Goal: Task Accomplishment & Management: Use online tool/utility

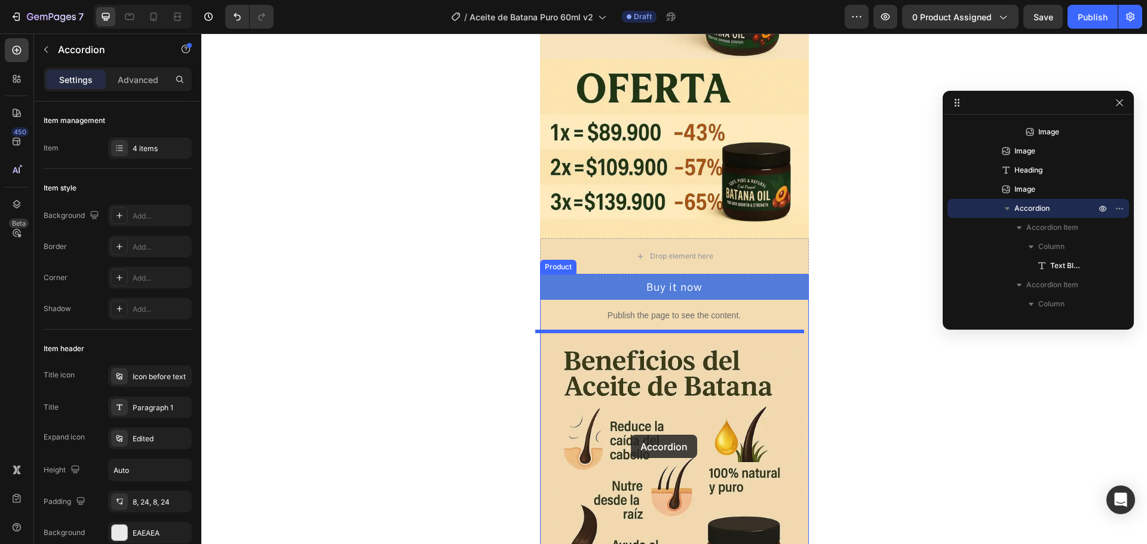
scroll to position [280, 0]
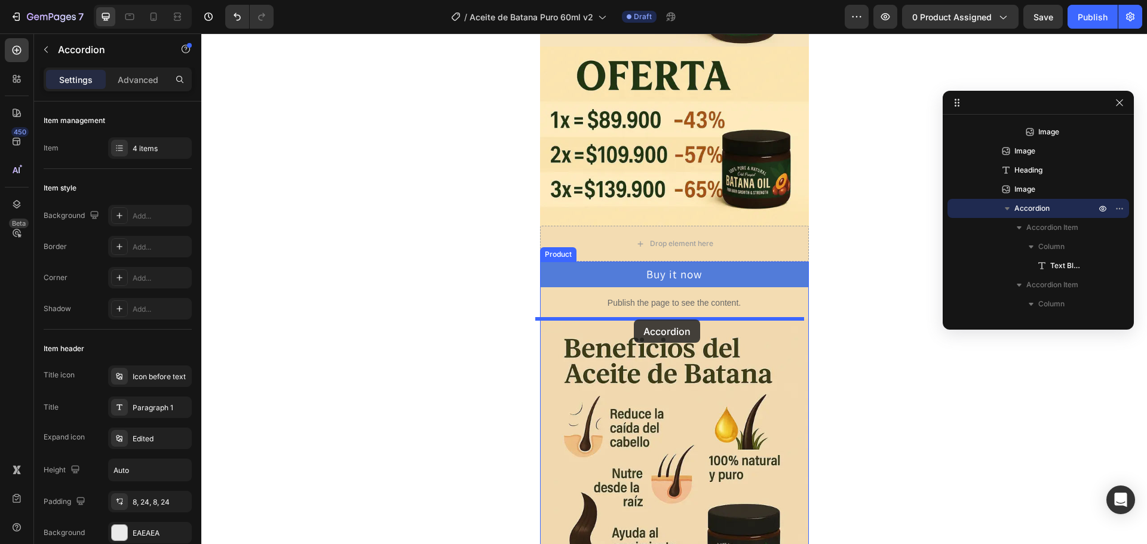
drag, startPoint x: 548, startPoint y: 362, endPoint x: 634, endPoint y: 319, distance: 95.9
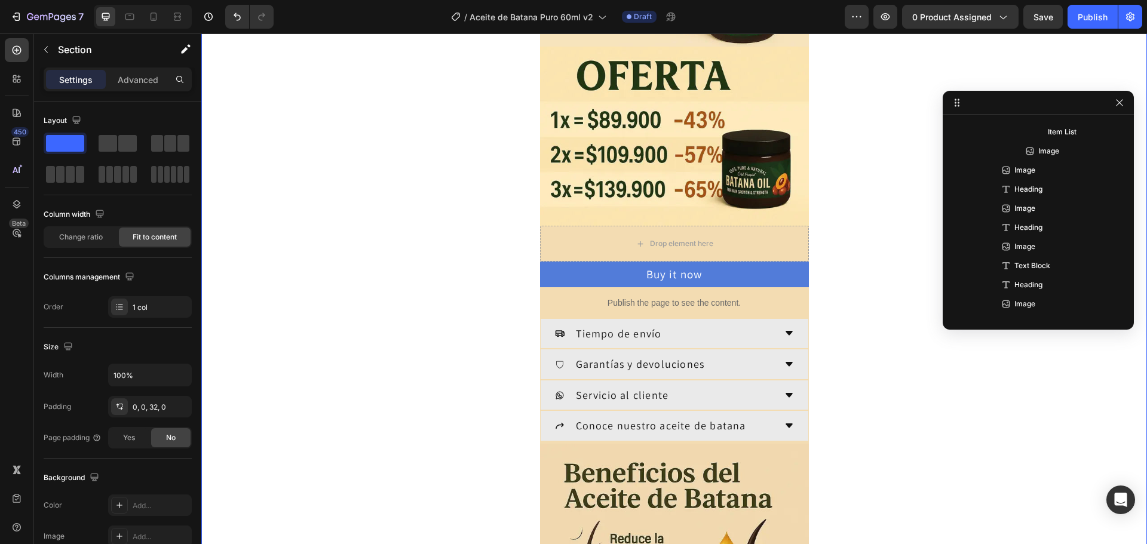
scroll to position [0, 0]
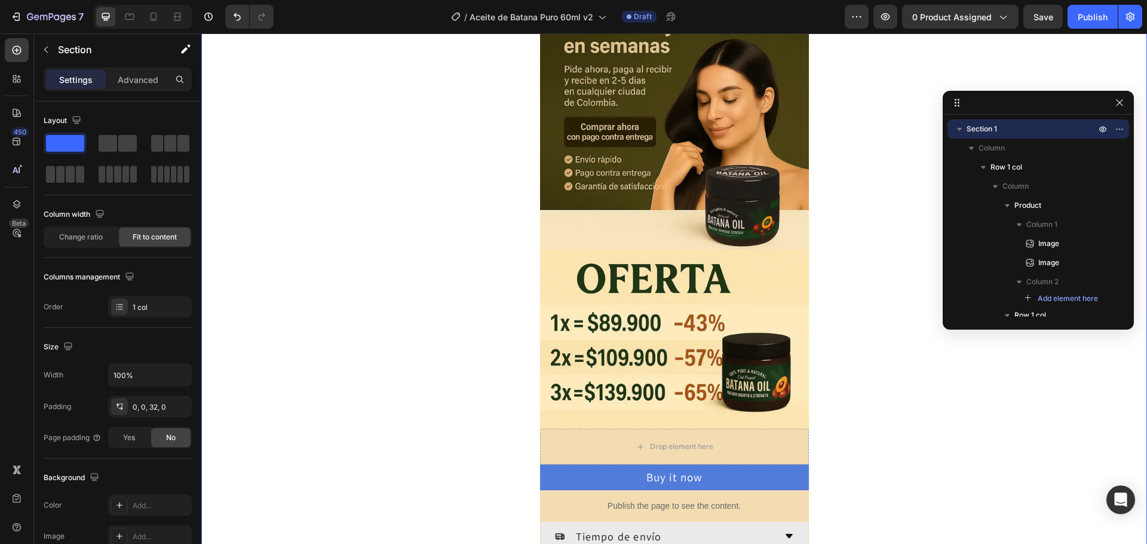
scroll to position [299, 0]
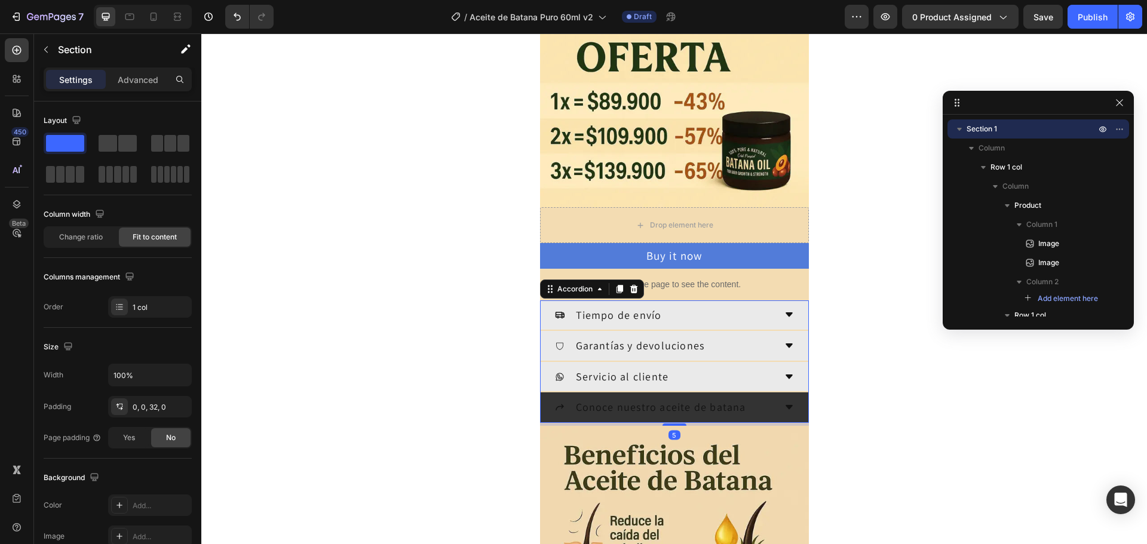
click at [791, 406] on div "Conoce nuestro aceite de batana" at bounding box center [674, 407] width 268 height 30
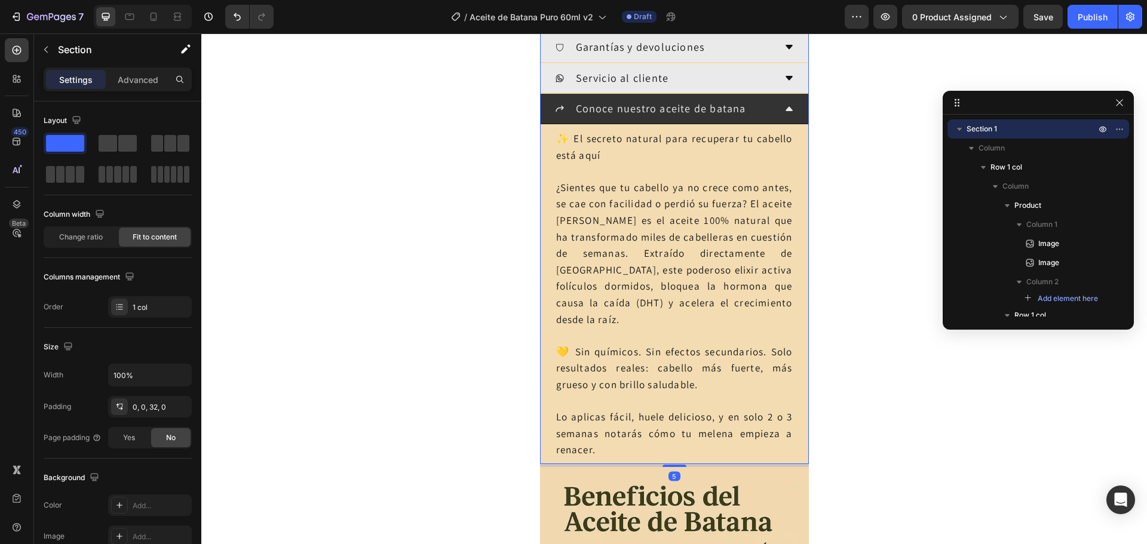
scroll to position [241, 0]
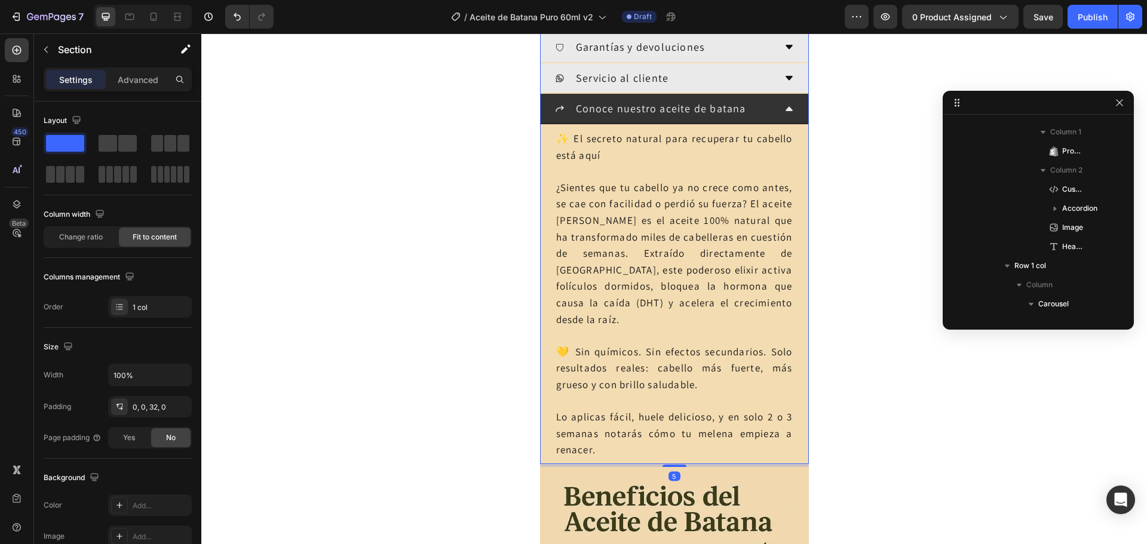
click at [787, 105] on icon at bounding box center [789, 109] width 10 height 10
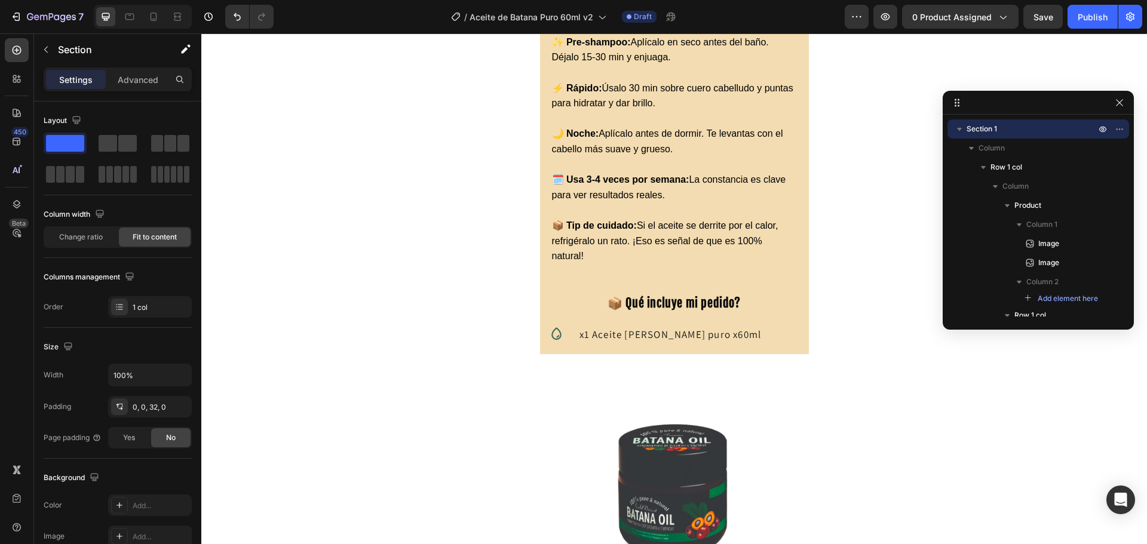
scroll to position [2094, 0]
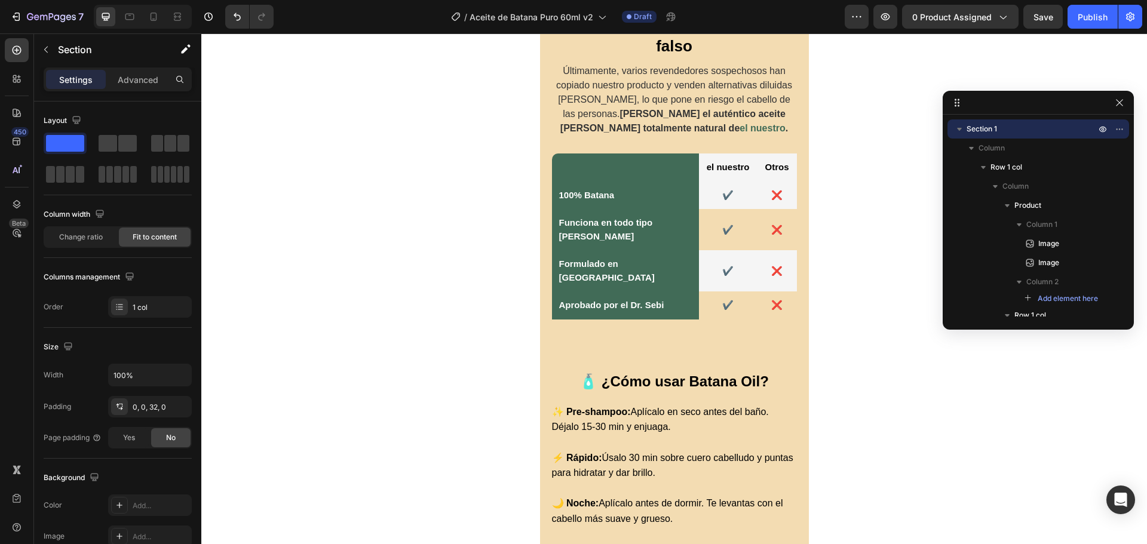
scroll to position [2075, 0]
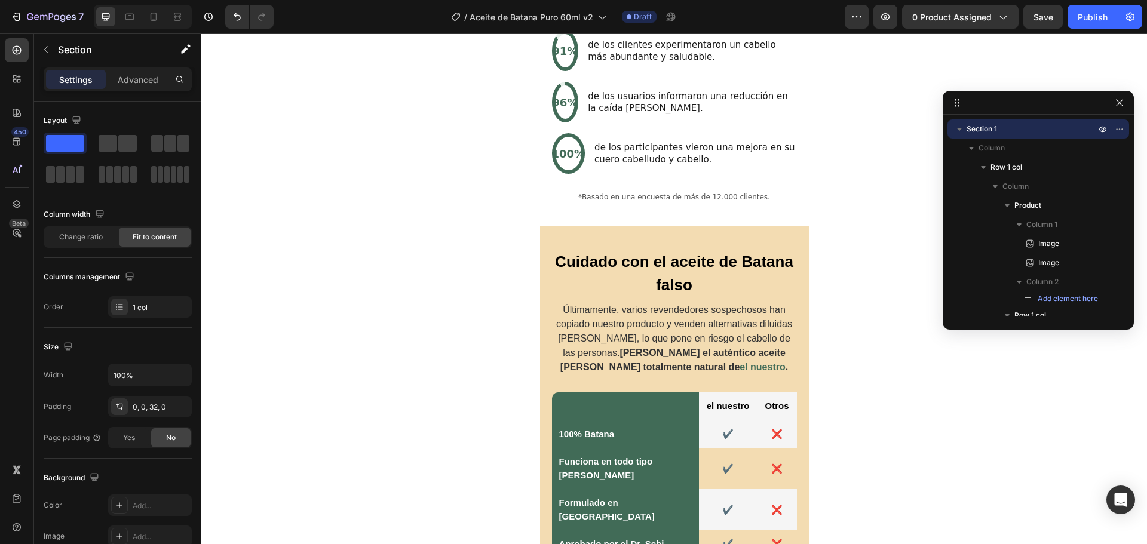
scroll to position [2056, 0]
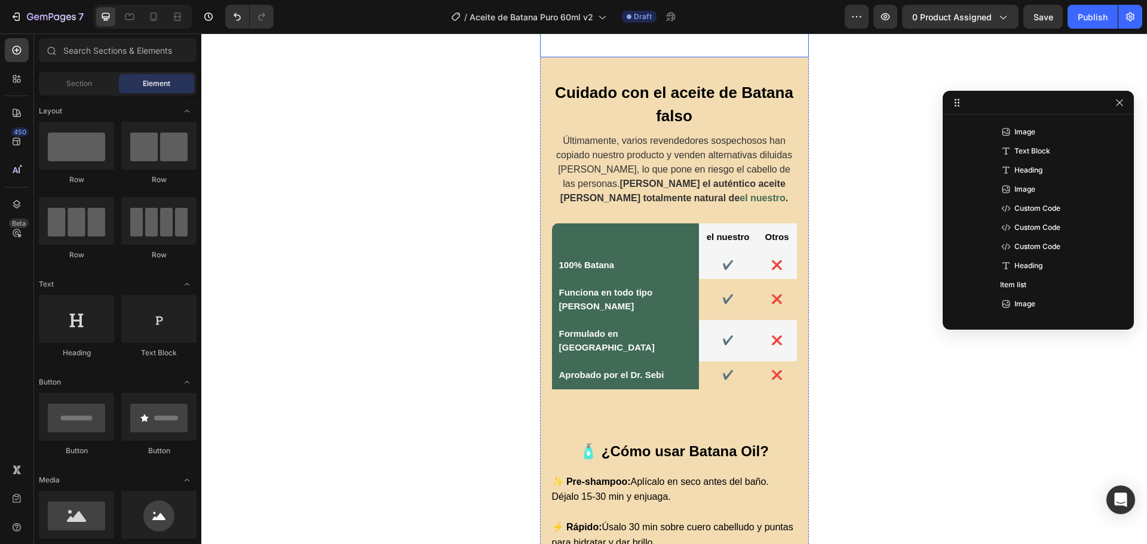
scroll to position [2258, 0]
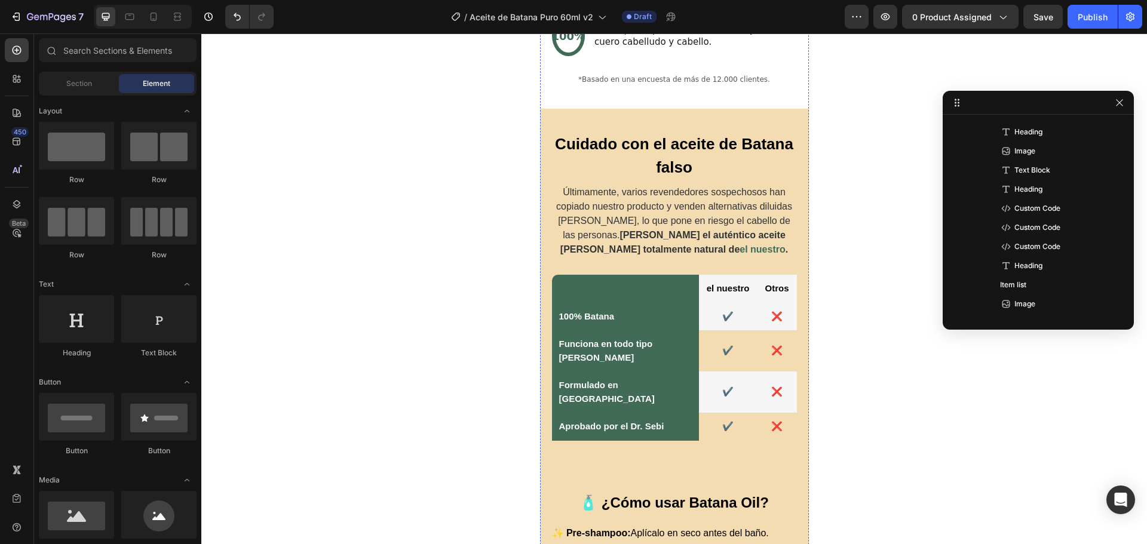
scroll to position [2019, 0]
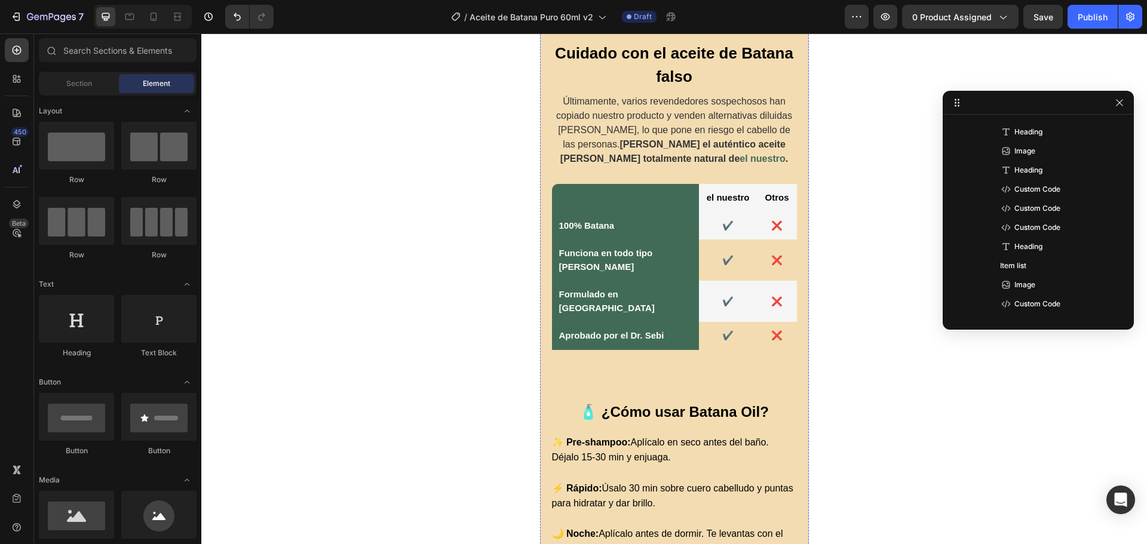
scroll to position [1721, 0]
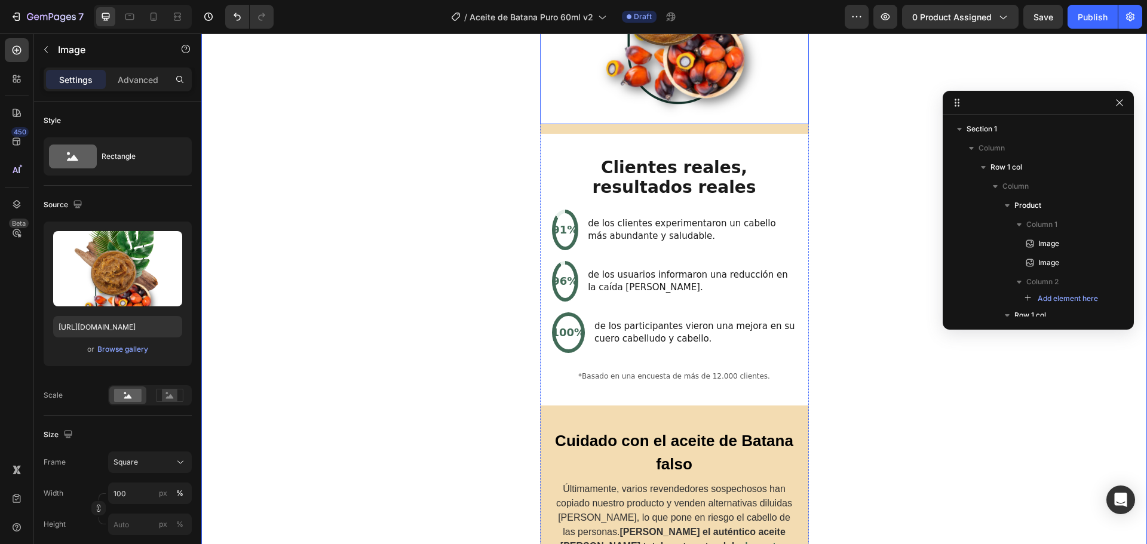
scroll to position [2209, 0]
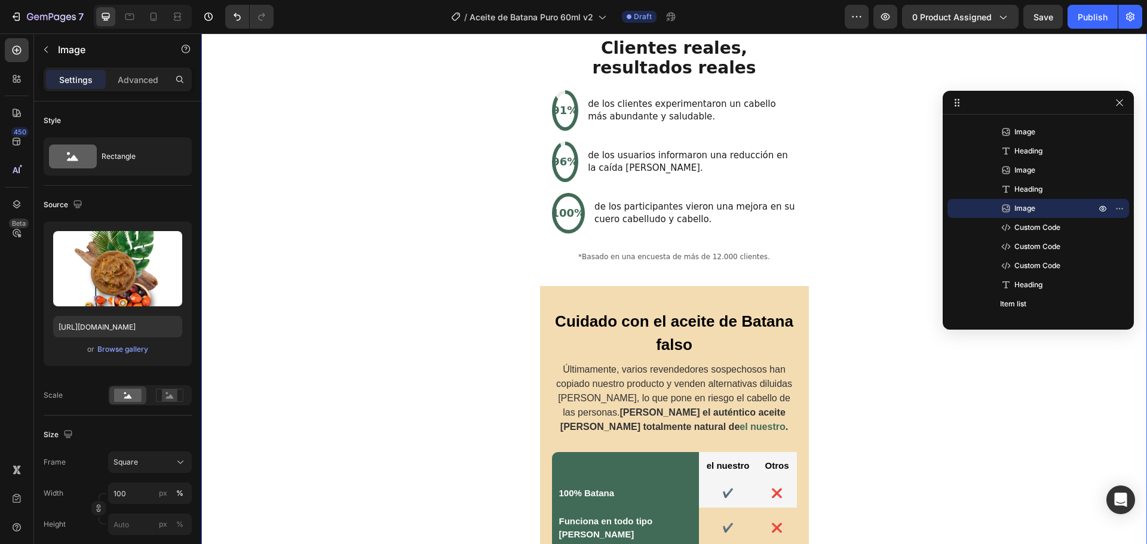
scroll to position [0, 0]
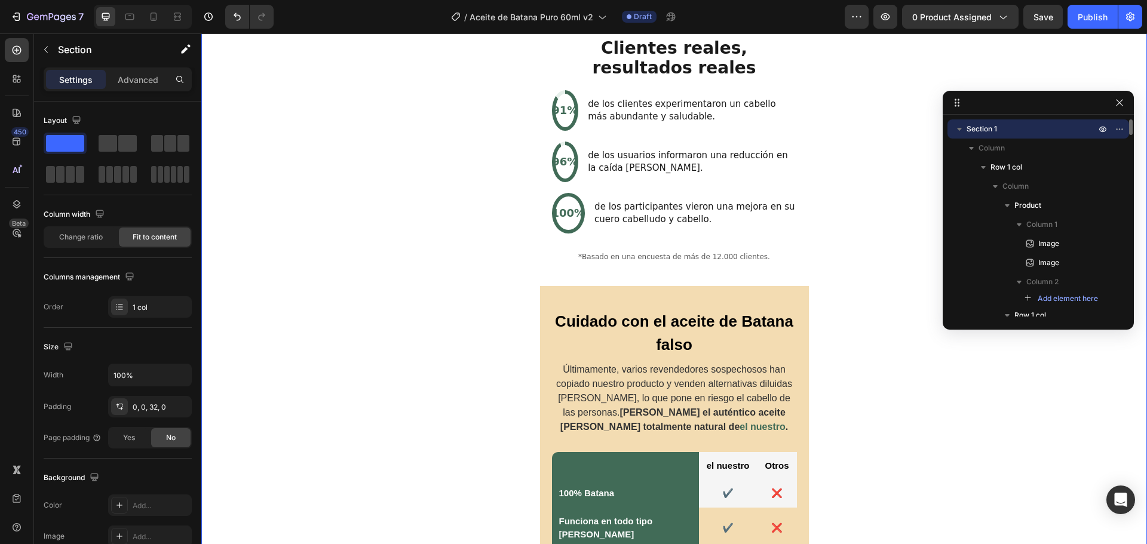
click at [388, 306] on div "Image Image Drop element here Product Buy it now Product Dynamic Checkout Publi…" at bounding box center [673, 204] width 945 height 3615
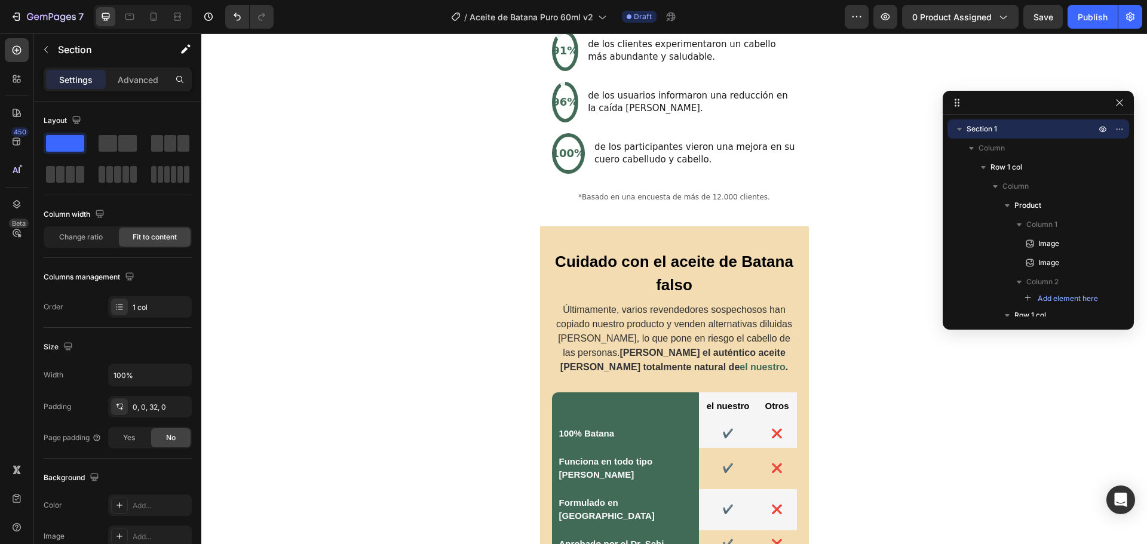
scroll to position [2209, 0]
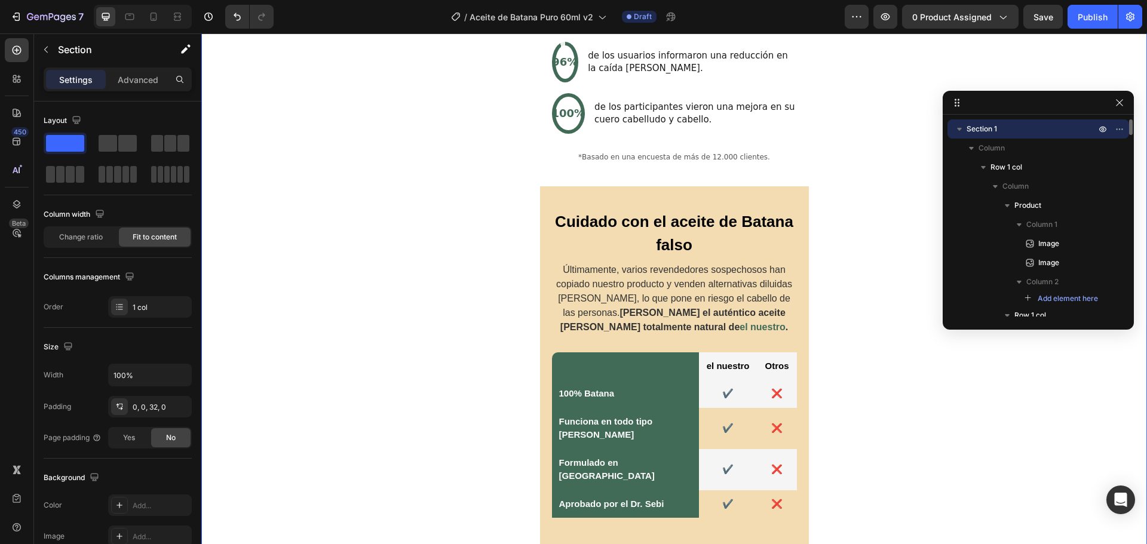
scroll to position [1780, 0]
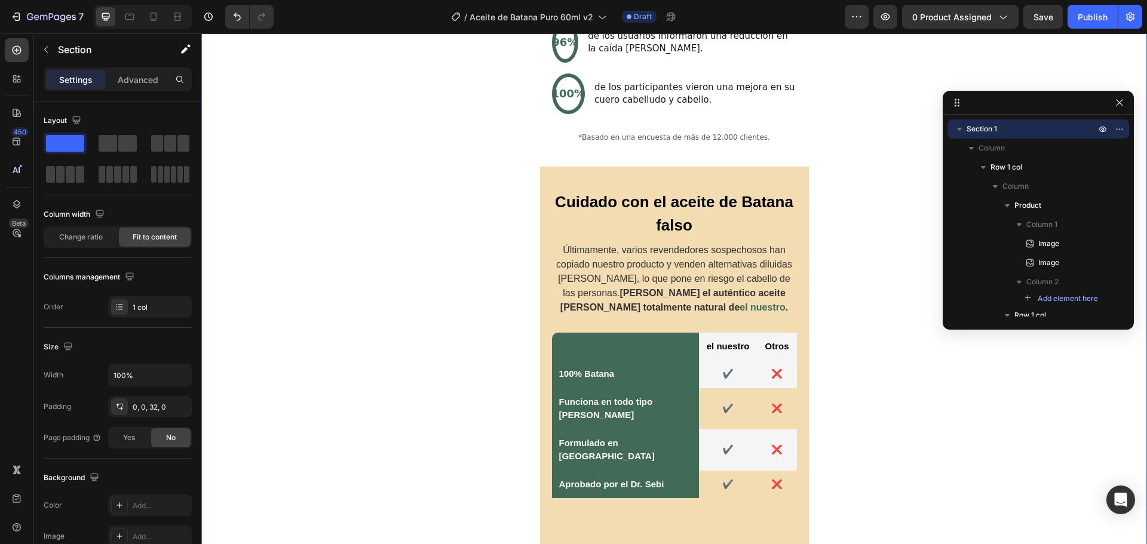
click at [847, 347] on div "Image Image Drop element here Product Buy it now Product Dynamic Checkout Publi…" at bounding box center [673, 85] width 945 height 3615
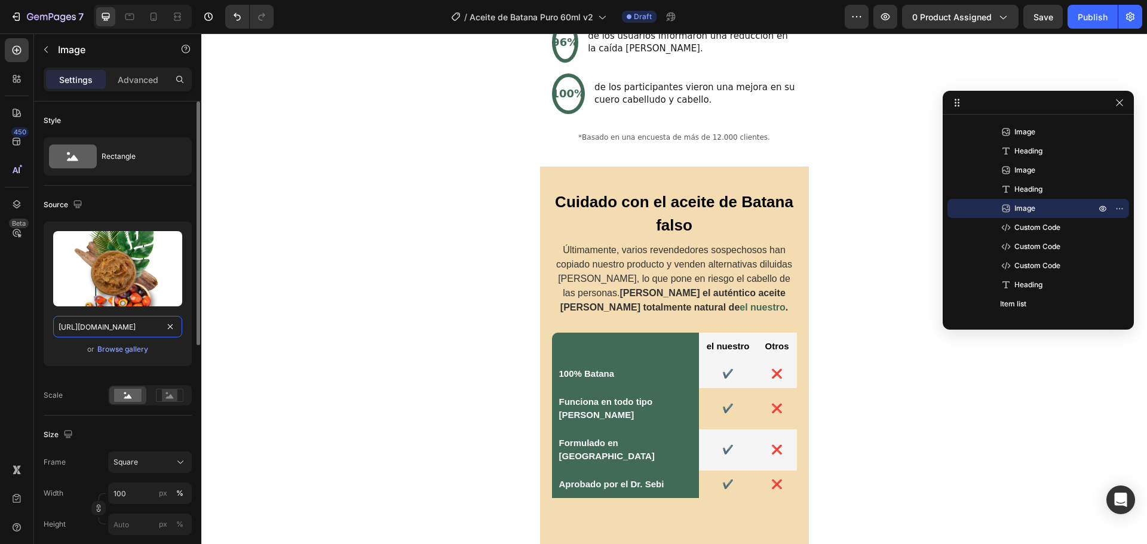
click at [102, 323] on input "[URL][DOMAIN_NAME]" at bounding box center [117, 326] width 129 height 21
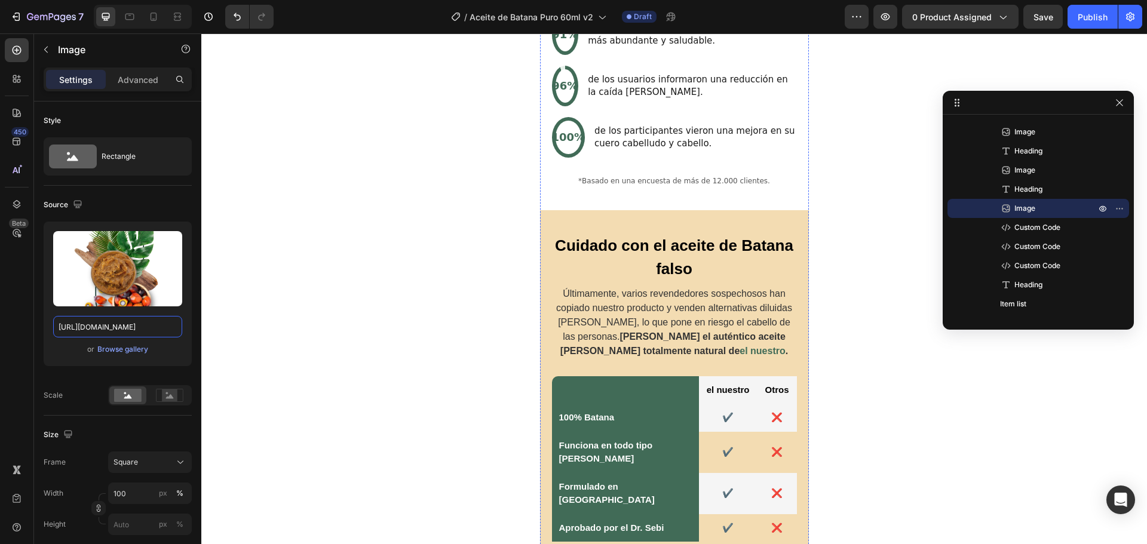
scroll to position [1601, 0]
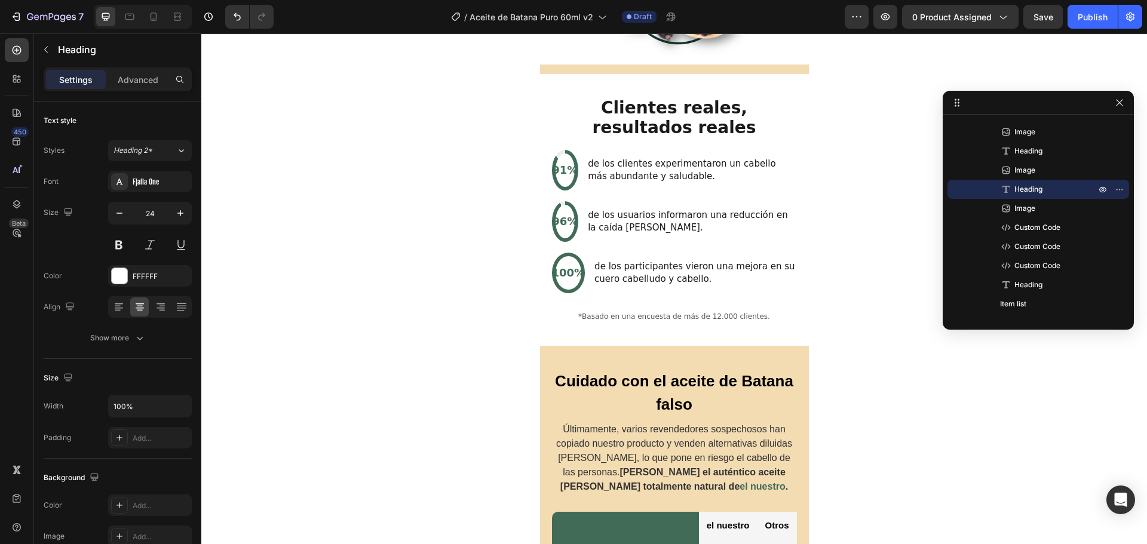
click at [119, 281] on div at bounding box center [120, 276] width 16 height 16
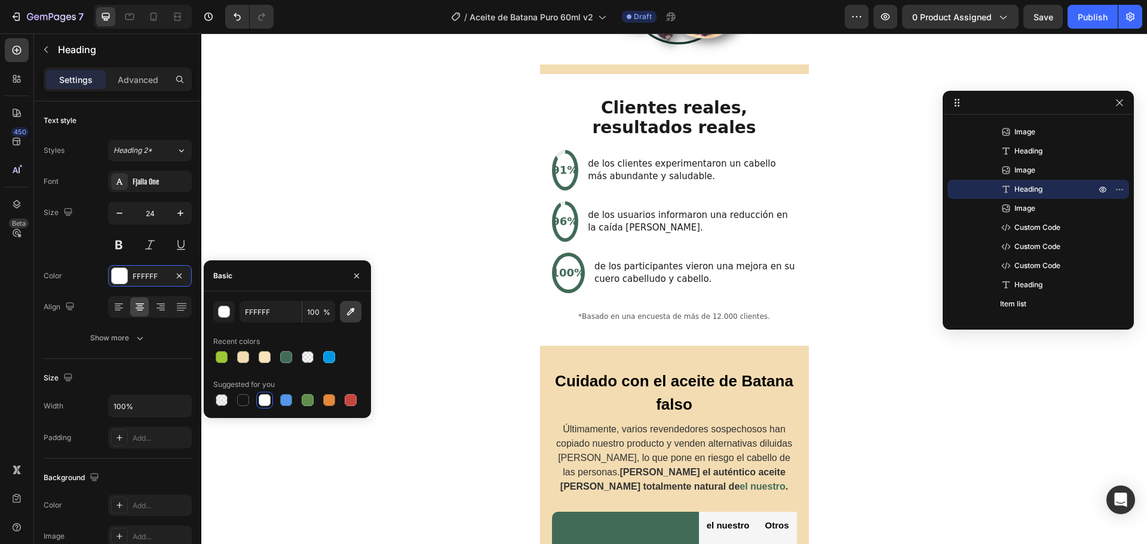
click at [349, 310] on icon "button" at bounding box center [351, 312] width 12 height 12
type input "F3DCB2"
click at [271, 317] on input "F3DCB2" at bounding box center [270, 311] width 62 height 21
click at [265, 217] on div "Image Image Drop element here Product Buy it now Product Dynamic Checkout Publi…" at bounding box center [673, 264] width 945 height 3615
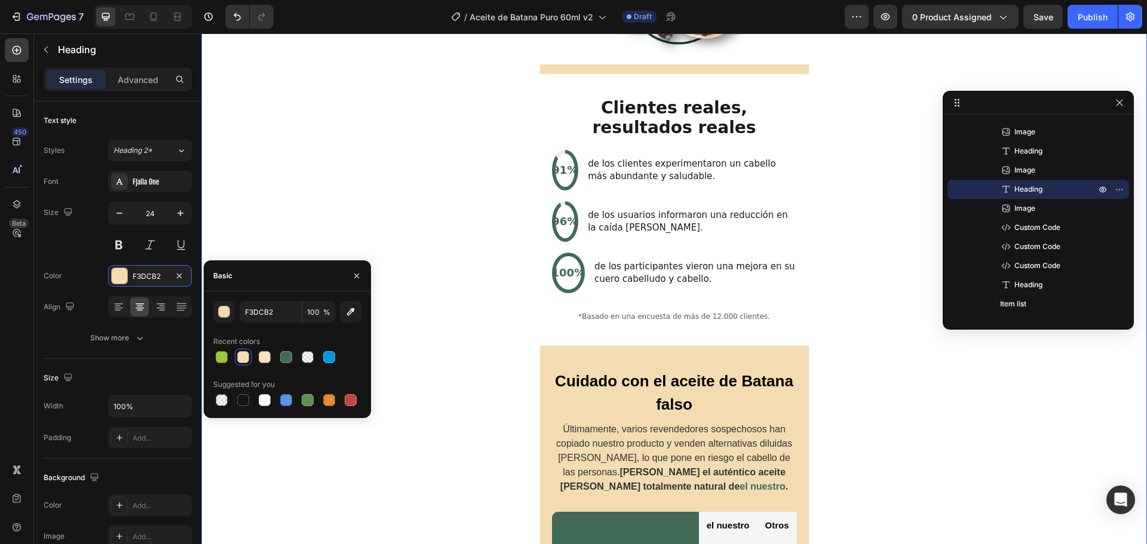
scroll to position [0, 0]
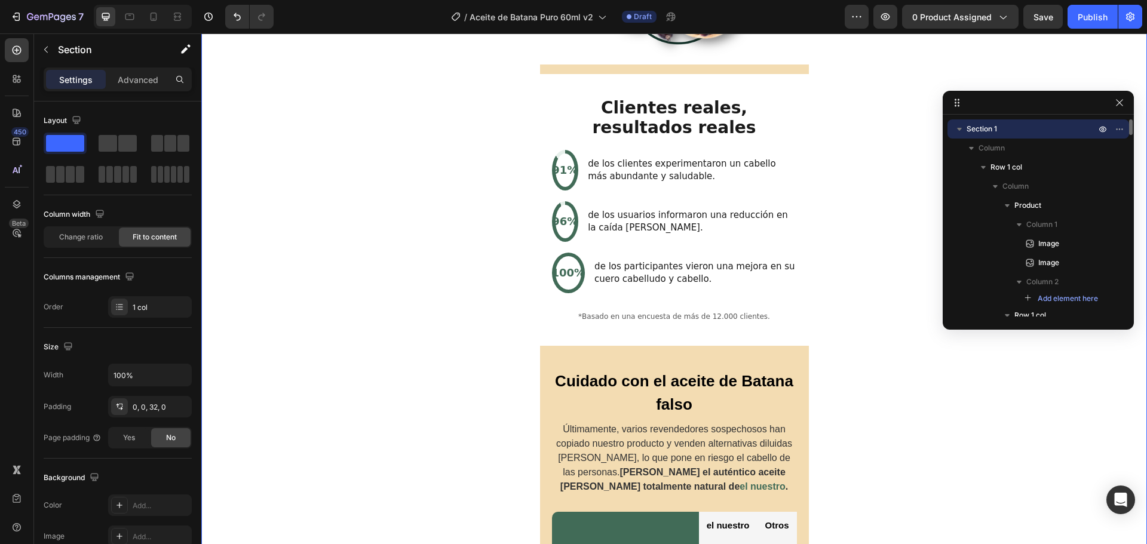
click at [318, 281] on div "Image Image Drop element here Product Buy it now Product Dynamic Checkout Publi…" at bounding box center [673, 264] width 945 height 3615
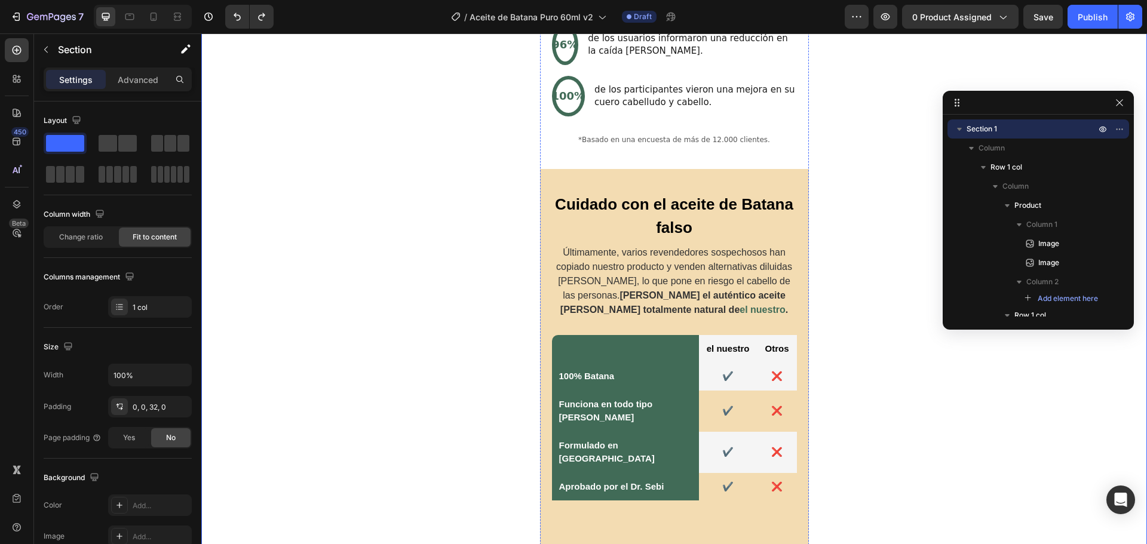
scroll to position [1780, 0]
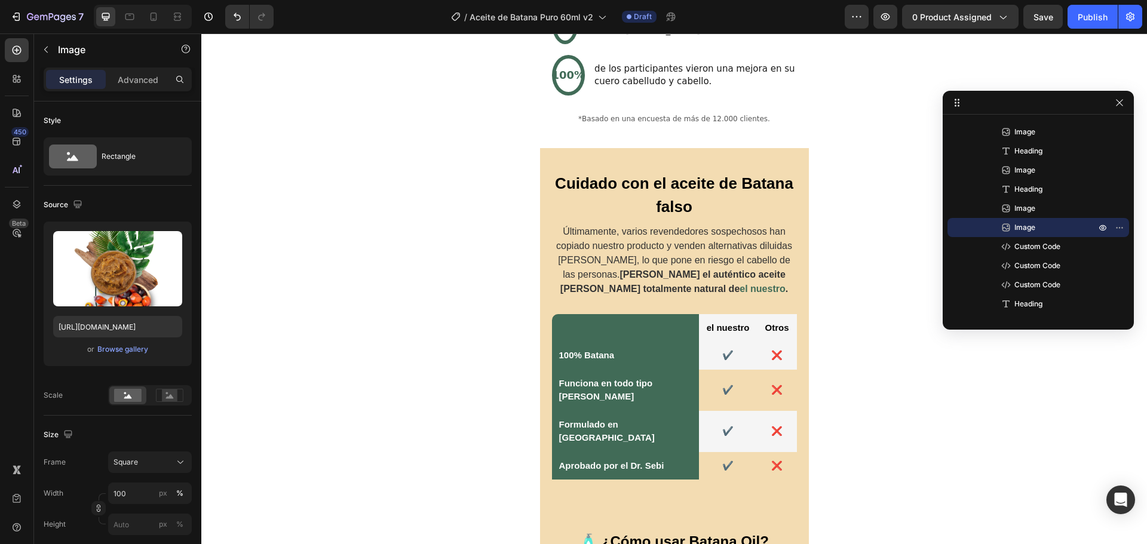
scroll to position [2082, 0]
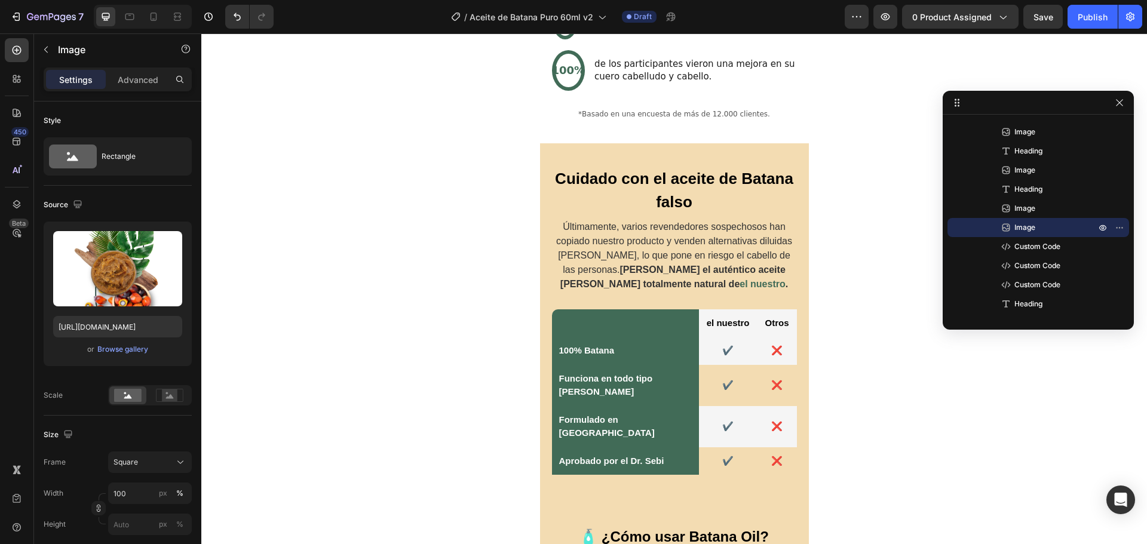
click at [104, 325] on input "[URL][DOMAIN_NAME]" at bounding box center [117, 326] width 129 height 21
paste input "[DOMAIN_NAME][URL][DATE][DATE]"
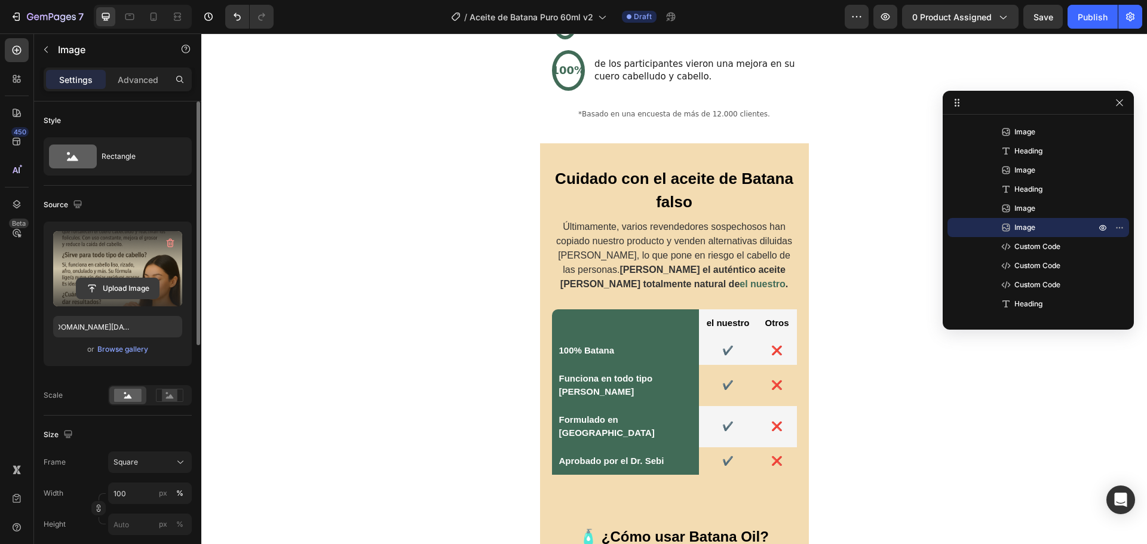
scroll to position [0, 0]
click at [113, 291] on input "file" at bounding box center [117, 288] width 82 height 20
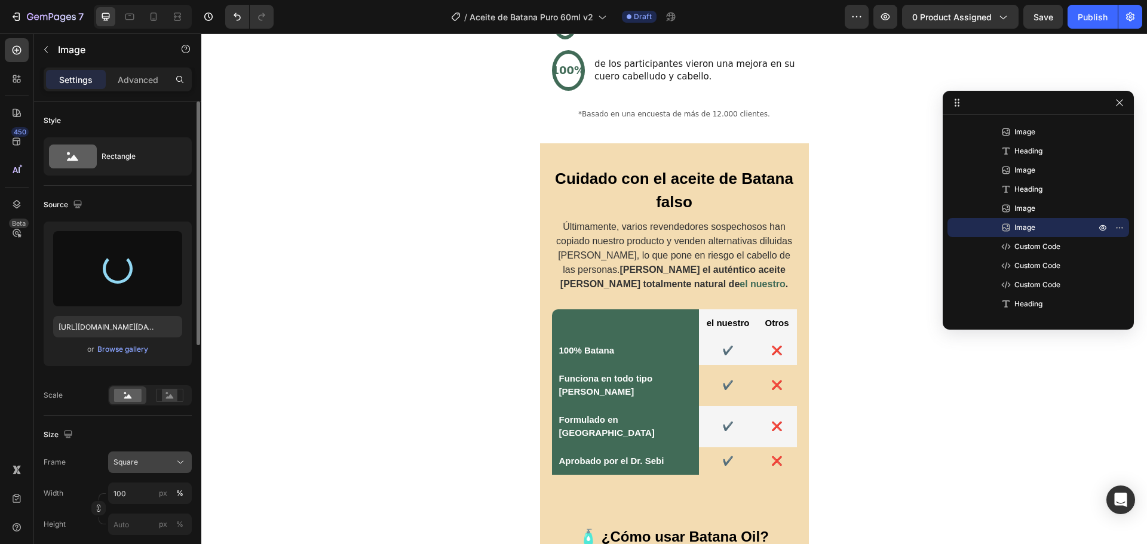
type input "[URL][DOMAIN_NAME]"
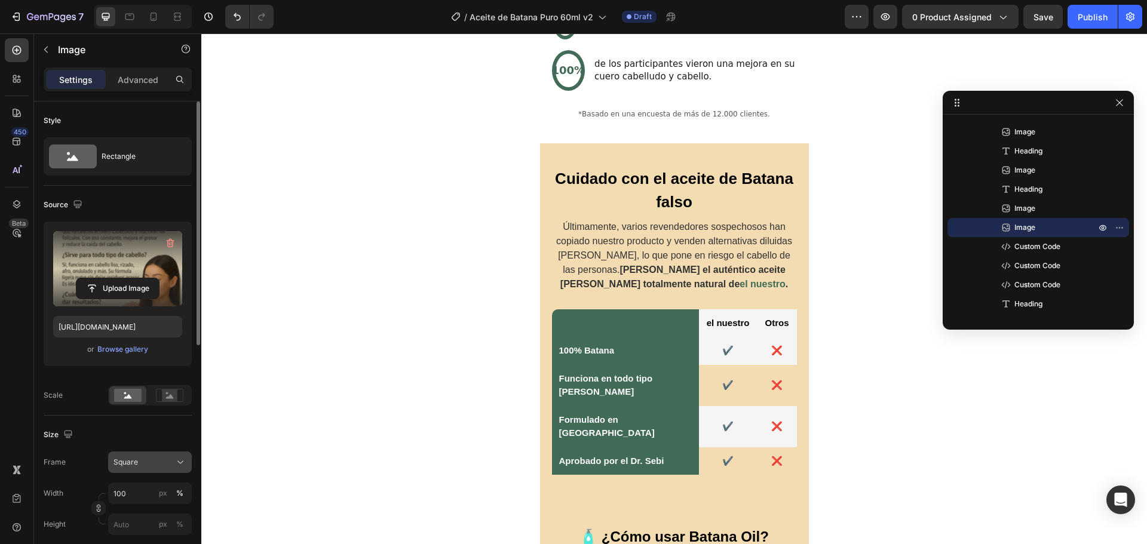
click at [137, 463] on span "Square" at bounding box center [125, 462] width 24 height 11
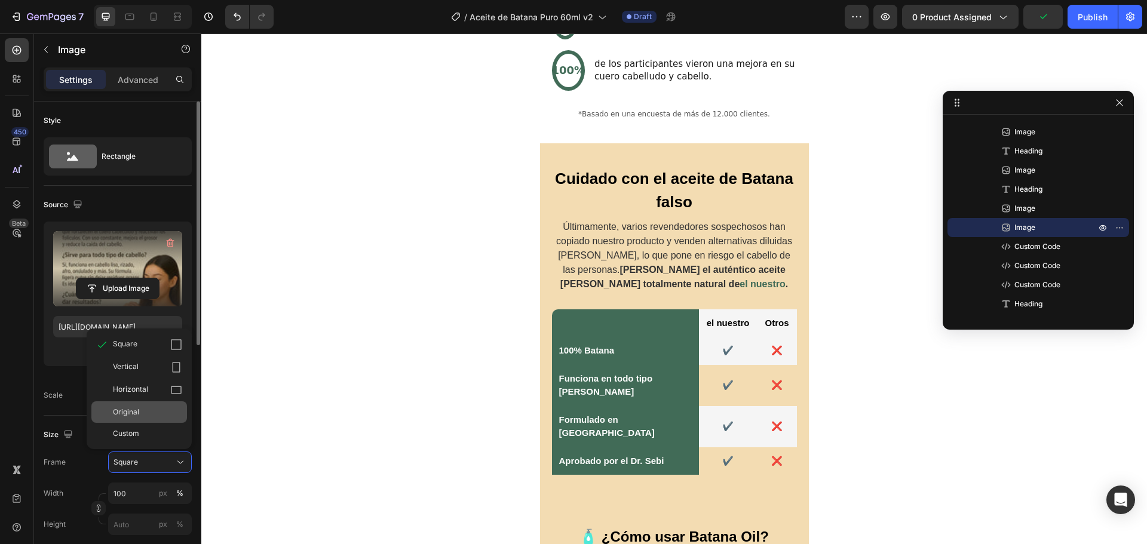
click at [131, 413] on span "Original" at bounding box center [126, 412] width 26 height 11
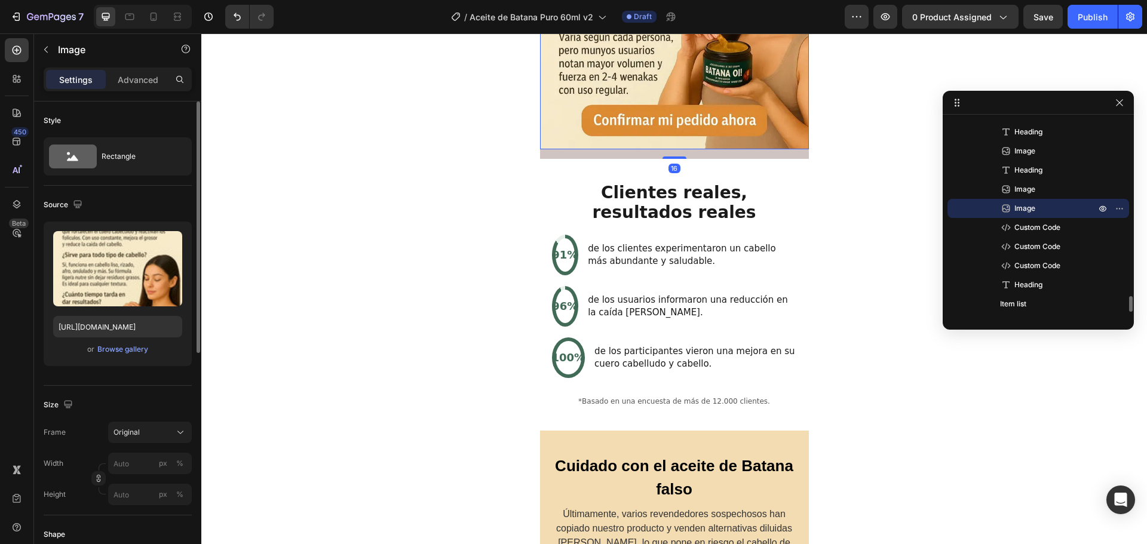
scroll to position [1903, 0]
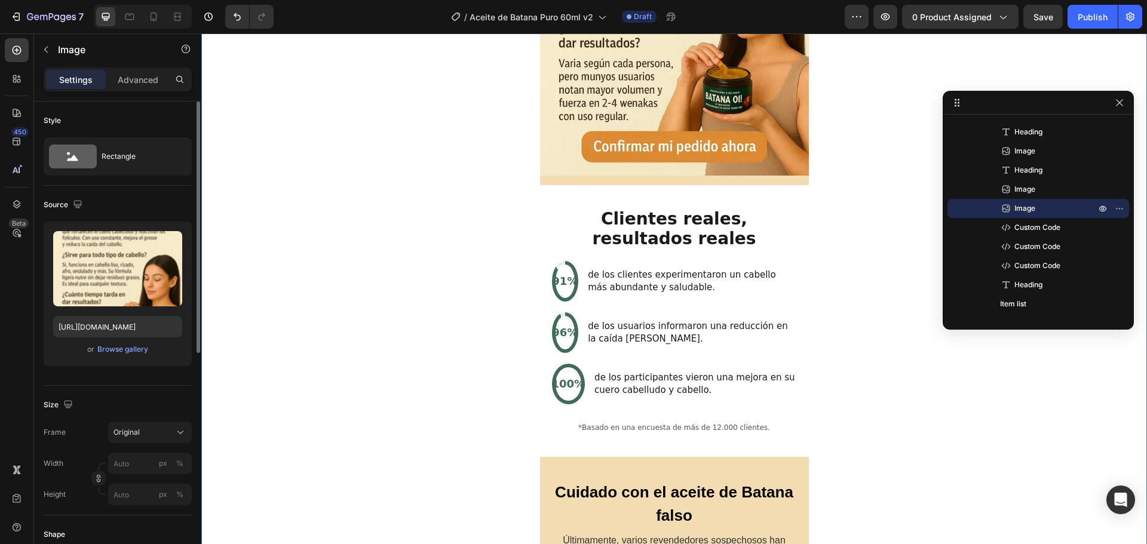
click at [890, 264] on div "Image Image Drop element here Product Buy it now Product Dynamic Checkout Publi…" at bounding box center [673, 169] width 945 height 4028
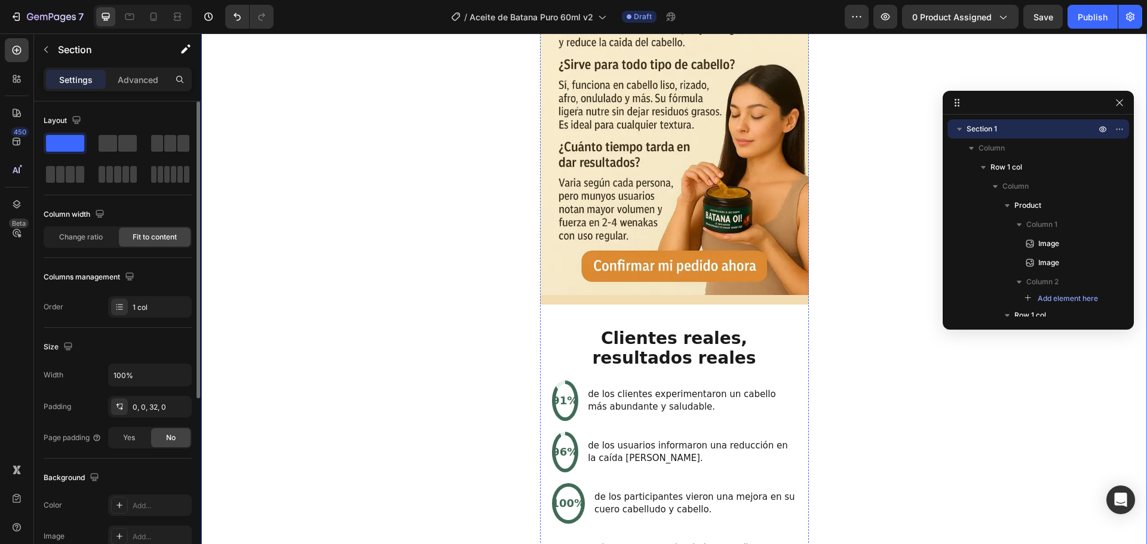
scroll to position [2209, 0]
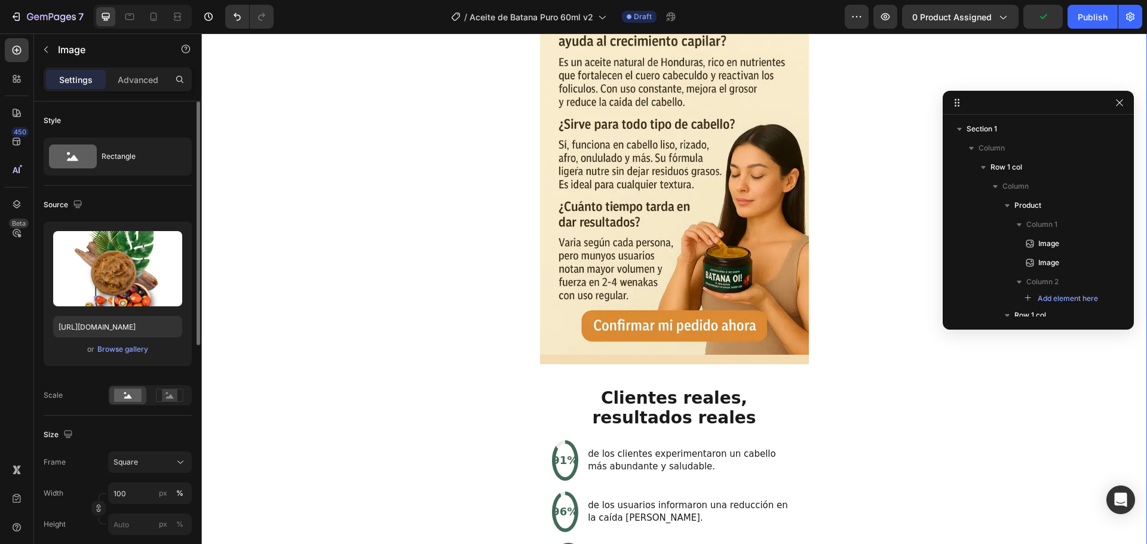
click at [478, 260] on div "Image Image Drop element here Product Buy it now Product Dynamic Checkout Publi…" at bounding box center [673, 348] width 945 height 4028
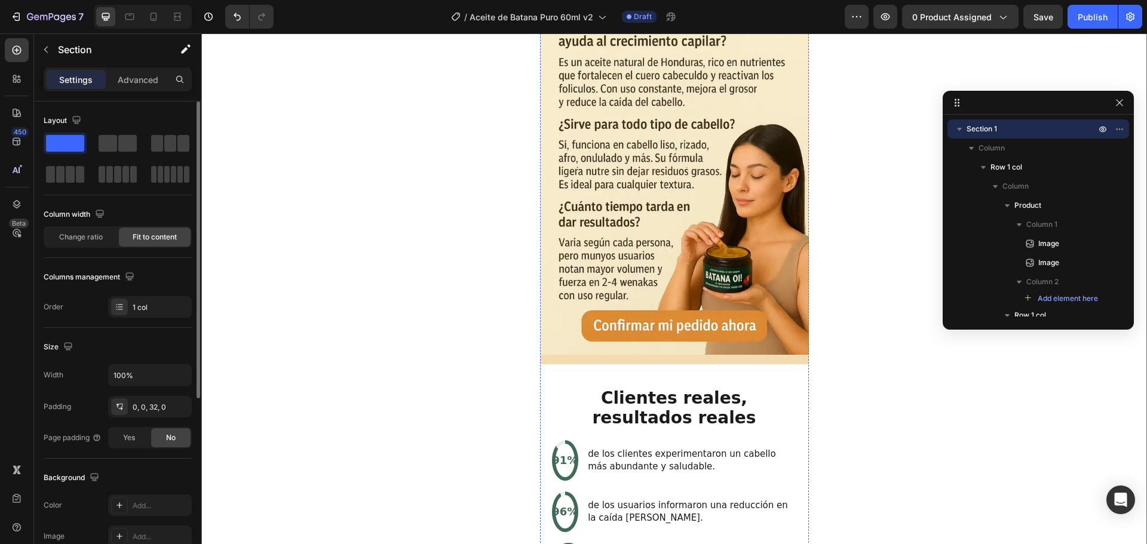
scroll to position [2209, 0]
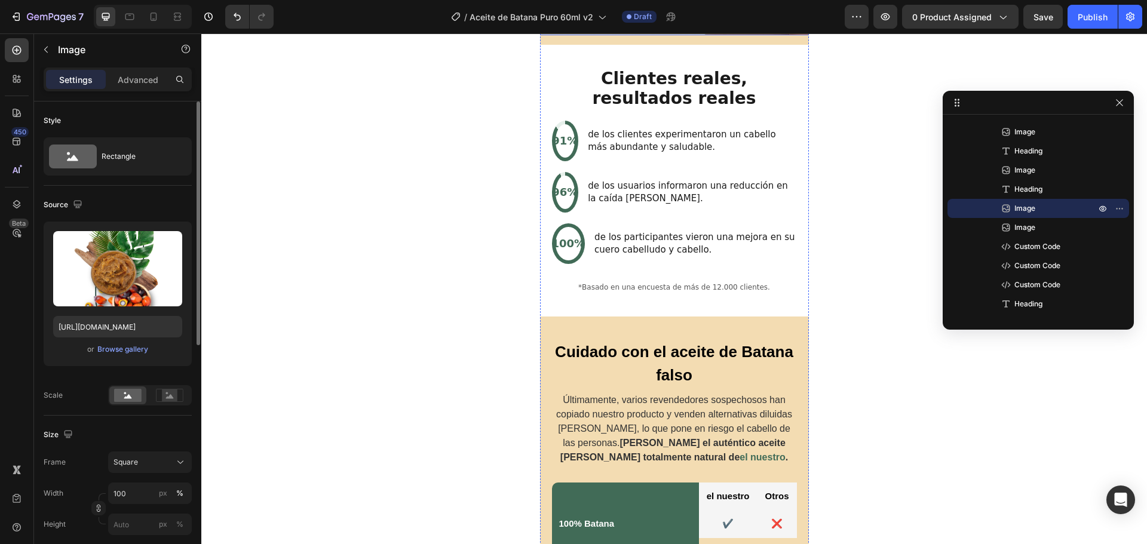
scroll to position [2201, 0]
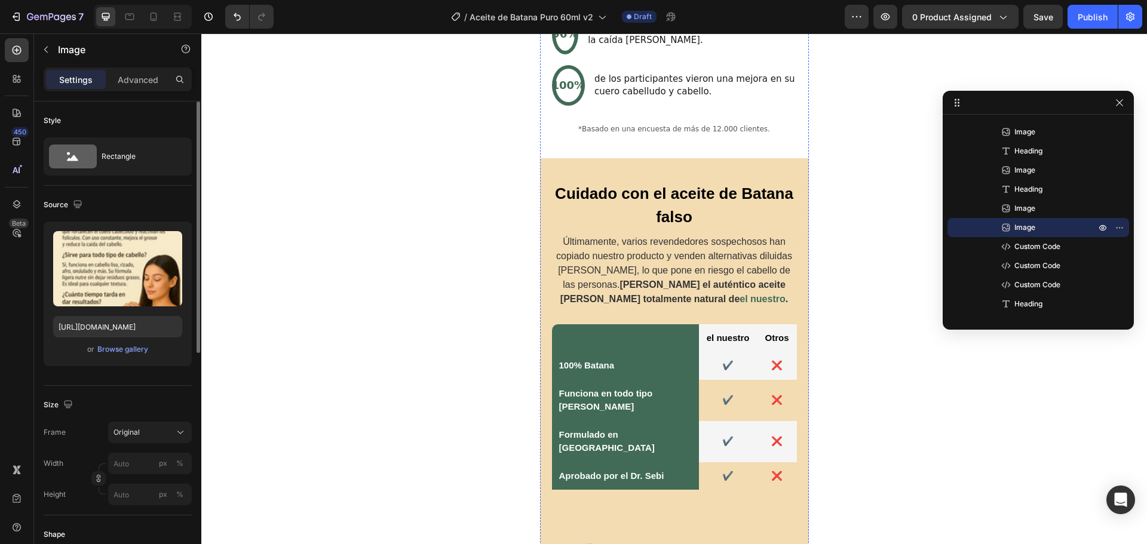
click at [45, 47] on icon "button" at bounding box center [46, 50] width 10 height 10
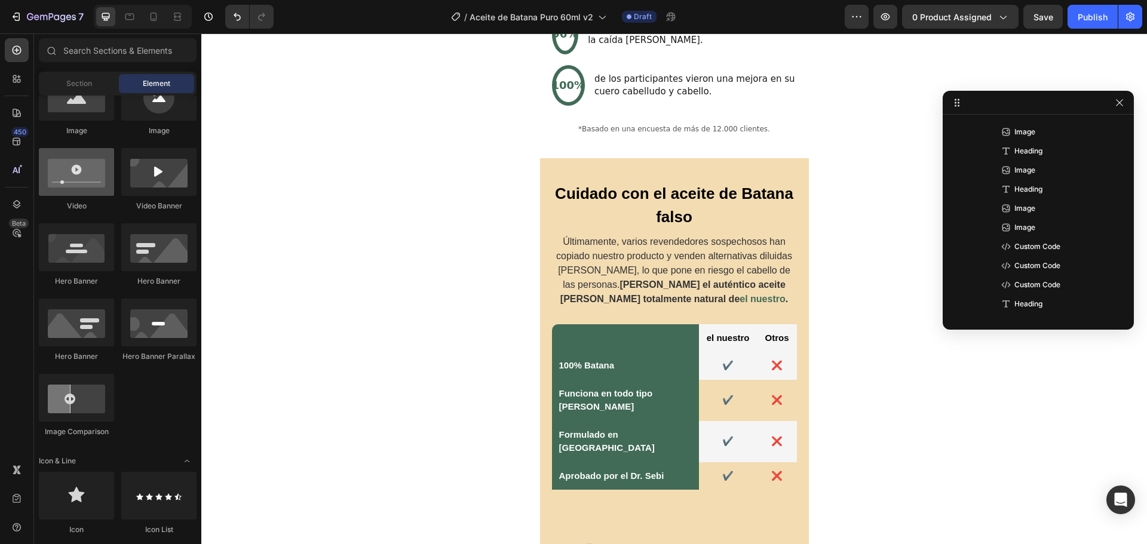
scroll to position [239, 0]
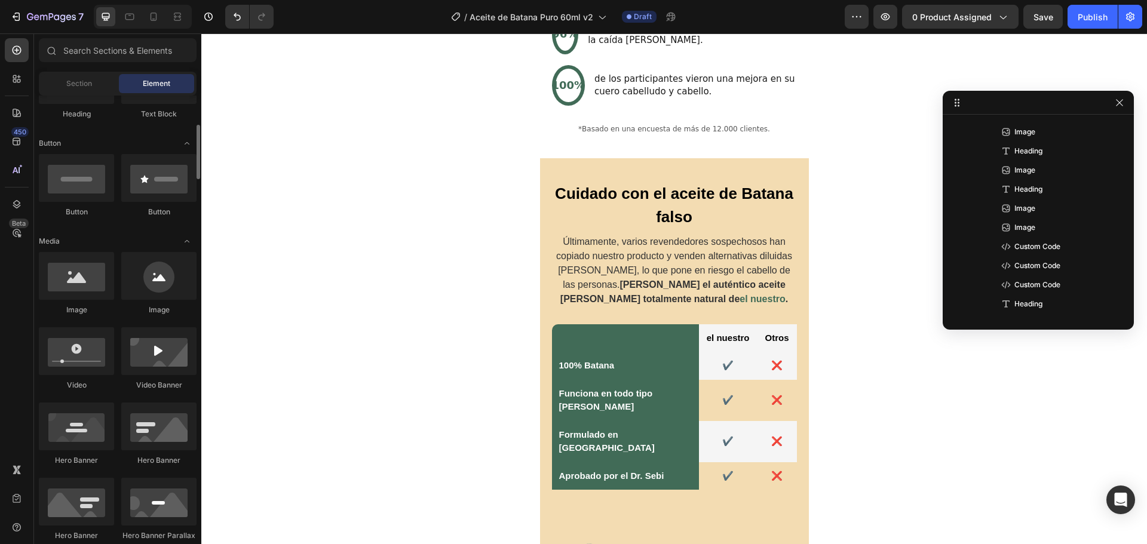
click at [81, 205] on div "Button" at bounding box center [76, 185] width 75 height 63
click at [69, 178] on div at bounding box center [76, 178] width 75 height 48
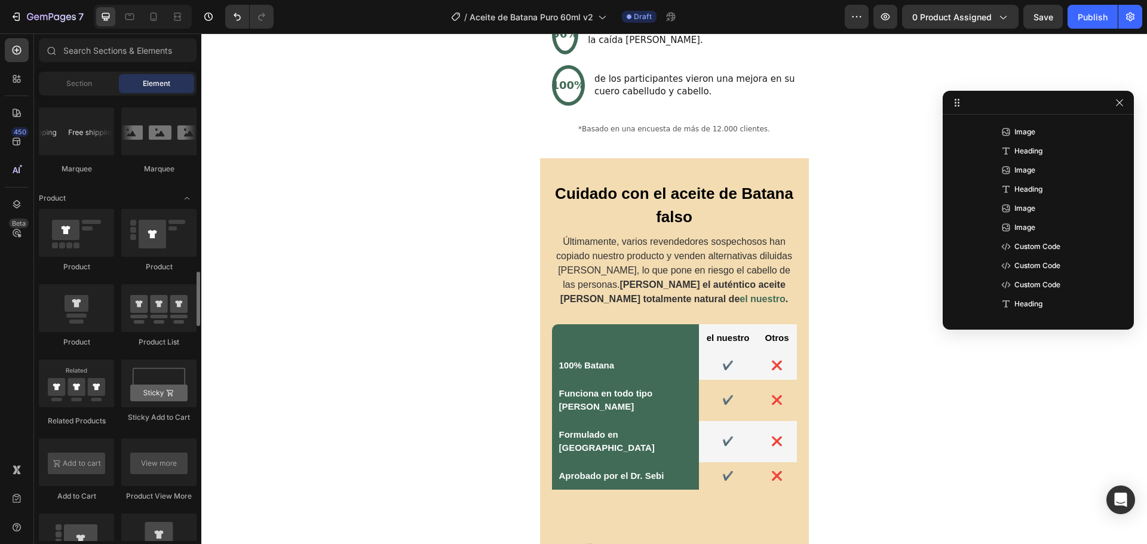
scroll to position [1314, 0]
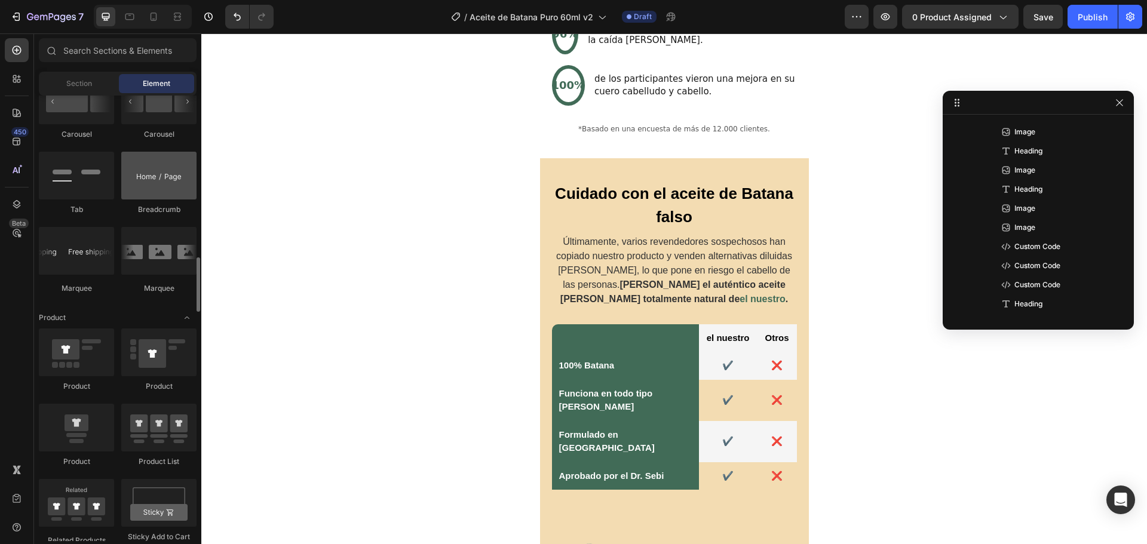
click at [157, 186] on div at bounding box center [158, 176] width 75 height 48
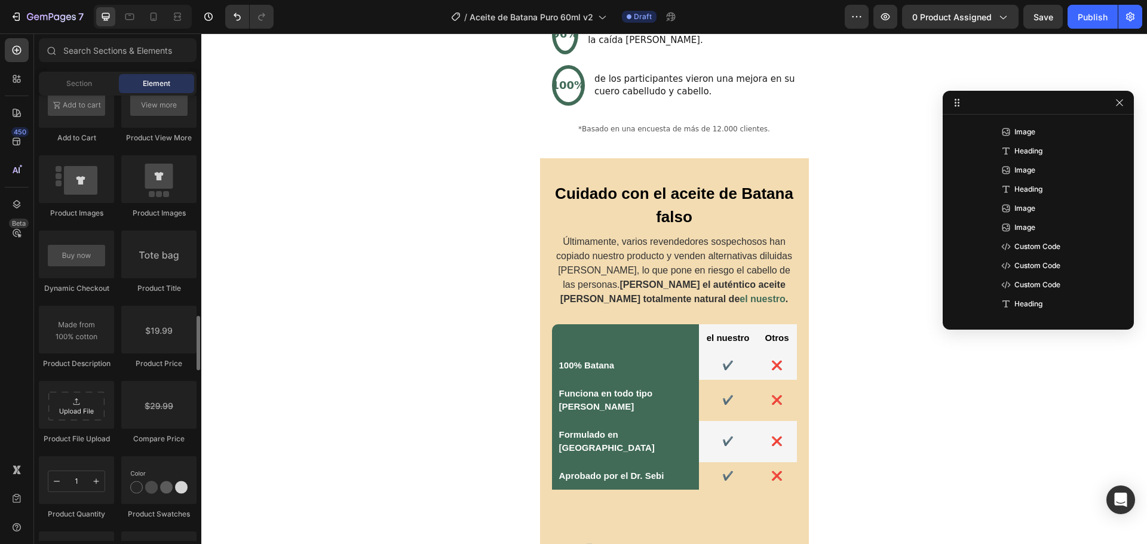
scroll to position [1851, 0]
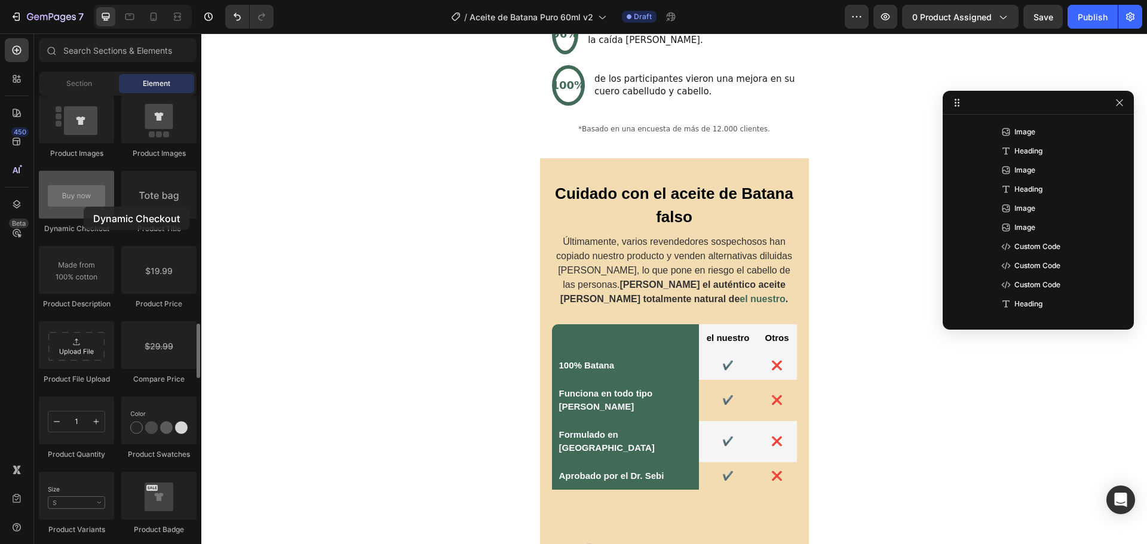
click at [84, 207] on div at bounding box center [76, 195] width 75 height 48
click at [62, 201] on div at bounding box center [76, 195] width 75 height 48
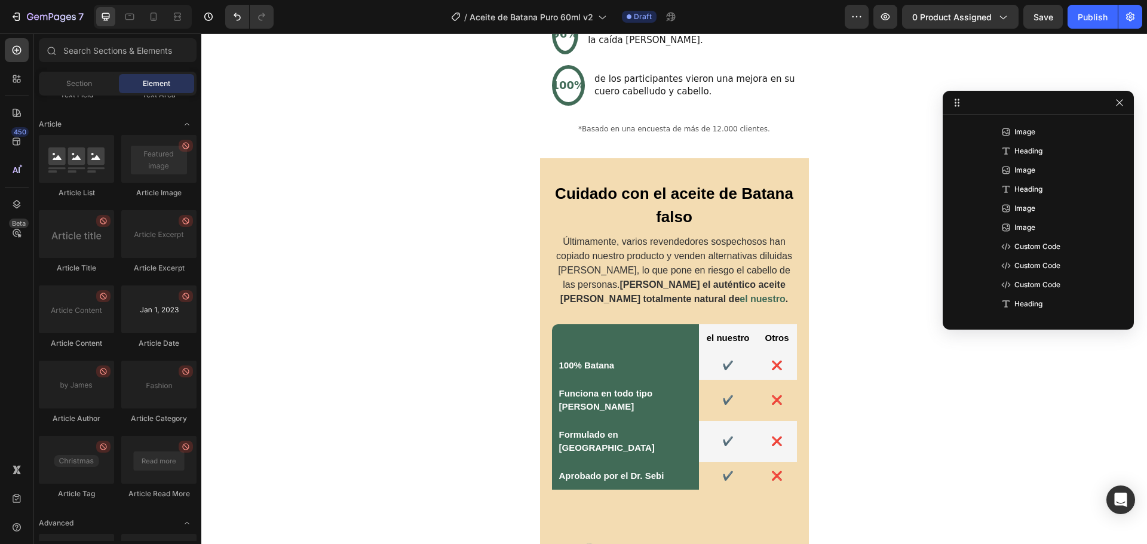
scroll to position [3172, 0]
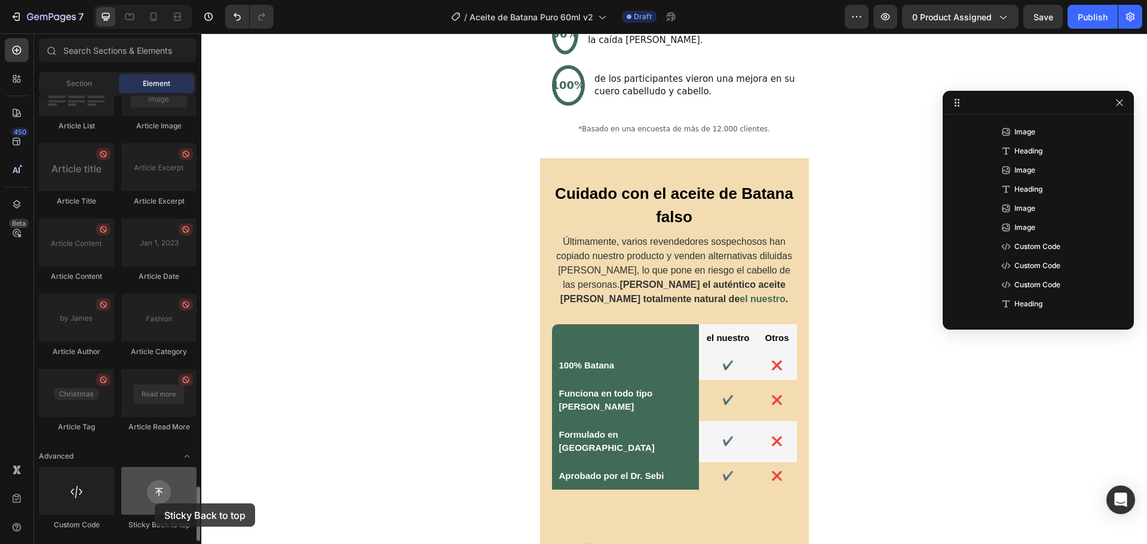
click at [155, 503] on div at bounding box center [158, 491] width 75 height 48
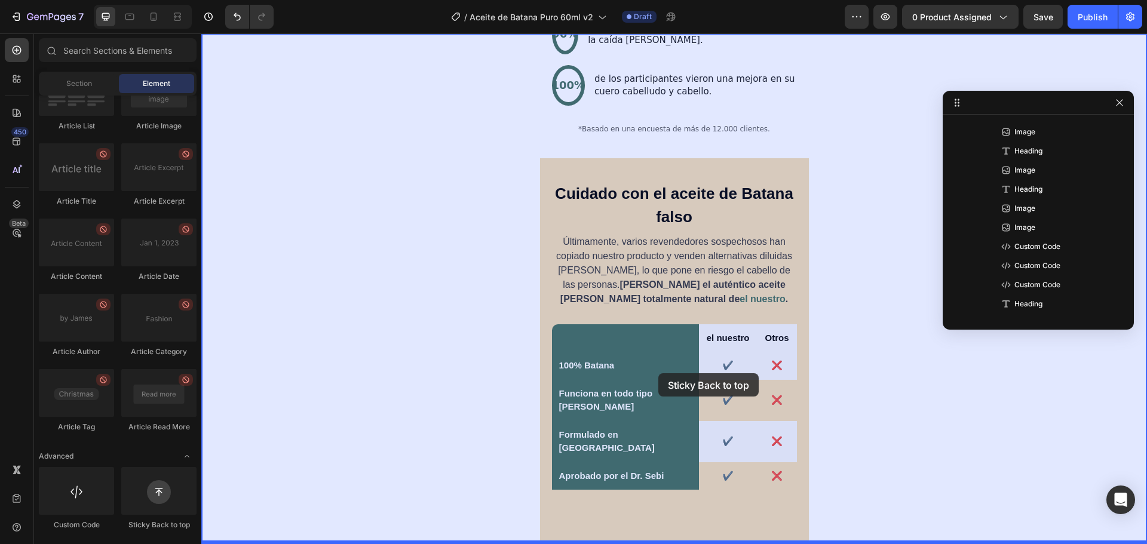
drag, startPoint x: 387, startPoint y: 525, endPoint x: 663, endPoint y: 432, distance: 291.2
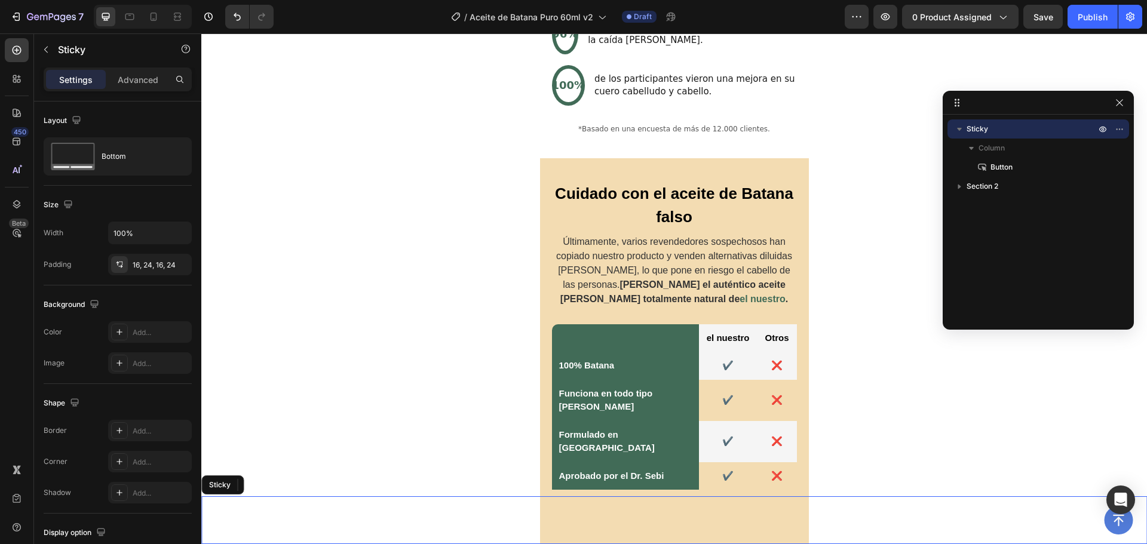
scroll to position [0, 0]
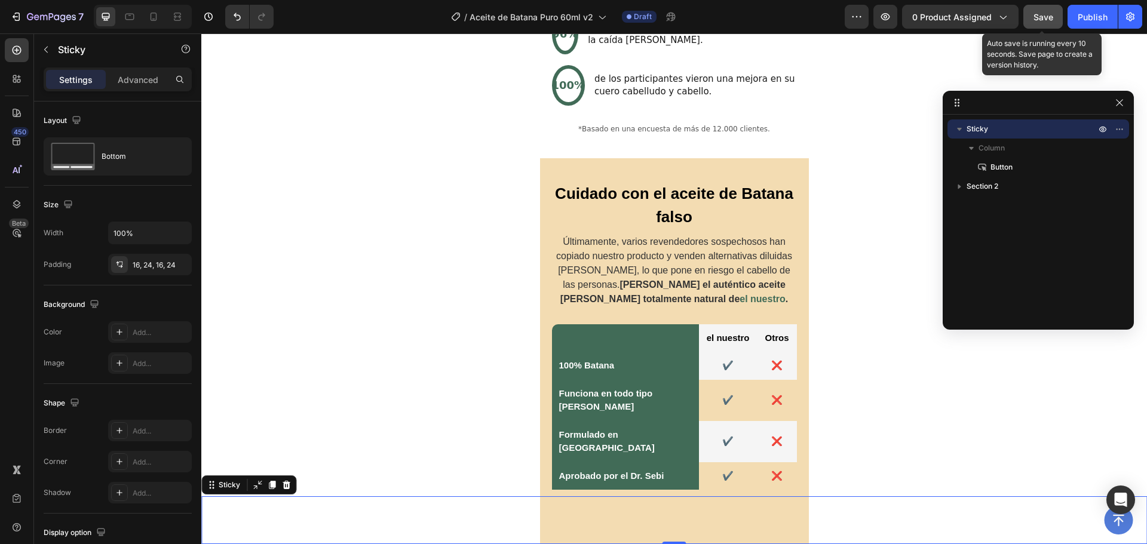
click at [1038, 19] on span "Save" at bounding box center [1043, 17] width 20 height 10
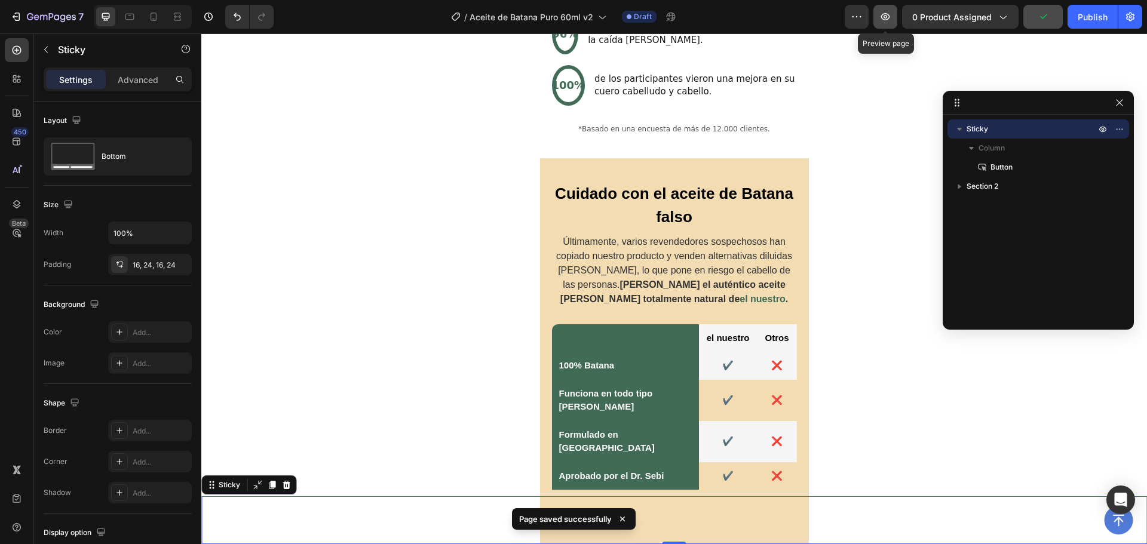
click at [884, 15] on icon "button" at bounding box center [885, 16] width 9 height 7
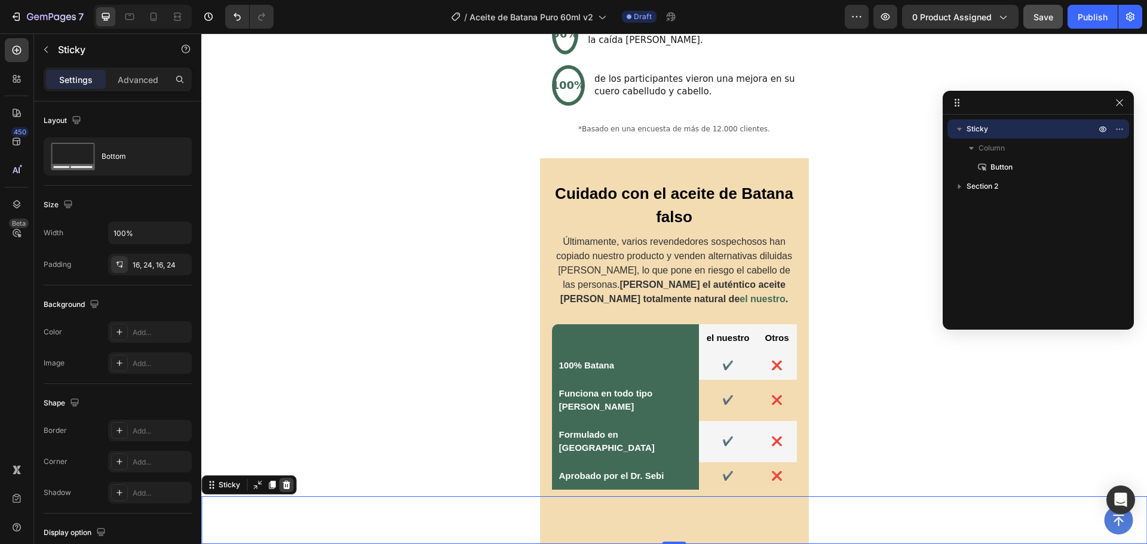
click at [292, 481] on div at bounding box center [286, 485] width 14 height 14
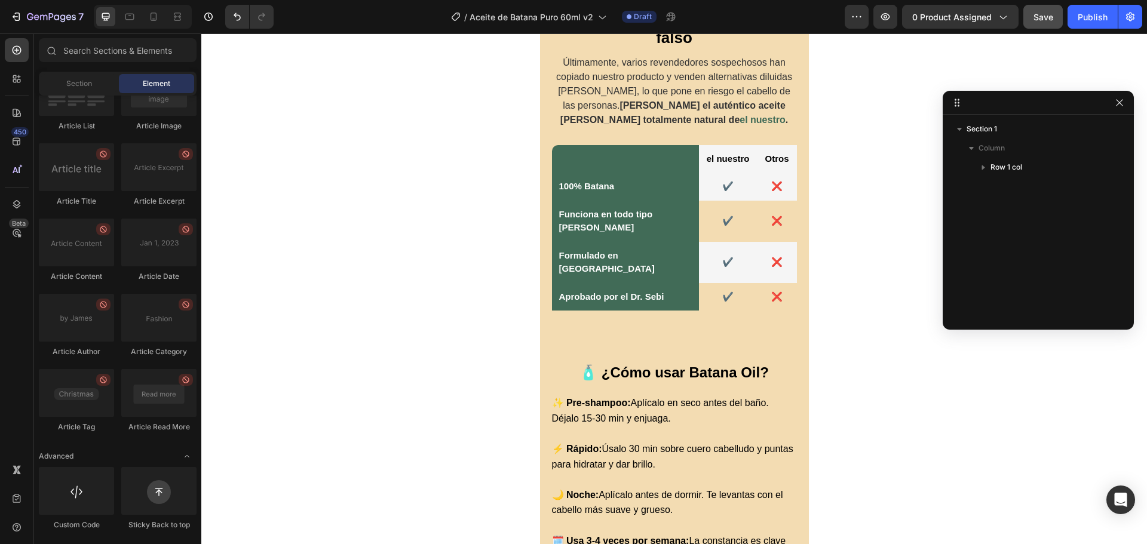
scroll to position [169, 0]
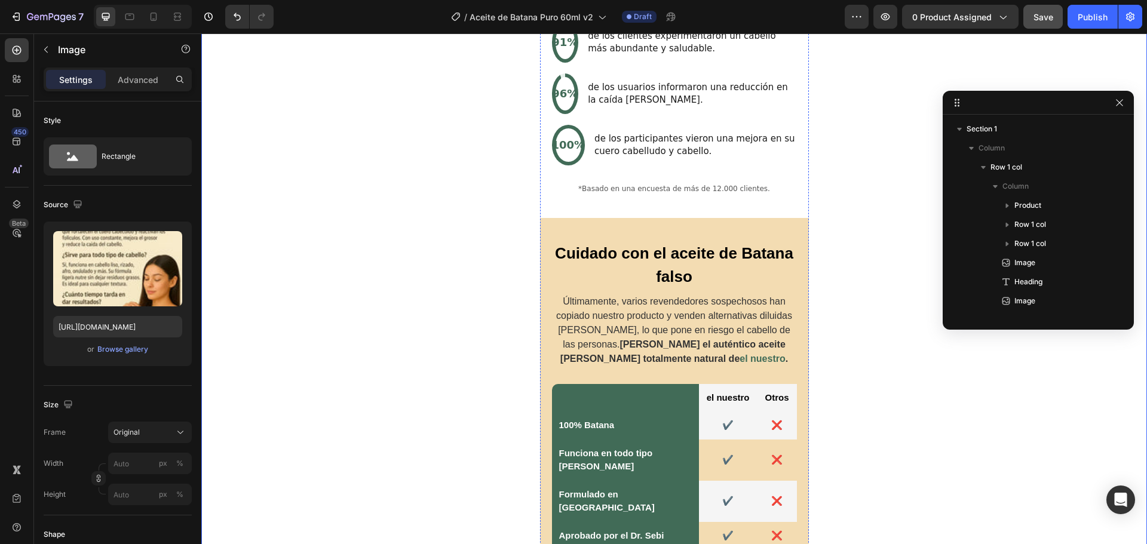
scroll to position [150, 0]
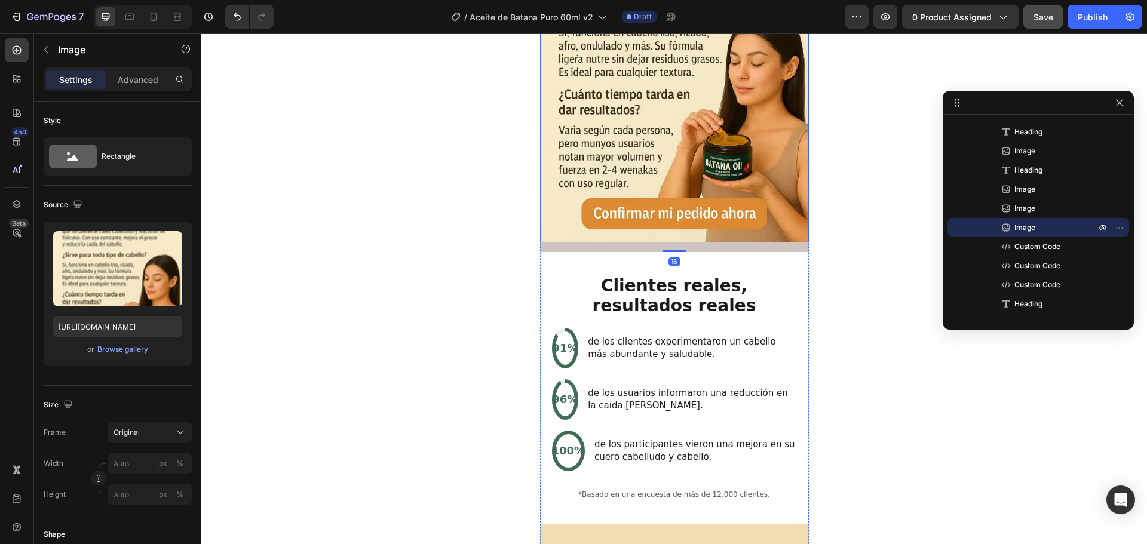
scroll to position [2261, 0]
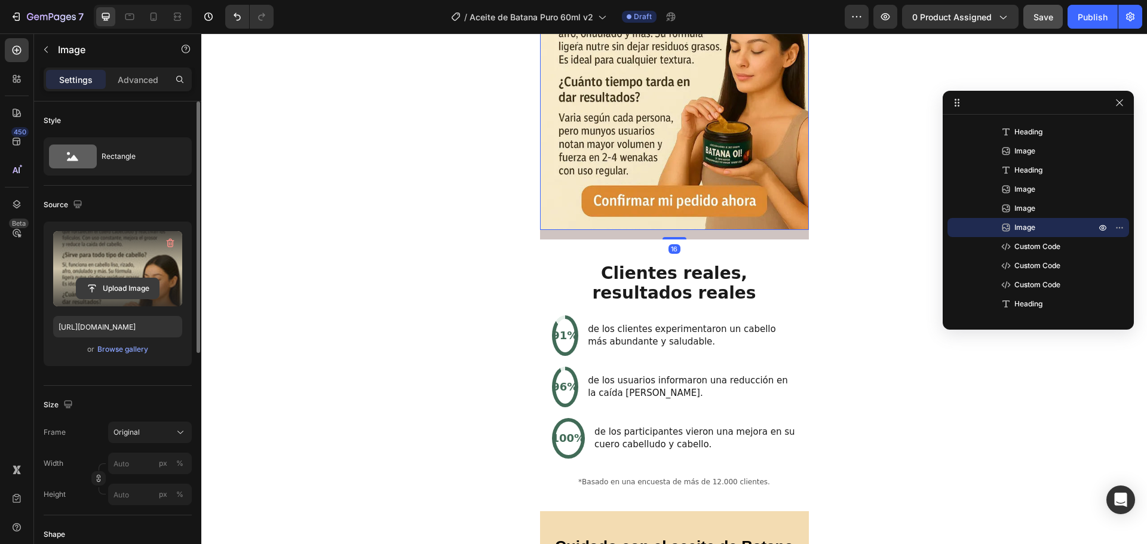
click at [107, 293] on input "file" at bounding box center [117, 288] width 82 height 20
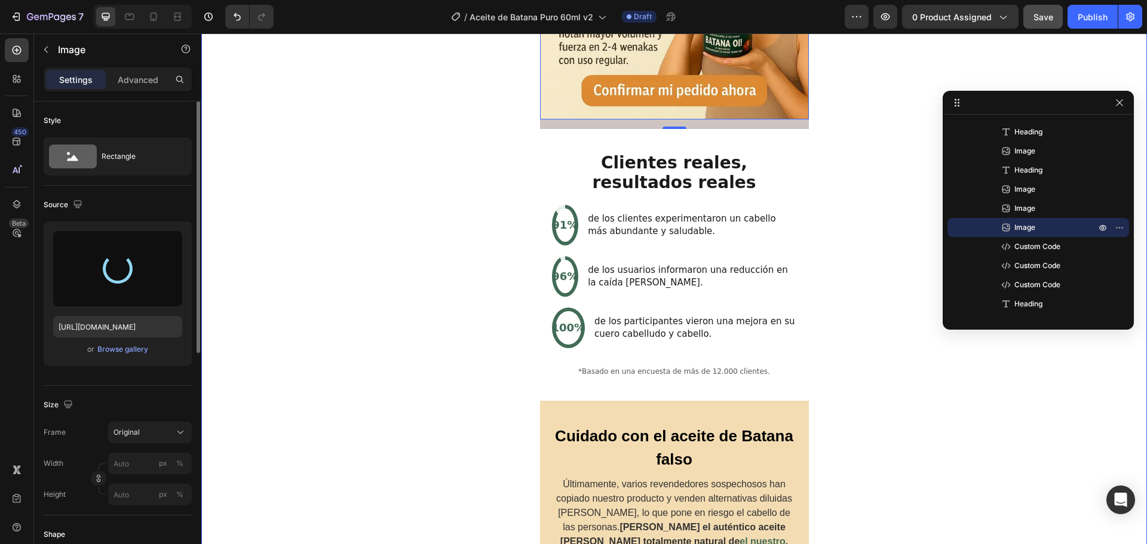
scroll to position [2380, 0]
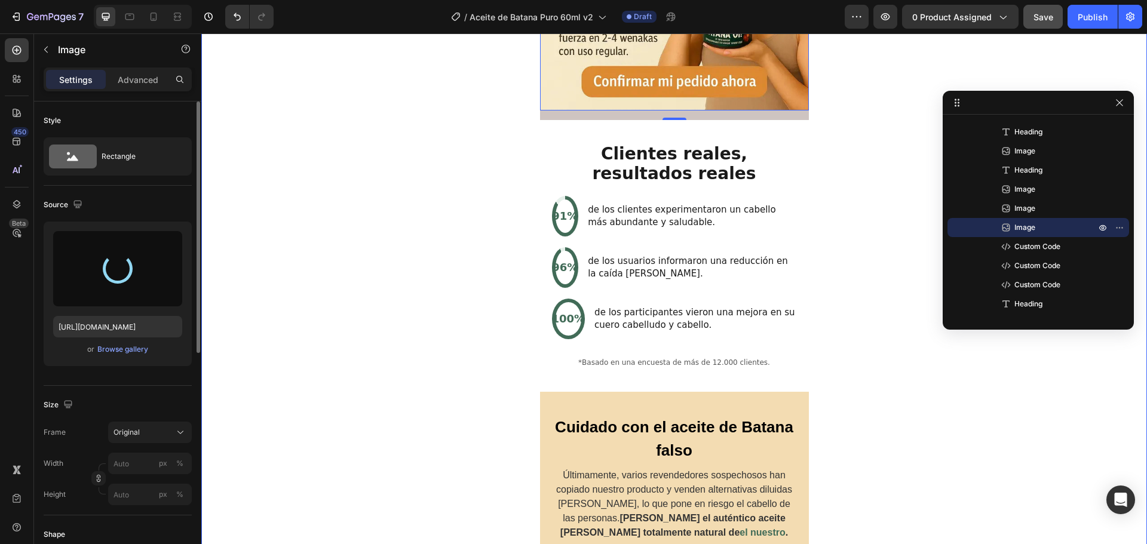
type input "[URL][DOMAIN_NAME]"
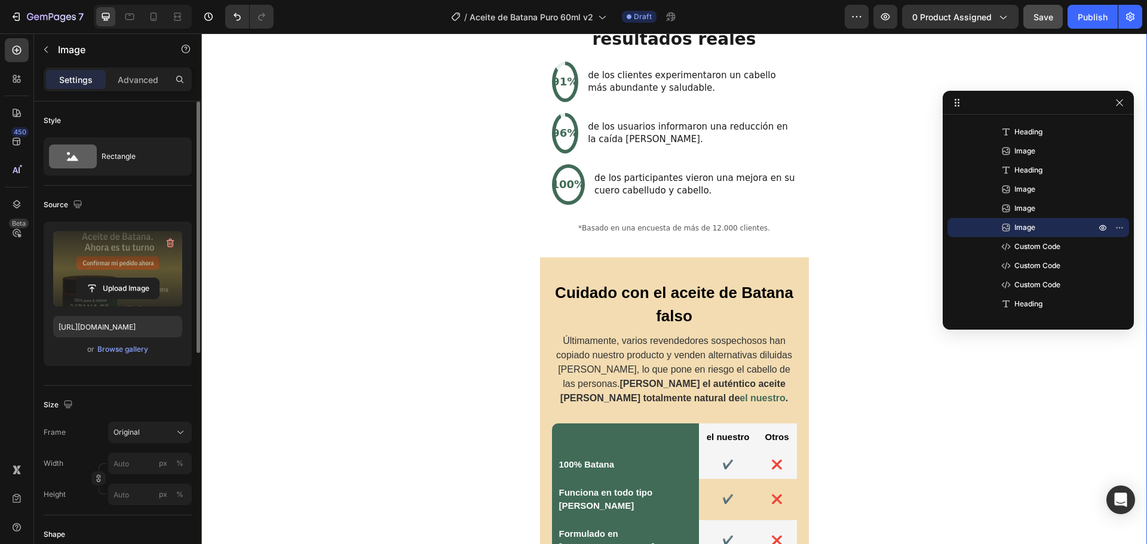
scroll to position [0, 0]
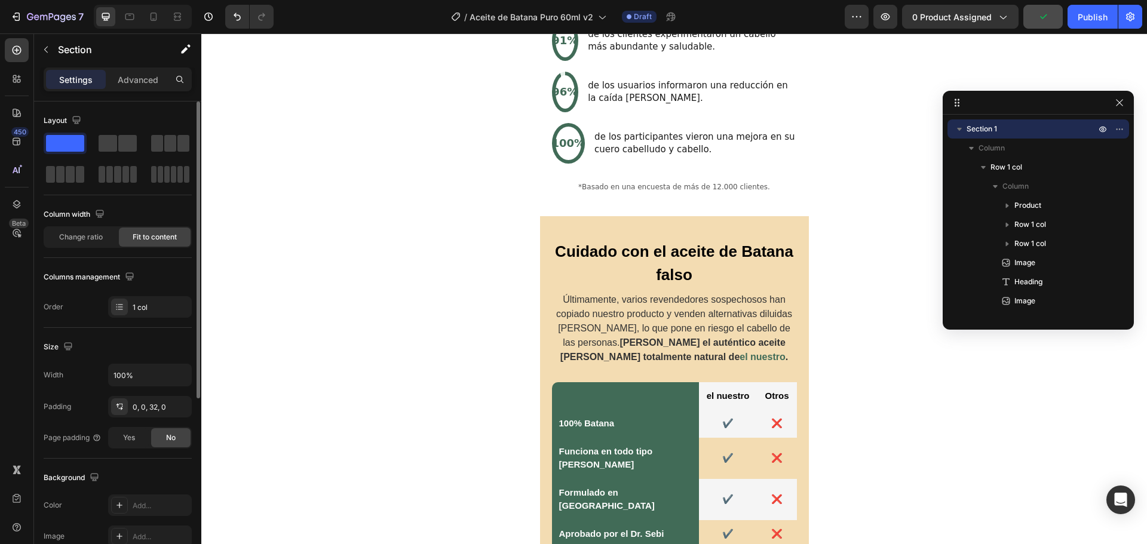
scroll to position [169, 0]
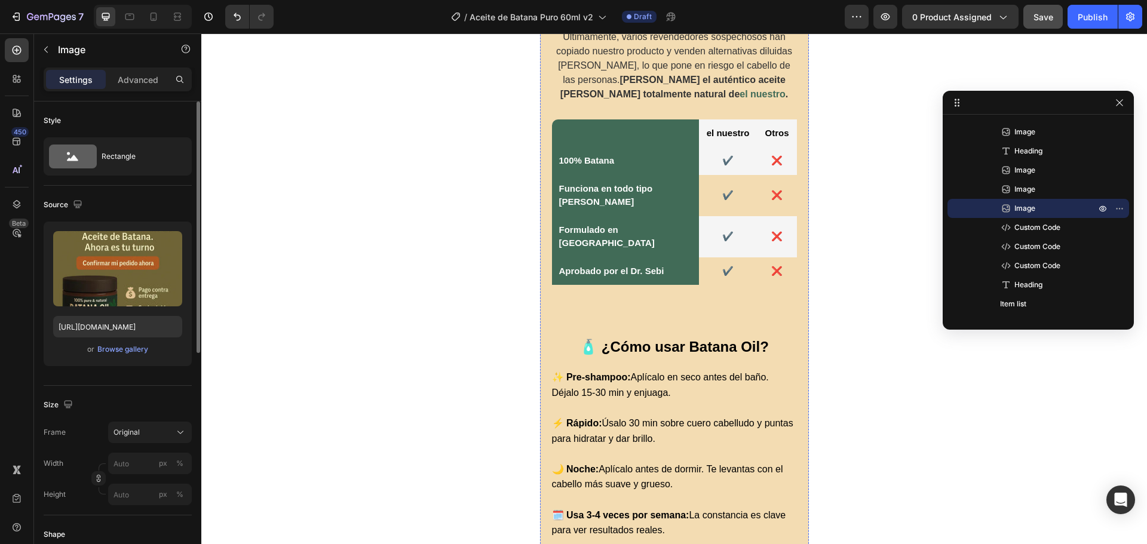
scroll to position [2720, 0]
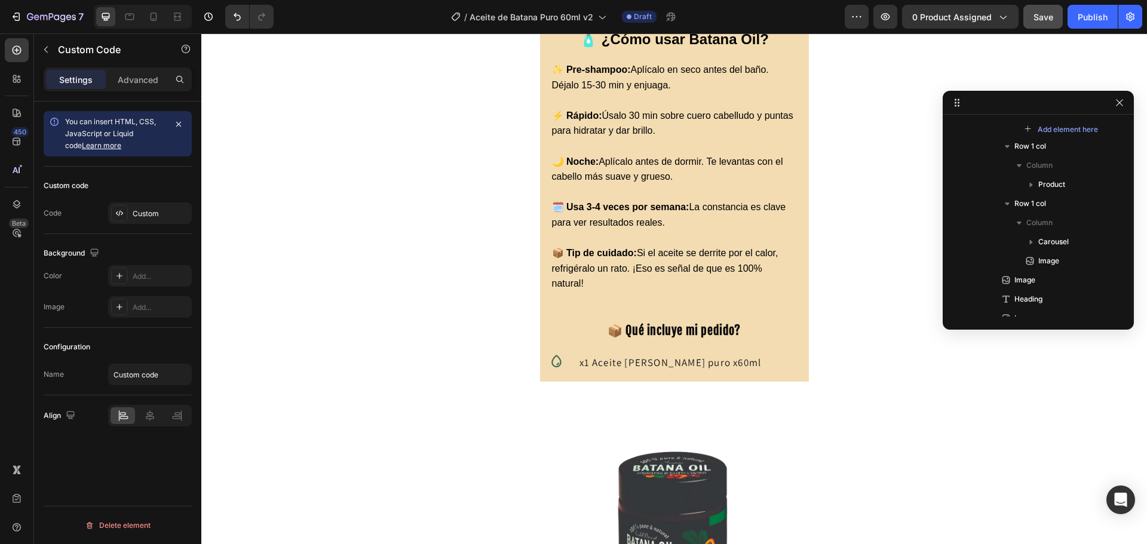
scroll to position [374, 0]
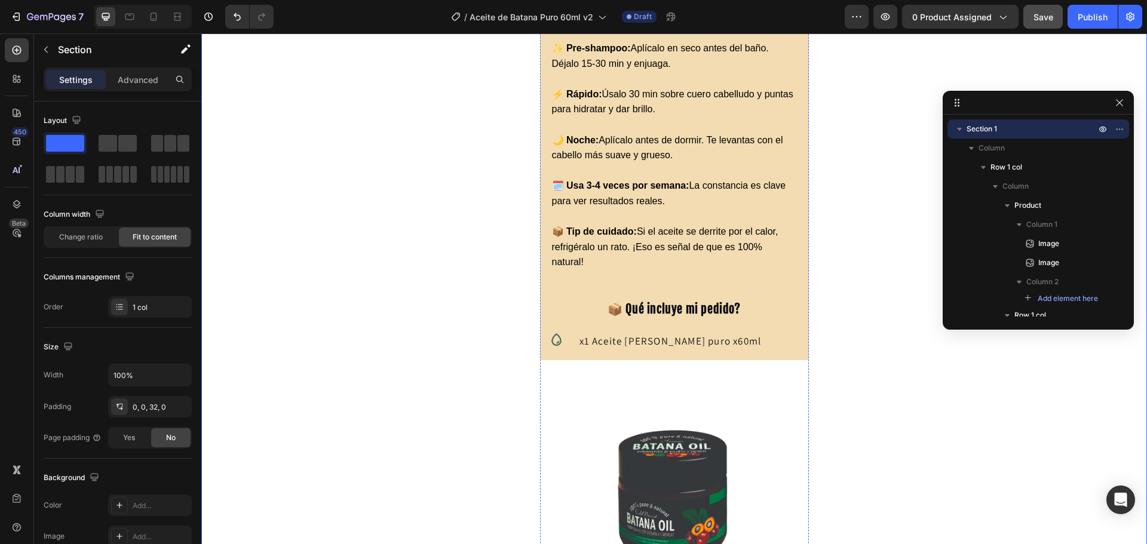
scroll to position [374, 0]
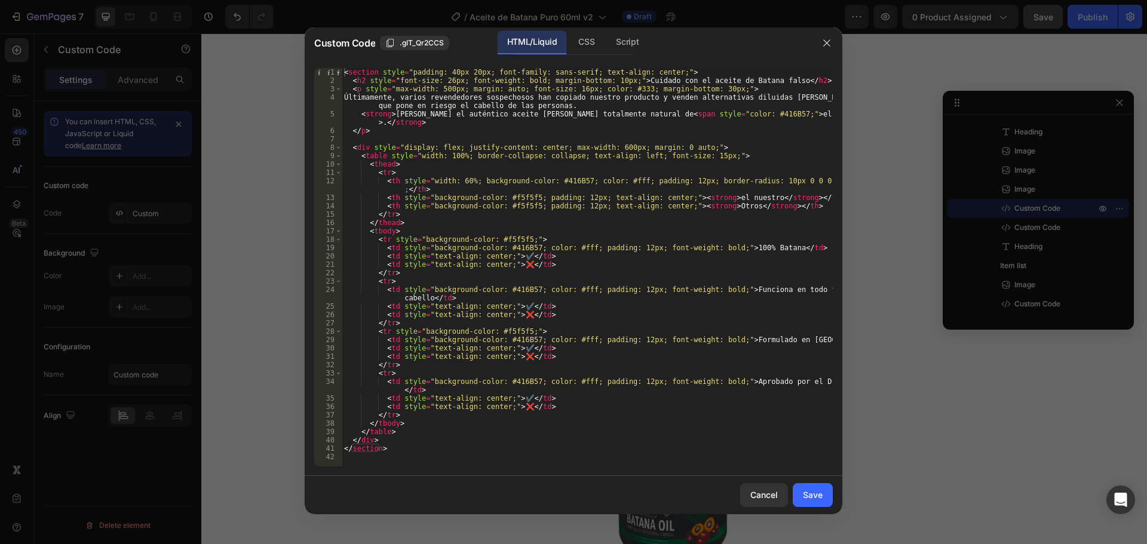
type textarea "<td style="text-align: center;">❌</td>"
click at [615, 314] on div "< section style = "padding: 40px 20px; font-family: sans-serif; text-align: cen…" at bounding box center [587, 275] width 491 height 415
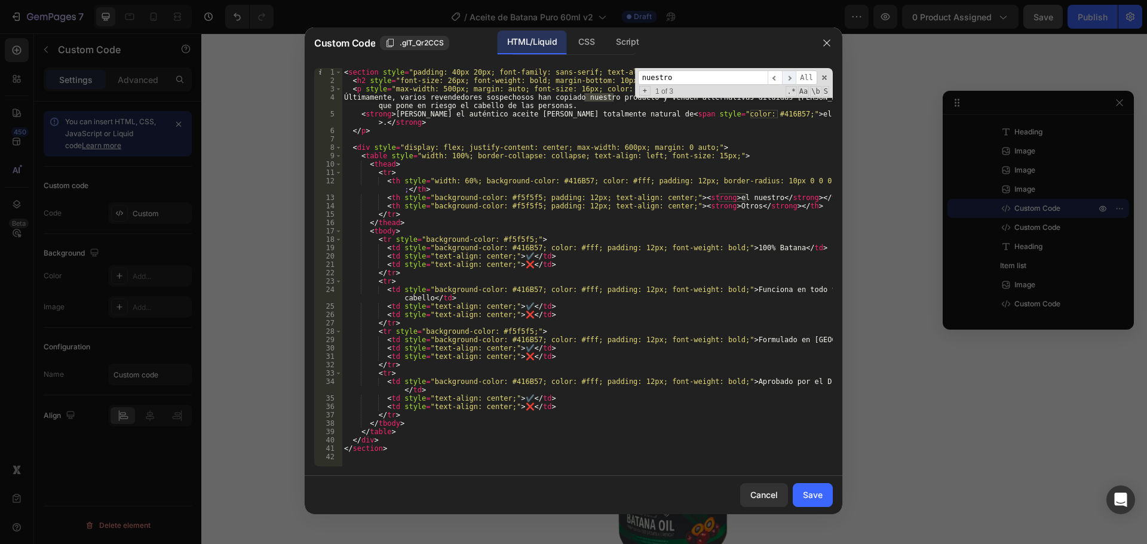
type input "nuestro"
click at [793, 80] on span "​" at bounding box center [789, 77] width 14 height 15
click at [597, 96] on div "< section style = "padding: 40px 20px; font-family: sans-serif; text-align: cen…" at bounding box center [587, 275] width 491 height 415
click at [742, 113] on div "< section style = "padding: 40px 20px; font-family: sans-serif; text-align: cen…" at bounding box center [587, 275] width 491 height 415
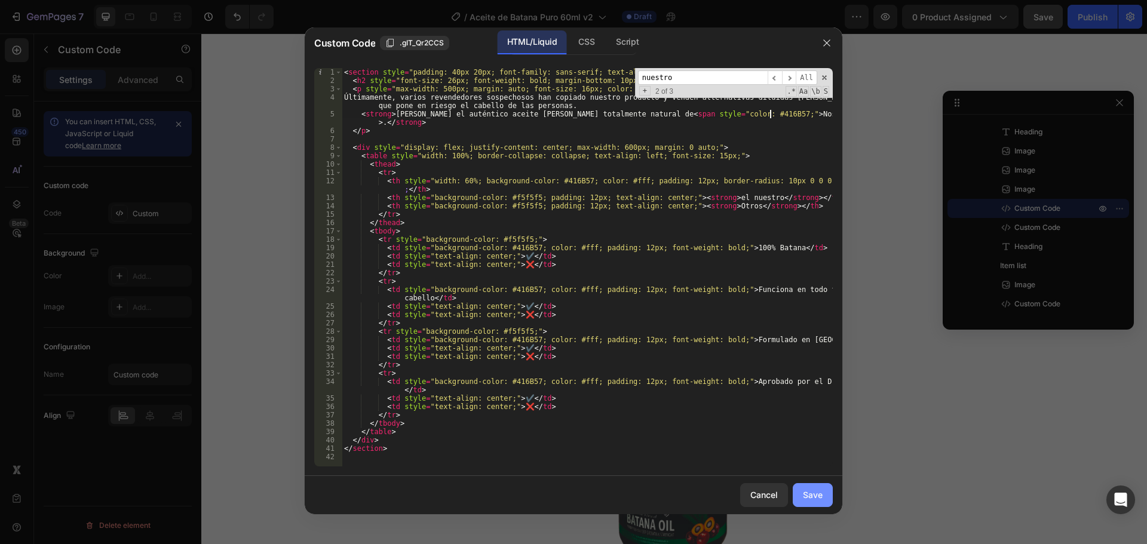
type textarea "<strong>Elija el auténtico aceite [PERSON_NAME] totalmente natural de <span sty…"
click at [807, 493] on div "Save" at bounding box center [813, 495] width 20 height 13
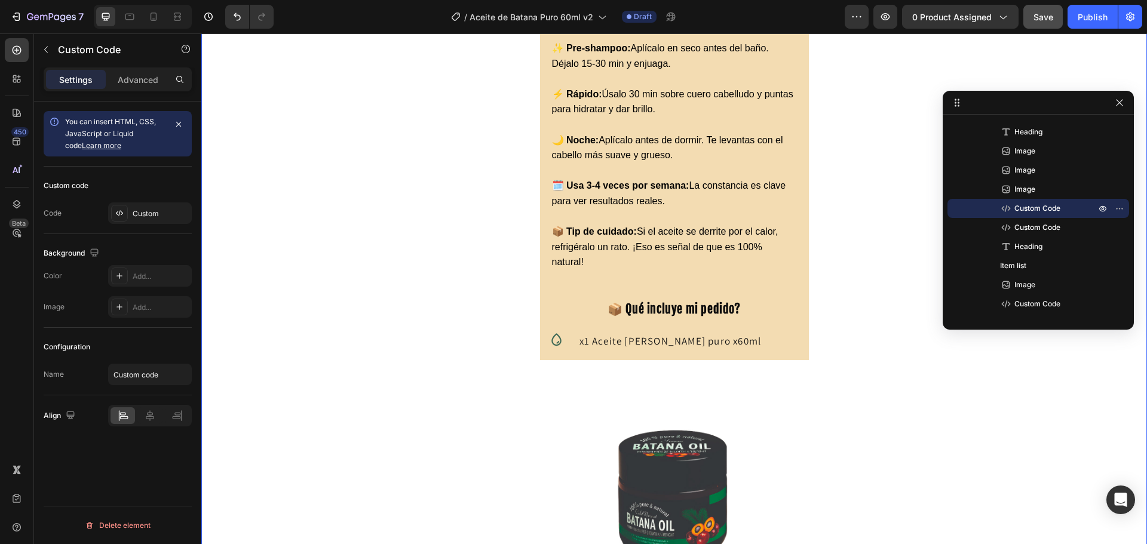
scroll to position [0, 0]
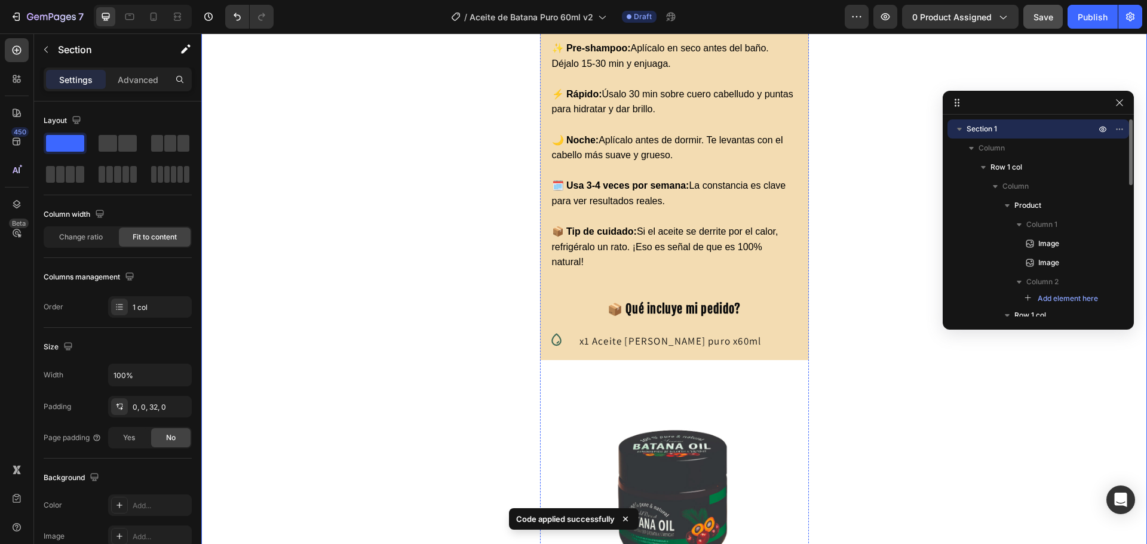
scroll to position [374, 0]
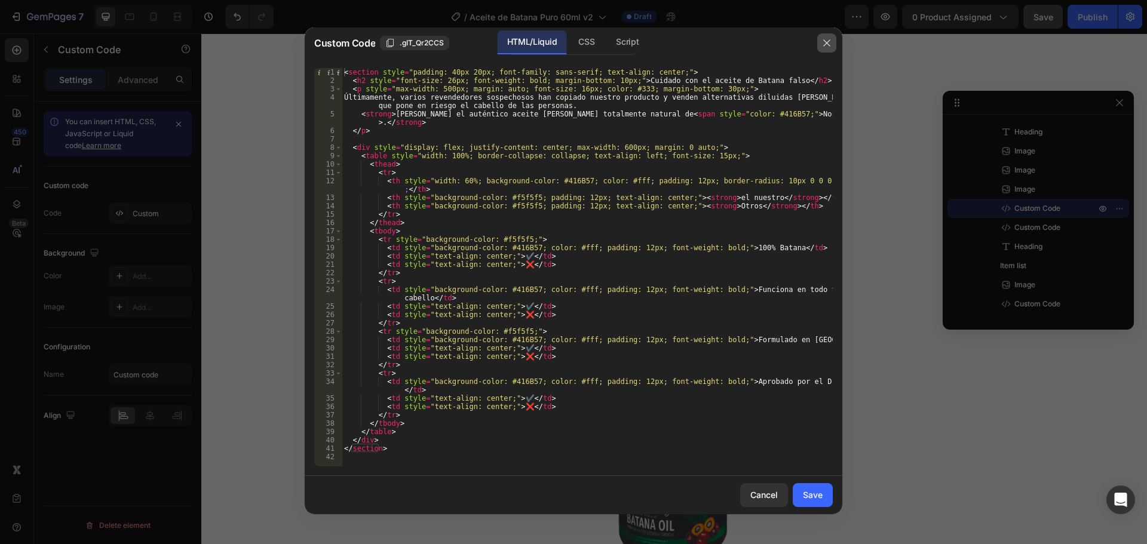
click at [819, 46] on button "button" at bounding box center [826, 42] width 19 height 19
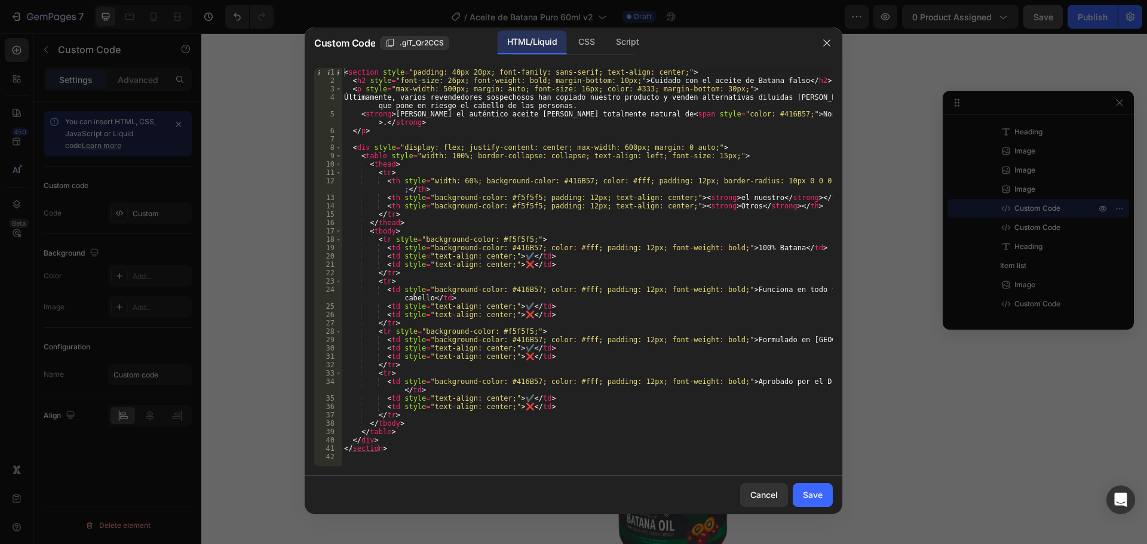
click at [728, 193] on div "< section style = "padding: 40px 20px; font-family: sans-serif; text-align: cen…" at bounding box center [587, 275] width 491 height 415
type textarea "<th style="background-color: #f5f5f5; padding: 12px; text-align: center;"><stro…"
click at [827, 495] on button "Save" at bounding box center [812, 495] width 40 height 24
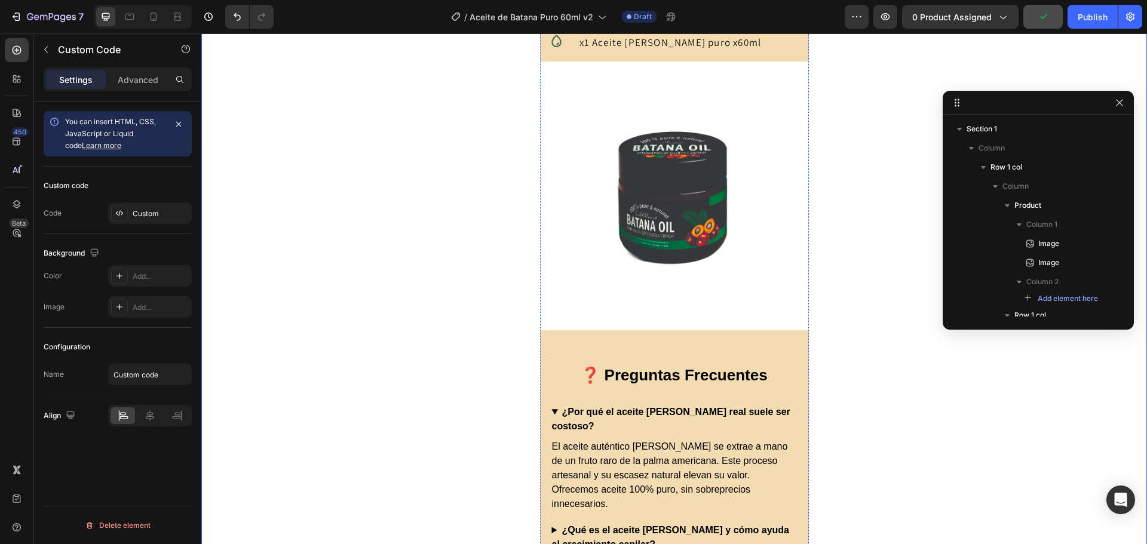
scroll to position [391, 0]
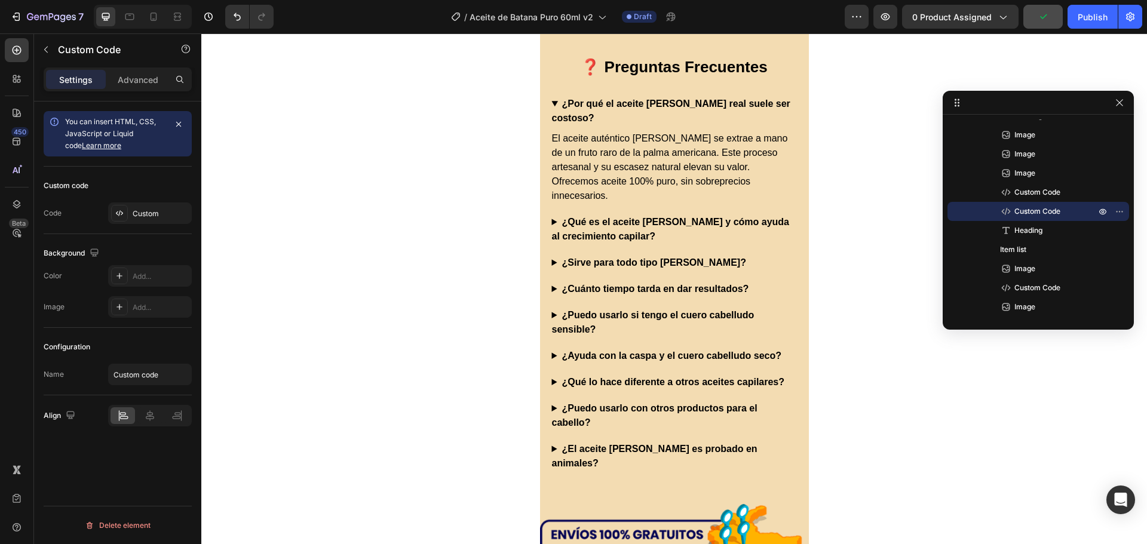
scroll to position [371, 0]
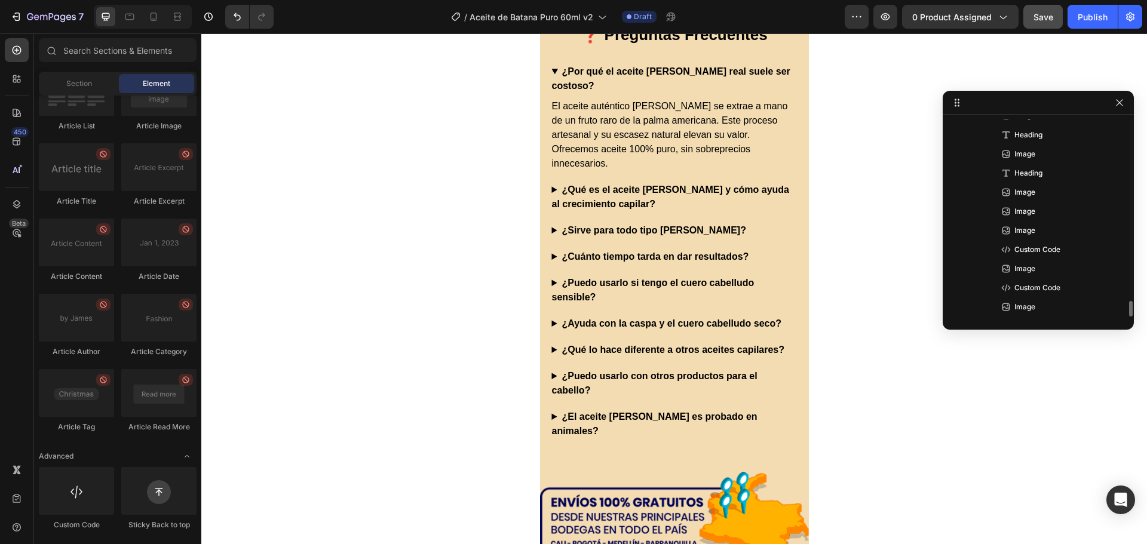
scroll to position [2225, 0]
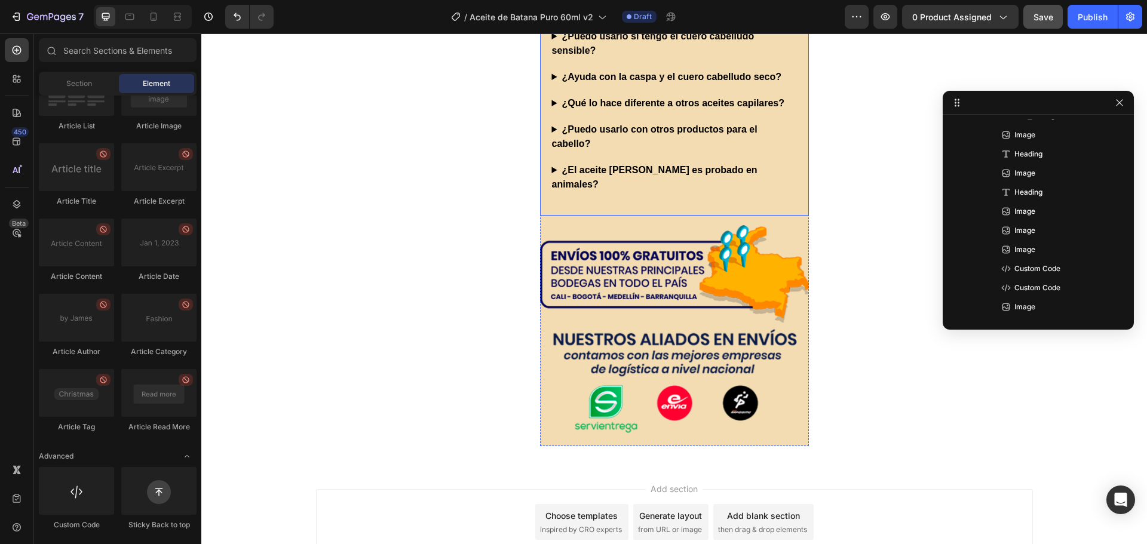
scroll to position [2981, 0]
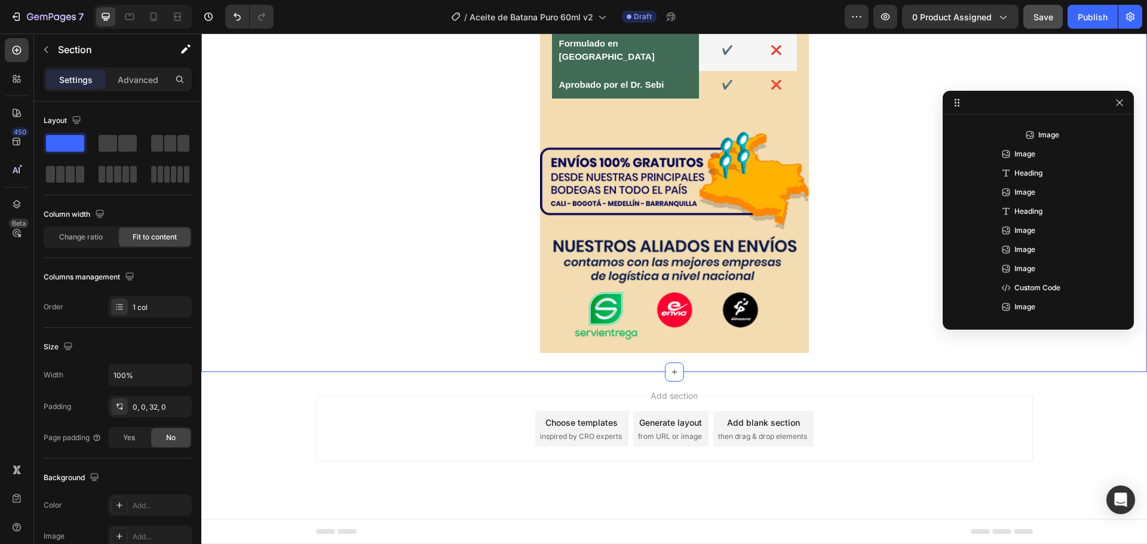
scroll to position [0, 0]
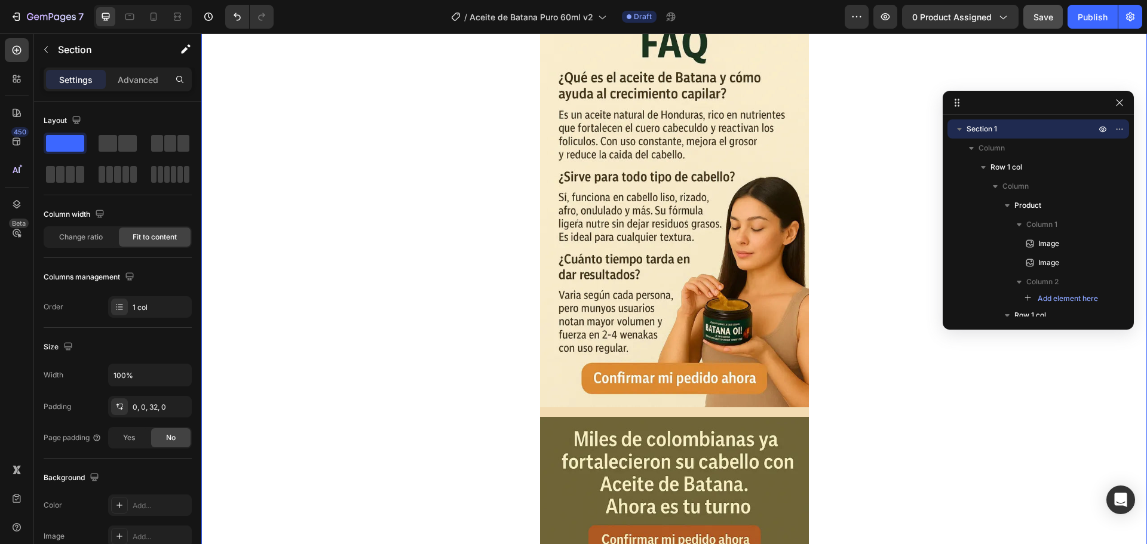
scroll to position [1659, 0]
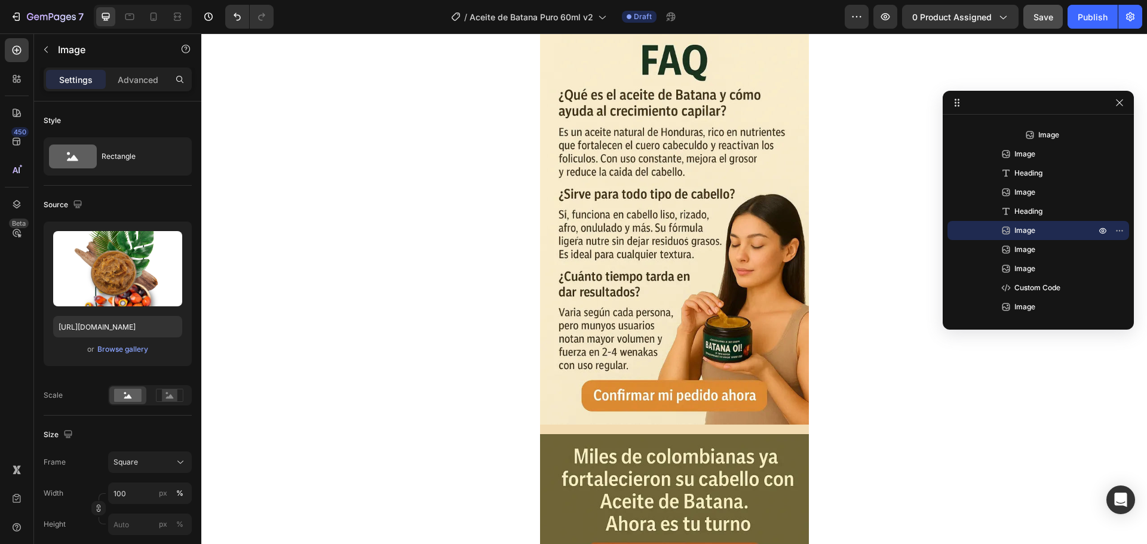
scroll to position [1535, 0]
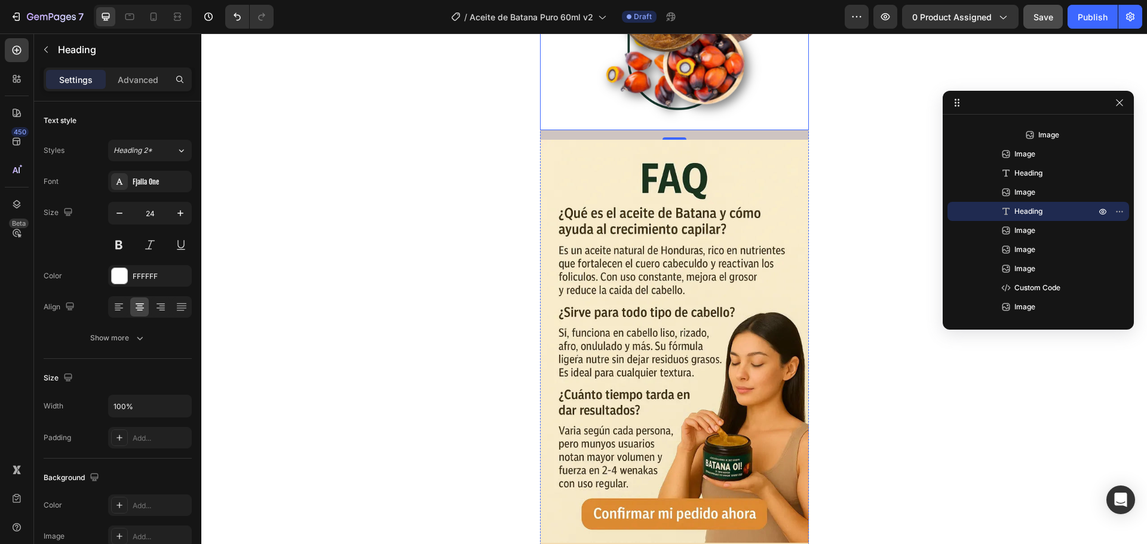
click at [119, 281] on div at bounding box center [120, 276] width 16 height 16
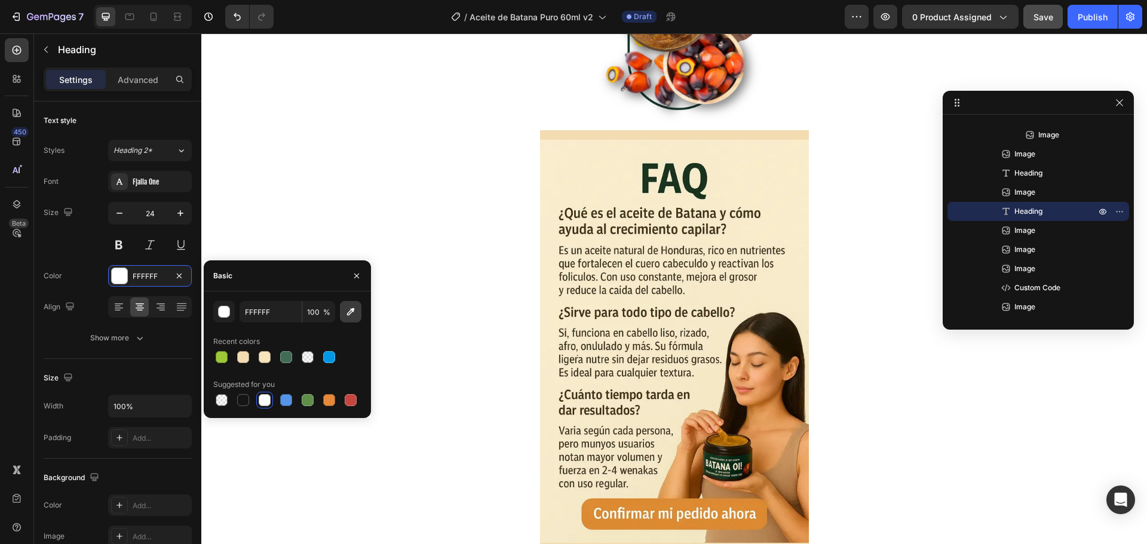
click at [348, 311] on icon "button" at bounding box center [351, 312] width 12 height 12
type input "F3DCB2"
click at [259, 313] on input "F3DCB2" at bounding box center [270, 311] width 62 height 21
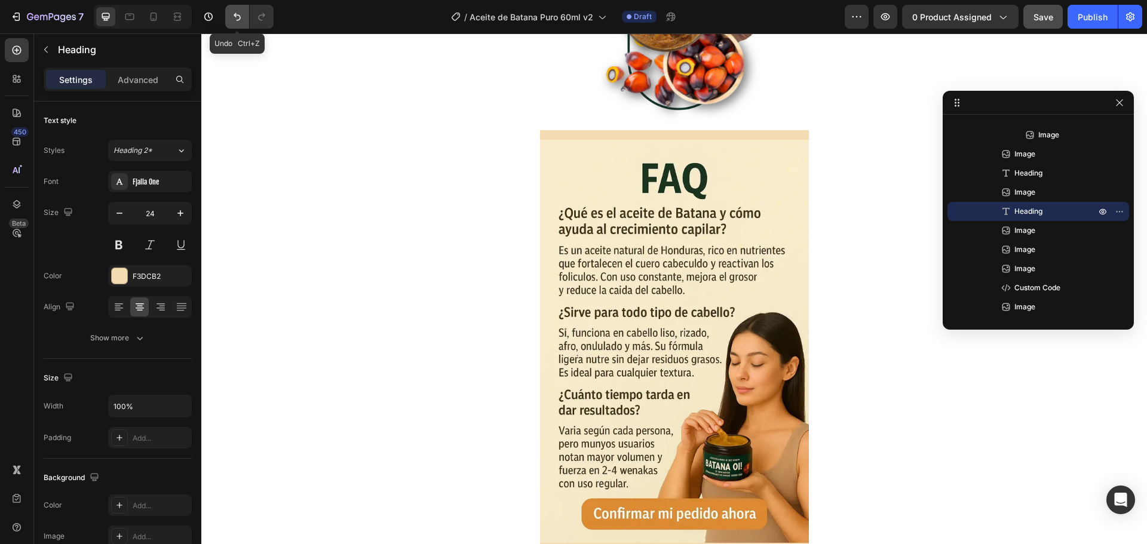
click at [236, 16] on icon "Undo/Redo" at bounding box center [237, 17] width 7 height 8
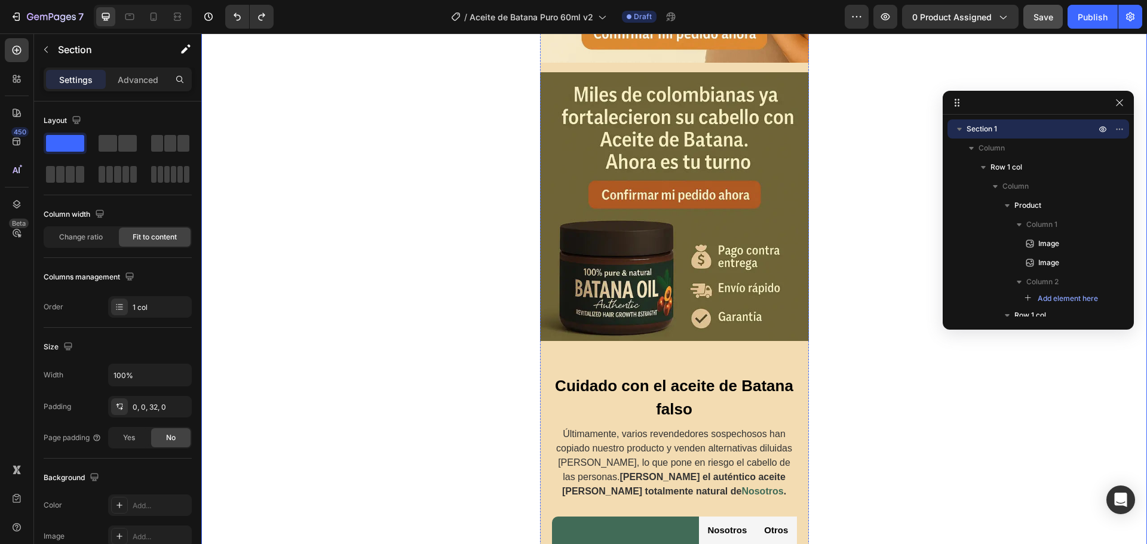
scroll to position [2431, 0]
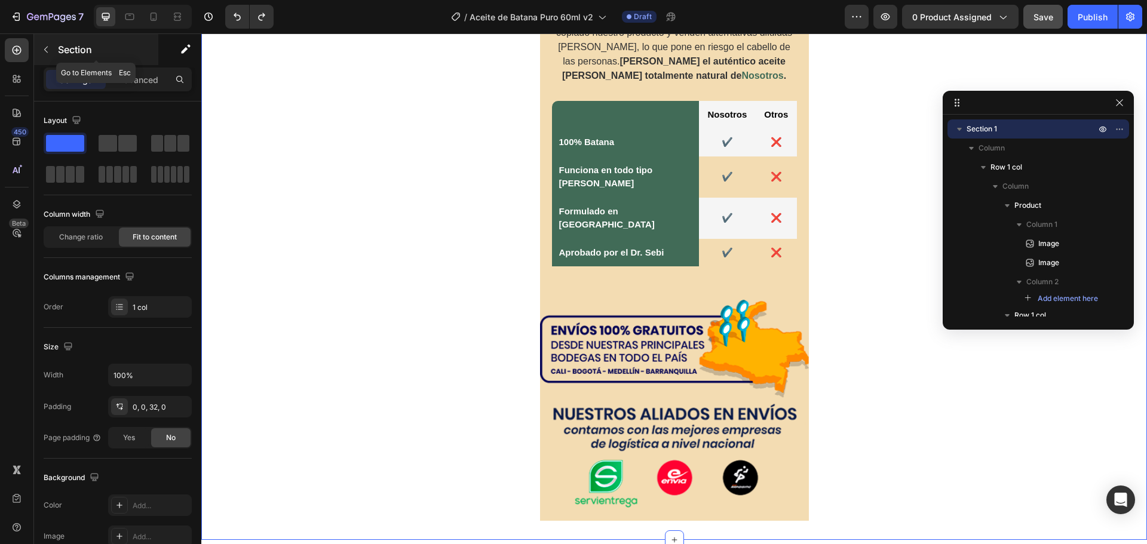
click at [45, 36] on div "Section" at bounding box center [96, 49] width 124 height 31
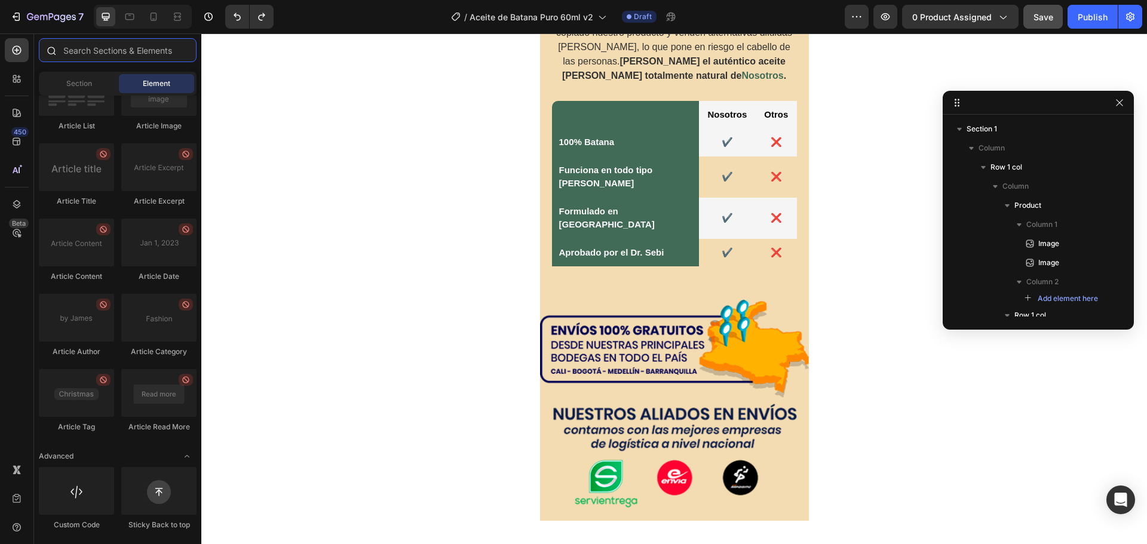
click at [91, 57] on input "text" at bounding box center [118, 50] width 158 height 24
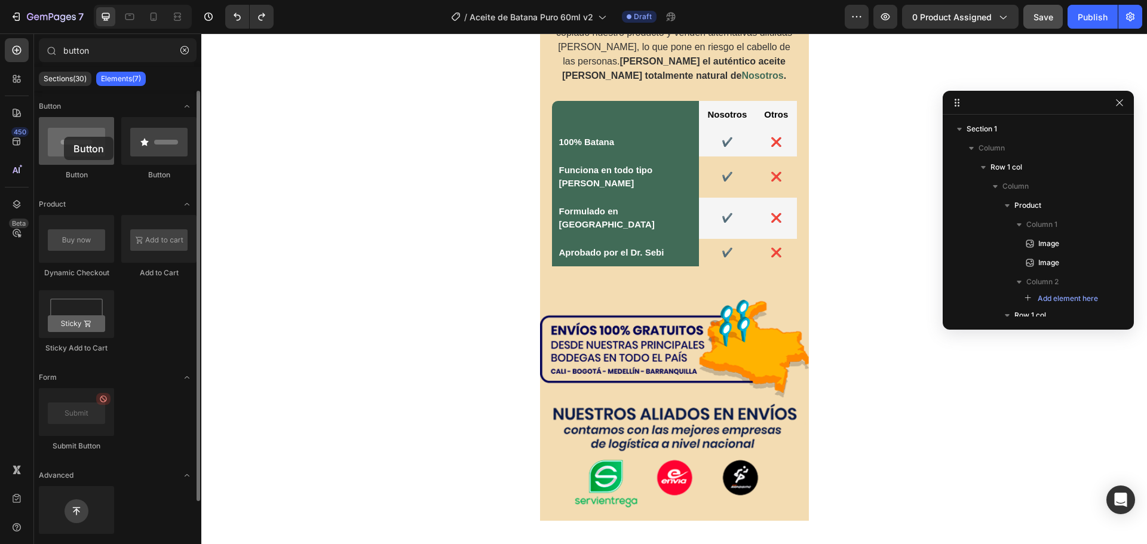
drag, startPoint x: 69, startPoint y: 149, endPoint x: 64, endPoint y: 137, distance: 13.6
click at [64, 137] on div at bounding box center [76, 141] width 75 height 48
drag, startPoint x: 194, startPoint y: 164, endPoint x: 31, endPoint y: 149, distance: 163.7
click at [31, 149] on div "450 Beta button Sections(30) Elements(7) Button Button Button Product Dynamic C…" at bounding box center [100, 288] width 201 height 511
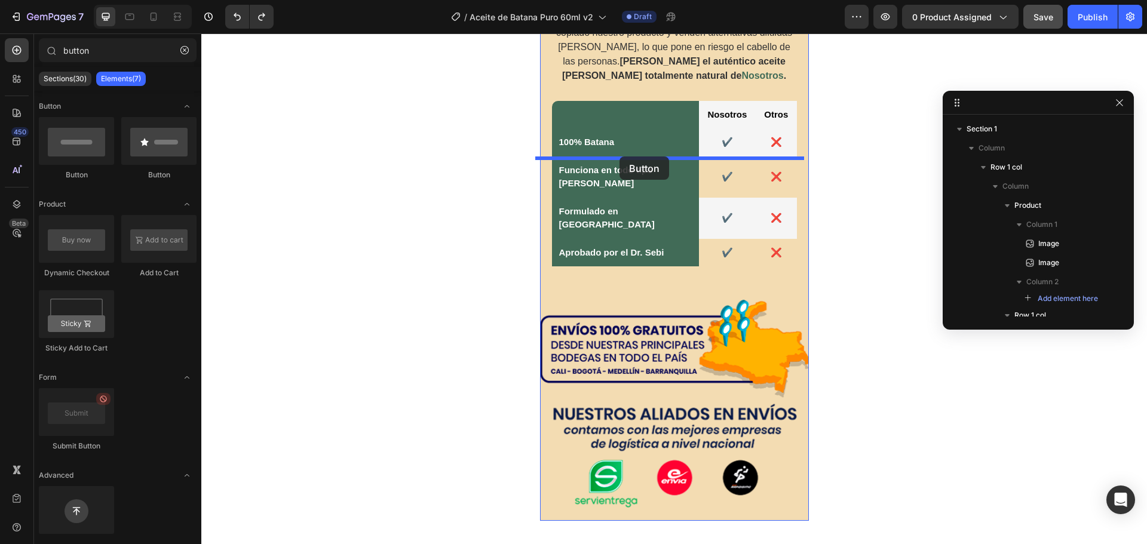
drag, startPoint x: 270, startPoint y: 185, endPoint x: 622, endPoint y: 156, distance: 353.5
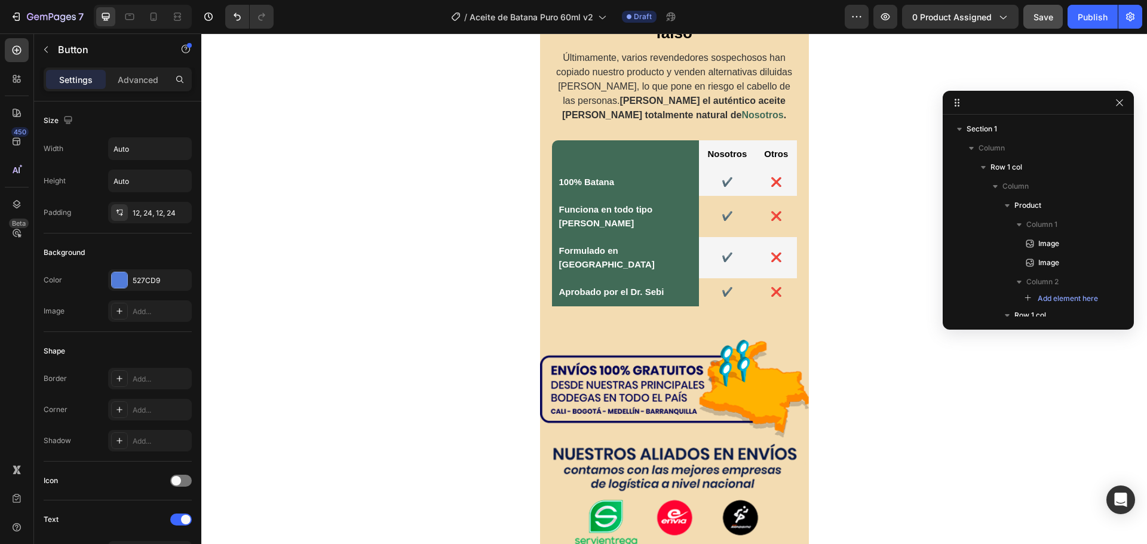
scroll to position [2206, 0]
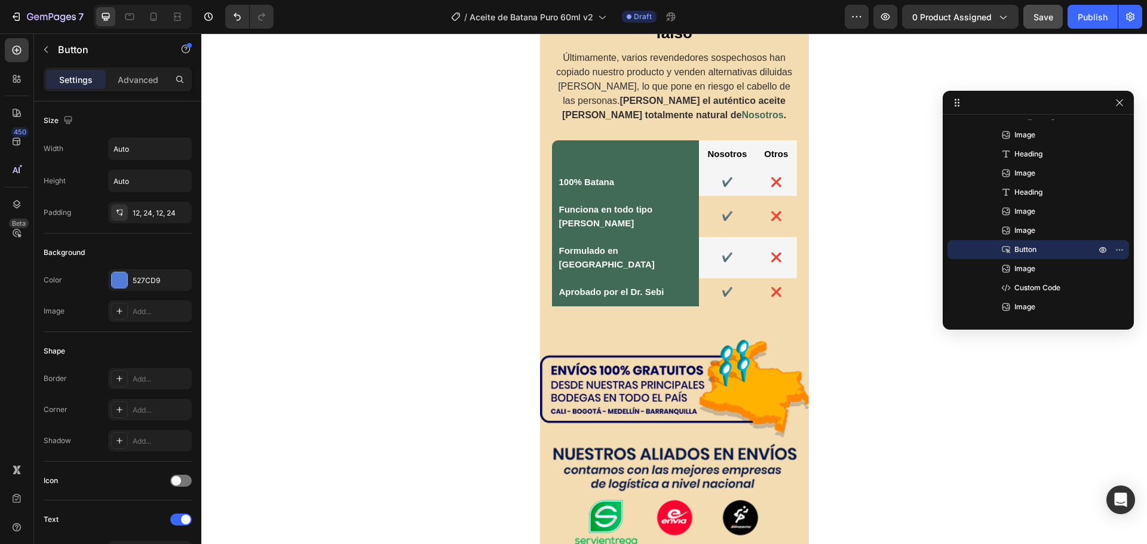
type input "butto"
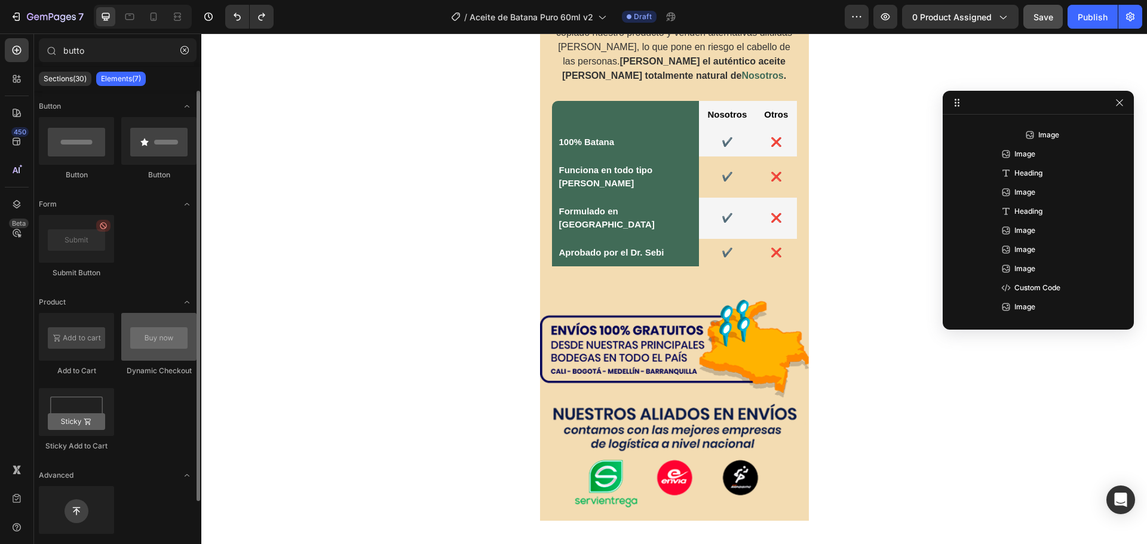
scroll to position [38, 0]
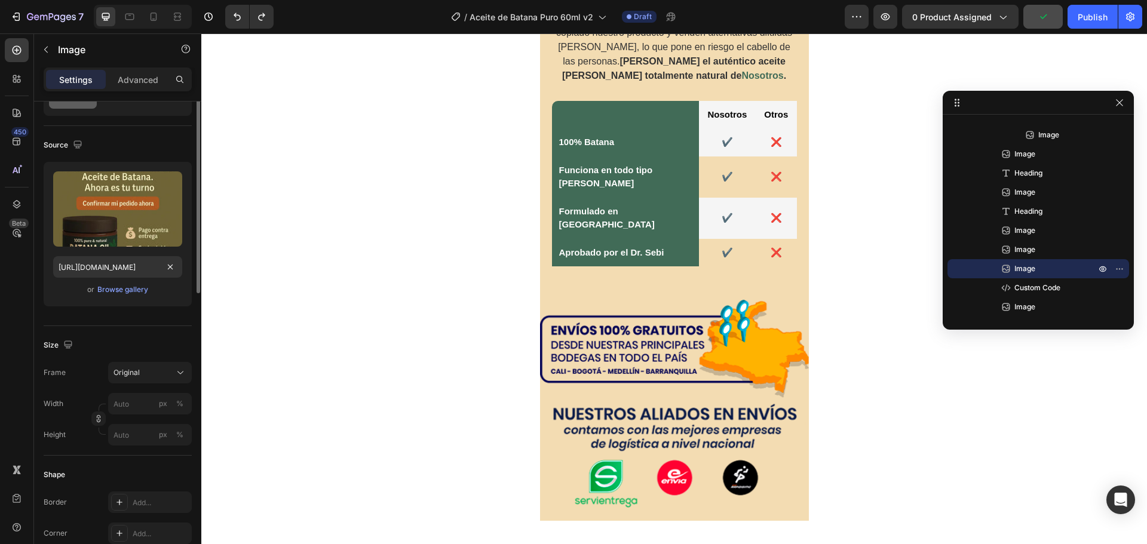
scroll to position [0, 0]
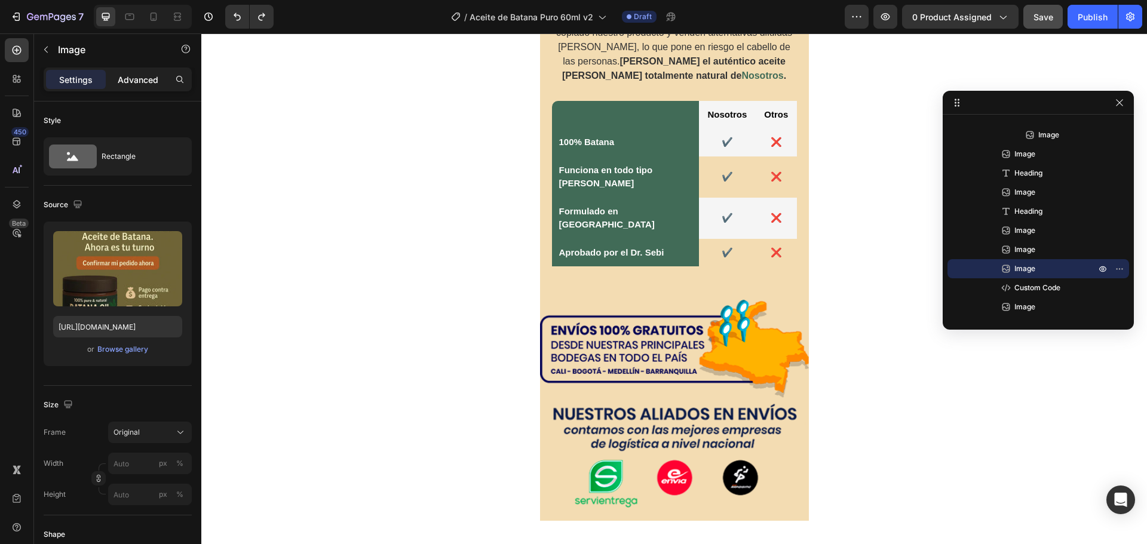
click at [141, 79] on p "Advanced" at bounding box center [138, 79] width 41 height 13
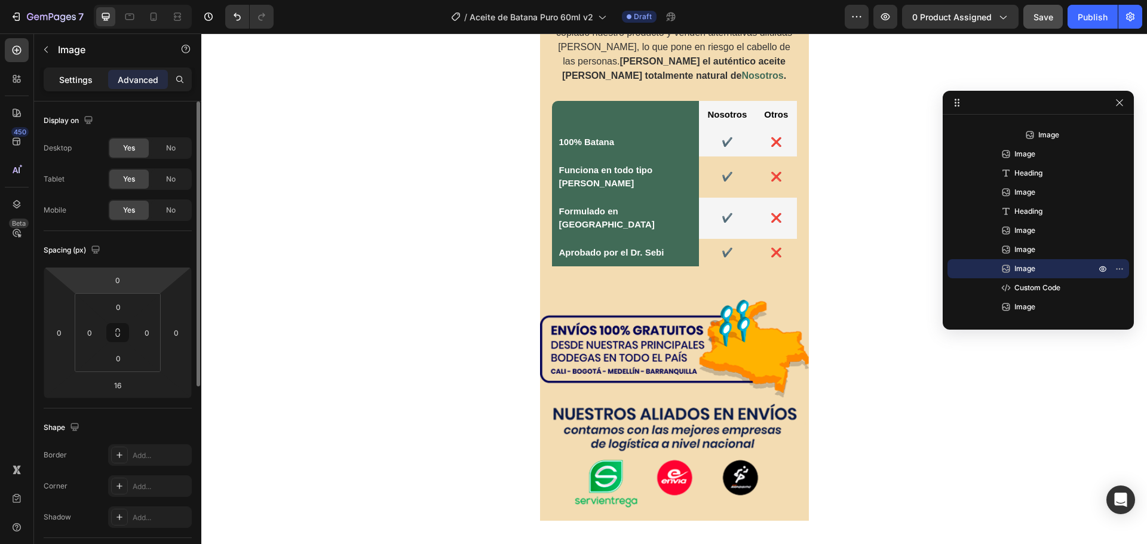
click at [85, 84] on p "Settings" at bounding box center [75, 79] width 33 height 13
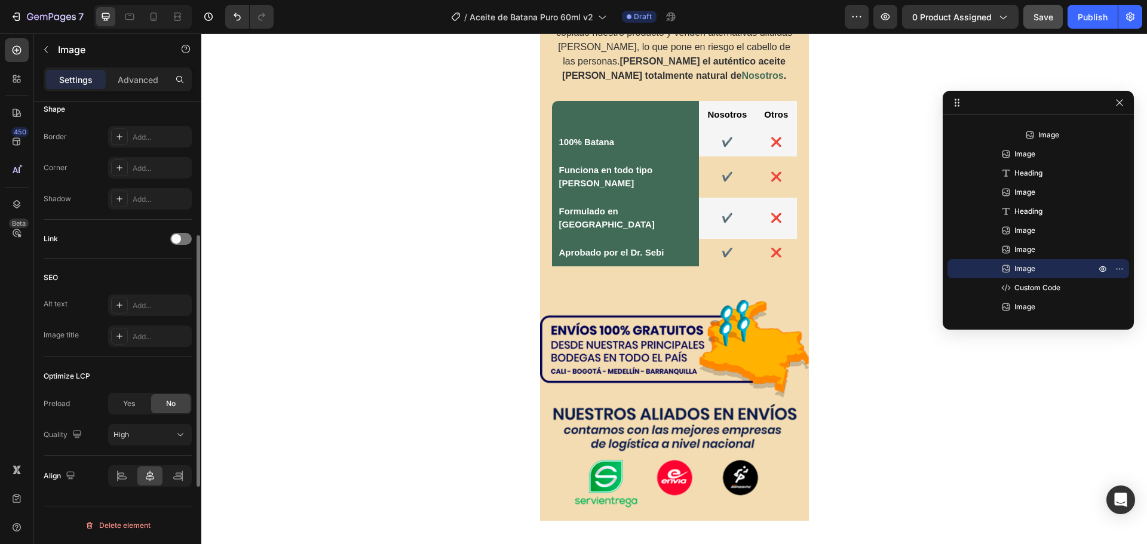
scroll to position [365, 0]
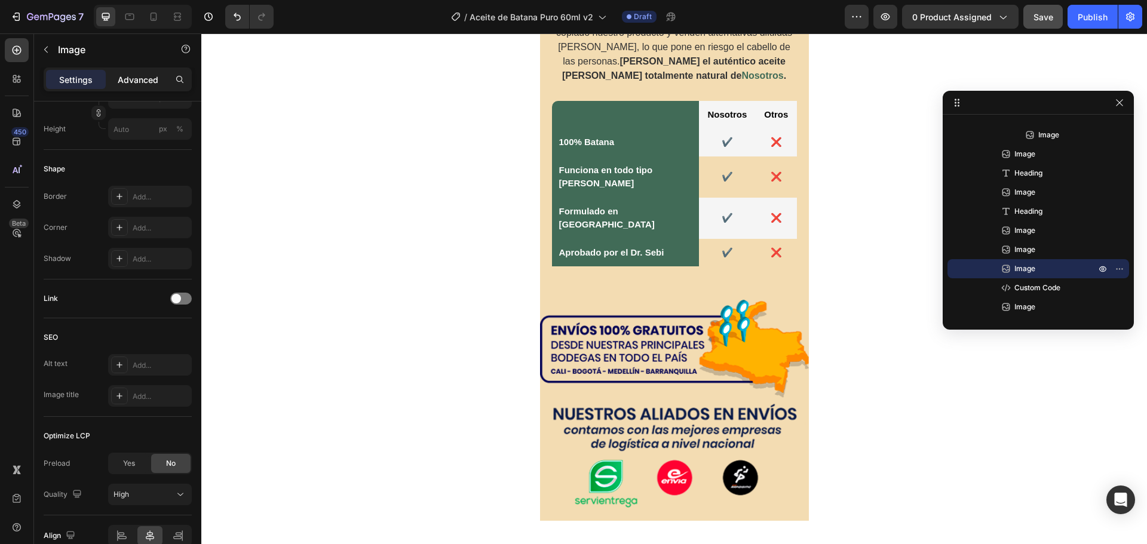
click at [123, 73] on p "Advanced" at bounding box center [138, 79] width 41 height 13
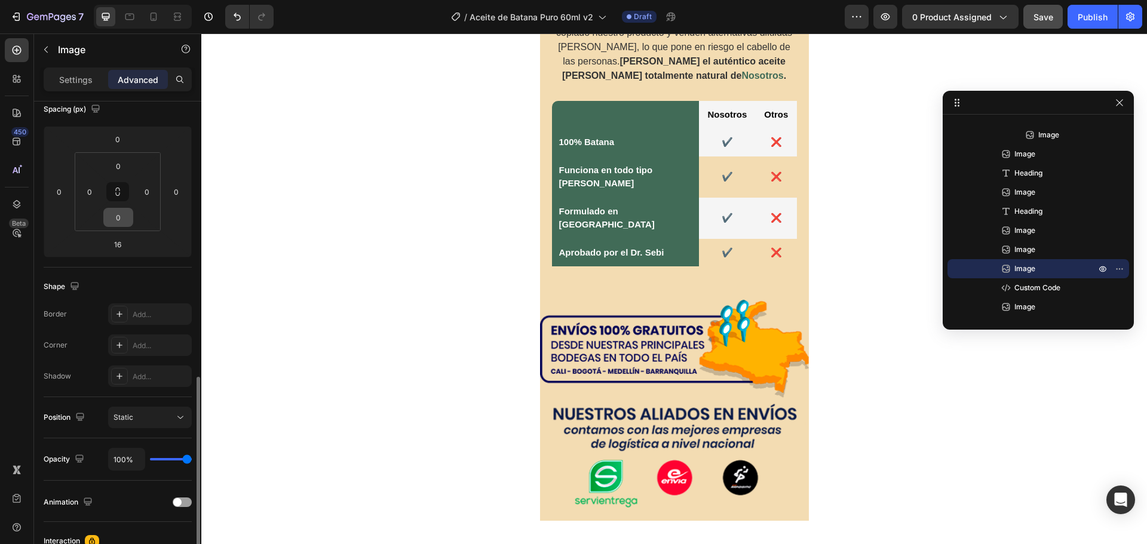
scroll to position [81, 0]
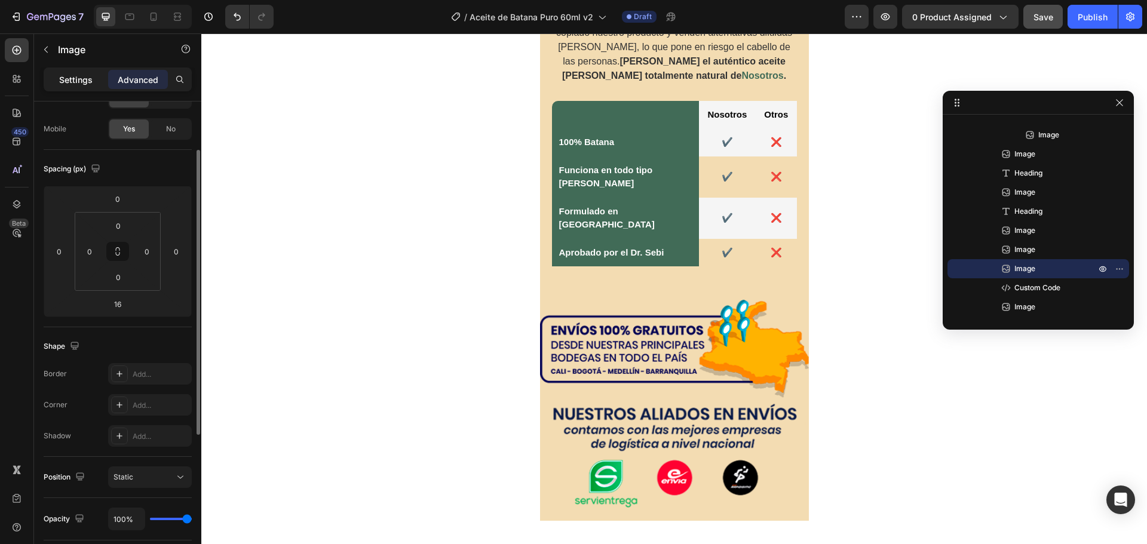
click at [59, 76] on div "Settings" at bounding box center [76, 79] width 60 height 19
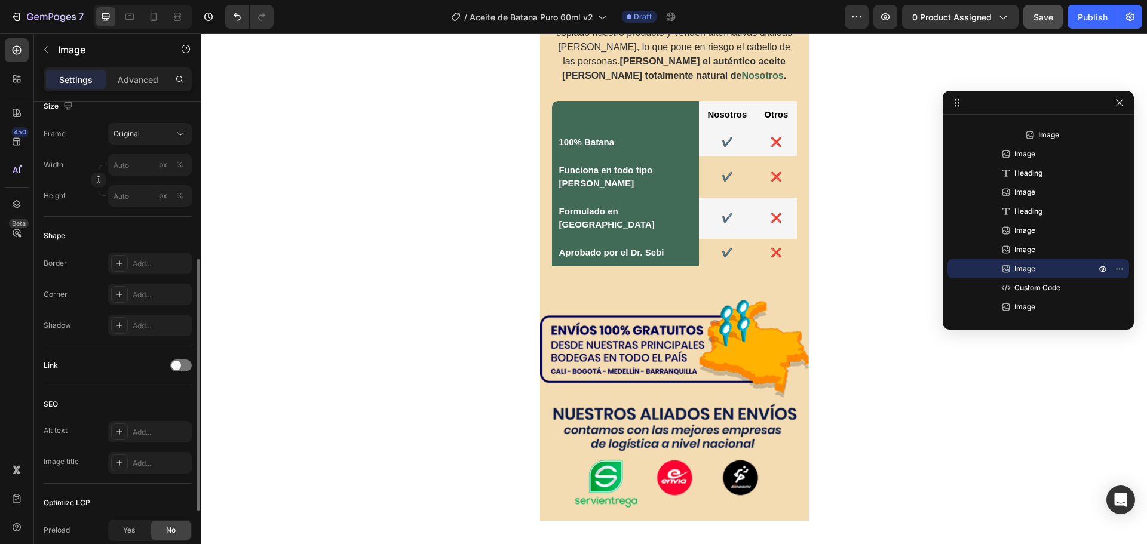
scroll to position [418, 0]
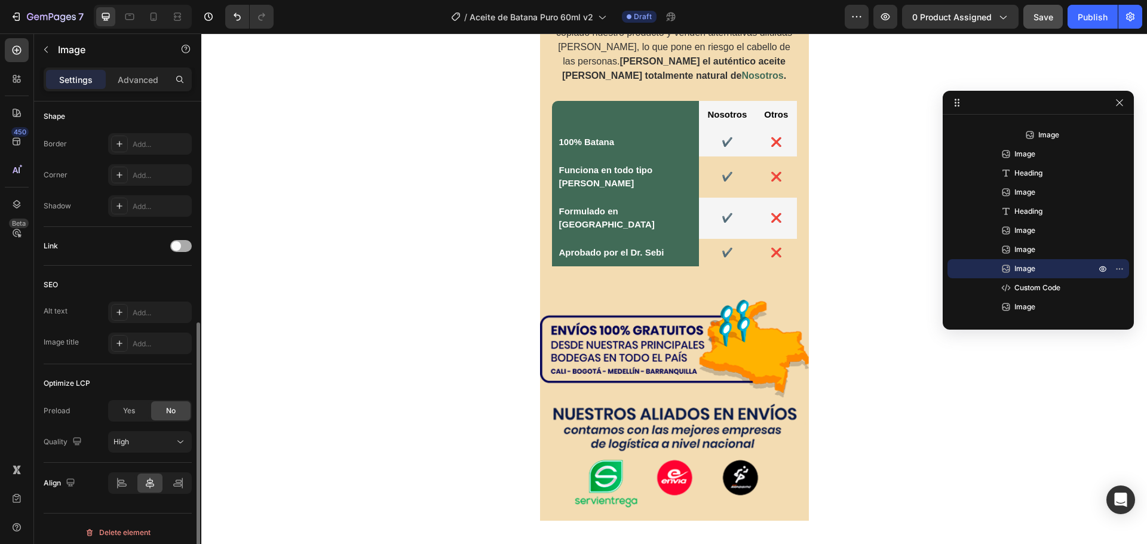
click at [184, 245] on div at bounding box center [180, 246] width 21 height 12
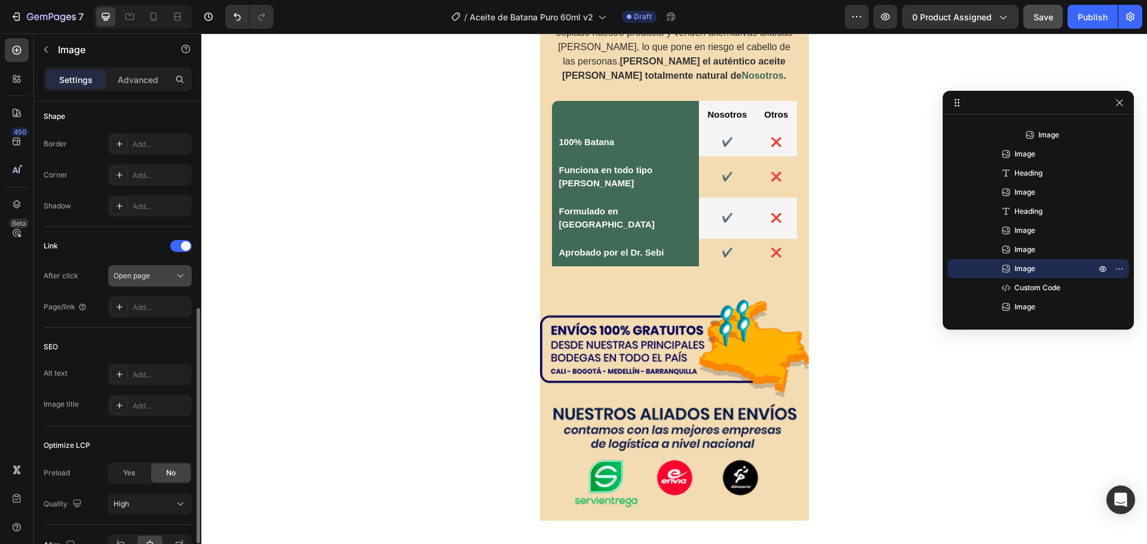
click at [143, 278] on span "Open page" at bounding box center [131, 275] width 36 height 9
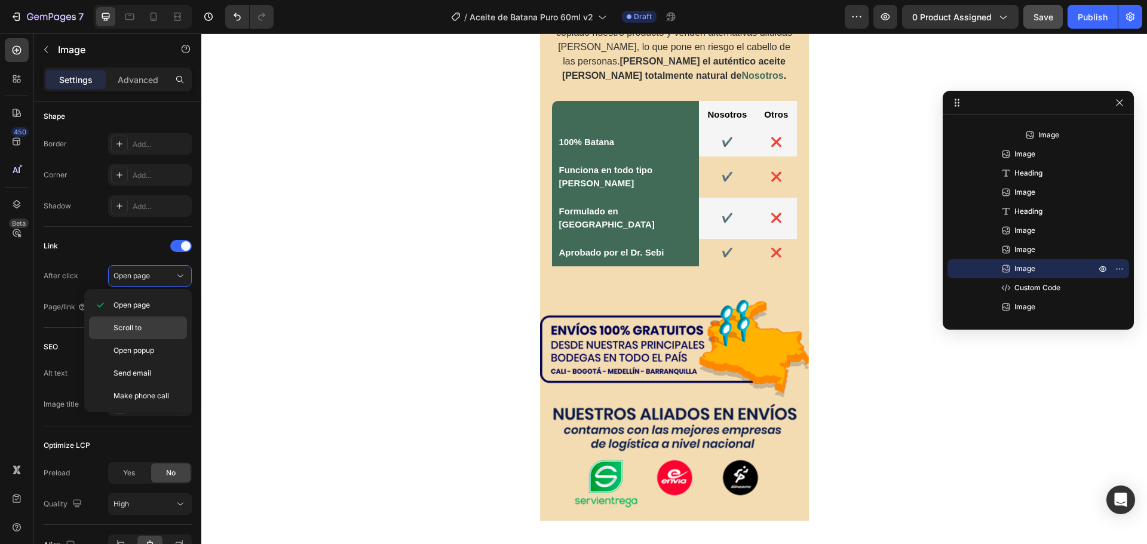
click at [149, 326] on p "Scroll to" at bounding box center [147, 327] width 68 height 11
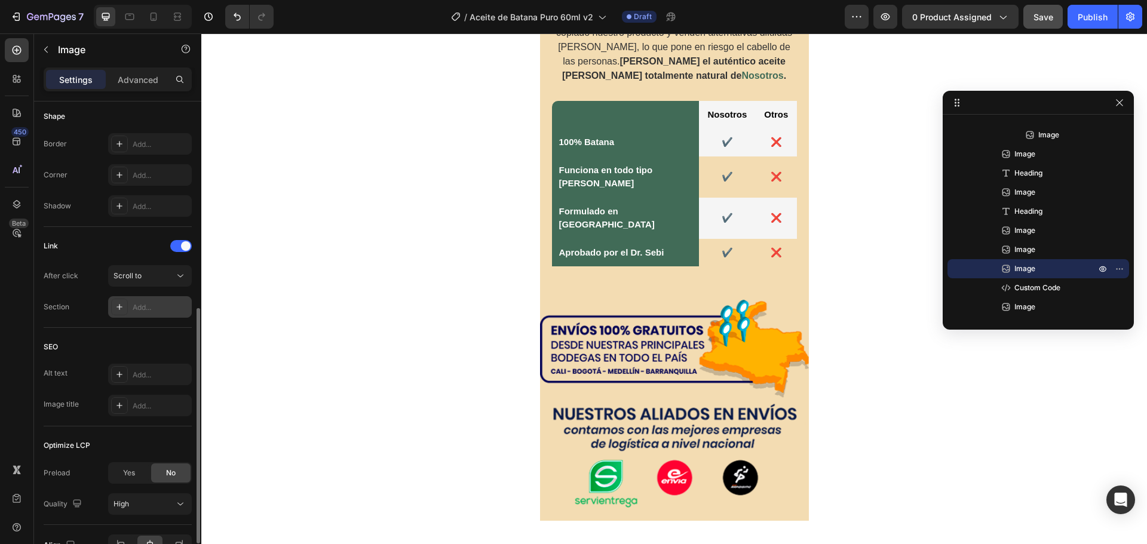
click at [152, 302] on div "Add..." at bounding box center [161, 307] width 56 height 11
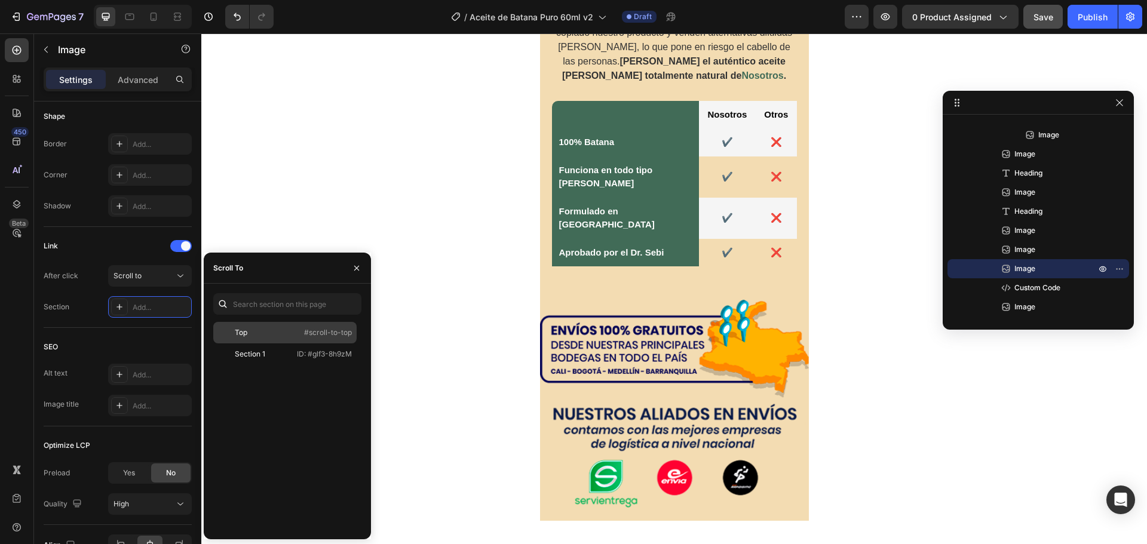
click at [246, 333] on div "Top" at bounding box center [241, 332] width 13 height 11
click at [76, 314] on div "Section Top" at bounding box center [118, 306] width 148 height 21
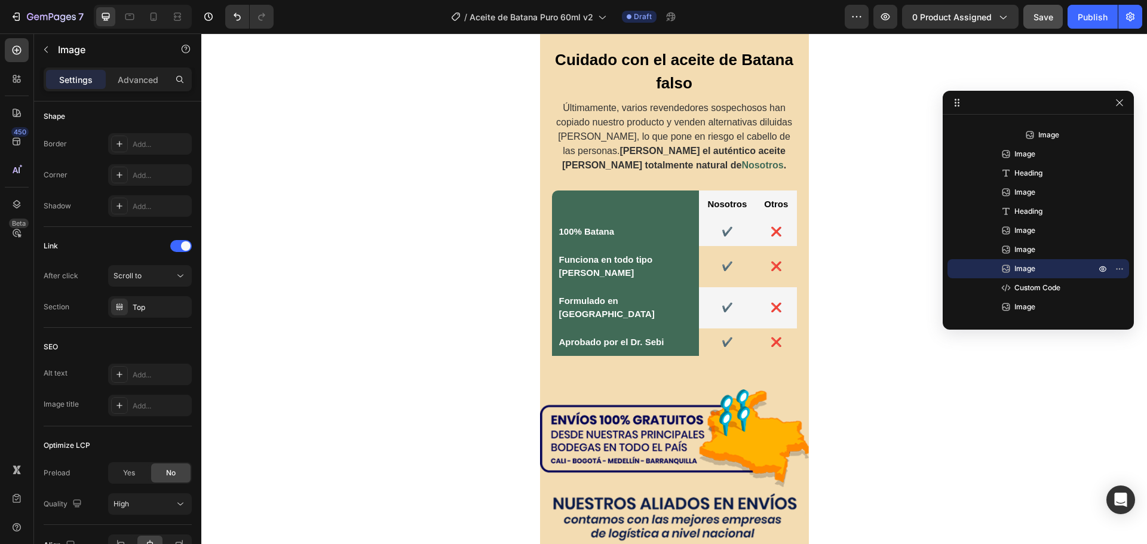
scroll to position [2312, 0]
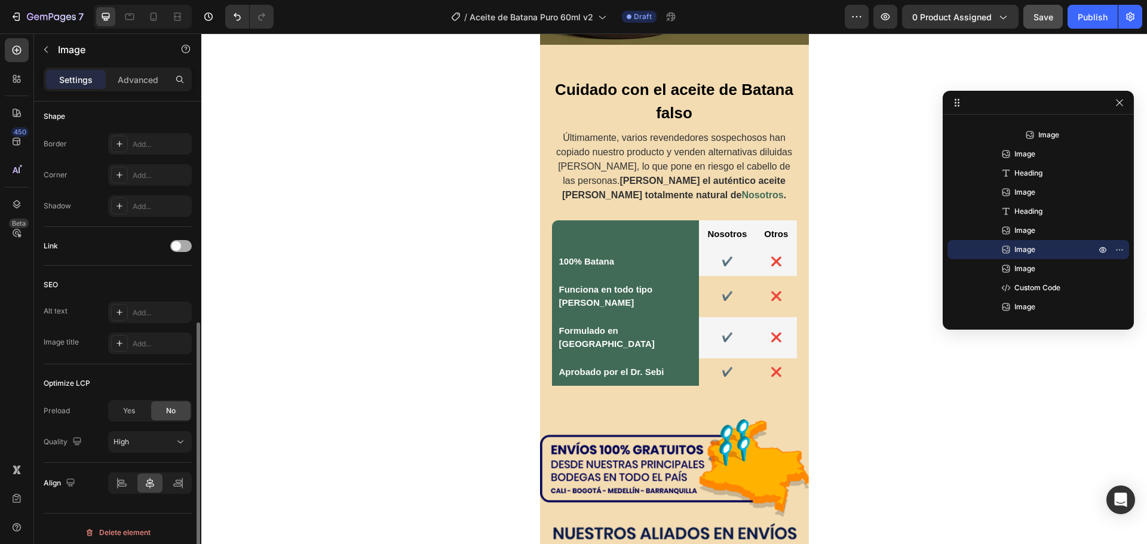
click at [181, 245] on div at bounding box center [180, 246] width 21 height 12
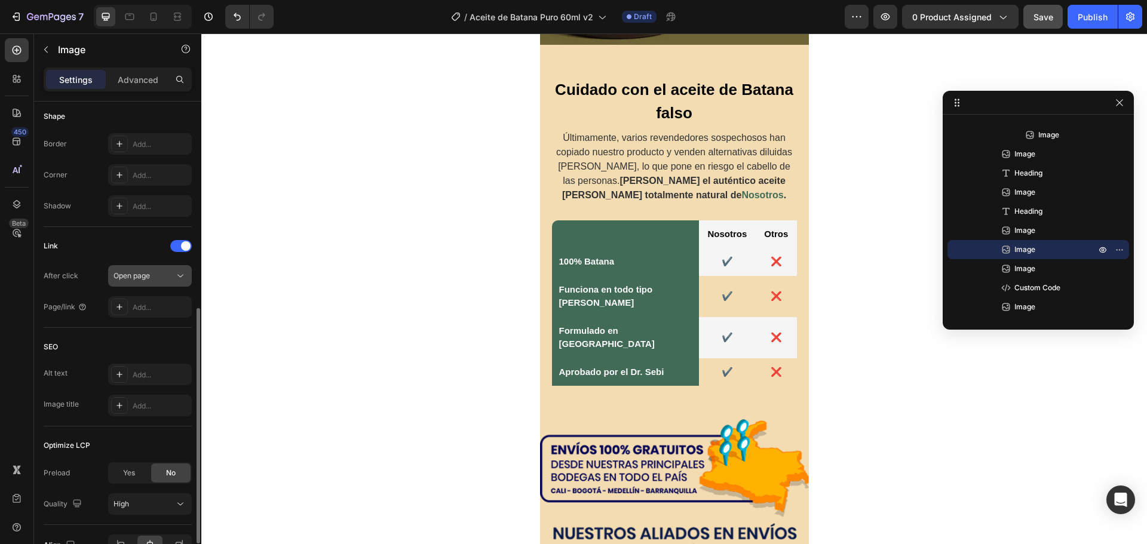
click at [146, 277] on span "Open page" at bounding box center [131, 275] width 36 height 9
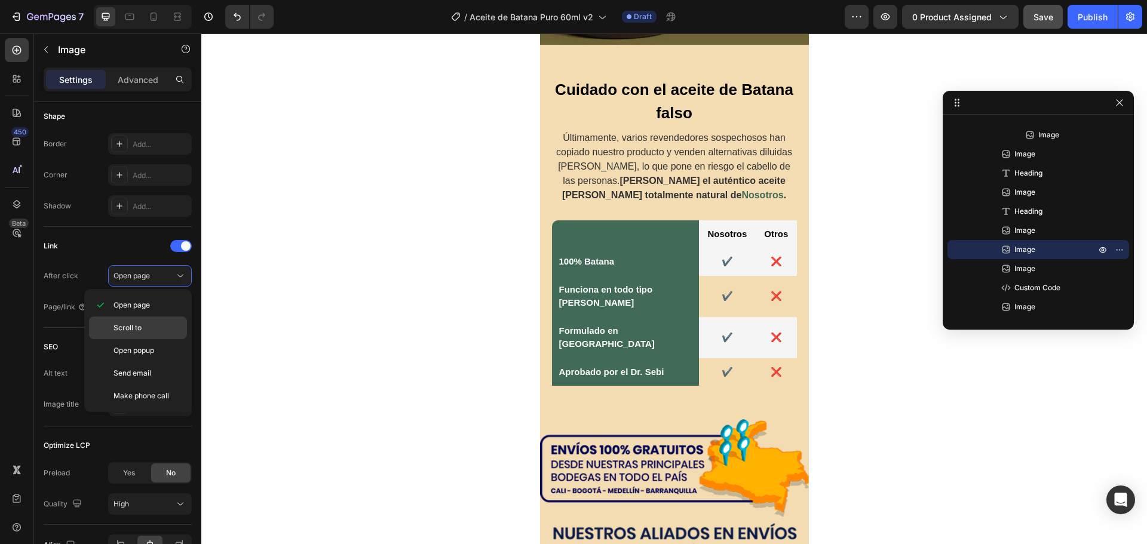
click at [147, 324] on p "Scroll to" at bounding box center [147, 327] width 68 height 11
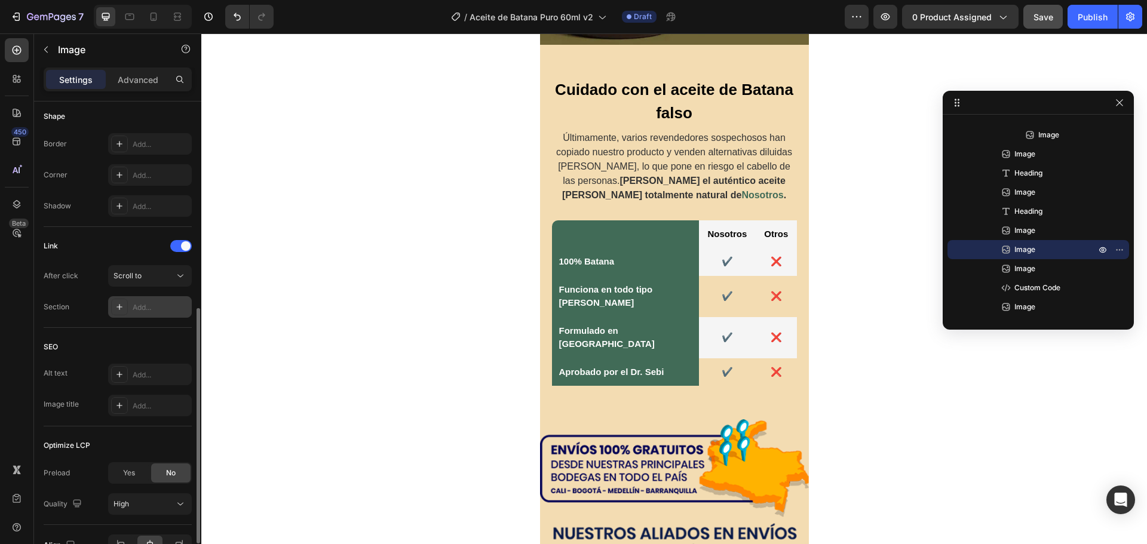
click at [137, 307] on div "Add..." at bounding box center [161, 307] width 56 height 11
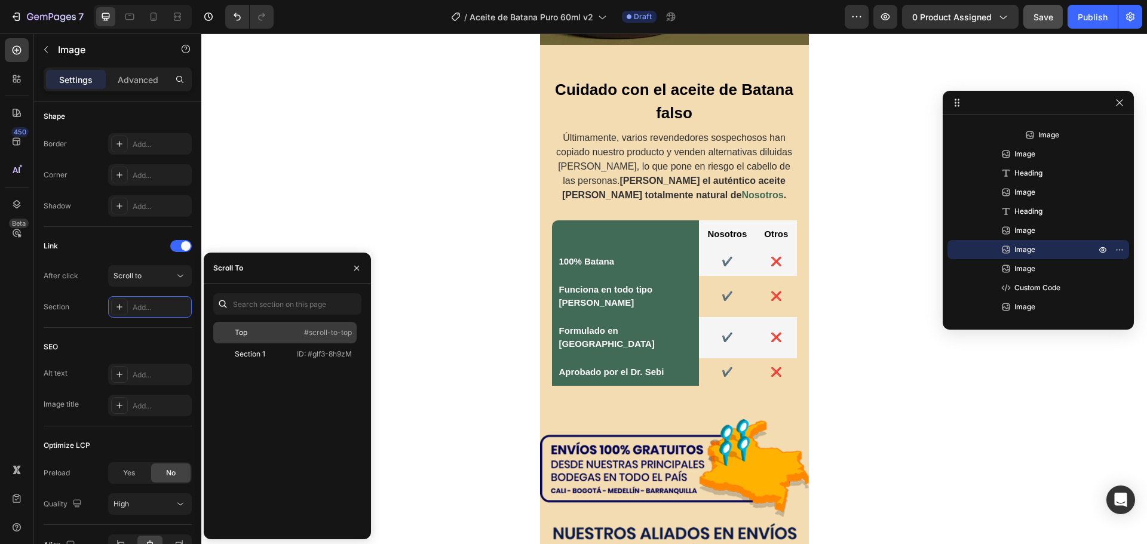
click at [253, 328] on div "Top" at bounding box center [252, 332] width 69 height 11
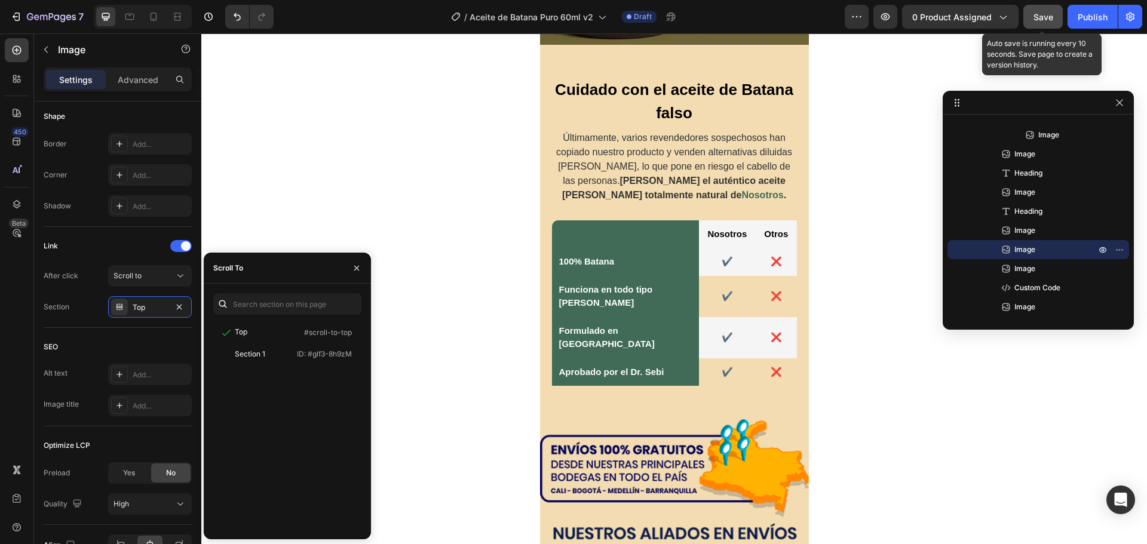
click at [1058, 20] on button "Save" at bounding box center [1042, 17] width 39 height 24
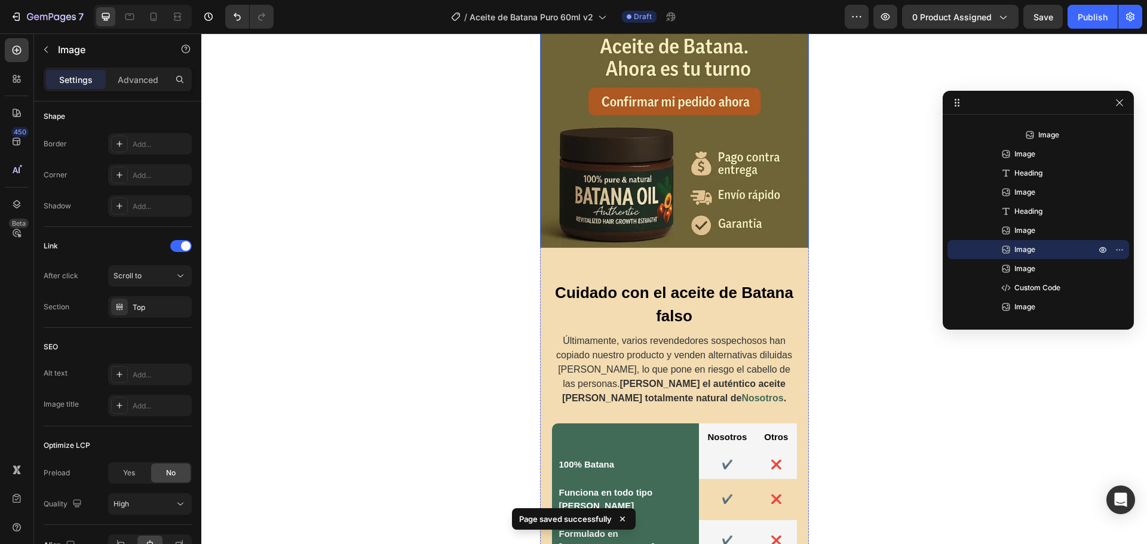
scroll to position [2073, 0]
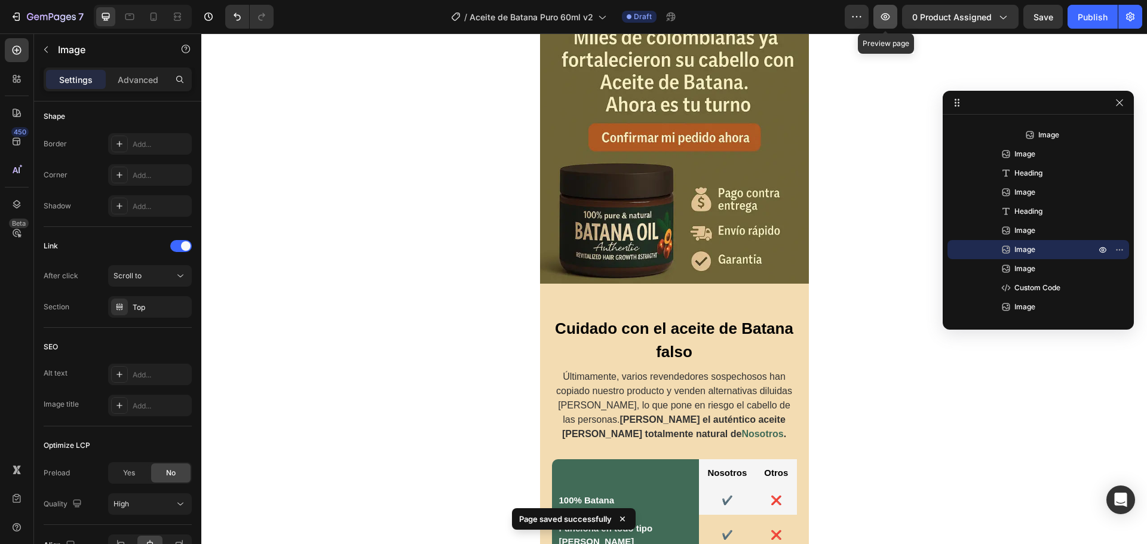
click at [878, 11] on button "button" at bounding box center [885, 17] width 24 height 24
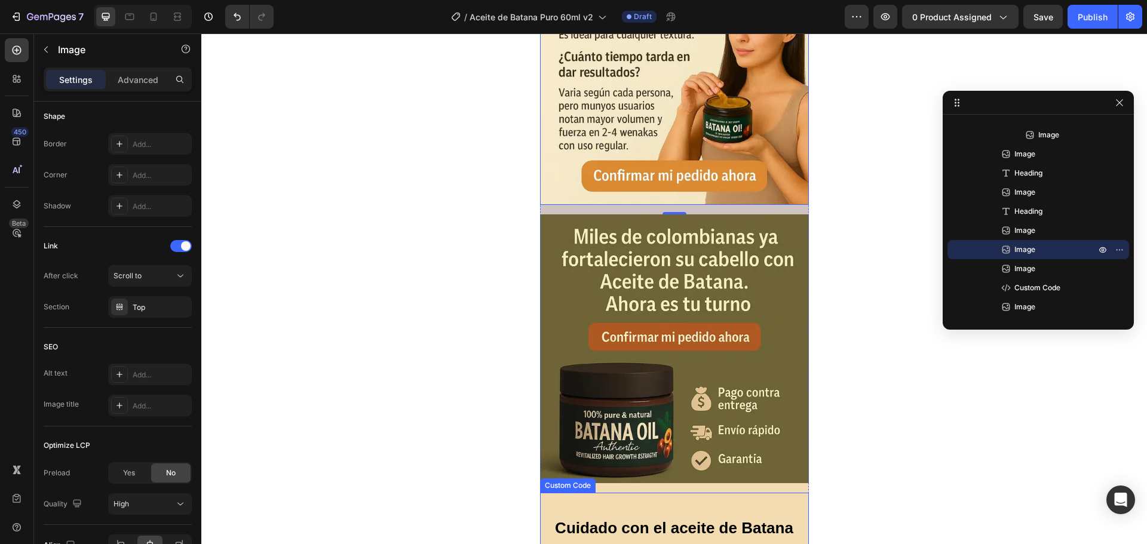
scroll to position [1715, 0]
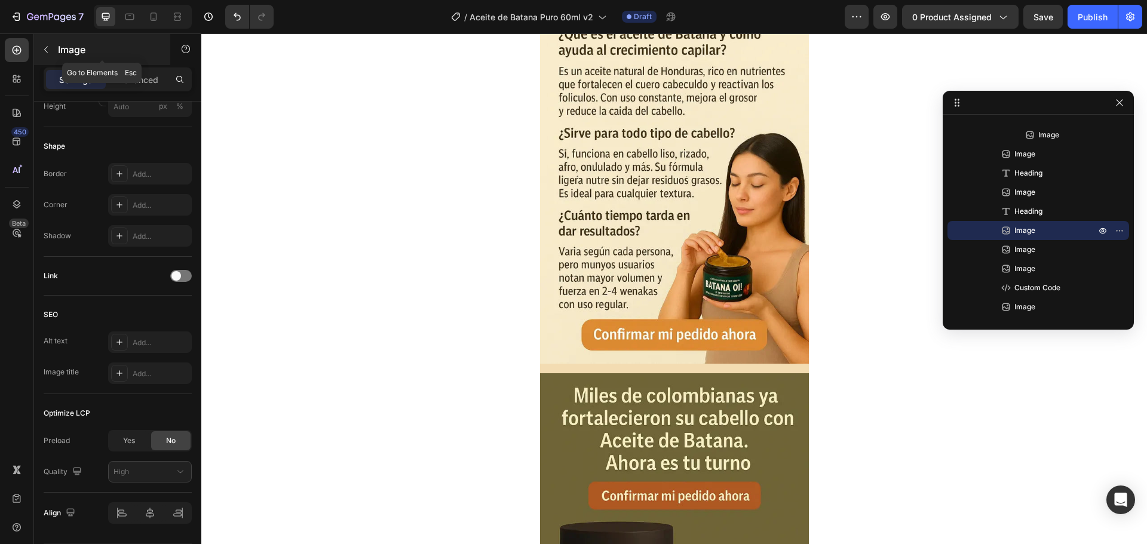
click at [47, 48] on icon "button" at bounding box center [46, 50] width 10 height 10
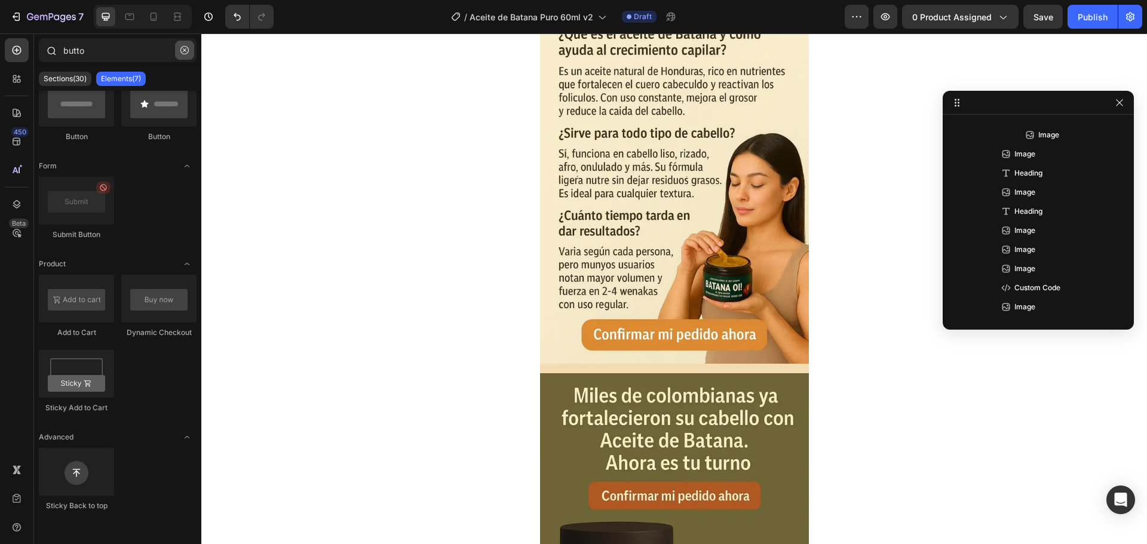
click at [180, 53] on button "button" at bounding box center [184, 50] width 19 height 19
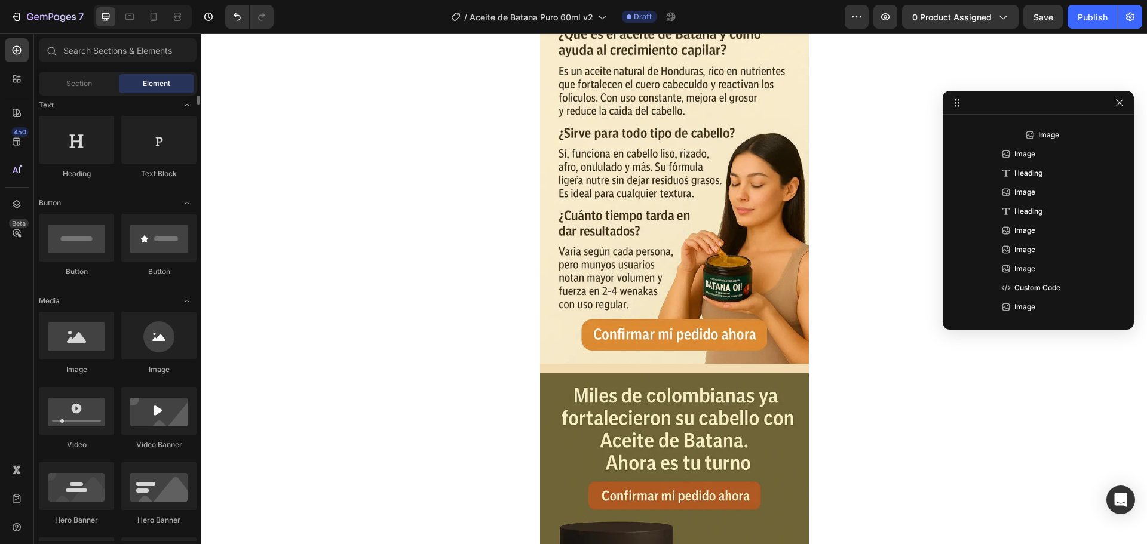
scroll to position [0, 0]
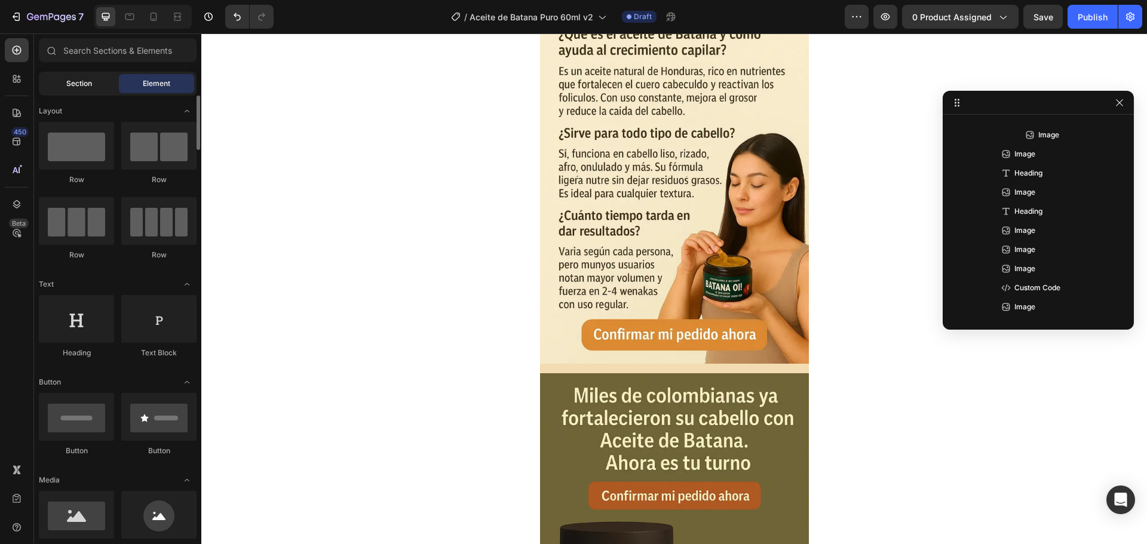
click at [85, 91] on div "Section" at bounding box center [78, 83] width 75 height 19
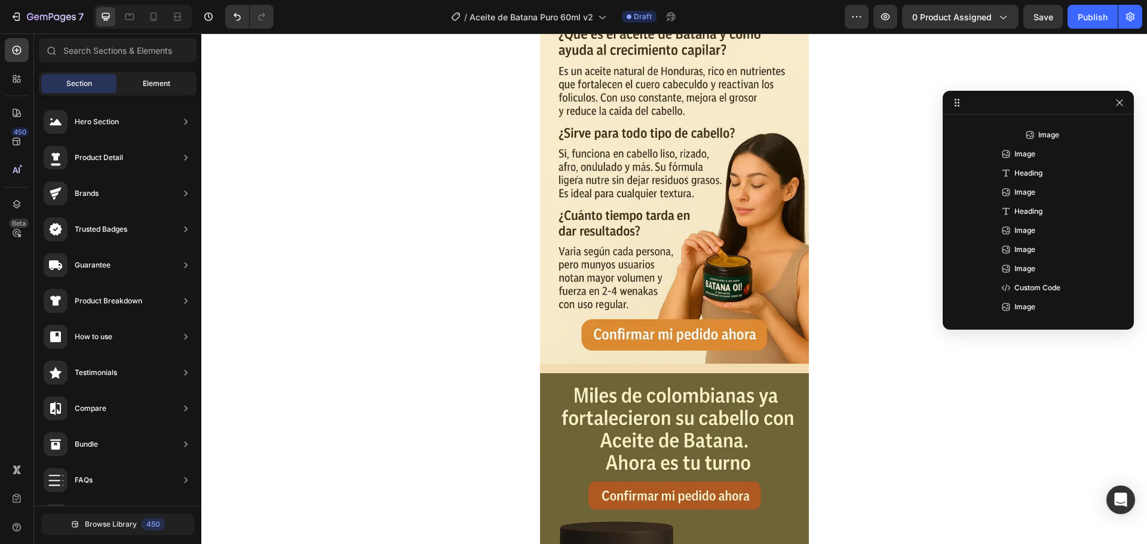
click at [139, 77] on div "Element" at bounding box center [156, 83] width 75 height 19
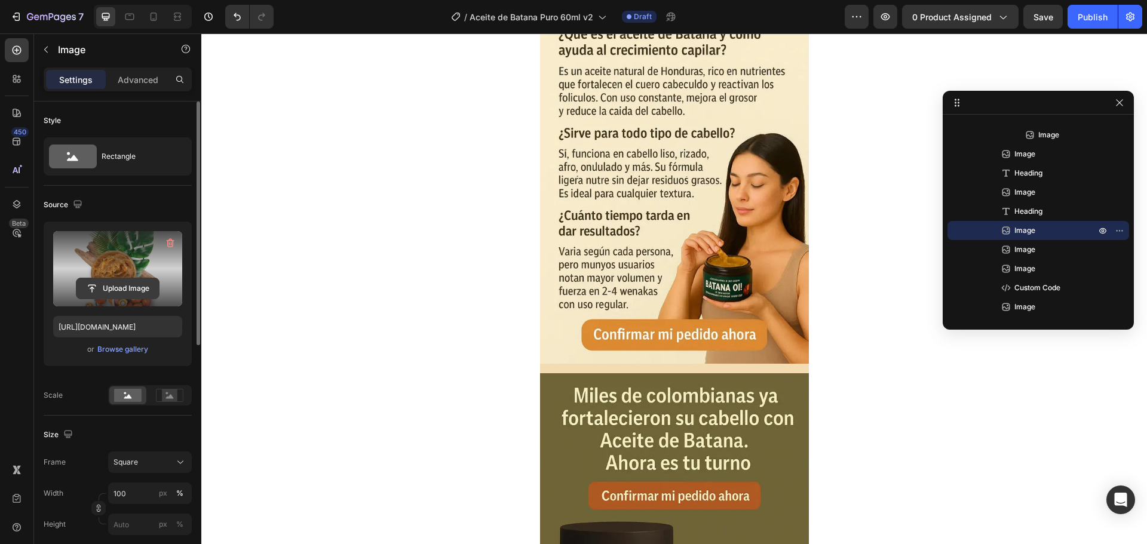
click at [128, 279] on input "file" at bounding box center [117, 288] width 82 height 20
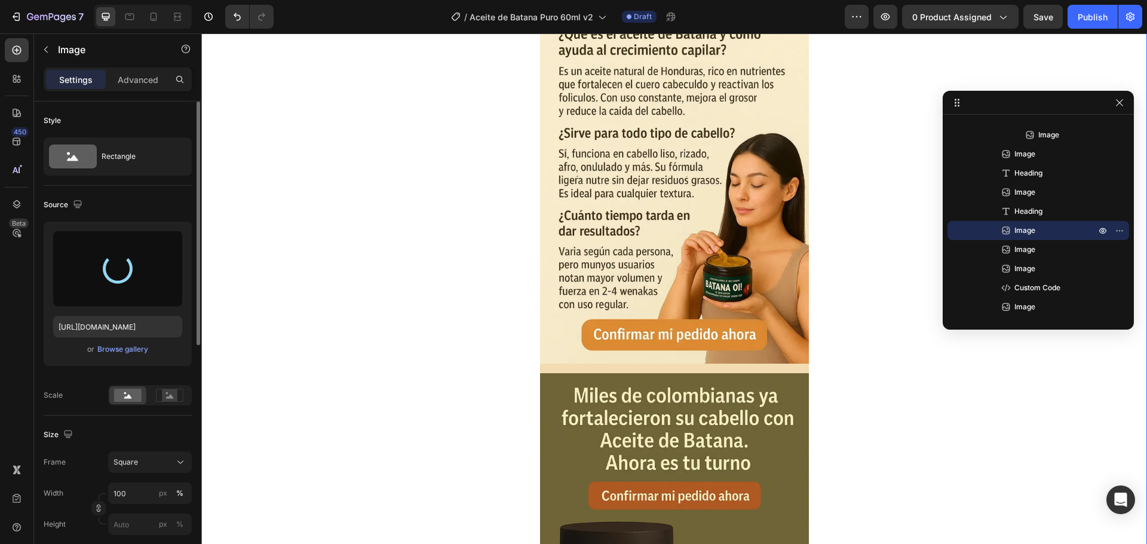
type input "[URL][DOMAIN_NAME]"
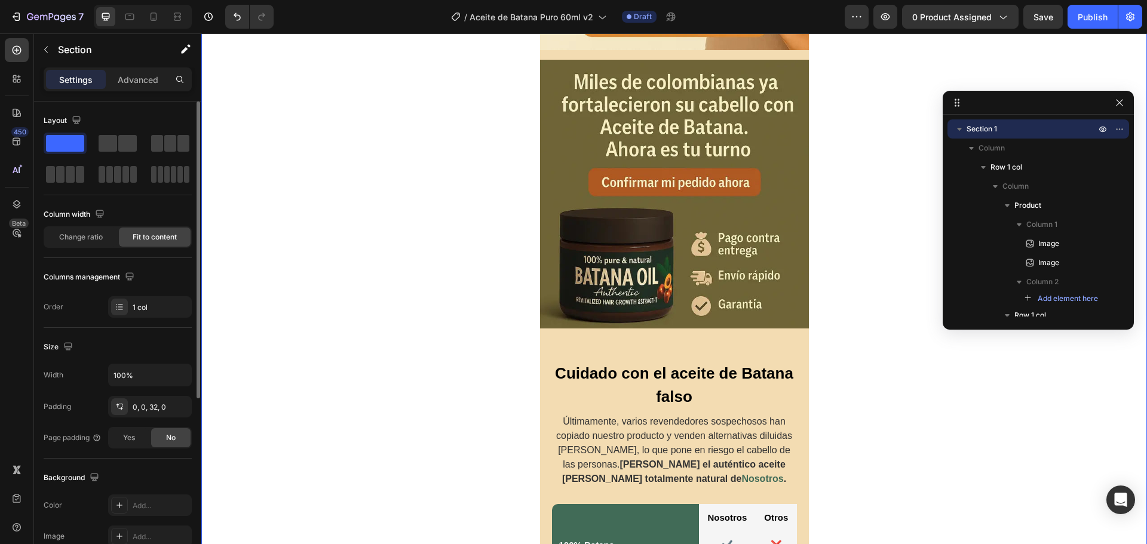
scroll to position [2035, 0]
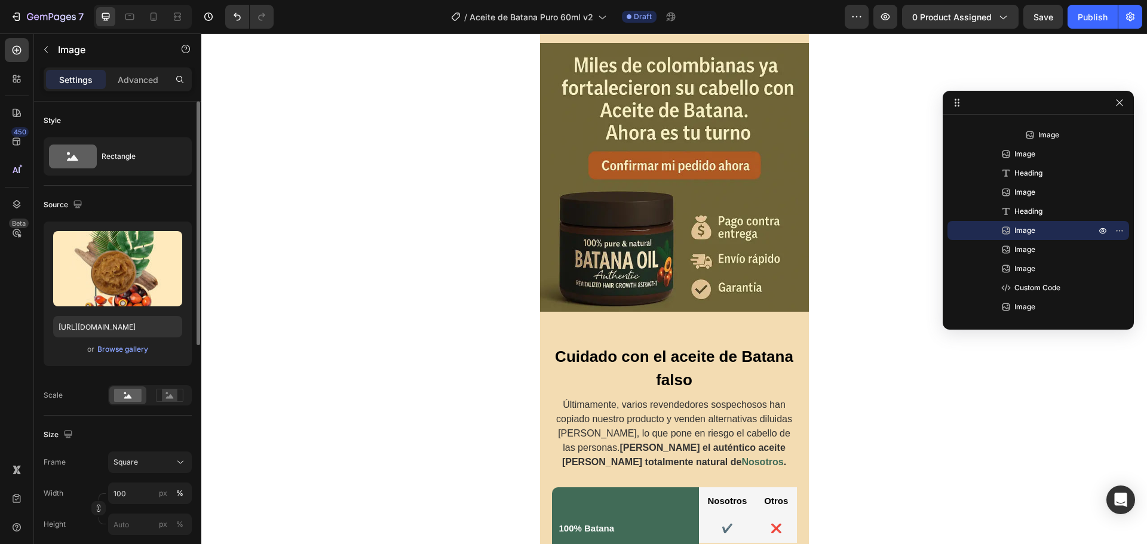
drag, startPoint x: 667, startPoint y: 141, endPoint x: 716, endPoint y: 112, distance: 57.0
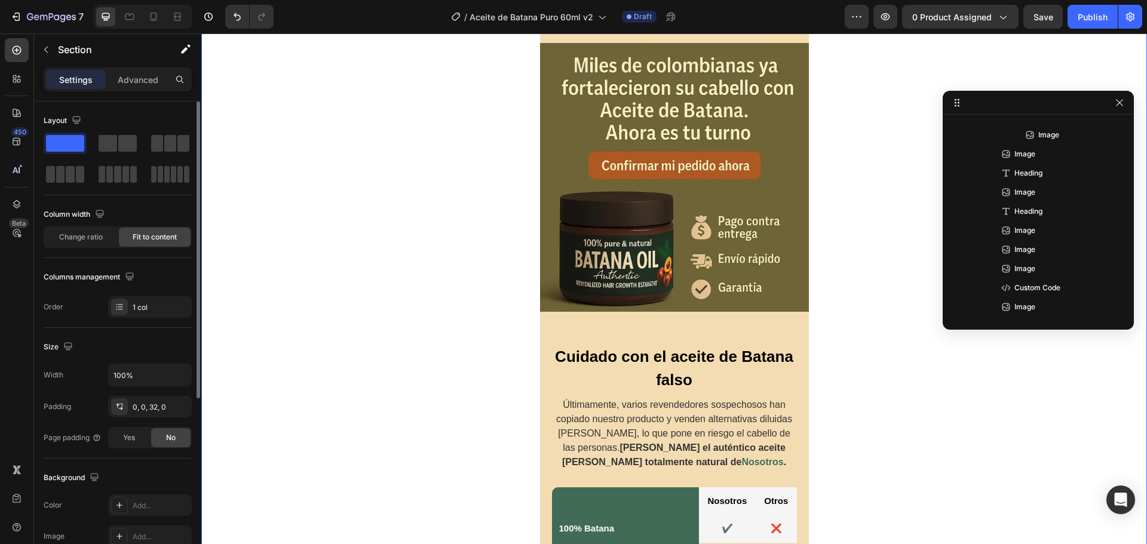
scroll to position [0, 0]
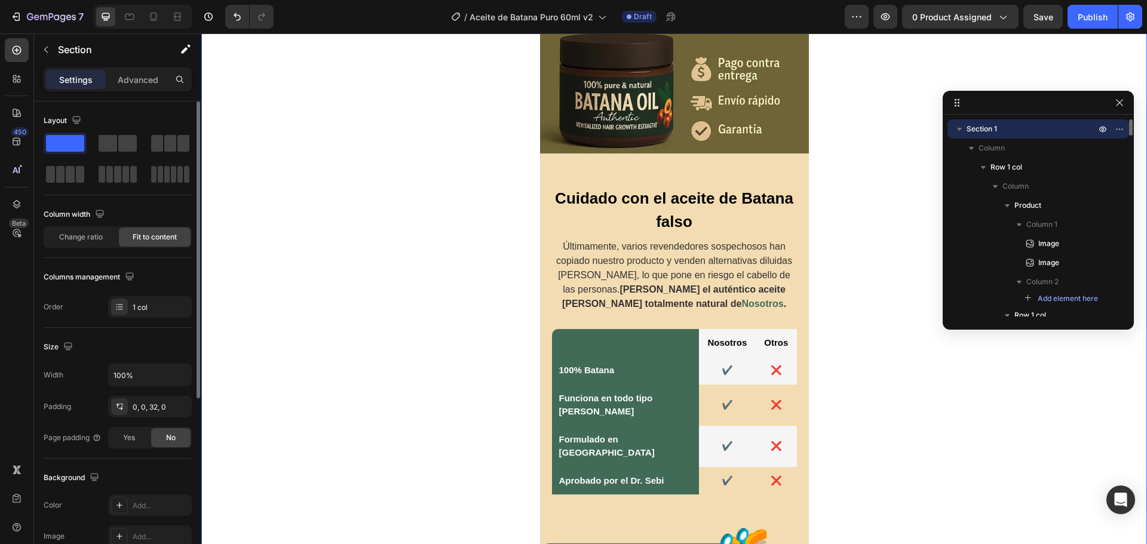
scroll to position [2274, 0]
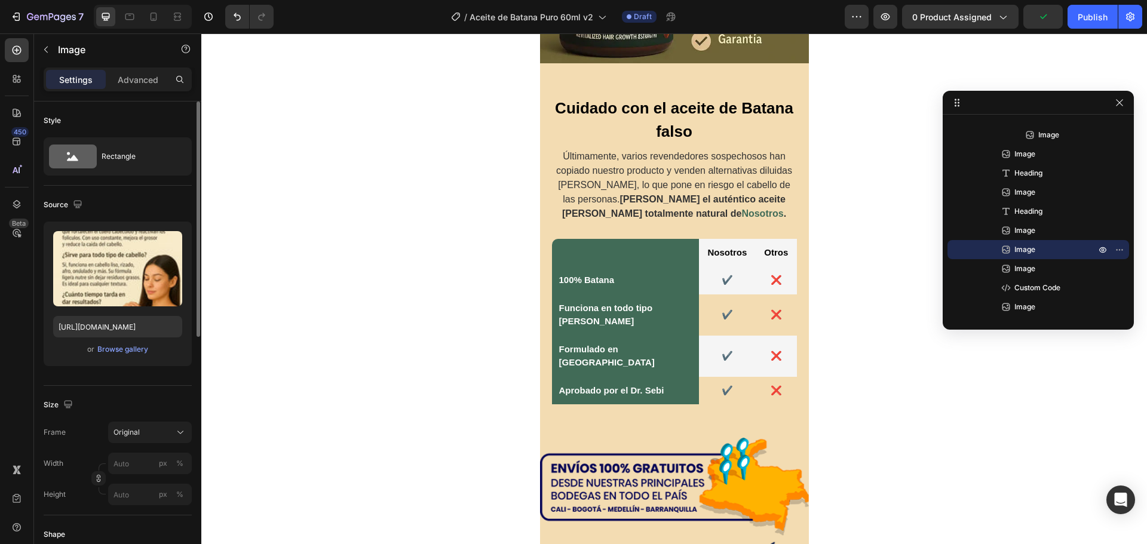
drag, startPoint x: 663, startPoint y: 303, endPoint x: 755, endPoint y: 220, distance: 123.9
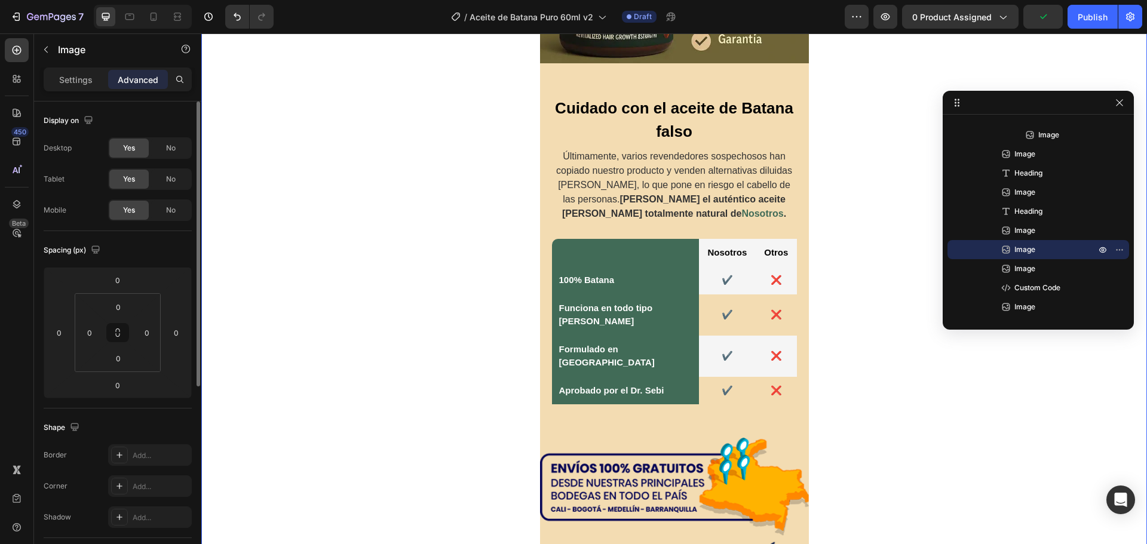
scroll to position [0, 0]
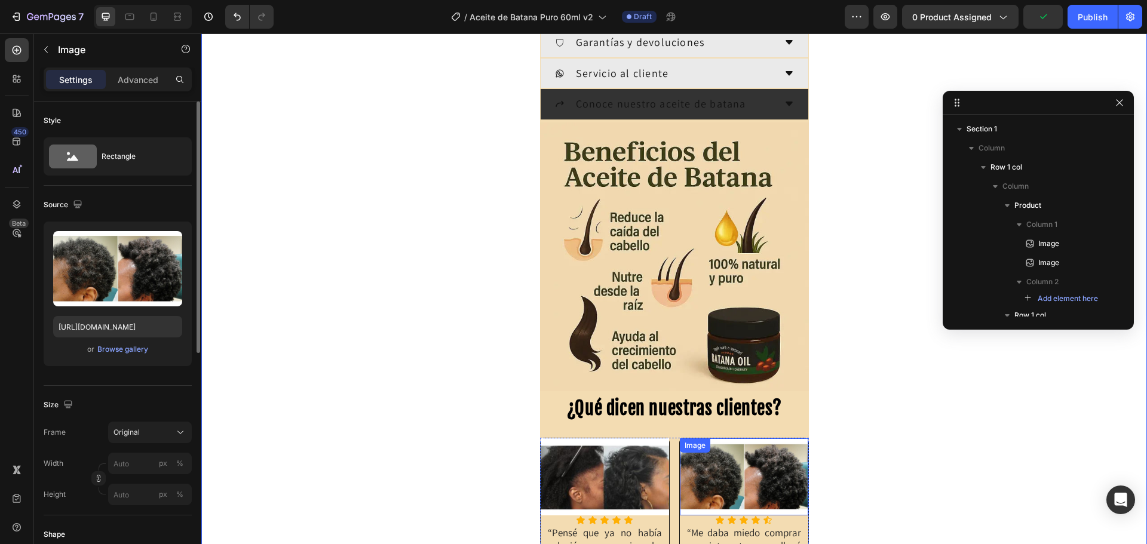
scroll to position [910, 0]
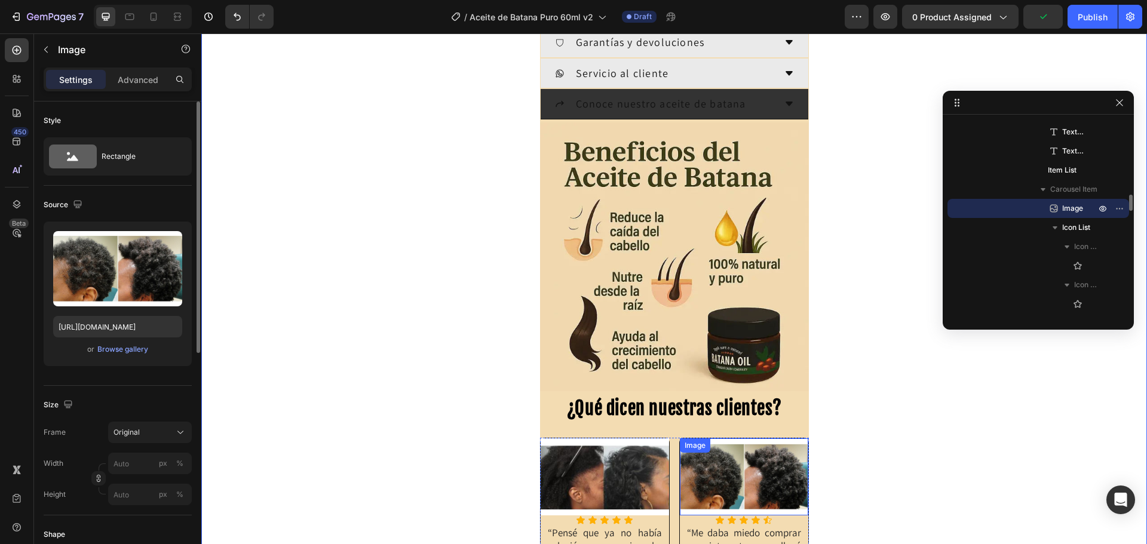
click at [724, 473] on img at bounding box center [744, 476] width 128 height 77
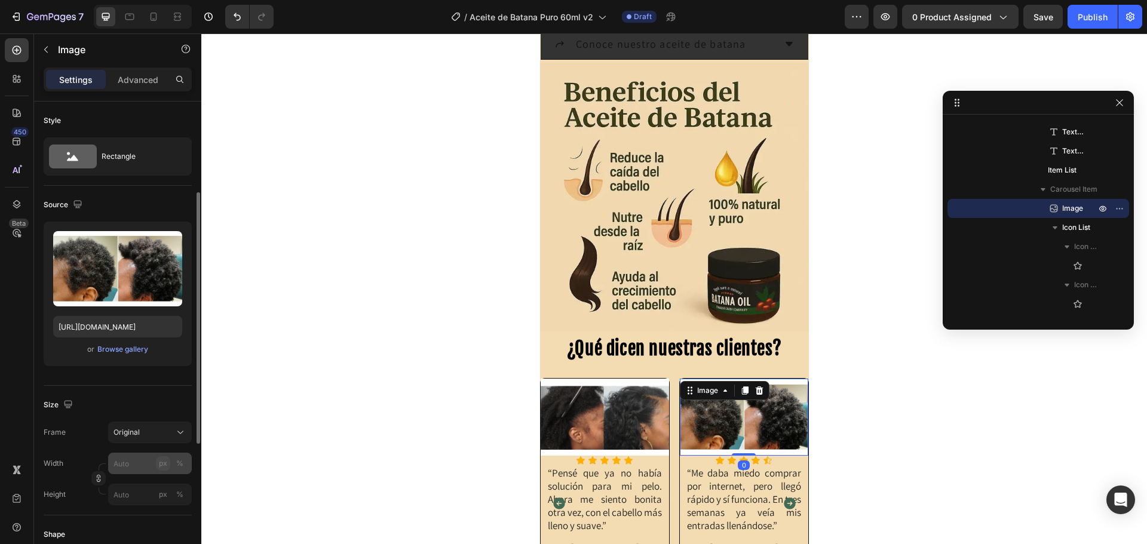
scroll to position [60, 0]
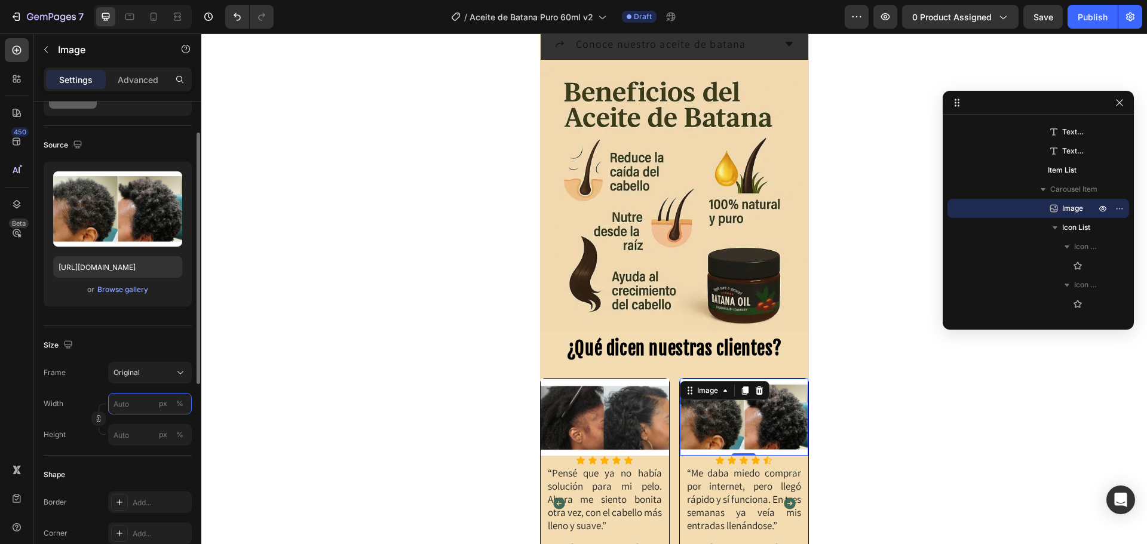
click at [127, 404] on input "px %" at bounding box center [150, 403] width 84 height 21
click at [48, 401] on label "Width" at bounding box center [54, 403] width 20 height 11
click at [130, 435] on input "px %" at bounding box center [150, 434] width 84 height 21
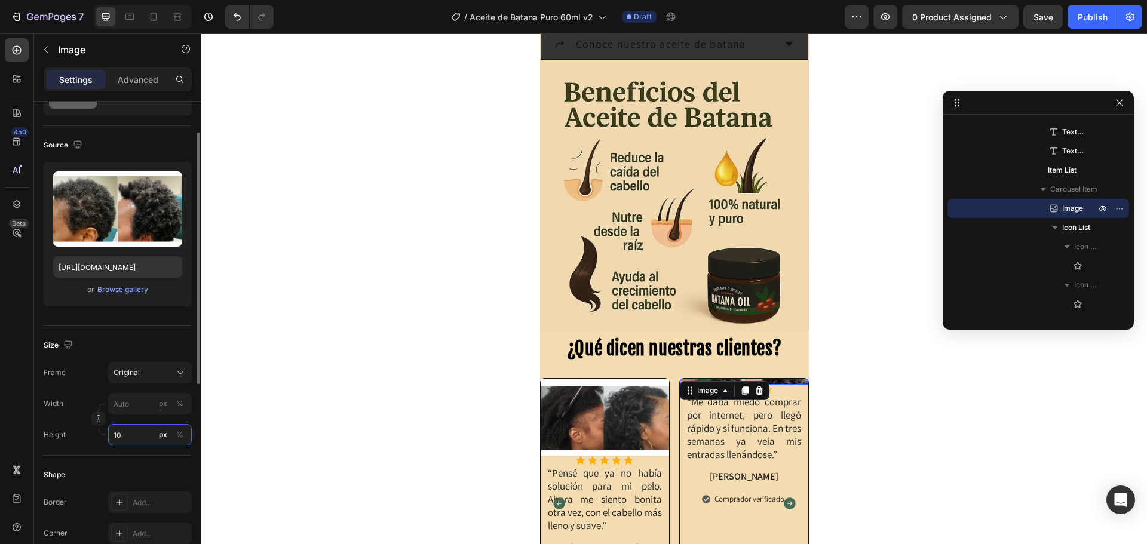
type input "110"
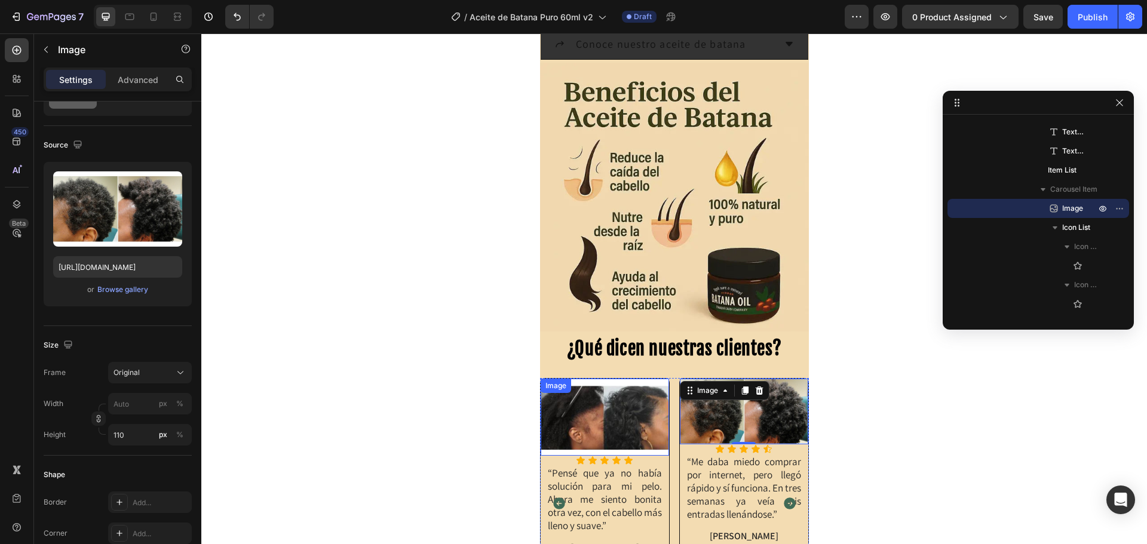
click at [600, 414] on img at bounding box center [604, 417] width 128 height 77
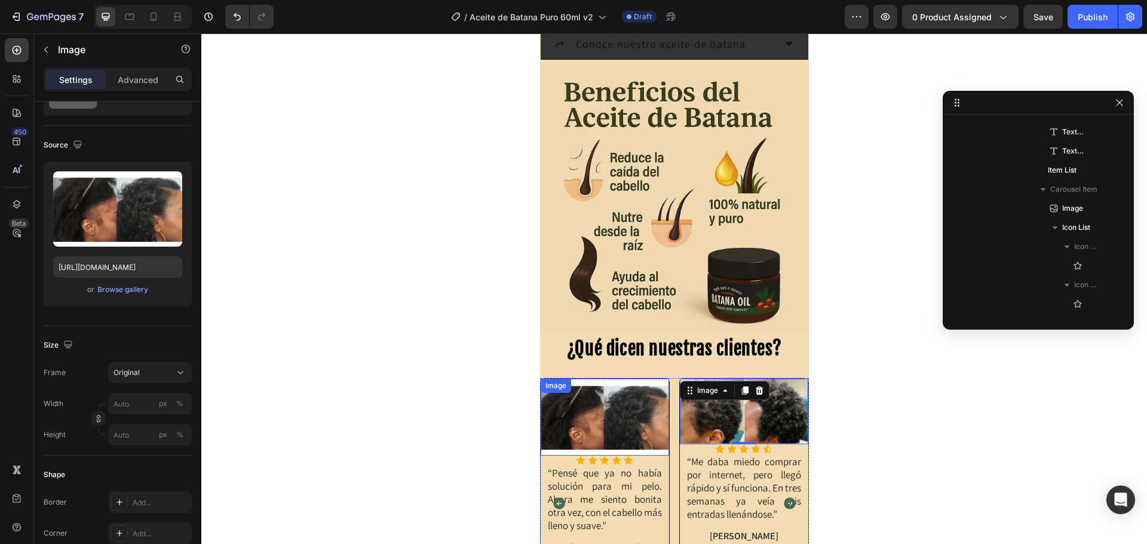
scroll to position [604, 0]
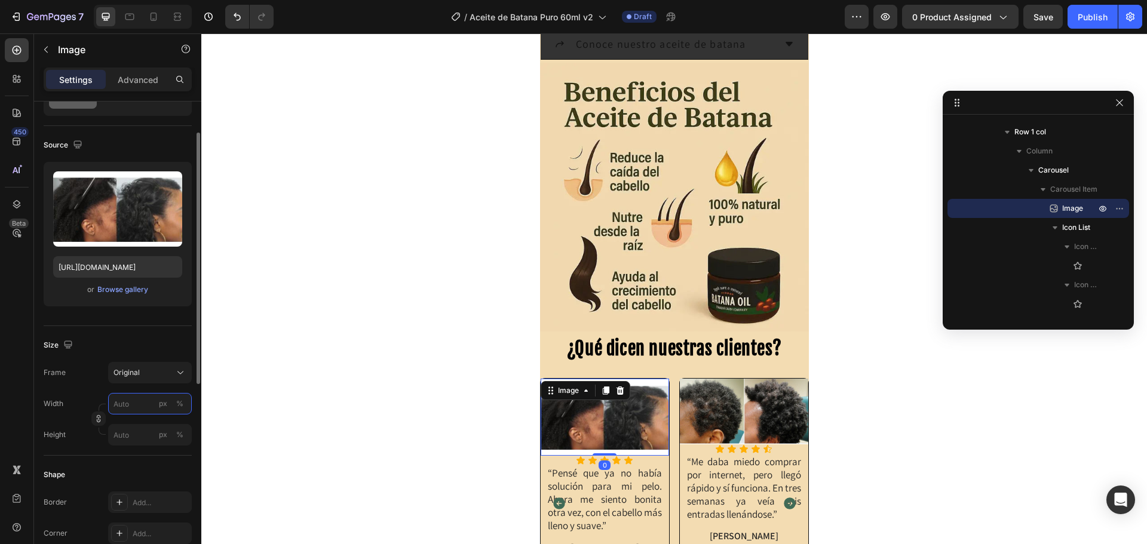
click at [124, 407] on input "px %" at bounding box center [150, 403] width 84 height 21
click at [51, 433] on label "Height" at bounding box center [55, 434] width 22 height 11
click at [112, 436] on input "px %" at bounding box center [150, 434] width 84 height 21
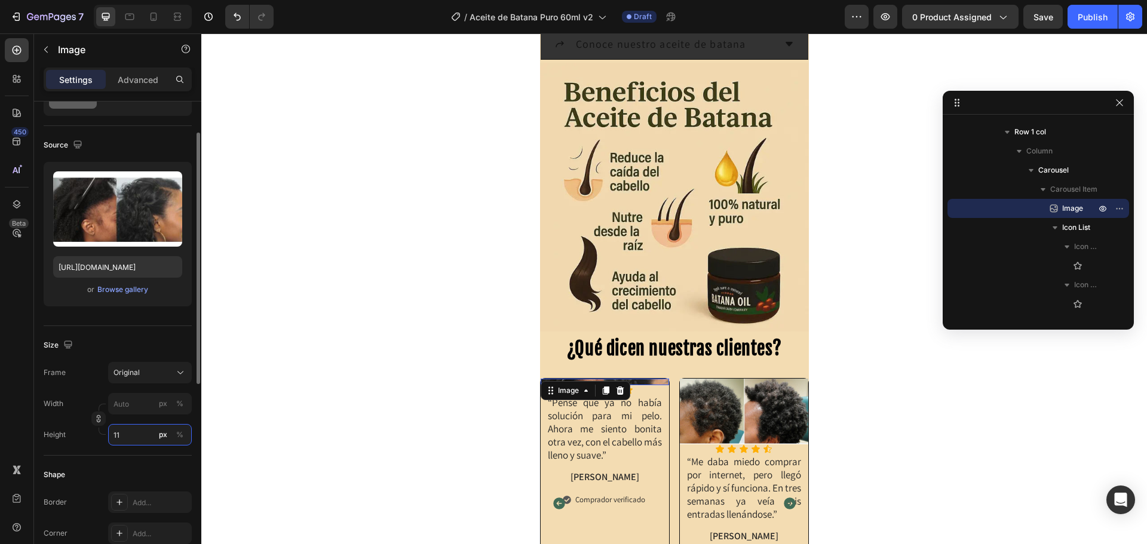
type input "110"
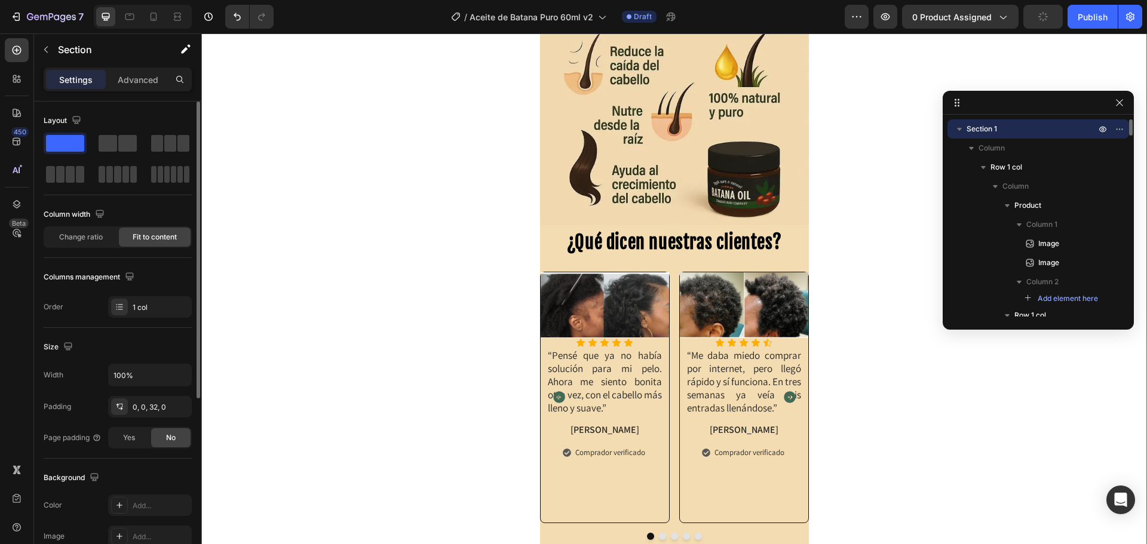
scroll to position [781, 0]
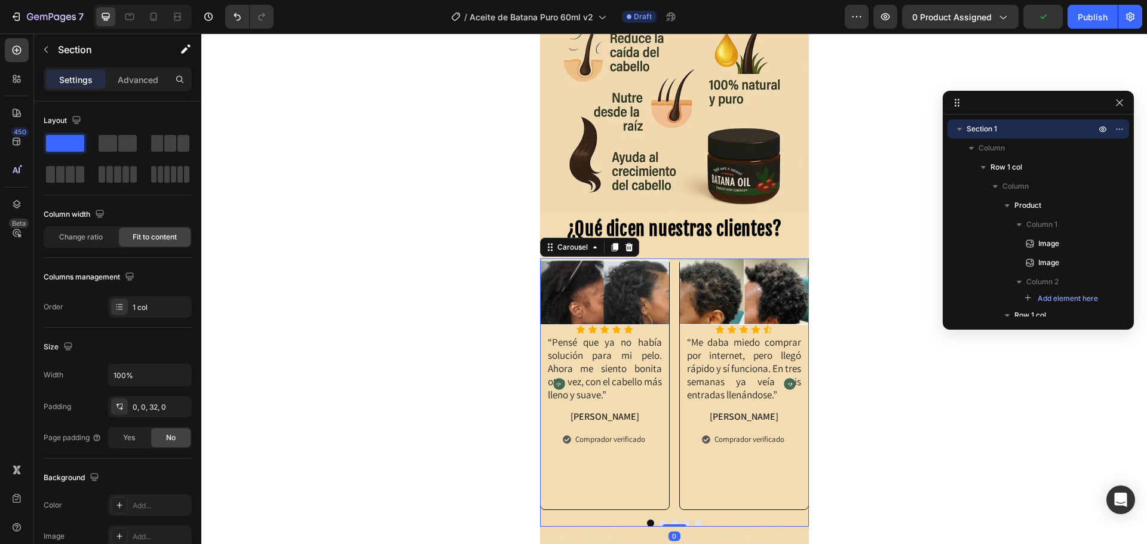
click at [553, 386] on icon "Carousel Back Arrow" at bounding box center [559, 385] width 12 height 12
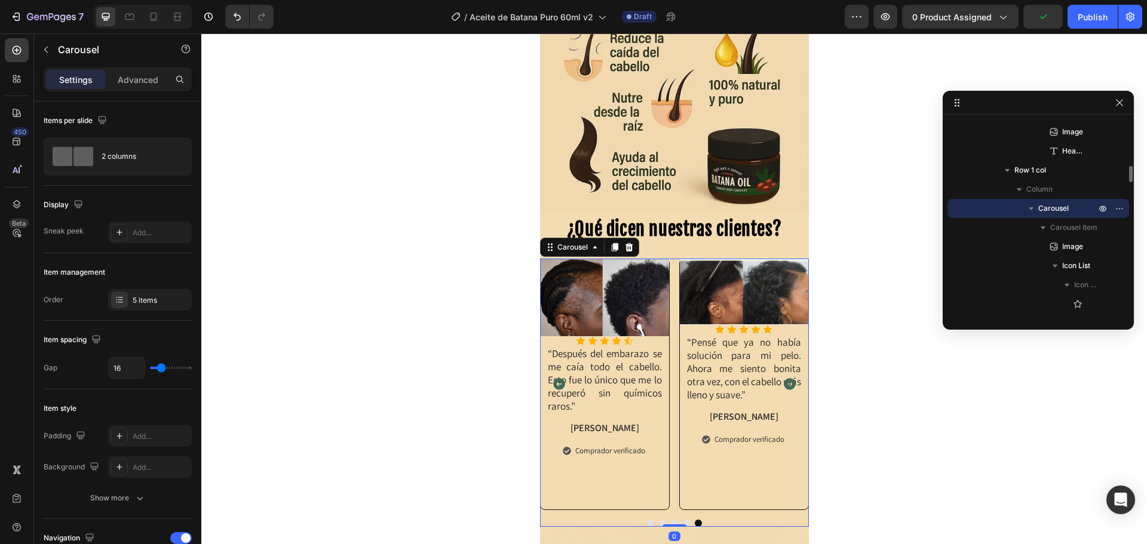
click at [553, 386] on icon "Carousel Back Arrow" at bounding box center [559, 385] width 12 height 12
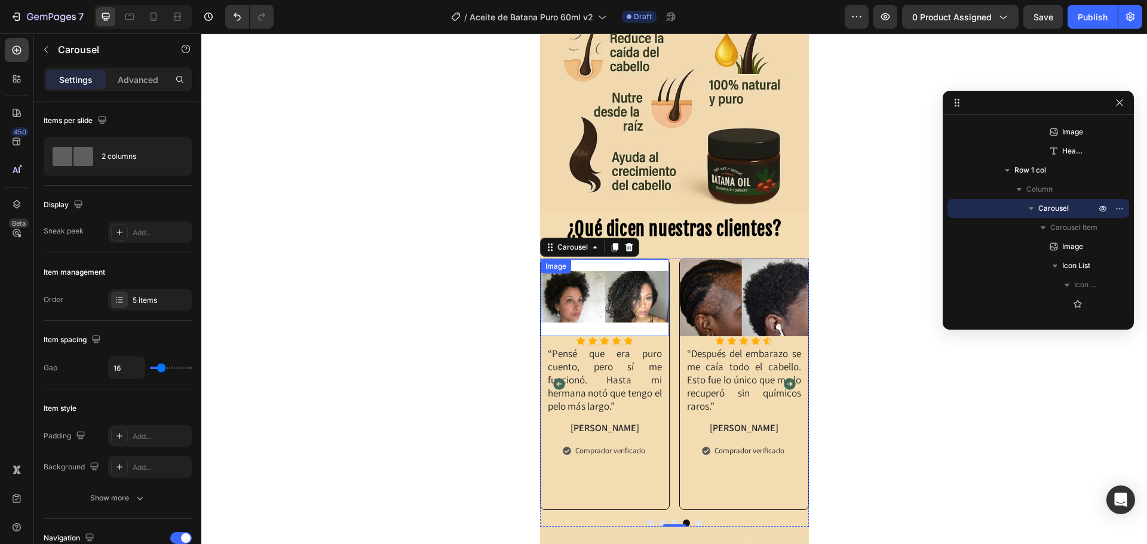
scroll to position [1521, 0]
click at [589, 294] on img at bounding box center [604, 297] width 128 height 77
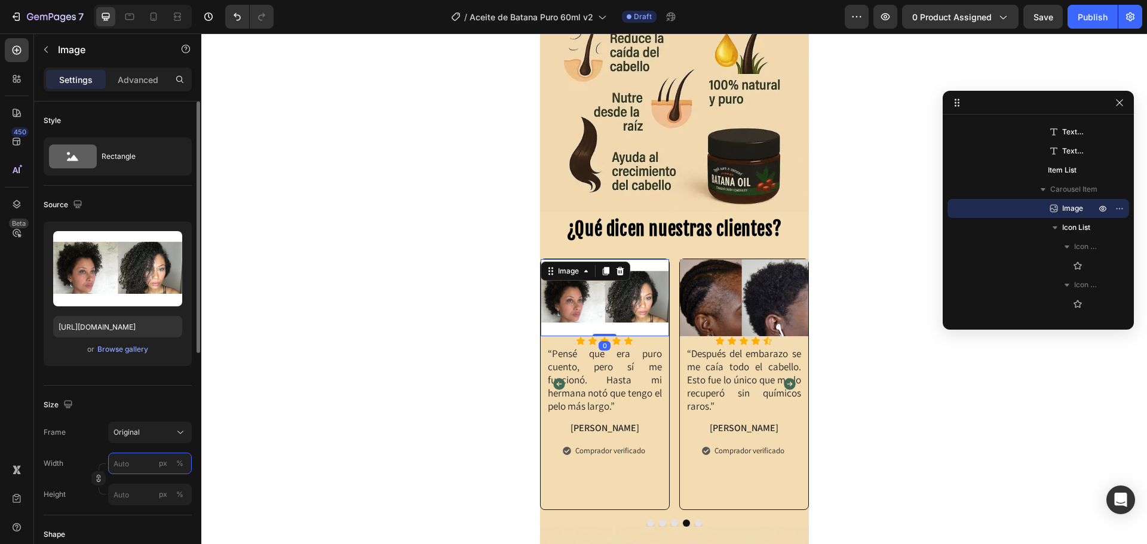
click at [126, 468] on input "px %" at bounding box center [150, 463] width 84 height 21
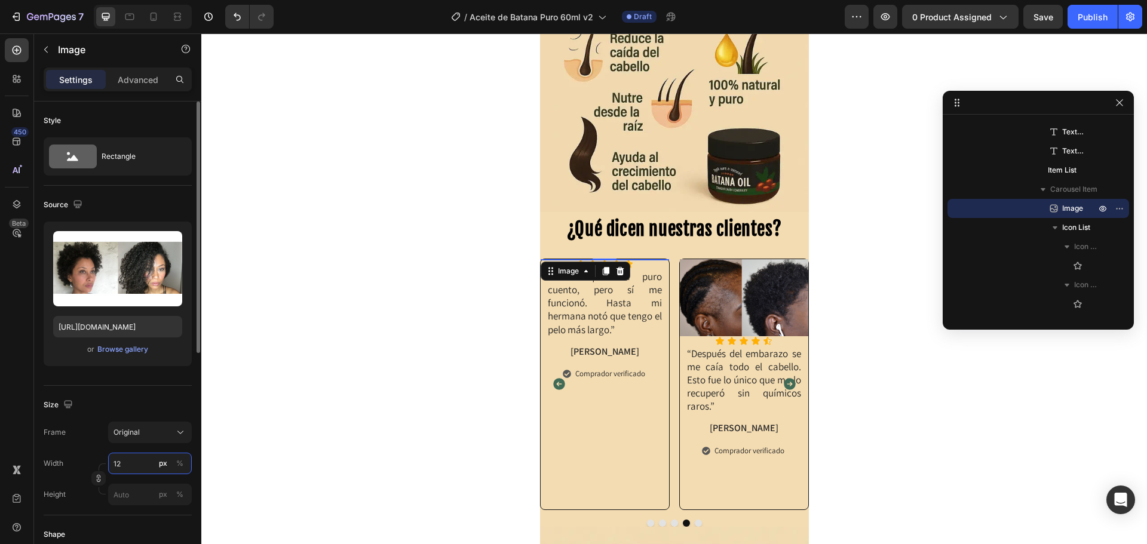
type input "120"
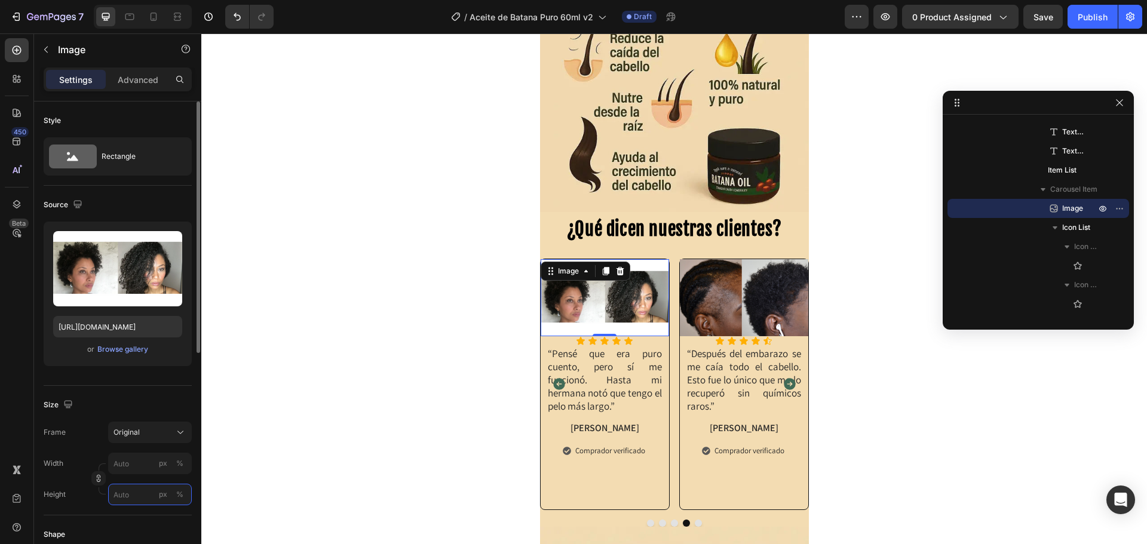
click at [121, 491] on input "px %" at bounding box center [150, 494] width 84 height 21
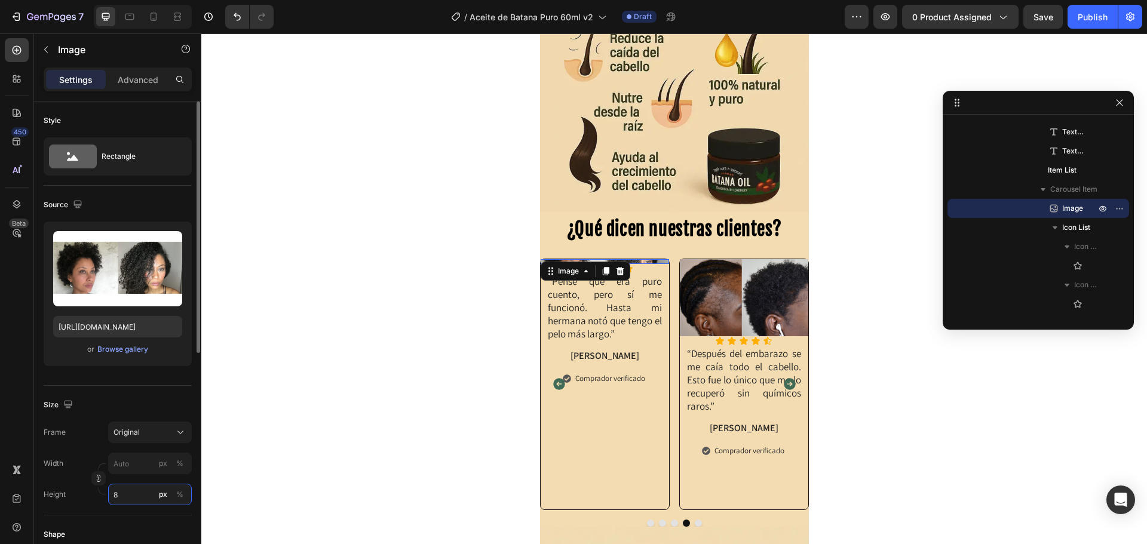
type input "80"
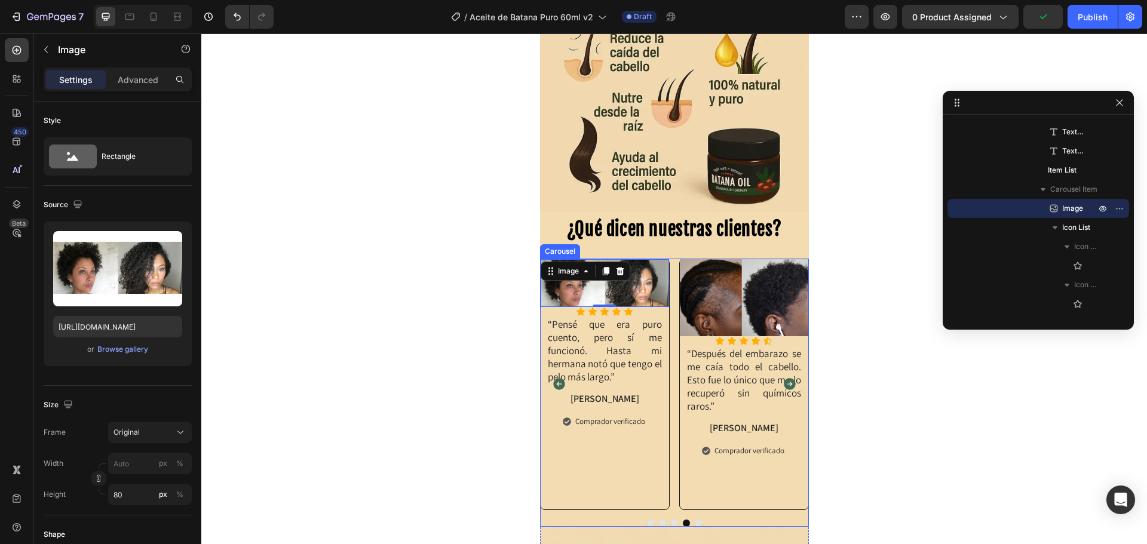
click at [554, 385] on icon "Carousel Back Arrow" at bounding box center [559, 384] width 14 height 14
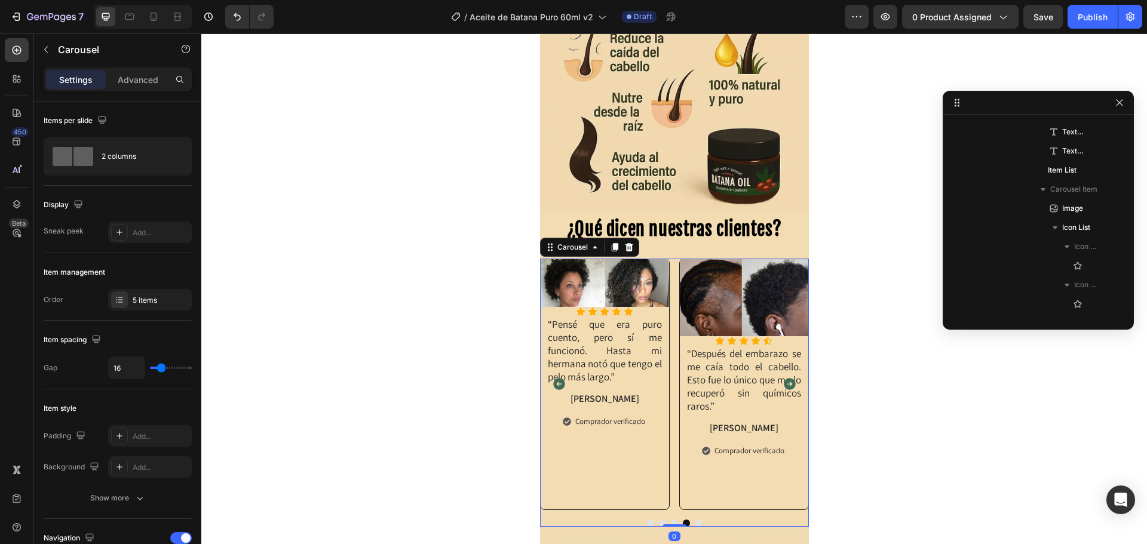
scroll to position [566, 0]
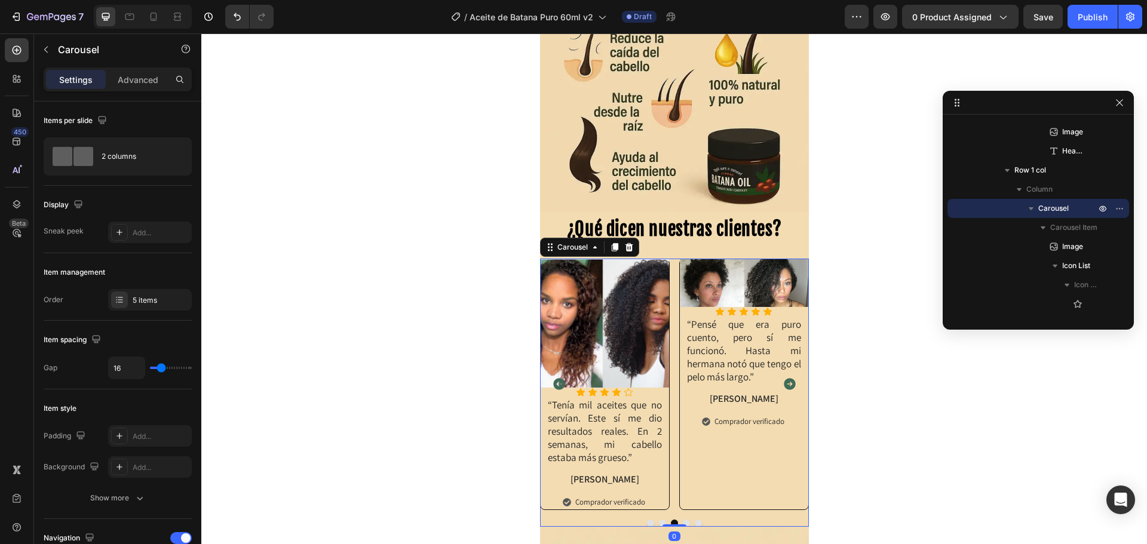
click at [554, 385] on icon "Carousel Back Arrow" at bounding box center [559, 384] width 14 height 14
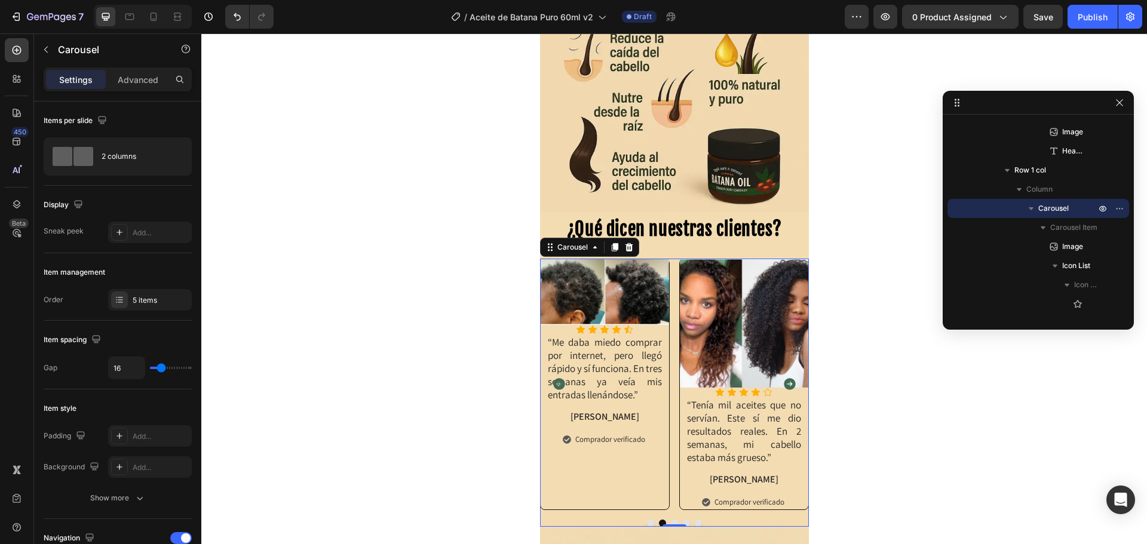
click at [784, 380] on icon "Carousel Next Arrow" at bounding box center [790, 385] width 12 height 12
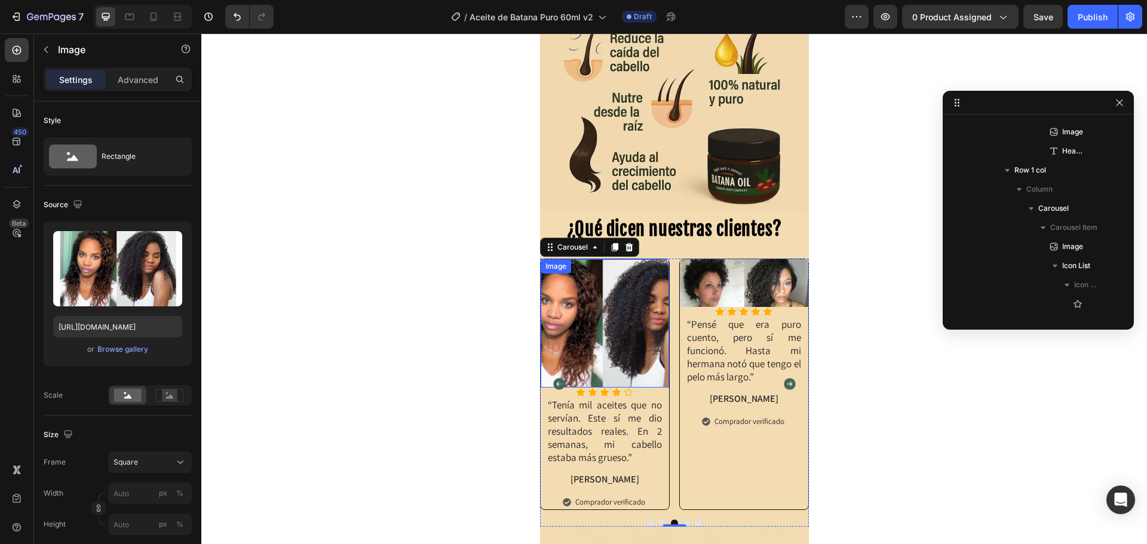
click at [607, 347] on img at bounding box center [604, 323] width 128 height 128
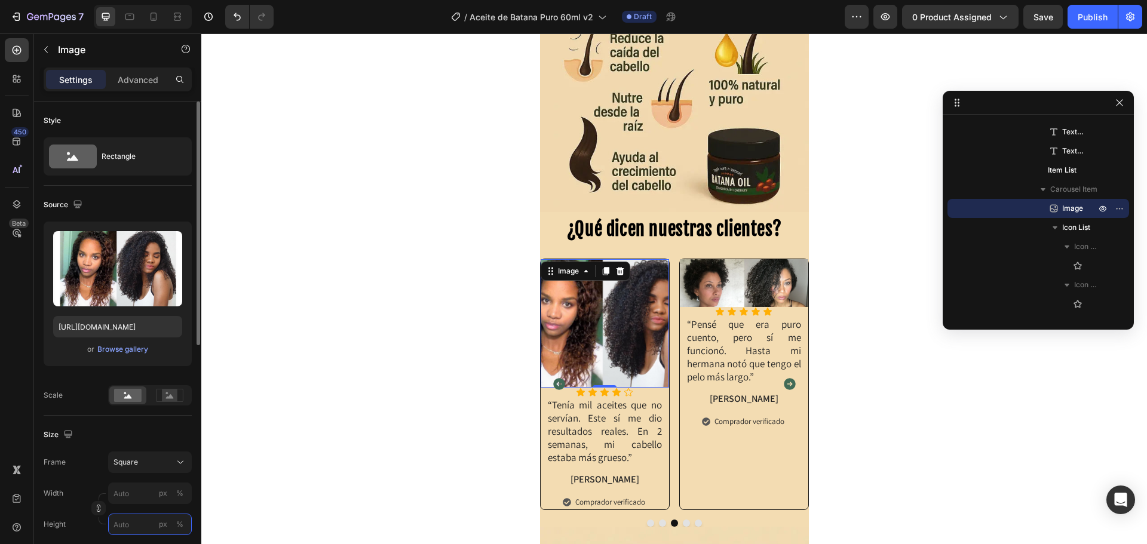
click at [124, 524] on input "px %" at bounding box center [150, 524] width 84 height 21
type input "1"
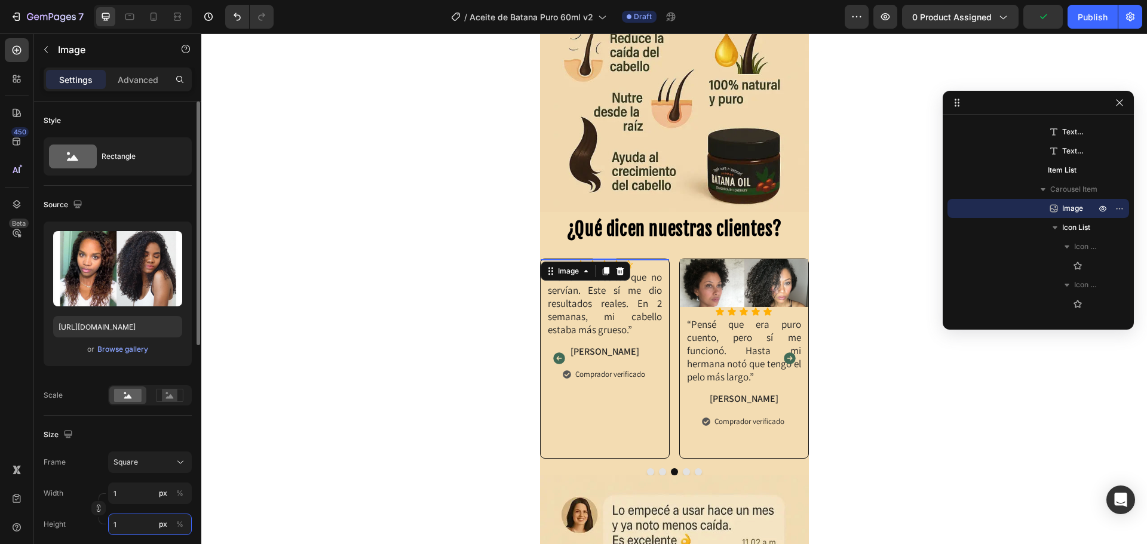
type input "15"
type input "150"
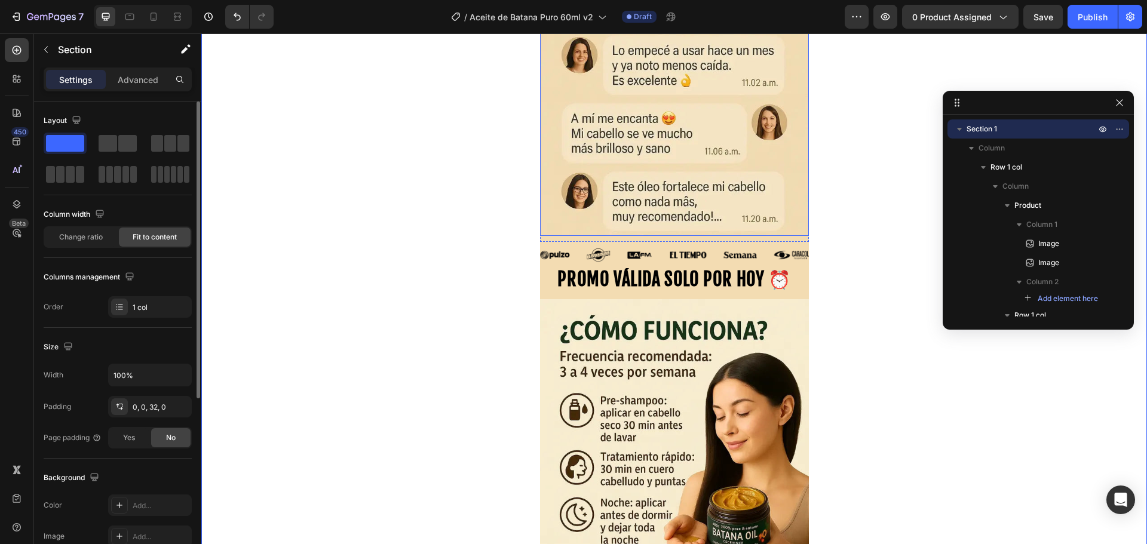
scroll to position [1259, 0]
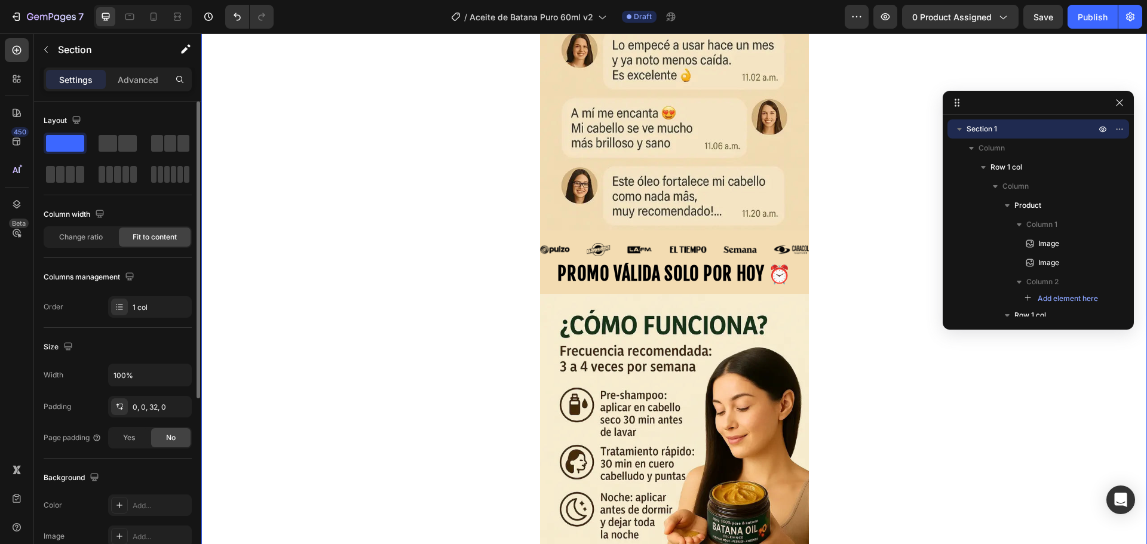
click at [404, 271] on div "Image Image Drop element here Product Buy it now Product Dynamic Checkout Publi…" at bounding box center [673, 477] width 945 height 3357
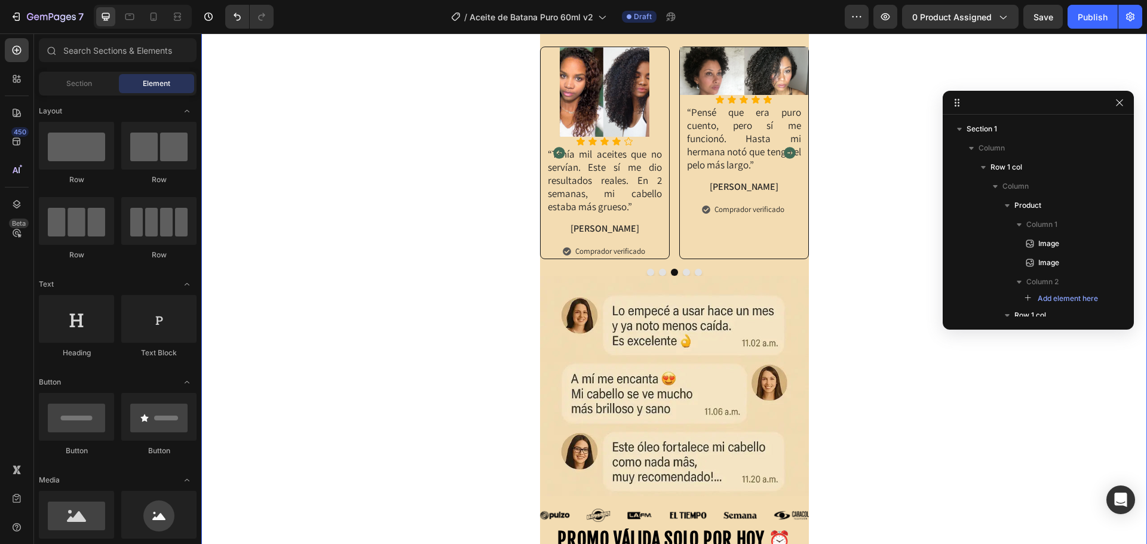
scroll to position [0, 0]
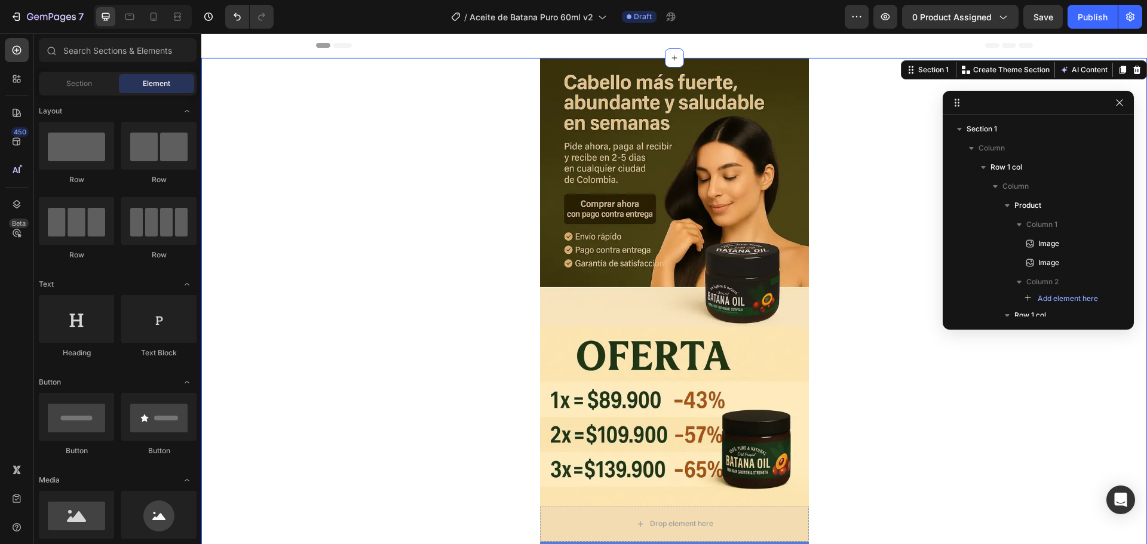
click at [585, 42] on div "Header" at bounding box center [674, 45] width 717 height 24
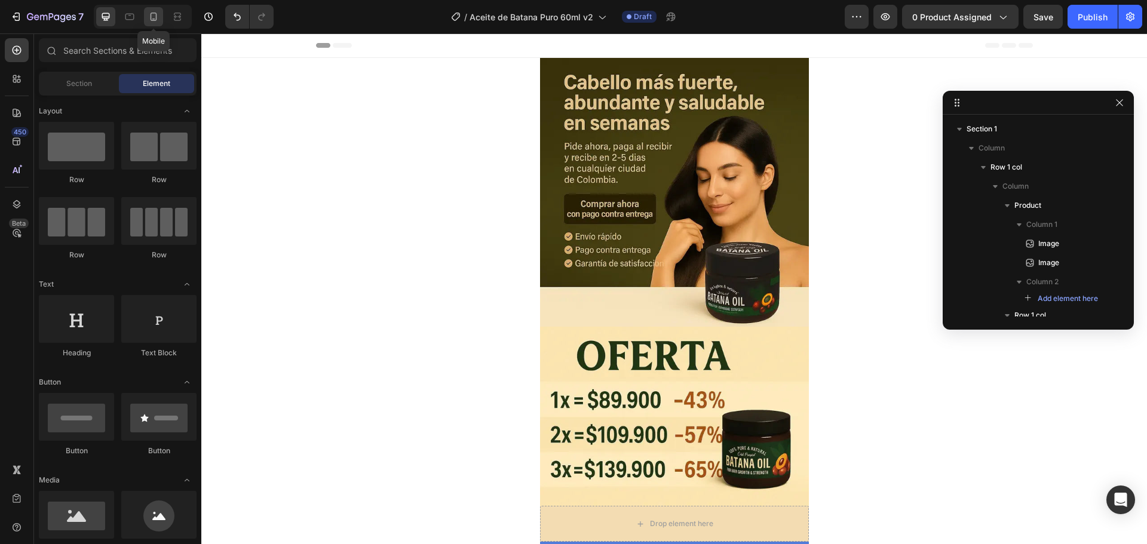
click at [155, 19] on icon at bounding box center [154, 17] width 12 height 12
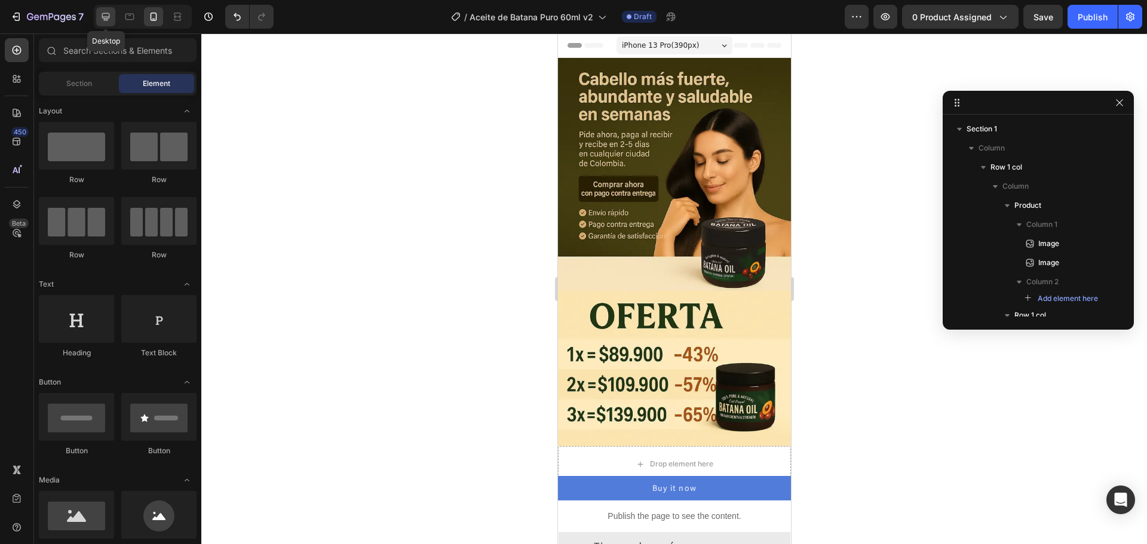
click at [107, 23] on div at bounding box center [105, 16] width 19 height 19
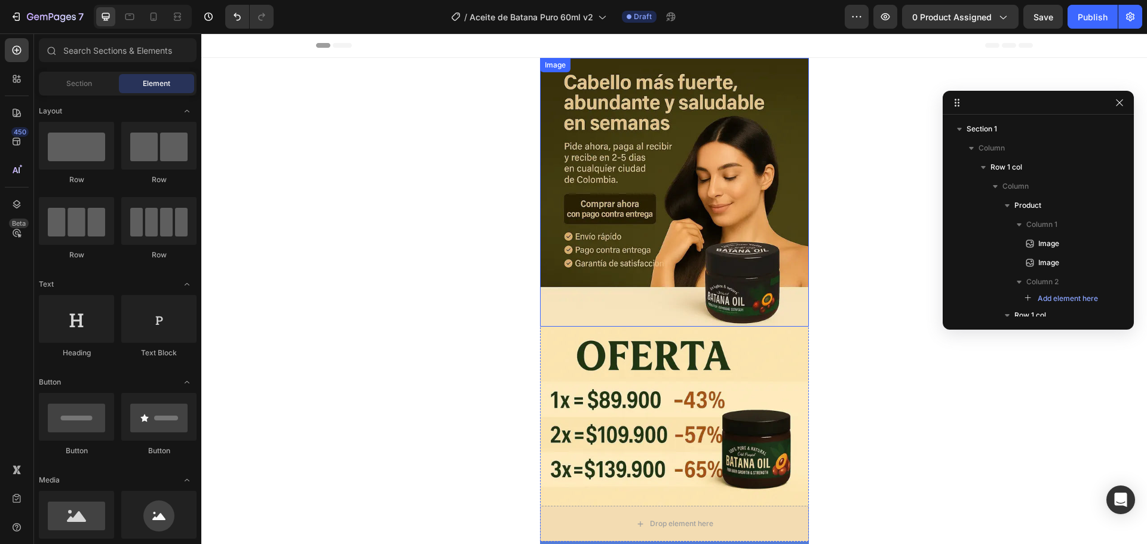
click at [641, 137] on img at bounding box center [674, 192] width 269 height 269
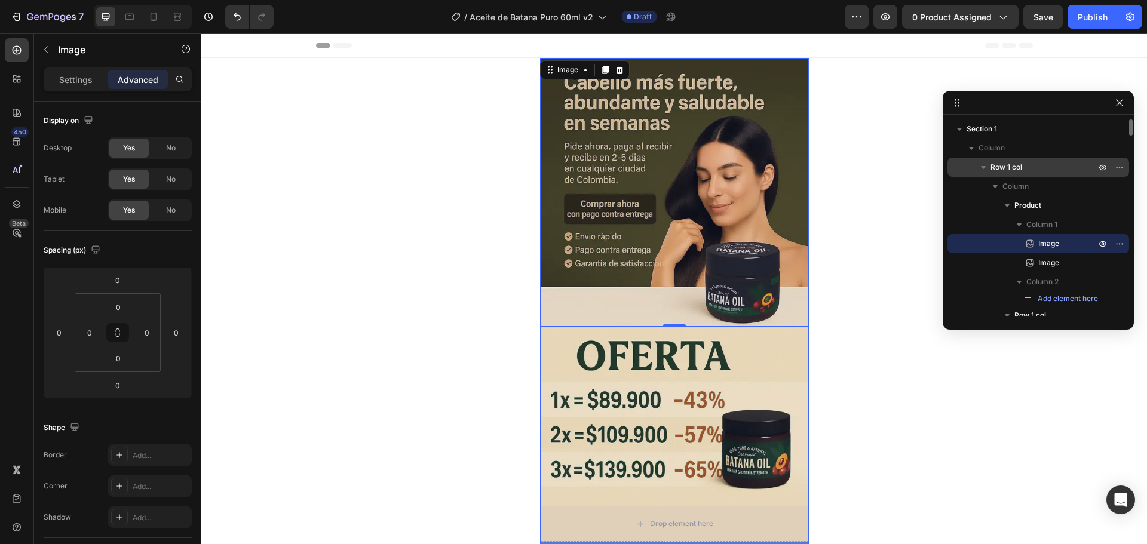
click at [1017, 161] on div "Row 1 col" at bounding box center [1038, 167] width 172 height 19
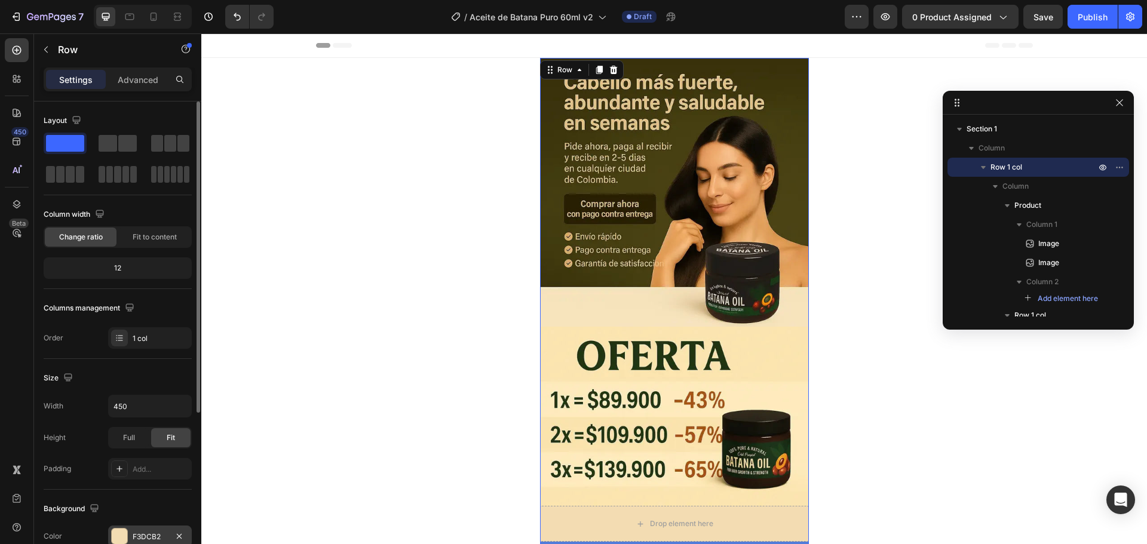
click at [149, 537] on div "F3DCB2" at bounding box center [150, 537] width 35 height 11
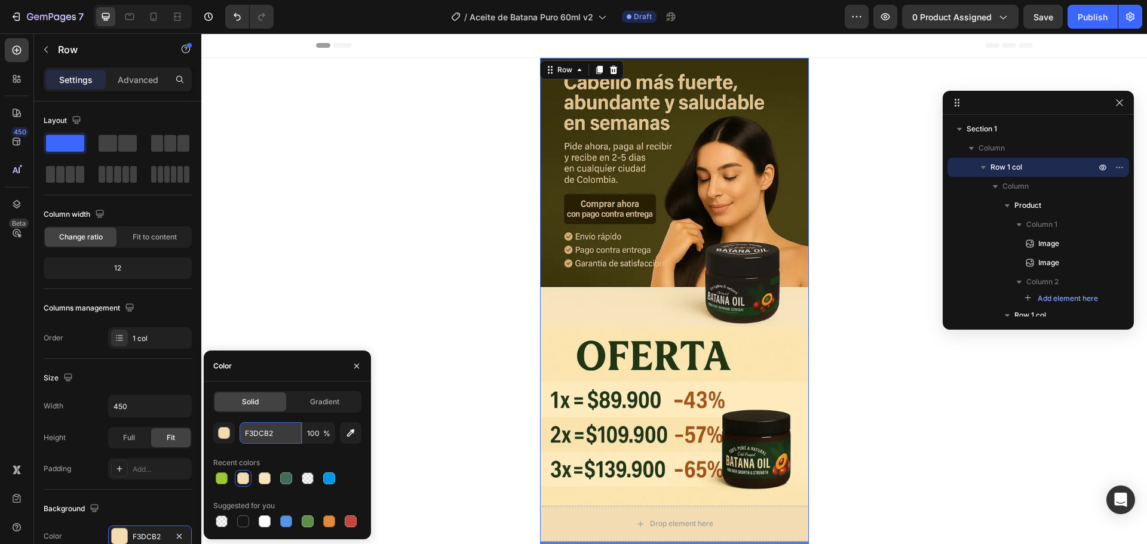
click at [276, 437] on input "F3DCB2" at bounding box center [270, 432] width 62 height 21
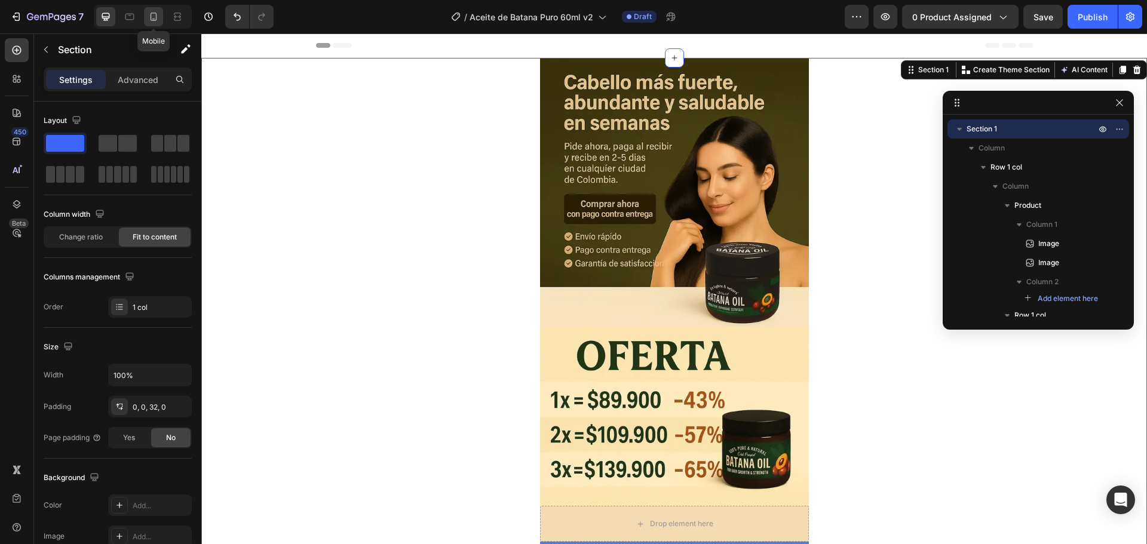
click at [152, 8] on div at bounding box center [153, 16] width 19 height 19
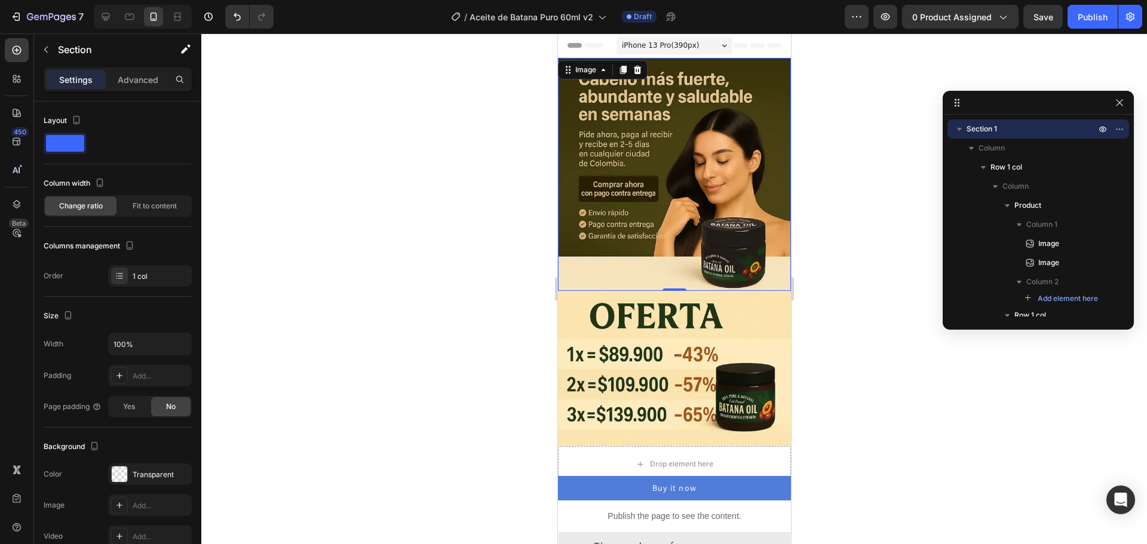
click at [677, 124] on img at bounding box center [673, 174] width 233 height 233
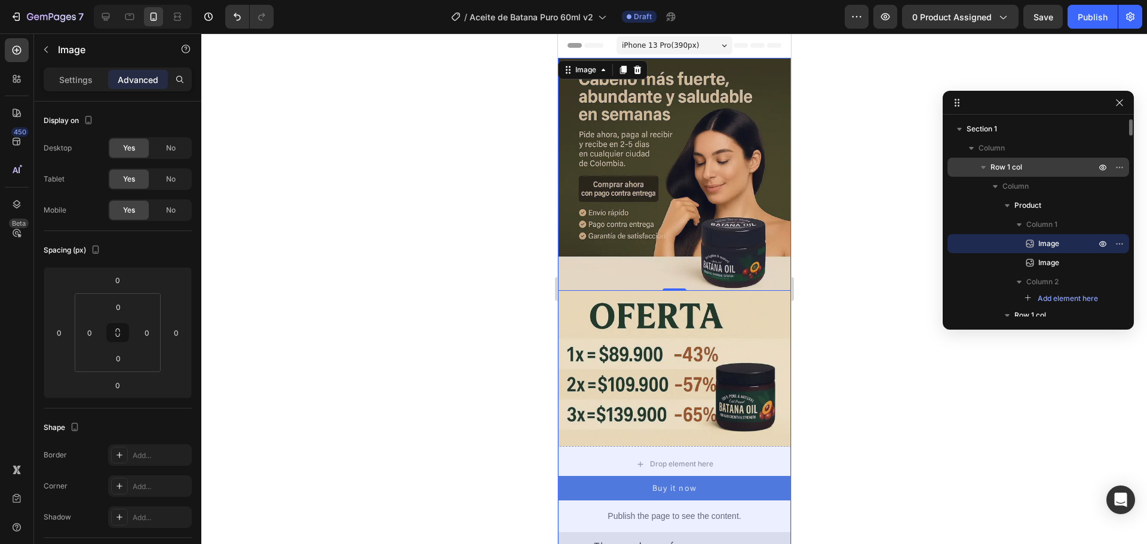
click at [1018, 170] on span "Row 1 col" at bounding box center [1006, 167] width 32 height 12
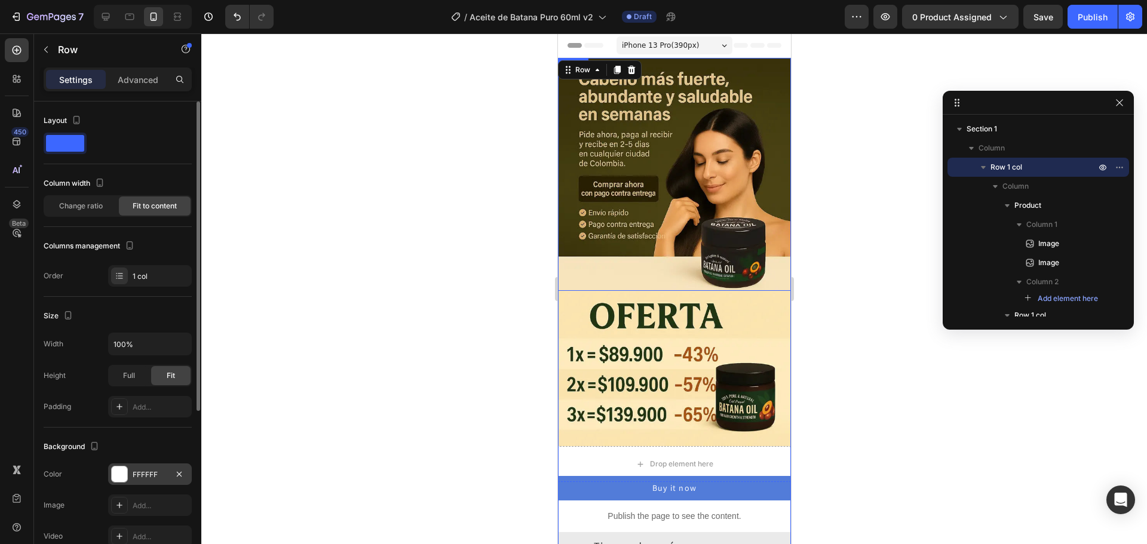
click at [161, 472] on div "FFFFFF" at bounding box center [150, 474] width 35 height 11
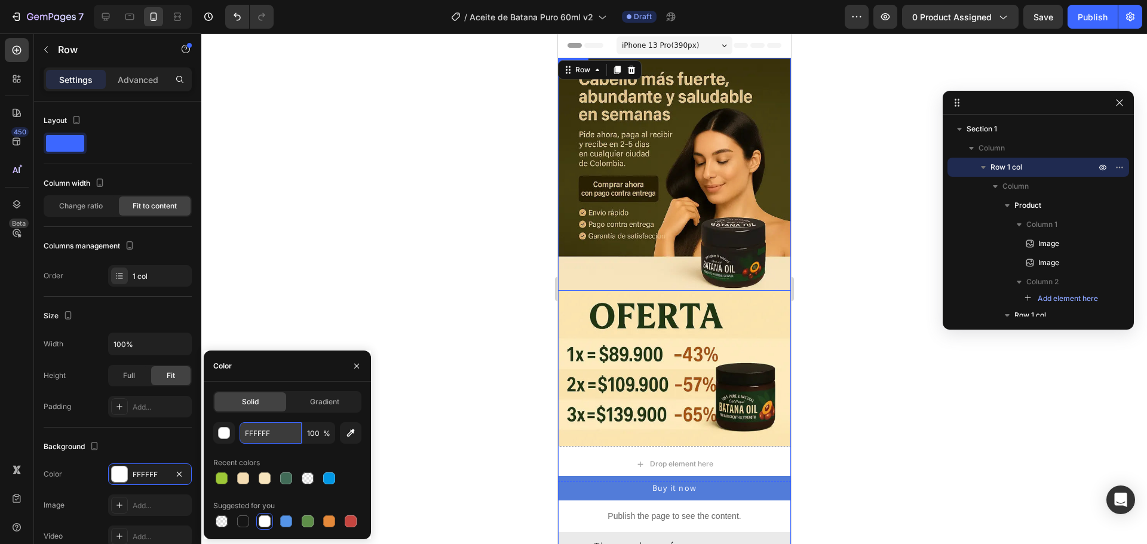
click at [254, 432] on input "FFFFFF" at bounding box center [270, 432] width 62 height 21
paste input "3DCB2"
type input "F3DCB2"
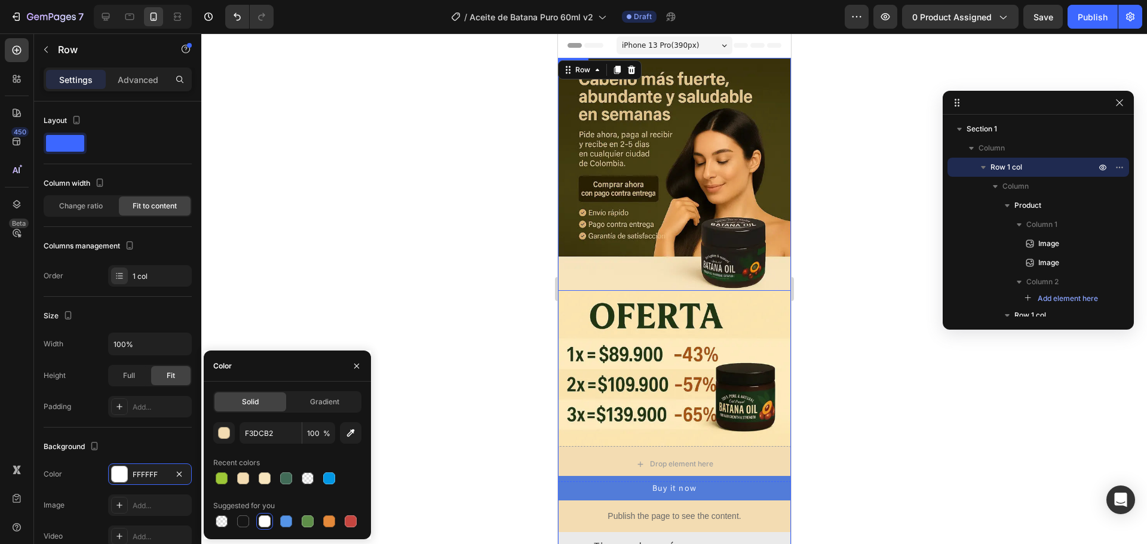
click at [443, 257] on div at bounding box center [673, 288] width 945 height 511
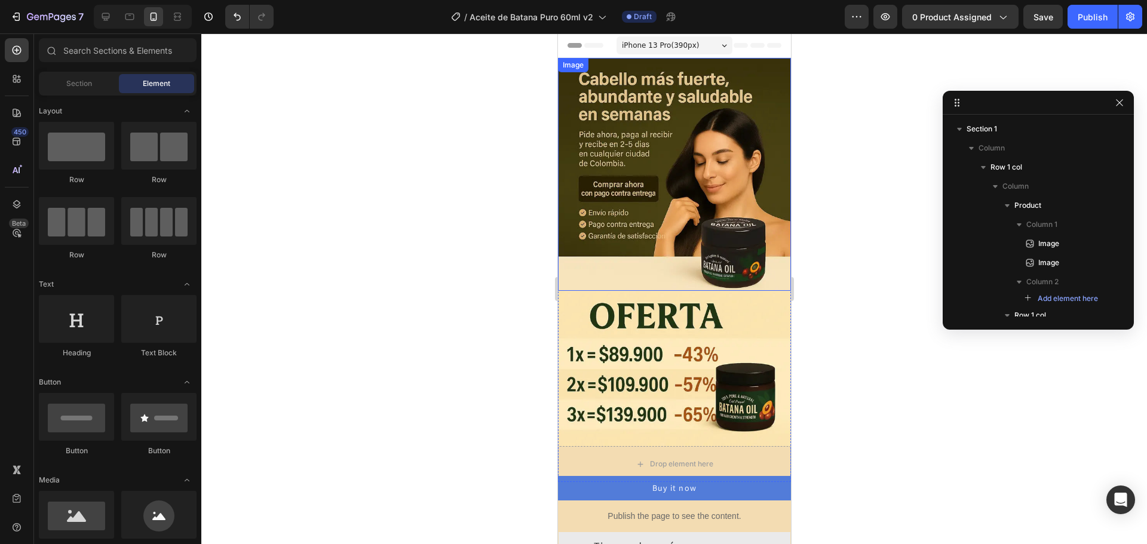
click at [488, 253] on div at bounding box center [673, 288] width 945 height 511
click at [457, 247] on div at bounding box center [673, 288] width 945 height 511
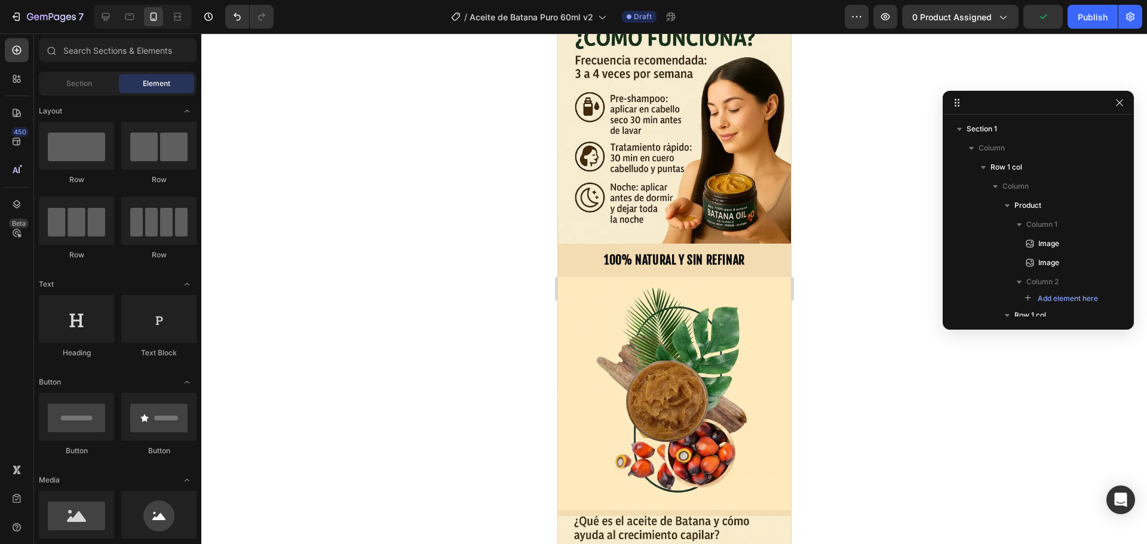
scroll to position [1492, 0]
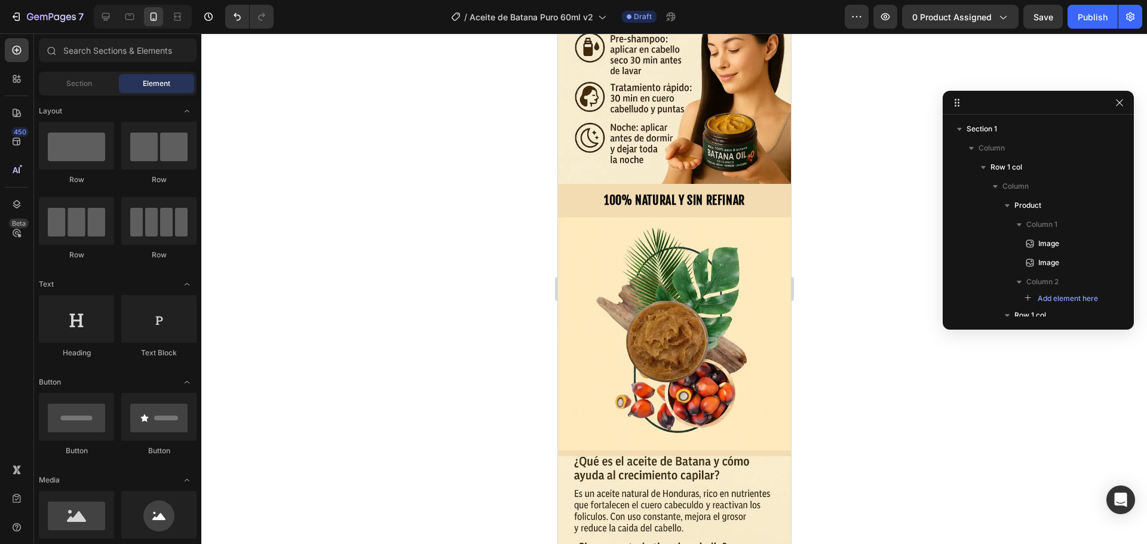
click at [639, 257] on img at bounding box center [673, 333] width 233 height 233
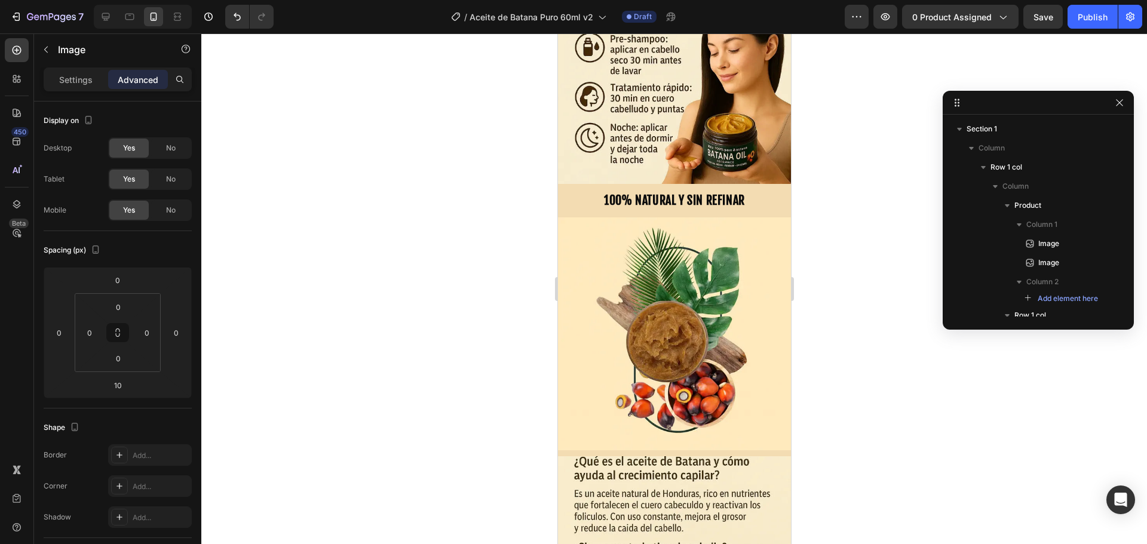
scroll to position [2187, 0]
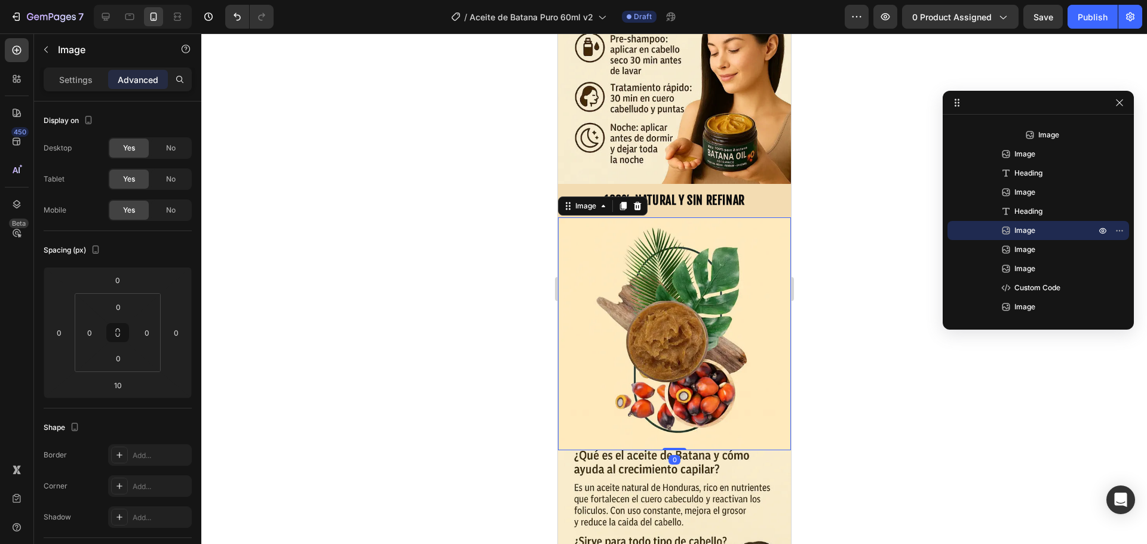
drag, startPoint x: 668, startPoint y: 405, endPoint x: 674, endPoint y: 331, distance: 74.9
click at [674, 331] on div "Image 0" at bounding box center [673, 333] width 233 height 233
type input "0"
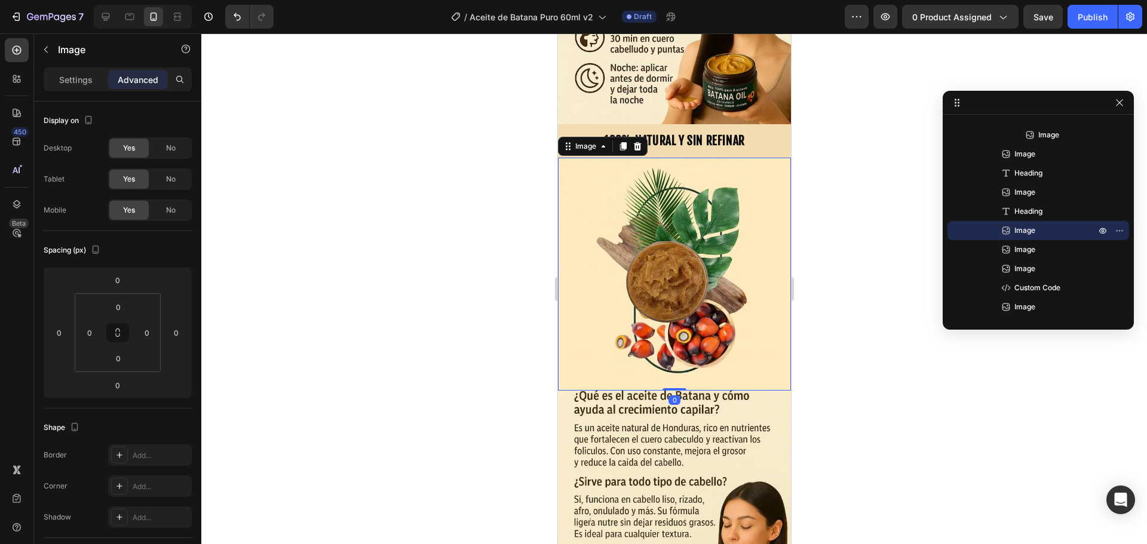
click at [481, 392] on div at bounding box center [673, 288] width 945 height 511
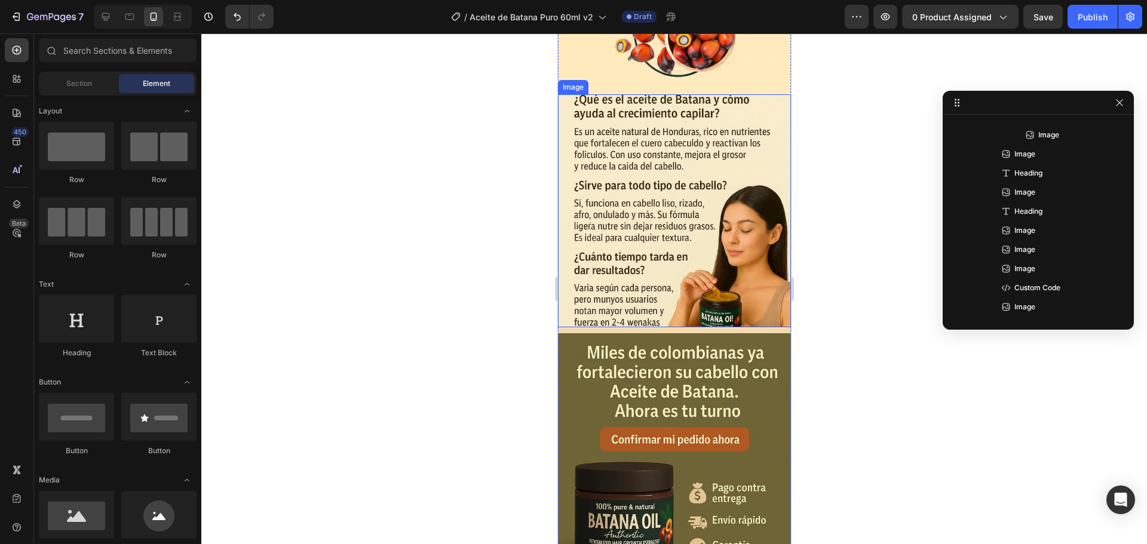
scroll to position [1851, 0]
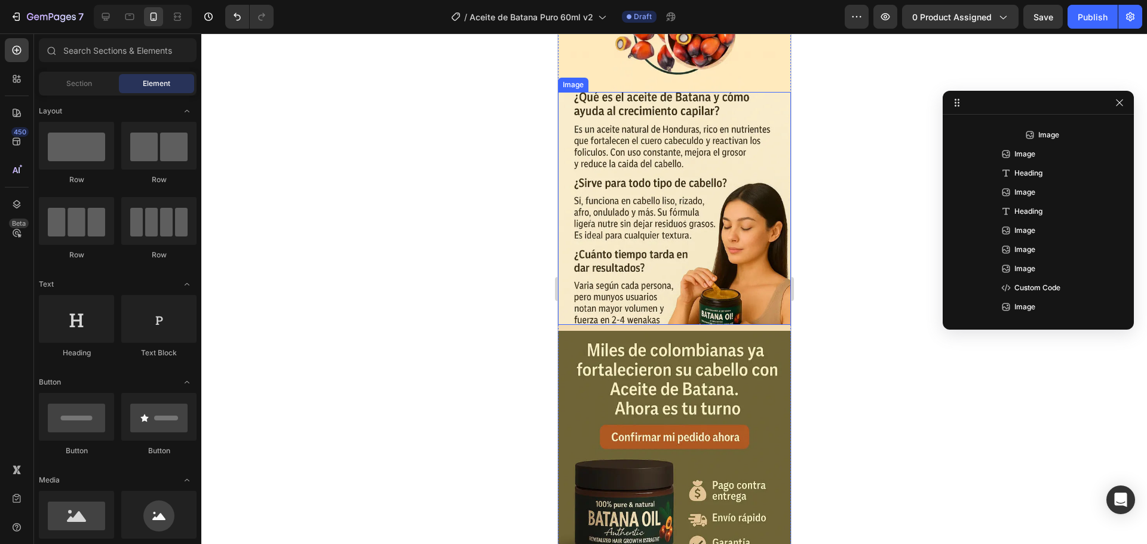
click at [690, 217] on img at bounding box center [673, 208] width 233 height 233
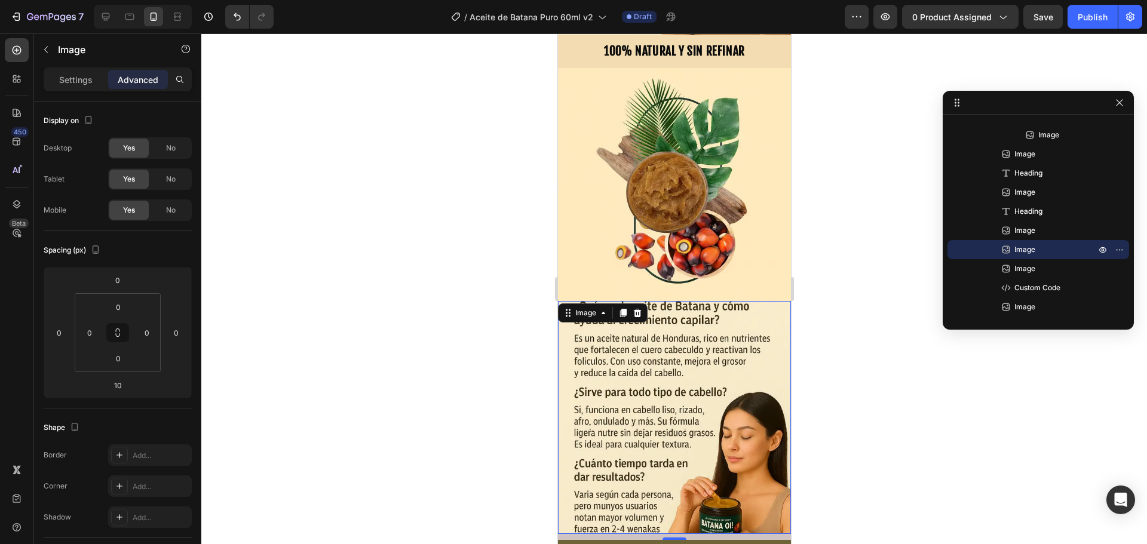
scroll to position [1612, 0]
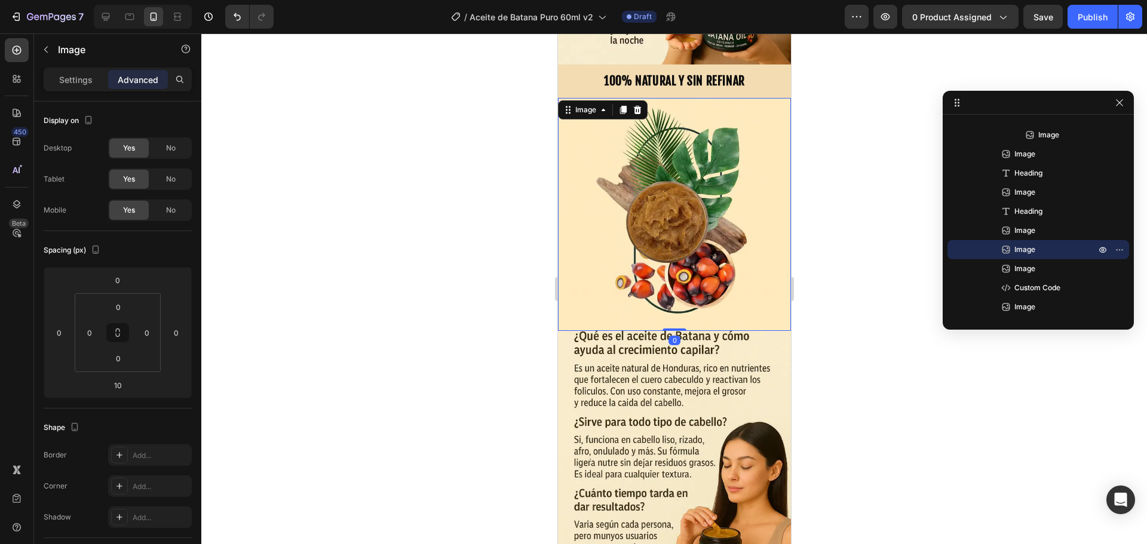
click at [635, 205] on img at bounding box center [673, 214] width 233 height 233
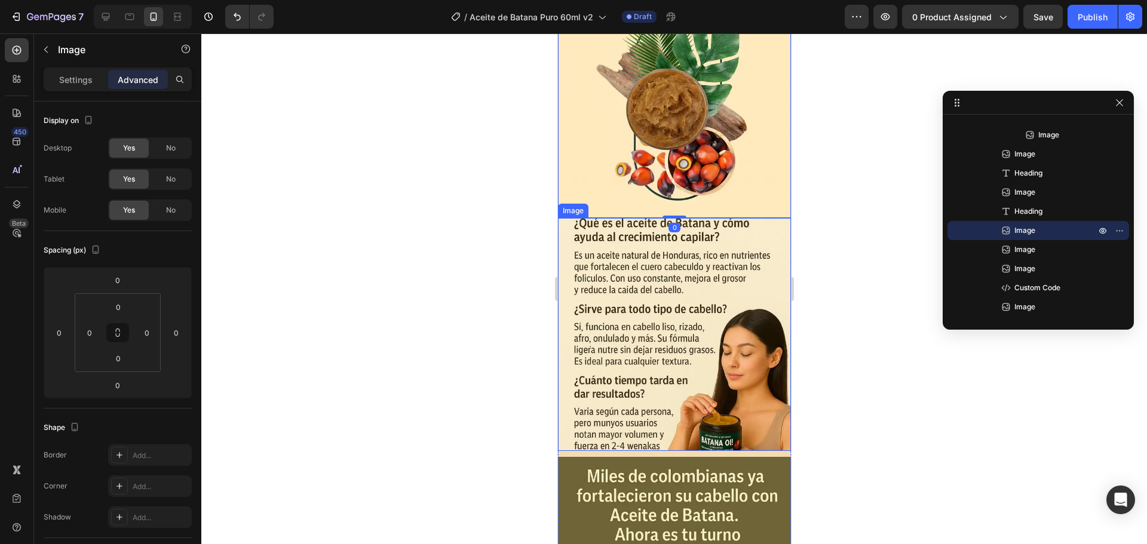
scroll to position [1731, 0]
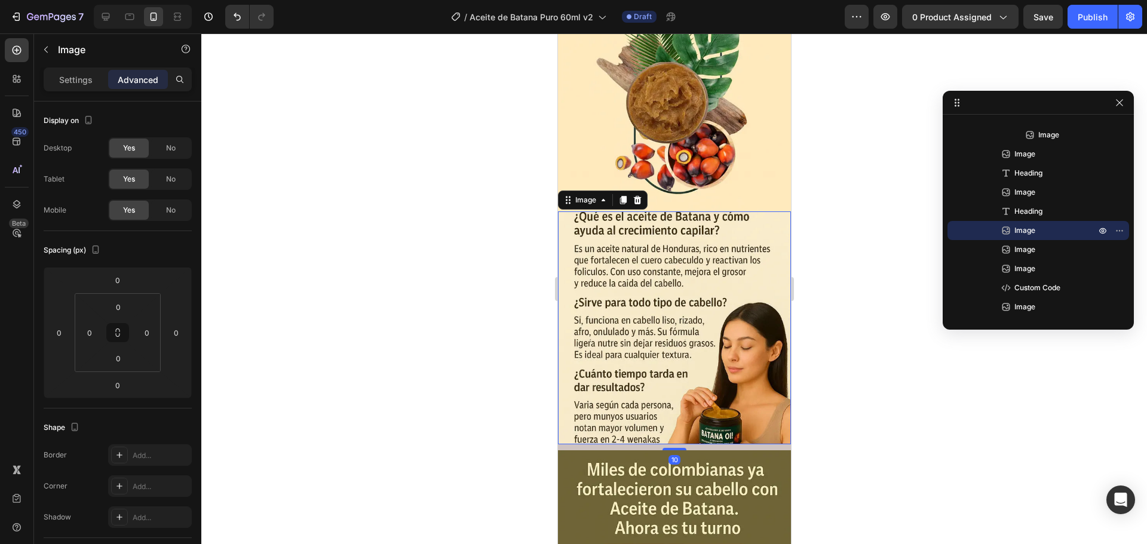
click at [663, 313] on img at bounding box center [673, 327] width 233 height 233
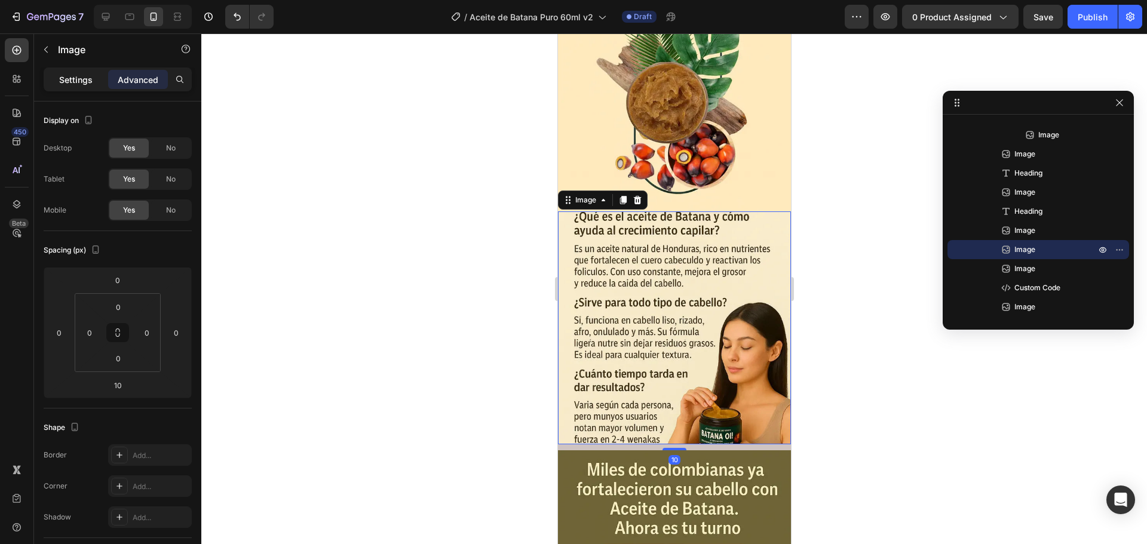
click at [83, 86] on div "Settings" at bounding box center [76, 79] width 60 height 19
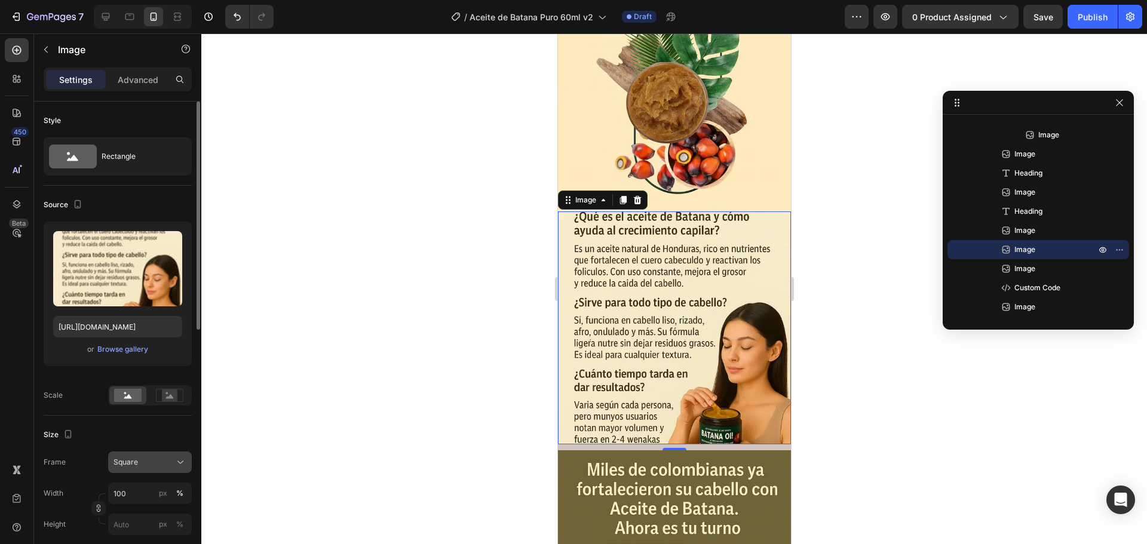
click at [131, 462] on span "Square" at bounding box center [125, 462] width 24 height 11
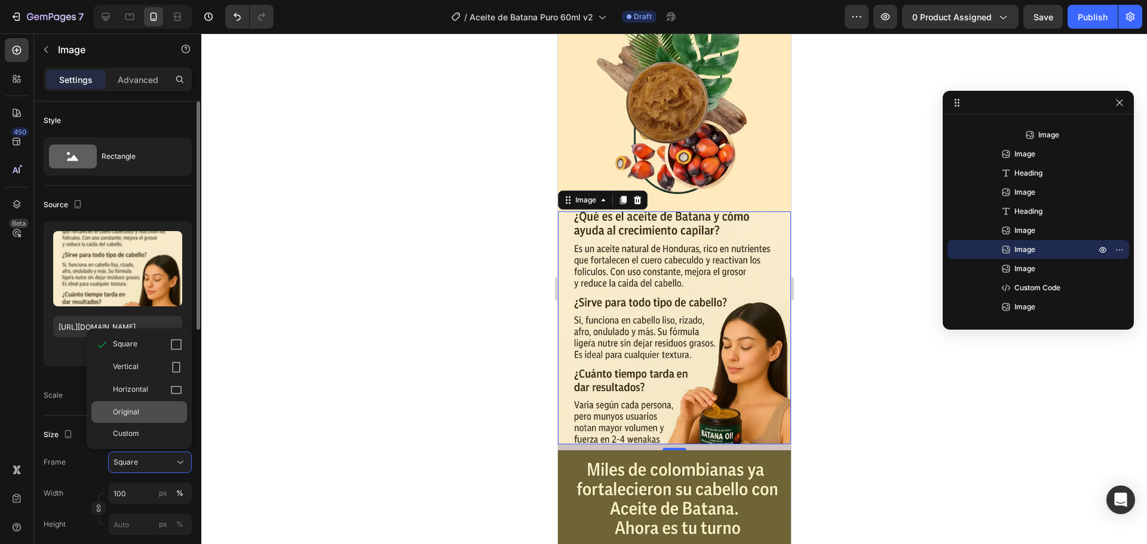
click at [140, 407] on div "Original" at bounding box center [147, 412] width 69 height 11
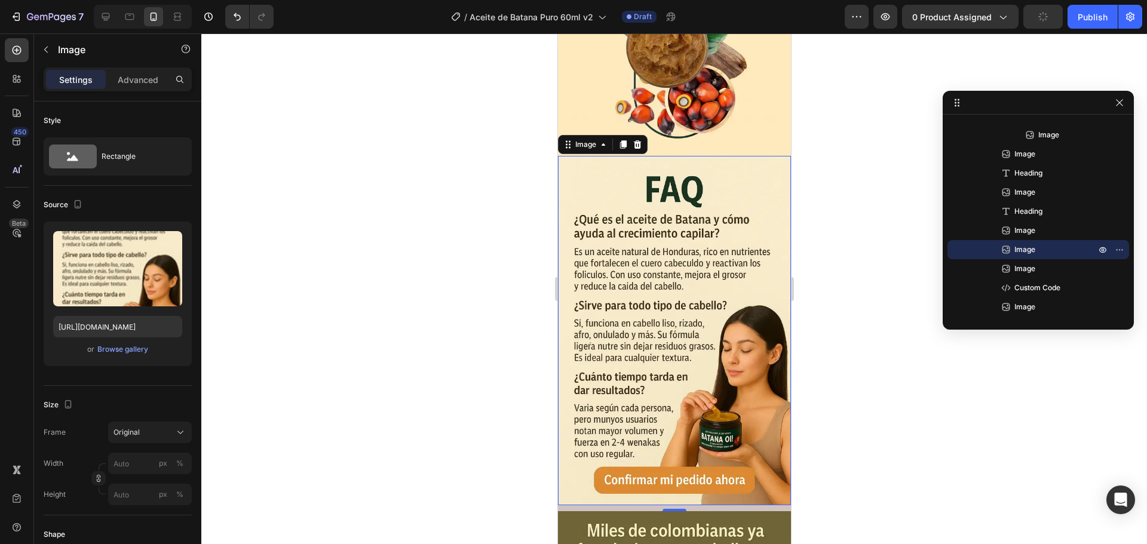
scroll to position [1851, 0]
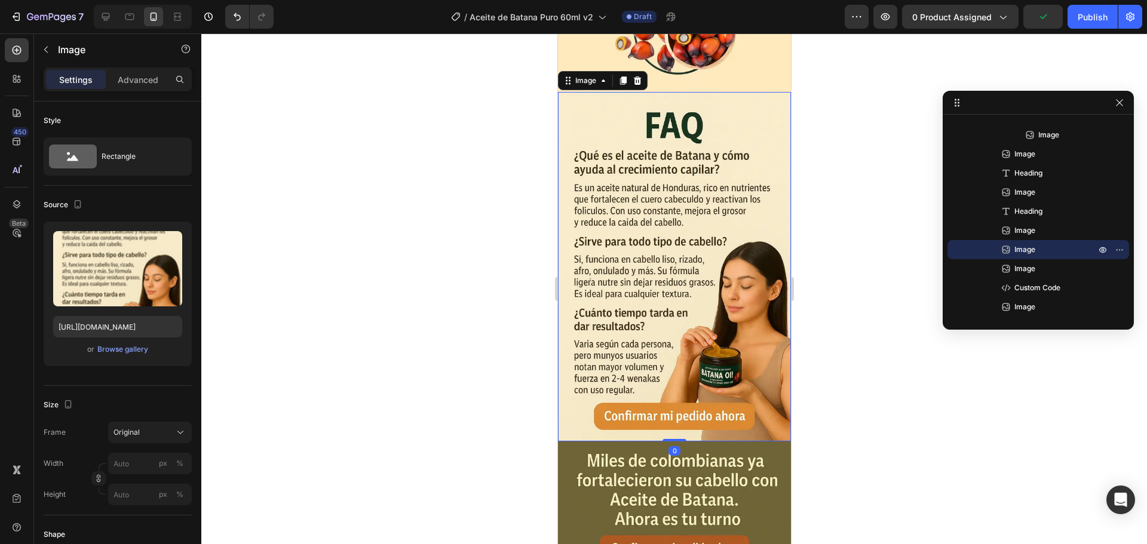
drag, startPoint x: 664, startPoint y: 381, endPoint x: 668, endPoint y: 350, distance: 31.3
click at [668, 350] on div "Image 0" at bounding box center [673, 266] width 233 height 349
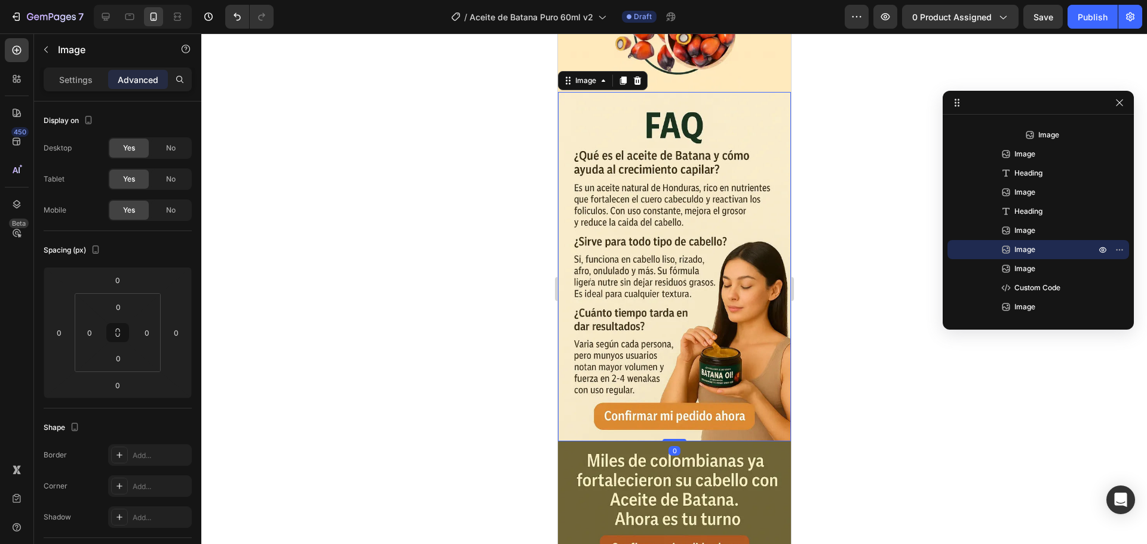
click at [665, 189] on img at bounding box center [673, 266] width 233 height 349
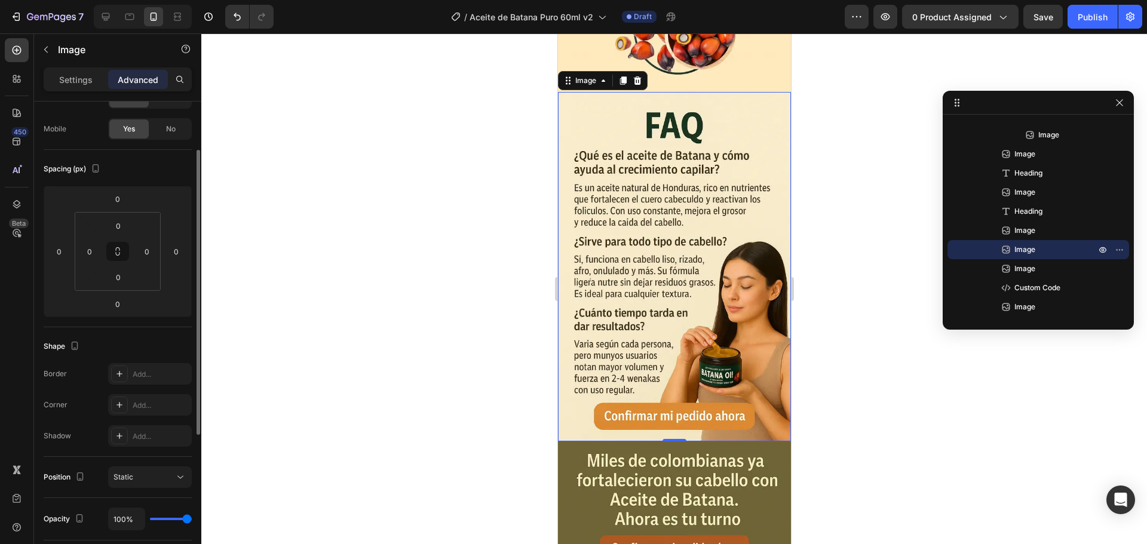
scroll to position [0, 0]
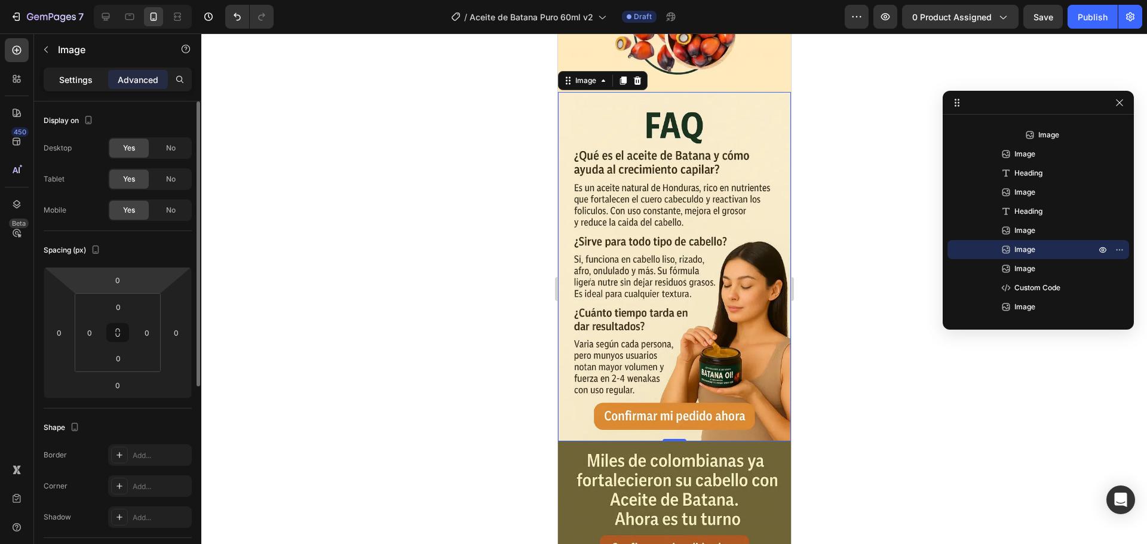
click at [69, 82] on p "Settings" at bounding box center [75, 79] width 33 height 13
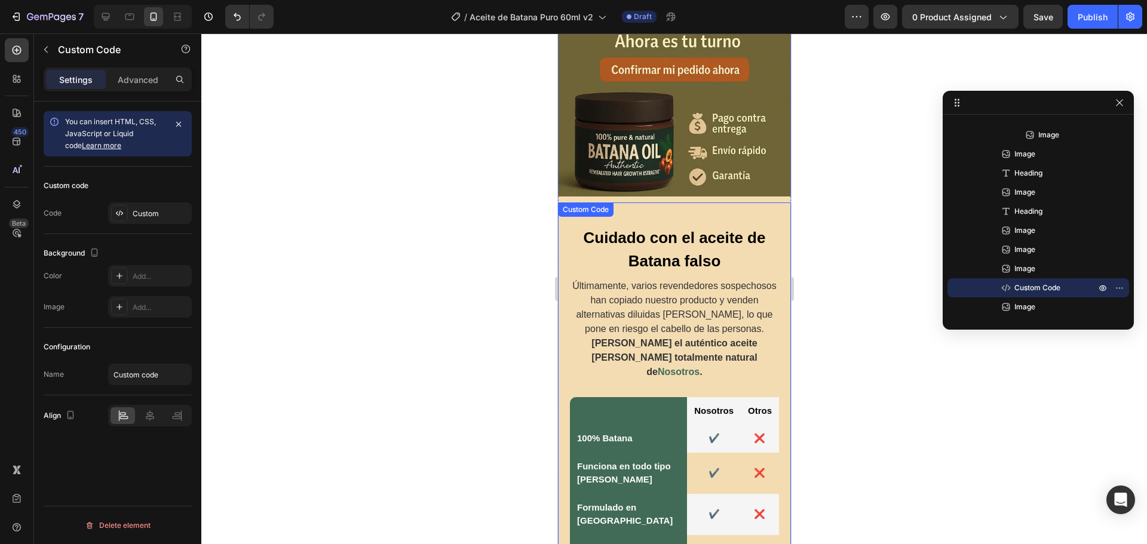
click at [701, 279] on p "Últimamente, varios revendedores sospechosos han copiado nuestro producto y ven…" at bounding box center [673, 329] width 209 height 100
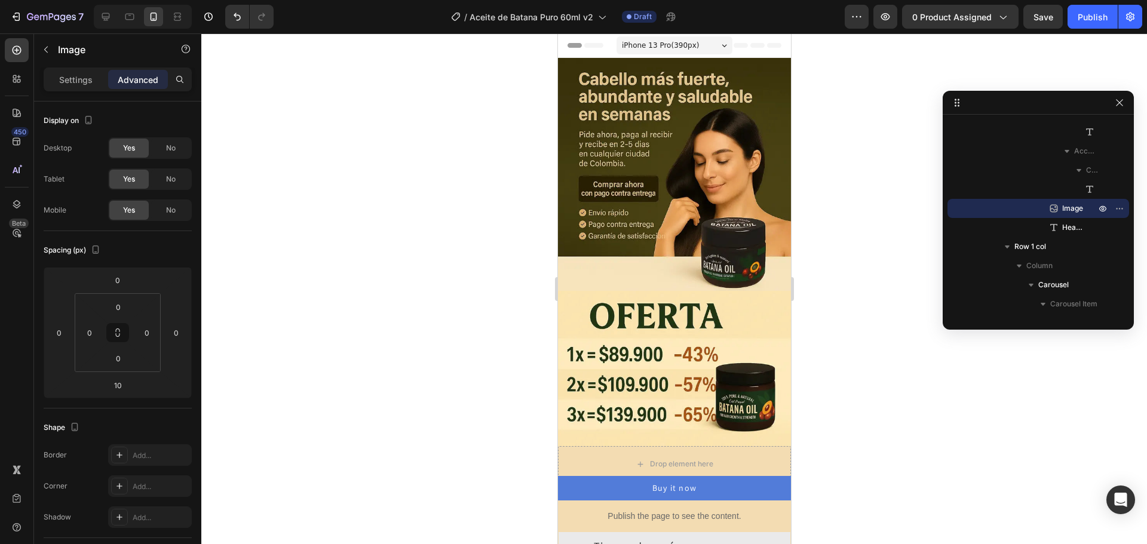
scroll to position [35, 0]
click at [687, 280] on img at bounding box center [673, 174] width 233 height 233
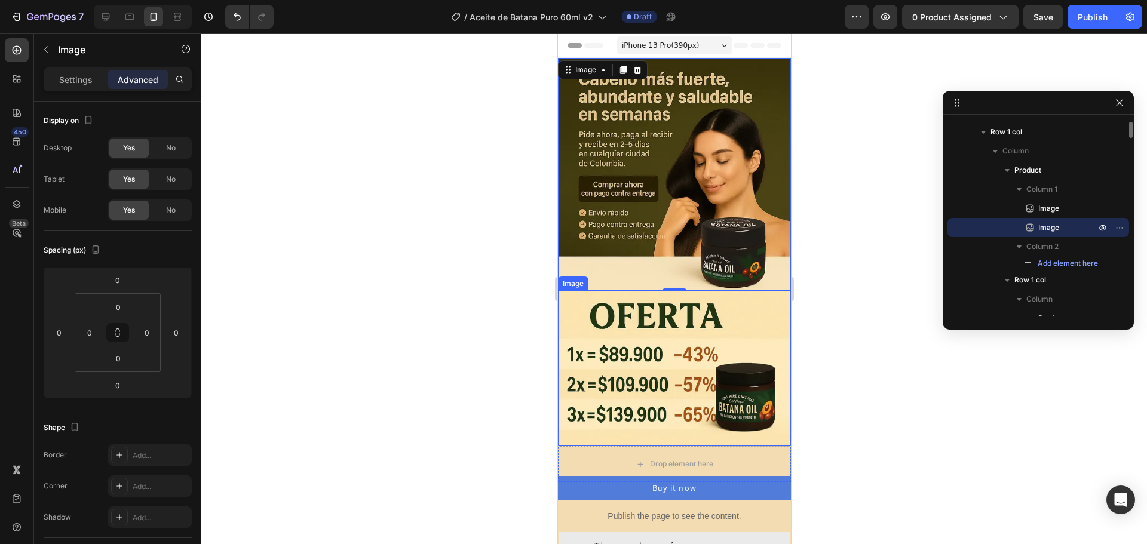
click at [691, 323] on img at bounding box center [673, 368] width 233 height 155
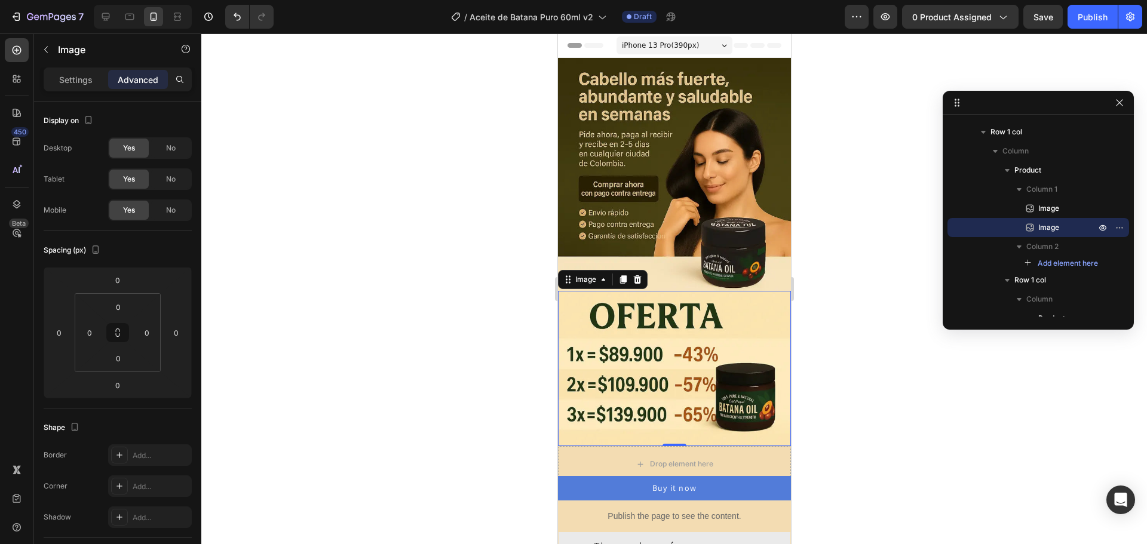
click at [428, 325] on div at bounding box center [673, 288] width 945 height 511
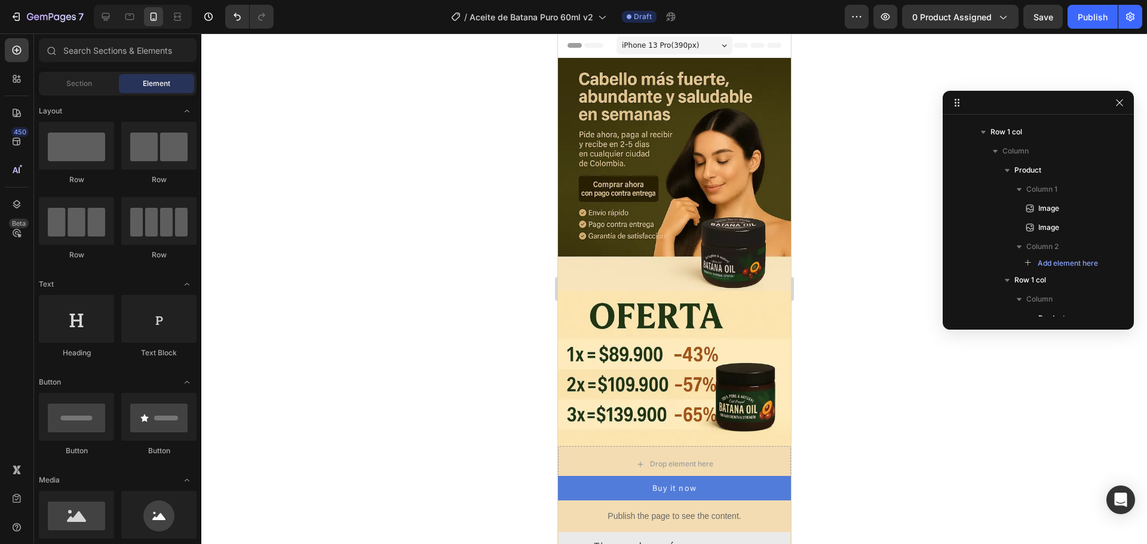
click at [1040, 29] on div "7 Version history / Aceite [PERSON_NAME] Puro 60ml v2 Draft Preview 0 product a…" at bounding box center [573, 17] width 1147 height 34
click at [1040, 23] on button "Save" at bounding box center [1042, 17] width 39 height 24
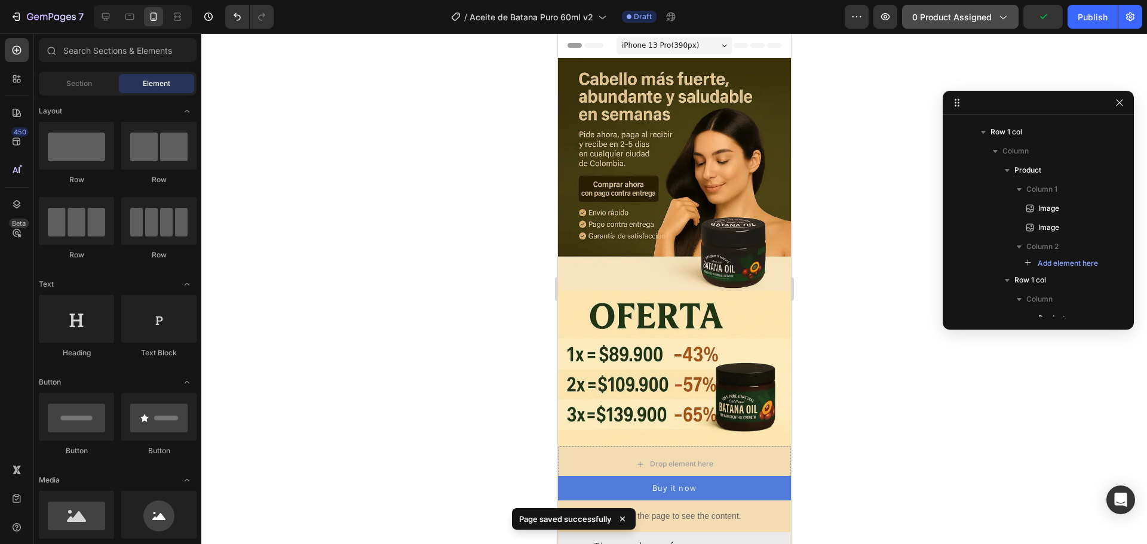
click at [945, 26] on button "0 product assigned" at bounding box center [960, 17] width 116 height 24
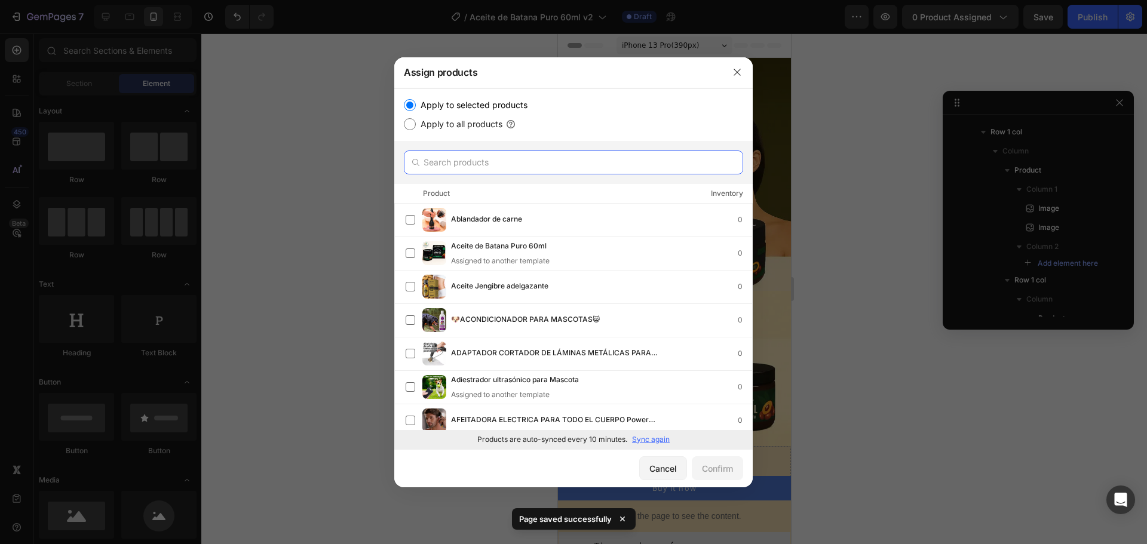
click at [561, 167] on input "text" at bounding box center [573, 162] width 339 height 24
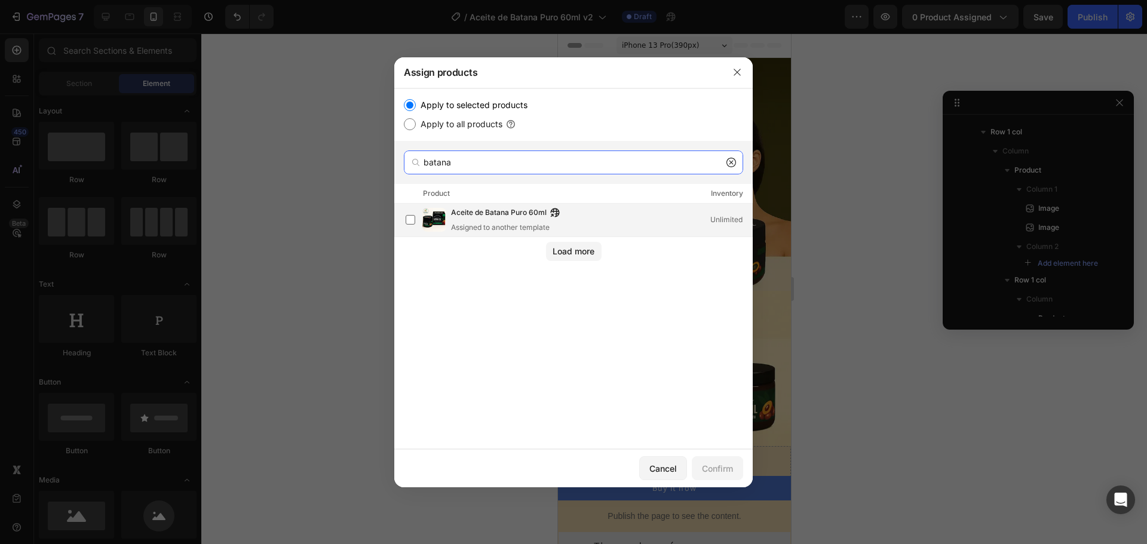
type input "batana"
click at [513, 219] on span "Aceite de Batana Puro 60ml" at bounding box center [499, 213] width 96 height 13
click at [715, 475] on button "Confirm" at bounding box center [717, 468] width 51 height 24
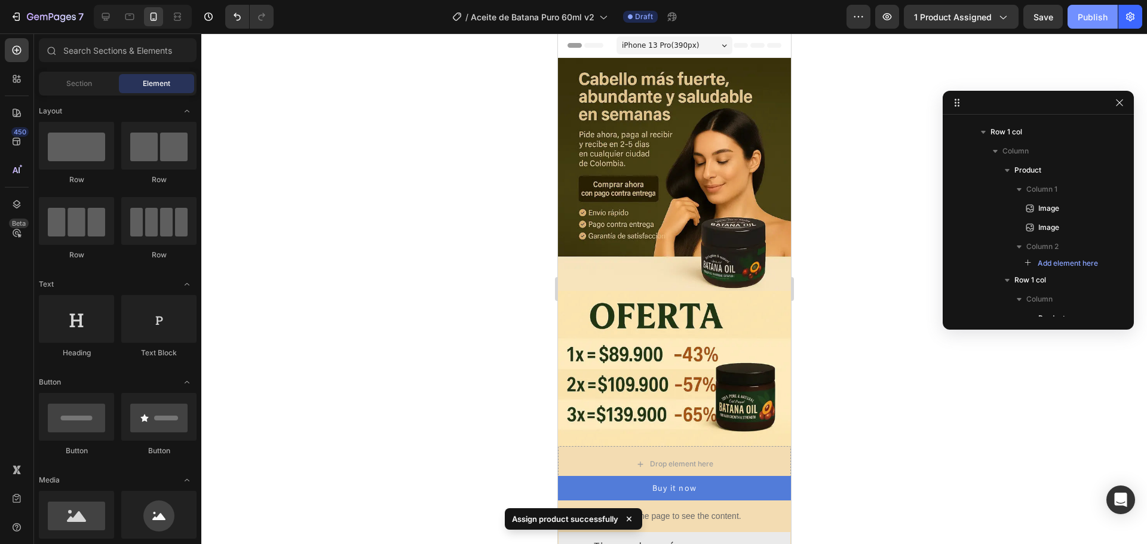
click at [1096, 12] on div "Publish" at bounding box center [1092, 17] width 30 height 13
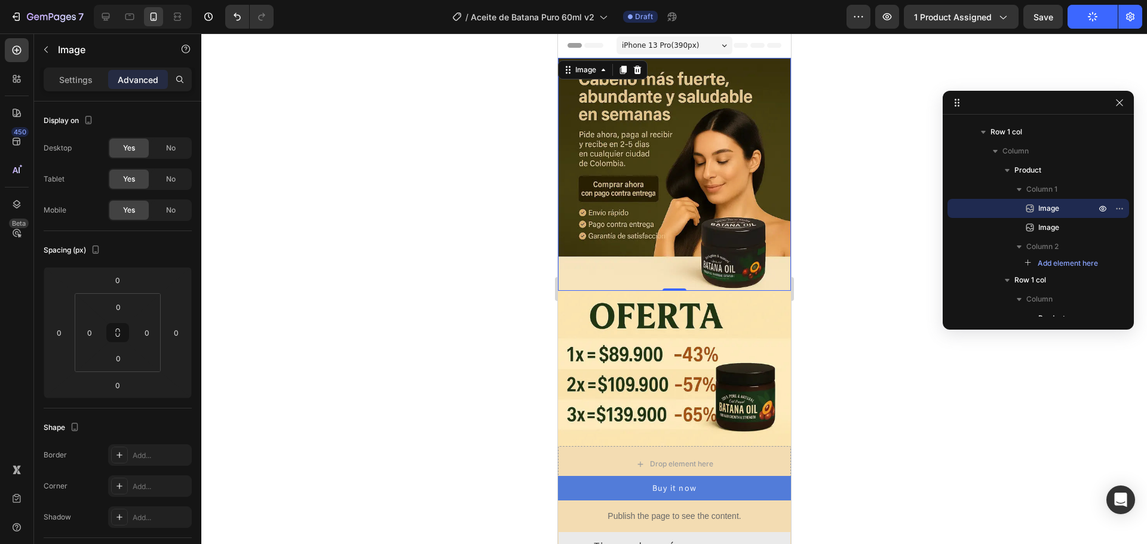
click at [432, 181] on div at bounding box center [673, 288] width 945 height 511
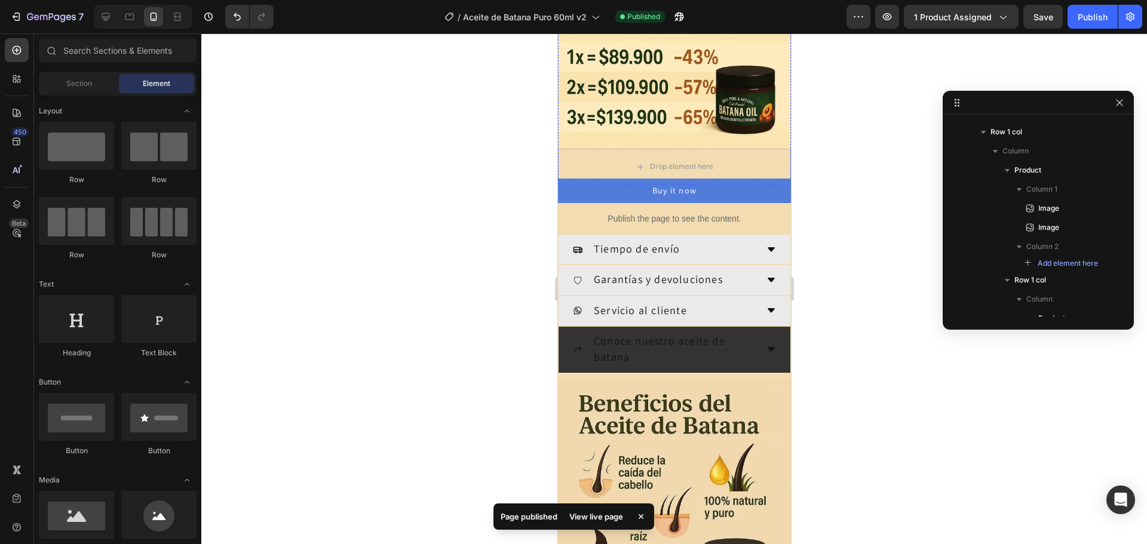
scroll to position [299, 0]
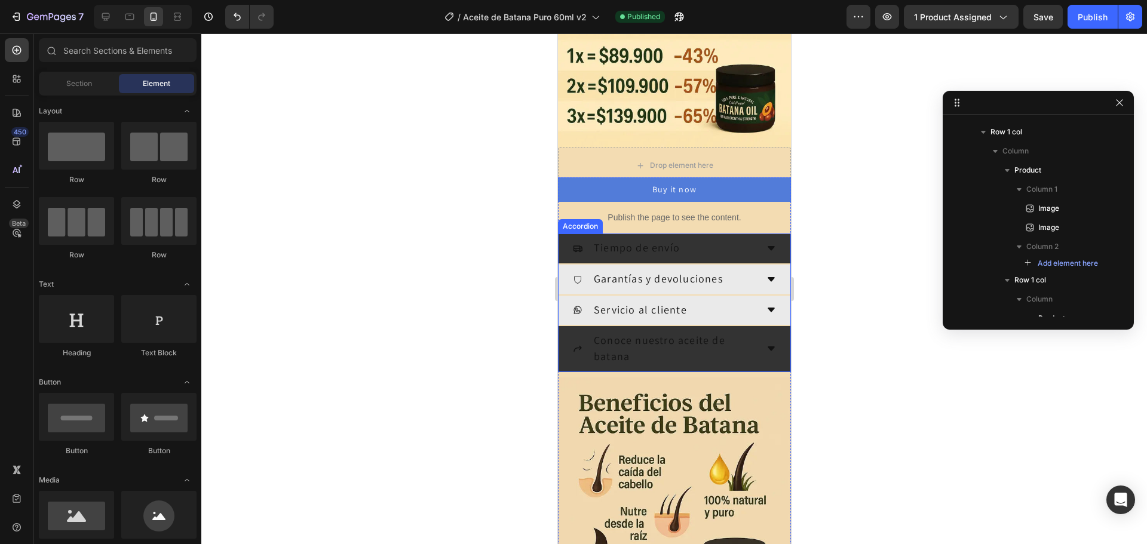
click at [705, 238] on div "Tiempo de envío" at bounding box center [664, 248] width 184 height 20
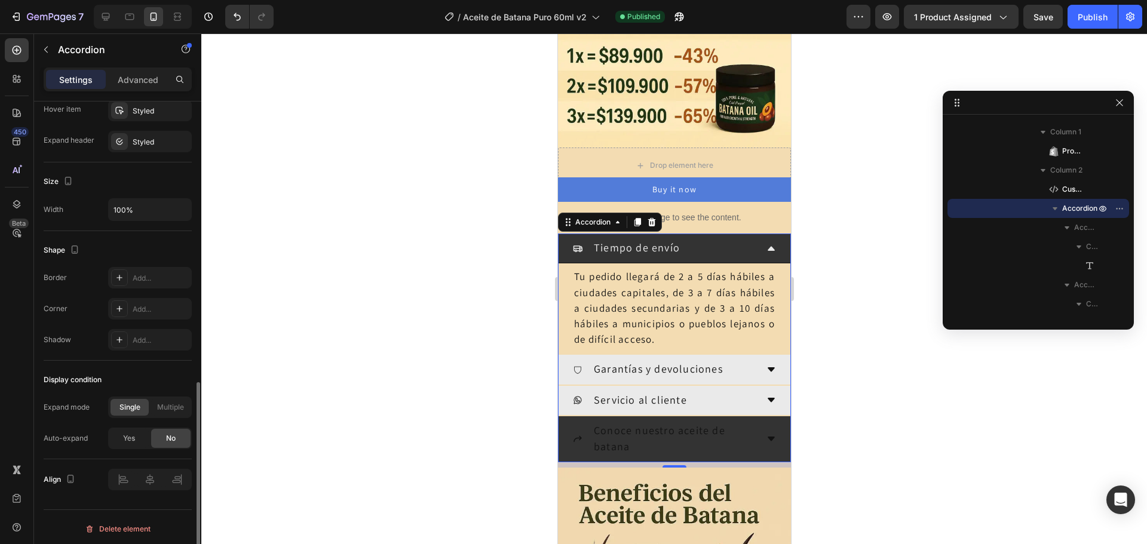
scroll to position [660, 0]
click at [593, 217] on div "Accordion" at bounding box center [592, 222] width 40 height 11
click at [767, 246] on icon at bounding box center [770, 248] width 7 height 4
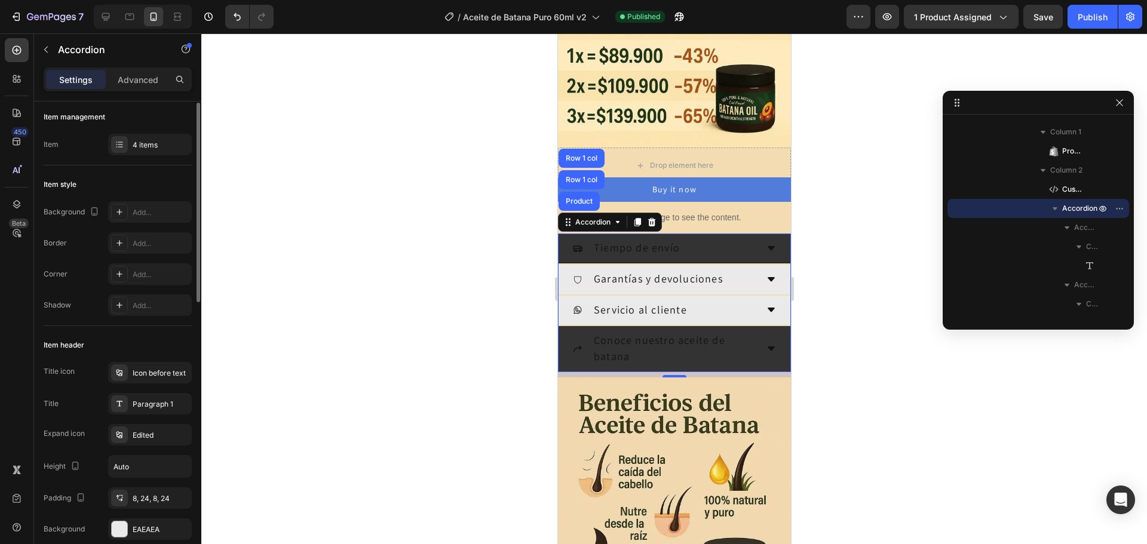
scroll to position [0, 0]
click at [158, 155] on div "4 items" at bounding box center [150, 147] width 84 height 21
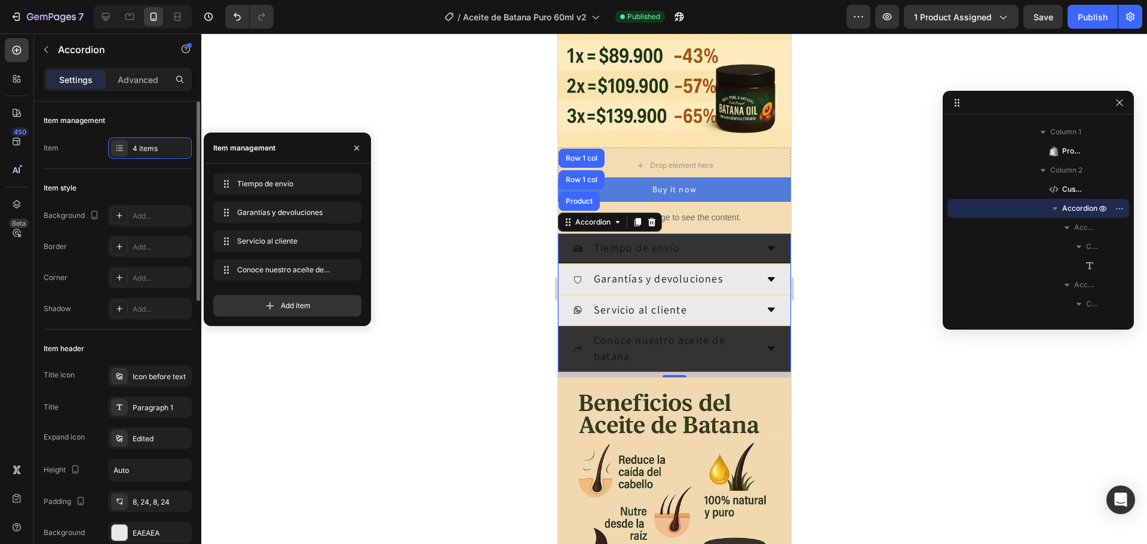
click at [91, 183] on div "Item style" at bounding box center [118, 188] width 148 height 19
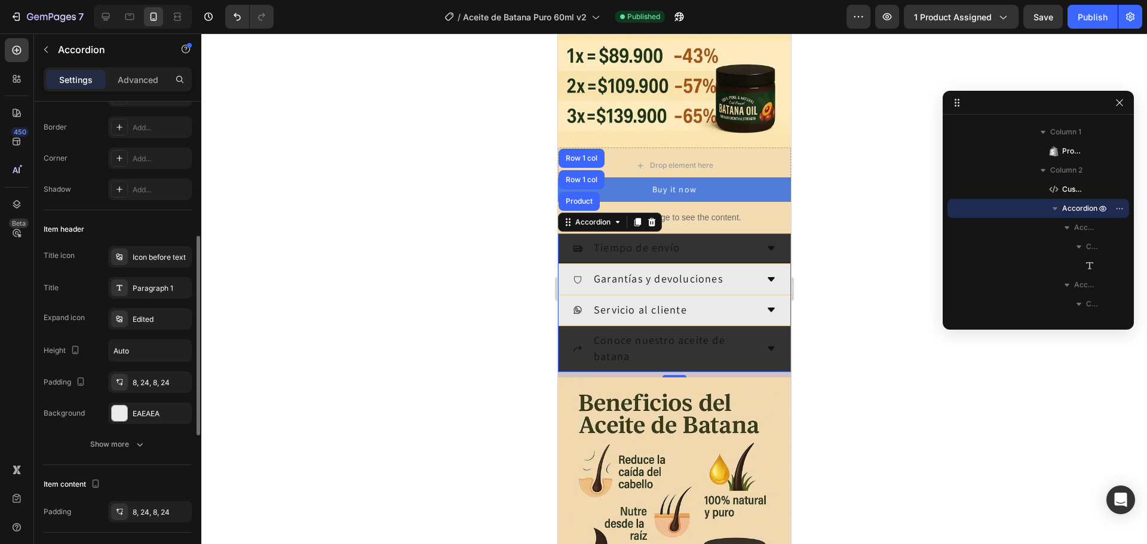
scroll to position [179, 0]
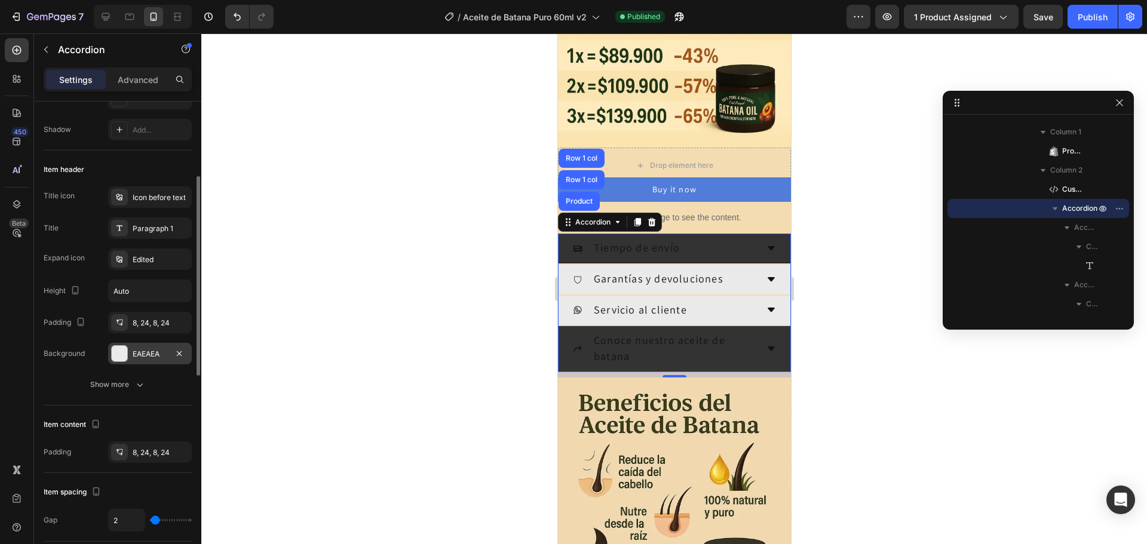
click at [155, 356] on div "EAEAEA" at bounding box center [150, 354] width 35 height 11
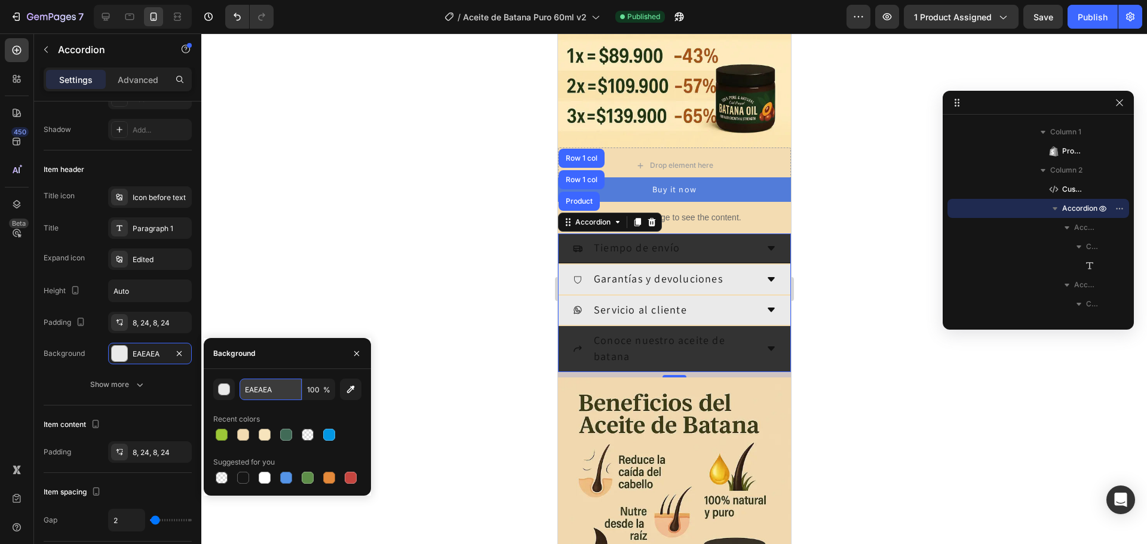
click at [274, 383] on input "EAEAEA" at bounding box center [270, 389] width 62 height 21
paste input "#594328"
type input "#594328"
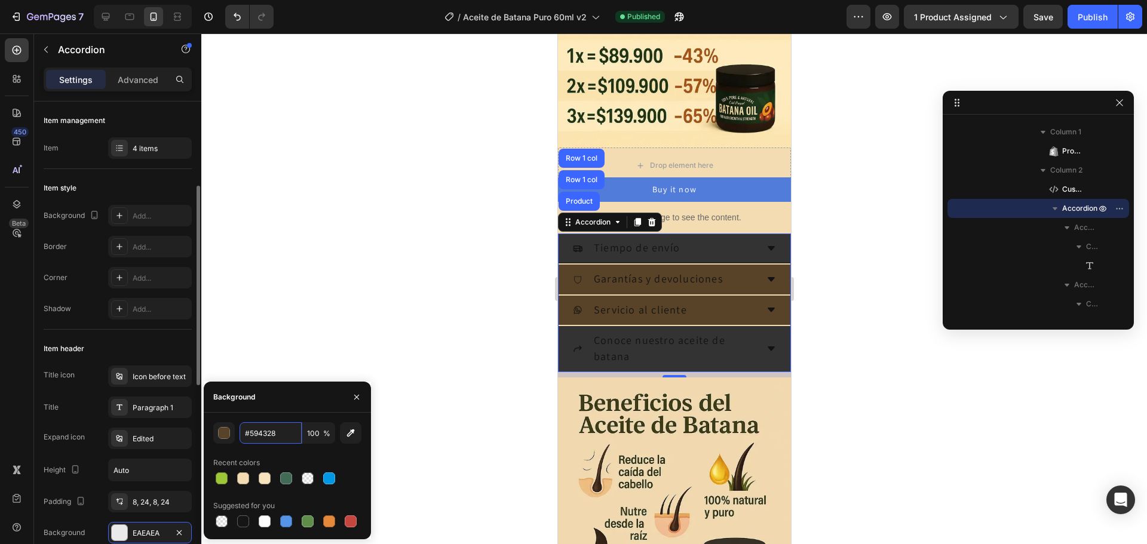
scroll to position [60, 0]
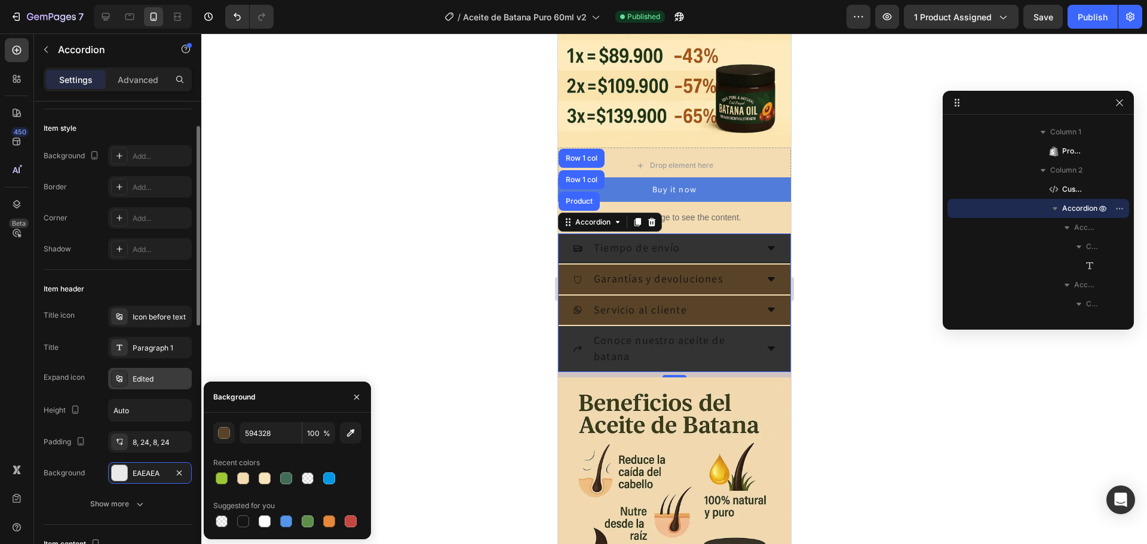
click at [164, 376] on div "Edited" at bounding box center [161, 379] width 56 height 11
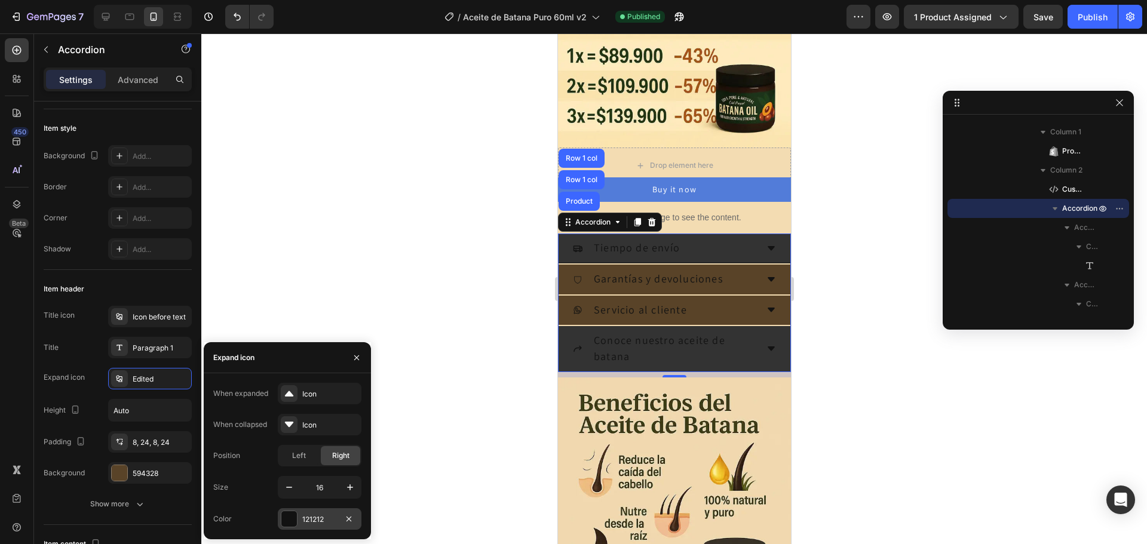
click at [293, 515] on div at bounding box center [289, 519] width 16 height 16
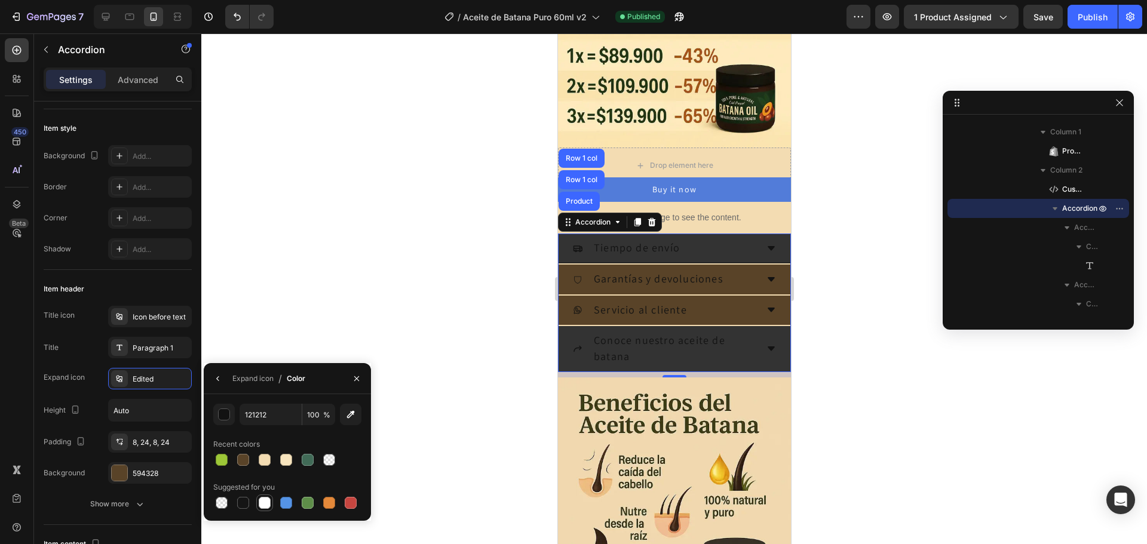
click at [262, 502] on div at bounding box center [265, 503] width 12 height 12
type input "FFFFFF"
click at [137, 347] on div "Paragraph 1" at bounding box center [161, 348] width 56 height 11
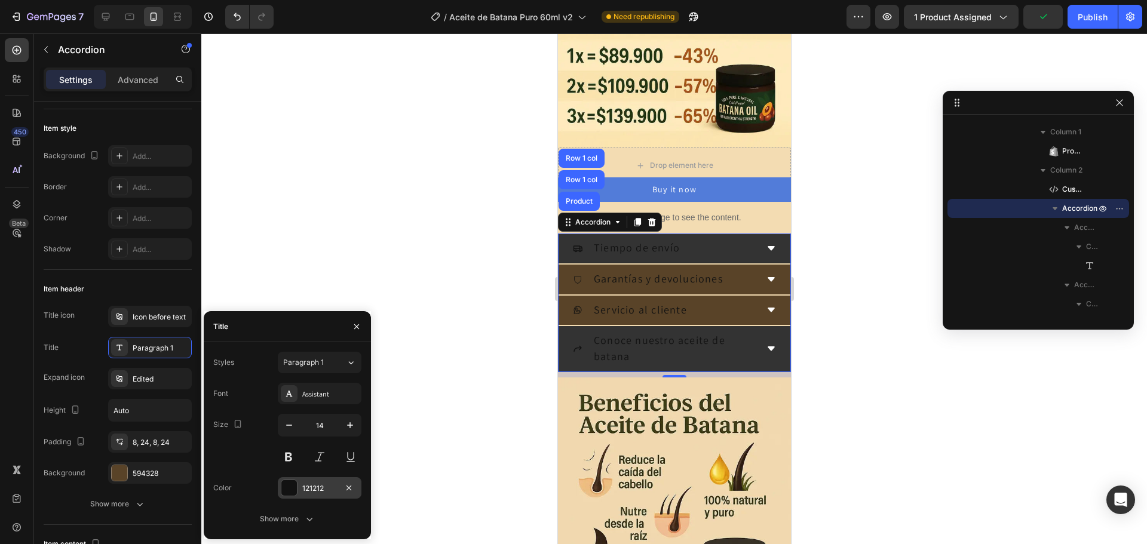
click at [291, 488] on div at bounding box center [289, 488] width 16 height 16
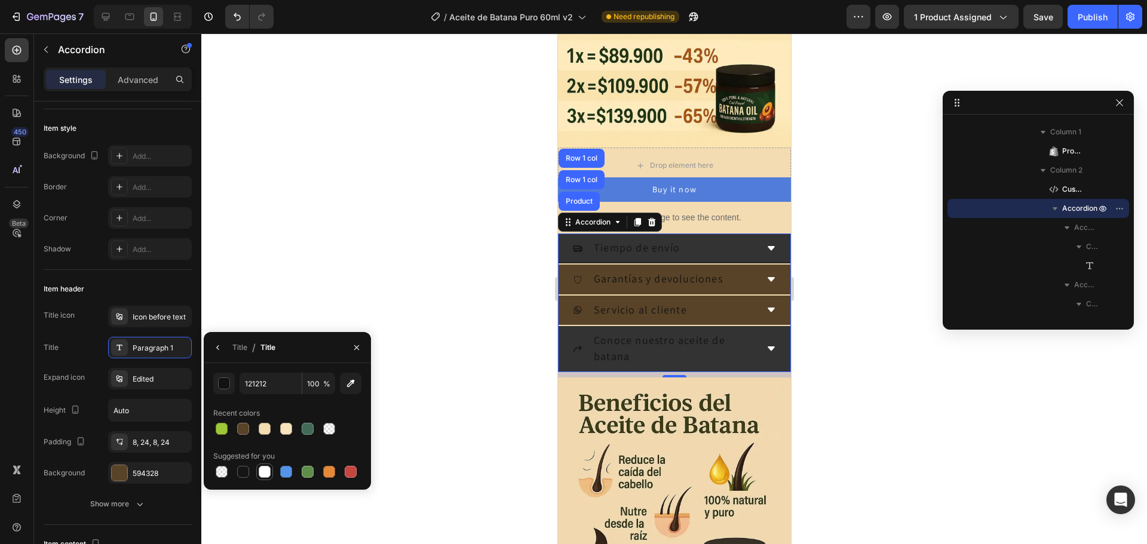
click at [261, 471] on div at bounding box center [265, 472] width 12 height 12
type input "FFFFFF"
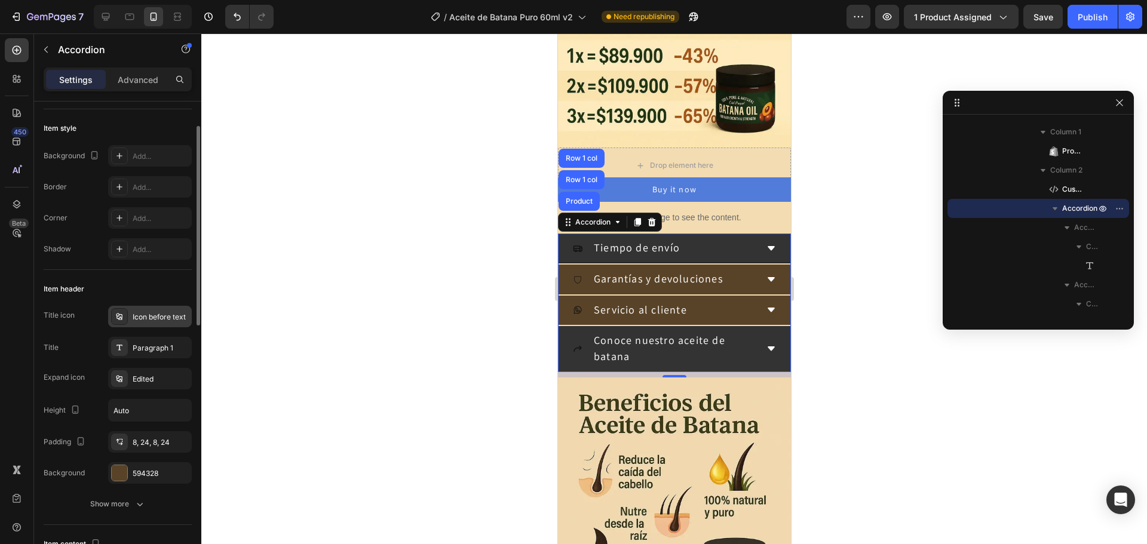
click at [174, 321] on div "Icon before text" at bounding box center [161, 317] width 56 height 11
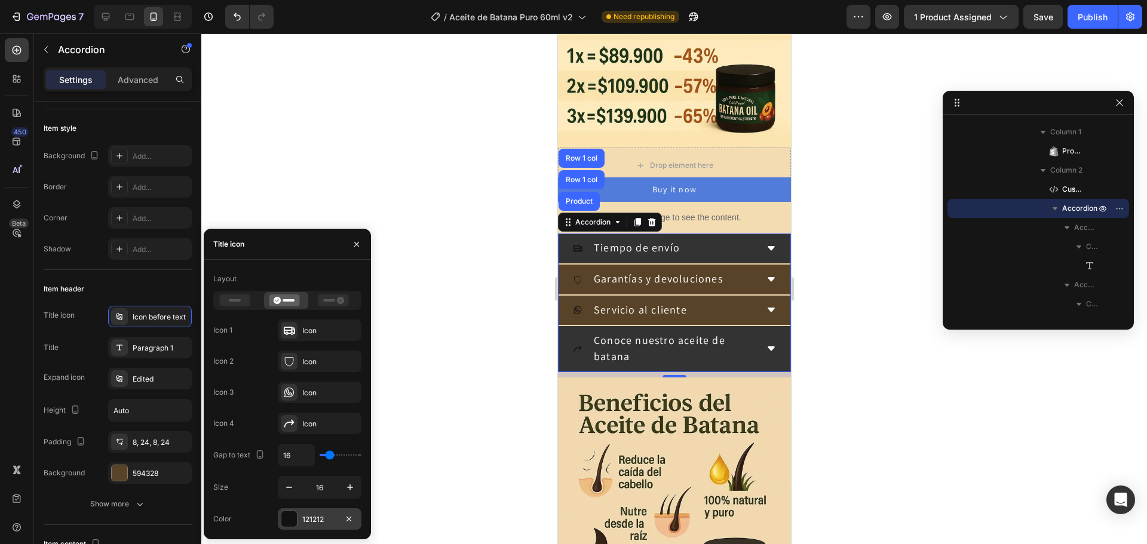
click at [292, 521] on div at bounding box center [289, 519] width 16 height 16
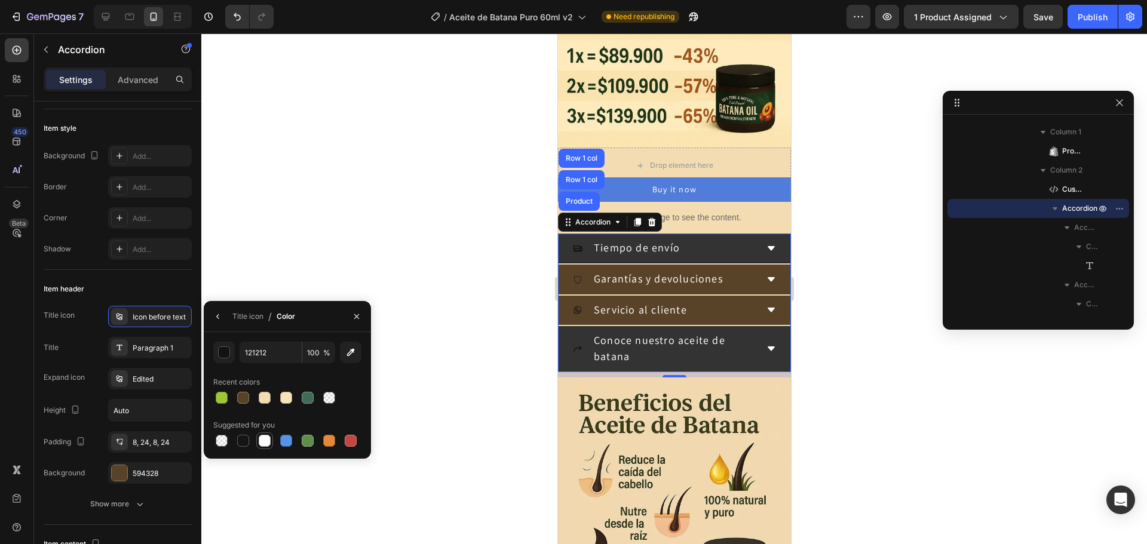
click at [263, 446] on div at bounding box center [265, 441] width 12 height 12
type input "FFFFFF"
click at [446, 241] on div at bounding box center [673, 288] width 945 height 511
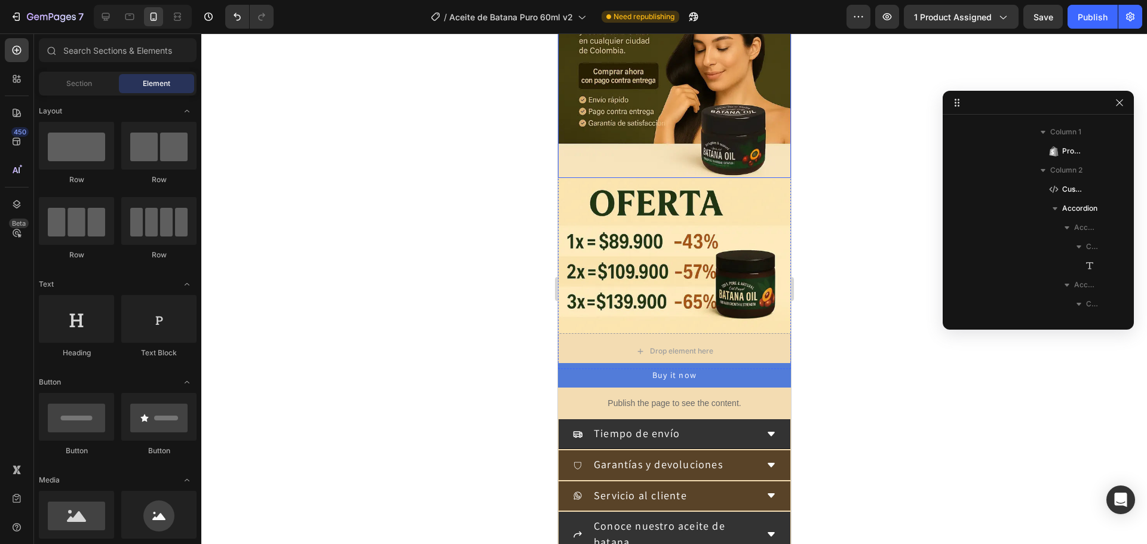
scroll to position [119, 0]
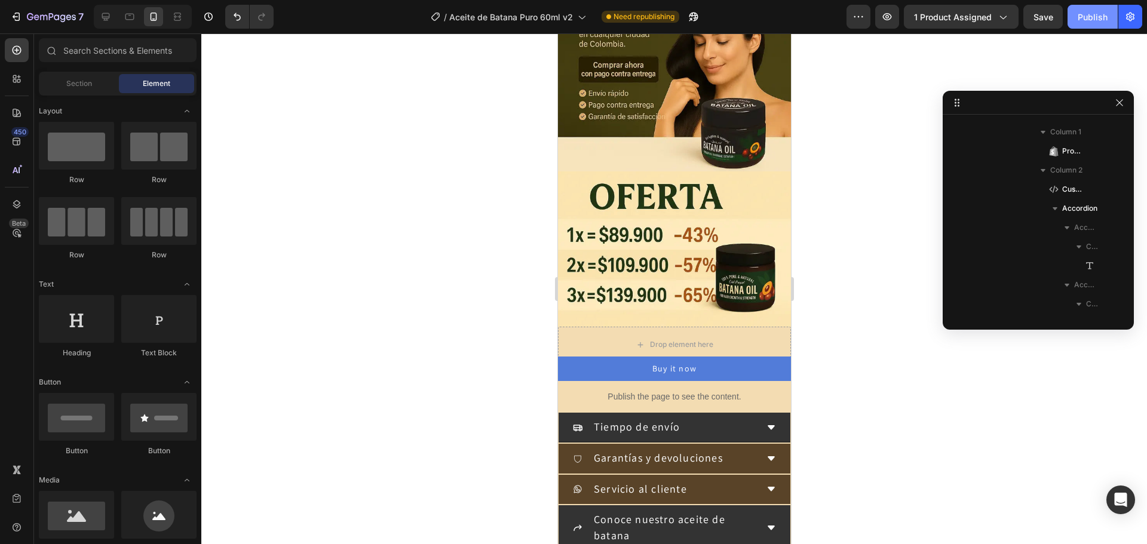
click at [1087, 26] on button "Publish" at bounding box center [1092, 17] width 50 height 24
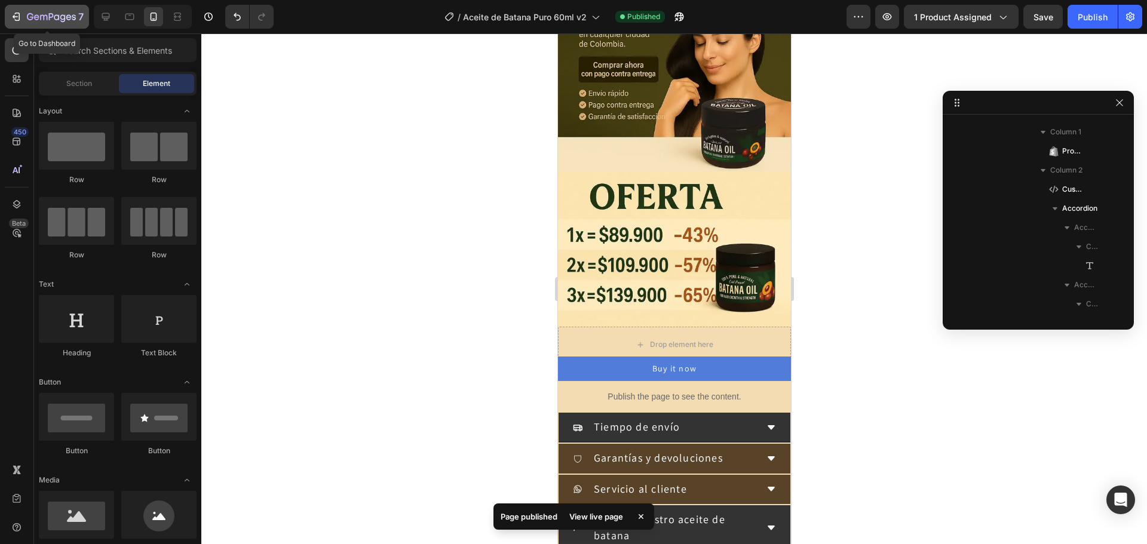
click at [22, 7] on button "7" at bounding box center [47, 17] width 84 height 24
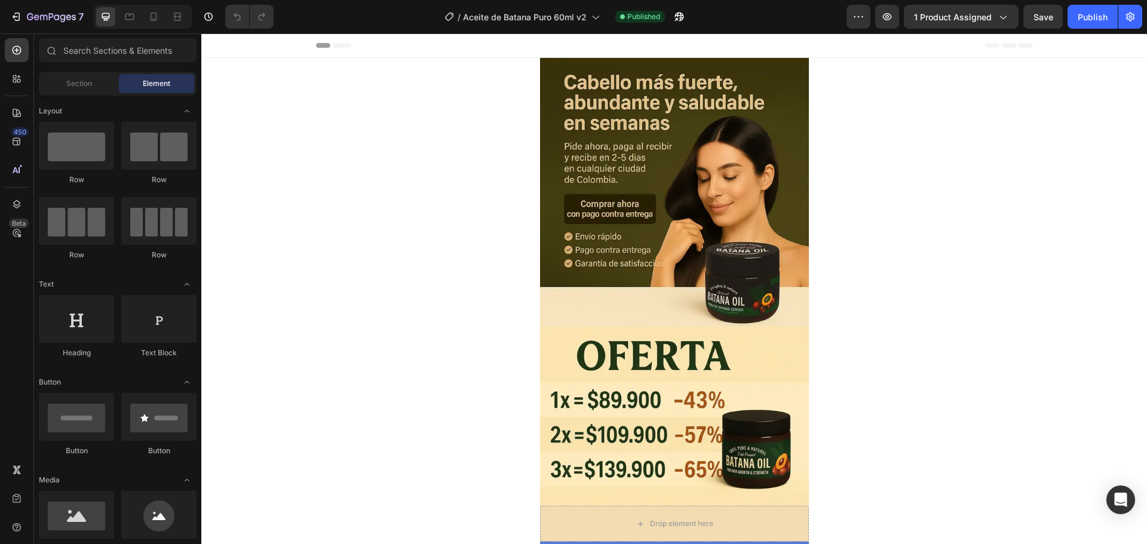
click at [802, 49] on div "Header" at bounding box center [674, 45] width 717 height 24
click at [396, 49] on div "Header" at bounding box center [674, 45] width 717 height 24
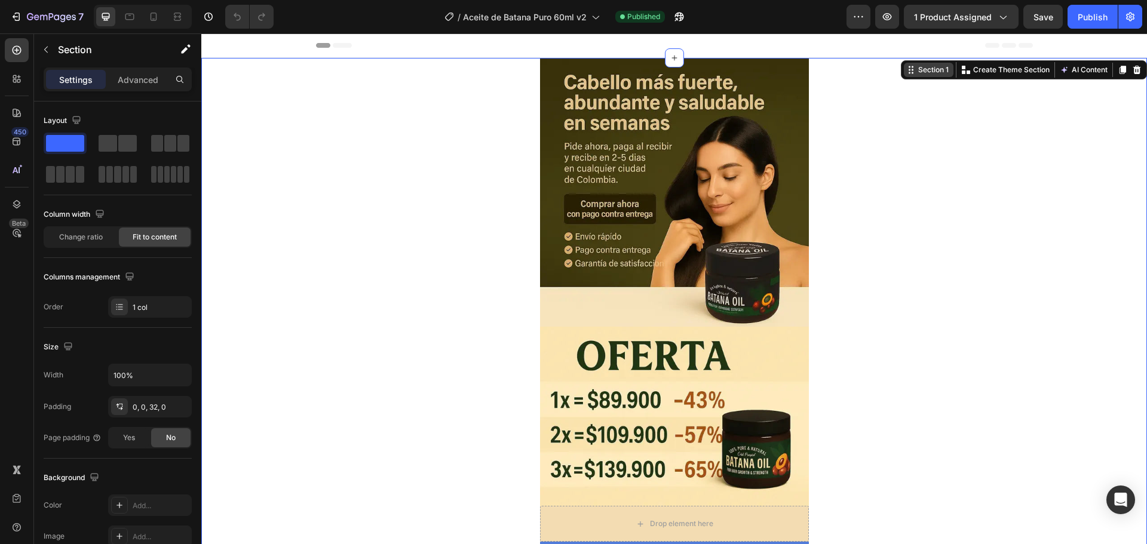
click at [1113, 69] on div "Section 1 Create Theme Section AI Content Write with GemAI What would you like …" at bounding box center [1024, 69] width 246 height 19
click at [1142, 20] on div "7 Version history / Aceite de Batana Puro 60ml v2 Published Preview 1 product a…" at bounding box center [573, 17] width 1147 height 34
click at [1132, 20] on icon "button" at bounding box center [1130, 17] width 12 height 12
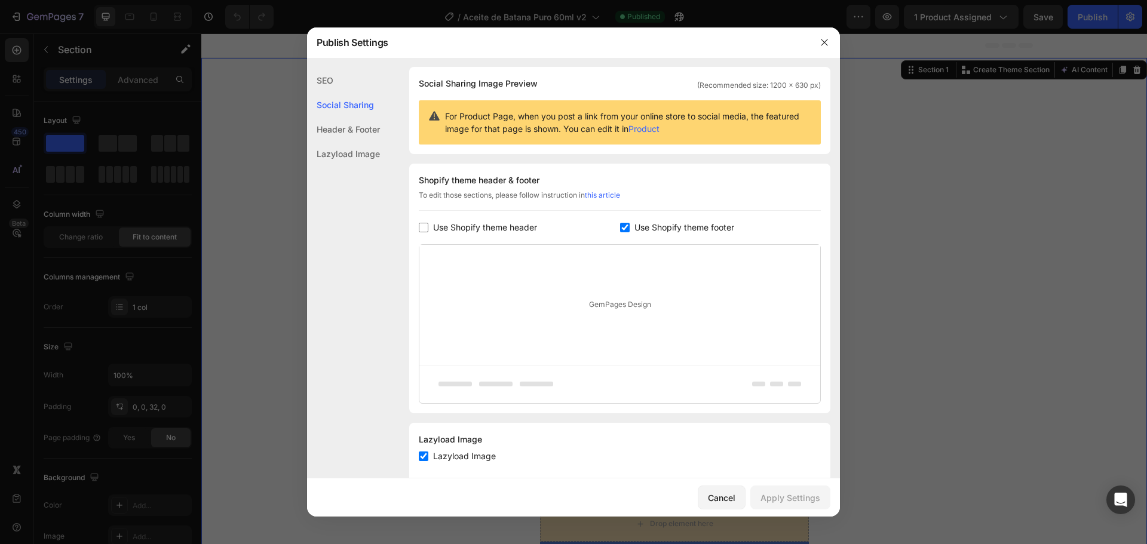
scroll to position [103, 0]
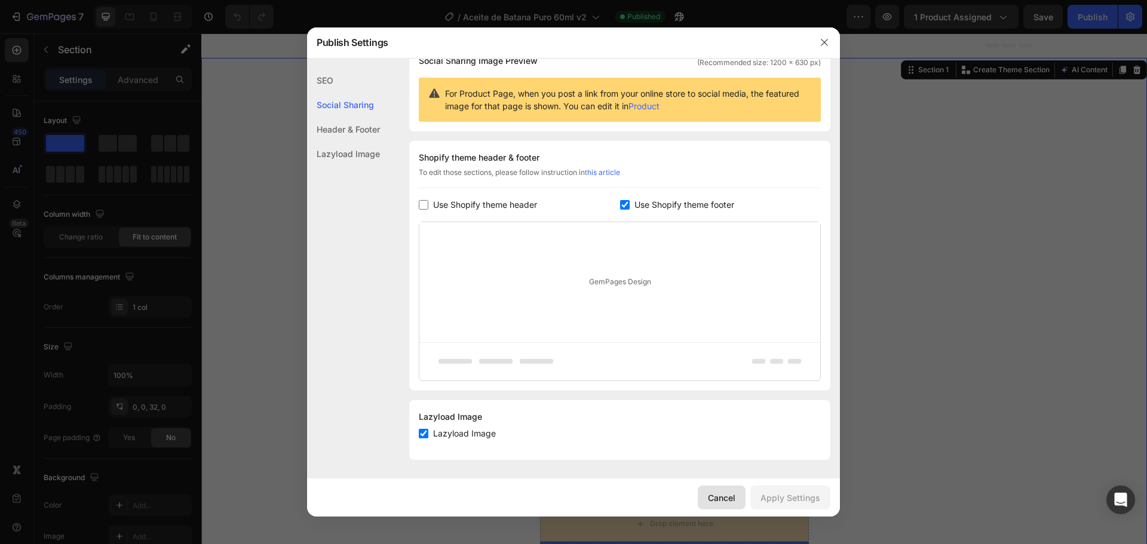
click at [711, 495] on div "Cancel" at bounding box center [721, 497] width 27 height 13
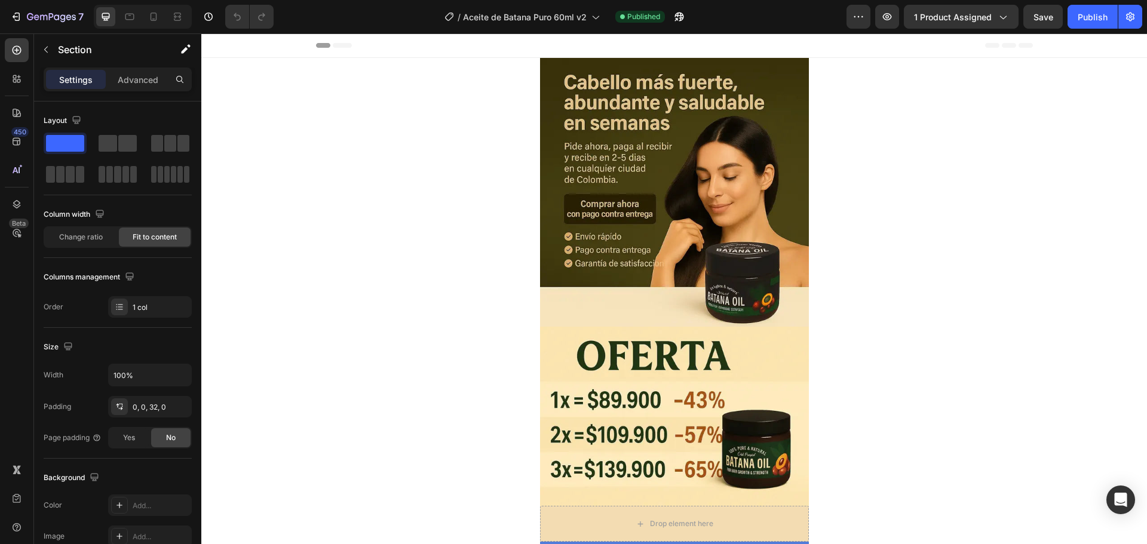
click at [643, 52] on div "Header" at bounding box center [674, 45] width 717 height 24
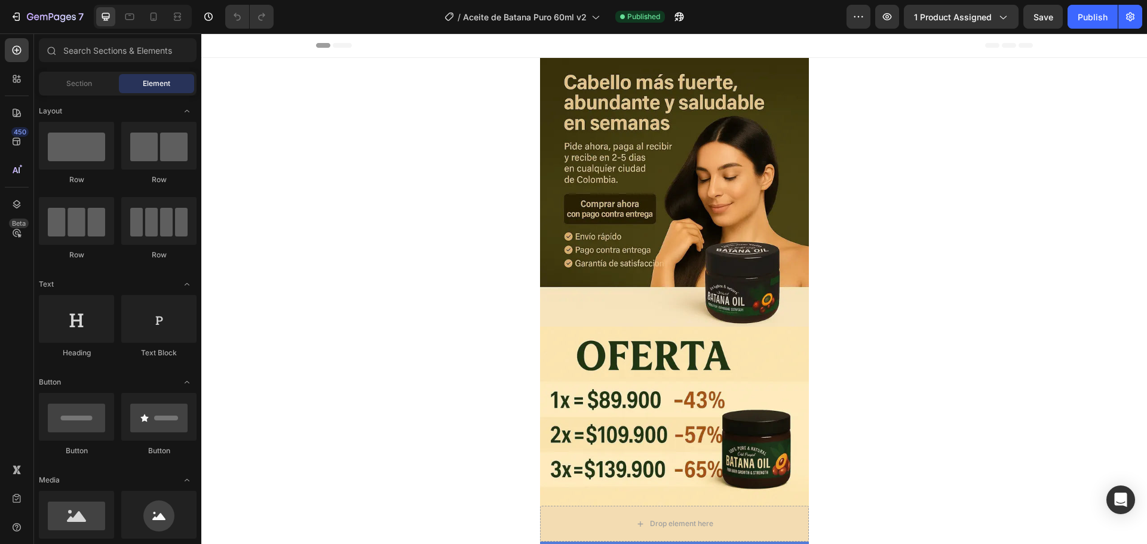
click at [232, 47] on span "Header" at bounding box center [237, 45] width 26 height 12
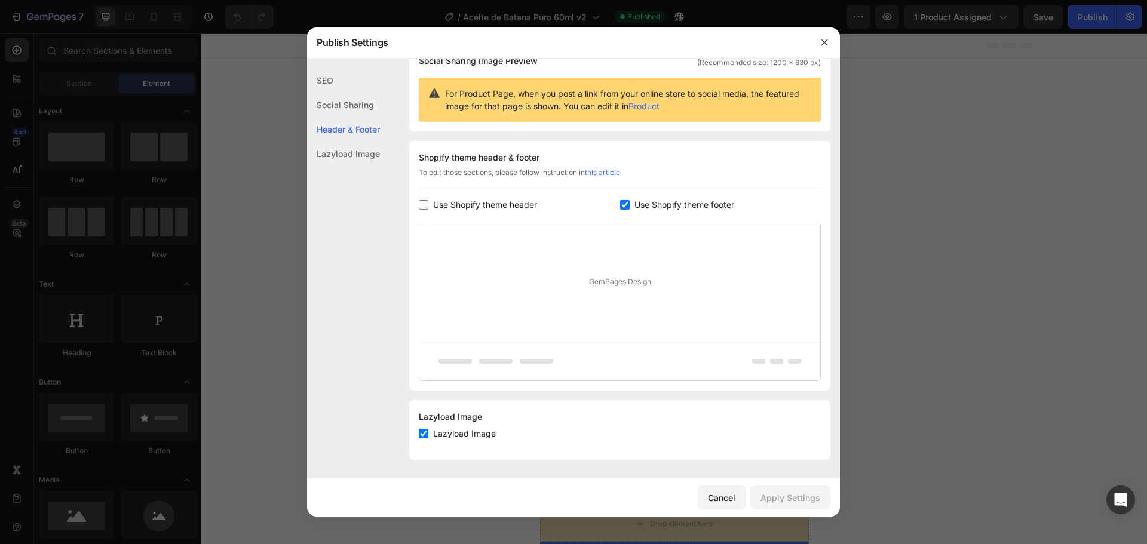
click at [620, 204] on input "checkbox" at bounding box center [625, 205] width 10 height 10
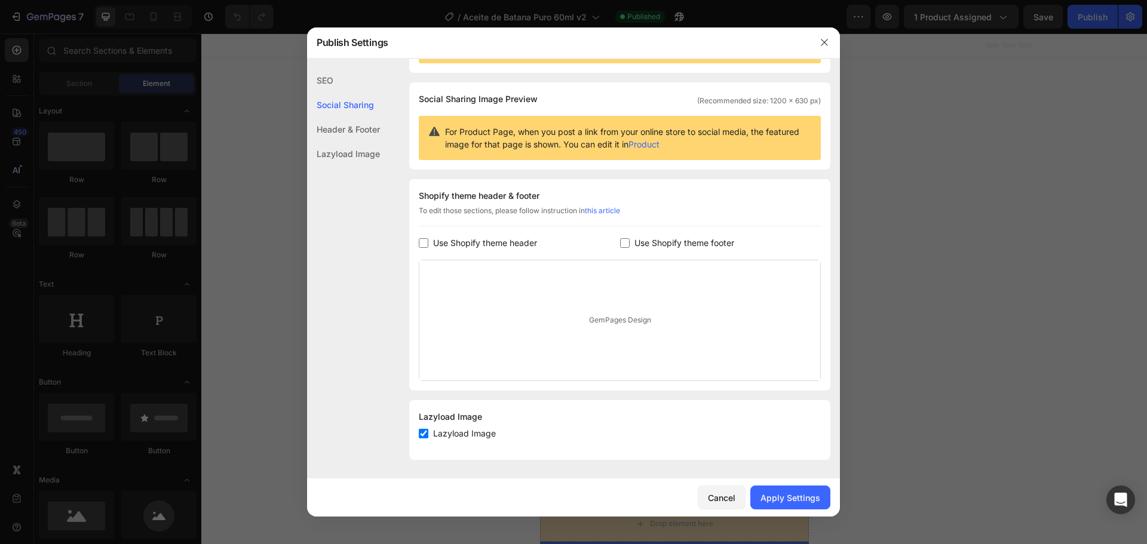
click at [622, 233] on div "Shopify theme header & footer To edit those sections, please follow instruction…" at bounding box center [619, 284] width 421 height 211
click at [622, 242] on input "checkbox" at bounding box center [625, 243] width 10 height 10
checkbox input "true"
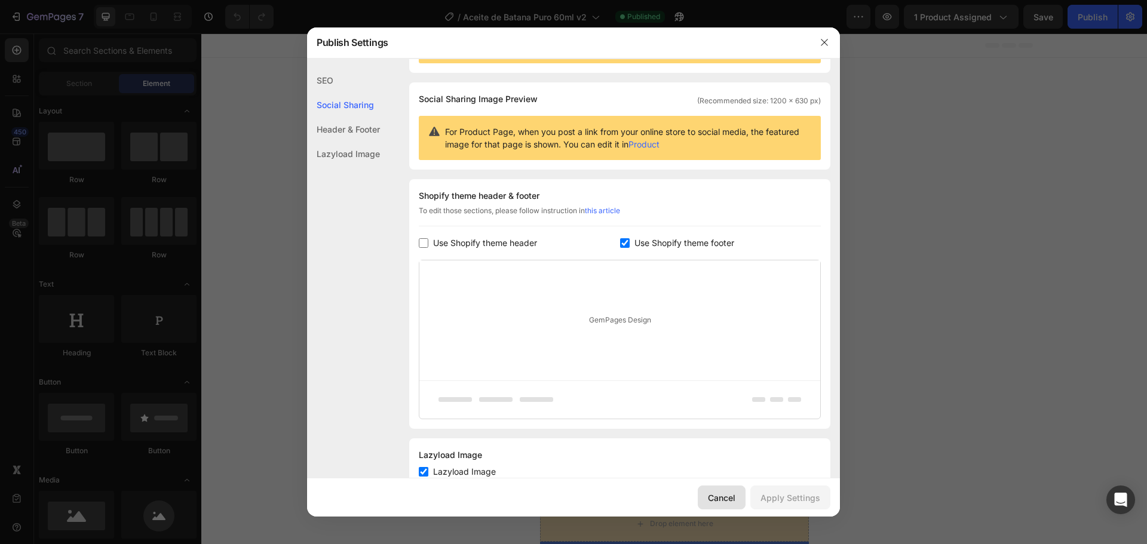
click at [723, 498] on div "Cancel" at bounding box center [721, 497] width 27 height 13
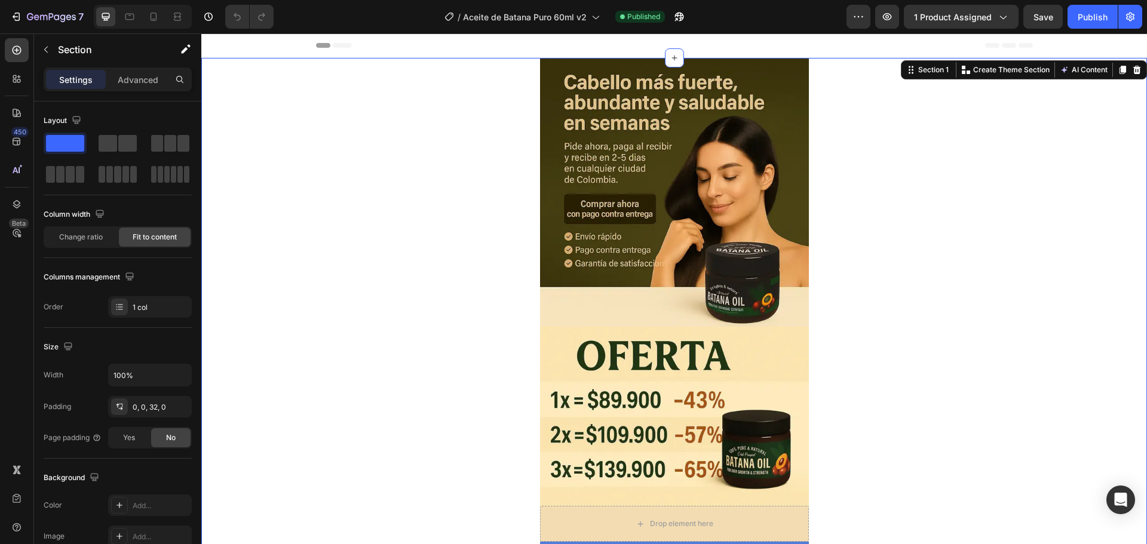
click at [12, 203] on icon at bounding box center [17, 204] width 12 height 12
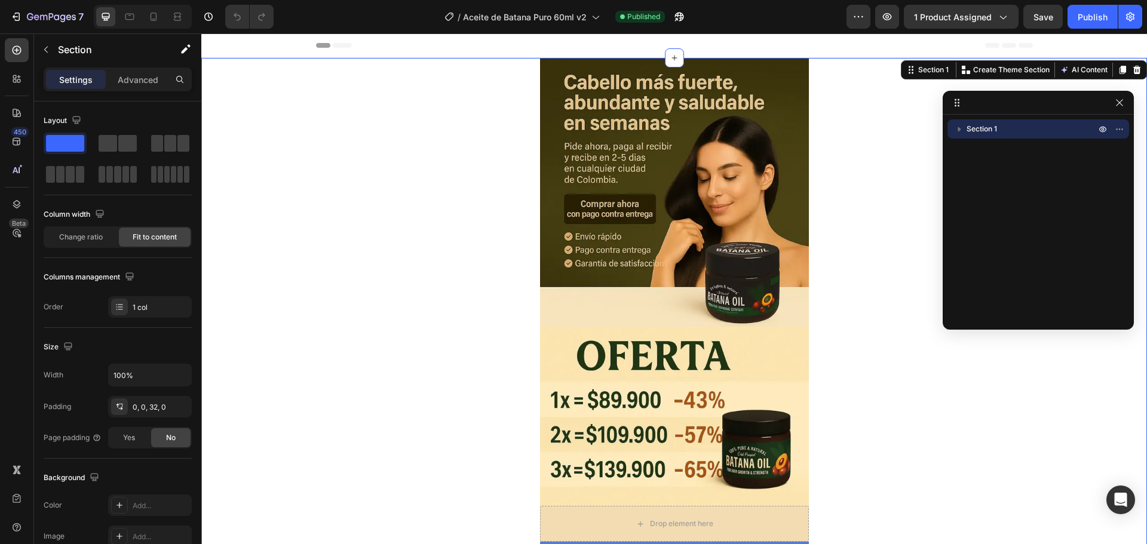
click at [957, 127] on icon "button" at bounding box center [959, 129] width 12 height 12
click at [987, 148] on span "Column" at bounding box center [991, 148] width 26 height 12
click at [978, 148] on button "button" at bounding box center [971, 148] width 14 height 14
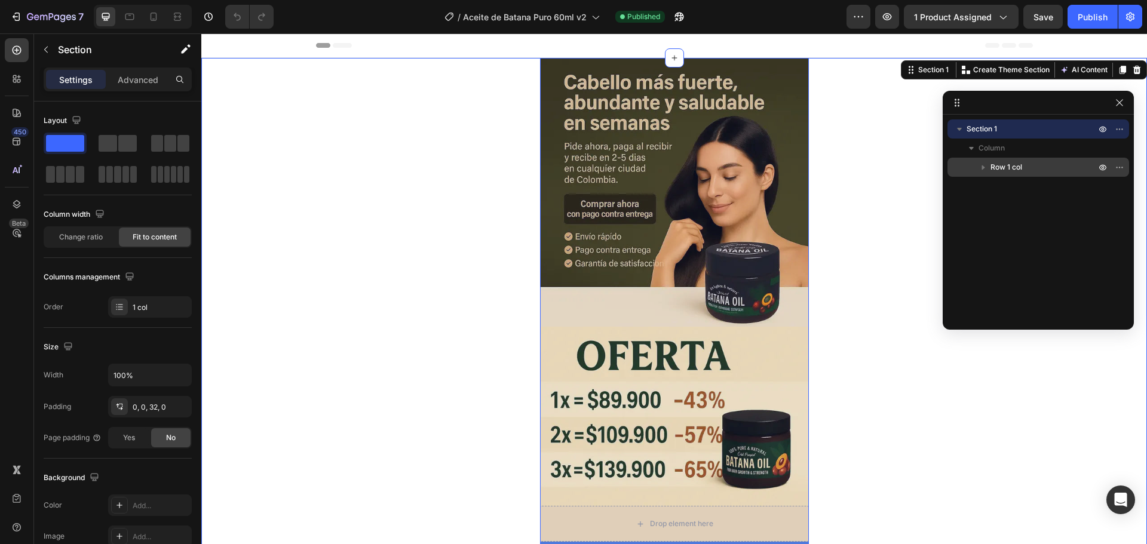
click at [994, 171] on span "Row 1 col" at bounding box center [1006, 167] width 32 height 12
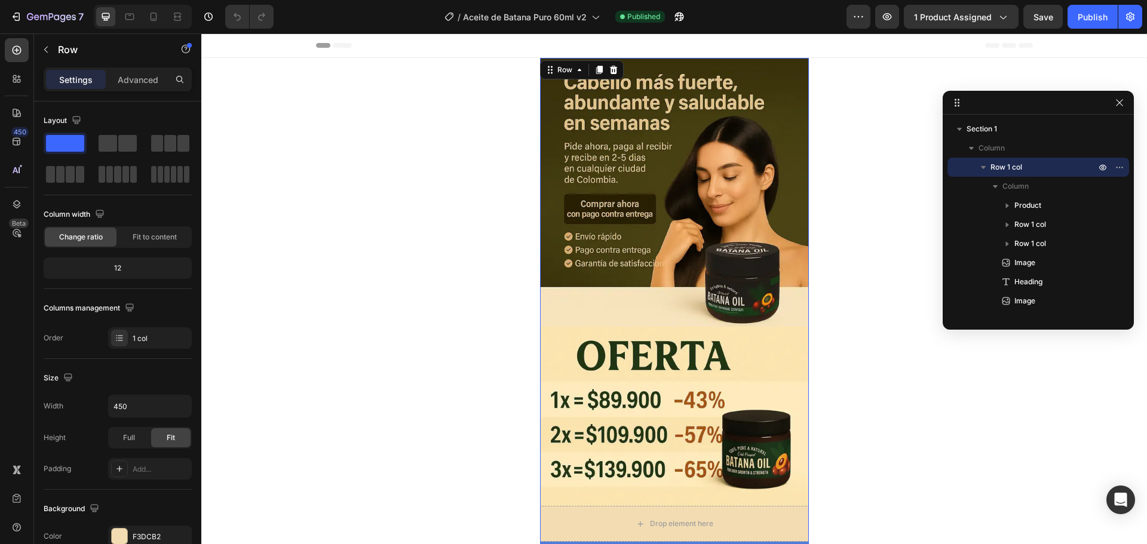
click at [851, 57] on div "Header" at bounding box center [673, 45] width 945 height 24
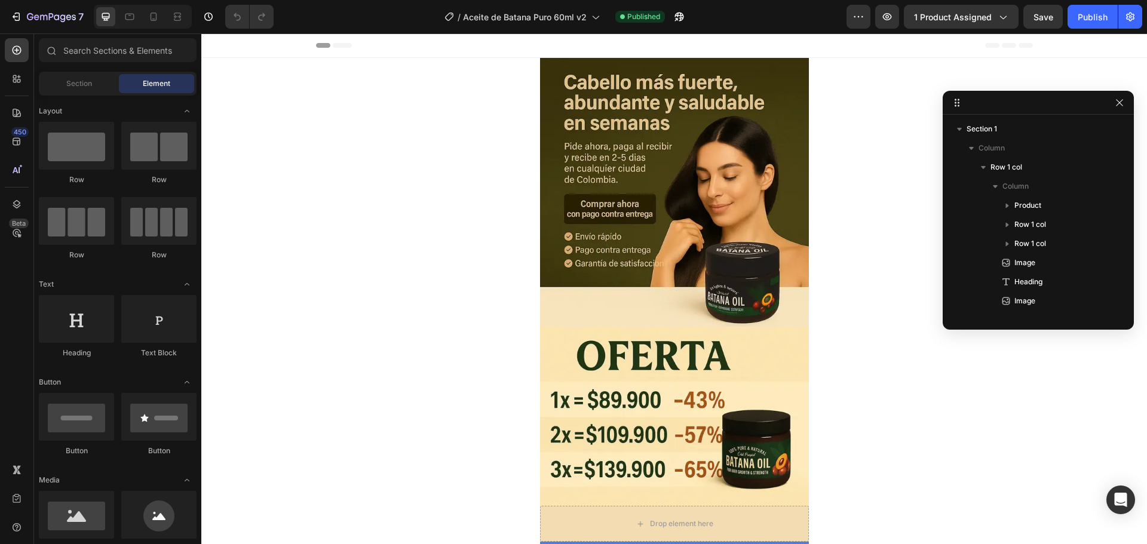
click at [850, 50] on div "Header" at bounding box center [674, 45] width 717 height 24
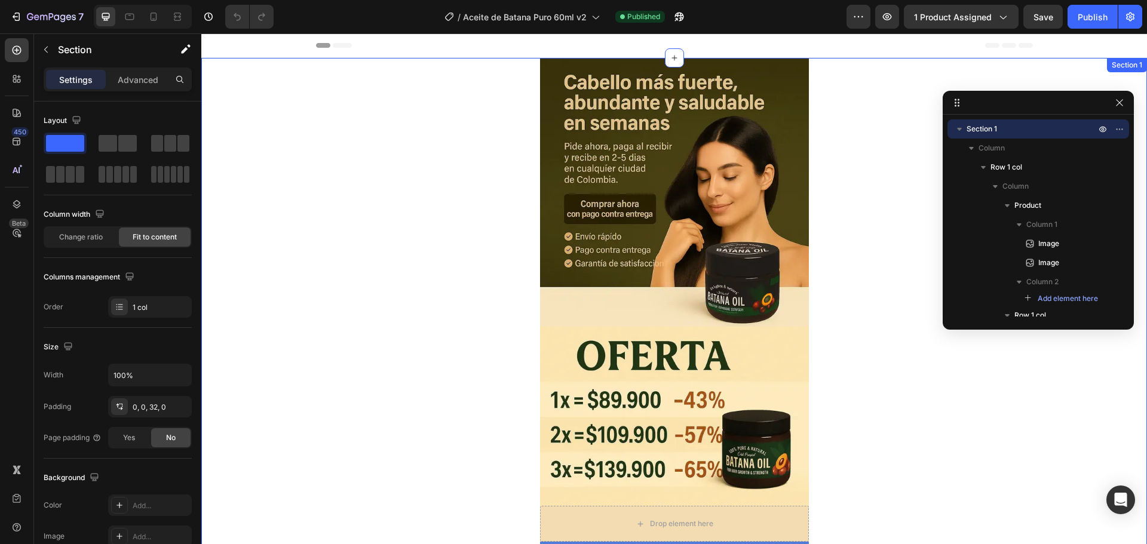
click at [1133, 66] on div at bounding box center [1136, 70] width 14 height 14
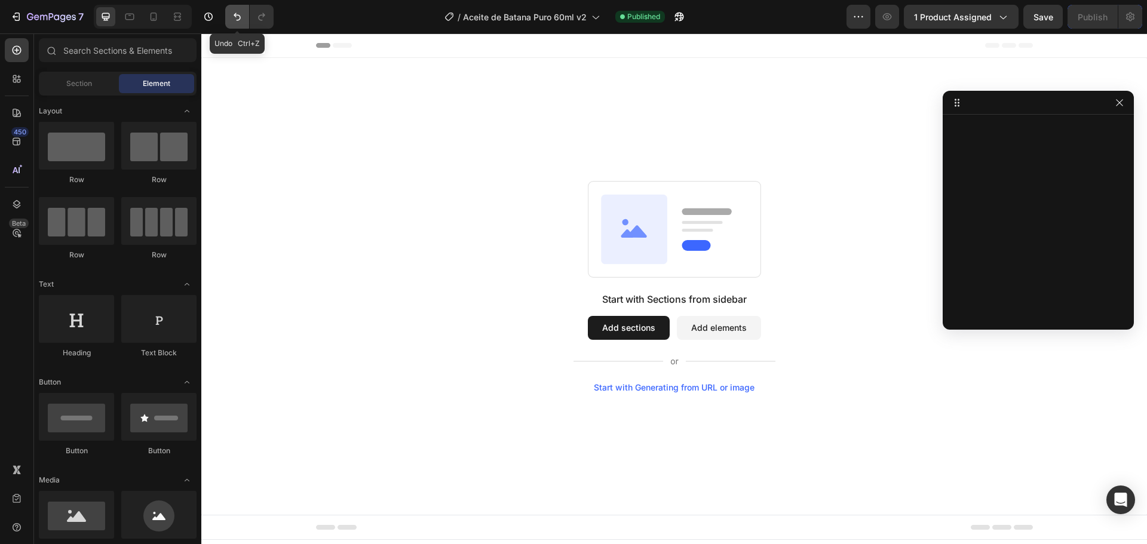
click at [234, 19] on icon "Undo/Redo" at bounding box center [237, 17] width 12 height 12
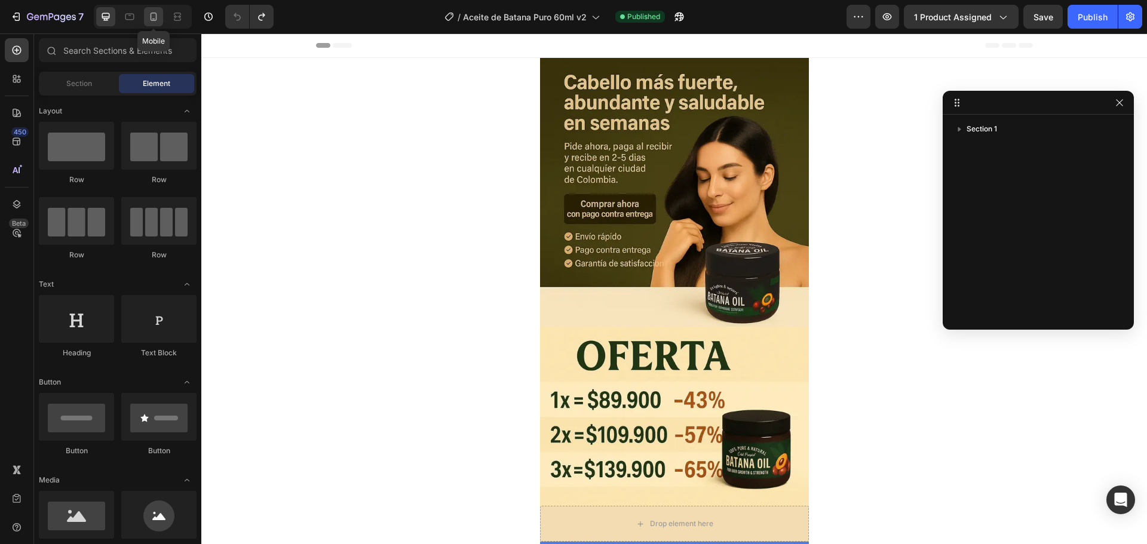
click at [151, 10] on div at bounding box center [153, 16] width 19 height 19
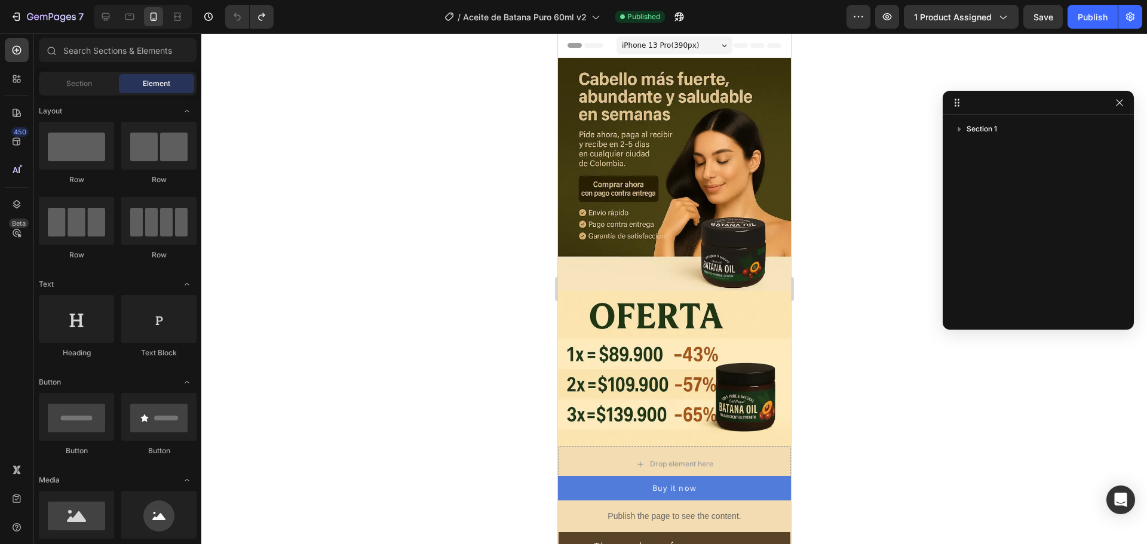
click at [766, 45] on icon at bounding box center [773, 45] width 14 height 5
click at [589, 44] on span "Header" at bounding box center [593, 45] width 26 height 12
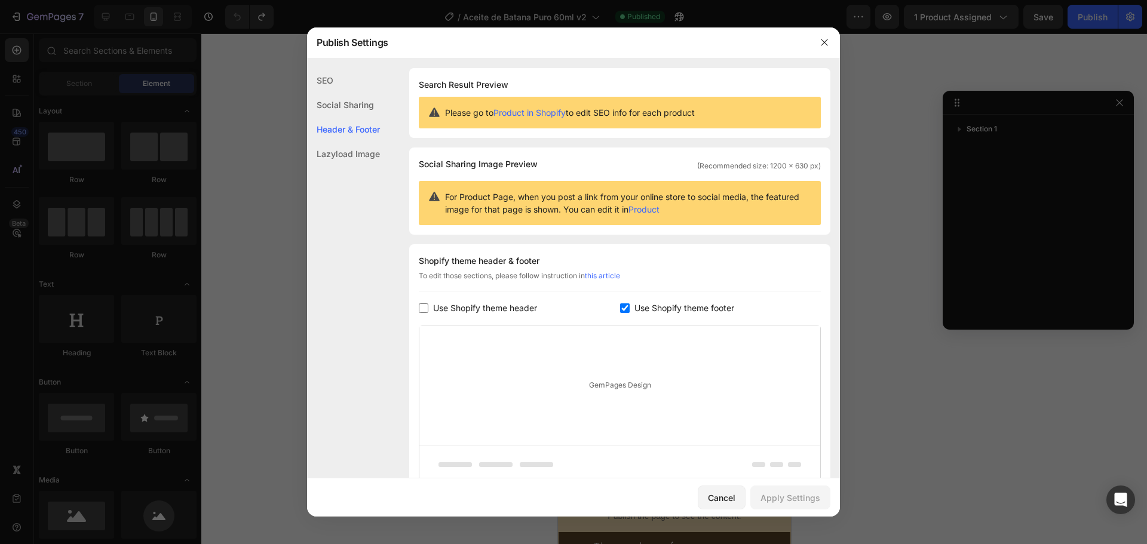
scroll to position [103, 0]
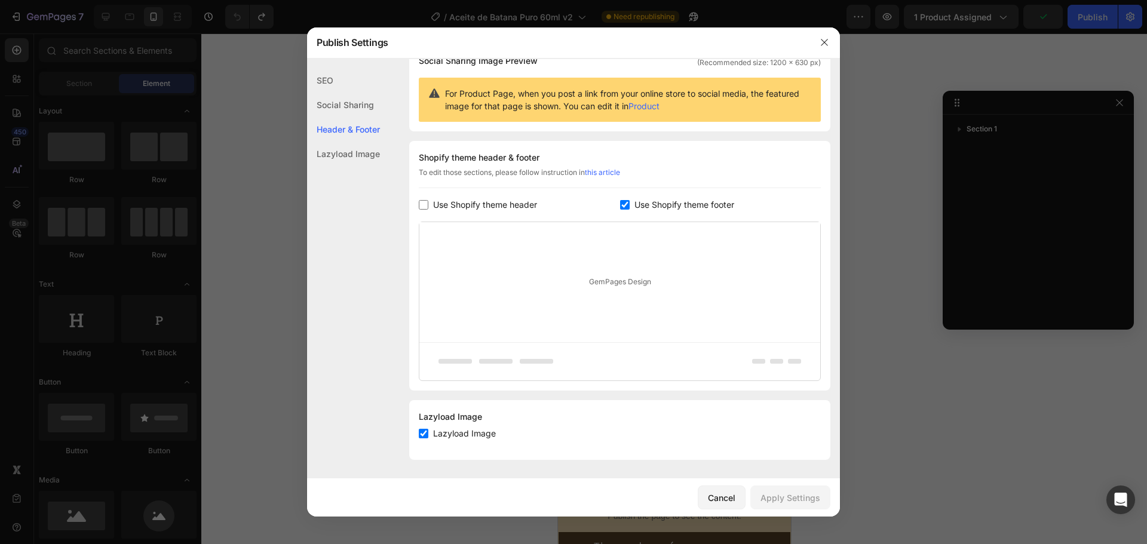
click at [437, 199] on span "Use Shopify theme header" at bounding box center [485, 205] width 104 height 14
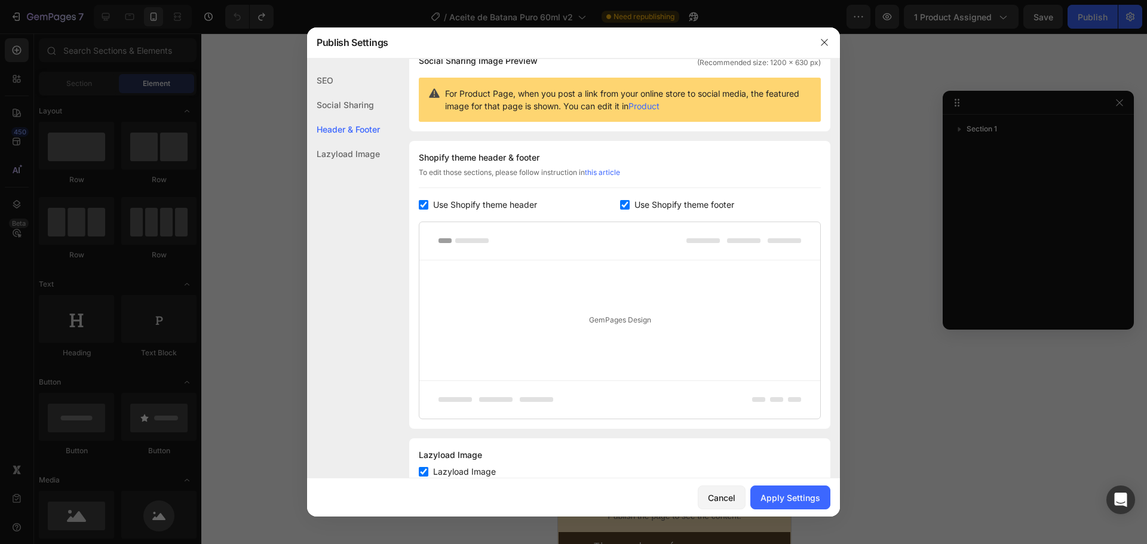
click at [463, 207] on span "Use Shopify theme header" at bounding box center [485, 205] width 104 height 14
checkbox input "false"
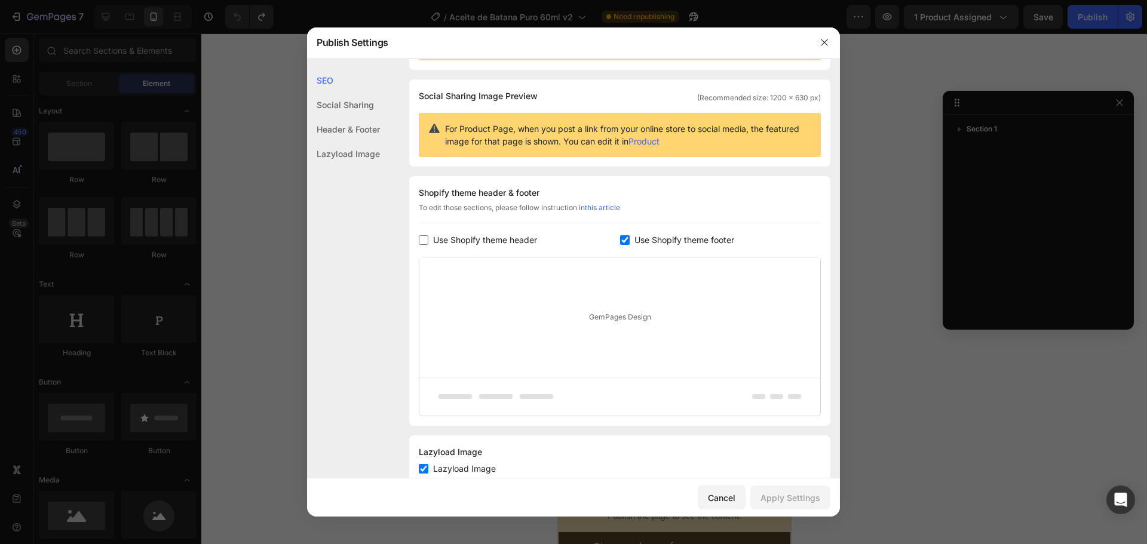
scroll to position [0, 0]
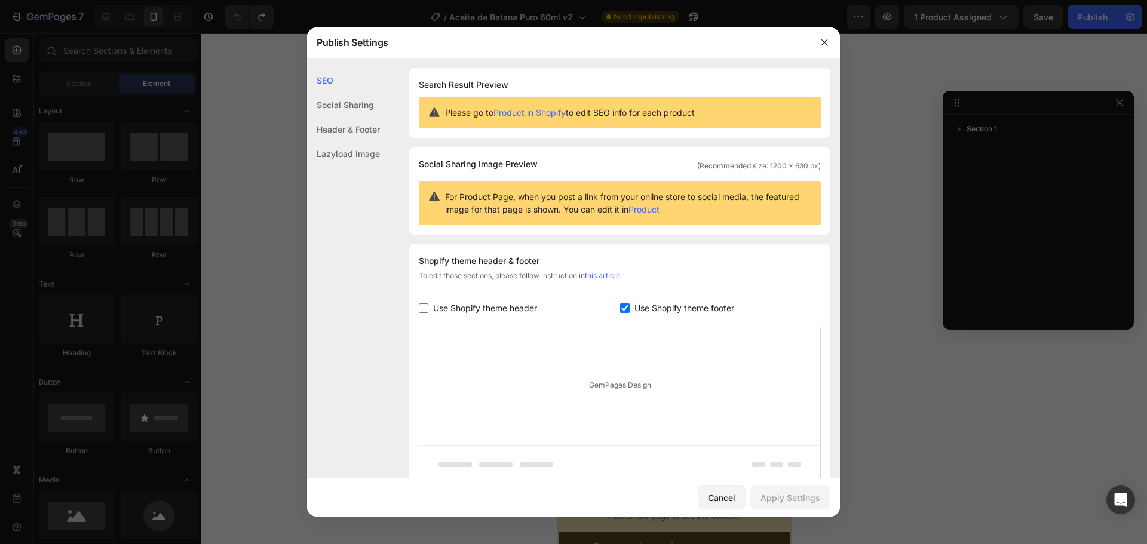
click at [347, 117] on div "Social Sharing" at bounding box center [343, 129] width 73 height 24
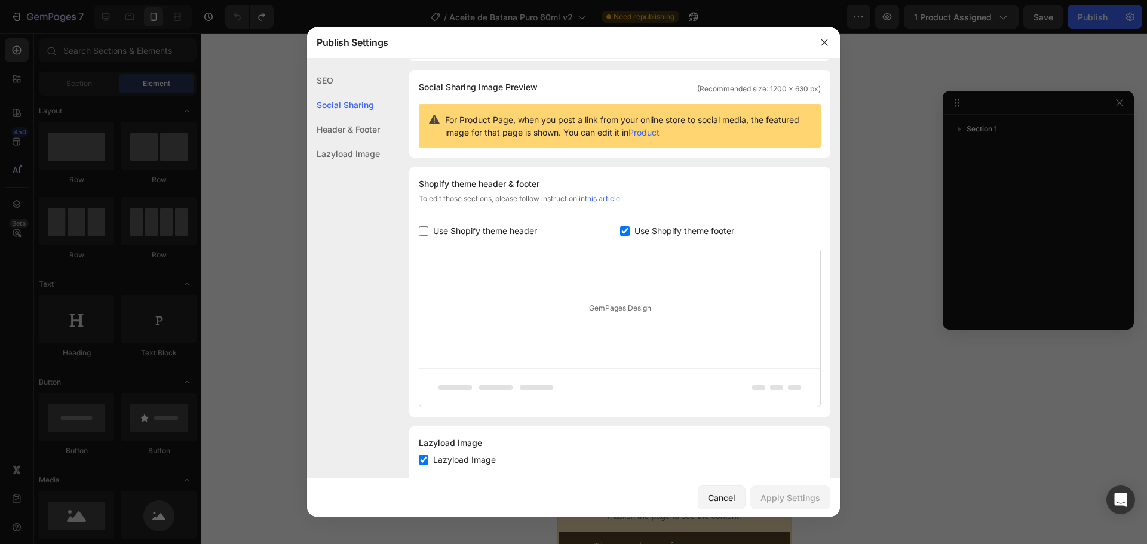
click at [347, 157] on div "Lazyload Image" at bounding box center [343, 154] width 73 height 24
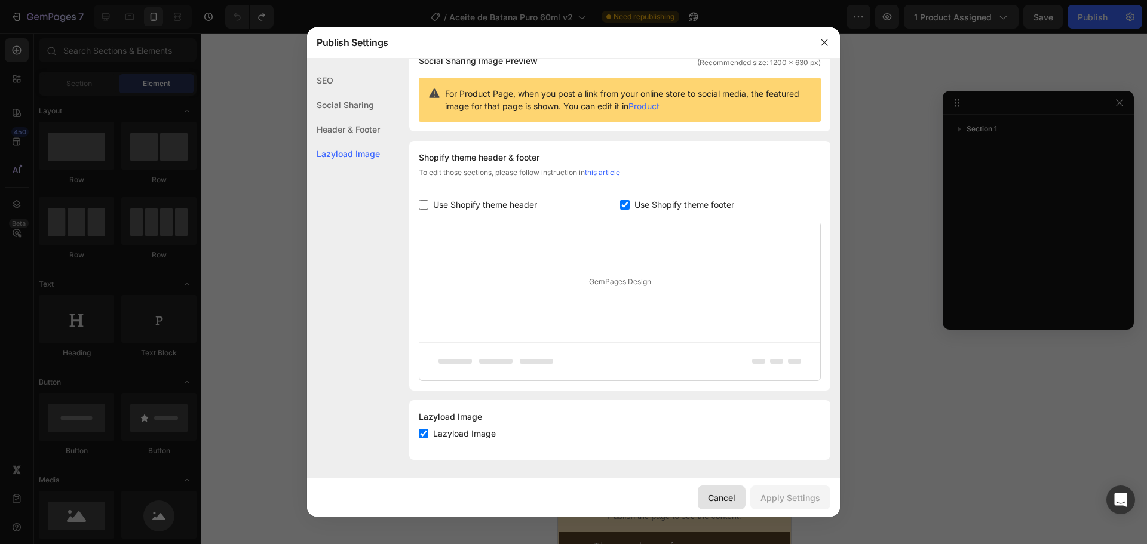
click at [727, 499] on div "Cancel" at bounding box center [721, 497] width 27 height 13
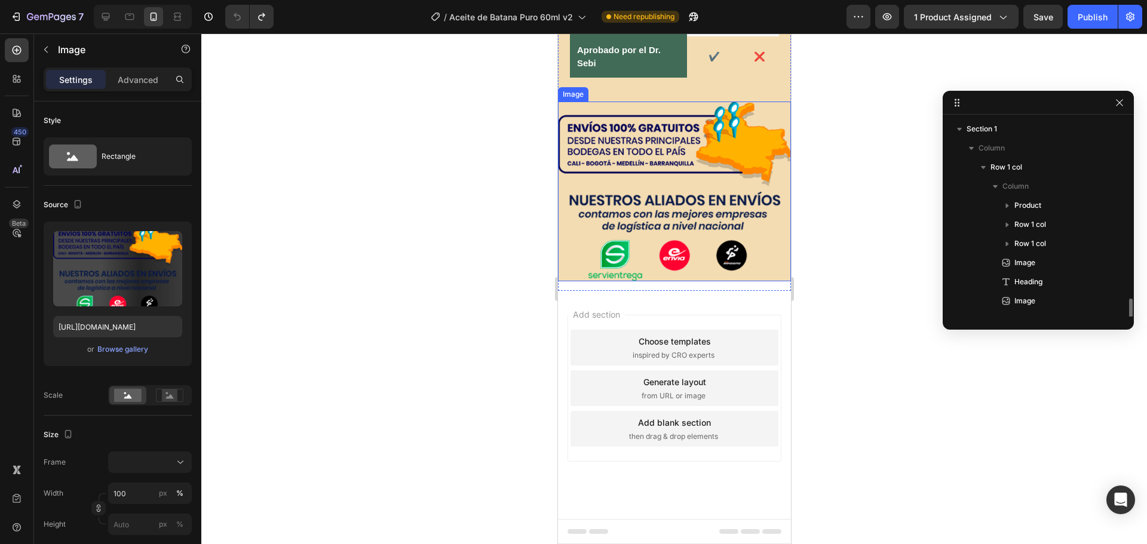
scroll to position [109, 0]
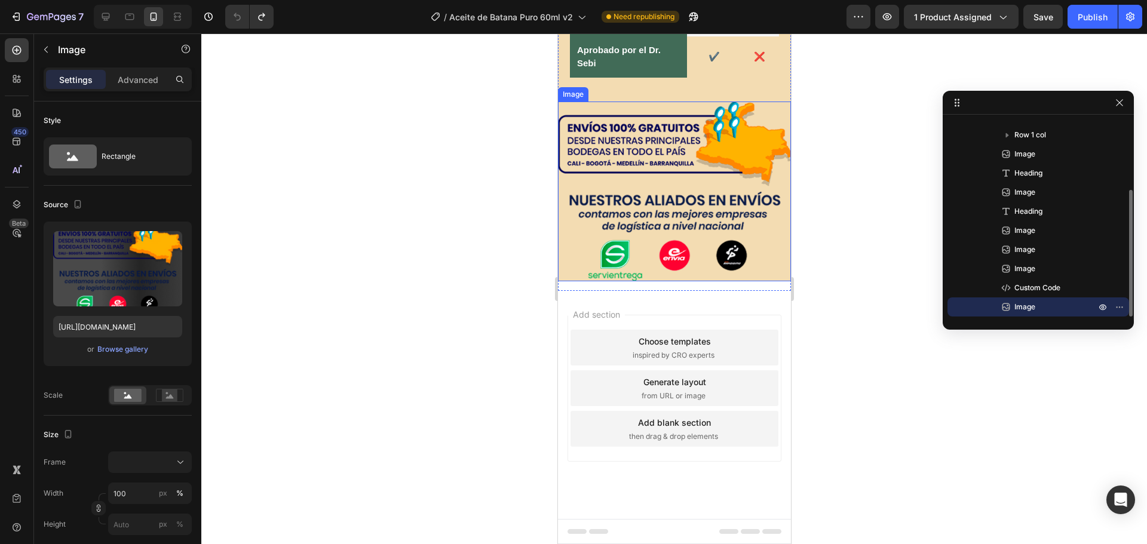
click at [634, 263] on img at bounding box center [673, 192] width 233 height 180
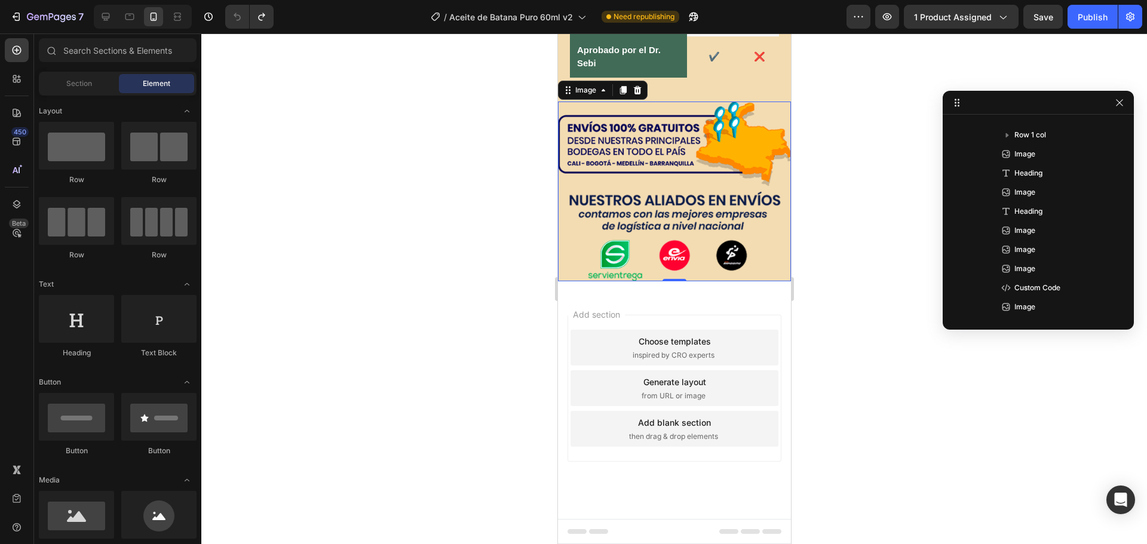
click at [672, 312] on div "Add section Choose templates inspired by CRO experts Generate layout from URL o…" at bounding box center [673, 405] width 233 height 228
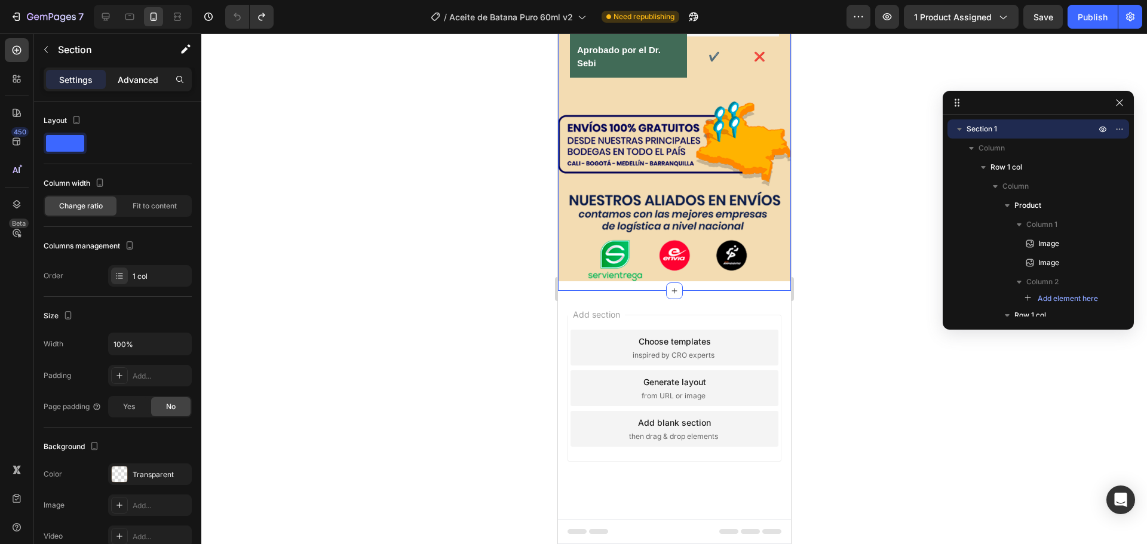
click at [131, 85] on p "Advanced" at bounding box center [138, 79] width 41 height 13
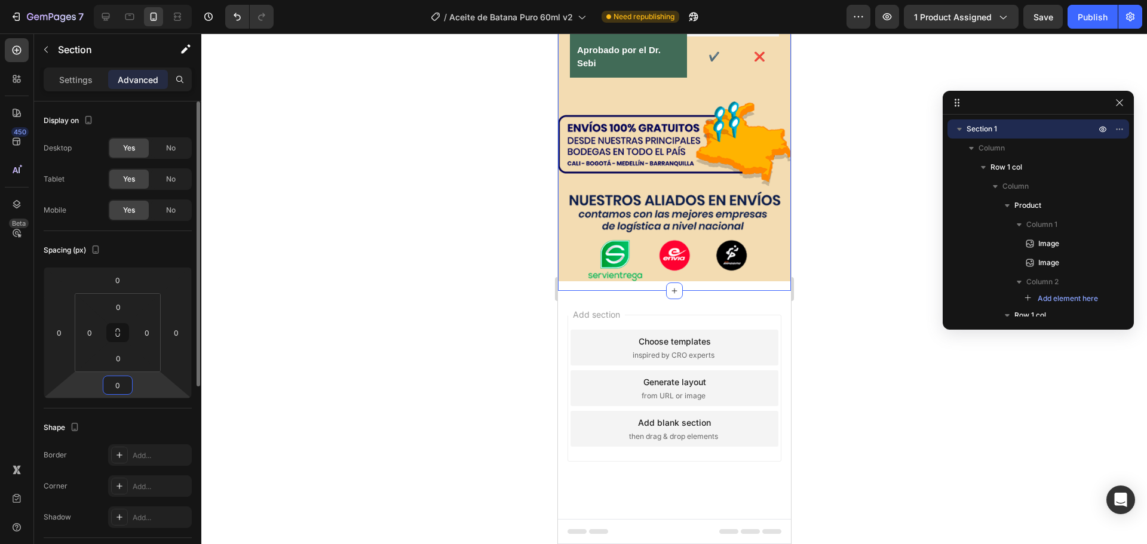
click at [116, 385] on input "0" at bounding box center [118, 385] width 24 height 18
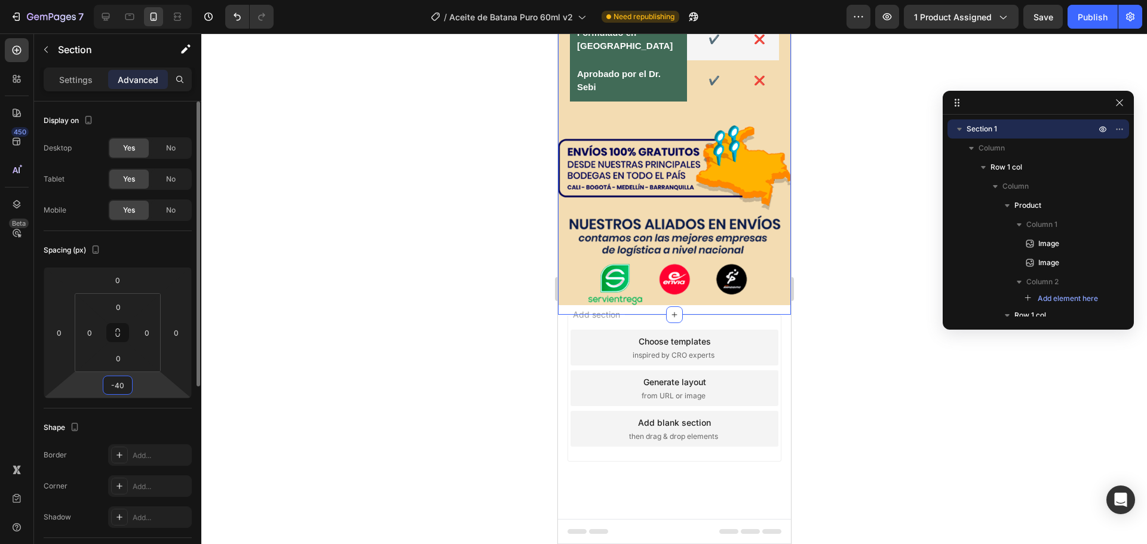
scroll to position [2710, 0]
type input "-40"
click at [1101, 18] on div "Publish" at bounding box center [1092, 17] width 30 height 13
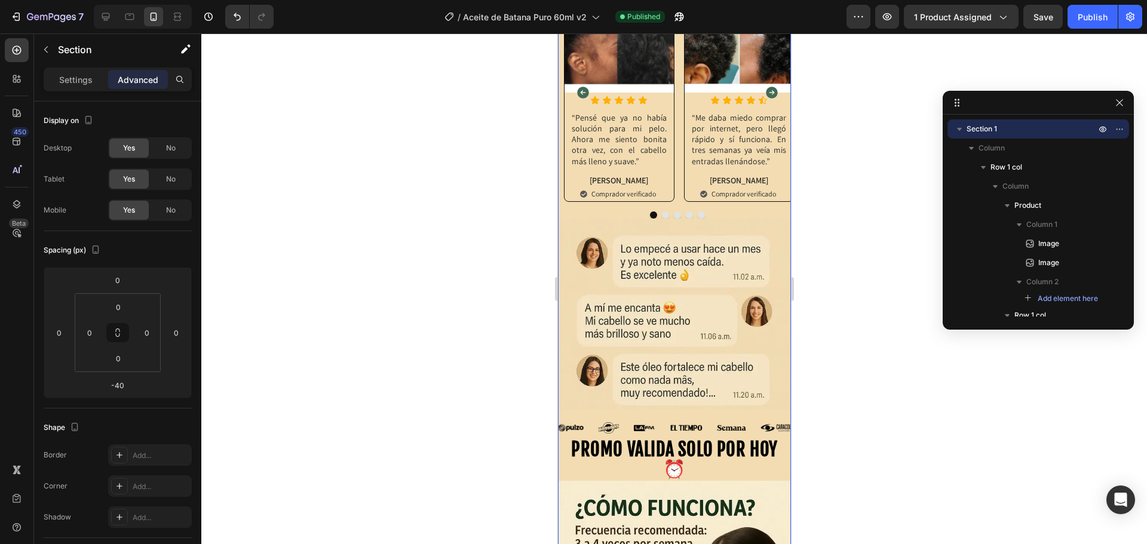
scroll to position [978, 0]
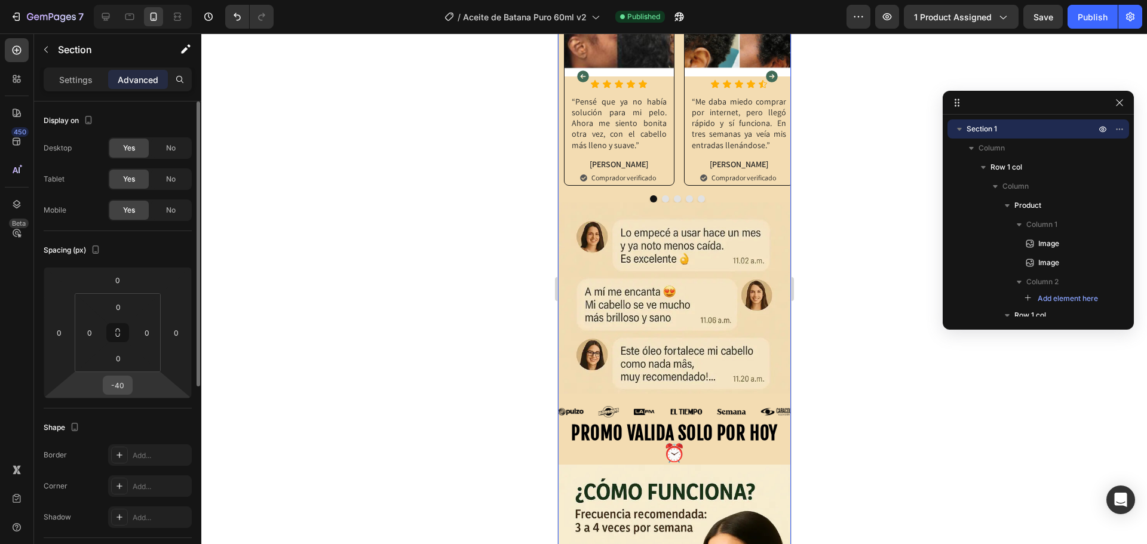
click at [118, 389] on input "-40" at bounding box center [118, 385] width 24 height 18
type input "-45"
click at [1096, 9] on button "Publish" at bounding box center [1092, 17] width 50 height 24
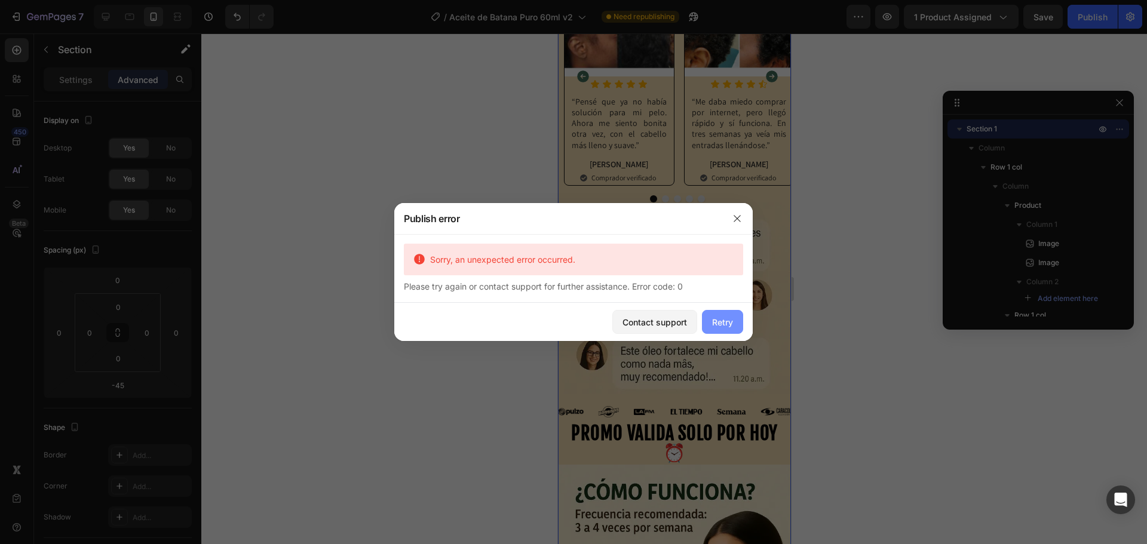
click at [719, 324] on div "Retry" at bounding box center [722, 322] width 21 height 13
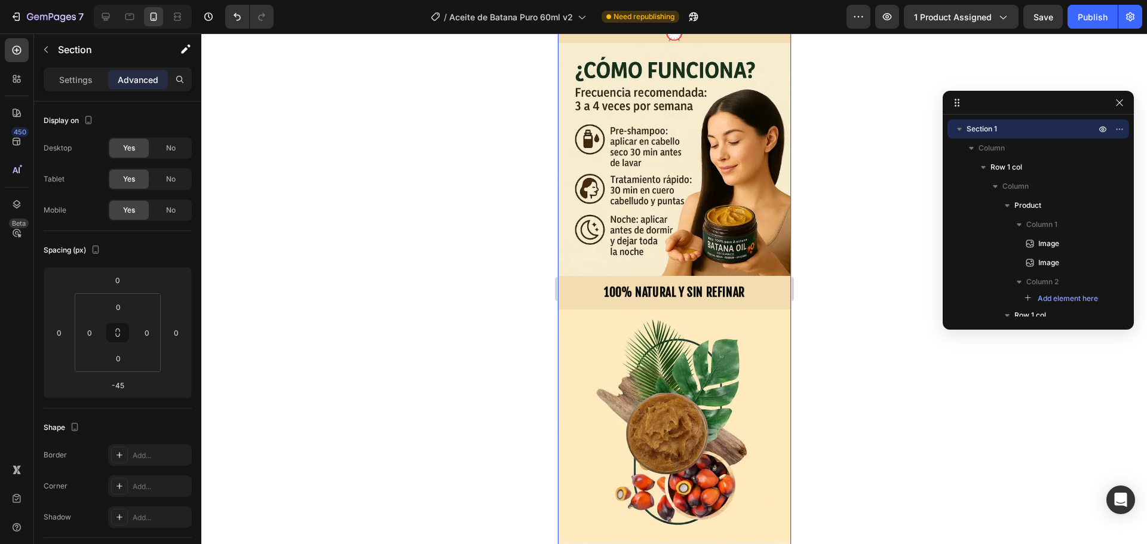
scroll to position [1575, 0]
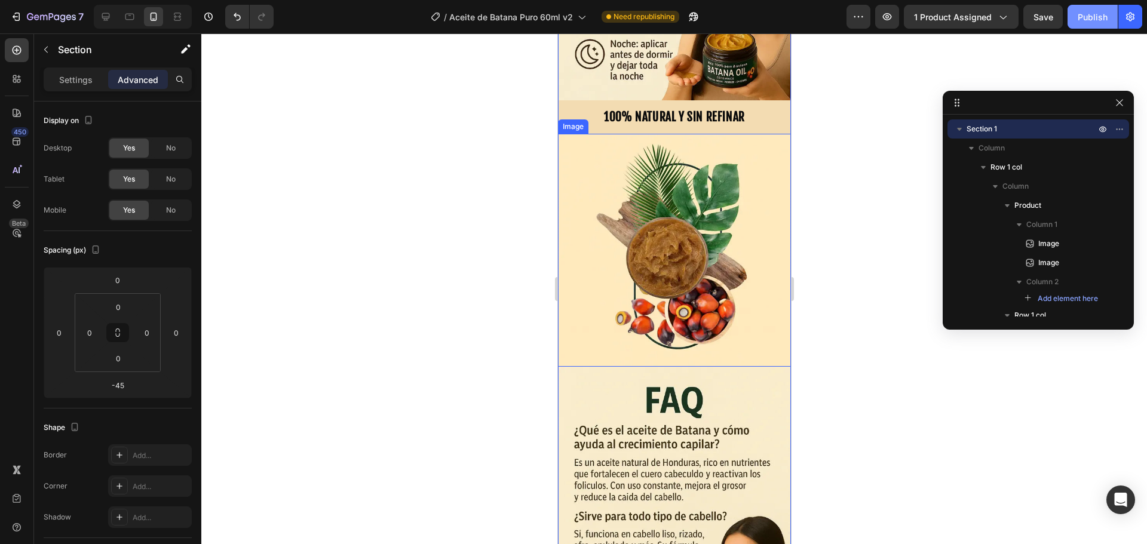
click at [1092, 26] on button "Publish" at bounding box center [1092, 17] width 50 height 24
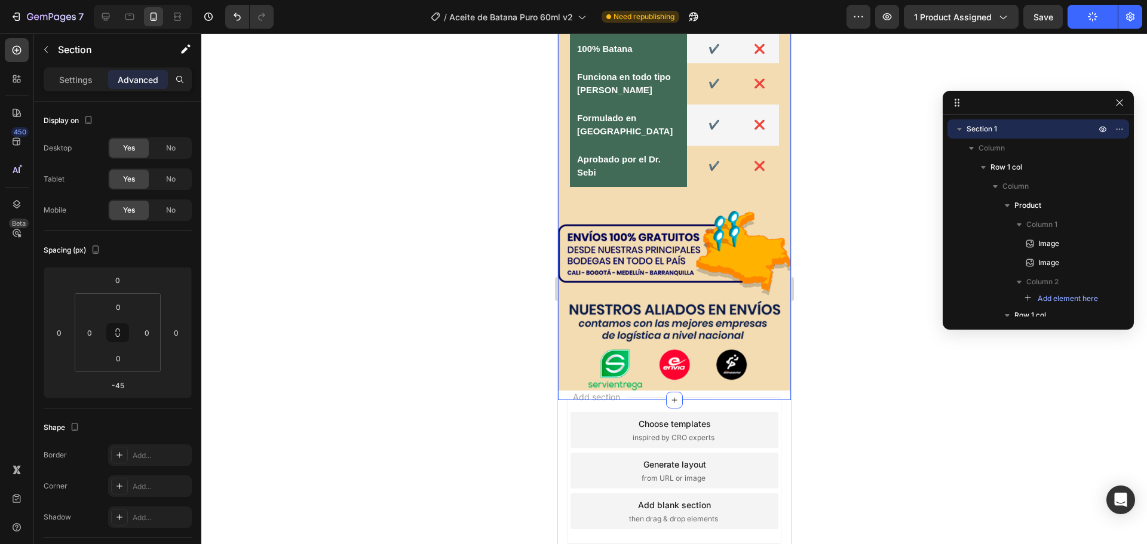
scroll to position [2707, 0]
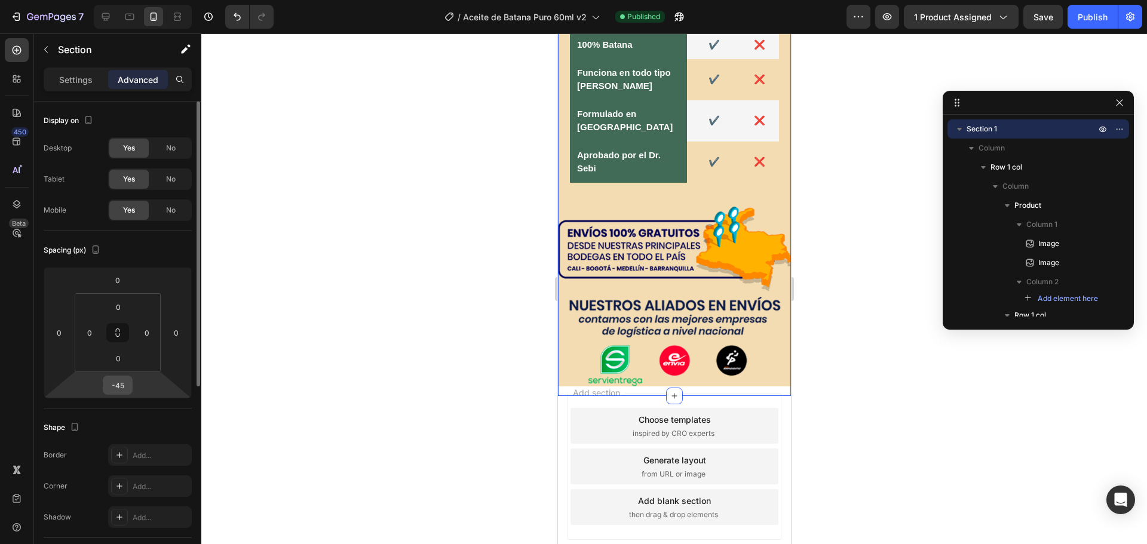
click at [117, 393] on input "-45" at bounding box center [118, 385] width 24 height 18
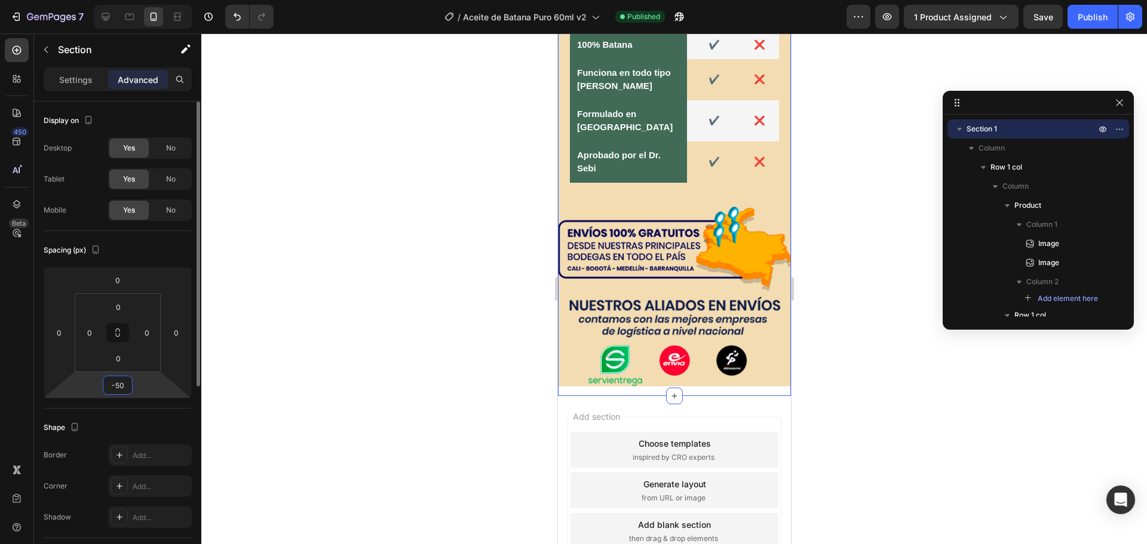
scroll to position [2704, 0]
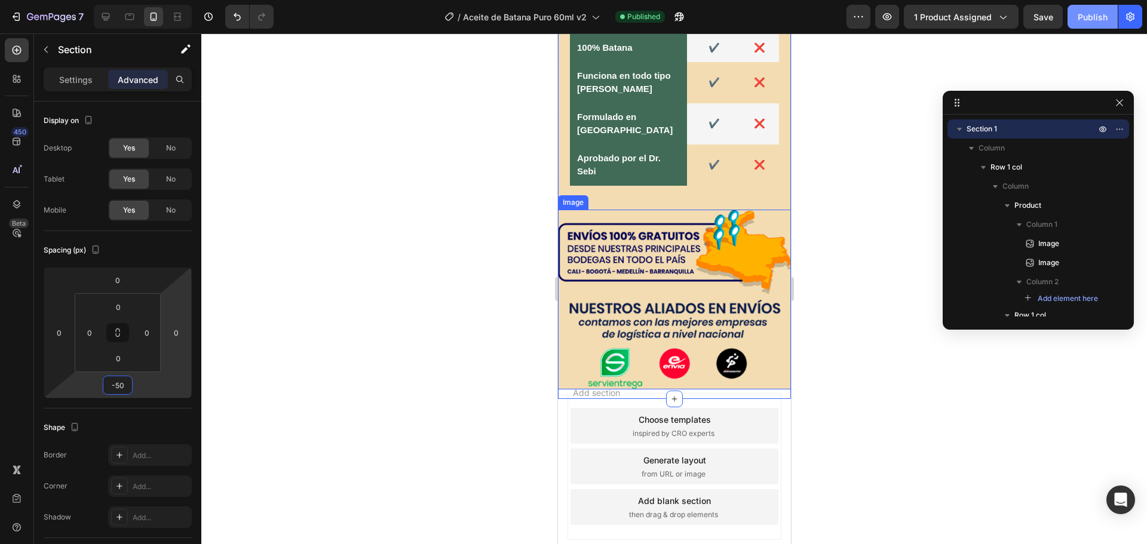
type input "-50"
click at [1095, 16] on div "Publish" at bounding box center [1092, 17] width 30 height 13
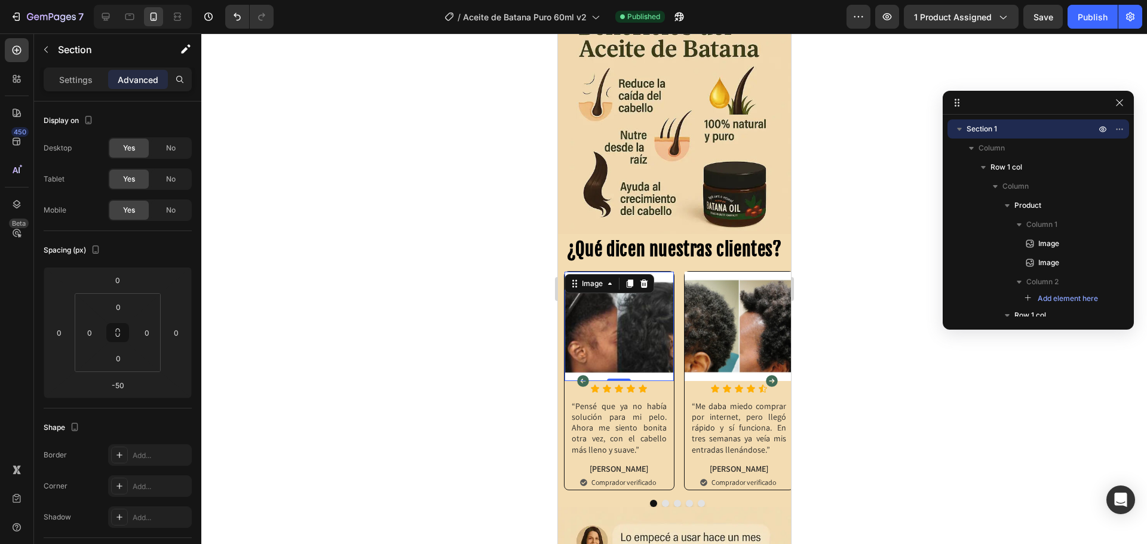
scroll to position [241, 0]
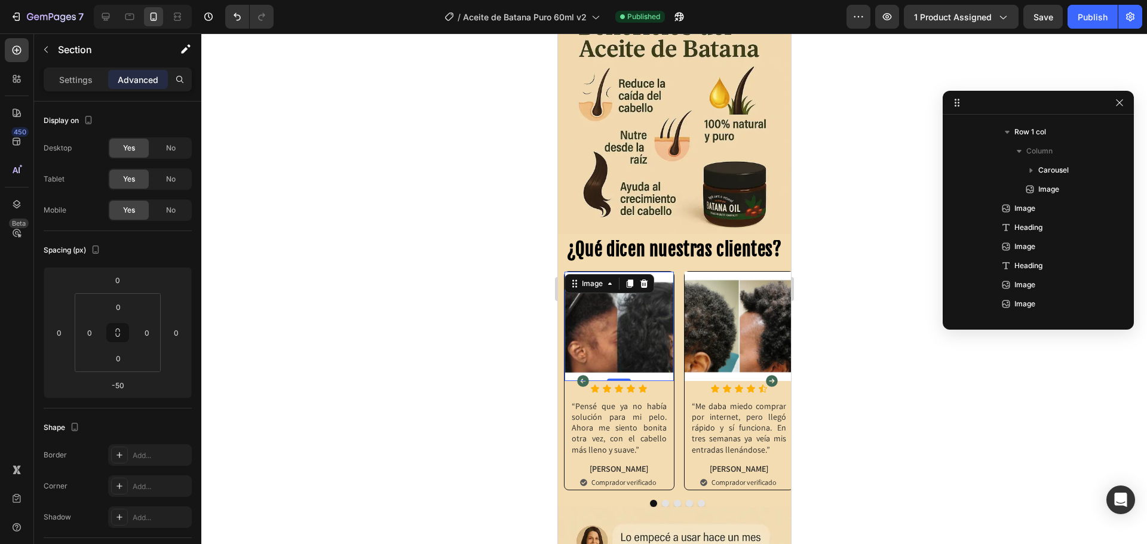
click at [631, 310] on img at bounding box center [618, 326] width 109 height 109
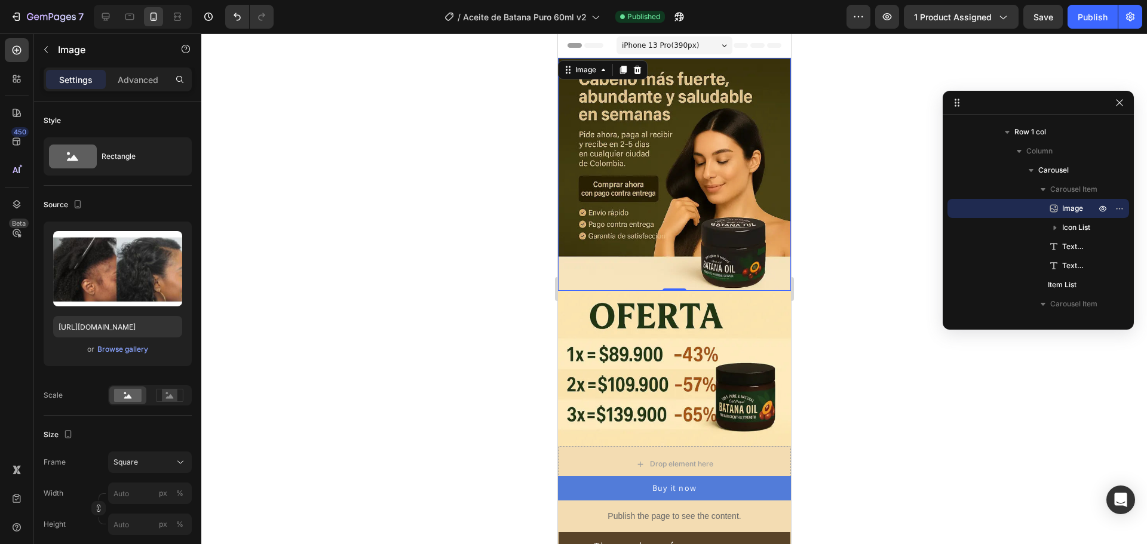
scroll to position [35, 0]
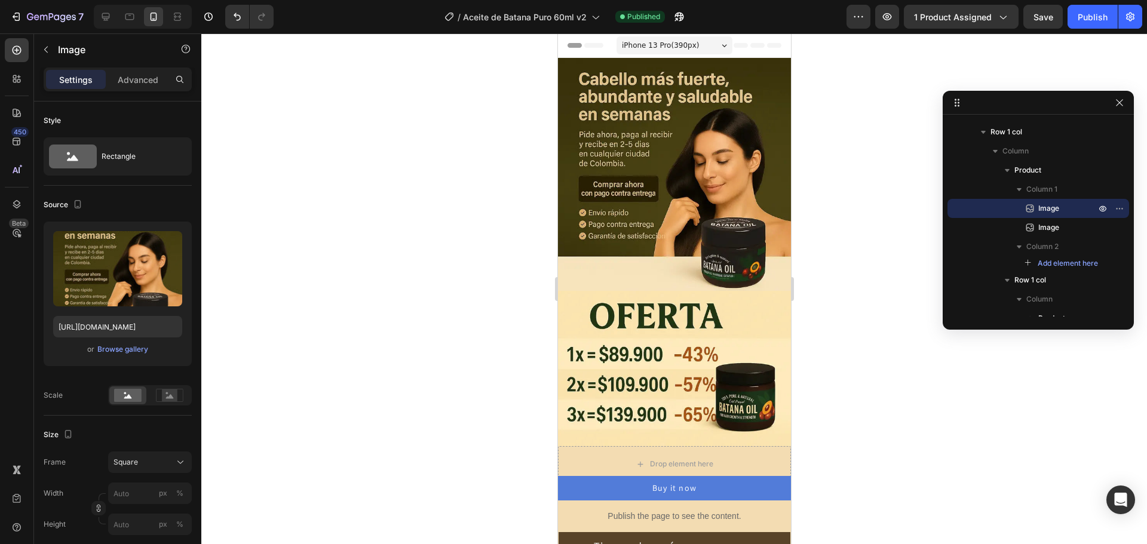
click at [591, 52] on div "Header" at bounding box center [586, 45] width 44 height 14
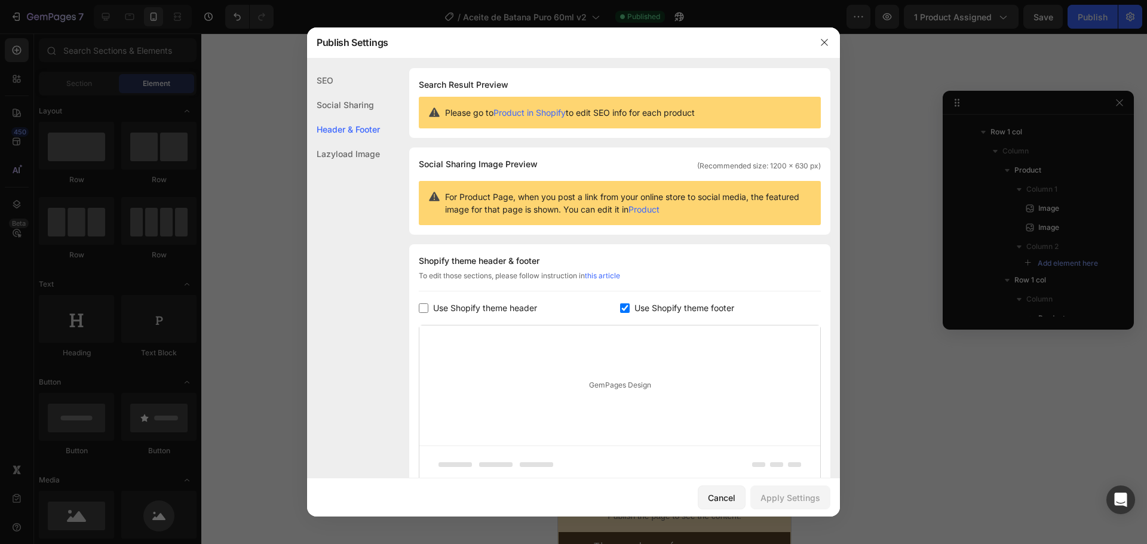
scroll to position [103, 0]
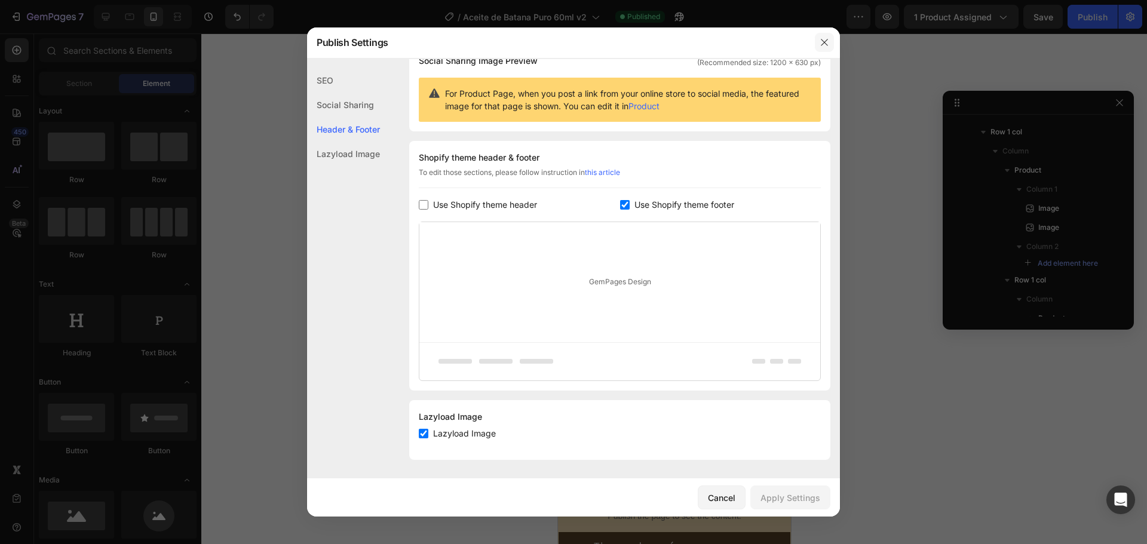
click at [825, 47] on icon "button" at bounding box center [824, 43] width 10 height 10
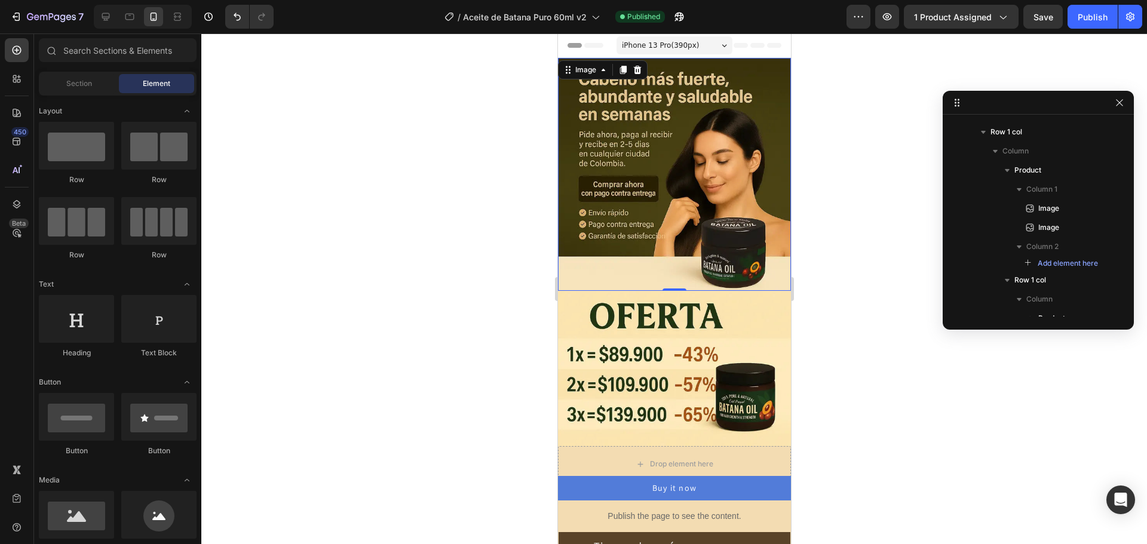
click at [762, 67] on img at bounding box center [673, 174] width 233 height 233
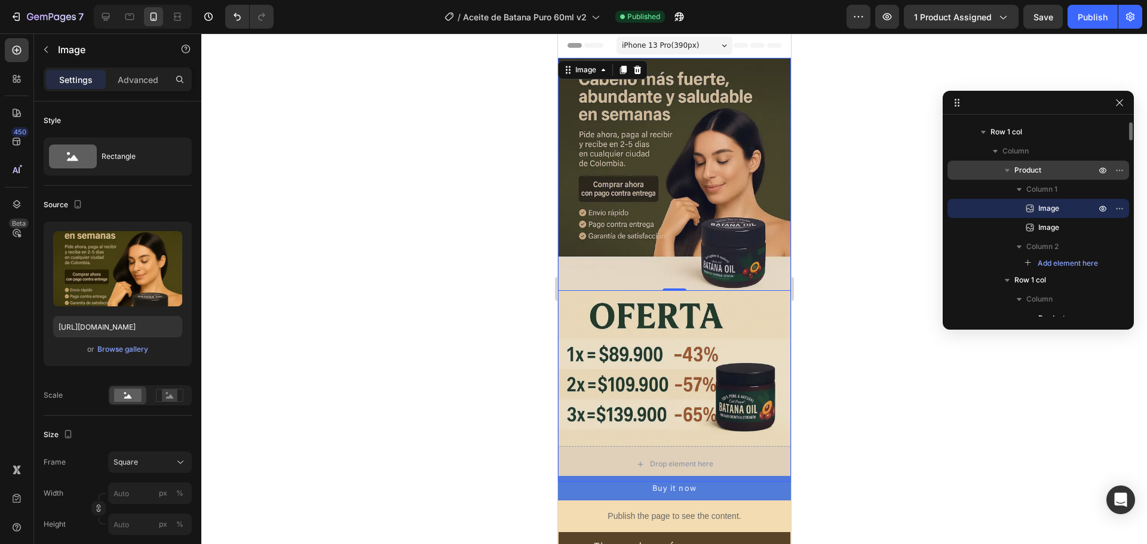
click at [1043, 173] on p "Product" at bounding box center [1056, 170] width 84 height 12
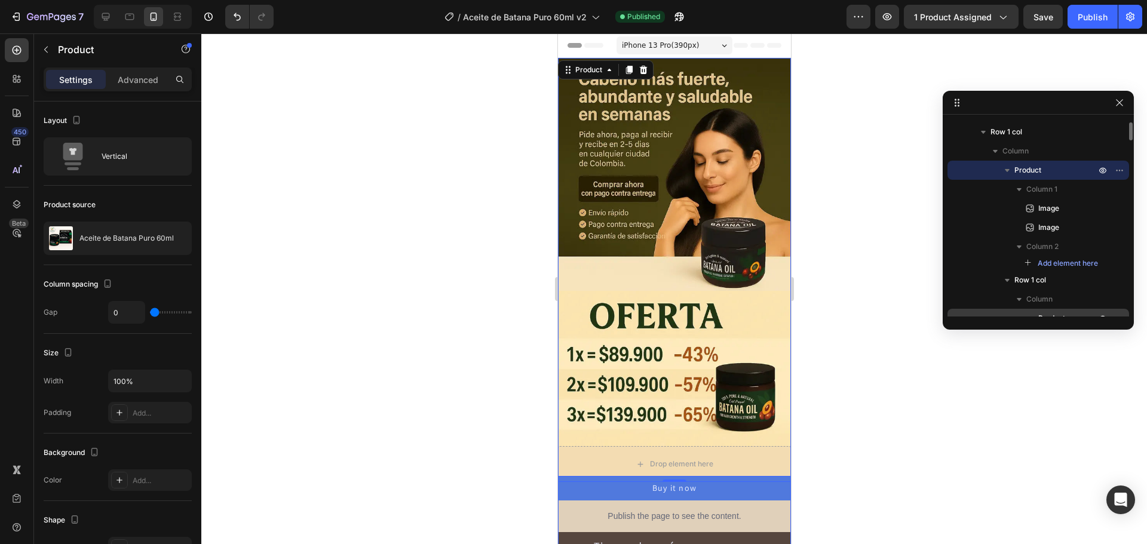
scroll to position [95, 0]
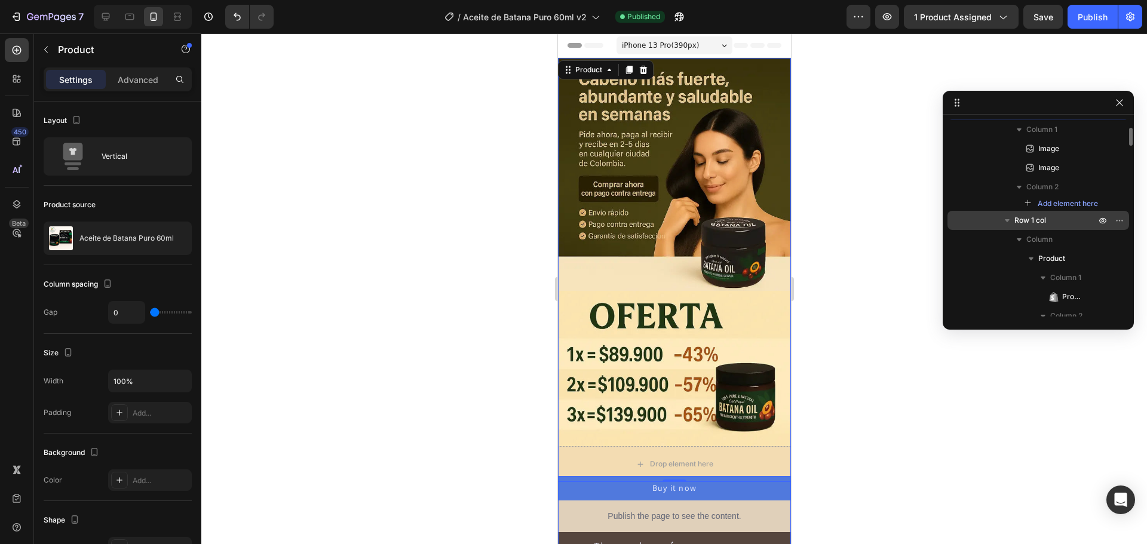
click at [1040, 226] on div "Row 1 col" at bounding box center [1038, 220] width 172 height 19
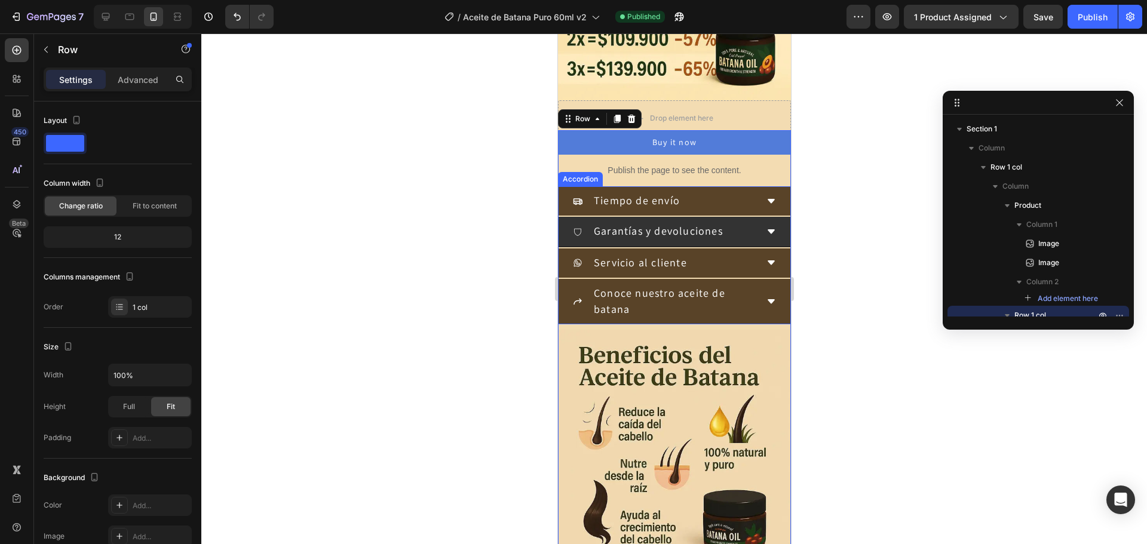
scroll to position [358, 0]
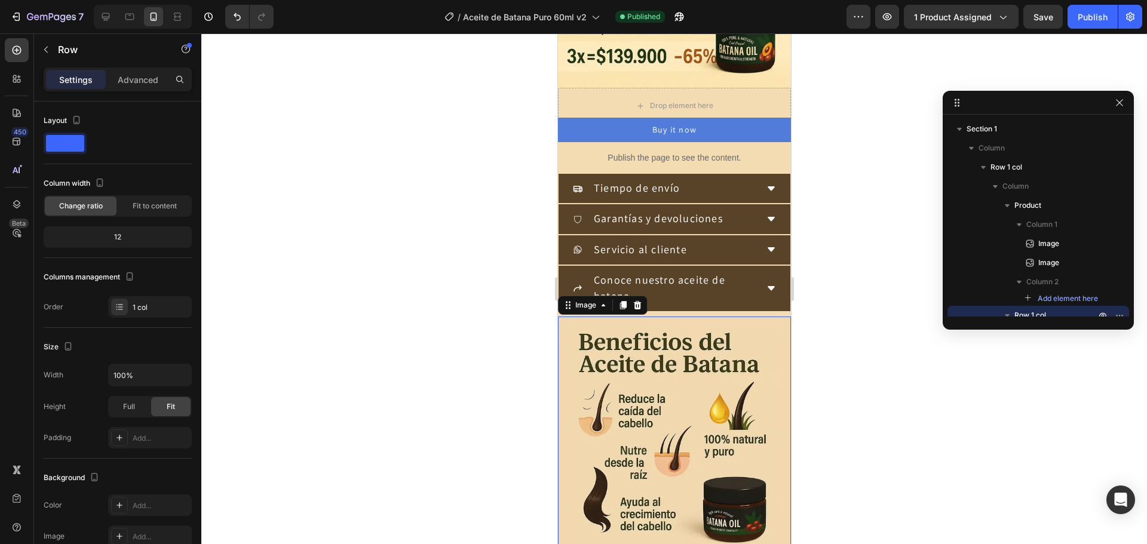
click at [657, 328] on img at bounding box center [673, 433] width 233 height 233
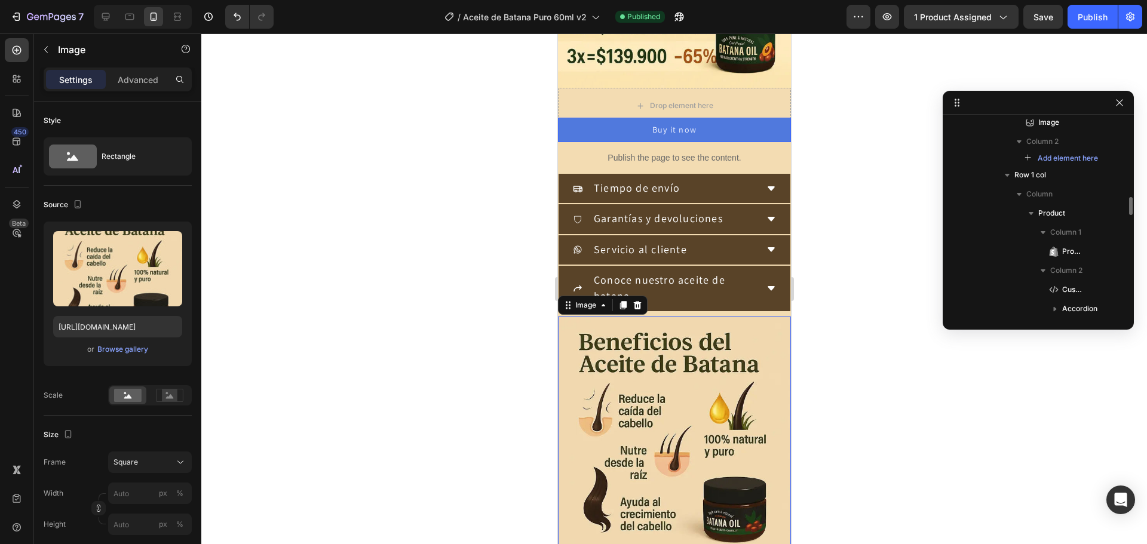
scroll to position [260, 0]
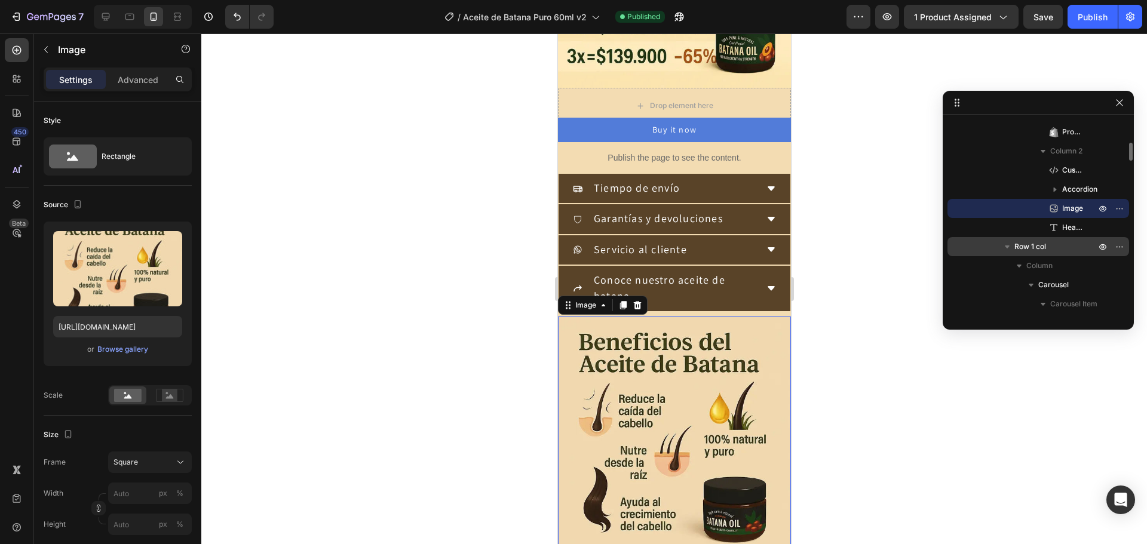
click at [1033, 248] on span "Row 1 col" at bounding box center [1030, 247] width 32 height 12
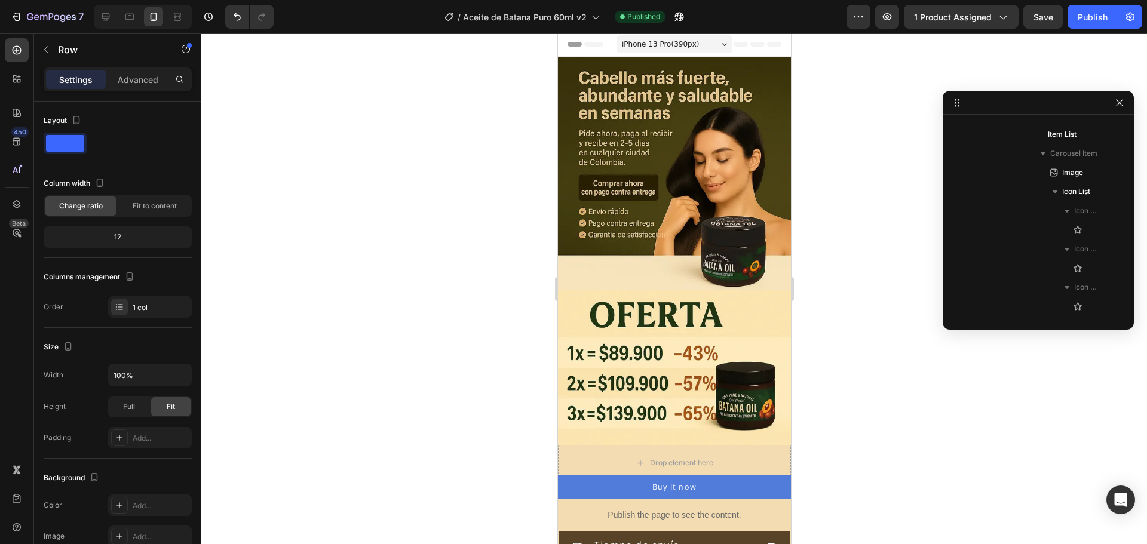
scroll to position [0, 0]
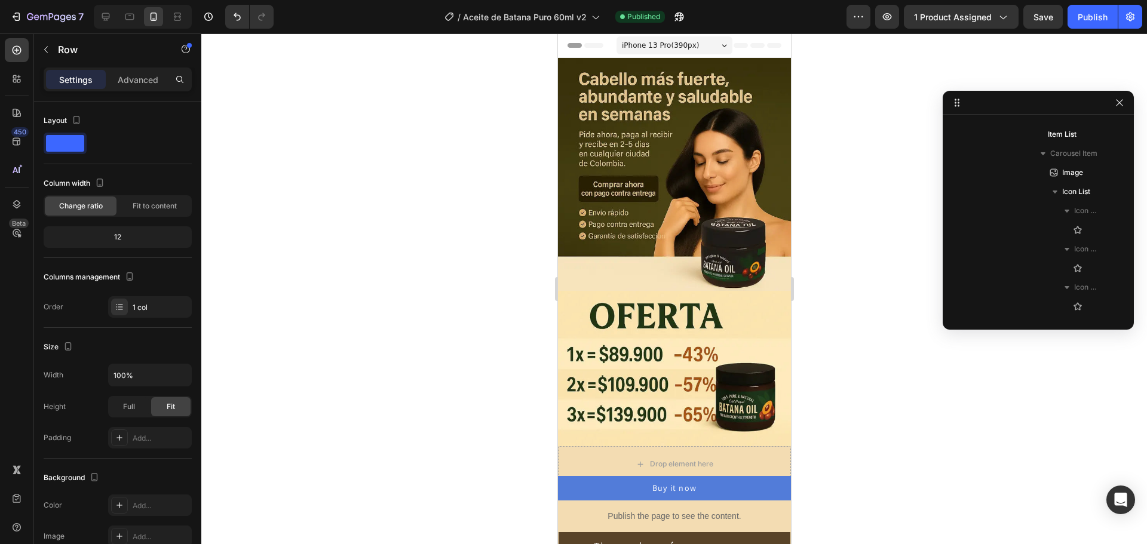
click at [467, 201] on div at bounding box center [673, 288] width 945 height 511
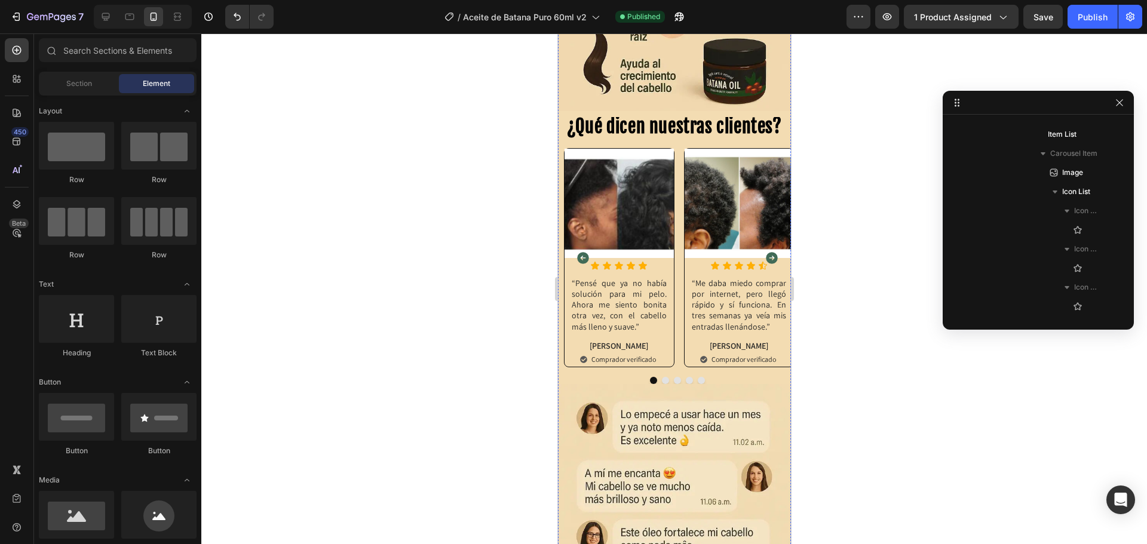
scroll to position [733, 0]
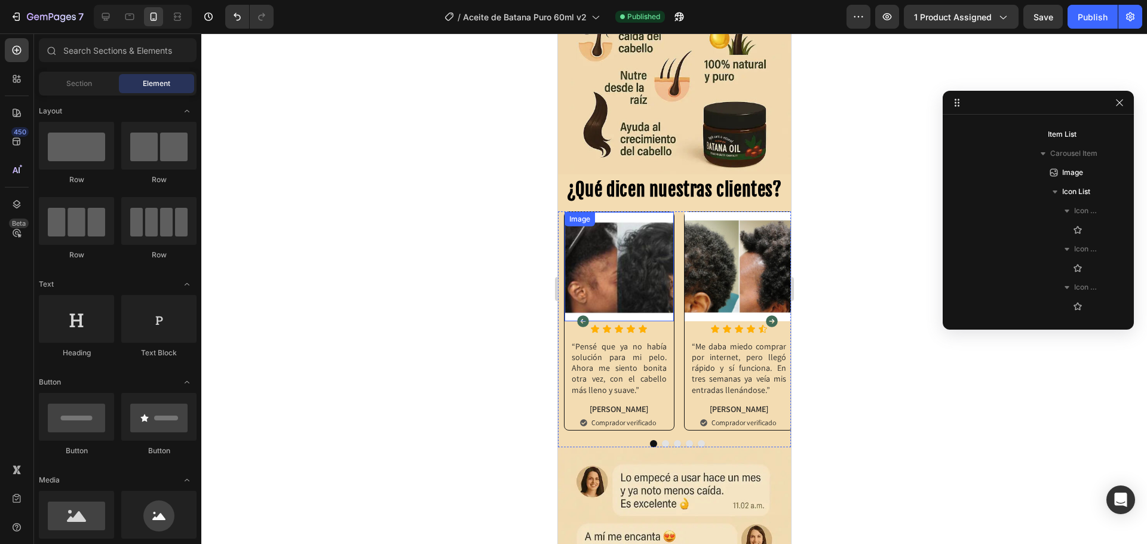
click at [594, 264] on img at bounding box center [618, 266] width 109 height 109
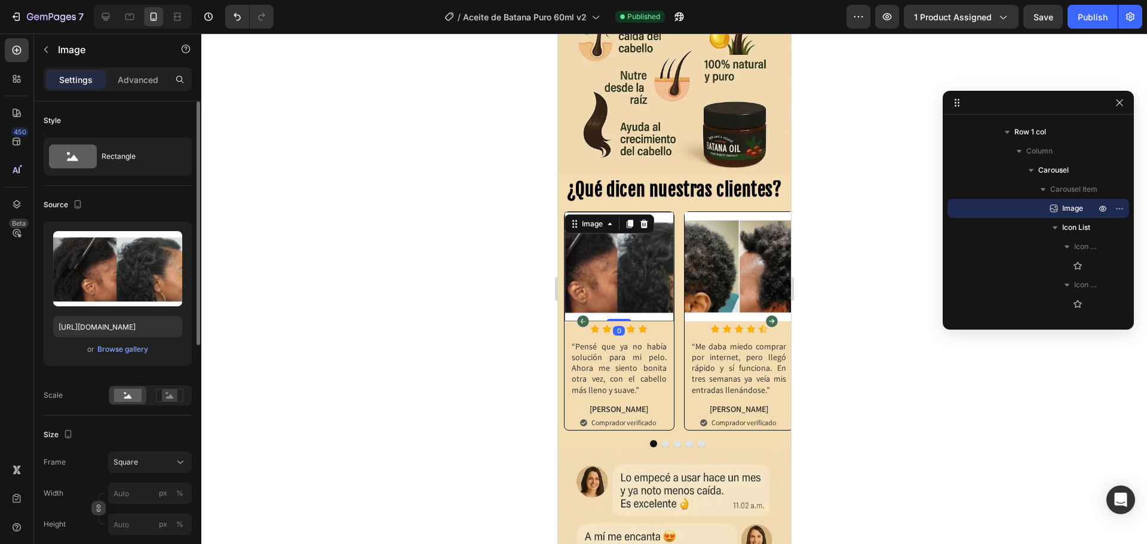
scroll to position [60, 0]
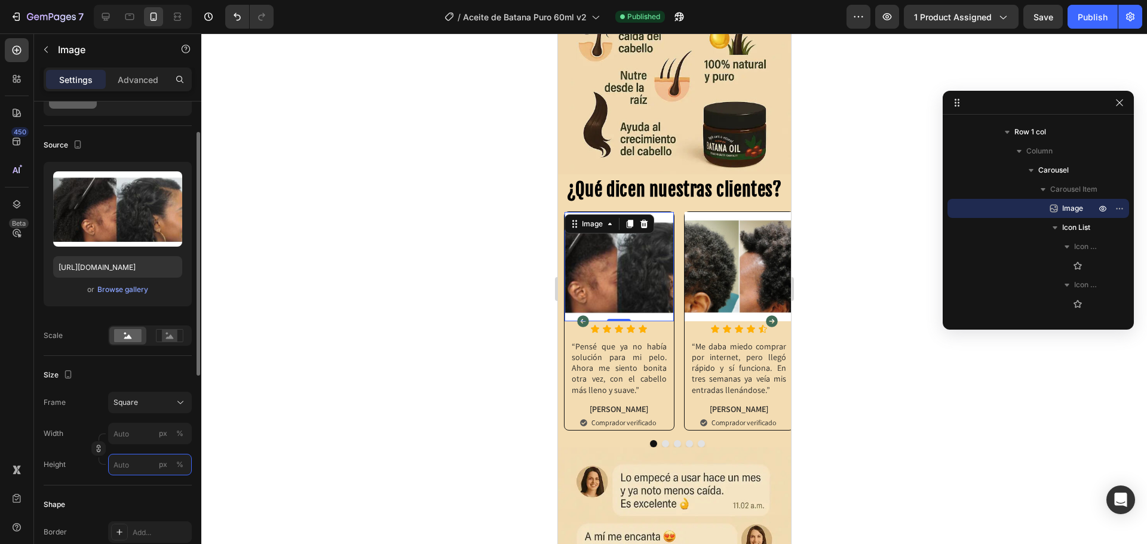
click at [131, 465] on input "px %" at bounding box center [150, 464] width 84 height 21
type input "1"
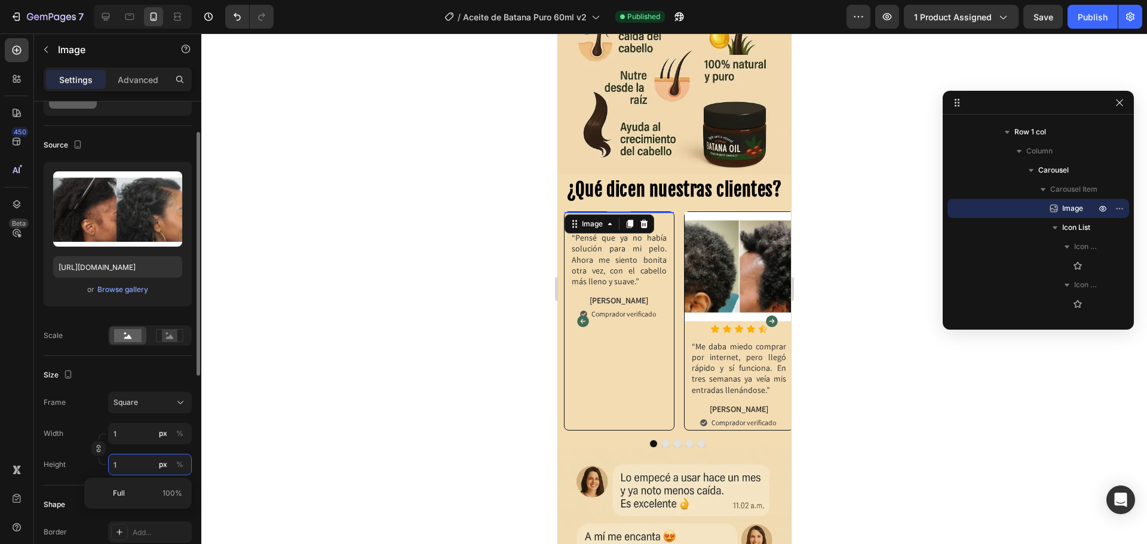
type input "15"
type input "150"
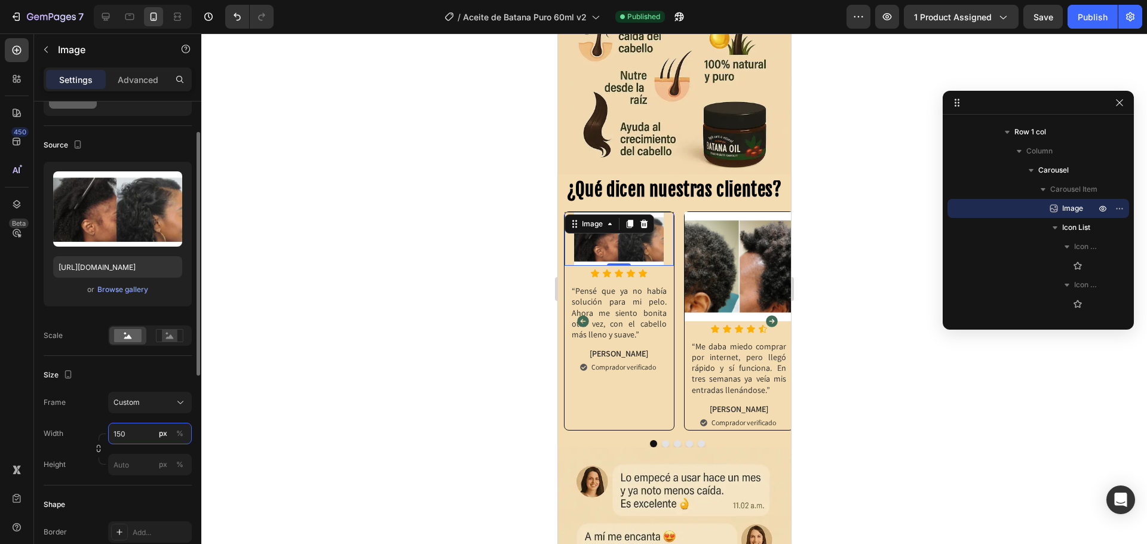
click at [125, 432] on input "150" at bounding box center [150, 433] width 84 height 21
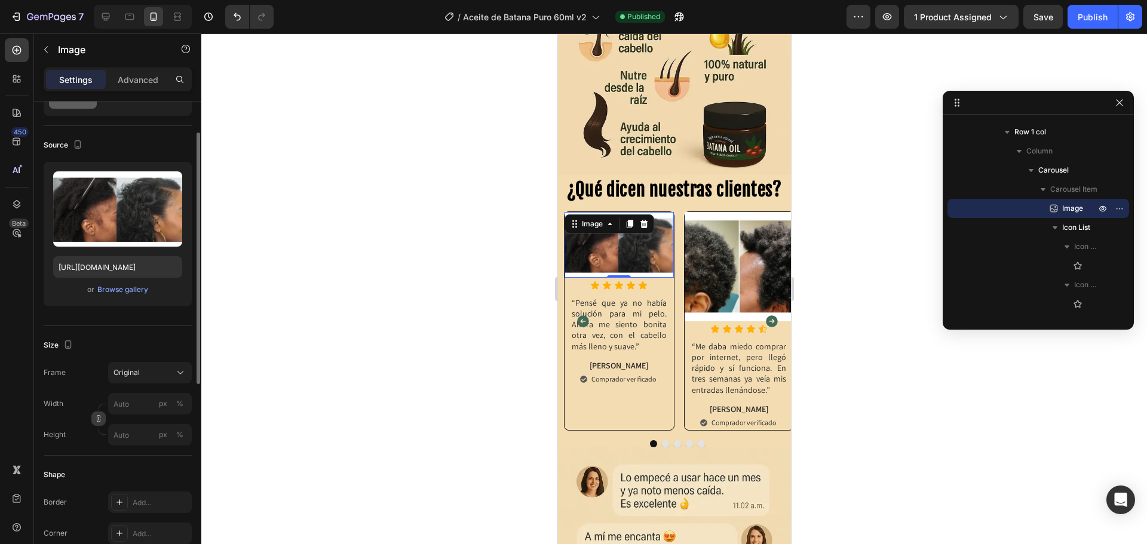
click at [99, 447] on div "Size Frame Original Width px % Height px %" at bounding box center [118, 391] width 148 height 130
click at [121, 434] on input "px %" at bounding box center [150, 434] width 84 height 21
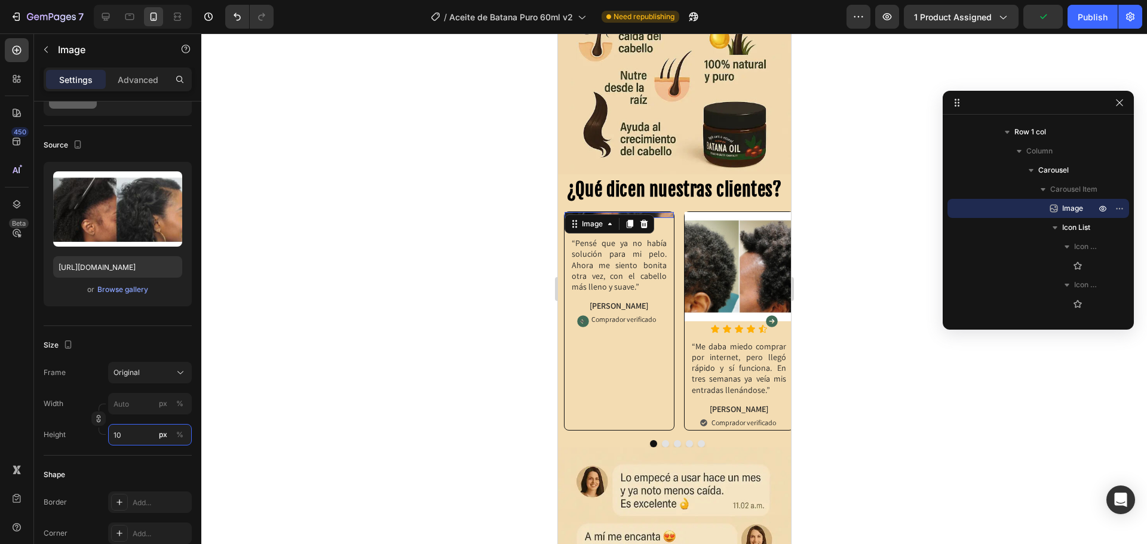
type input "0"
click at [119, 438] on input "0" at bounding box center [150, 434] width 84 height 21
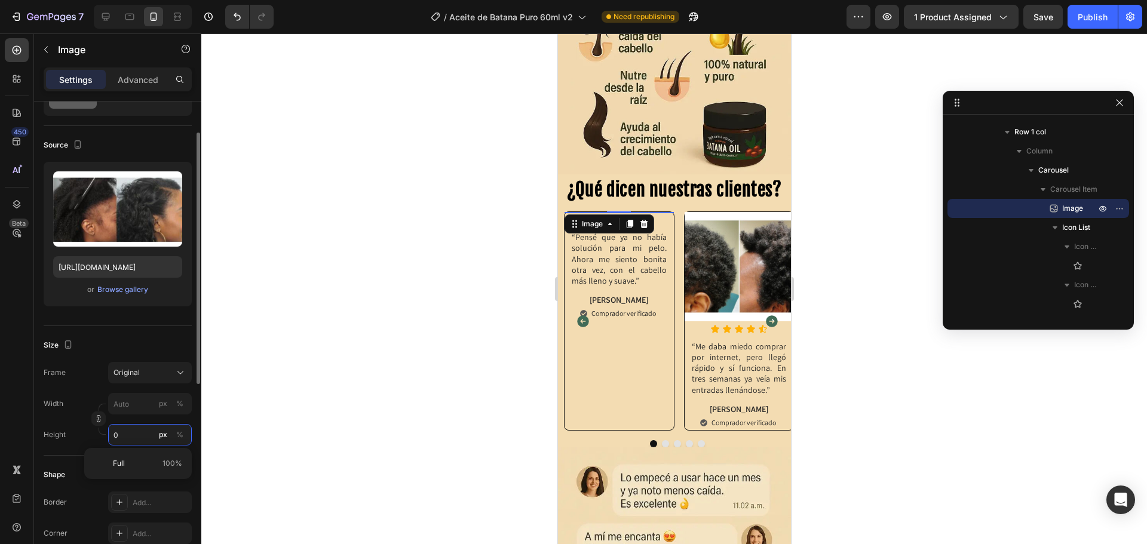
click at [119, 438] on input "0" at bounding box center [150, 434] width 84 height 21
type input "90"
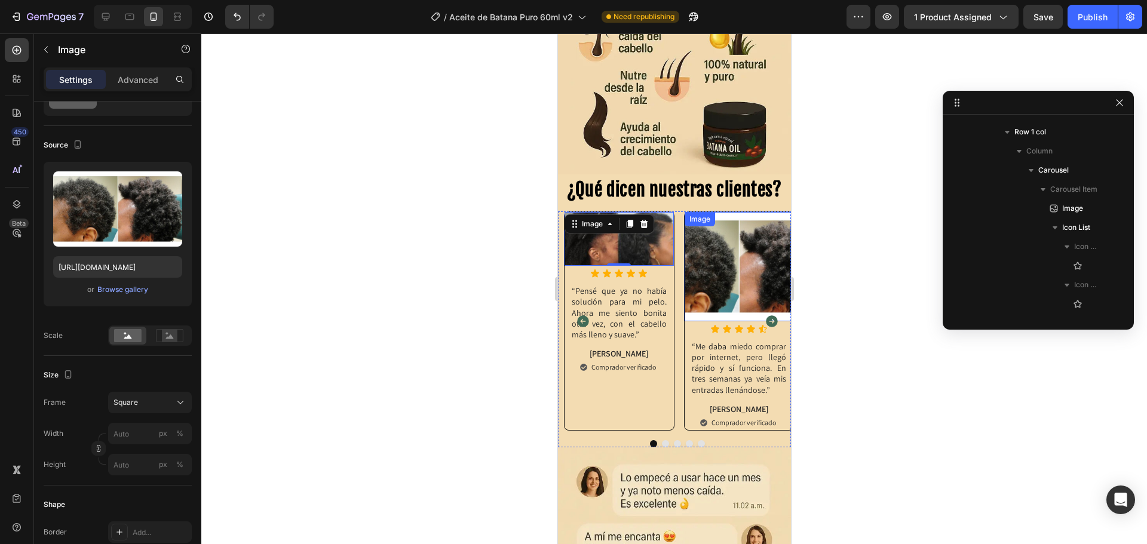
click at [730, 251] on img at bounding box center [738, 266] width 109 height 109
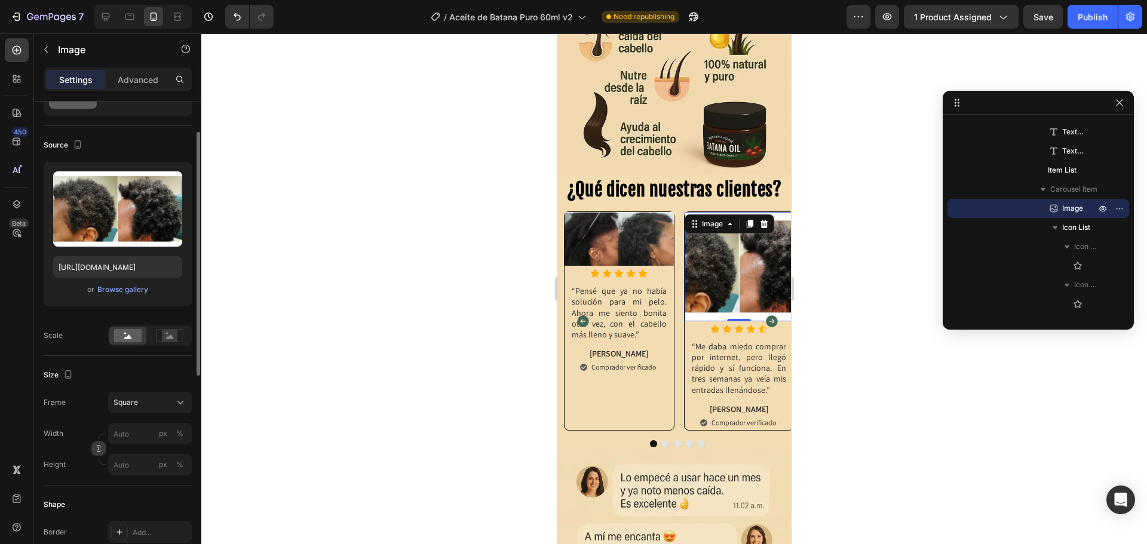
click at [96, 453] on icon "button" at bounding box center [98, 448] width 8 height 8
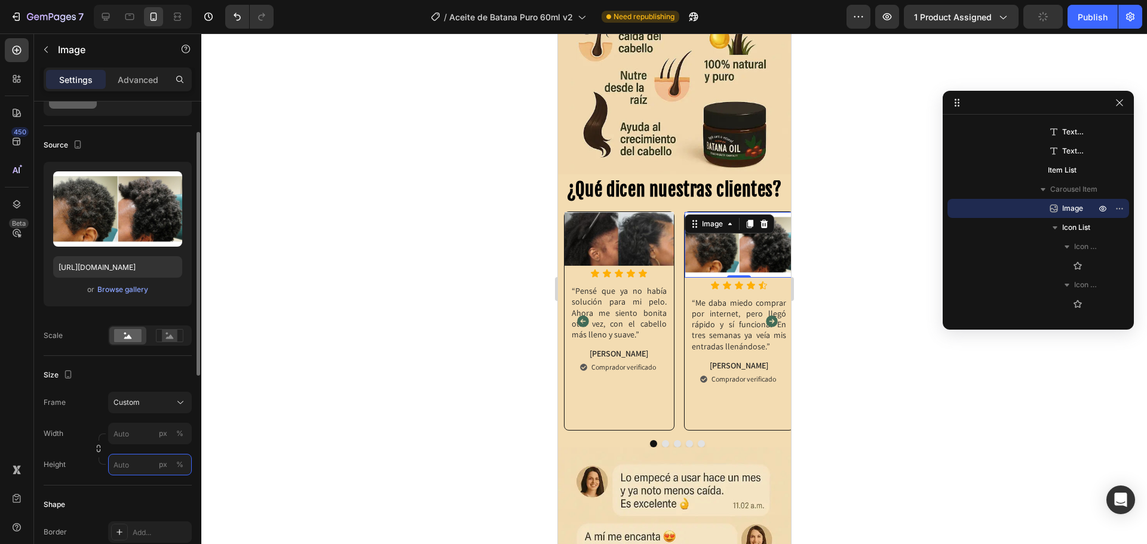
click at [118, 460] on input "px %" at bounding box center [150, 464] width 84 height 21
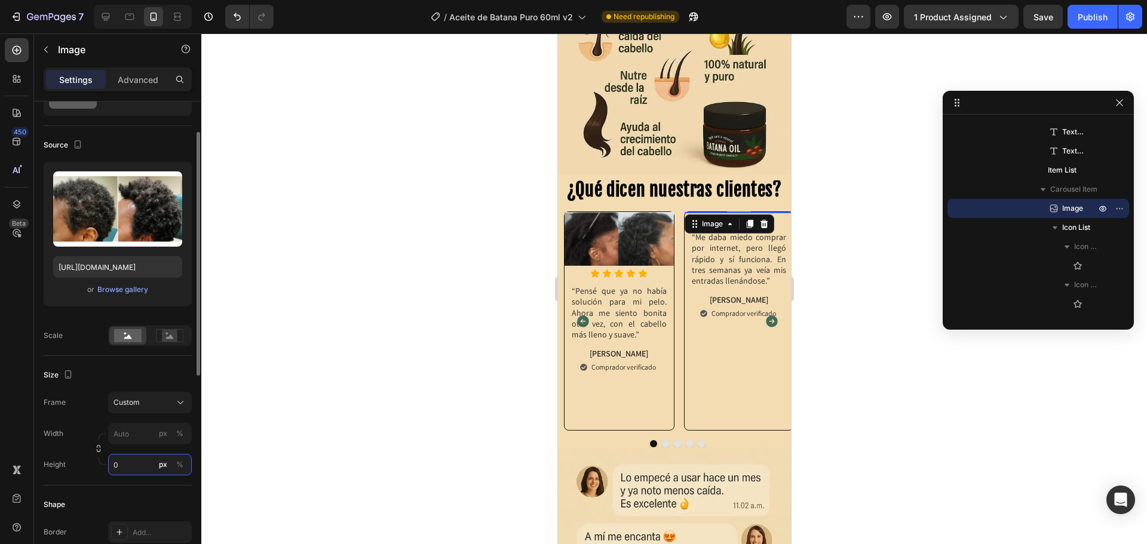
type input "90"
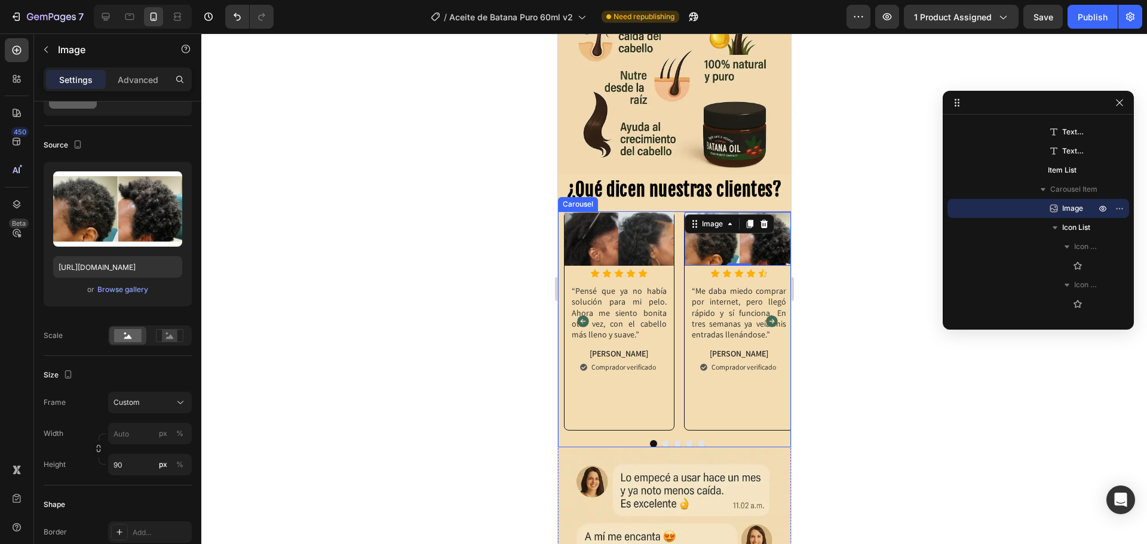
click at [764, 314] on icon "Carousel Next Arrow" at bounding box center [771, 321] width 14 height 14
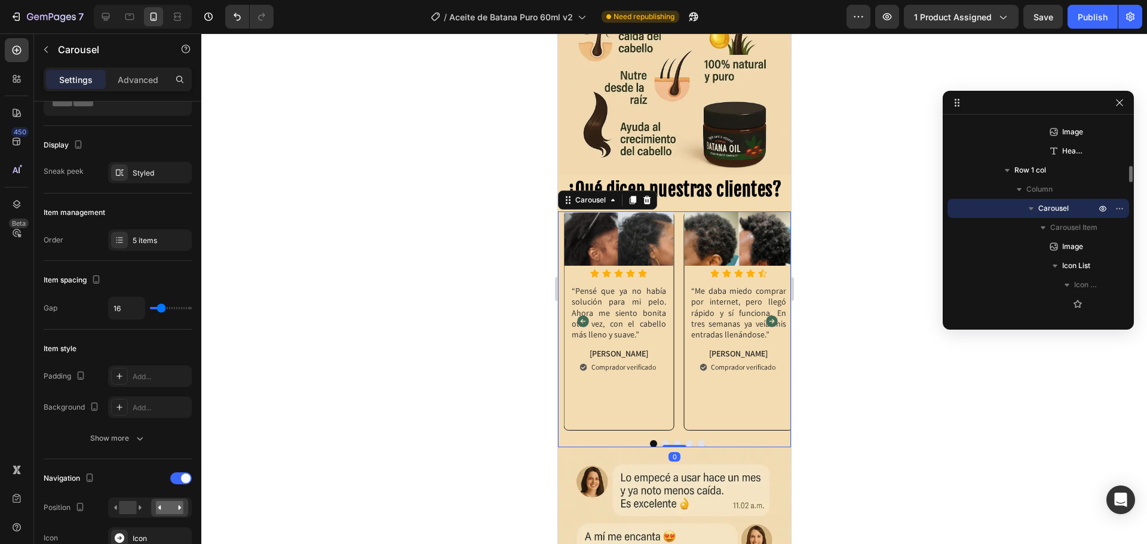
scroll to position [0, 0]
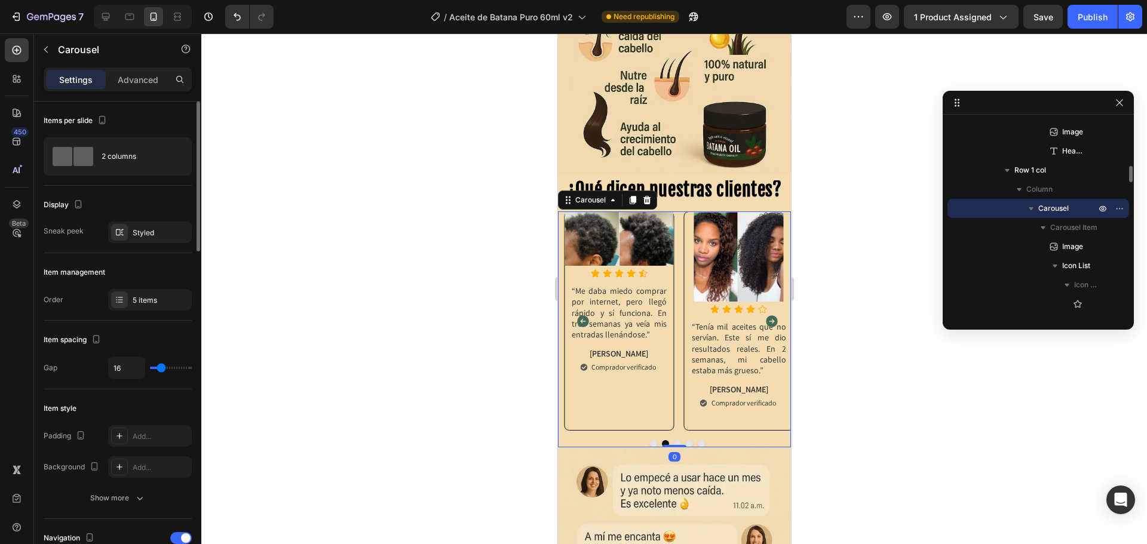
click at [764, 314] on icon "Carousel Next Arrow" at bounding box center [771, 321] width 14 height 14
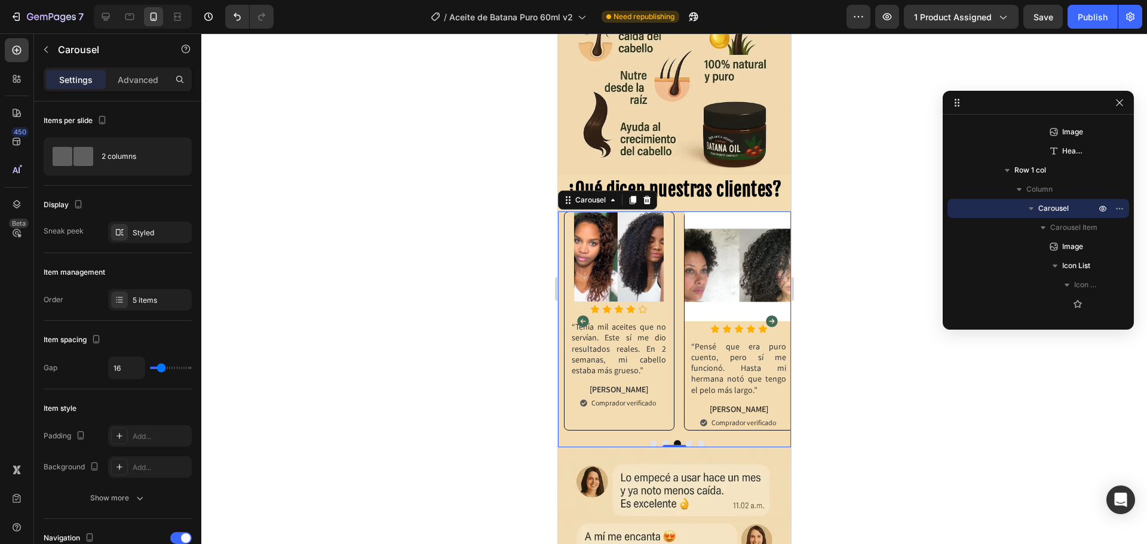
click at [764, 314] on icon "Carousel Next Arrow" at bounding box center [771, 321] width 14 height 14
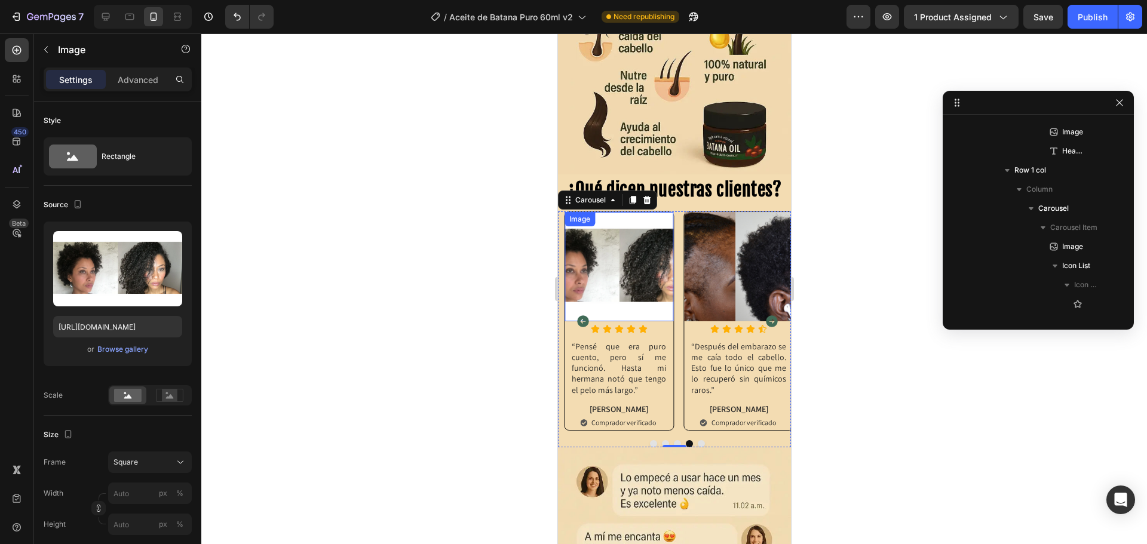
click at [623, 290] on img at bounding box center [618, 266] width 109 height 109
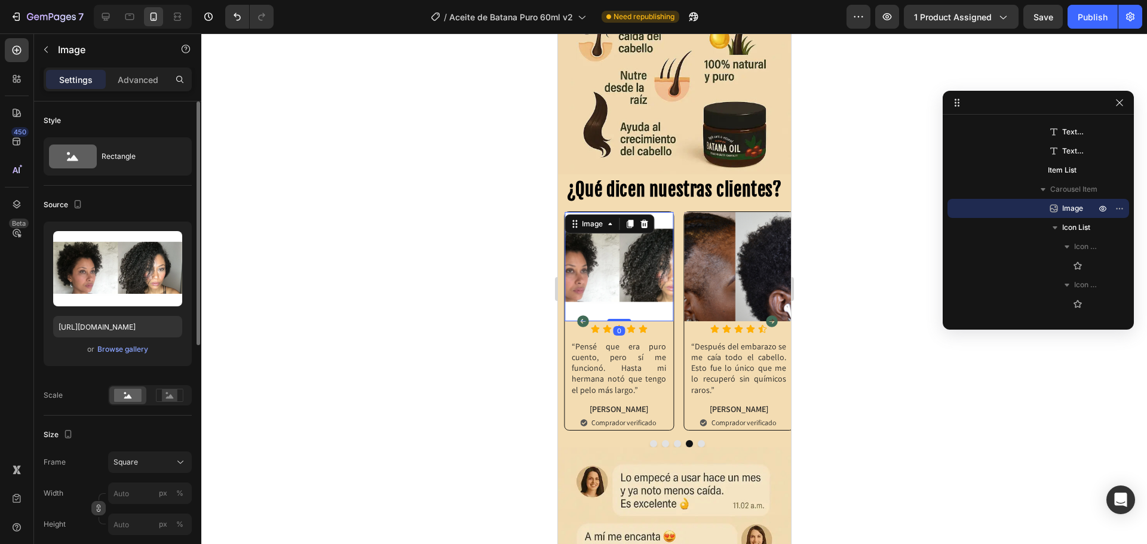
click at [96, 509] on icon "button" at bounding box center [98, 508] width 8 height 8
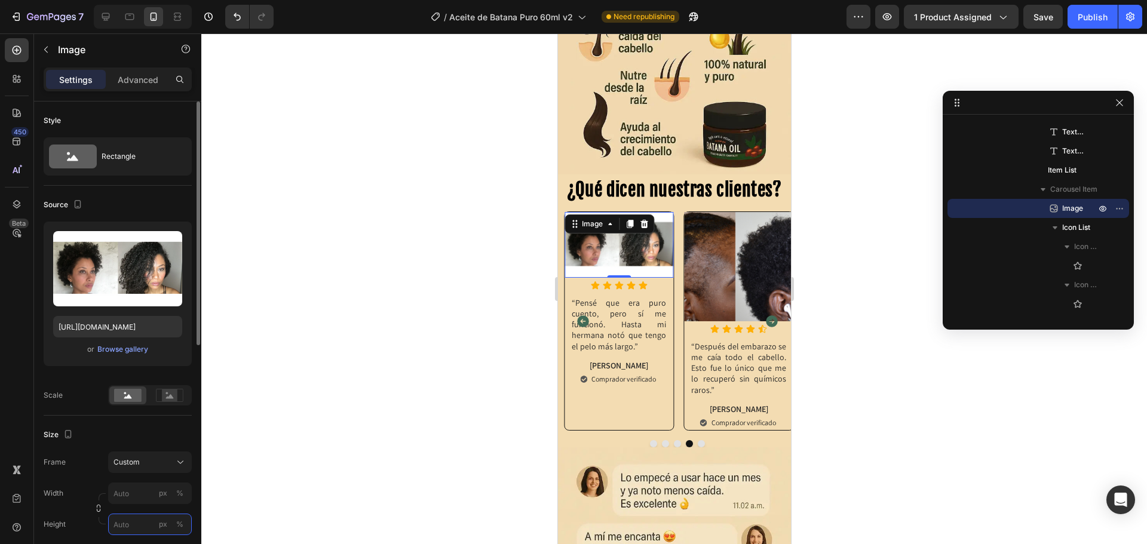
click at [134, 524] on input "px %" at bounding box center [150, 524] width 84 height 21
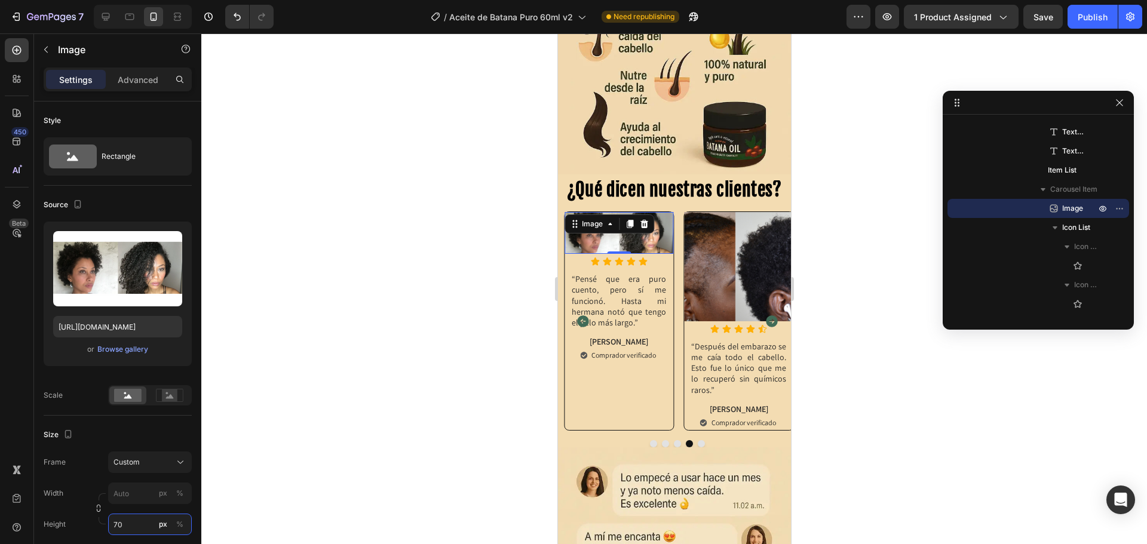
type input "70"
click at [415, 364] on div at bounding box center [673, 288] width 945 height 511
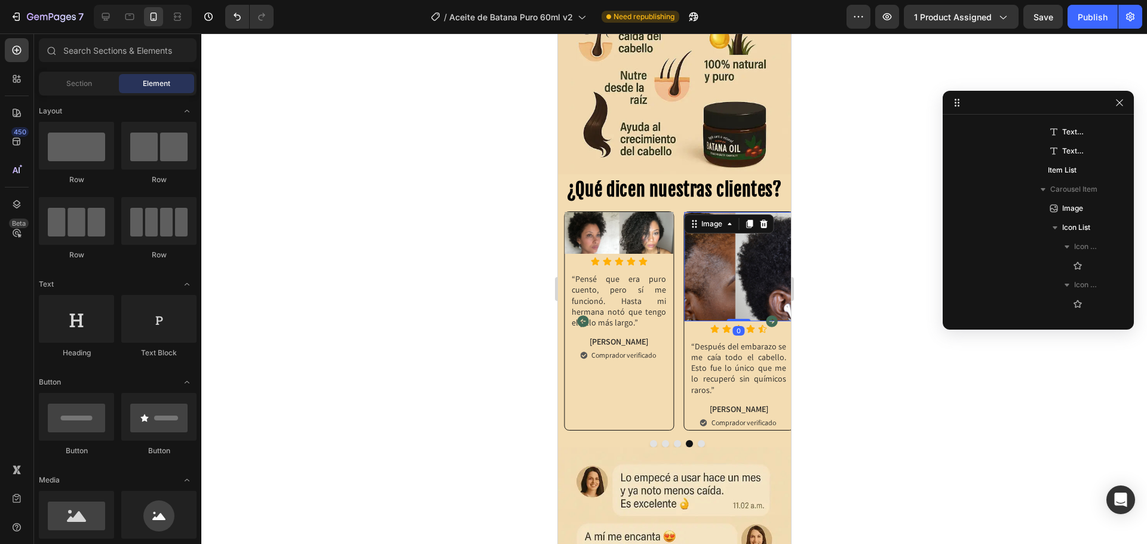
click at [709, 262] on img at bounding box center [737, 266] width 109 height 109
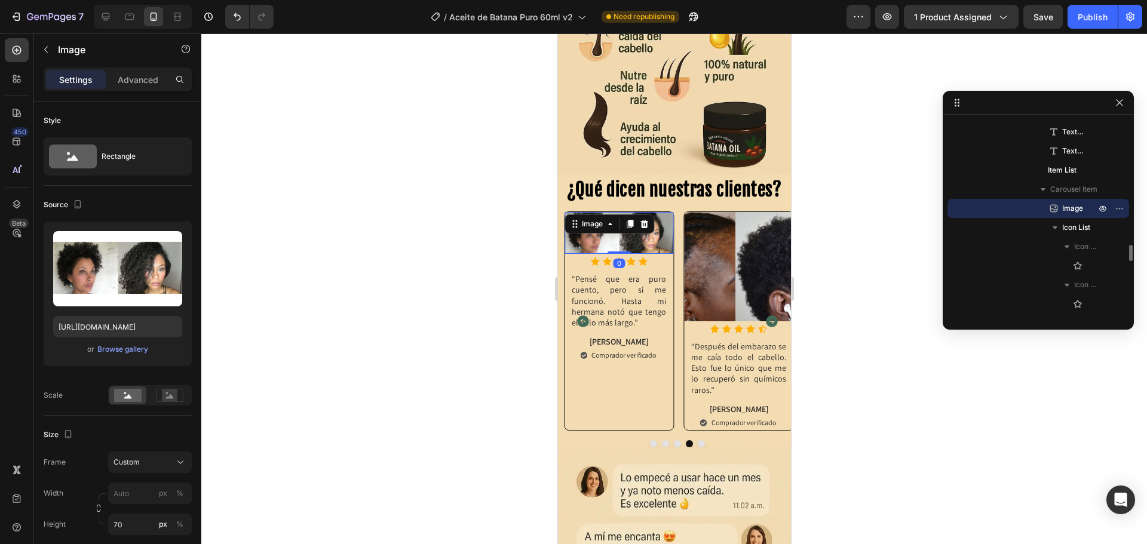
click at [629, 212] on img at bounding box center [618, 233] width 109 height 42
click at [765, 315] on icon "Carousel Next Arrow" at bounding box center [771, 321] width 12 height 12
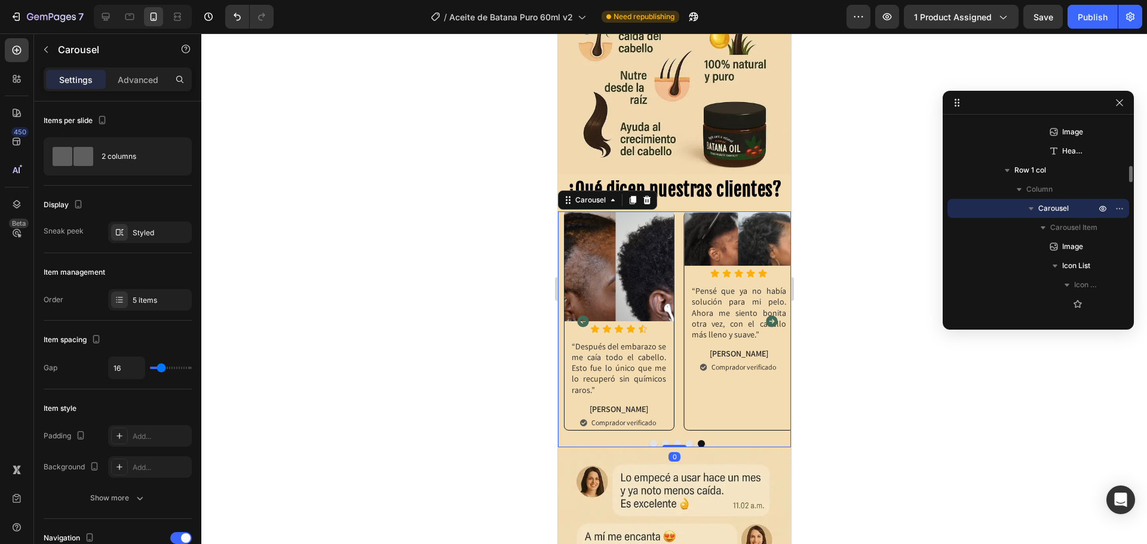
click at [765, 315] on icon "Carousel Next Arrow" at bounding box center [771, 321] width 12 height 12
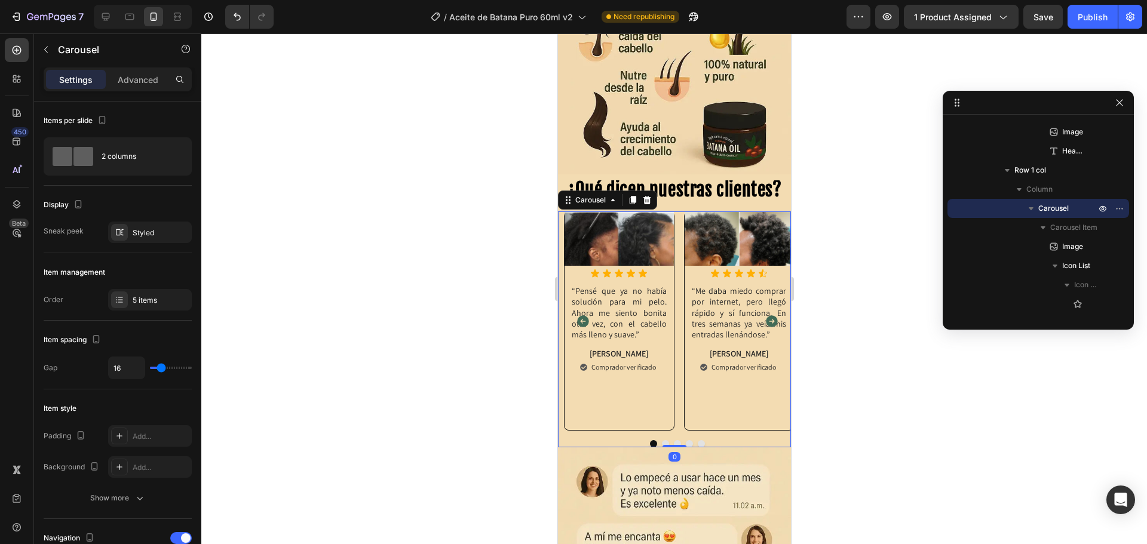
click at [765, 315] on icon "Carousel Next Arrow" at bounding box center [771, 321] width 12 height 12
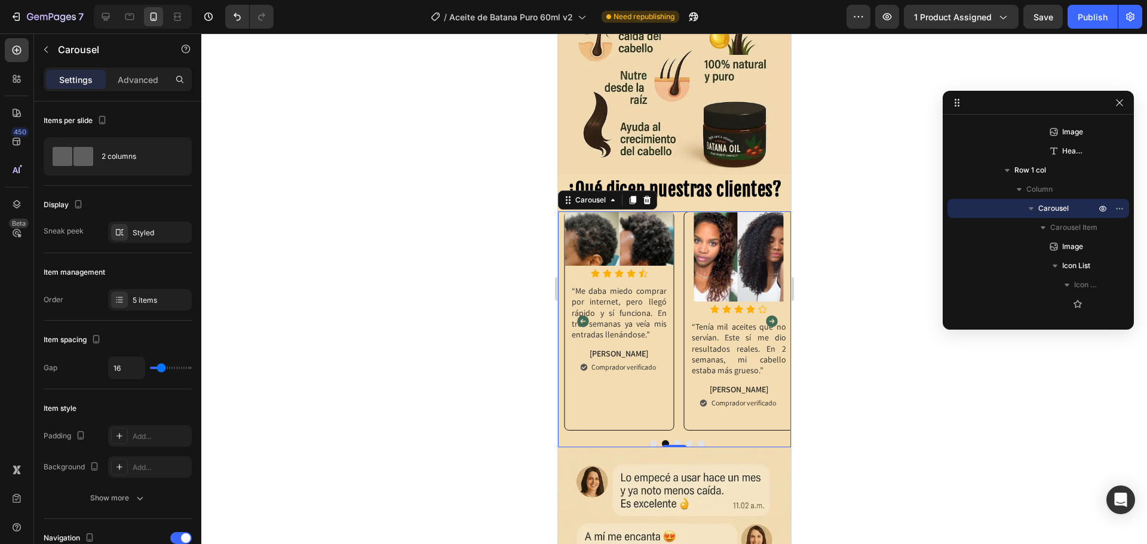
click at [765, 315] on icon "Carousel Next Arrow" at bounding box center [771, 321] width 12 height 12
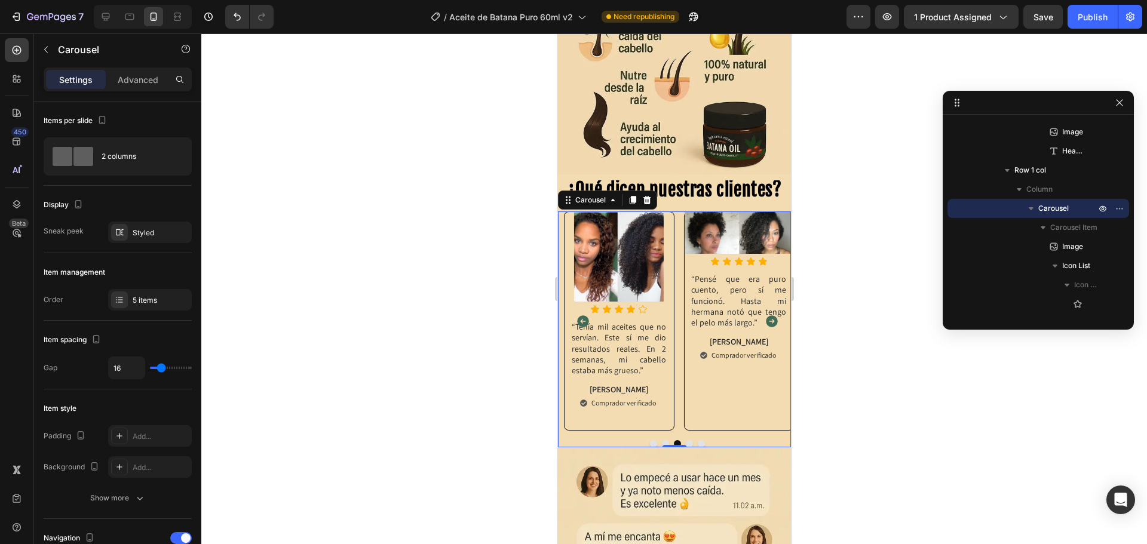
click at [765, 315] on icon "Carousel Next Arrow" at bounding box center [771, 321] width 12 height 12
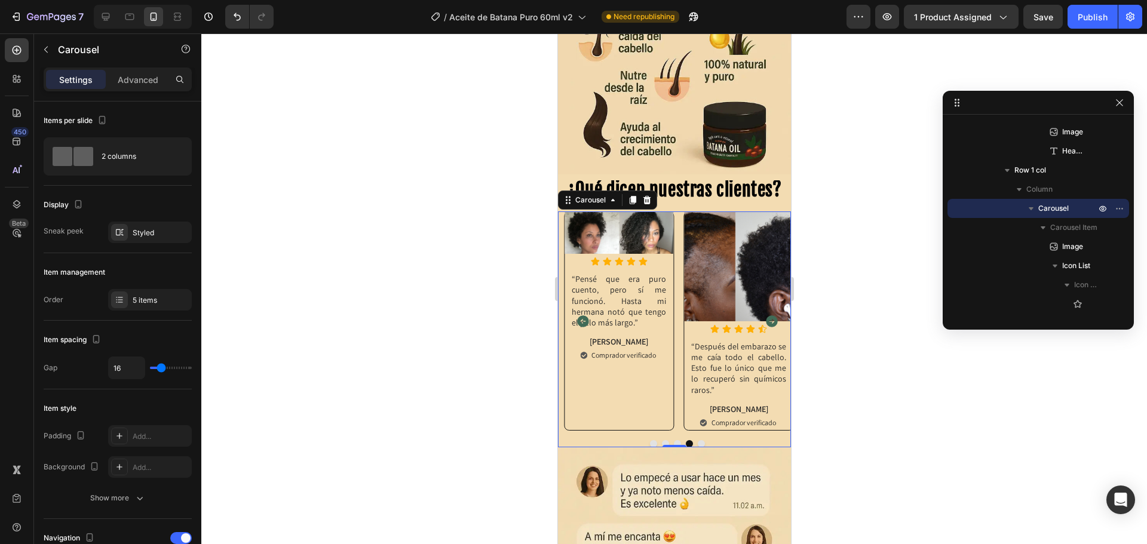
click at [765, 315] on icon "Carousel Next Arrow" at bounding box center [771, 321] width 12 height 12
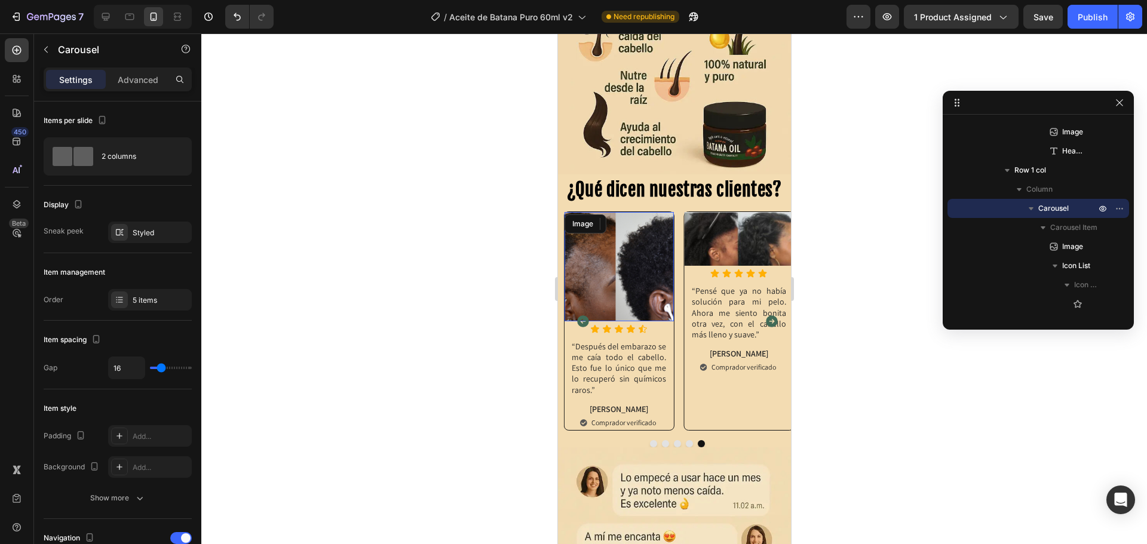
scroll to position [1827, 0]
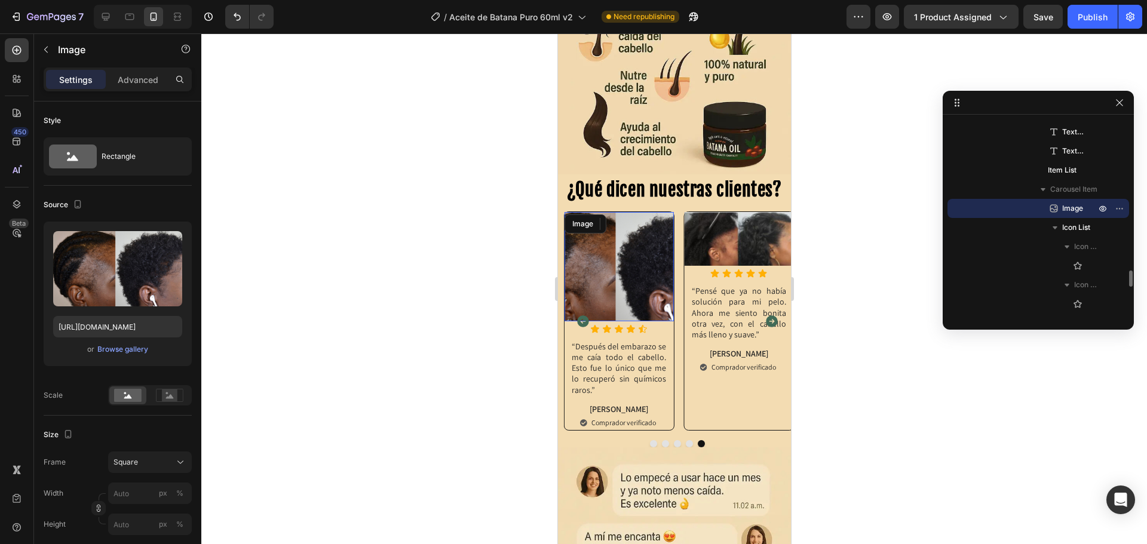
click at [608, 270] on img at bounding box center [618, 266] width 109 height 109
click at [114, 524] on input "px %" at bounding box center [150, 524] width 84 height 21
click at [94, 508] on div "Full 100%" at bounding box center [137, 493] width 107 height 31
click at [96, 514] on button "button" at bounding box center [98, 508] width 14 height 14
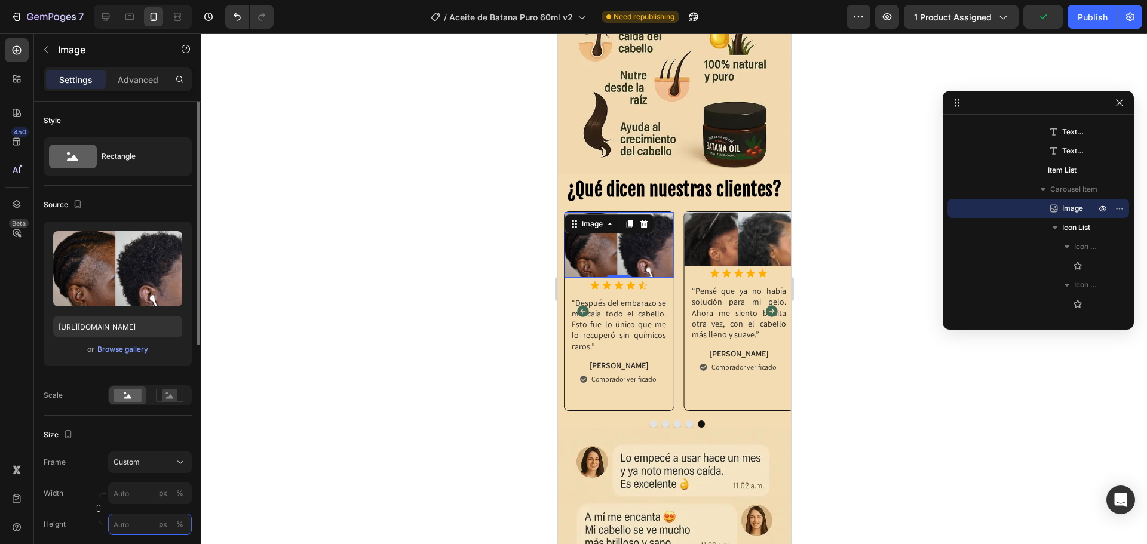
click at [127, 527] on input "px %" at bounding box center [150, 524] width 84 height 21
click at [287, 471] on div at bounding box center [673, 288] width 945 height 511
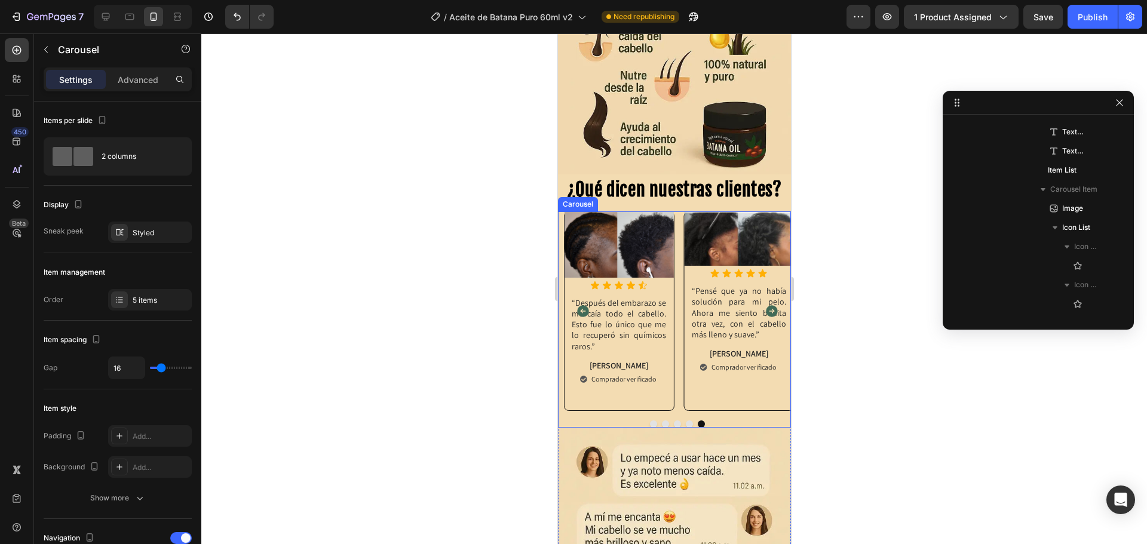
click at [765, 306] on icon "Carousel Next Arrow" at bounding box center [771, 312] width 12 height 12
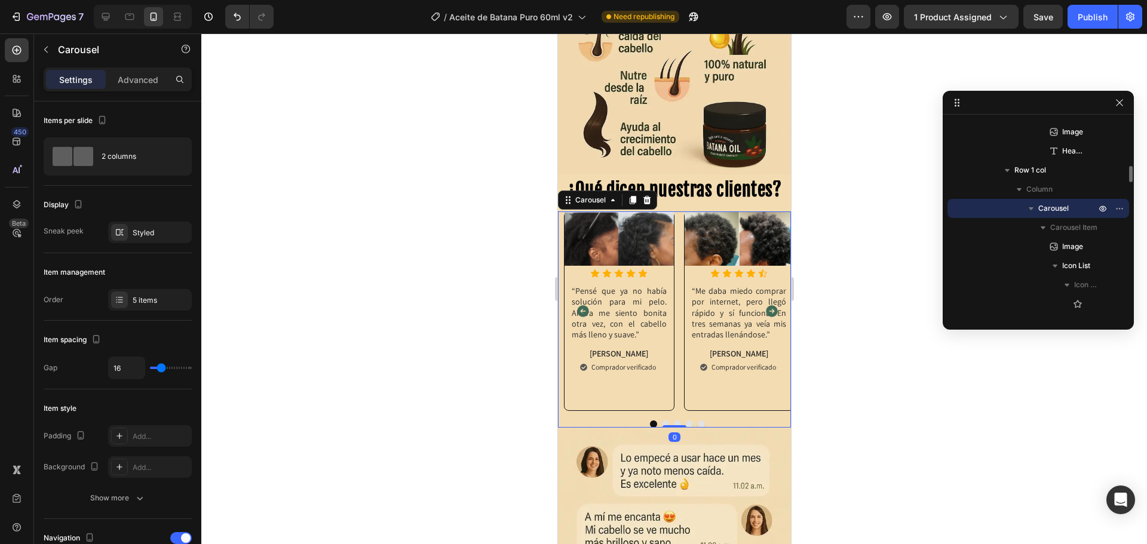
click at [765, 306] on icon "Carousel Next Arrow" at bounding box center [771, 312] width 12 height 12
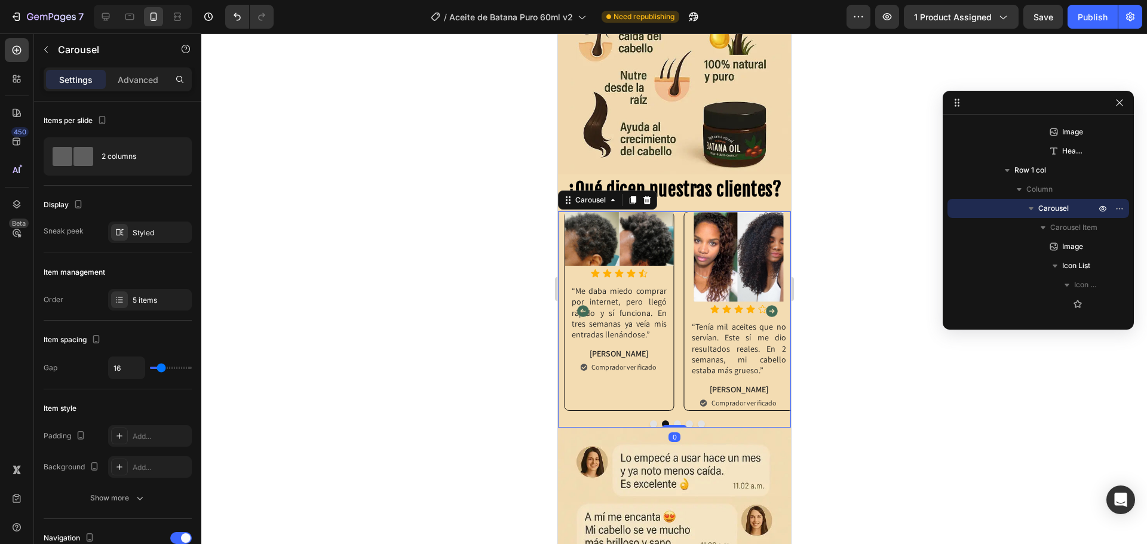
click at [765, 306] on icon "Carousel Next Arrow" at bounding box center [771, 312] width 12 height 12
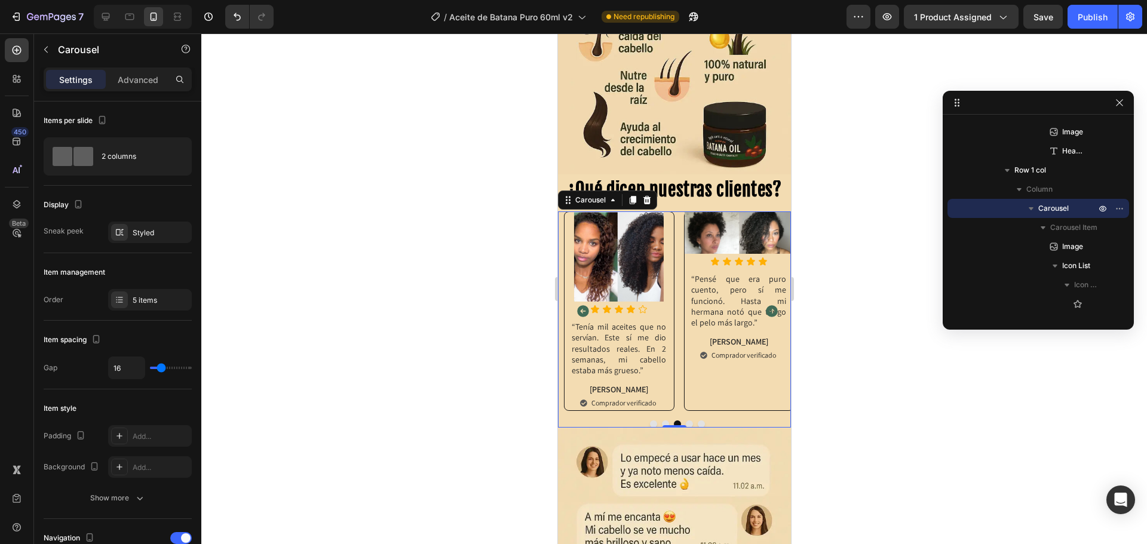
click at [765, 306] on icon "Carousel Next Arrow" at bounding box center [771, 312] width 12 height 12
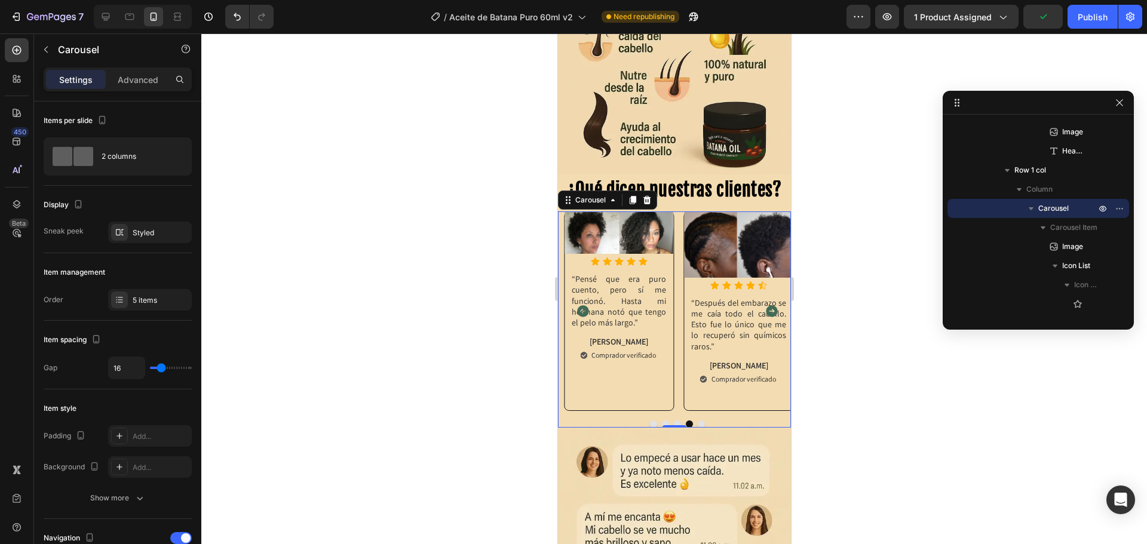
click at [580, 306] on icon "Carousel Back Arrow" at bounding box center [582, 312] width 12 height 12
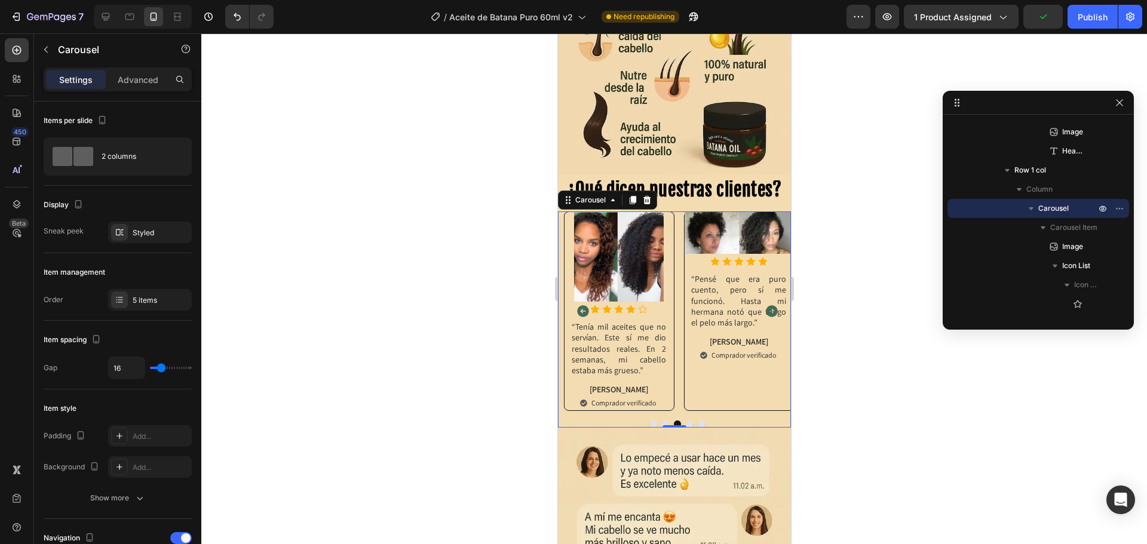
click at [580, 306] on icon "Carousel Back Arrow" at bounding box center [582, 312] width 12 height 12
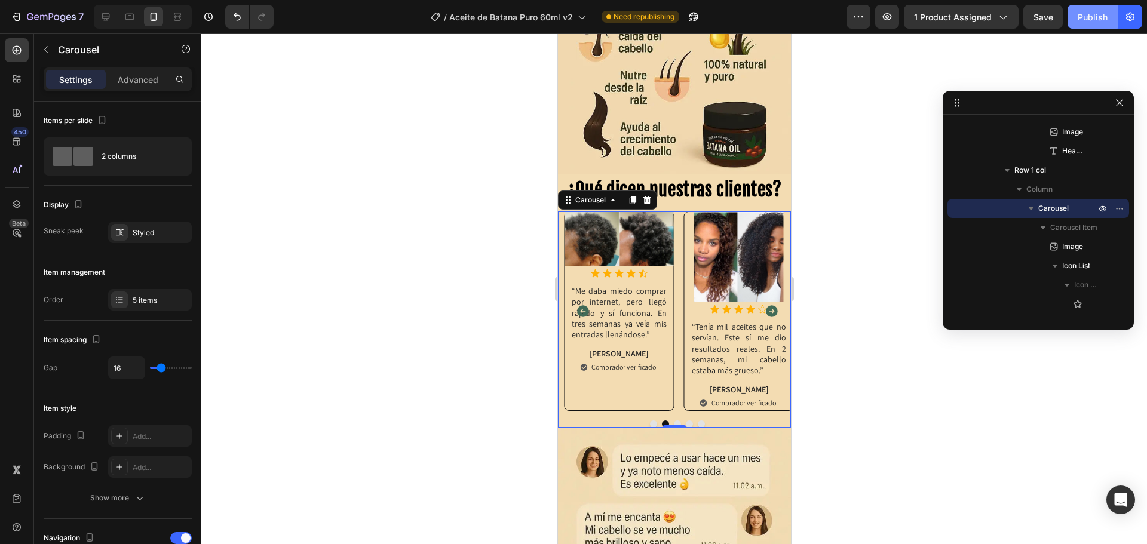
click at [1079, 27] on button "Publish" at bounding box center [1092, 17] width 50 height 24
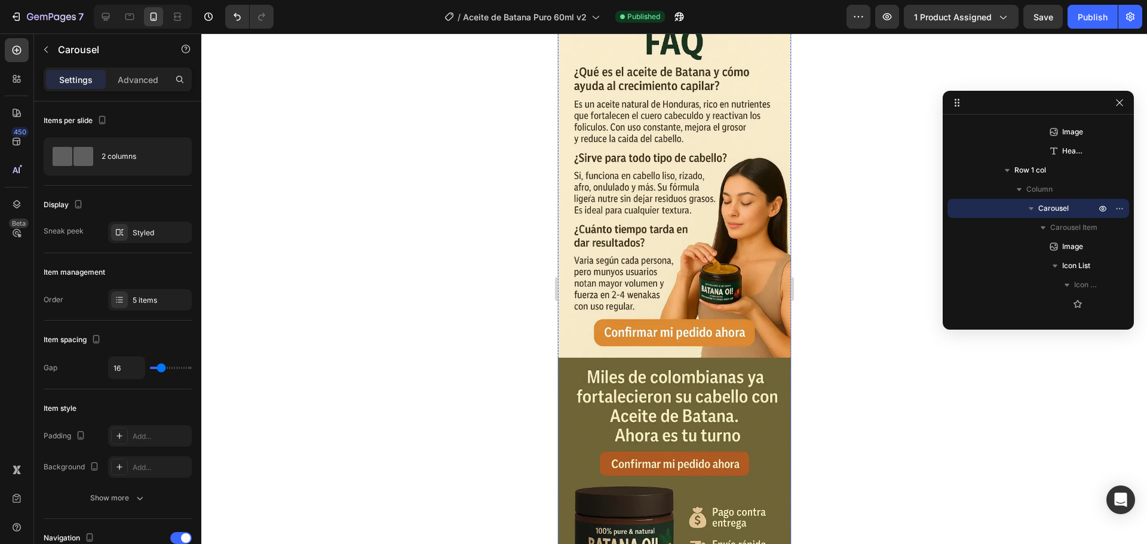
scroll to position [1849, 0]
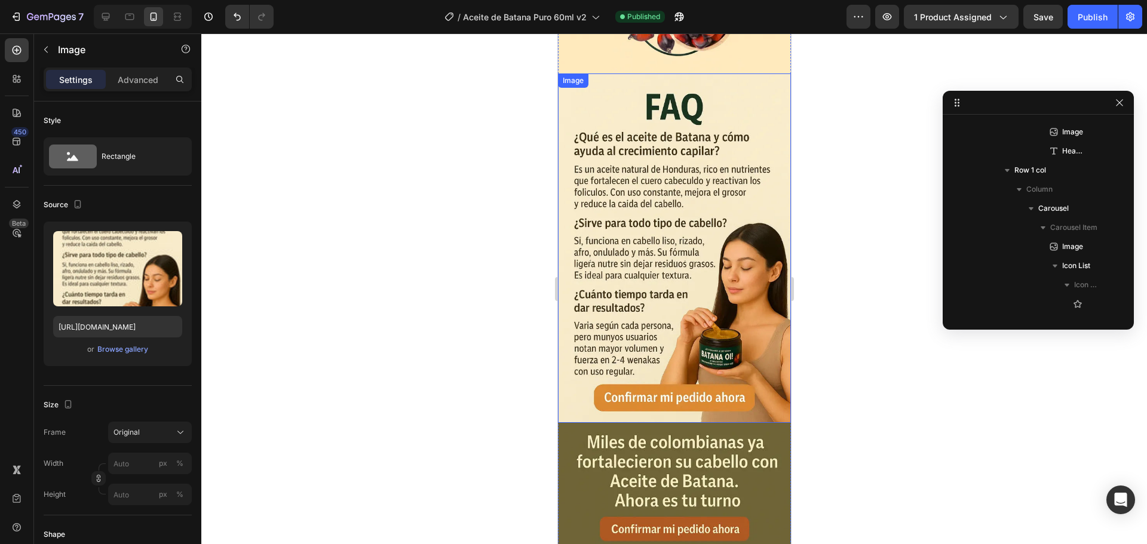
click at [669, 300] on img at bounding box center [673, 247] width 233 height 349
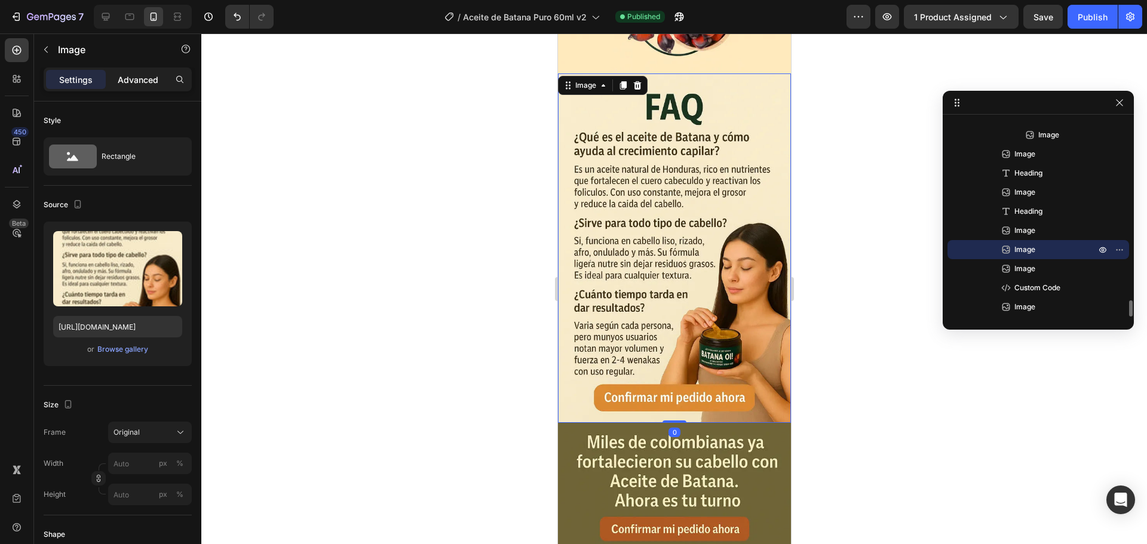
click at [140, 75] on p "Advanced" at bounding box center [138, 79] width 41 height 13
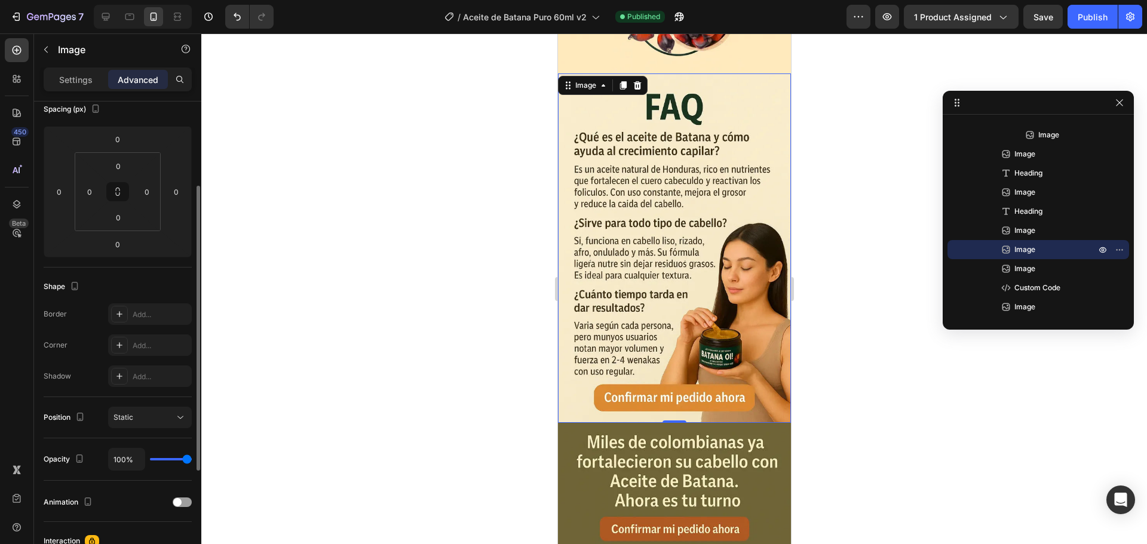
scroll to position [0, 0]
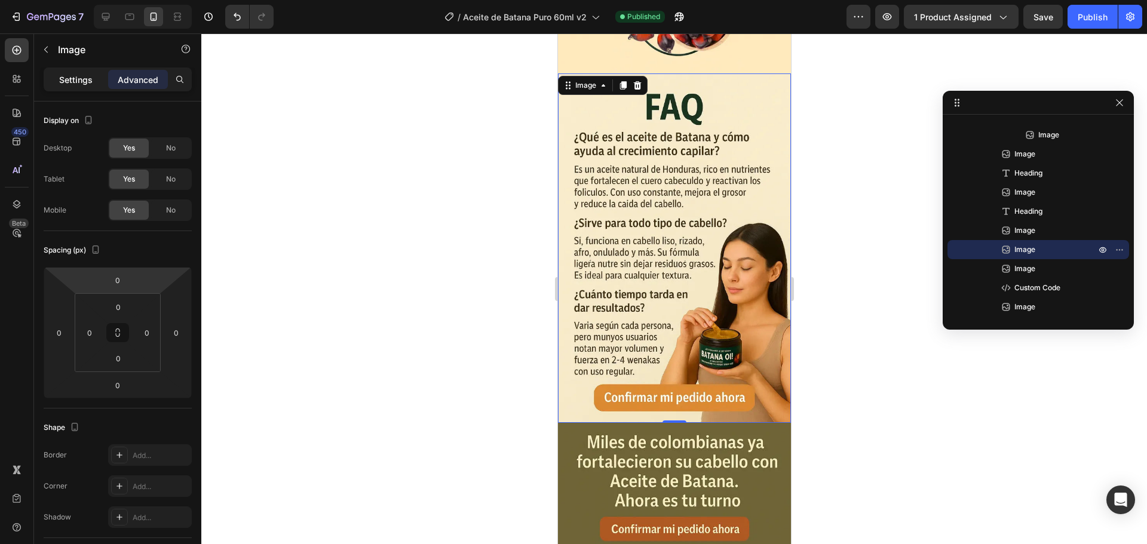
click at [67, 79] on p "Settings" at bounding box center [75, 79] width 33 height 13
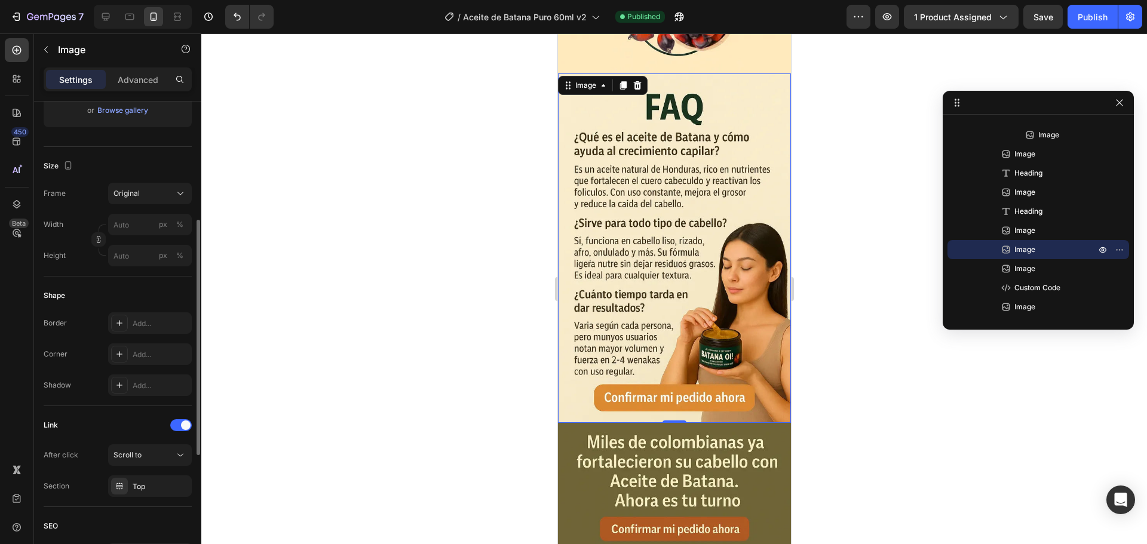
scroll to position [299, 0]
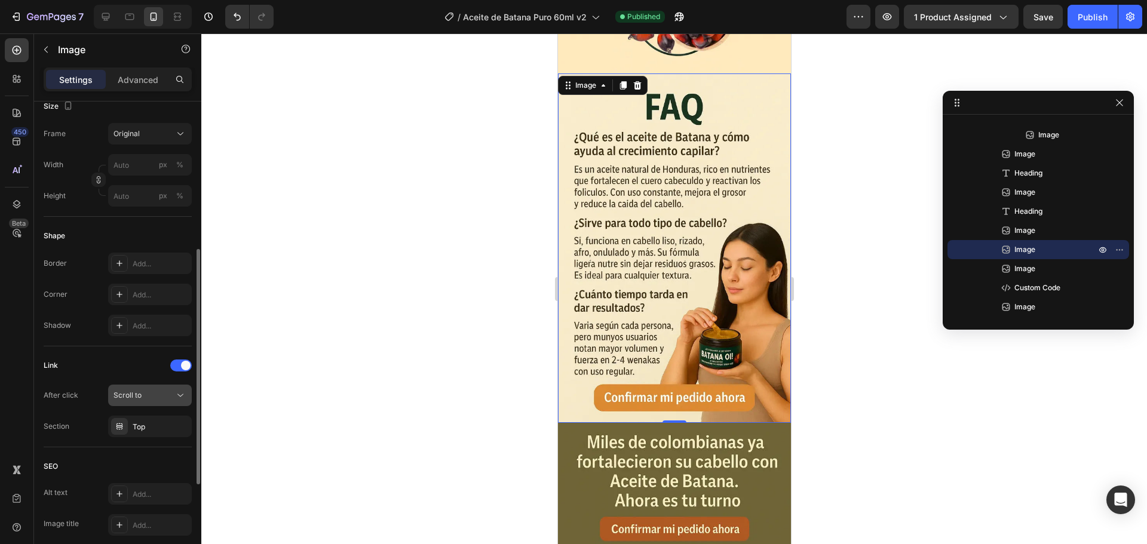
click at [177, 396] on icon at bounding box center [180, 395] width 12 height 12
click at [73, 355] on div "Link After click Scroll to Section Top" at bounding box center [118, 396] width 148 height 101
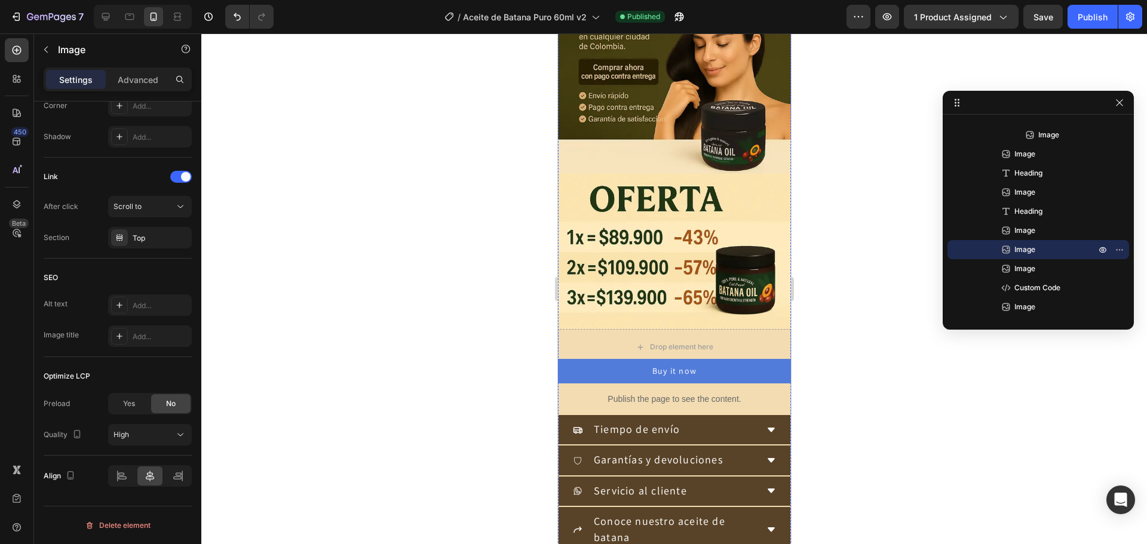
scroll to position [0, 0]
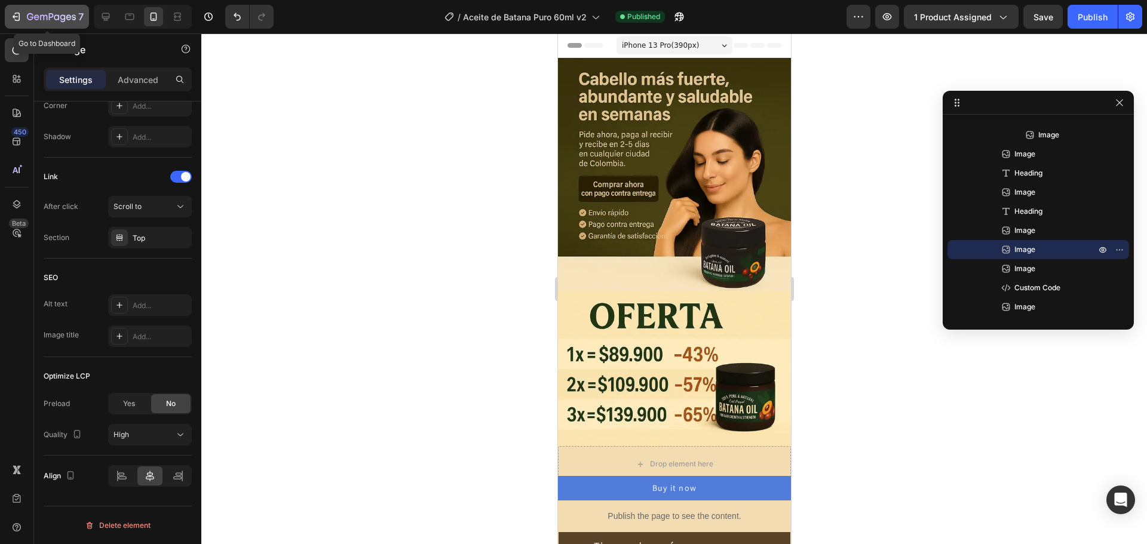
click at [38, 17] on icon "button" at bounding box center [36, 16] width 5 height 5
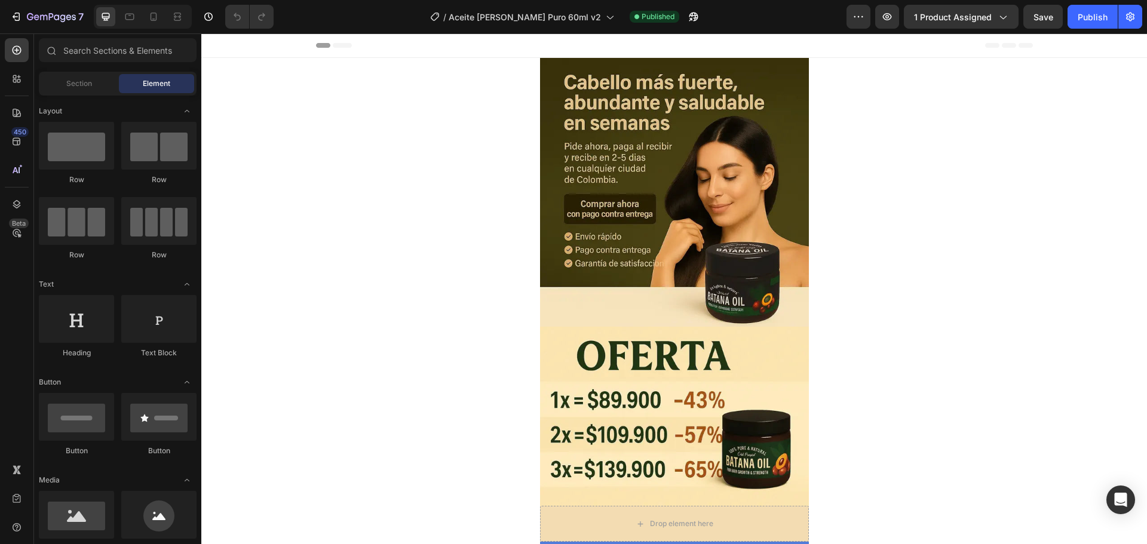
click at [611, 46] on div "Header" at bounding box center [674, 45] width 717 height 24
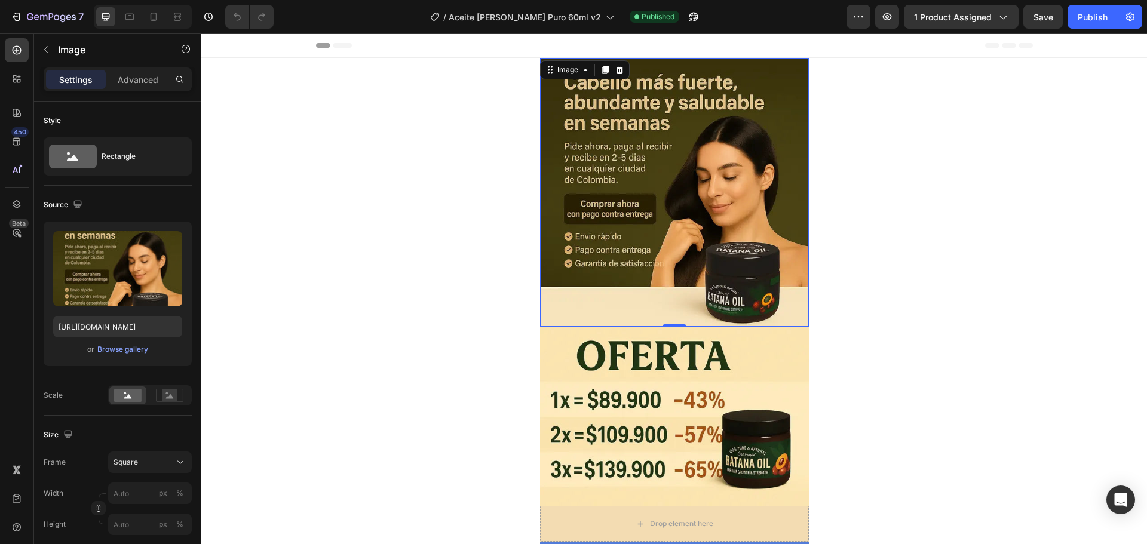
click at [603, 91] on img at bounding box center [674, 192] width 269 height 269
click at [647, 56] on div "Header" at bounding box center [674, 45] width 717 height 24
click at [663, 64] on img at bounding box center [674, 192] width 269 height 269
click at [150, 91] on div "Settings Advanced" at bounding box center [117, 84] width 167 height 34
click at [147, 85] on p "Advanced" at bounding box center [138, 79] width 41 height 13
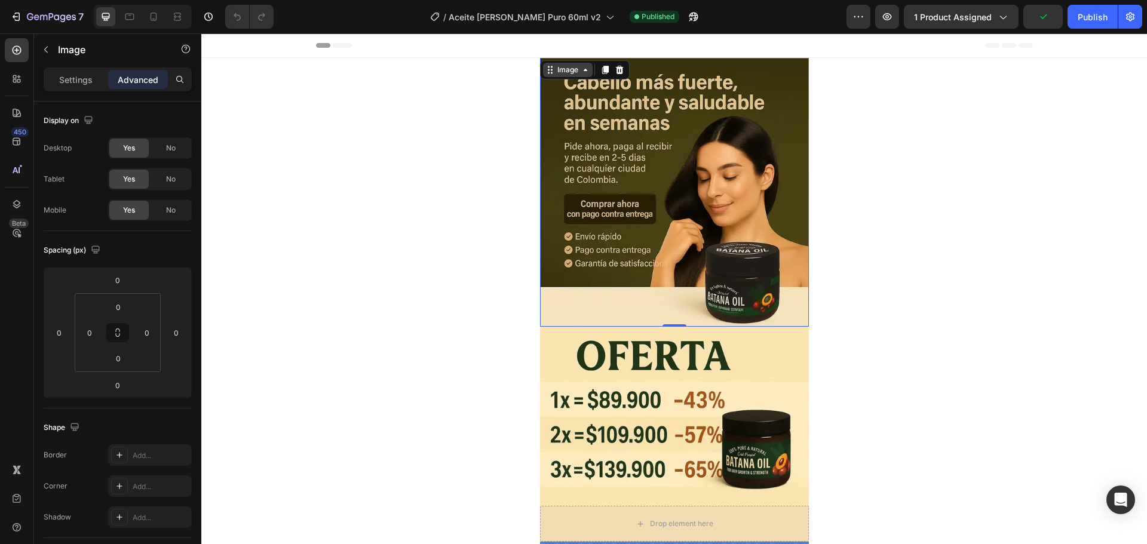
click at [561, 67] on div "Image" at bounding box center [568, 69] width 26 height 11
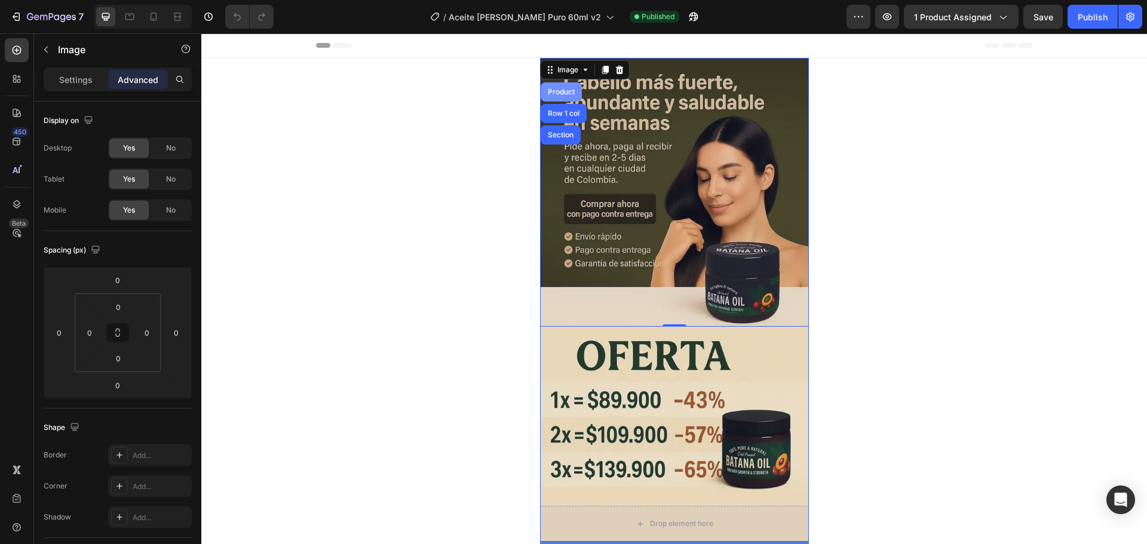
click at [545, 93] on div "Product" at bounding box center [561, 91] width 32 height 7
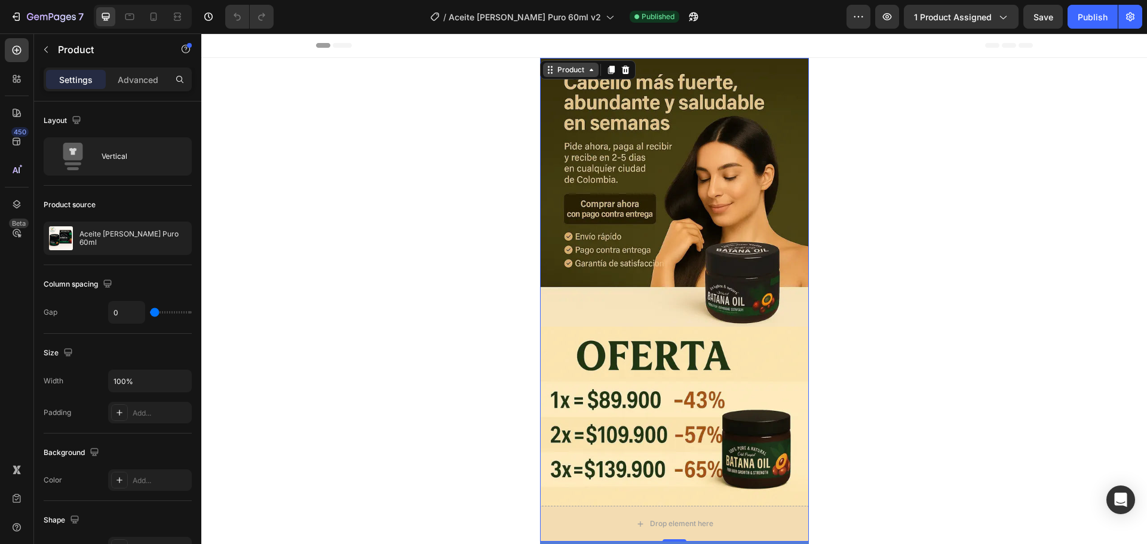
click at [555, 73] on div "Product" at bounding box center [571, 69] width 32 height 11
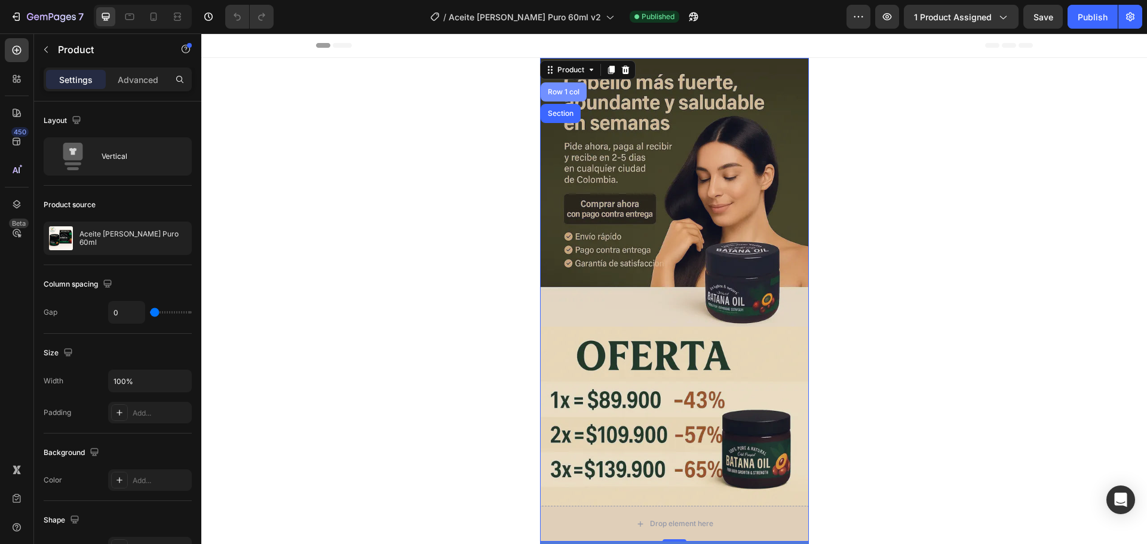
click at [551, 93] on div "Row 1 col" at bounding box center [563, 91] width 36 height 7
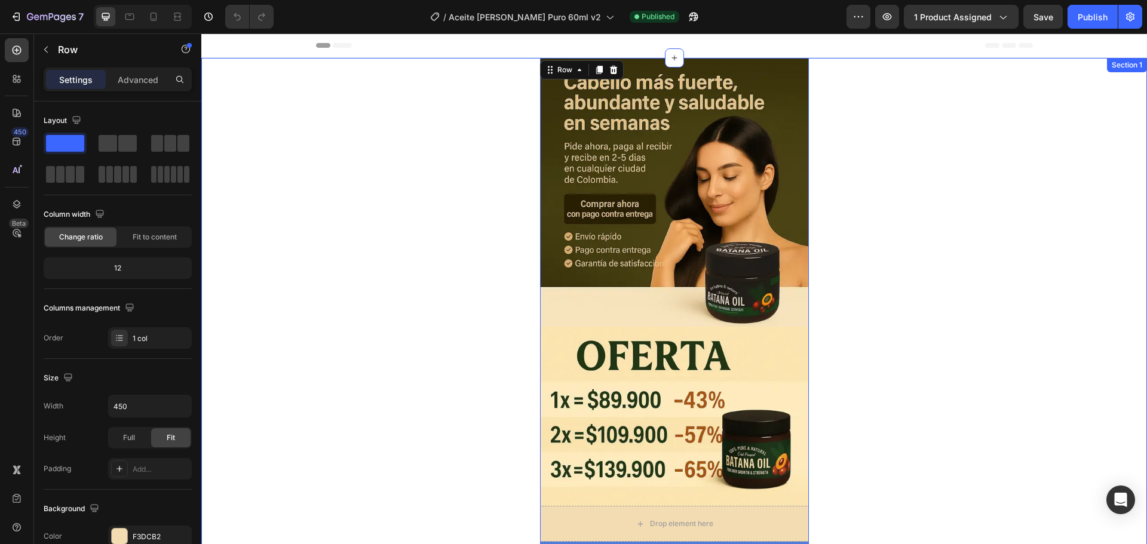
click at [1120, 66] on div "Section 1" at bounding box center [1127, 65] width 40 height 14
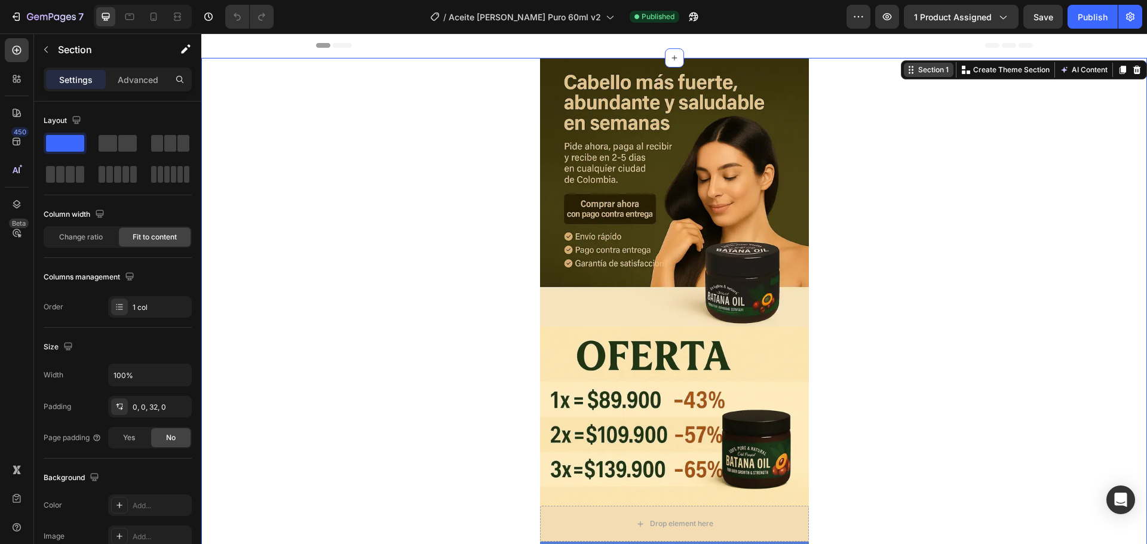
click at [921, 71] on div "Section 1" at bounding box center [933, 69] width 35 height 11
click at [377, 51] on div "Header" at bounding box center [674, 45] width 717 height 24
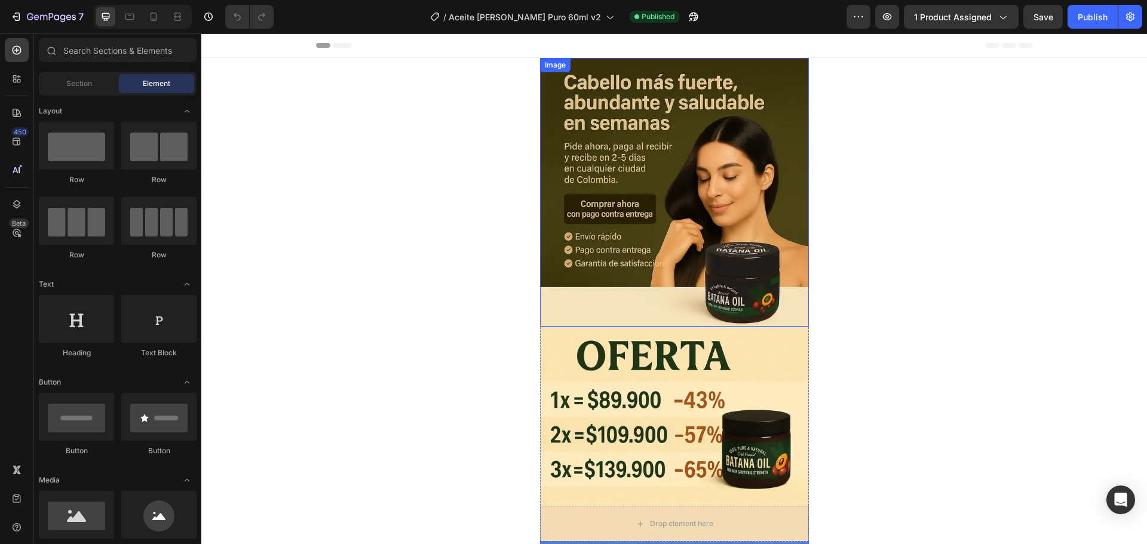
click at [590, 70] on div "Image" at bounding box center [674, 192] width 269 height 269
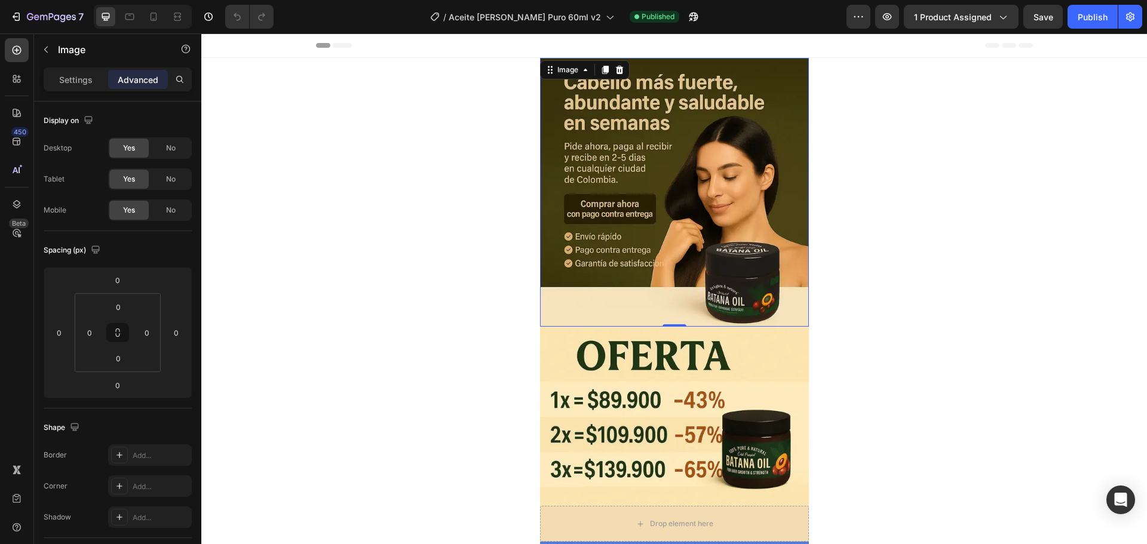
click at [606, 53] on div "Header" at bounding box center [674, 45] width 717 height 24
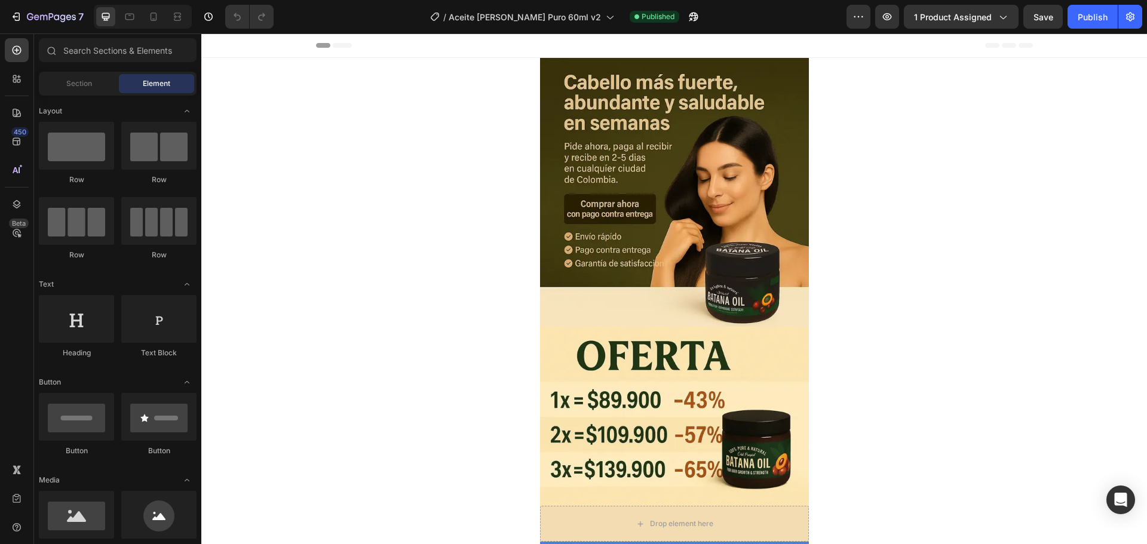
click at [606, 53] on div "Header" at bounding box center [674, 45] width 717 height 24
click at [27, 17] on icon "button" at bounding box center [30, 16] width 7 height 7
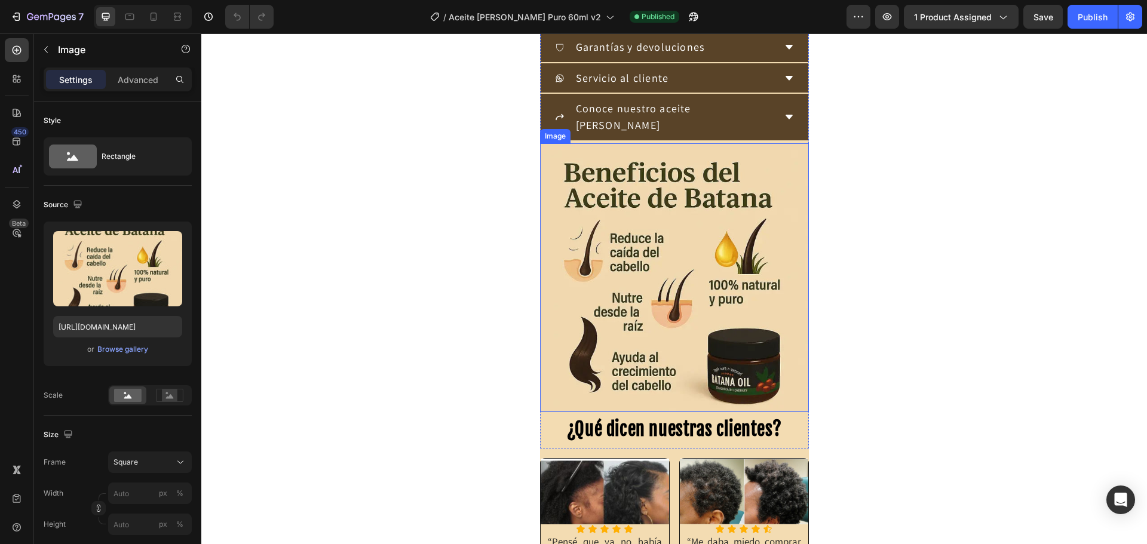
click at [640, 388] on img at bounding box center [674, 277] width 269 height 269
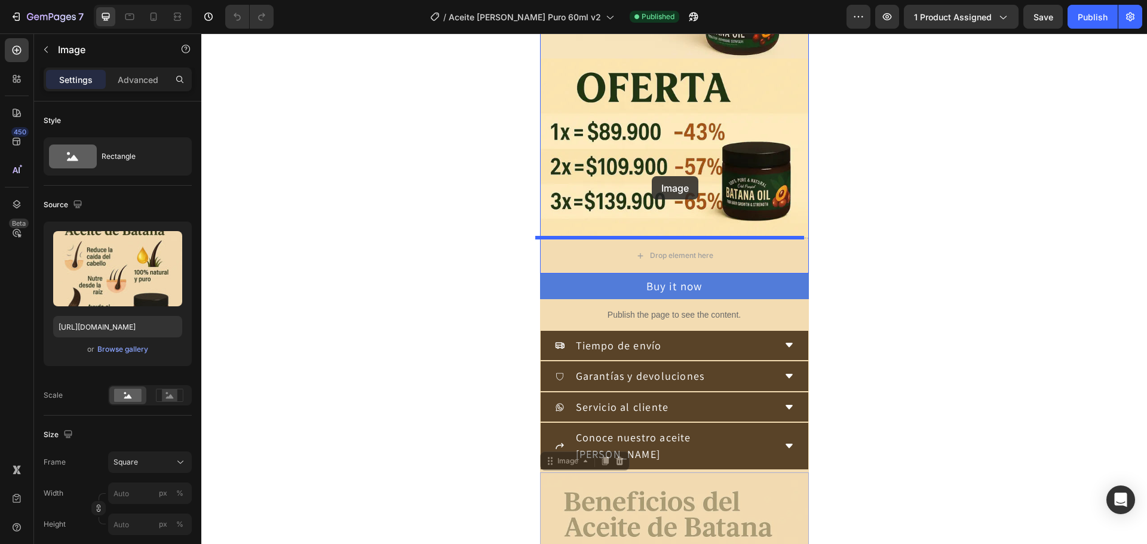
scroll to position [179, 0]
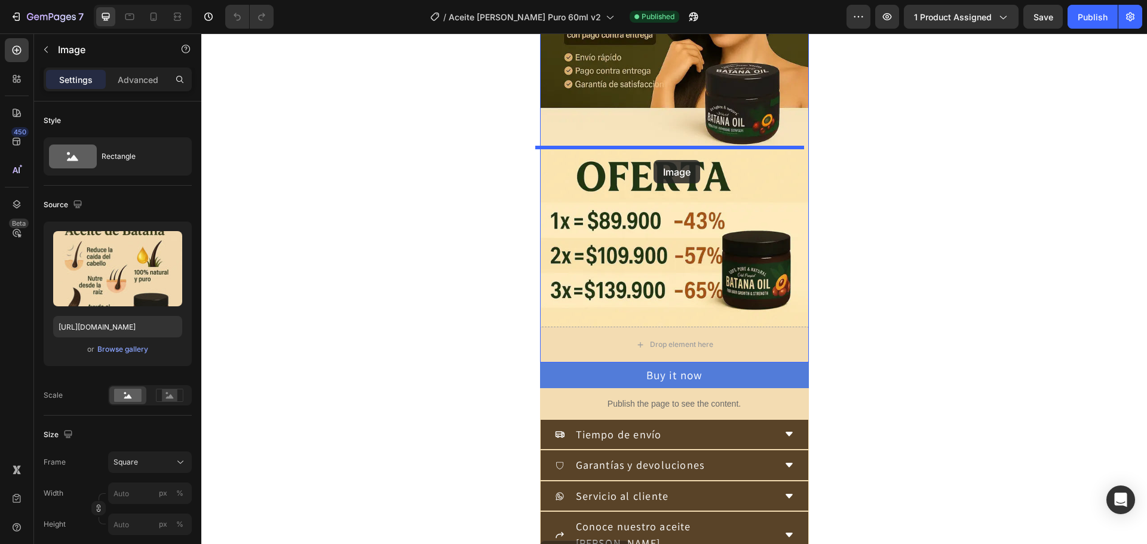
drag, startPoint x: 640, startPoint y: 481, endPoint x: 653, endPoint y: 160, distance: 321.0
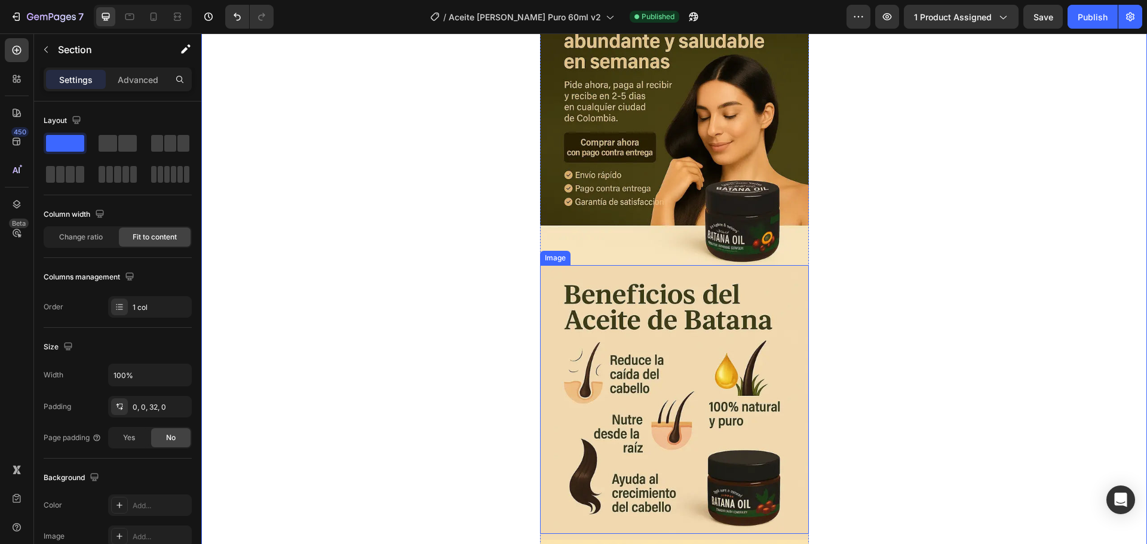
scroll to position [60, 0]
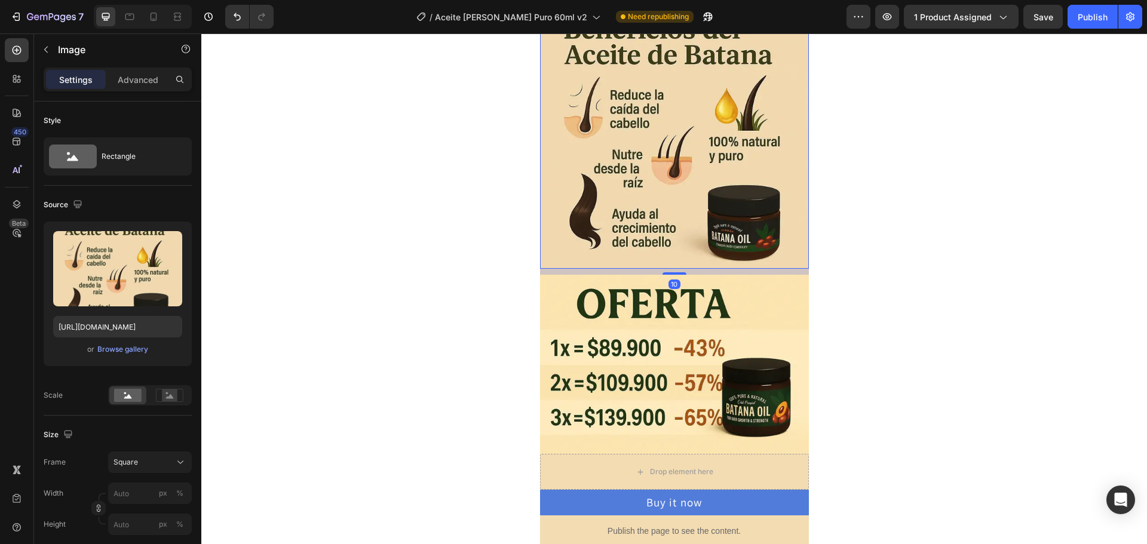
scroll to position [358, 0]
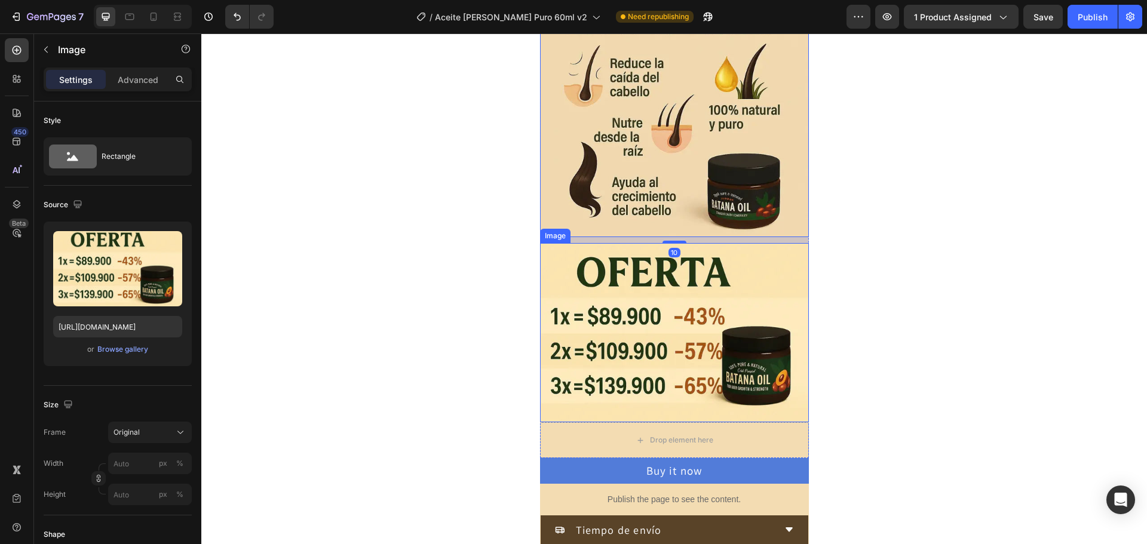
click at [721, 291] on img at bounding box center [674, 332] width 269 height 179
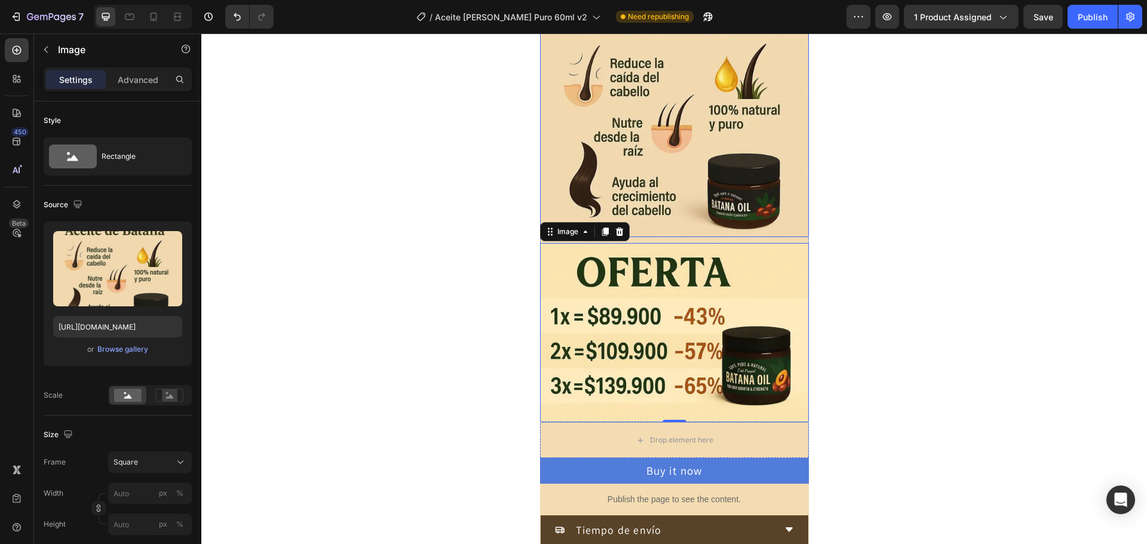
click at [670, 225] on img at bounding box center [674, 102] width 269 height 269
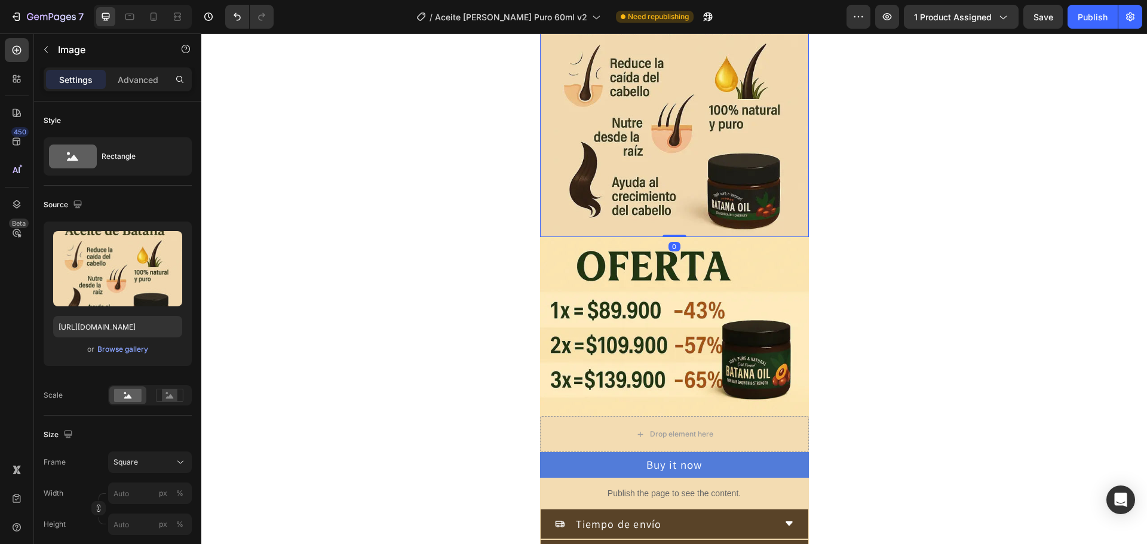
drag, startPoint x: 668, startPoint y: 241, endPoint x: 662, endPoint y: 199, distance: 42.8
click at [662, 199] on div "Image 0" at bounding box center [674, 102] width 269 height 269
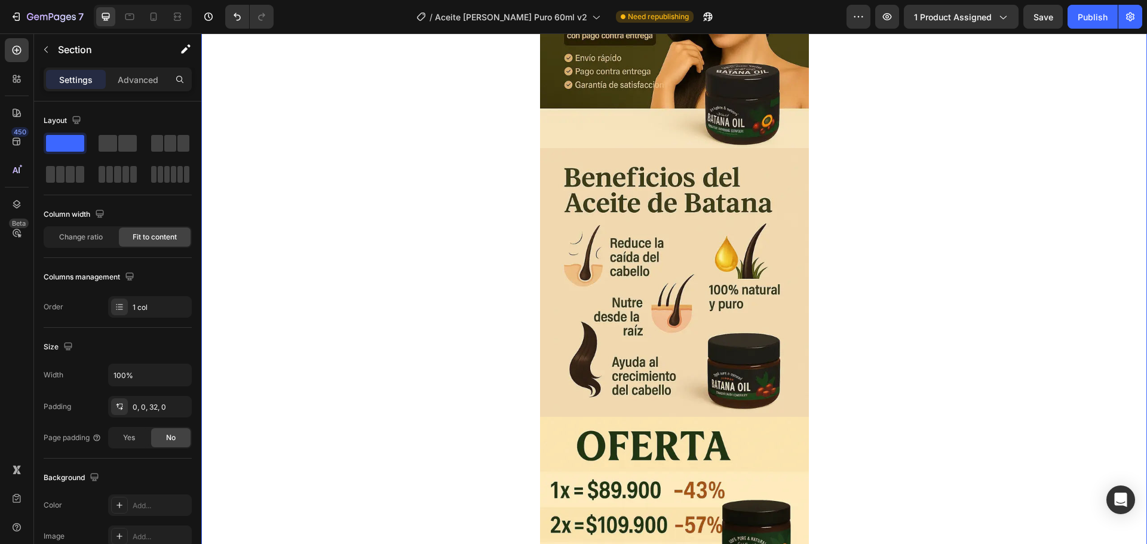
scroll to position [0, 0]
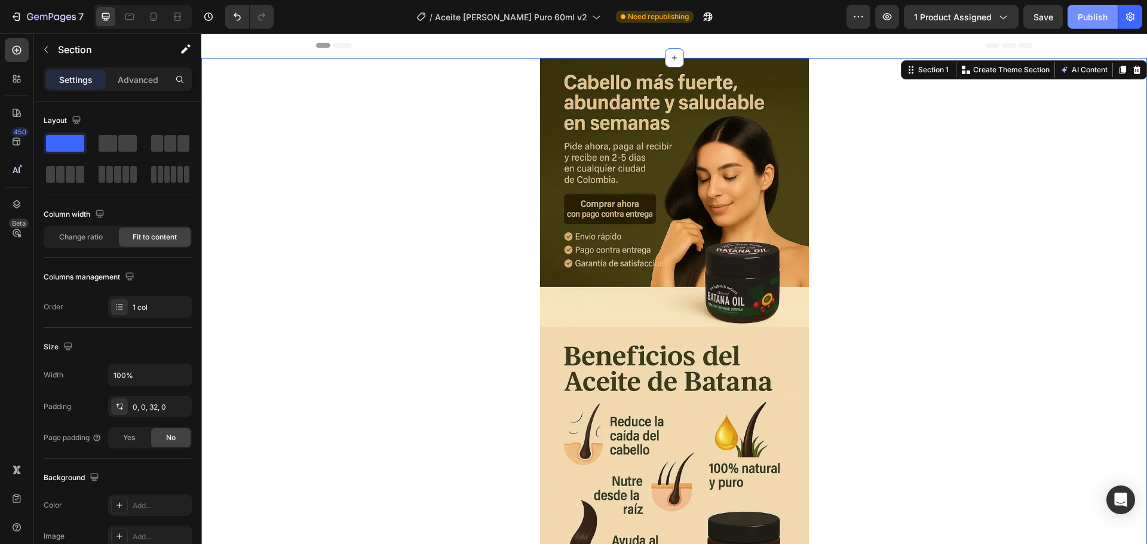
click at [1086, 27] on button "Publish" at bounding box center [1092, 17] width 50 height 24
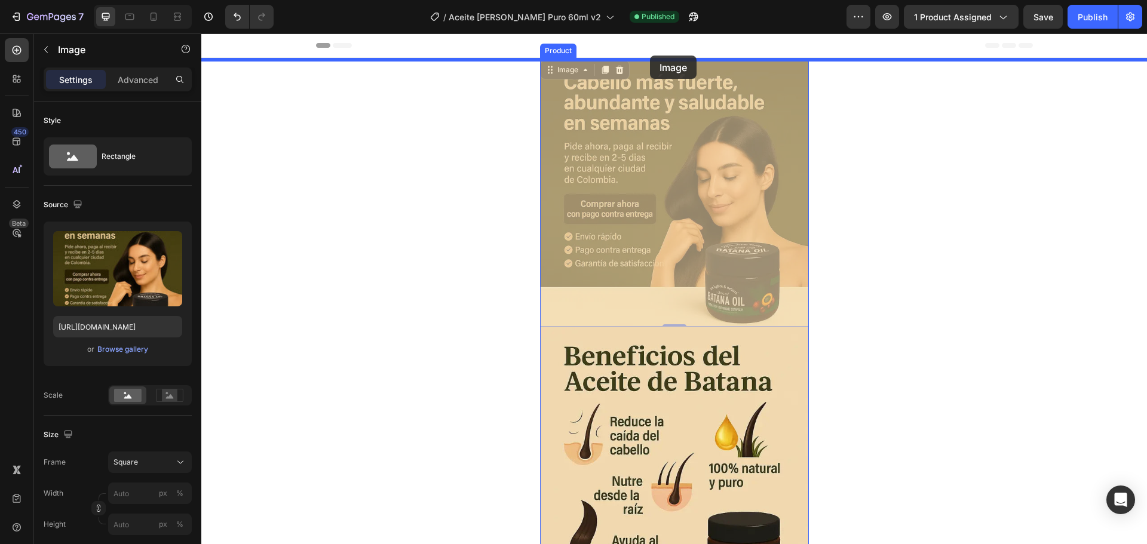
drag, startPoint x: 644, startPoint y: 122, endPoint x: 650, endPoint y: 56, distance: 66.5
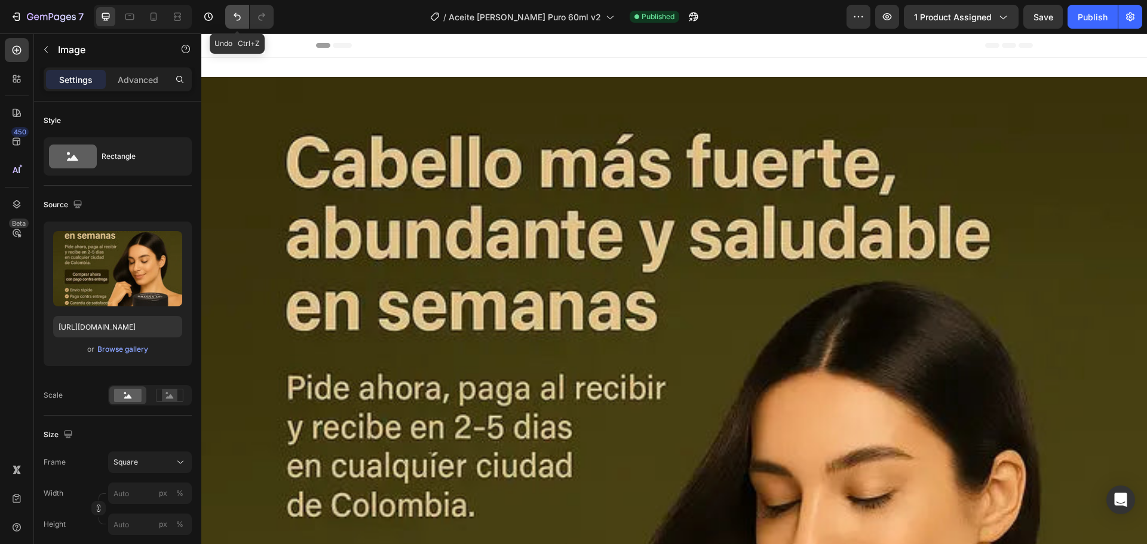
click at [234, 16] on icon "Undo/Redo" at bounding box center [237, 17] width 7 height 8
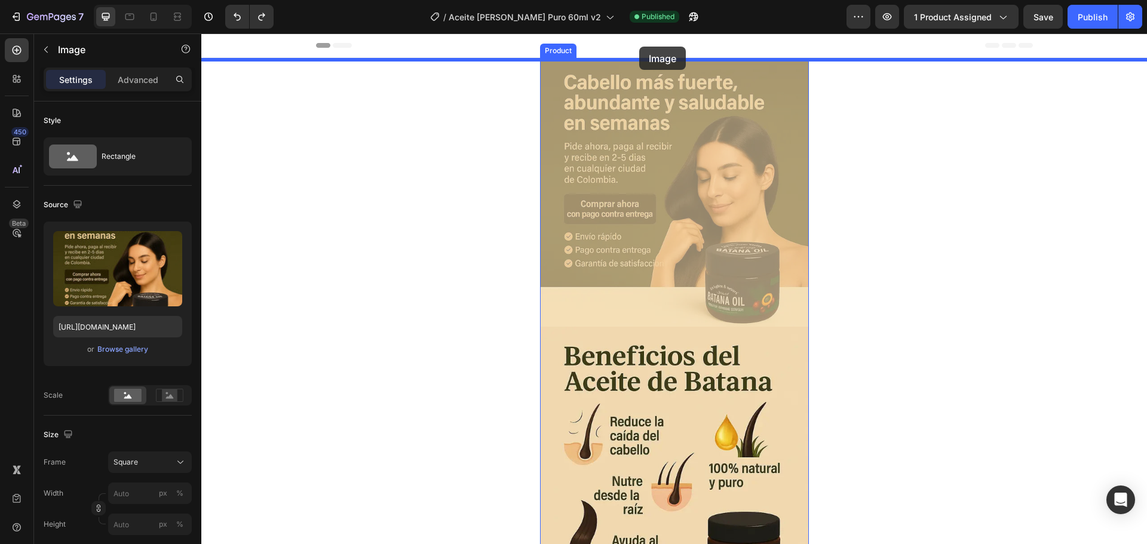
drag, startPoint x: 616, startPoint y: 97, endPoint x: 639, endPoint y: 47, distance: 55.6
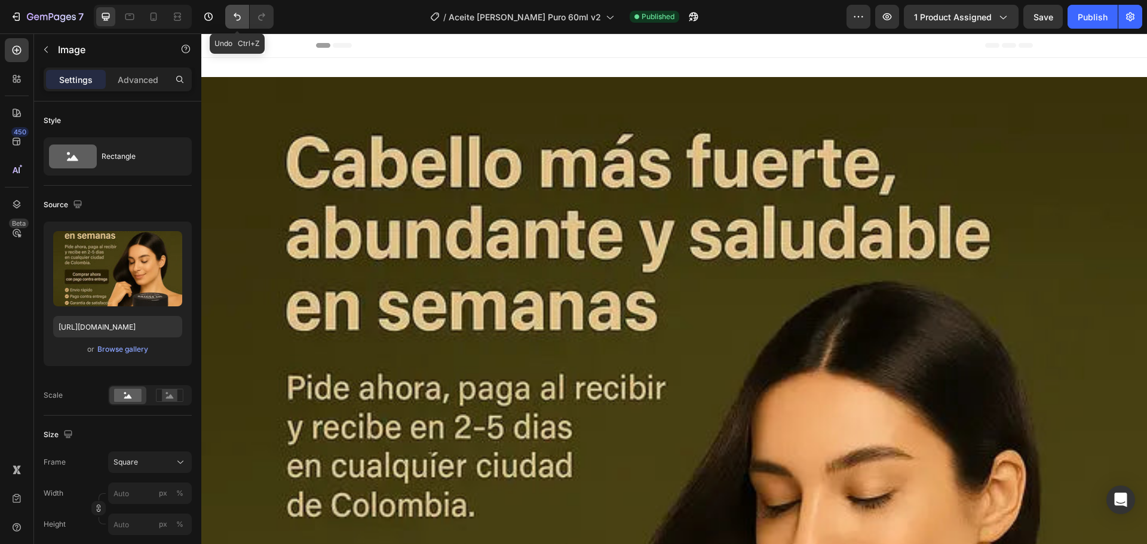
click at [234, 10] on button "Undo/Redo" at bounding box center [237, 17] width 24 height 24
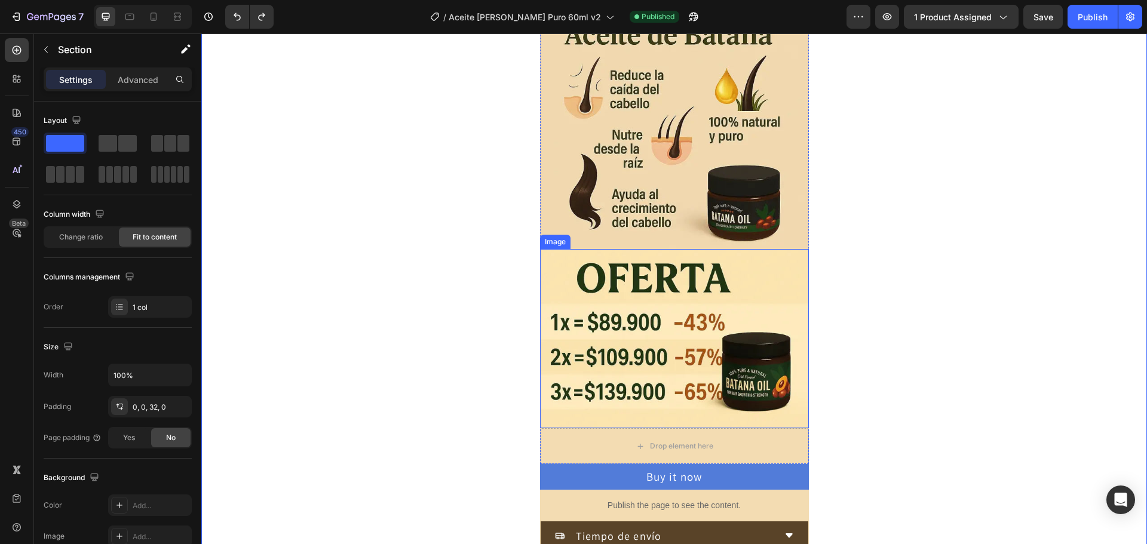
scroll to position [358, 0]
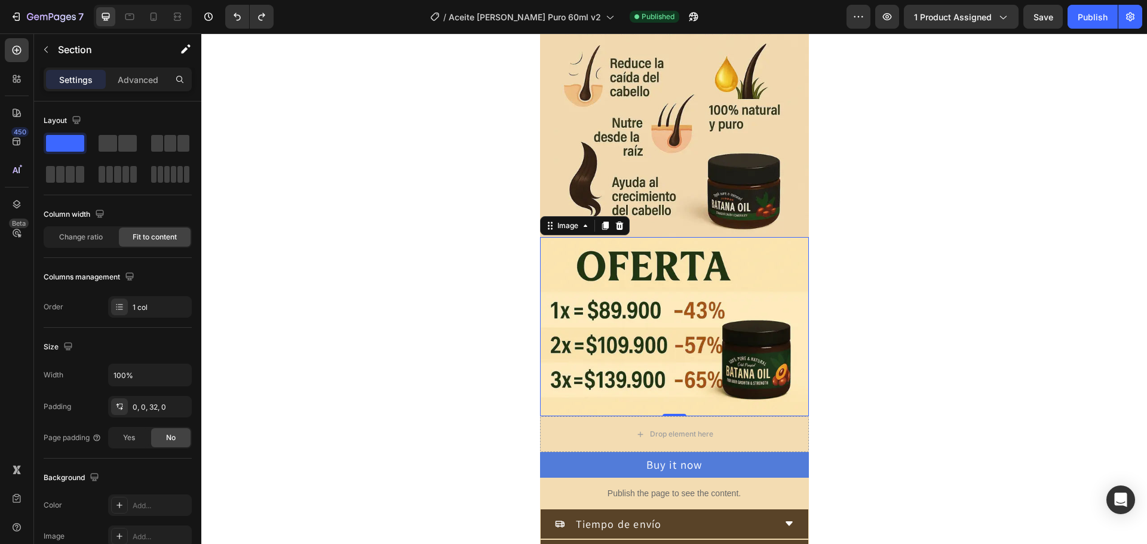
click at [695, 319] on img at bounding box center [674, 326] width 269 height 179
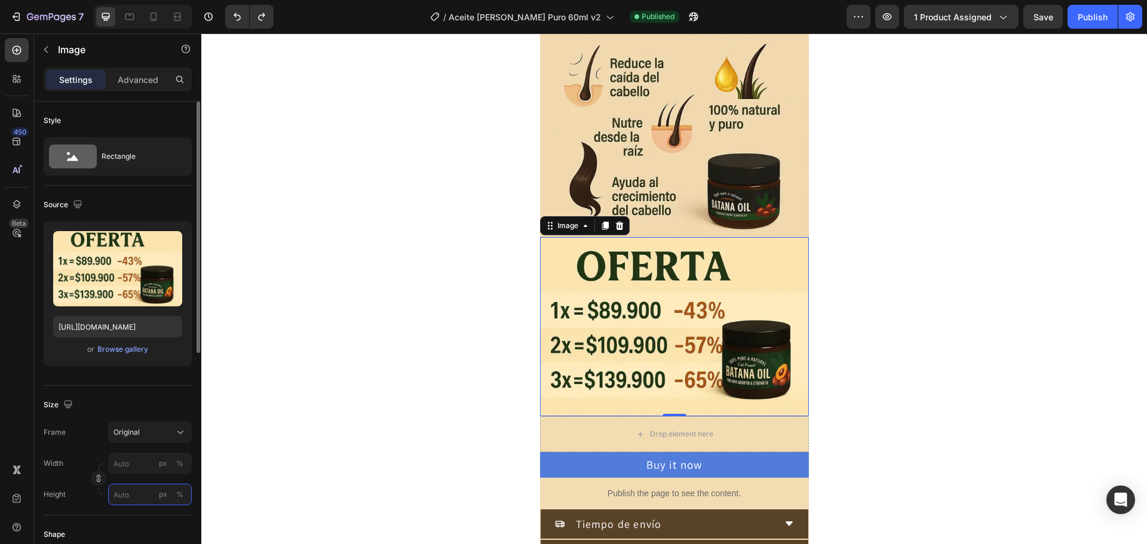
click at [121, 497] on input "px %" at bounding box center [150, 494] width 84 height 21
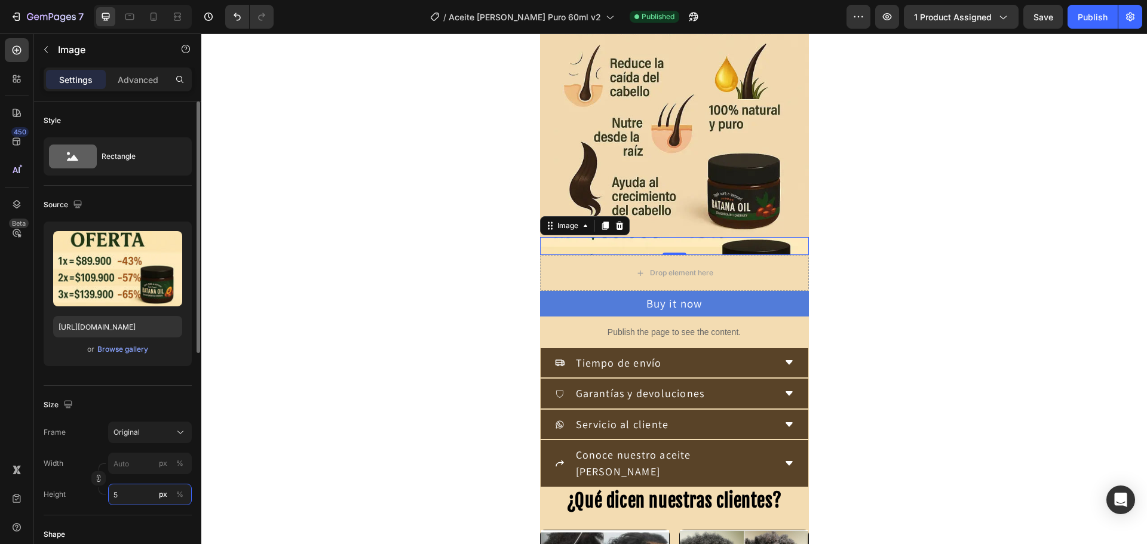
type input "50"
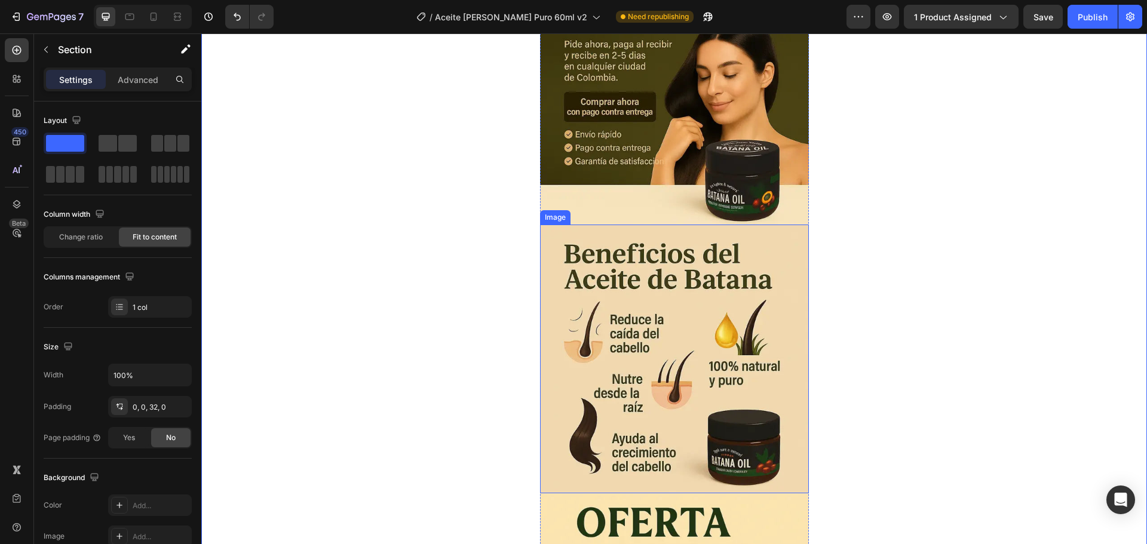
scroll to position [239, 0]
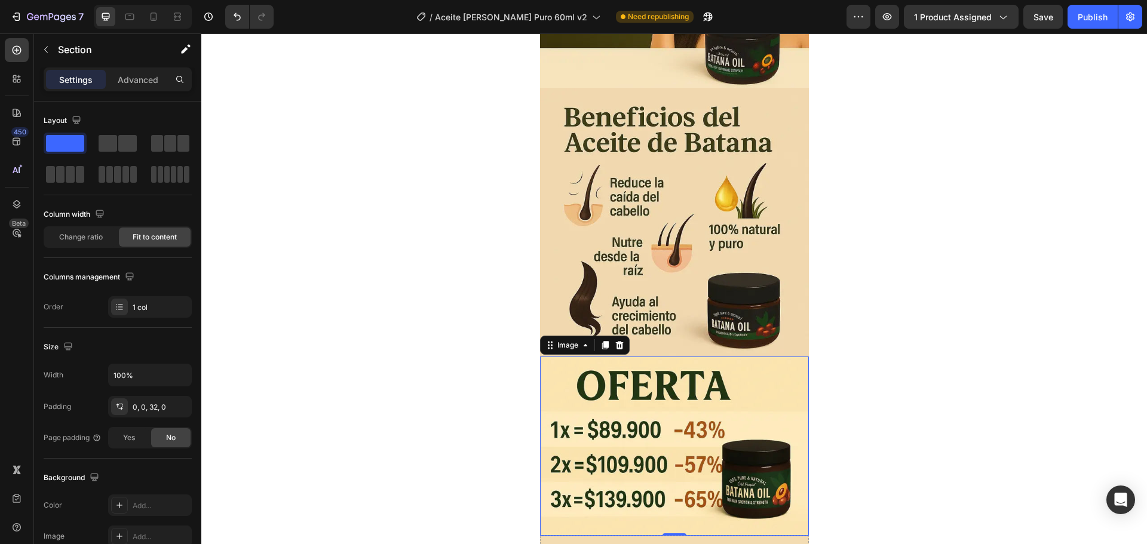
click at [655, 394] on img at bounding box center [674, 446] width 269 height 179
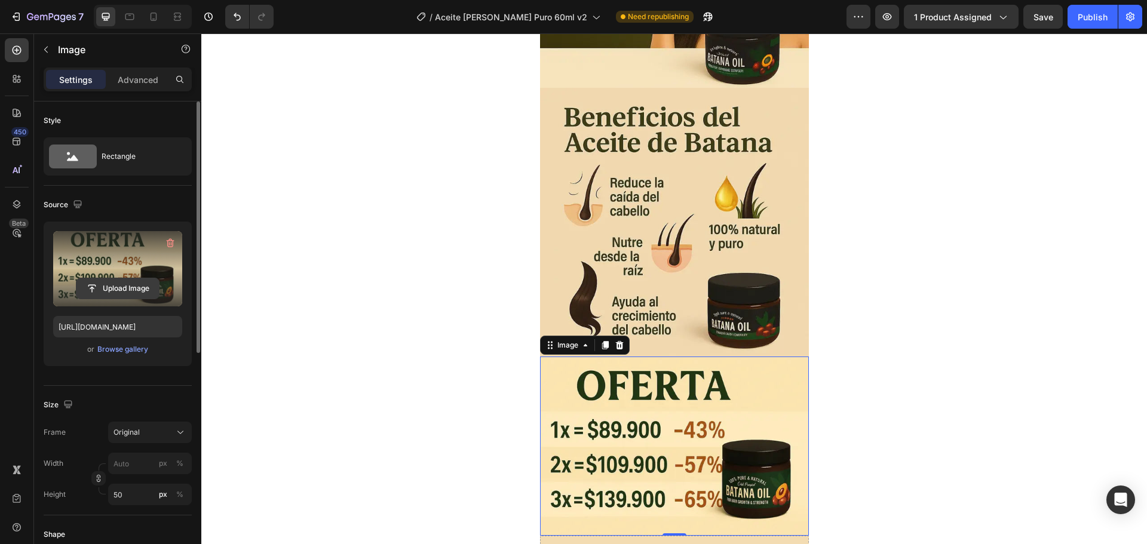
click at [123, 290] on input "file" at bounding box center [117, 288] width 82 height 20
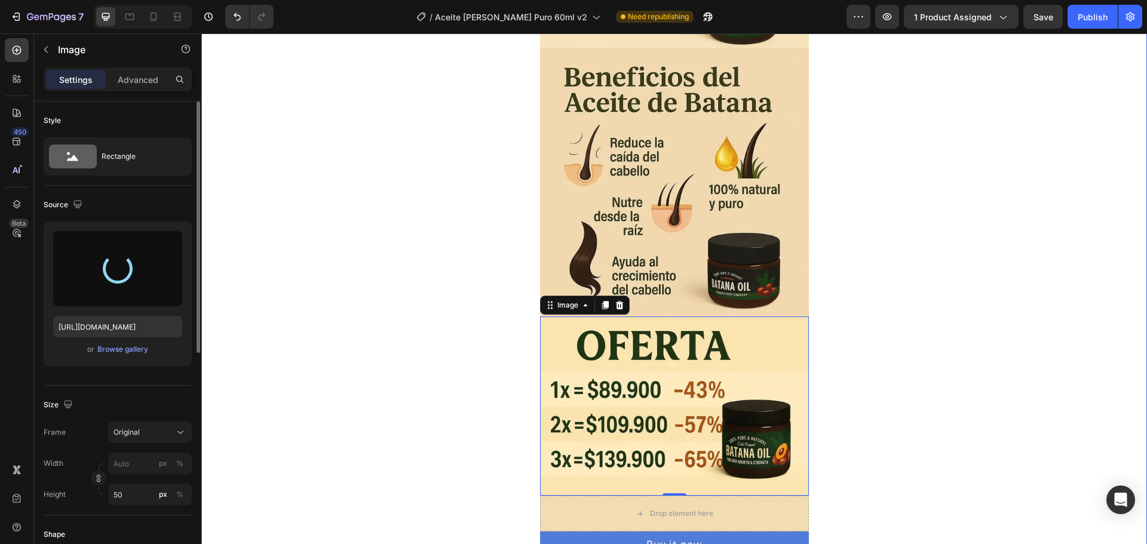
scroll to position [358, 0]
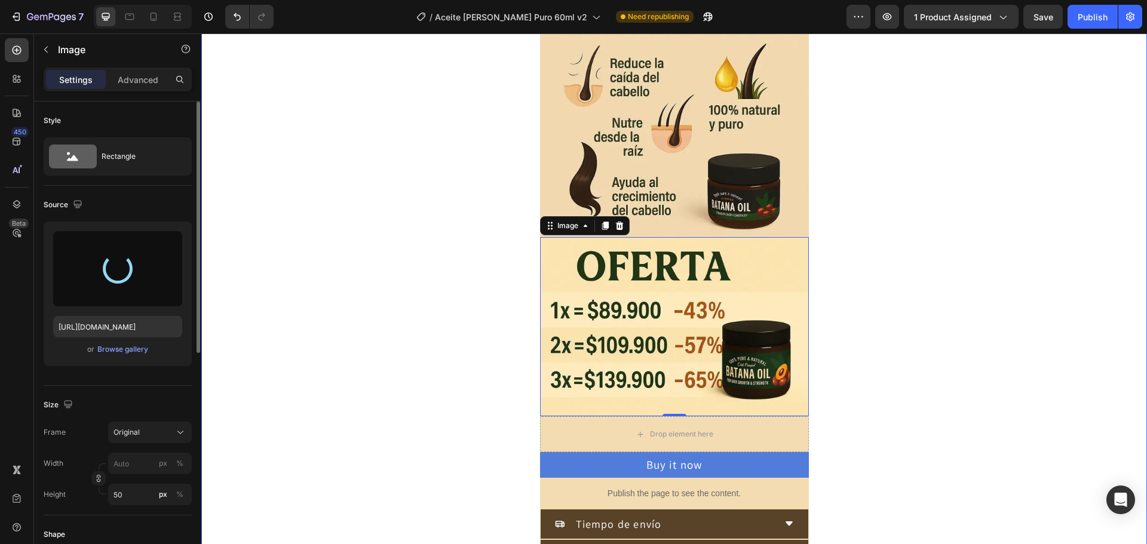
type input "https://cdn.shopify.com/s/files/1/0621/1620/0625/files/gempages_474829111282369…"
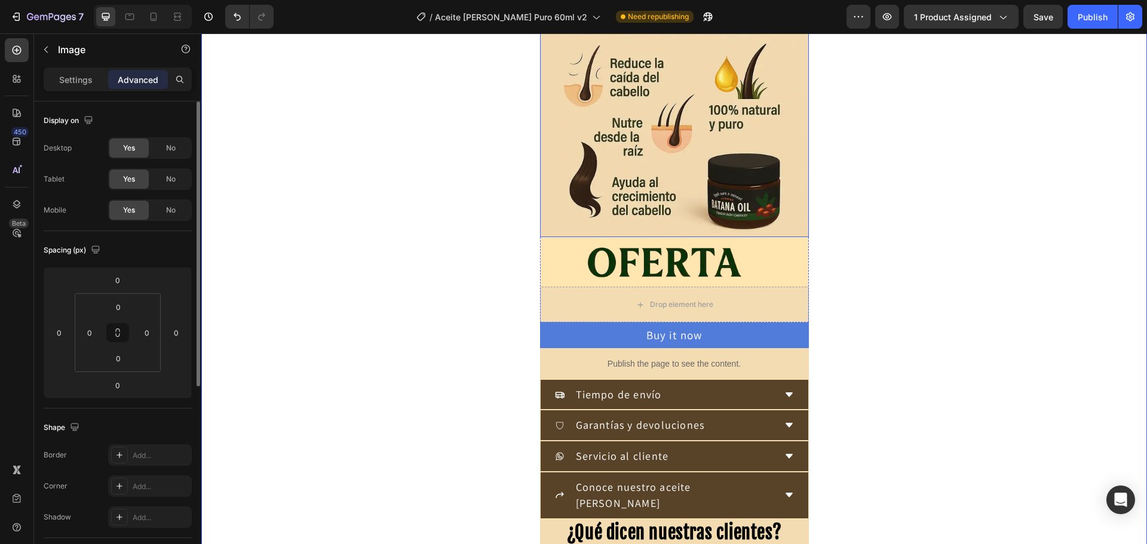
click at [588, 234] on img at bounding box center [674, 102] width 269 height 269
click at [570, 269] on img at bounding box center [674, 262] width 269 height 50
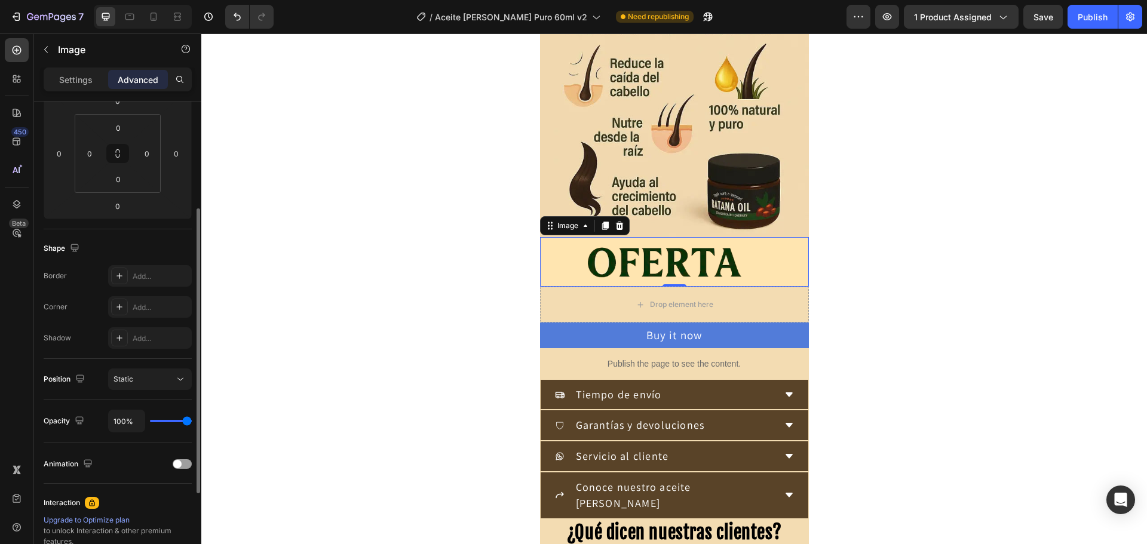
scroll to position [0, 0]
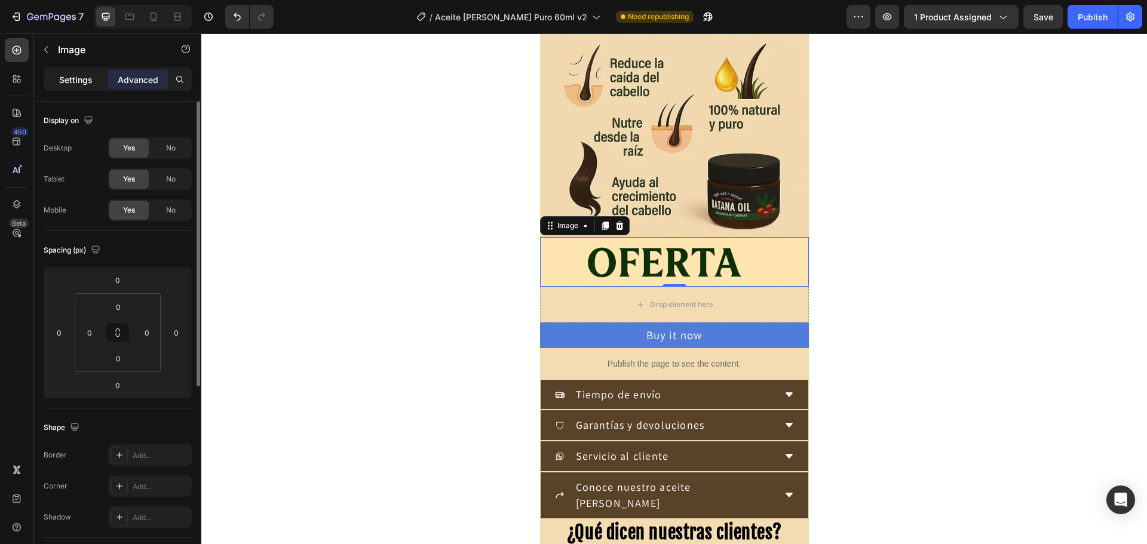
click at [71, 73] on p "Settings" at bounding box center [75, 79] width 33 height 13
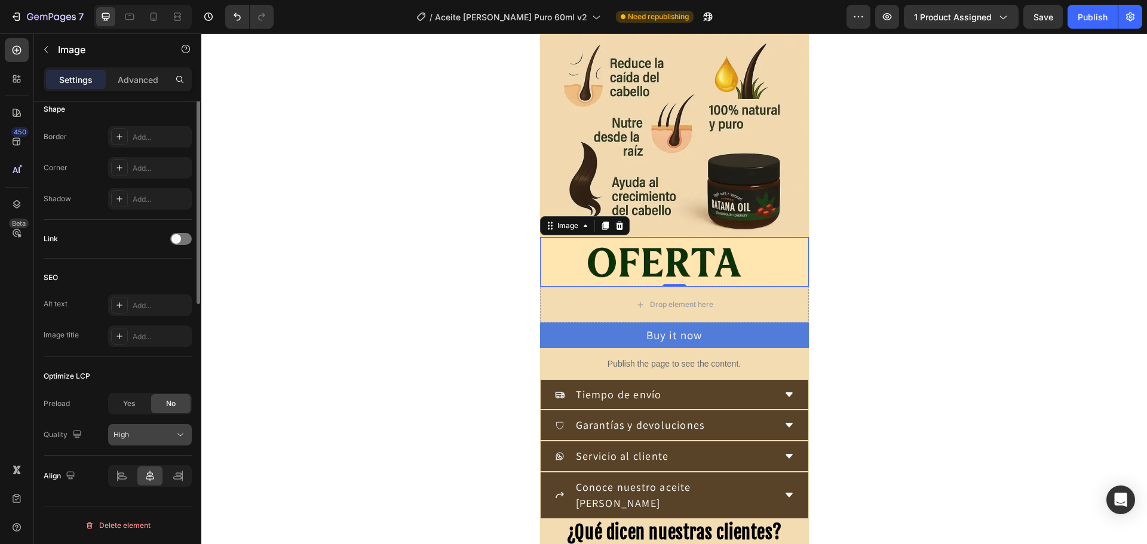
scroll to position [127, 0]
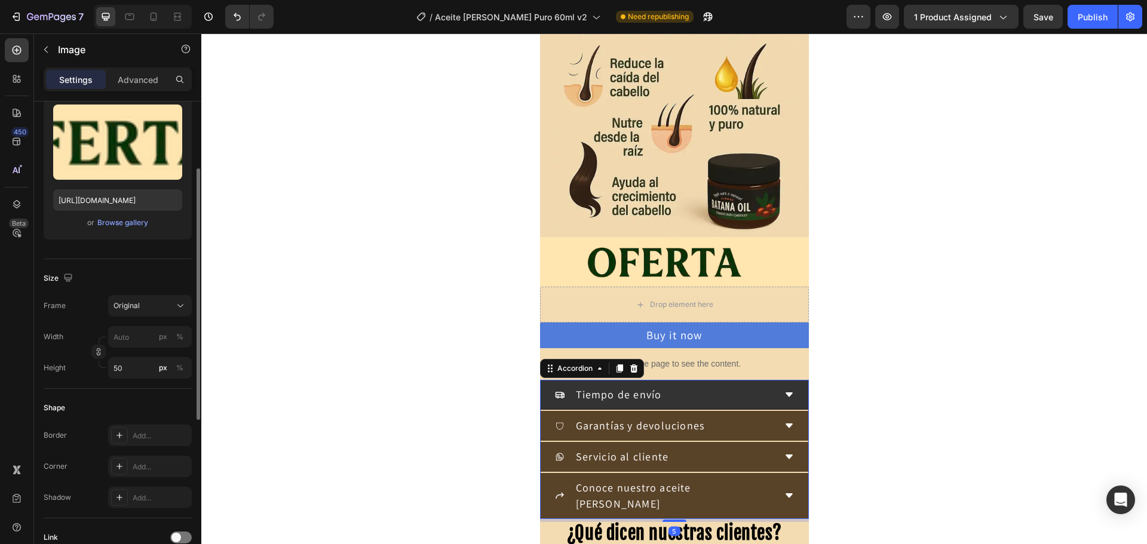
click at [634, 394] on span "Tiempo de envío" at bounding box center [619, 395] width 86 height 14
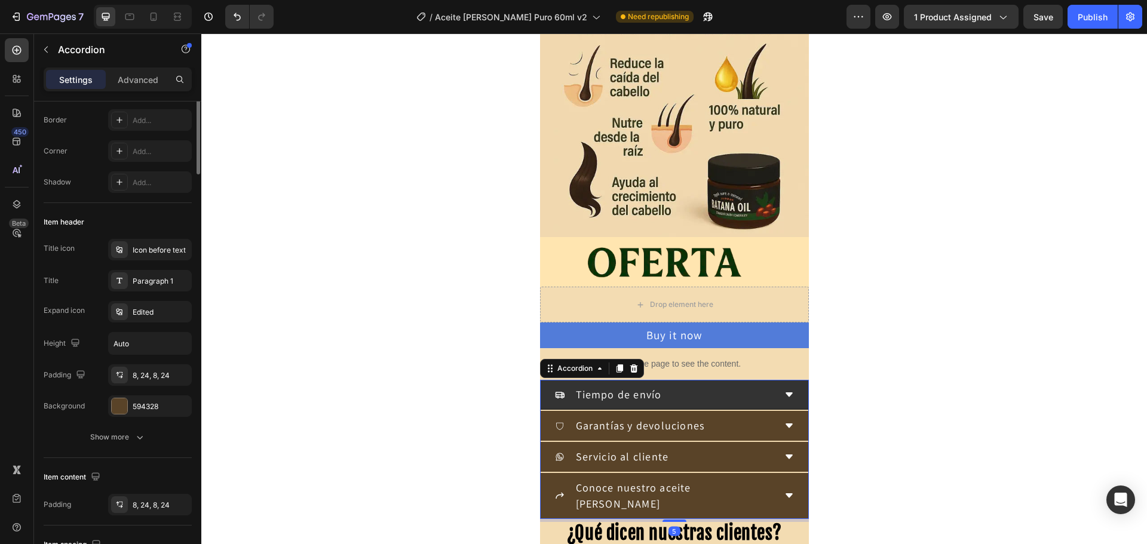
scroll to position [0, 0]
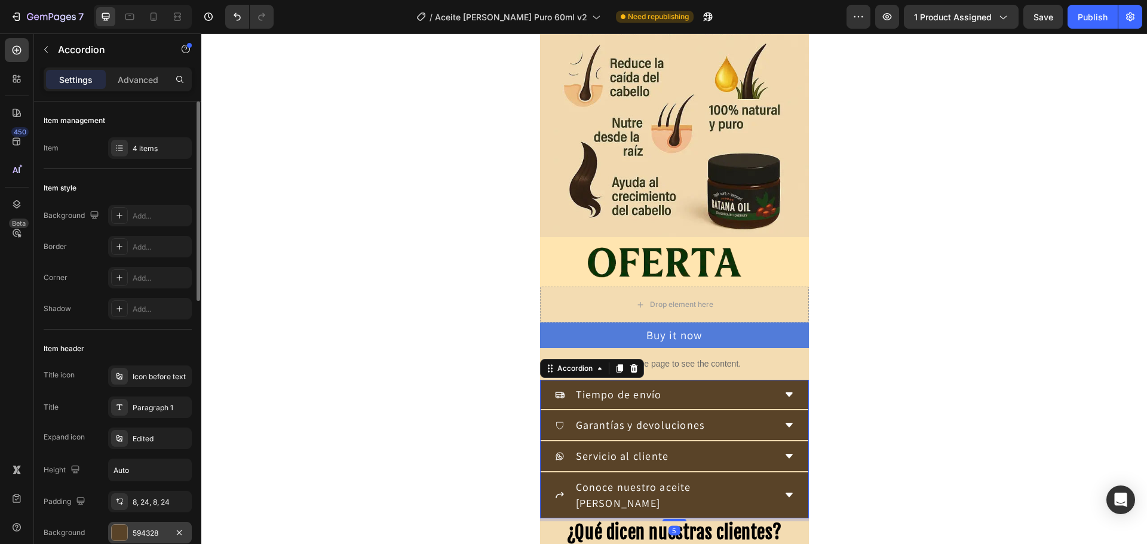
click at [121, 530] on div at bounding box center [120, 533] width 16 height 16
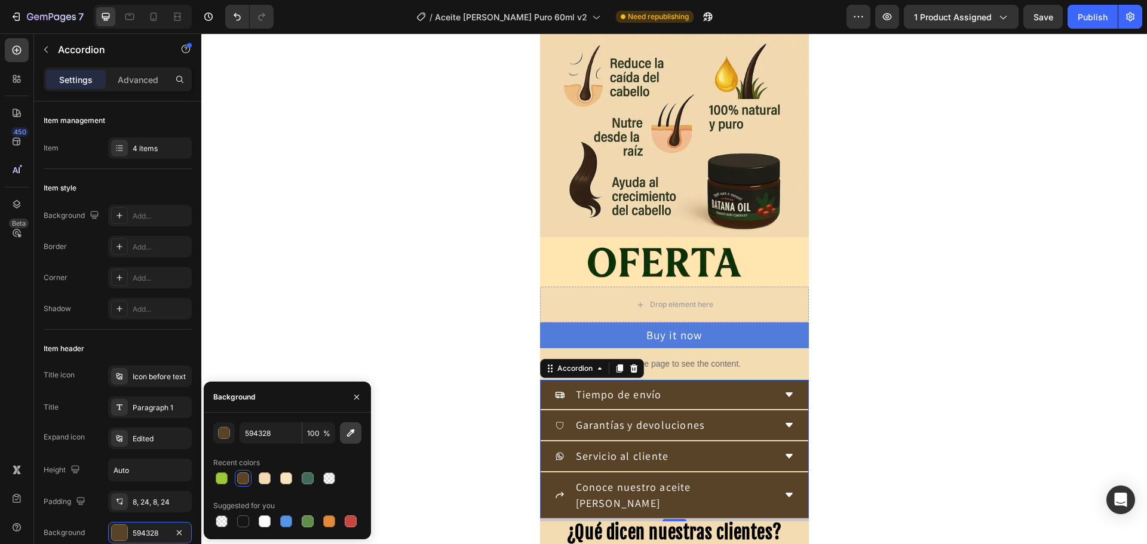
click at [356, 433] on icon "button" at bounding box center [351, 433] width 12 height 12
type input "F1D8AF"
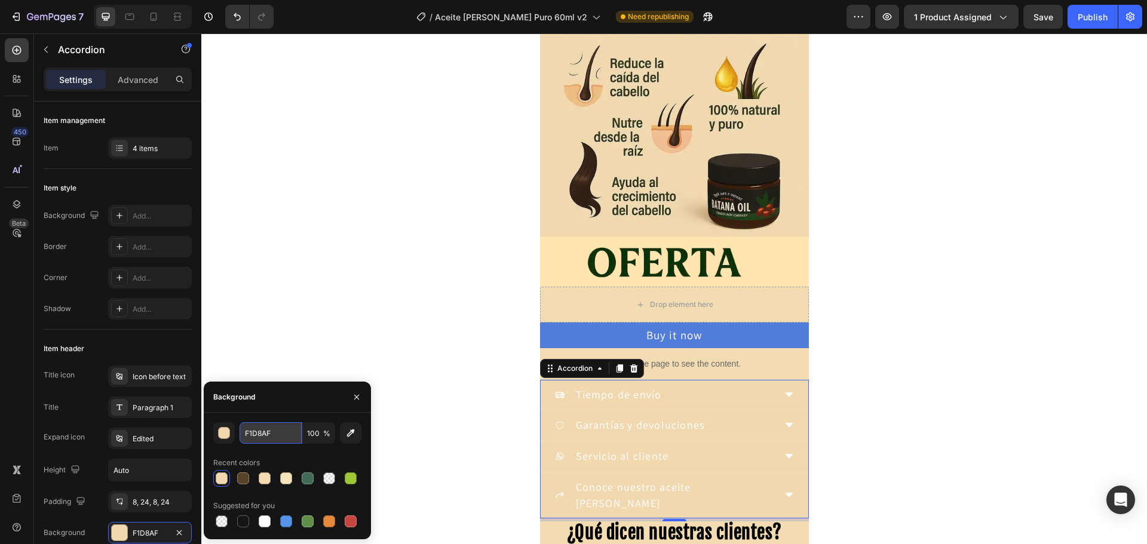
click at [265, 432] on input "F1D8AF" at bounding box center [270, 432] width 62 height 21
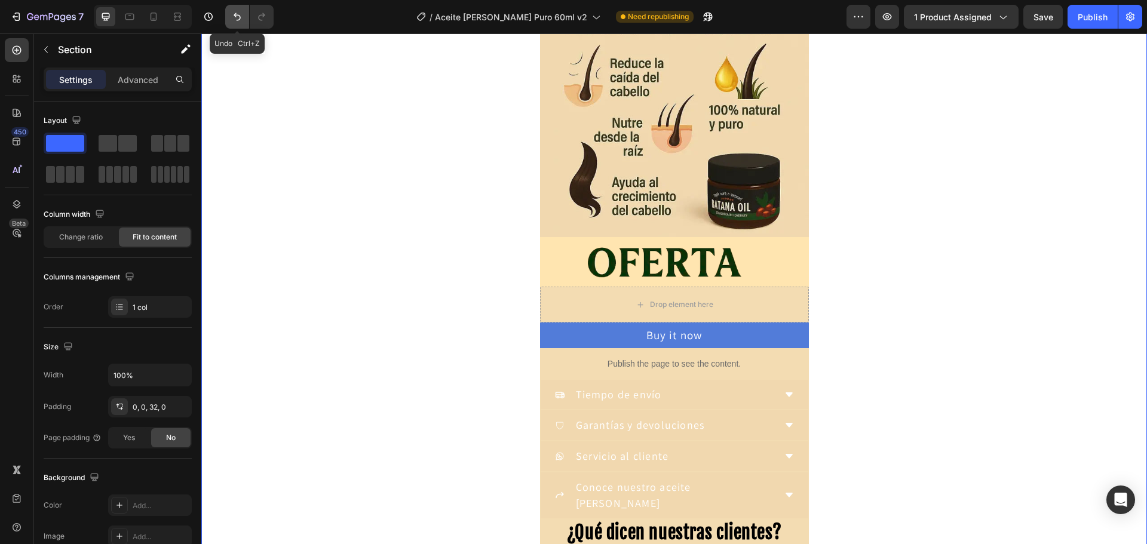
click at [241, 15] on icon "Undo/Redo" at bounding box center [237, 17] width 12 height 12
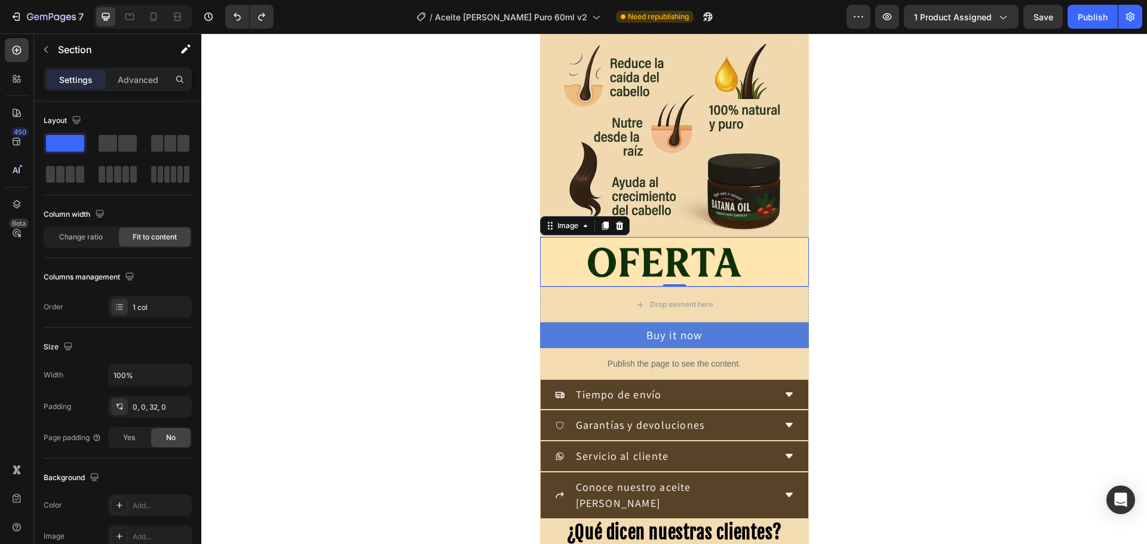
click at [617, 270] on img at bounding box center [674, 262] width 269 height 50
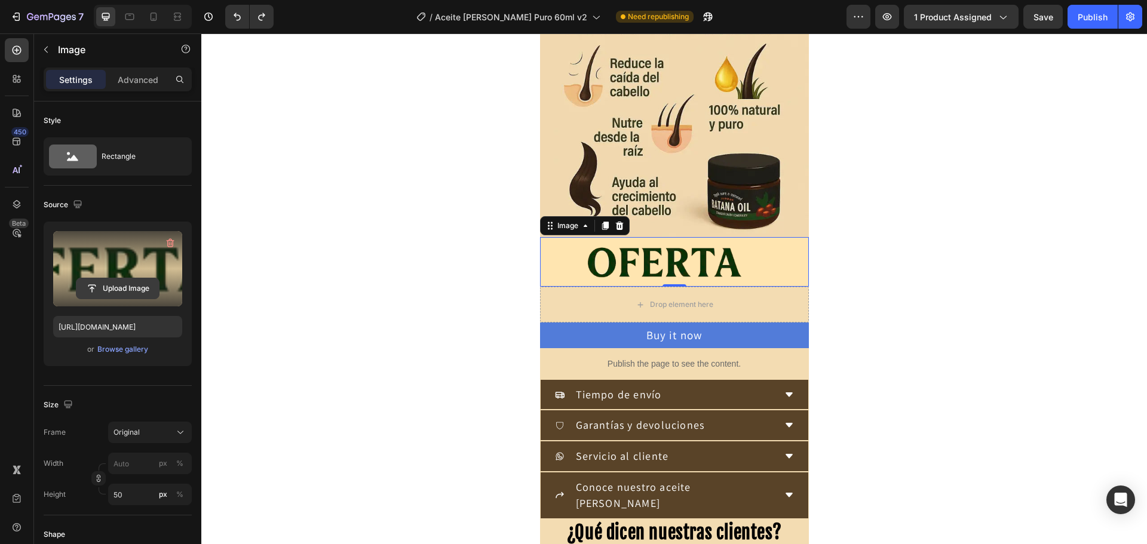
click at [105, 279] on input "file" at bounding box center [117, 288] width 82 height 20
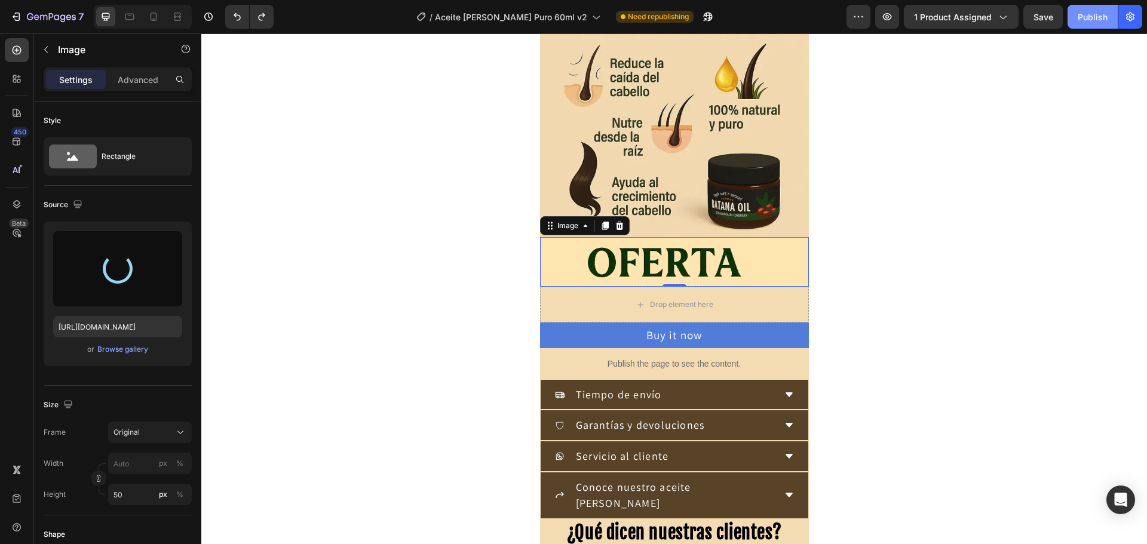
type input "https://cdn.shopify.com/s/files/1/0621/1620/0625/files/gempages_474829111282369…"
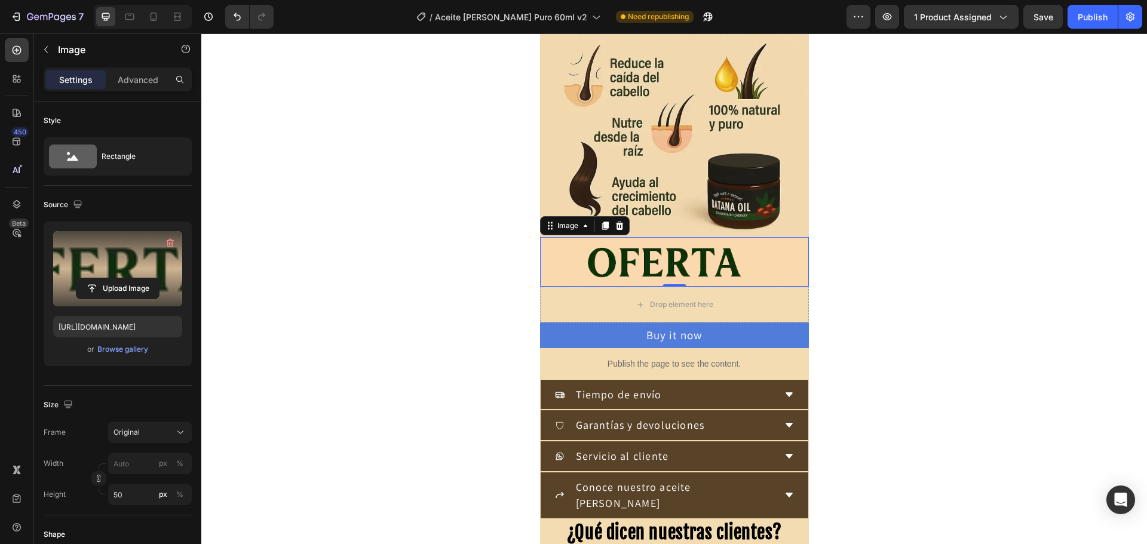
drag, startPoint x: 1294, startPoint y: 48, endPoint x: 377, endPoint y: 264, distance: 941.1
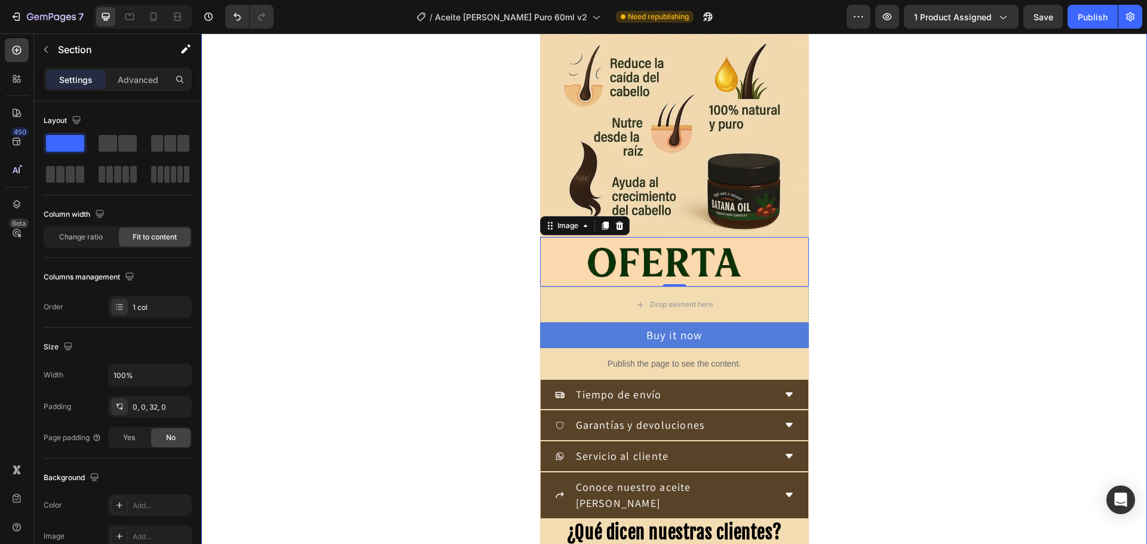
click at [566, 276] on img at bounding box center [674, 262] width 269 height 50
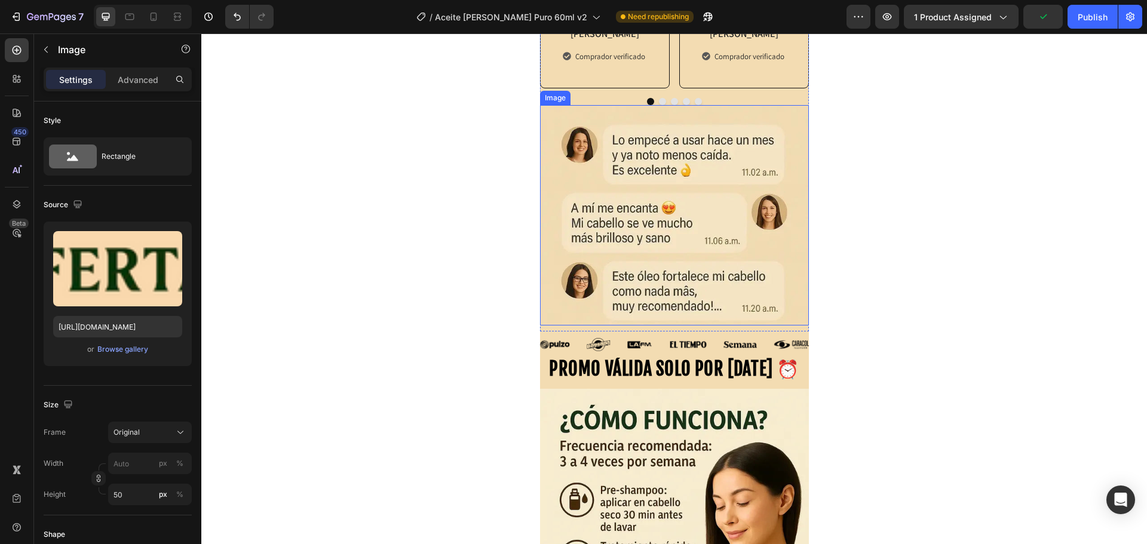
scroll to position [1194, 0]
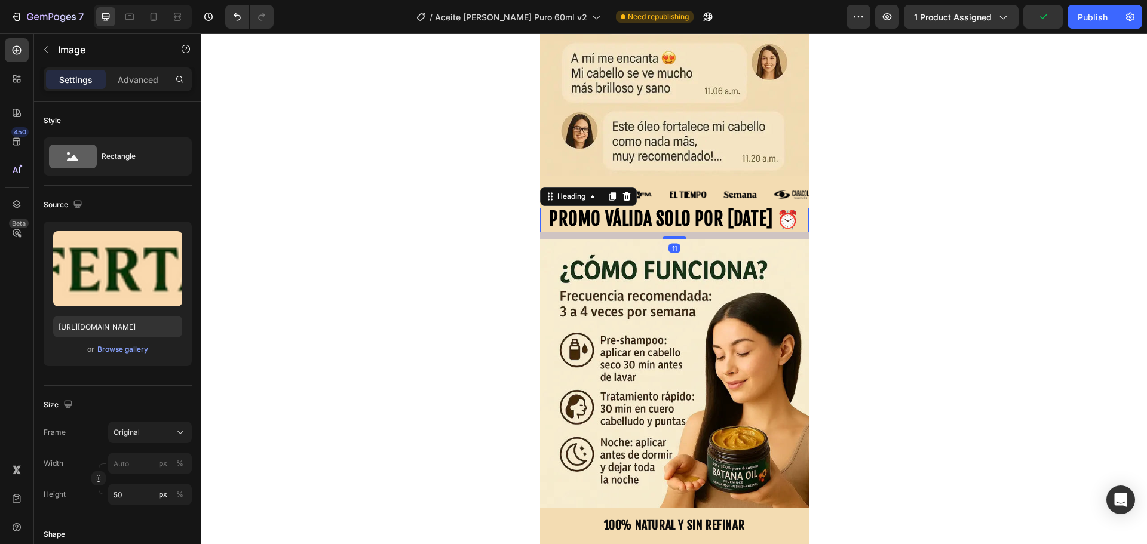
click at [650, 208] on span "PROMO VÁLIDA SOLO POR HOY ⏰" at bounding box center [674, 219] width 250 height 22
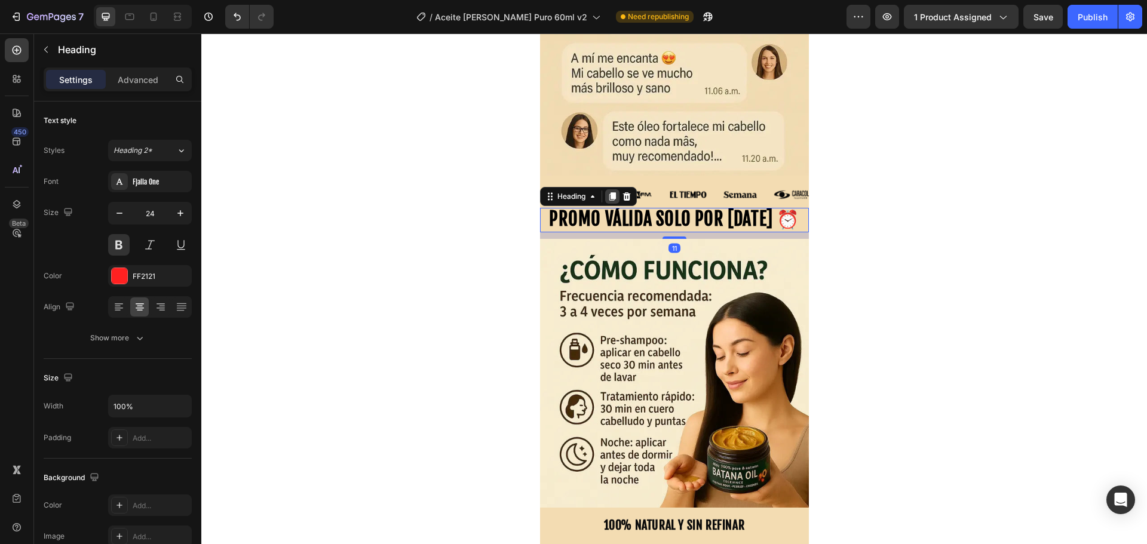
click at [609, 192] on icon at bounding box center [612, 196] width 7 height 8
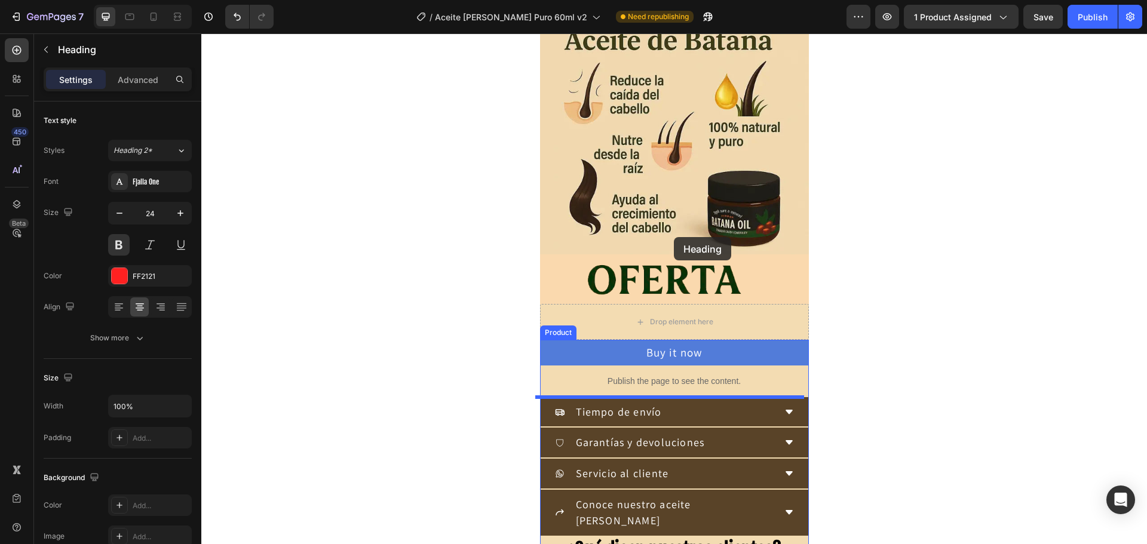
scroll to position [299, 0]
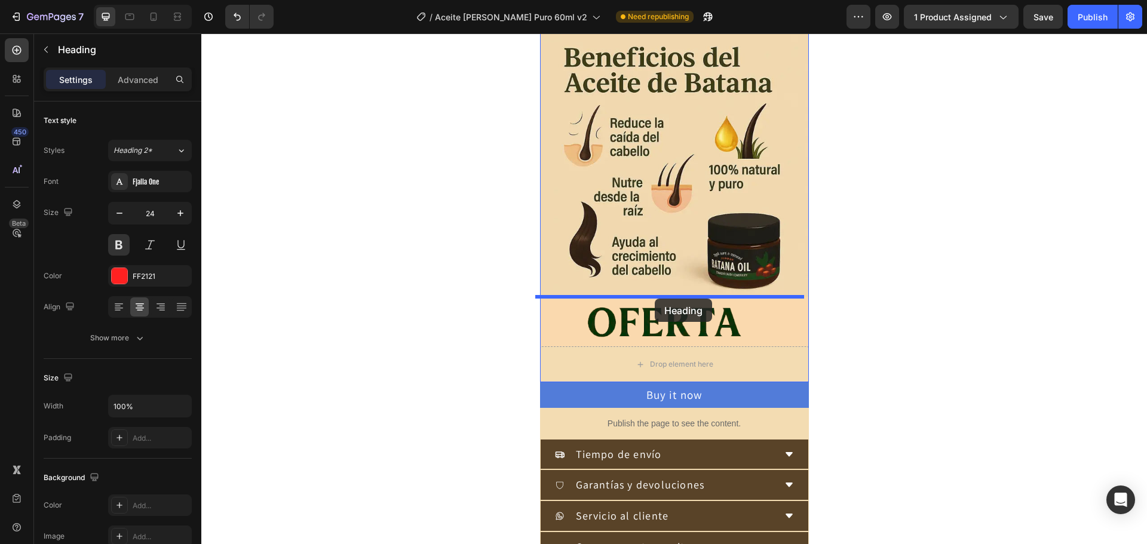
drag, startPoint x: 563, startPoint y: 208, endPoint x: 655, endPoint y: 299, distance: 128.8
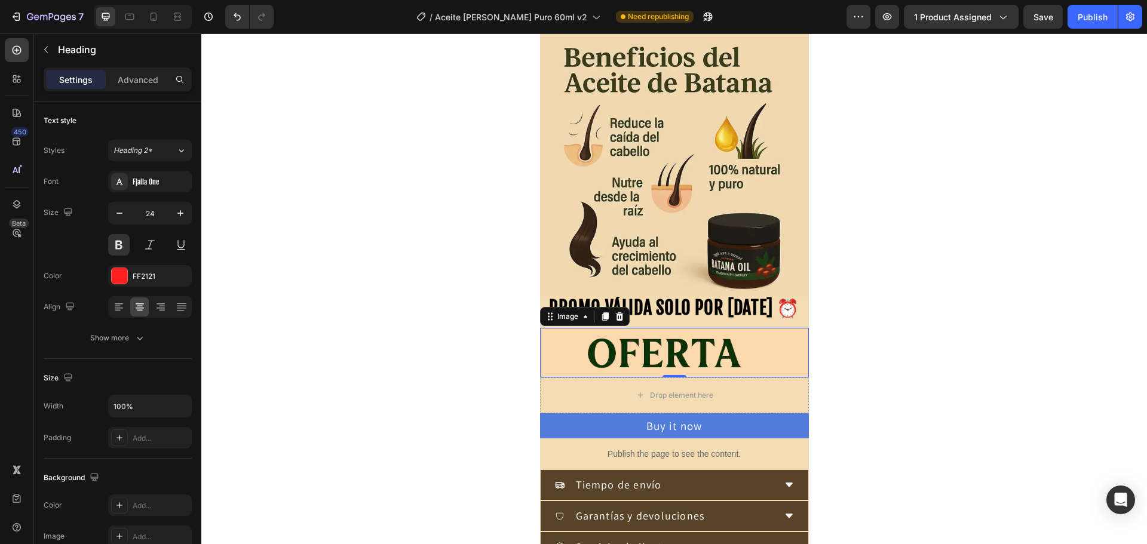
click at [652, 358] on img at bounding box center [674, 353] width 269 height 50
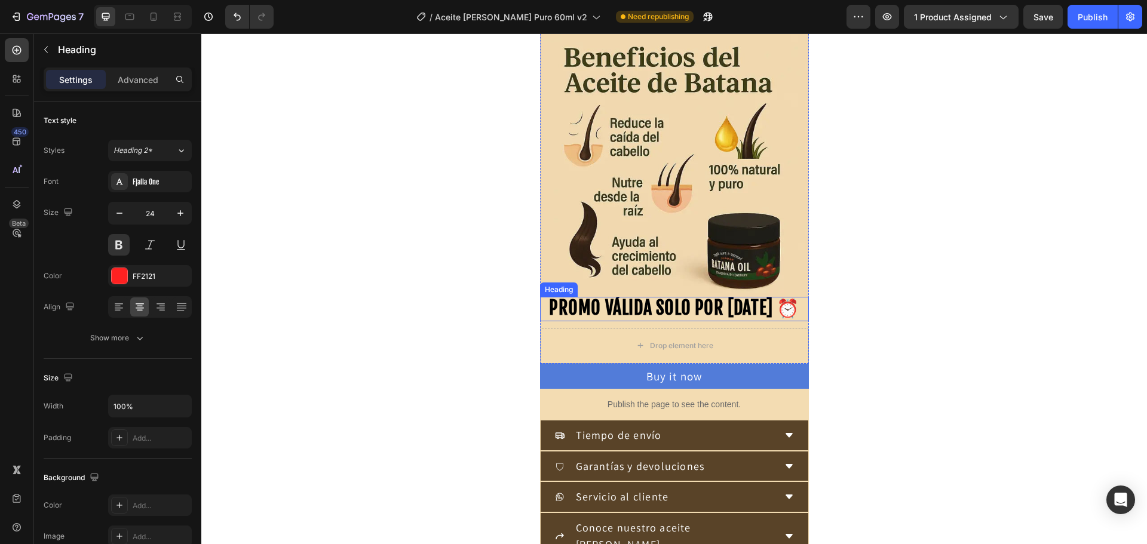
click at [646, 299] on span "PROMO VÁLIDA SOLO POR HOY ⏰" at bounding box center [674, 308] width 250 height 22
click at [595, 298] on span "PROMO VÁLIDA SOLO POR HOY ⏰" at bounding box center [674, 308] width 250 height 22
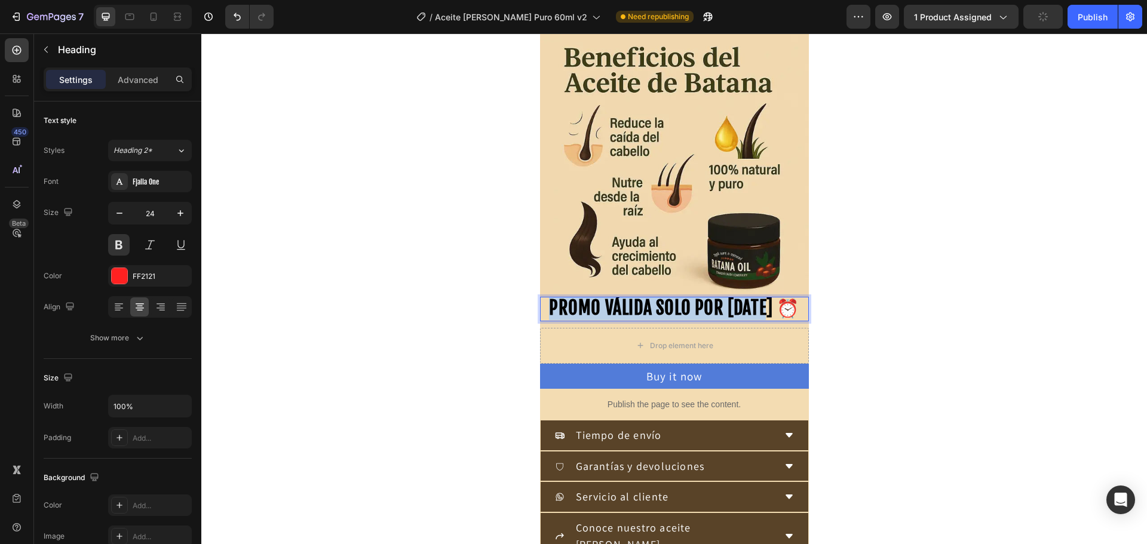
click at [595, 298] on span "PROMO VÁLIDA SOLO POR HOY ⏰" at bounding box center [674, 308] width 250 height 22
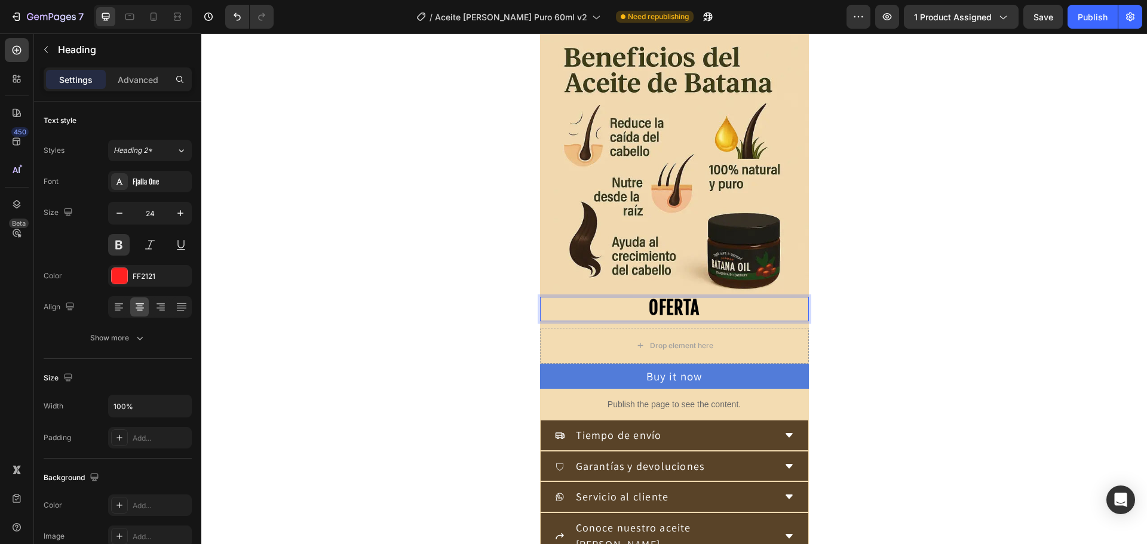
click at [657, 317] on span "OFERTA" at bounding box center [674, 308] width 51 height 22
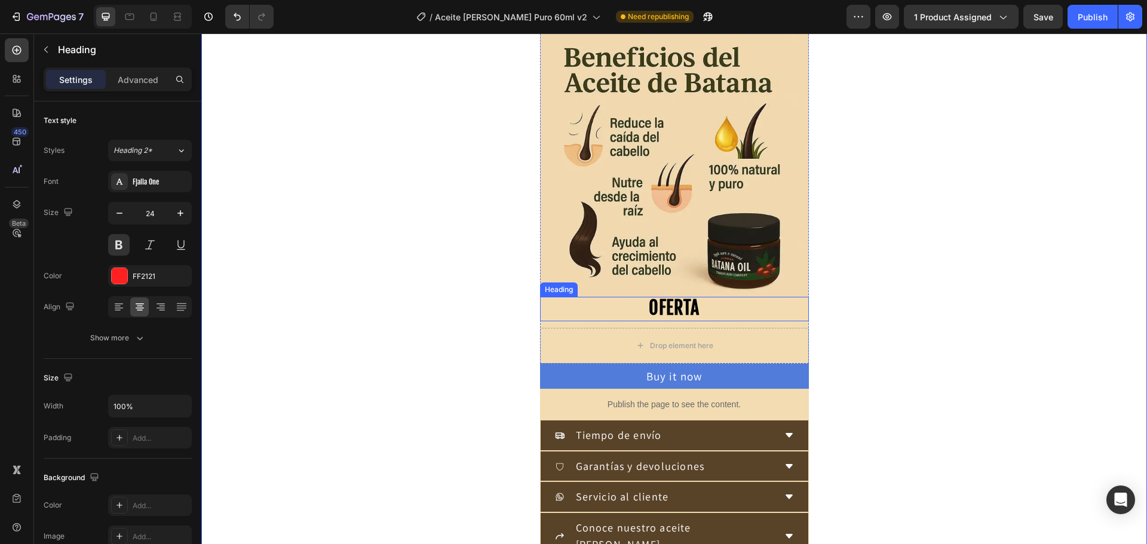
click at [667, 309] on span "OFERTA" at bounding box center [674, 308] width 51 height 22
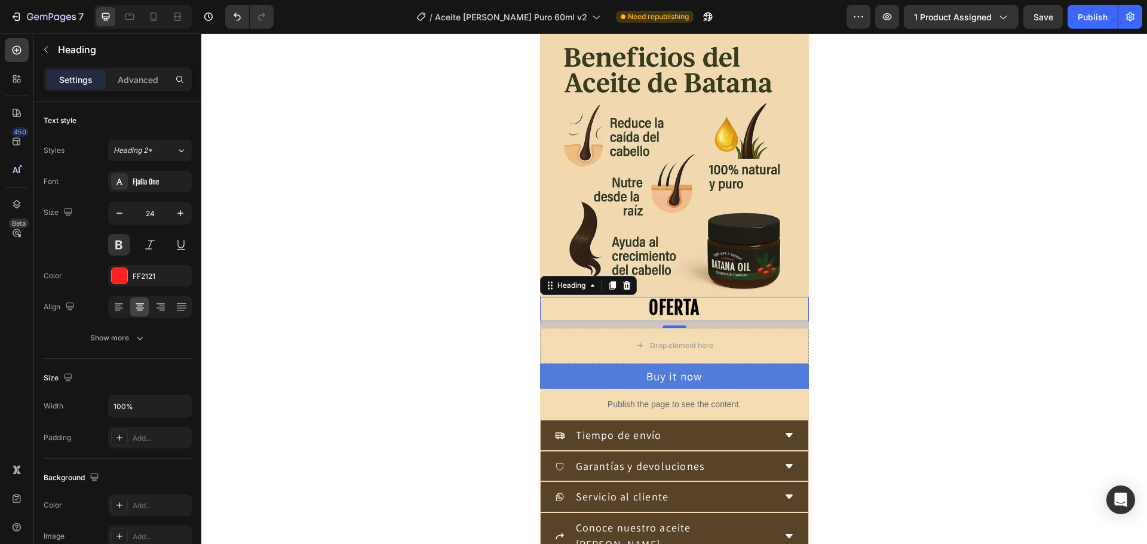
click at [644, 314] on p "OFERTA" at bounding box center [674, 309] width 266 height 22
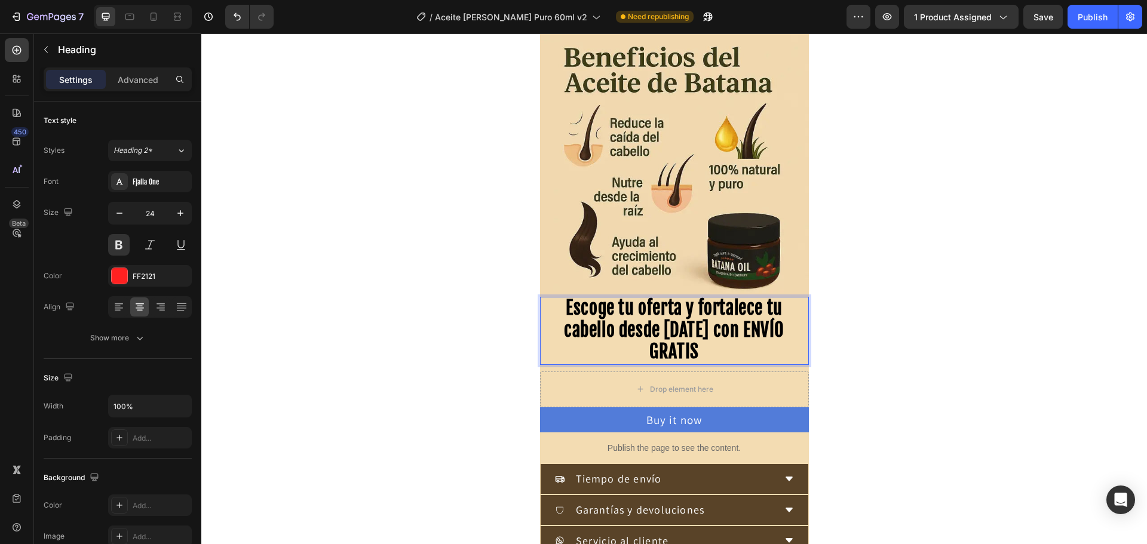
click at [632, 311] on span "Escoge tu oferta y fortalece tu cabello desde hoy con ENVÍO GRATIS" at bounding box center [674, 330] width 220 height 66
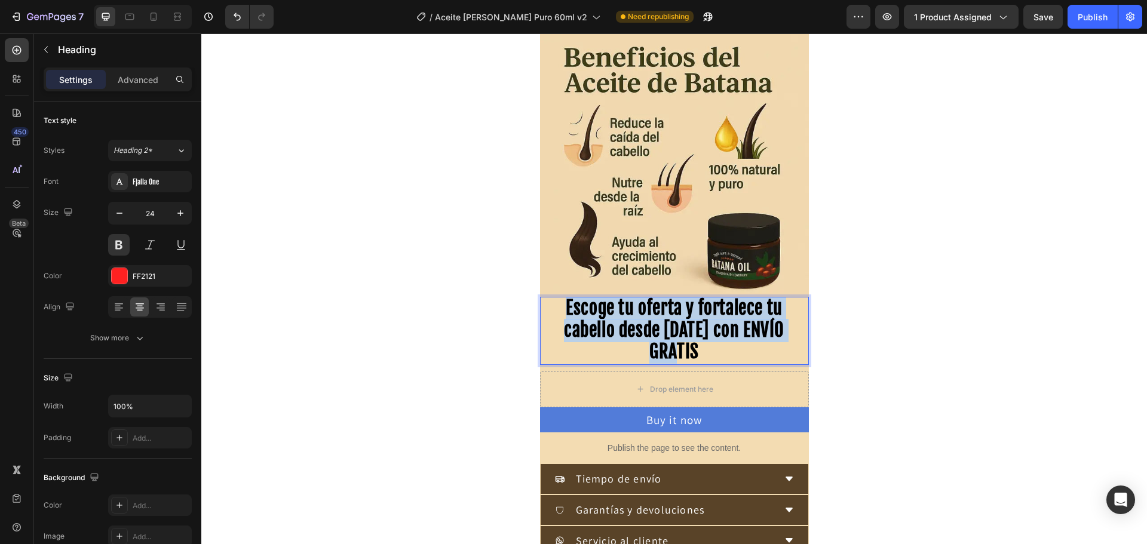
click at [632, 311] on span "Escoge tu oferta y fortalece tu cabello desde hoy con ENVÍO GRATIS" at bounding box center [674, 330] width 220 height 66
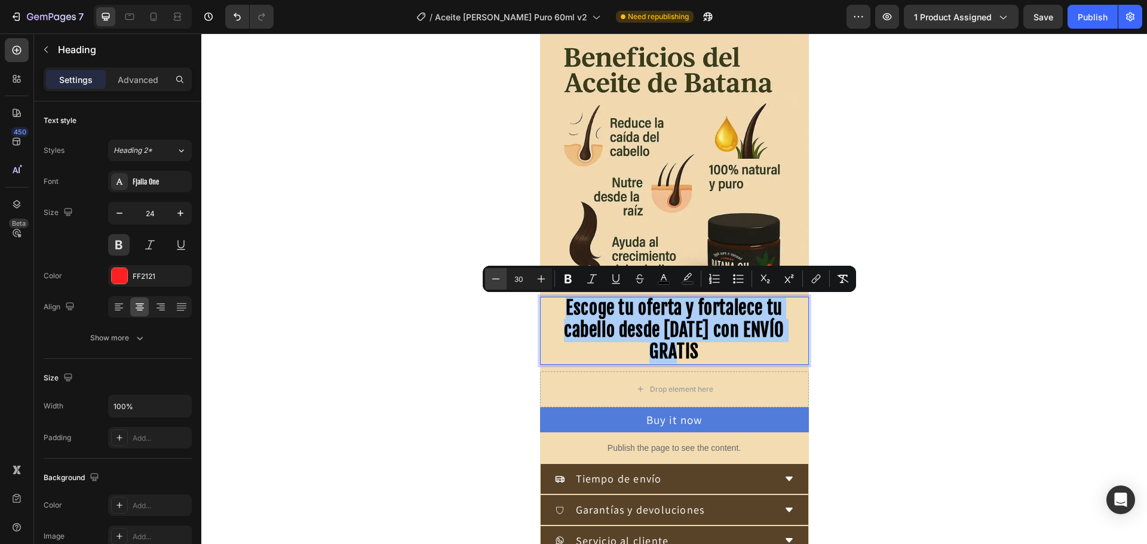
click at [491, 278] on icon "Editor contextual toolbar" at bounding box center [496, 279] width 12 height 12
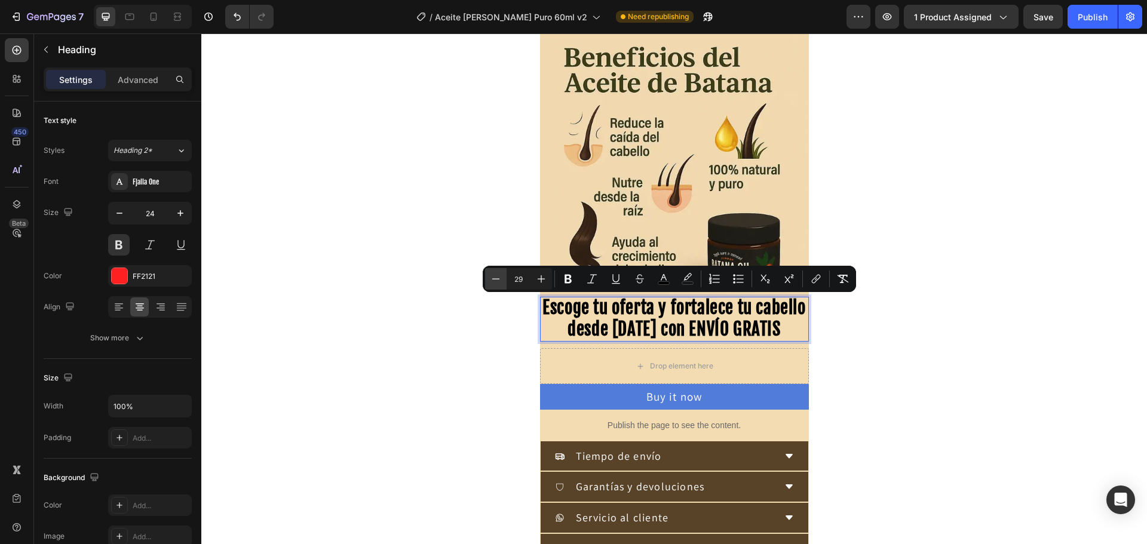
click at [491, 278] on icon "Editor contextual toolbar" at bounding box center [496, 279] width 12 height 12
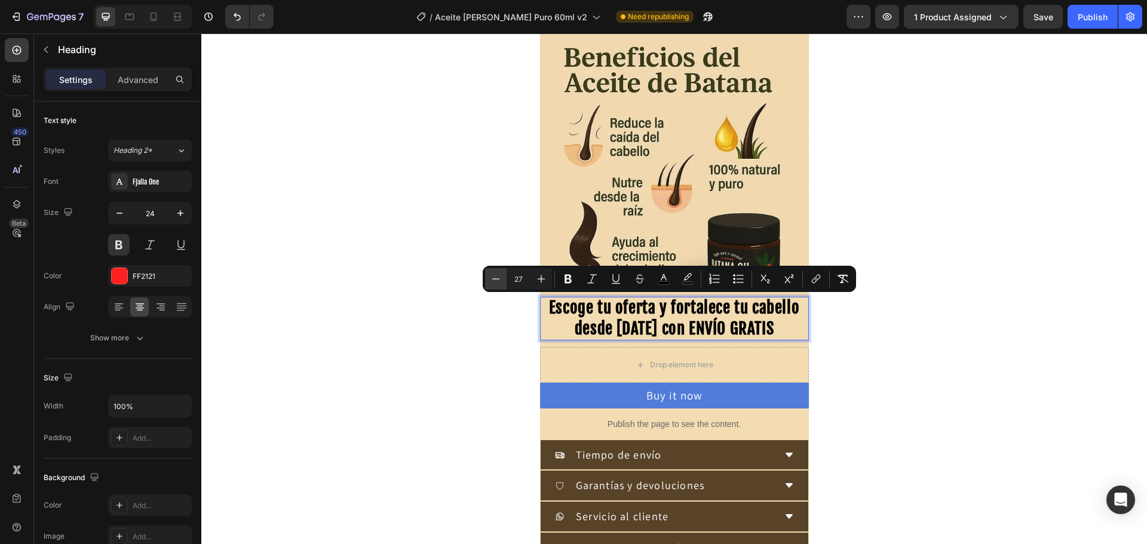
click at [491, 278] on icon "Editor contextual toolbar" at bounding box center [496, 279] width 12 height 12
type input "26"
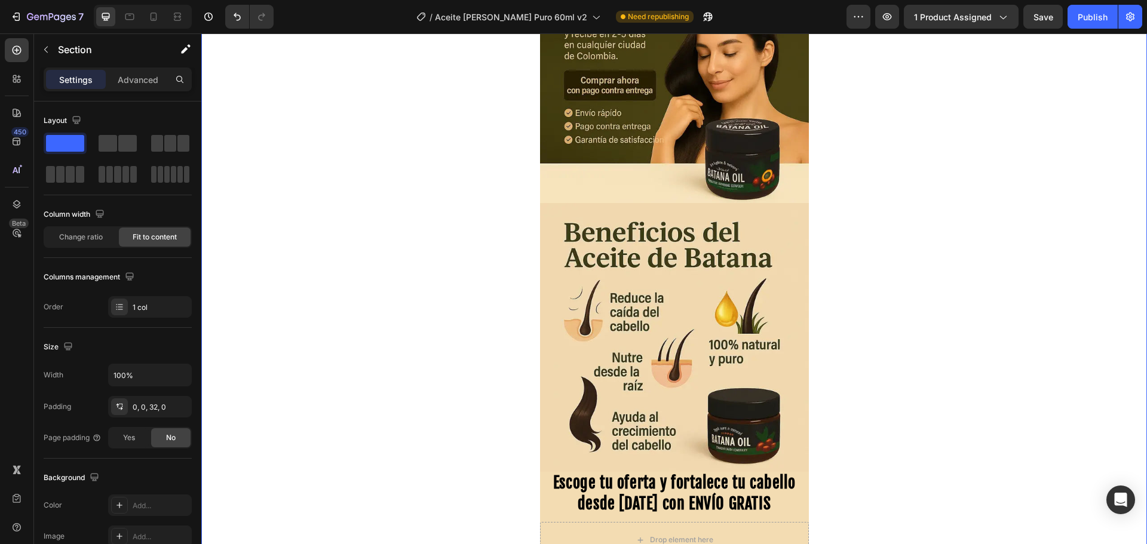
scroll to position [119, 0]
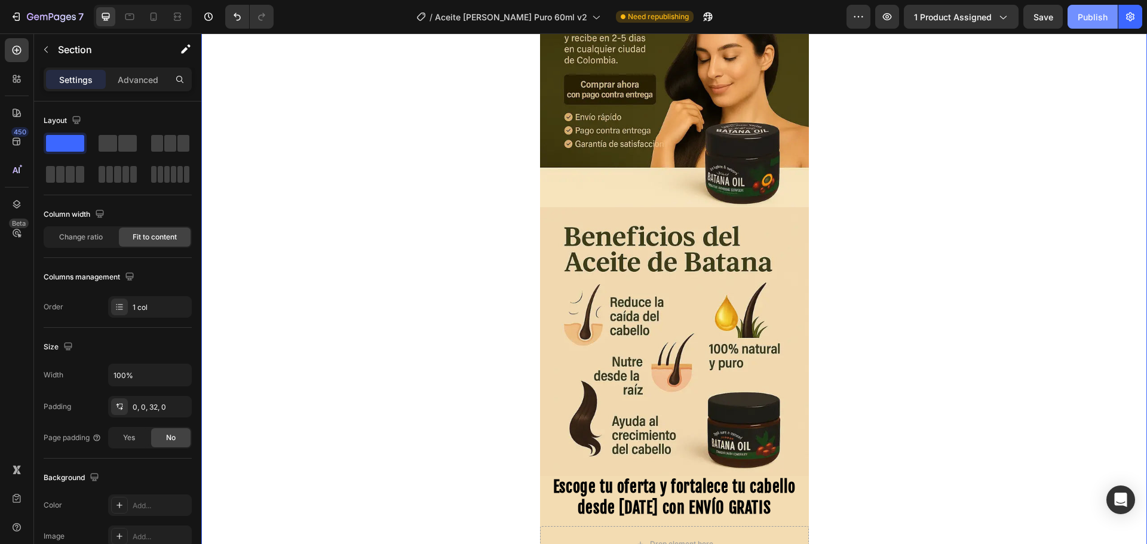
click at [1087, 16] on div "Publish" at bounding box center [1092, 17] width 30 height 13
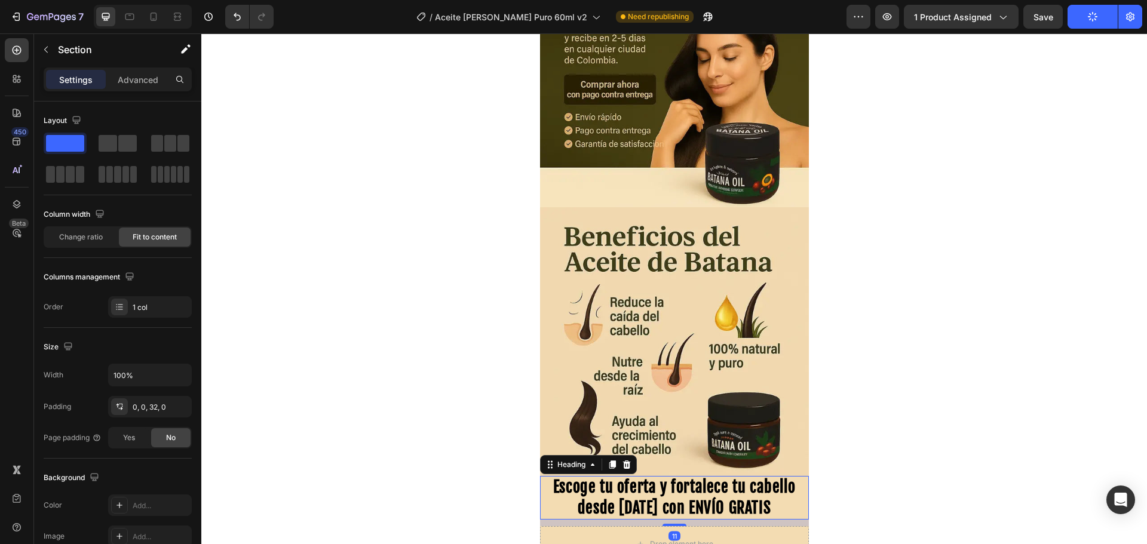
click at [638, 490] on span "Escoge tu oferta y fortalece tu cabello desde hoy con ENVÍO GRATIS" at bounding box center [674, 497] width 242 height 40
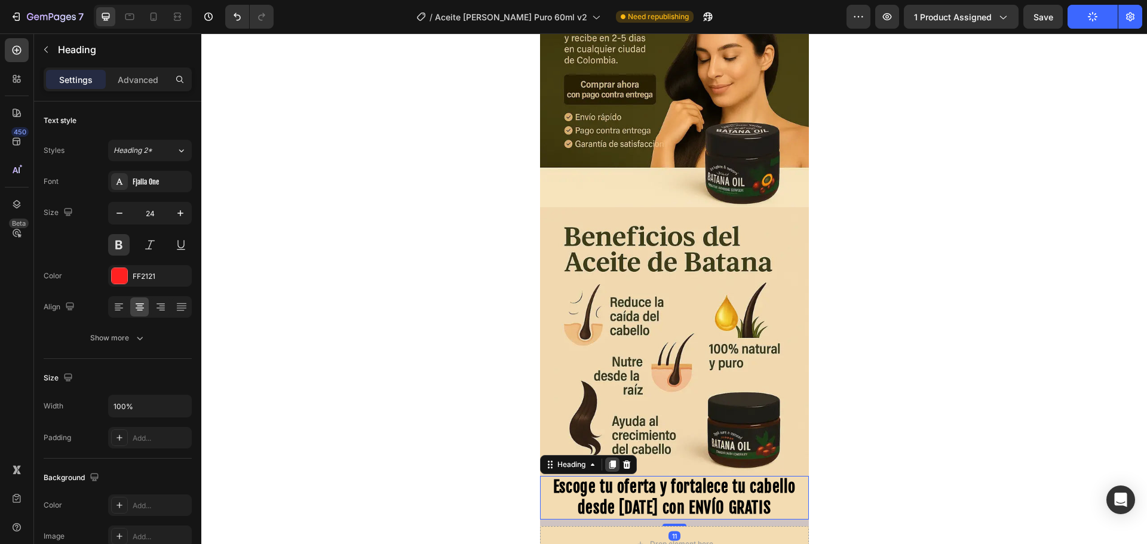
click at [609, 468] on icon at bounding box center [612, 464] width 7 height 8
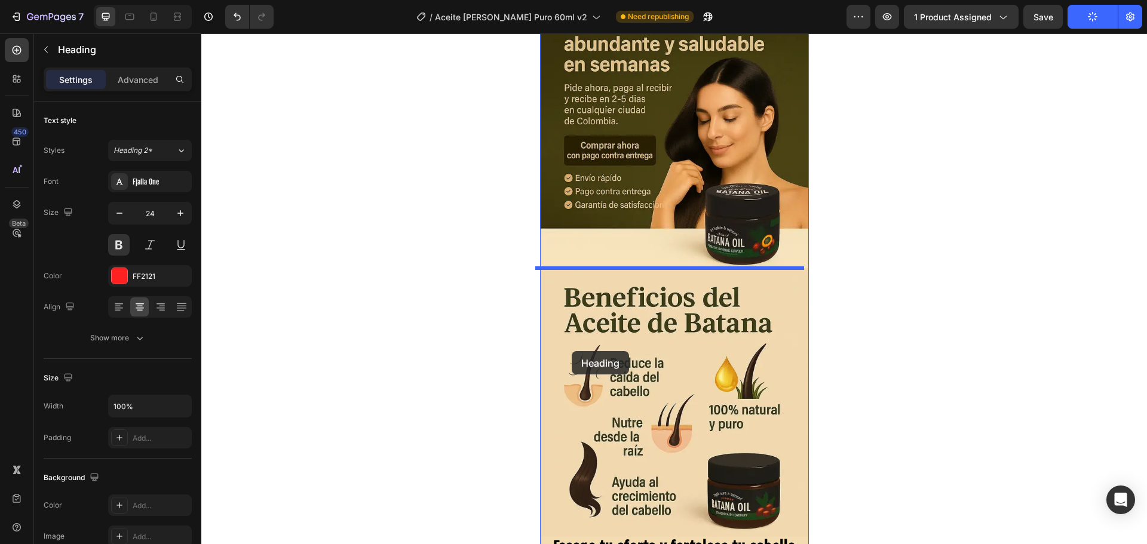
scroll to position [239, 0]
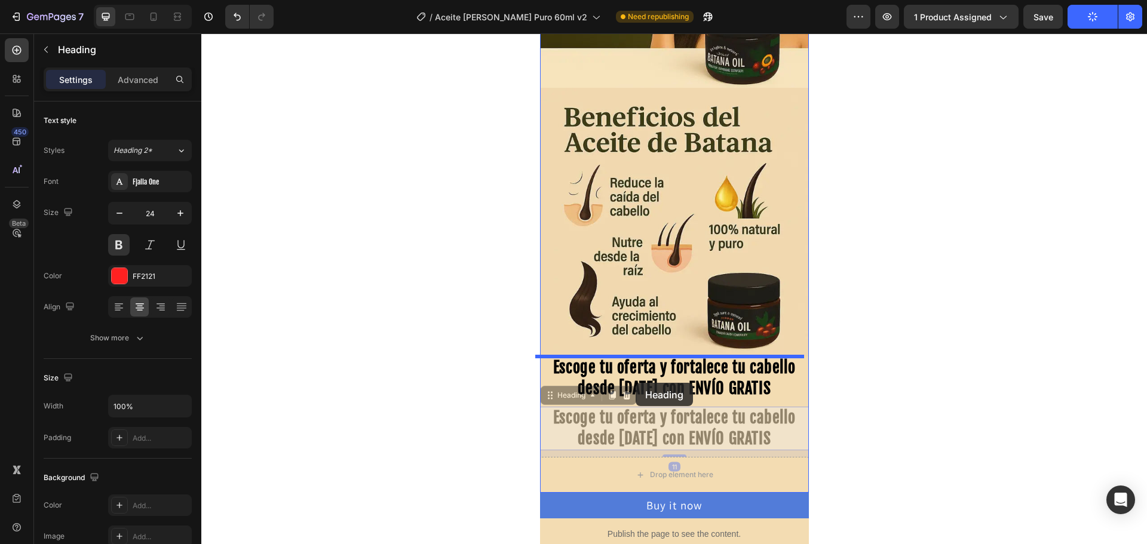
drag, startPoint x: 564, startPoint y: 487, endPoint x: 635, endPoint y: 382, distance: 127.2
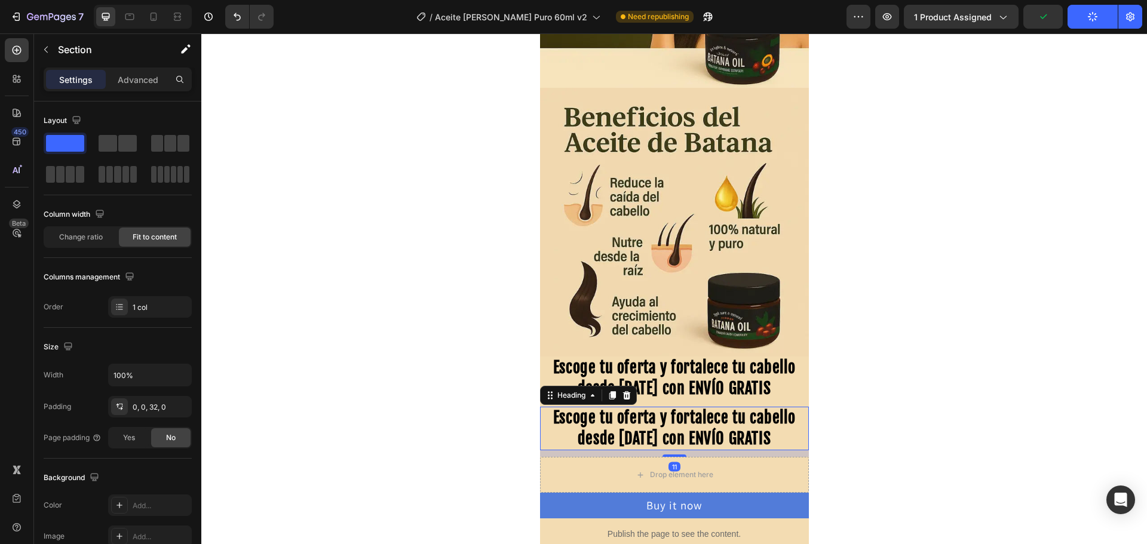
click at [607, 429] on span "Escoge tu oferta y fortalece tu cabello desde hoy con ENVÍO GRATIS" at bounding box center [674, 428] width 242 height 40
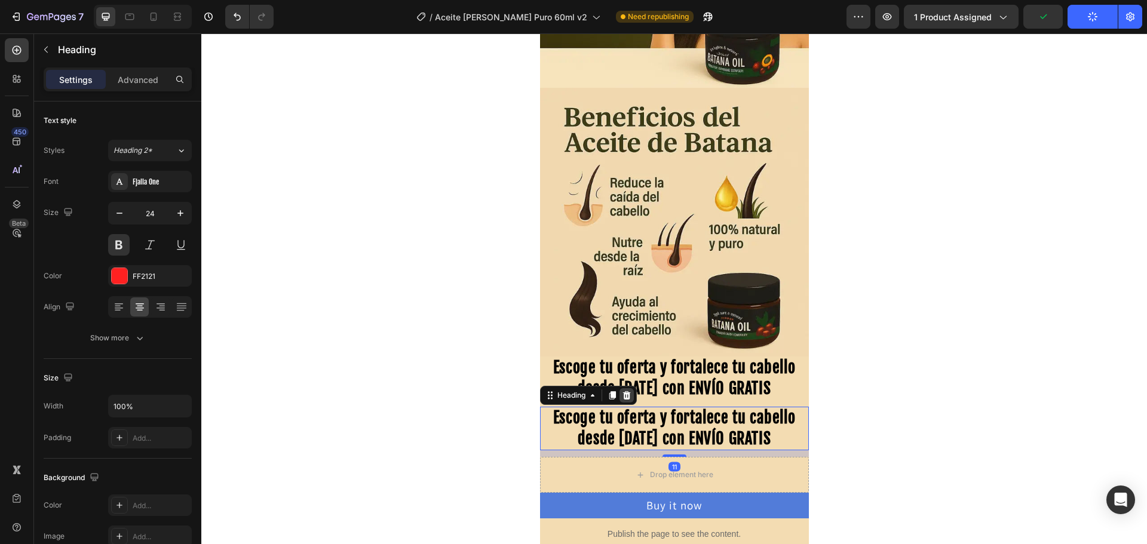
click at [626, 396] on icon at bounding box center [627, 396] width 10 height 10
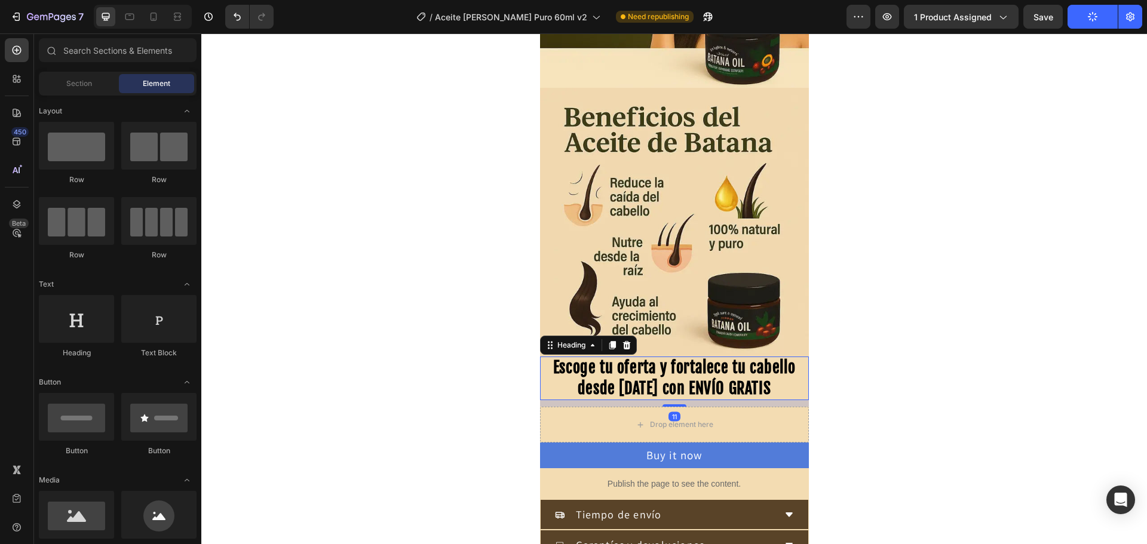
click at [656, 389] on span "Escoge tu oferta y fortalece tu cabello desde hoy con ENVÍO GRATIS" at bounding box center [674, 378] width 242 height 40
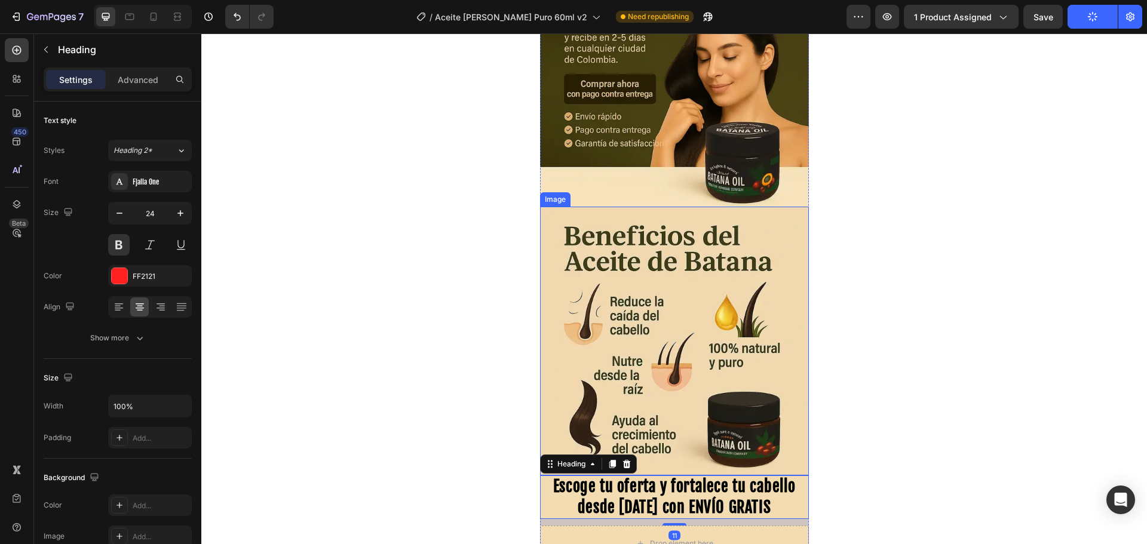
scroll to position [0, 0]
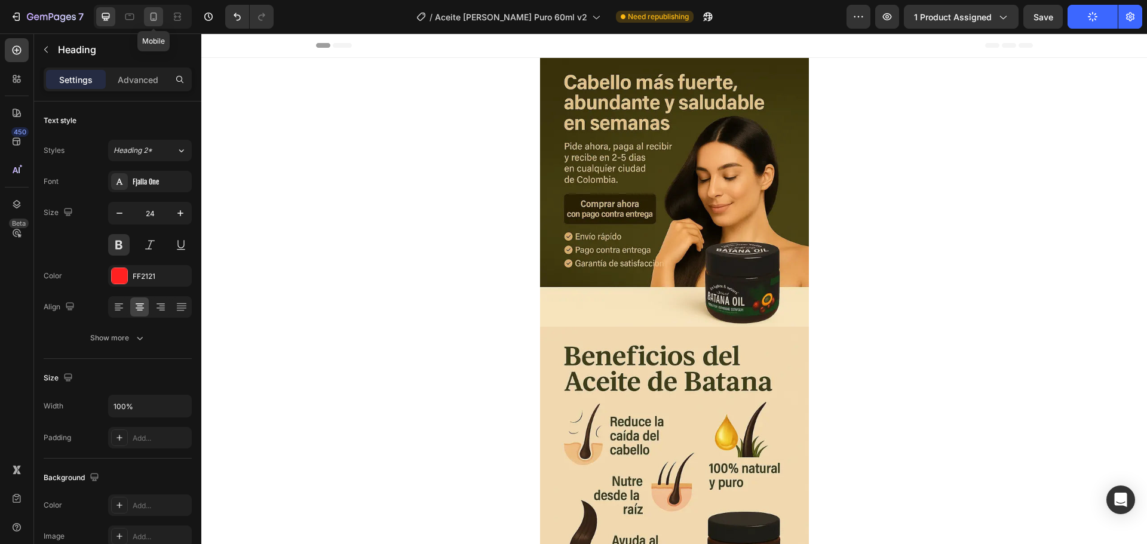
click at [155, 21] on icon at bounding box center [154, 17] width 12 height 12
type input "20"
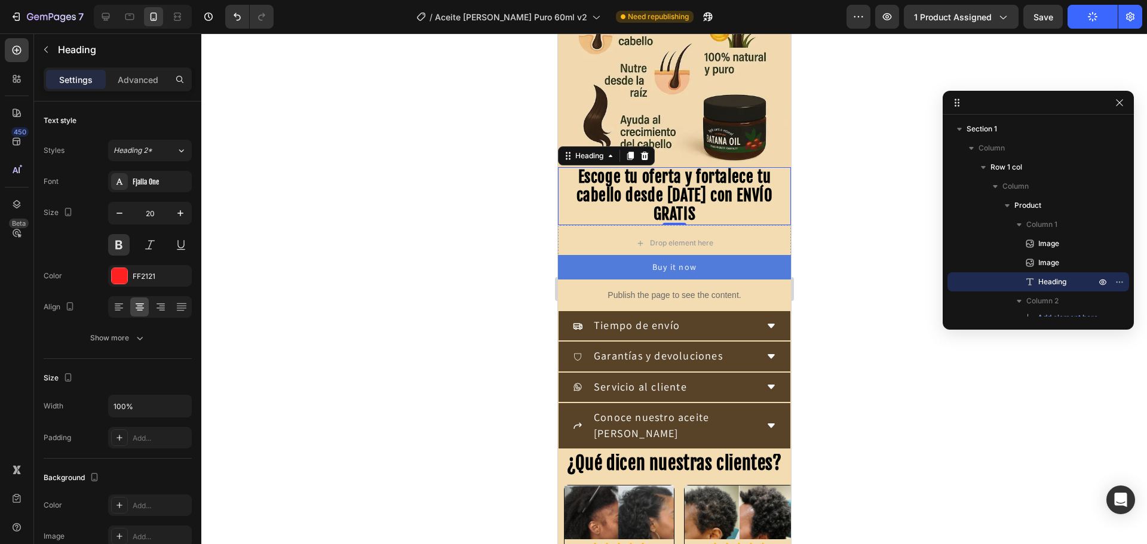
scroll to position [358, 0]
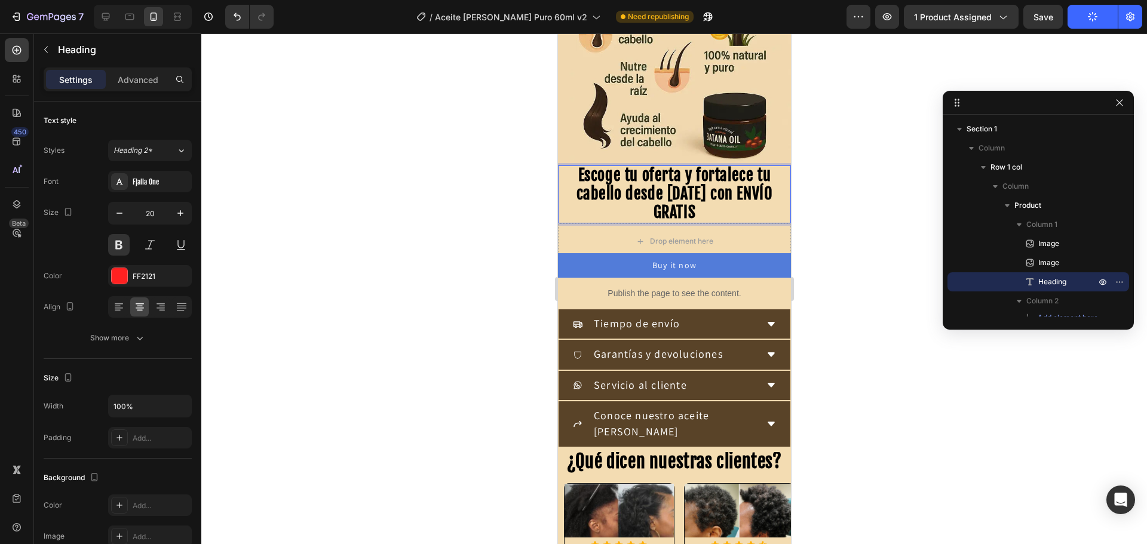
click at [666, 172] on span "Escoge tu oferta y fortalece tu cabello desde hoy con ENVÍO GRATIS" at bounding box center [674, 193] width 196 height 56
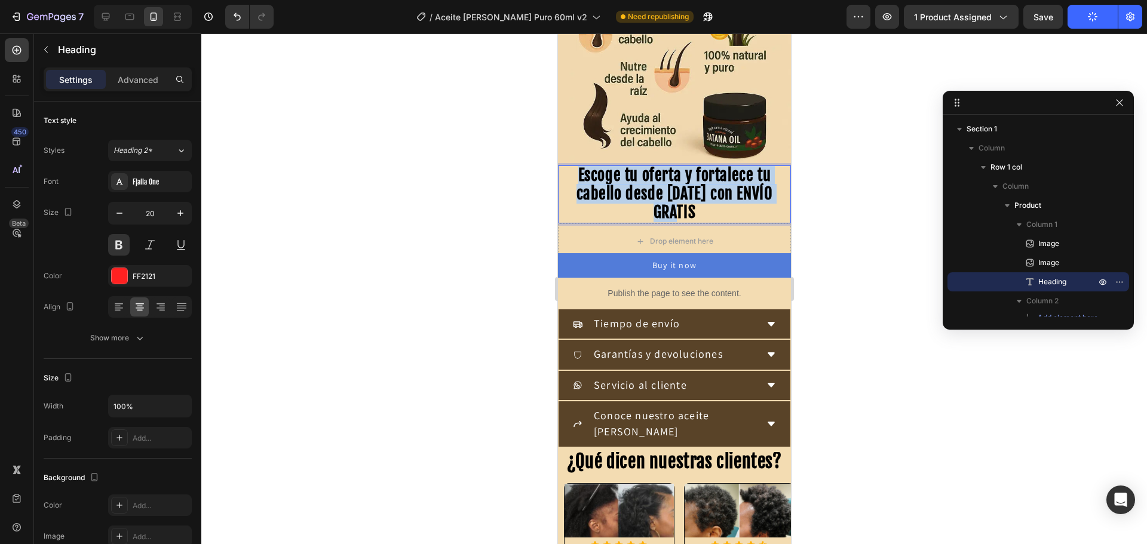
click at [666, 172] on span "Escoge tu oferta y fortalece tu cabello desde hoy con ENVÍO GRATIS" at bounding box center [674, 193] width 196 height 56
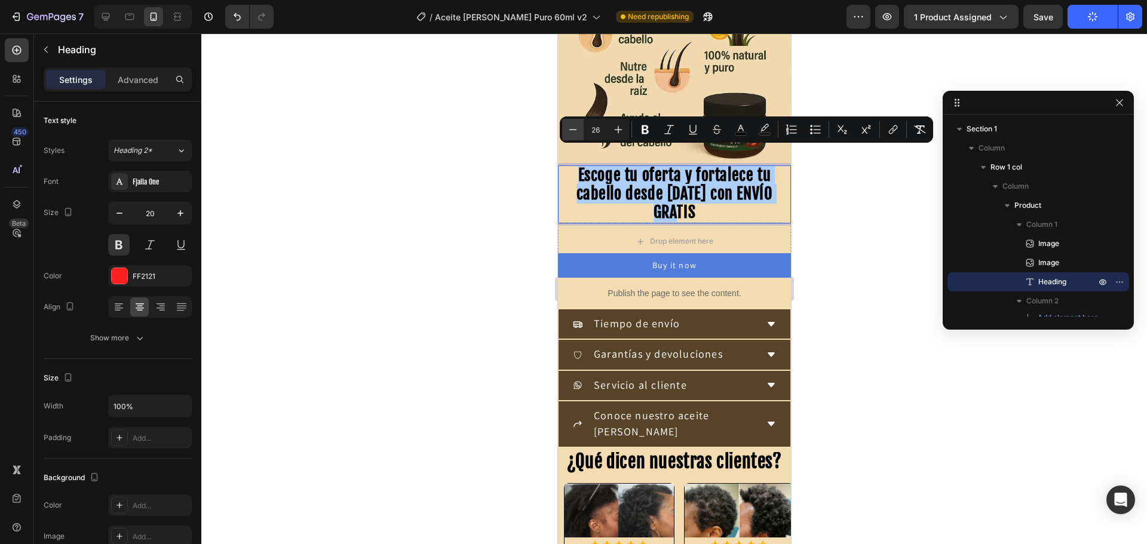
click at [571, 130] on icon "Editor contextual toolbar" at bounding box center [573, 129] width 8 height 1
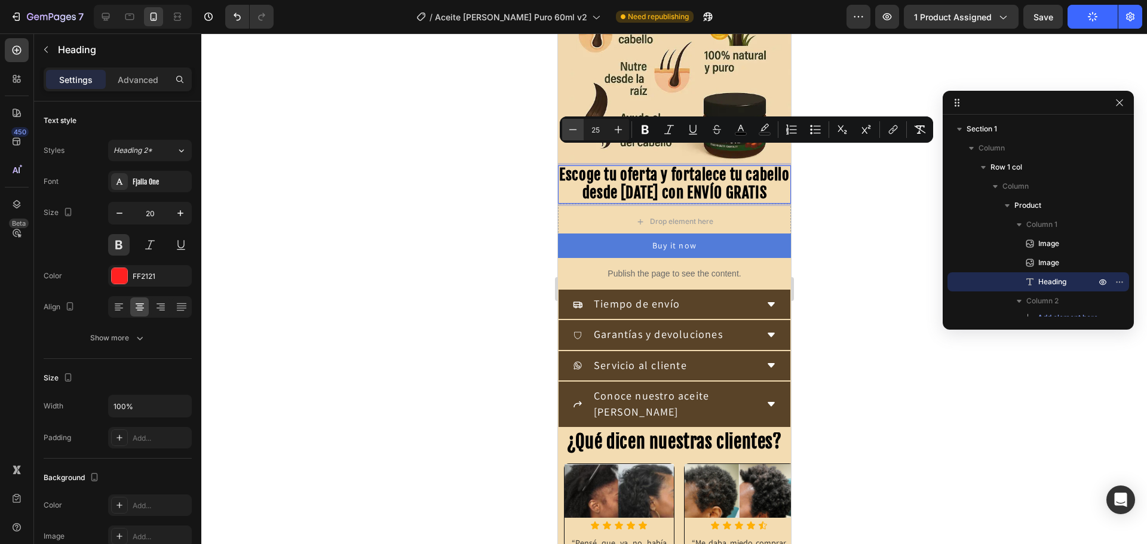
click at [571, 130] on icon "Editor contextual toolbar" at bounding box center [573, 129] width 8 height 1
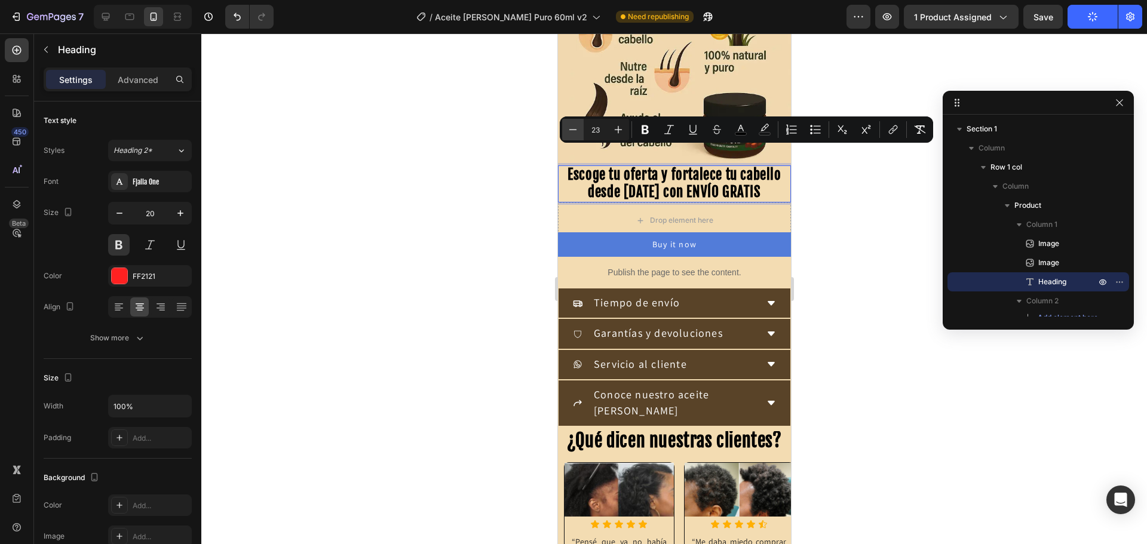
click at [571, 130] on icon "Editor contextual toolbar" at bounding box center [573, 129] width 8 height 1
type input "22"
click at [501, 204] on div at bounding box center [673, 288] width 945 height 511
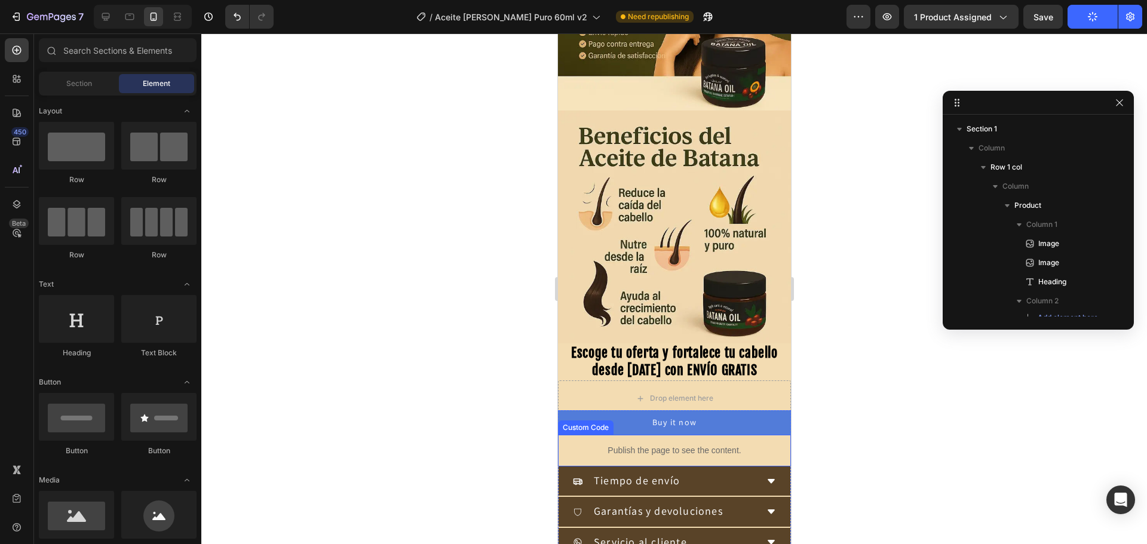
scroll to position [179, 0]
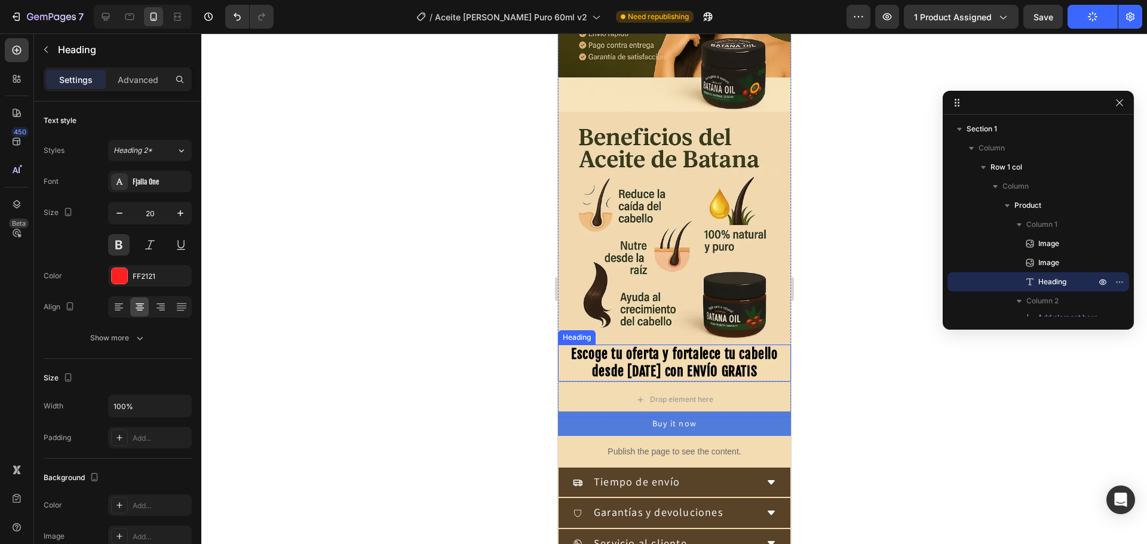
click at [710, 355] on span "Escoge tu oferta y fortalece tu cabello desde hoy con ENVÍO GRATIS" at bounding box center [673, 362] width 206 height 33
click at [629, 329] on icon at bounding box center [629, 333] width 7 height 8
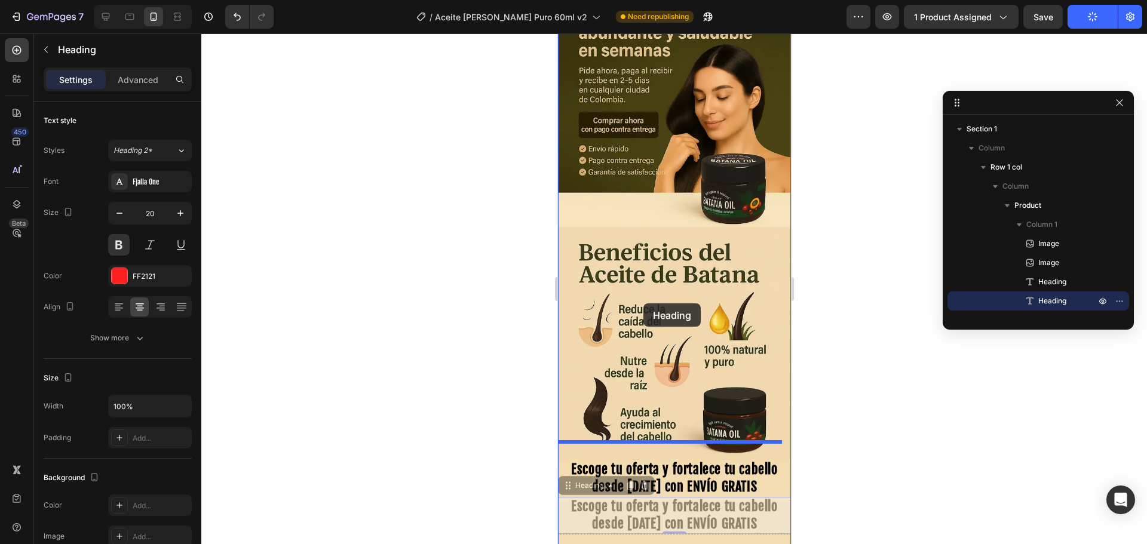
scroll to position [0, 0]
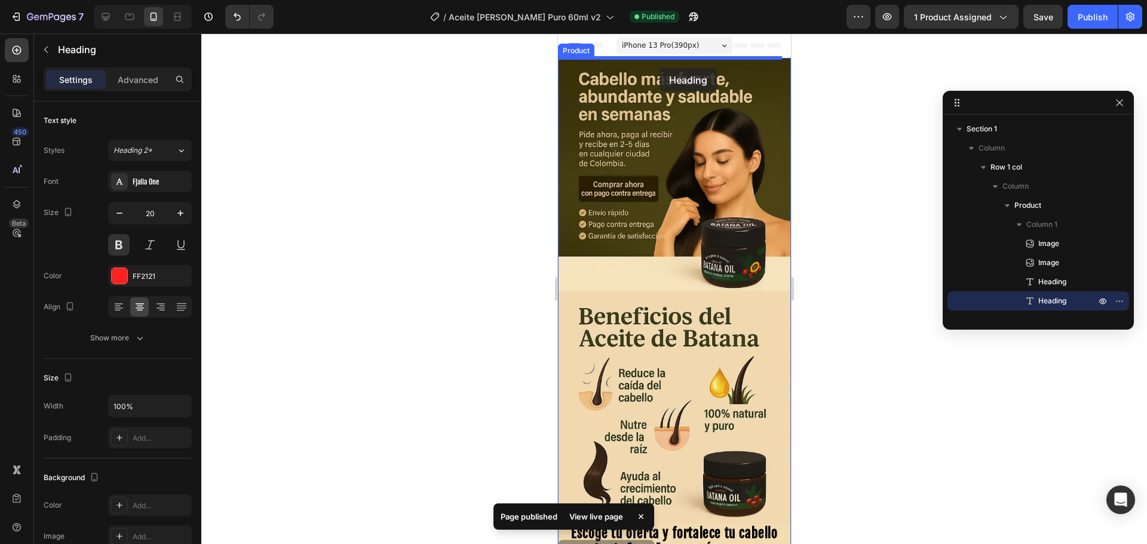
drag, startPoint x: 576, startPoint y: 414, endPoint x: 659, endPoint y: 68, distance: 356.0
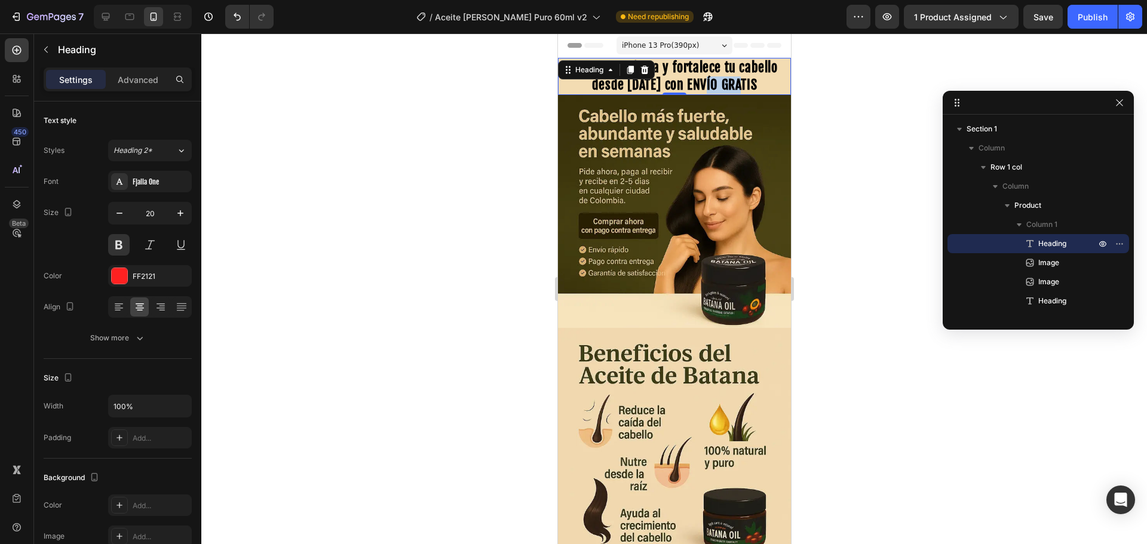
click at [711, 87] on span "Escoge tu oferta y fortalece tu cabello desde hoy con ENVÍO GRATIS" at bounding box center [673, 75] width 206 height 33
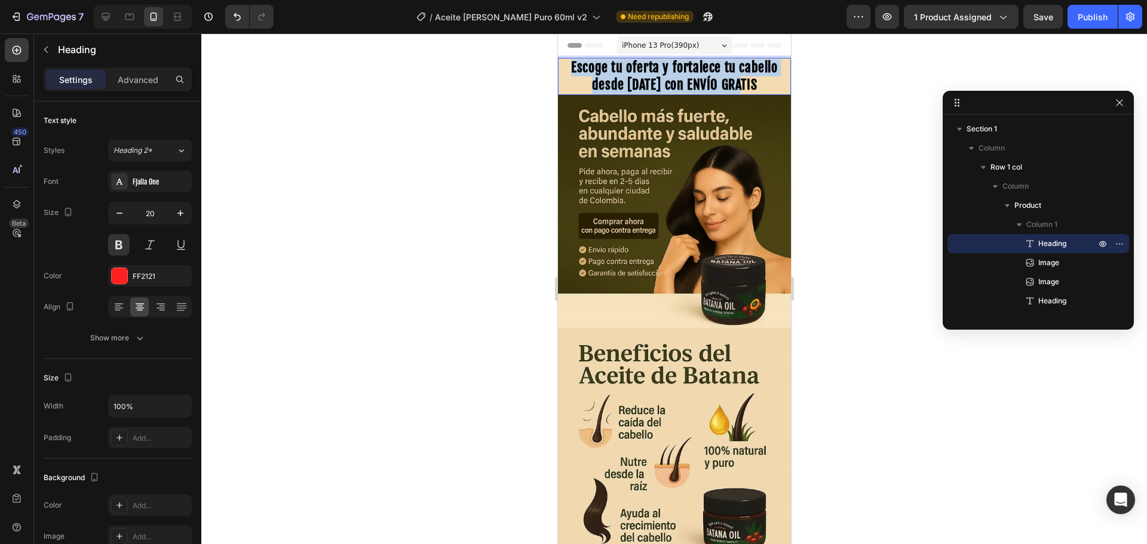
click at [711, 87] on span "Escoge tu oferta y fortalece tu cabello desde hoy con ENVÍO GRATIS" at bounding box center [673, 75] width 206 height 33
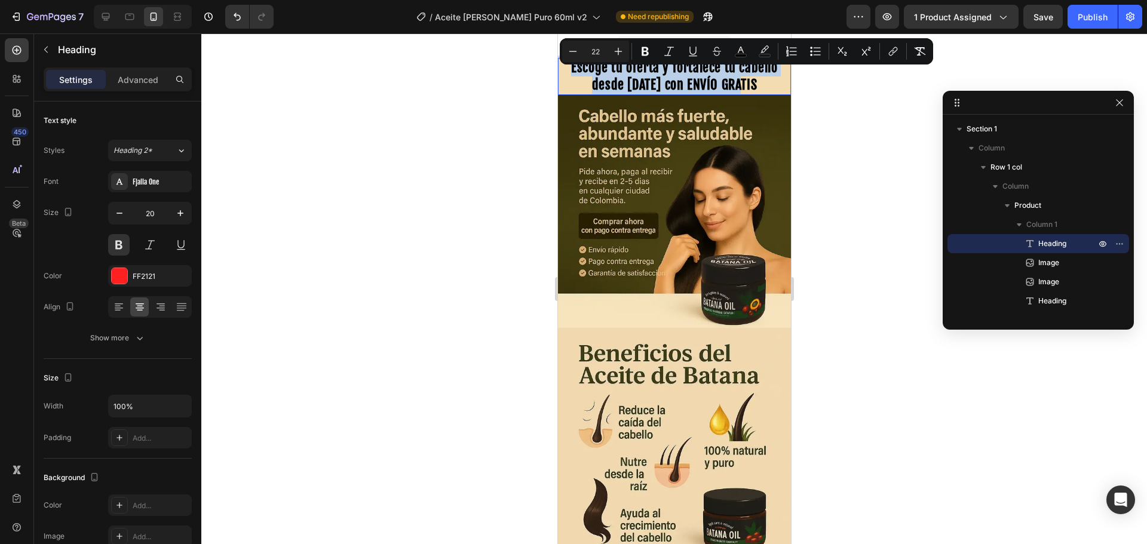
click at [711, 87] on span "Escoge tu oferta y fortalece tu cabello desde hoy con ENVÍO GRATIS" at bounding box center [673, 75] width 206 height 33
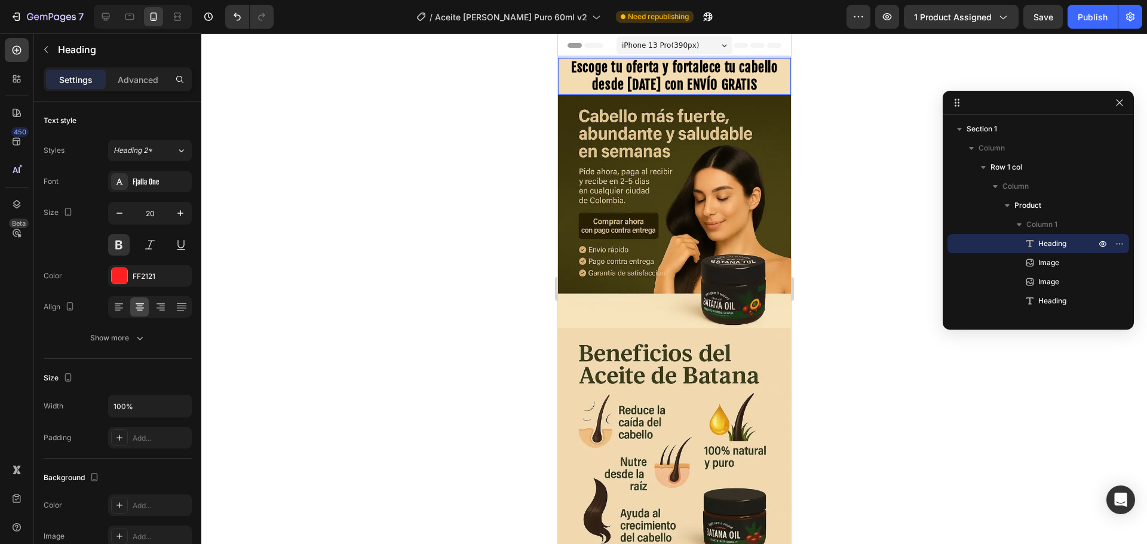
click at [711, 87] on span "Escoge tu oferta y fortalece tu cabello desde hoy con ENVÍO GRATIS" at bounding box center [673, 75] width 206 height 33
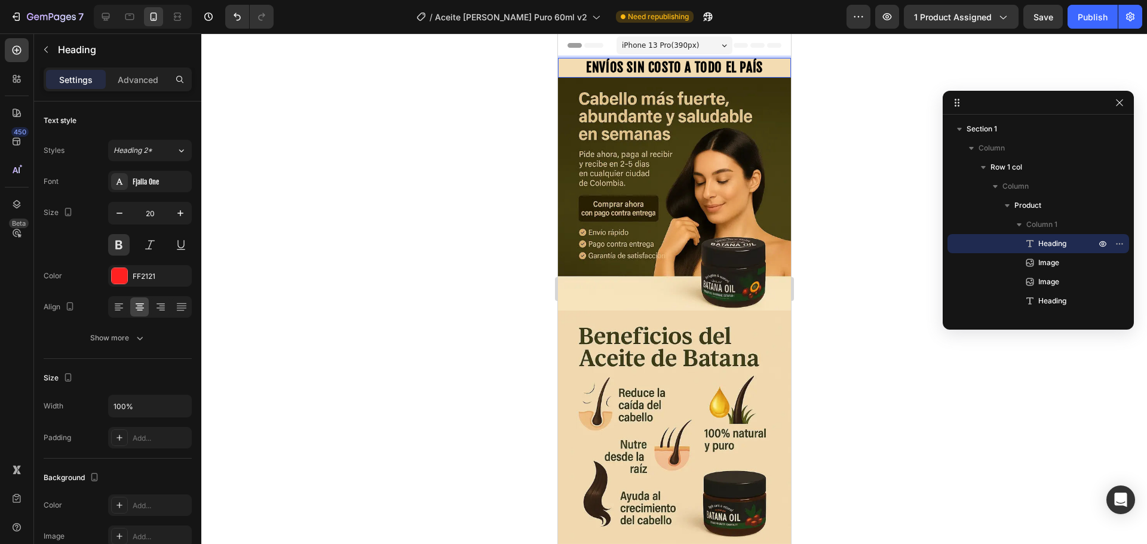
click at [646, 68] on span "ENVÍOS SIN COSTO A TODO EL PAÍS" at bounding box center [673, 67] width 177 height 16
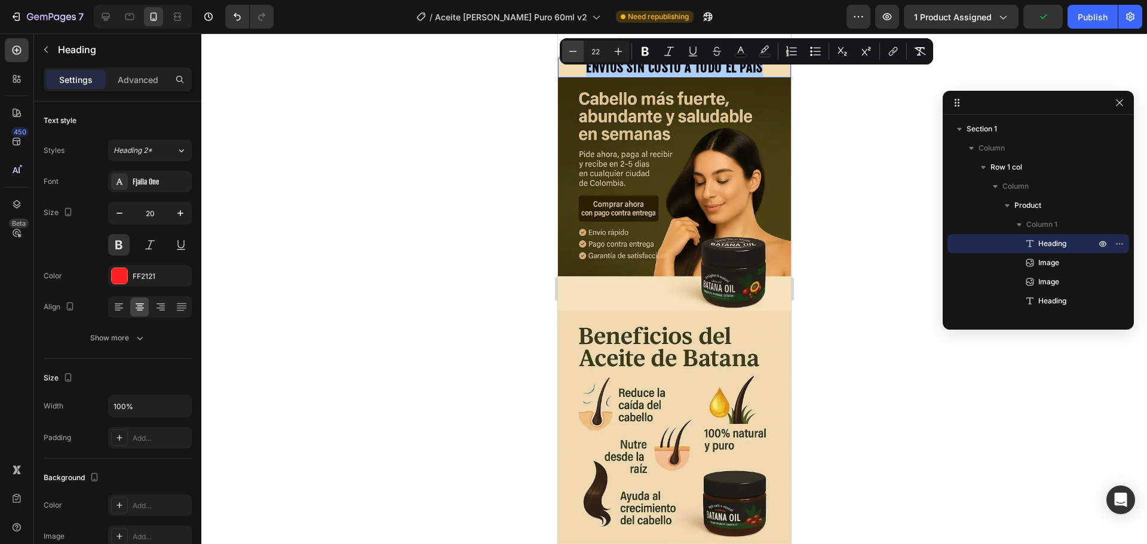
click at [573, 53] on icon "Editor contextual toolbar" at bounding box center [573, 51] width 12 height 12
type input "20"
click at [453, 163] on div at bounding box center [673, 288] width 945 height 511
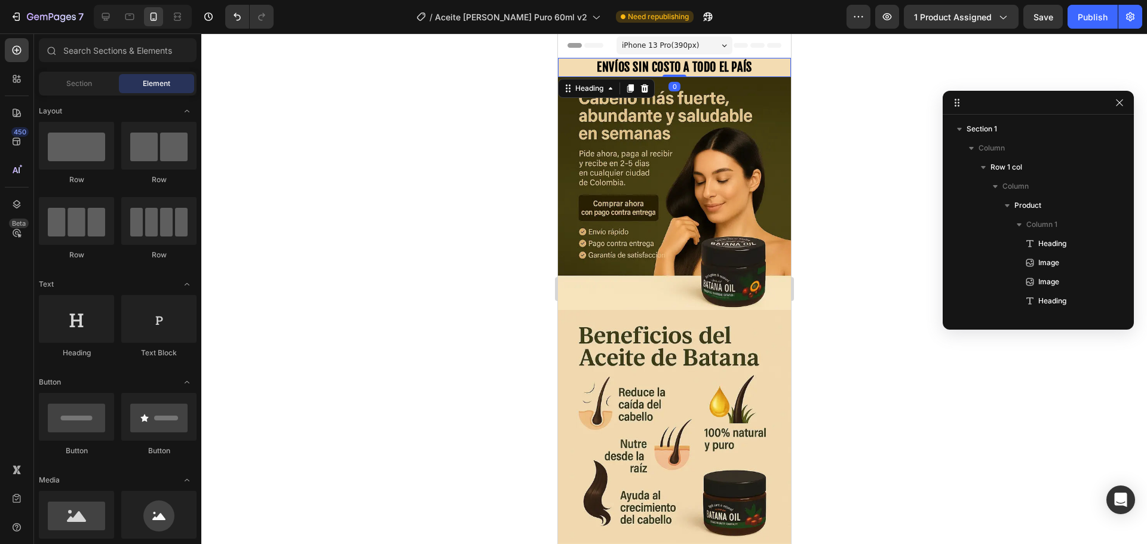
click at [606, 67] on span "ENVÍOS SIN COSTO A TODO EL PAÍS" at bounding box center [673, 67] width 155 height 15
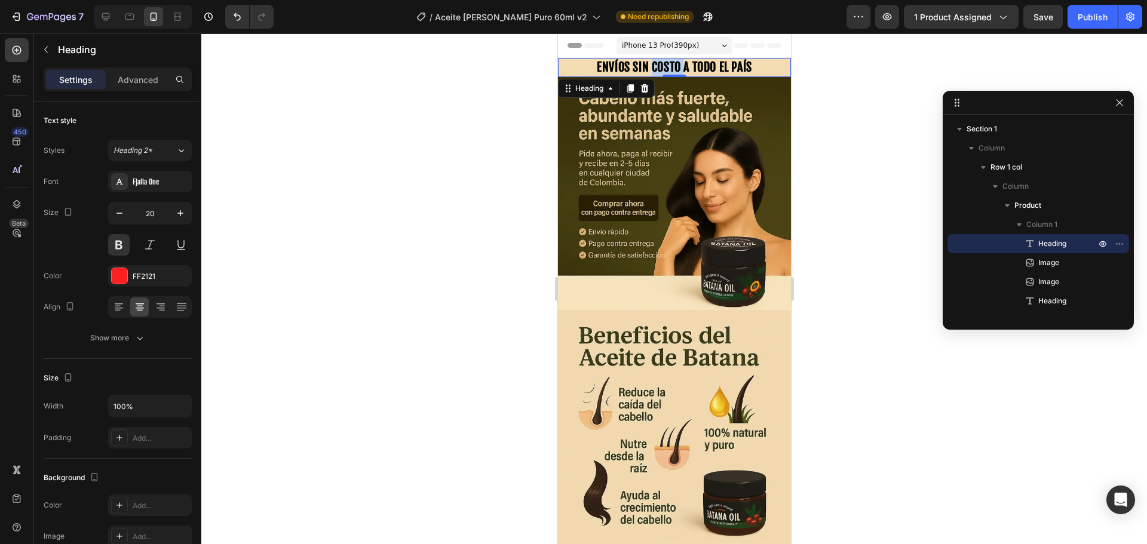
click at [654, 63] on span "ENVÍOS SIN COSTO A TODO EL PAÍS" at bounding box center [673, 67] width 155 height 15
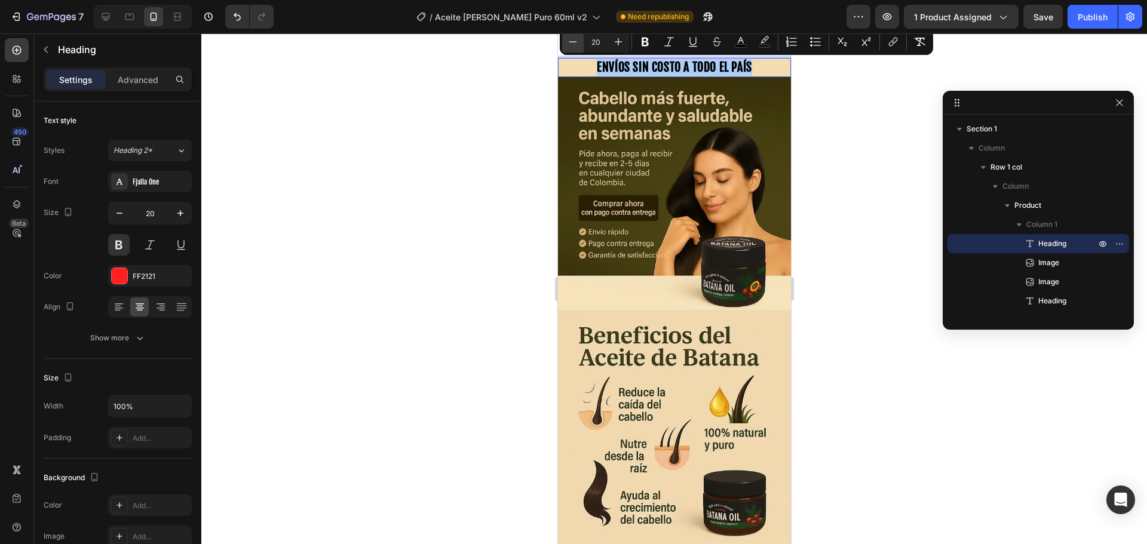
click at [574, 41] on icon "Editor contextual toolbar" at bounding box center [573, 42] width 12 height 12
type input "18"
click at [492, 86] on div at bounding box center [673, 288] width 945 height 511
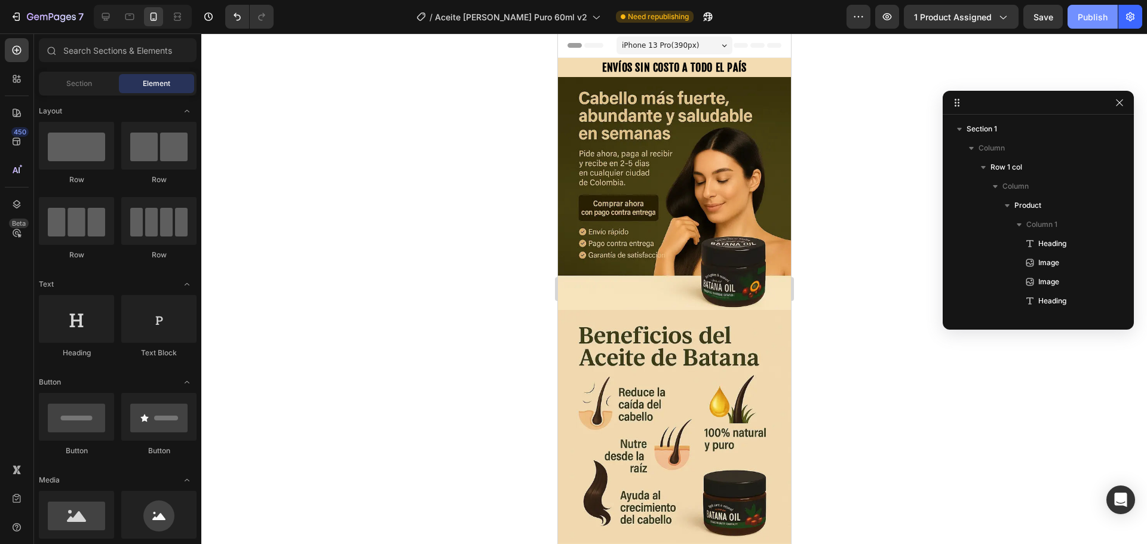
click at [1083, 19] on div "Publish" at bounding box center [1092, 17] width 30 height 13
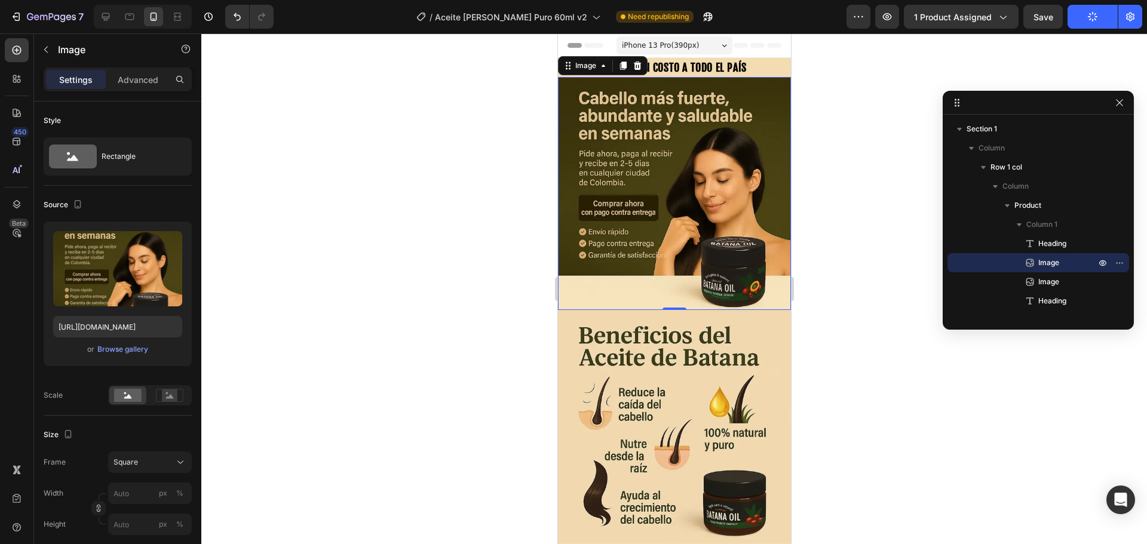
click at [478, 186] on div at bounding box center [673, 288] width 945 height 511
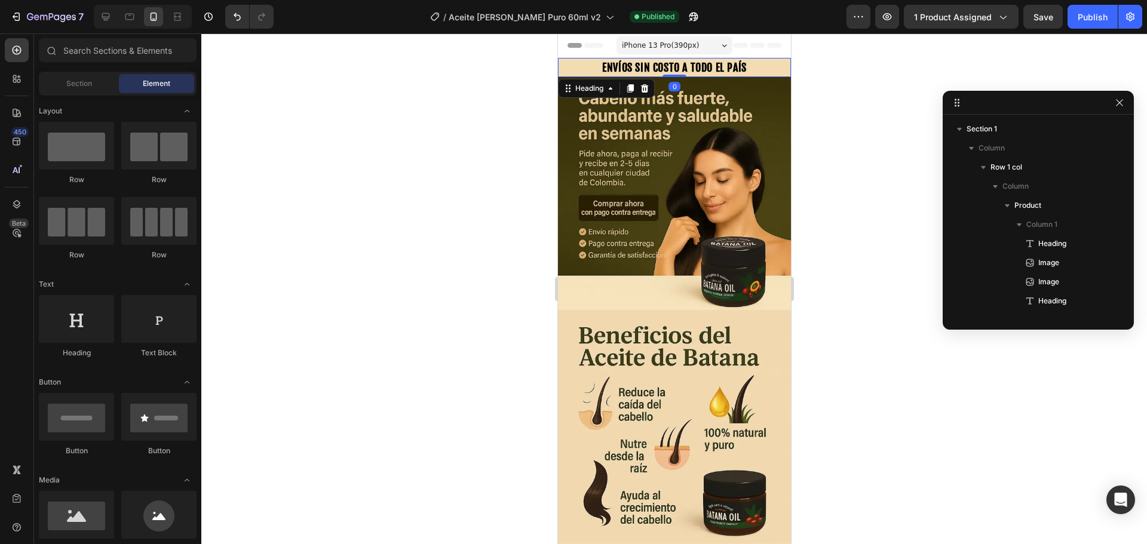
click at [655, 59] on p "⁠⁠⁠⁠⁠⁠⁠ ENVÍOS SIN COSTO A TODO EL PAÍS" at bounding box center [673, 67] width 231 height 17
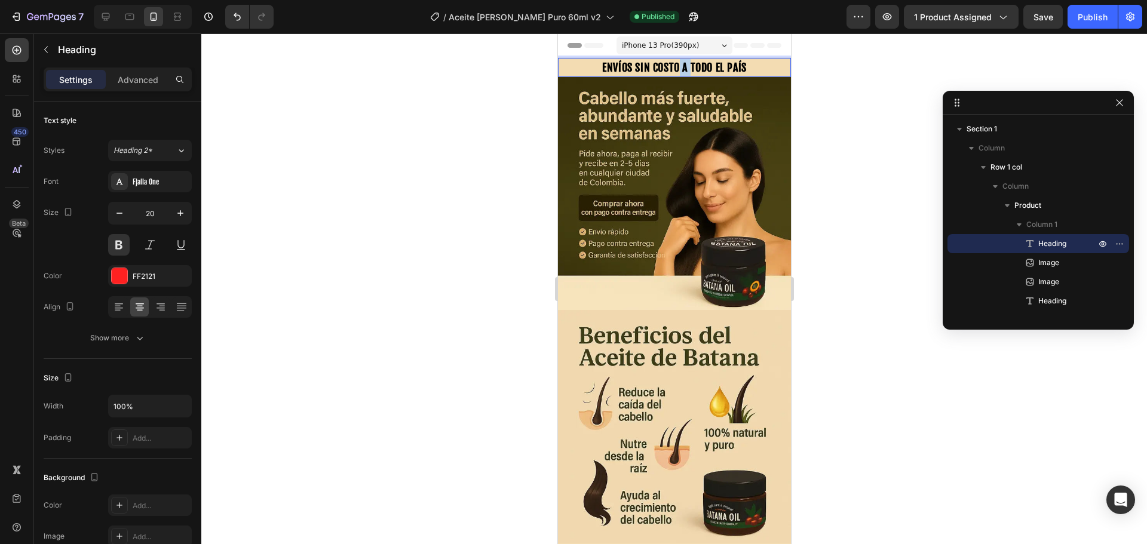
drag, startPoint x: 687, startPoint y: 62, endPoint x: 673, endPoint y: 64, distance: 13.9
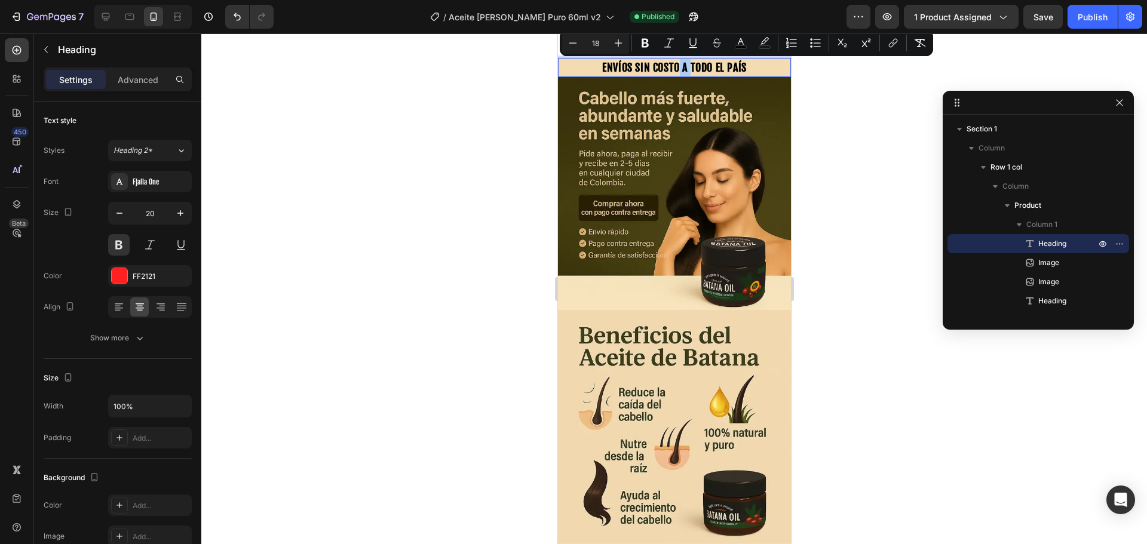
click at [499, 73] on div at bounding box center [673, 288] width 945 height 511
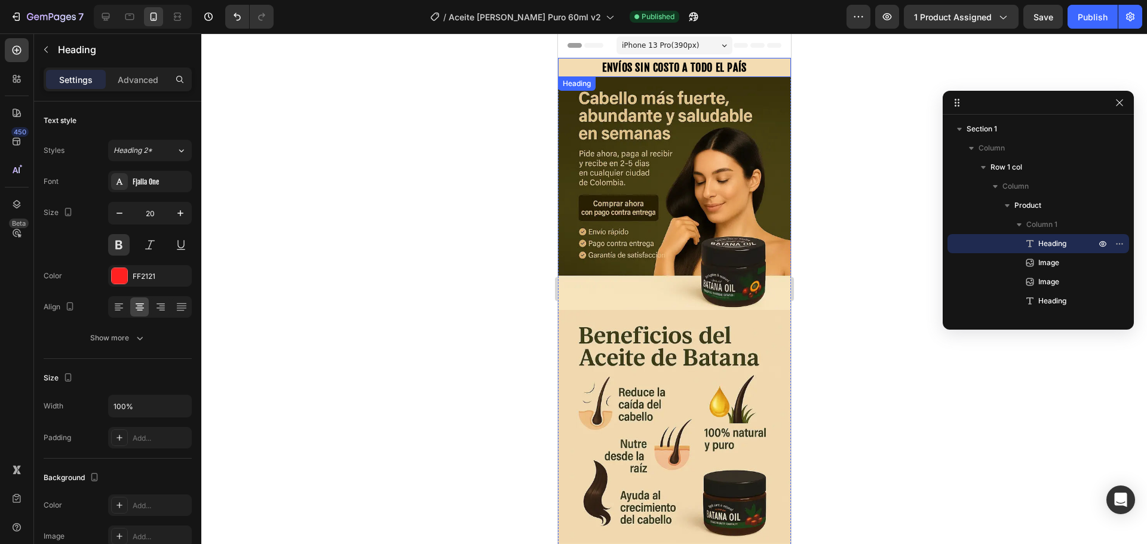
click at [586, 73] on p "⁠⁠⁠⁠⁠⁠⁠ ENVÍOS SIN COSTO A TODO EL PAÍS" at bounding box center [673, 67] width 231 height 17
drag, startPoint x: 575, startPoint y: 69, endPoint x: 575, endPoint y: 56, distance: 12.6
drag, startPoint x: 515, startPoint y: 94, endPoint x: 8, endPoint y: 45, distance: 508.8
click at [515, 94] on div at bounding box center [673, 288] width 945 height 511
click at [605, 63] on span "ENVÍOS SIN COSTO A TODO EL PAÍS" at bounding box center [673, 67] width 145 height 13
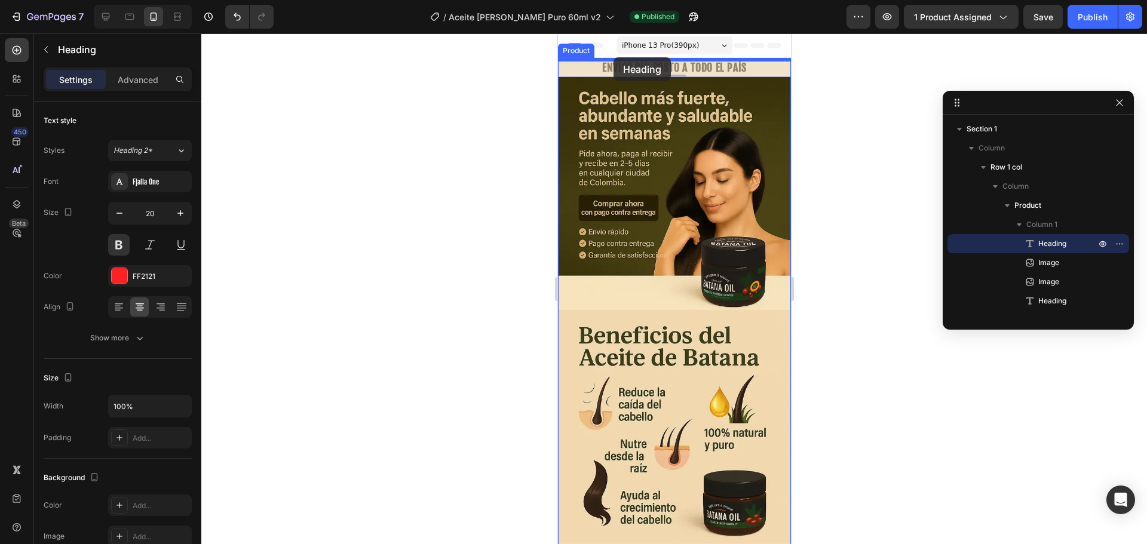
drag, startPoint x: 569, startPoint y: 89, endPoint x: 613, endPoint y: 57, distance: 54.4
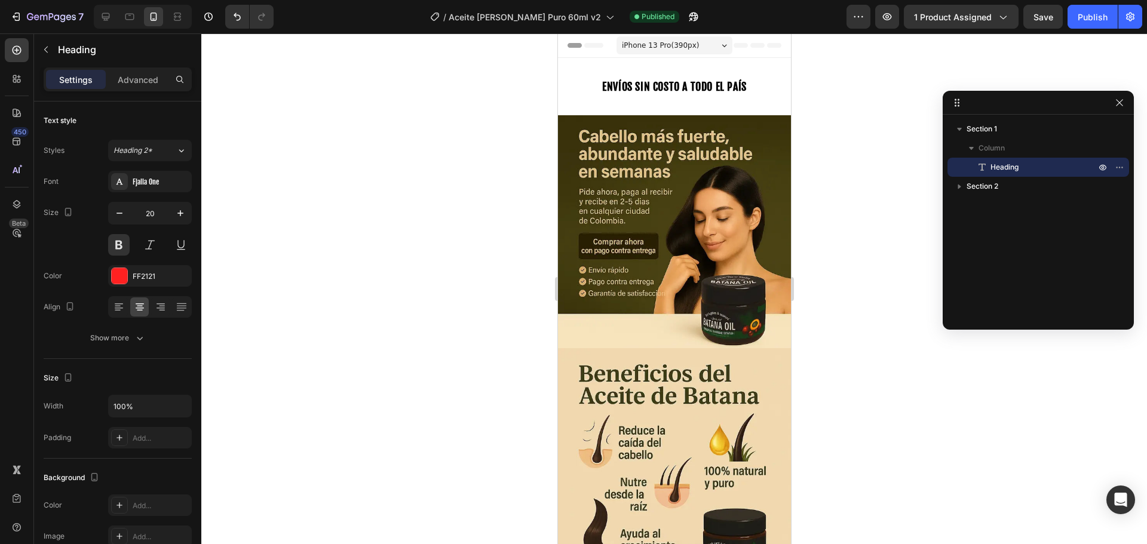
click at [1007, 164] on span "Heading" at bounding box center [1004, 167] width 28 height 12
click at [1102, 168] on icon "button" at bounding box center [1103, 167] width 10 height 10
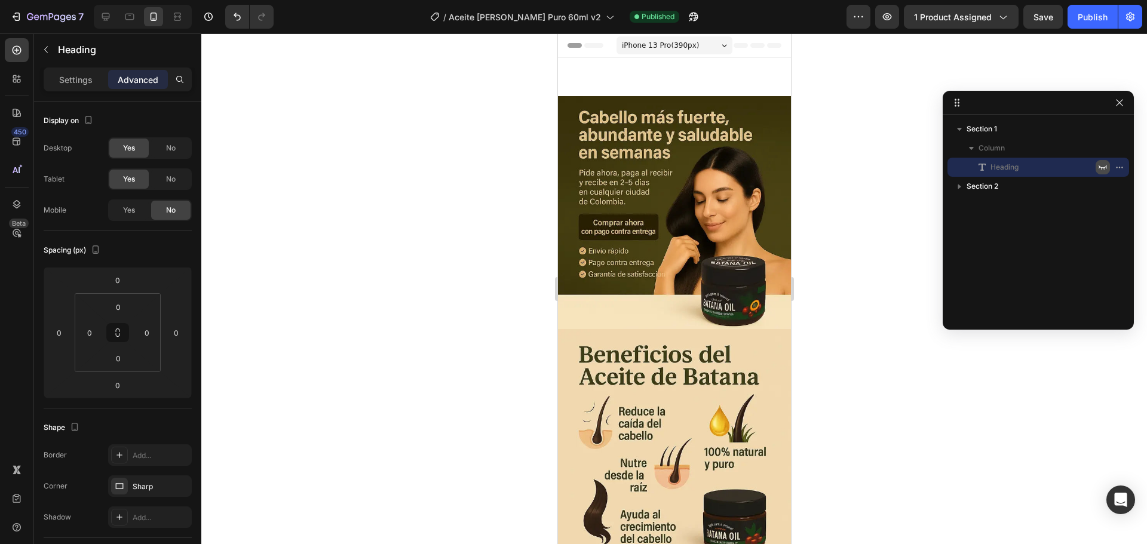
click at [1102, 168] on icon "button" at bounding box center [1102, 167] width 8 height 4
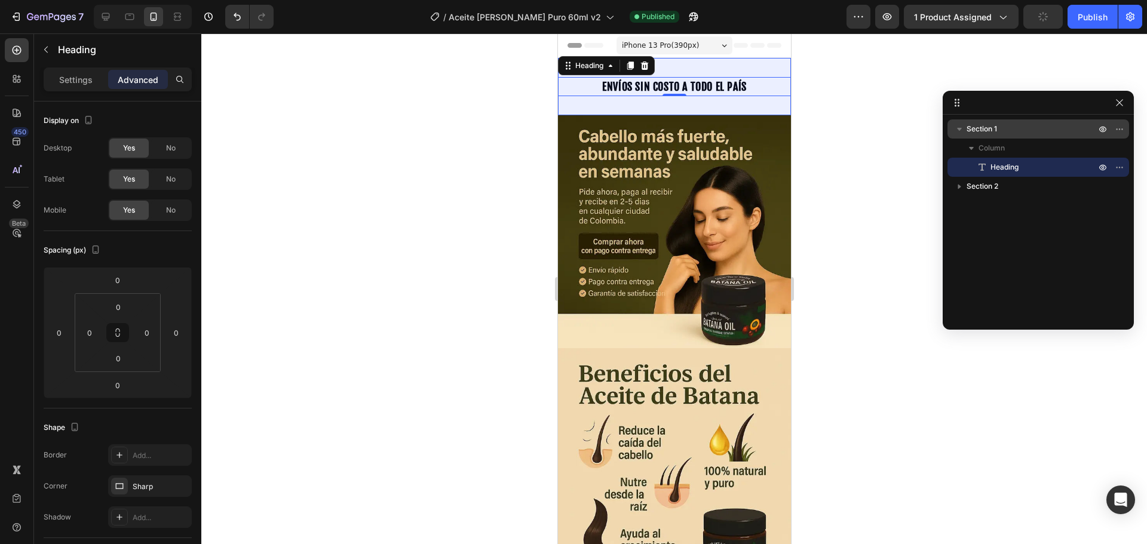
click at [983, 136] on div "Section 1" at bounding box center [1038, 128] width 172 height 19
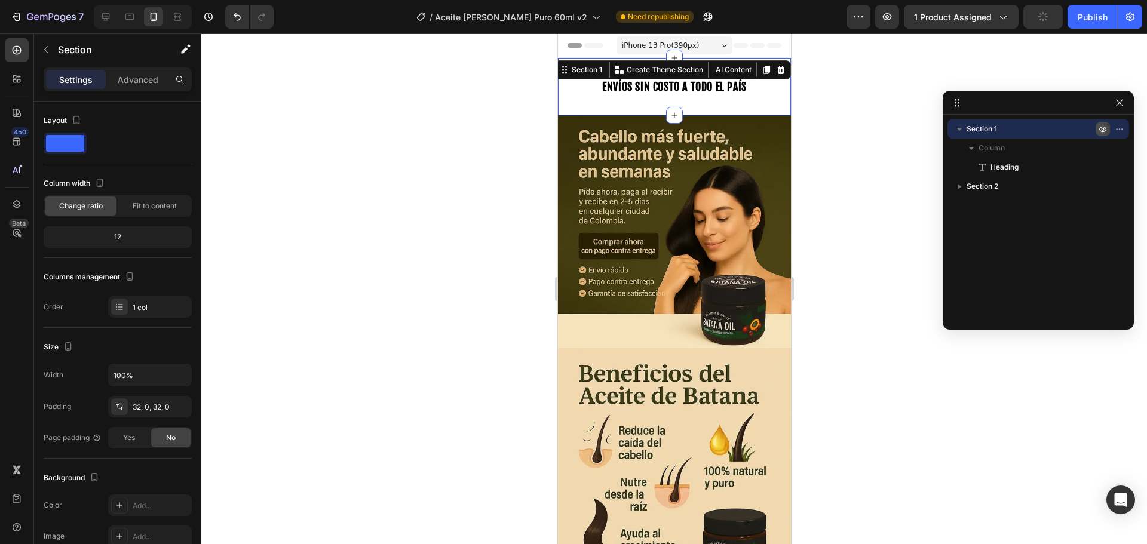
click at [1099, 131] on icon "button" at bounding box center [1103, 129] width 10 height 10
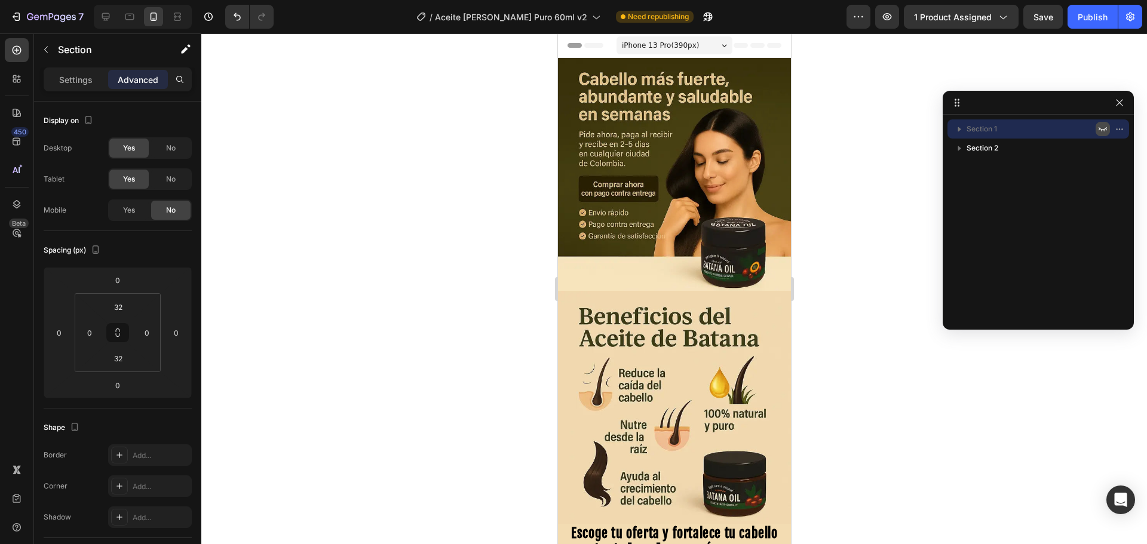
click at [1106, 131] on icon "button" at bounding box center [1103, 129] width 10 height 10
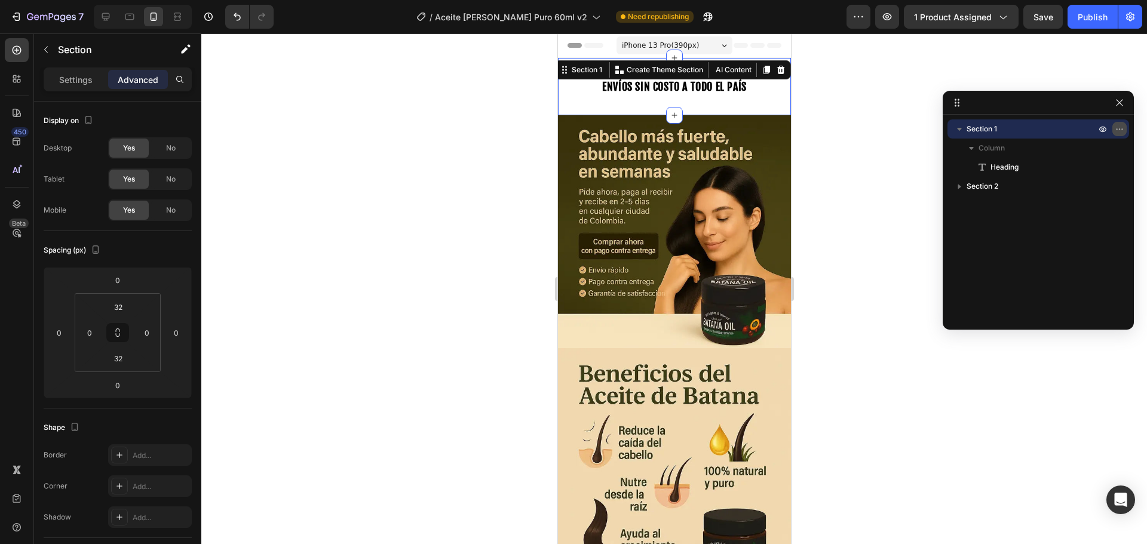
click at [1116, 132] on icon "button" at bounding box center [1119, 129] width 10 height 10
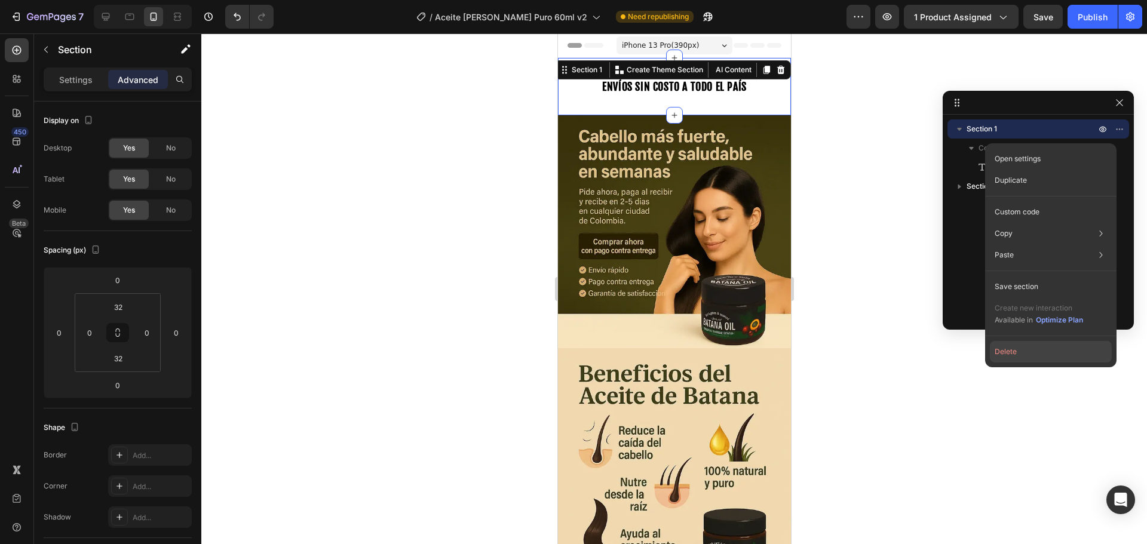
click at [1000, 357] on button "Delete" at bounding box center [1051, 351] width 122 height 21
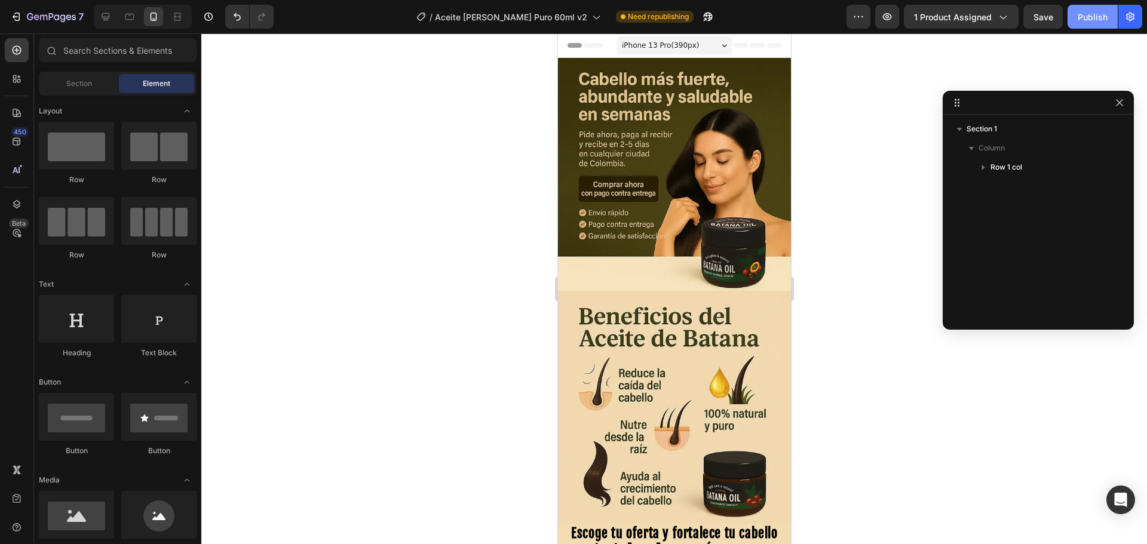
click at [1094, 21] on div "Publish" at bounding box center [1092, 17] width 30 height 13
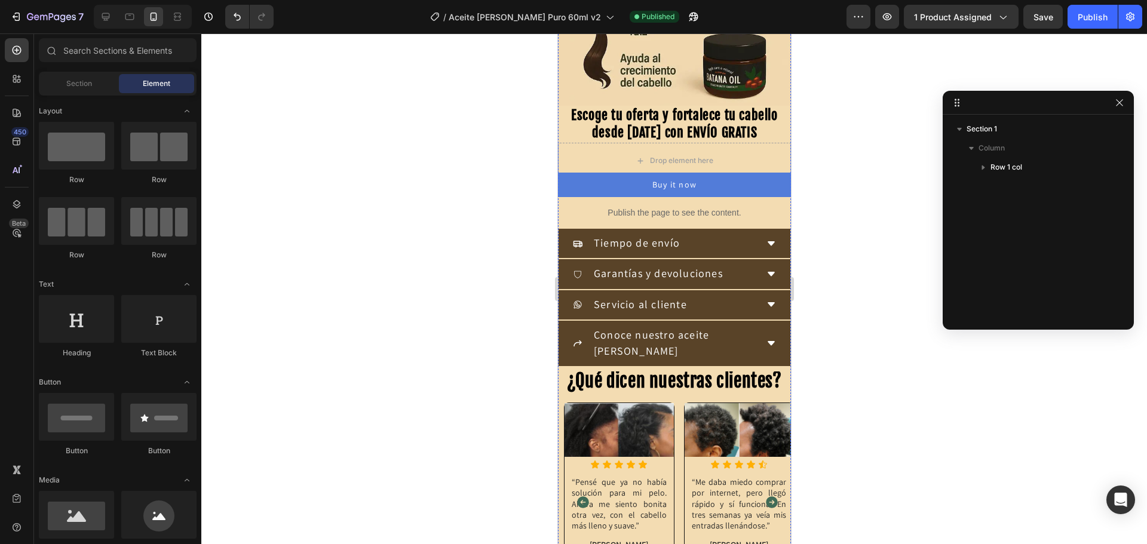
scroll to position [299, 0]
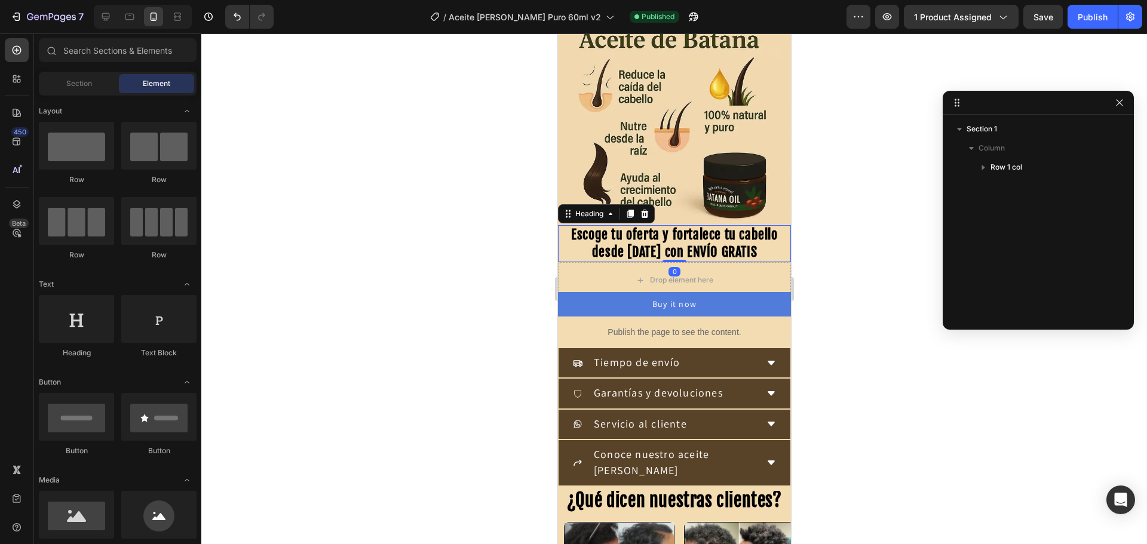
click at [675, 231] on span "Escoge tu oferta y fortalece tu cabello desde hoy con ENVÍO GRATIS" at bounding box center [673, 242] width 206 height 33
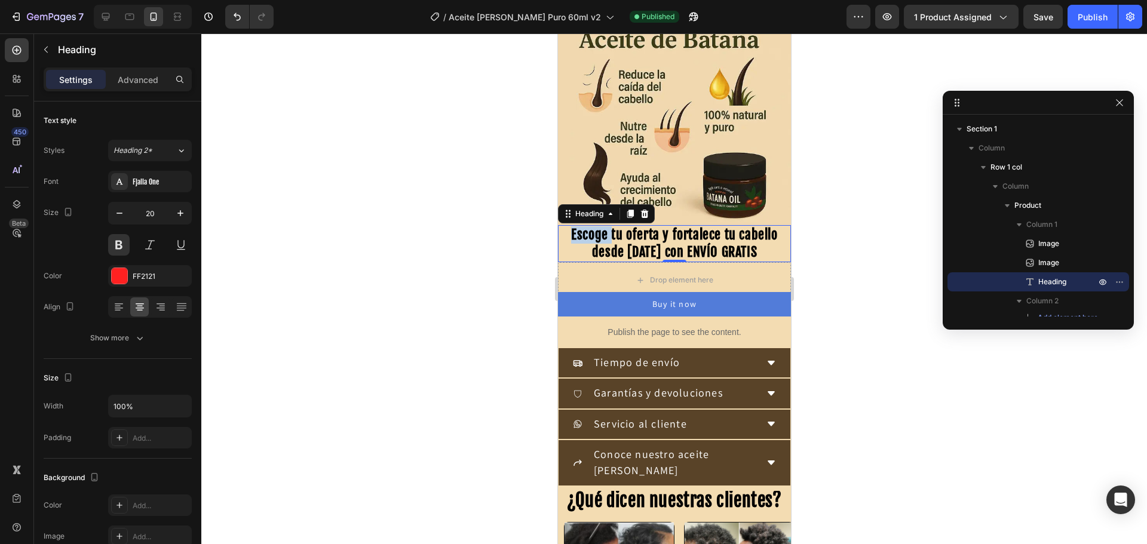
click at [586, 226] on span "Escoge tu oferta y fortalece tu cabello desde hoy con ENVÍO GRATIS" at bounding box center [673, 242] width 206 height 33
click at [1087, 12] on div "Publish" at bounding box center [1092, 17] width 30 height 13
click at [506, 254] on div at bounding box center [673, 288] width 945 height 511
click at [659, 226] on span "Elige tu oferta y fortalece tu cabello desde hoy con ENVÍO GRATIS" at bounding box center [673, 242] width 195 height 33
click at [149, 85] on p "Advanced" at bounding box center [138, 79] width 41 height 13
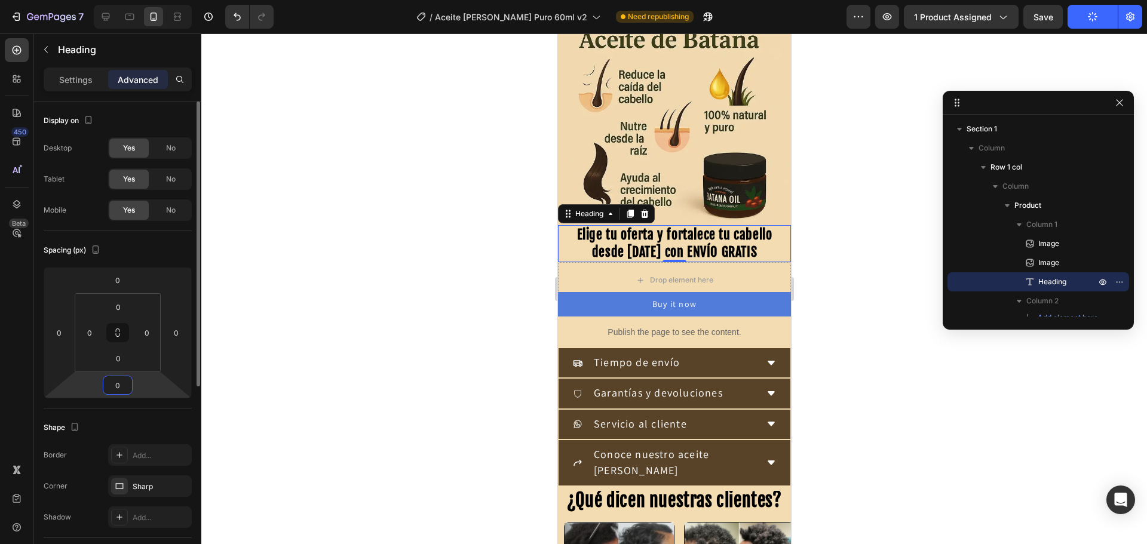
click at [125, 382] on input "0" at bounding box center [118, 385] width 24 height 18
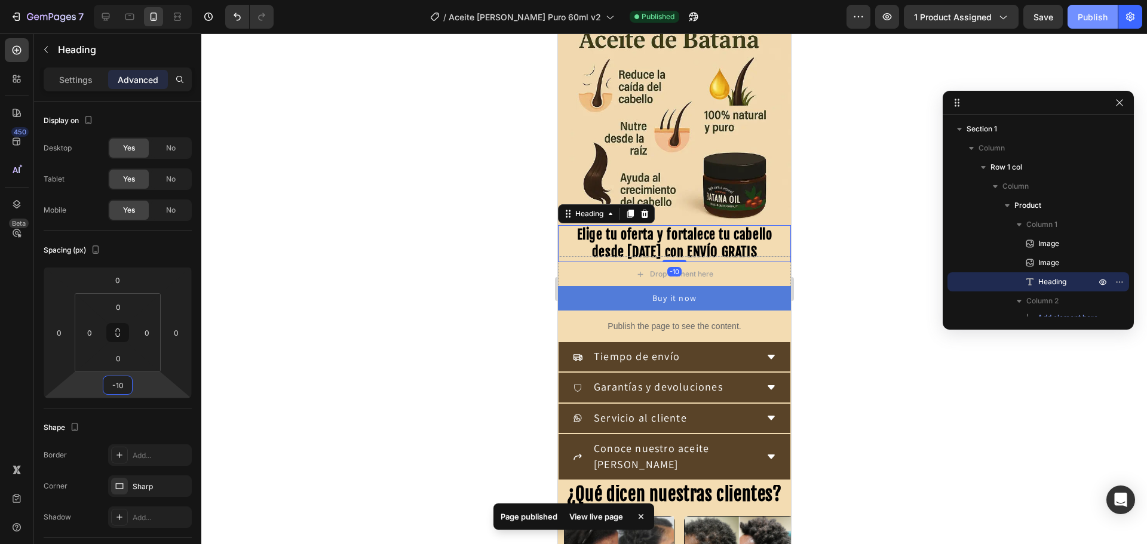
type input "-10"
click at [1102, 11] on div "Publish" at bounding box center [1092, 17] width 30 height 13
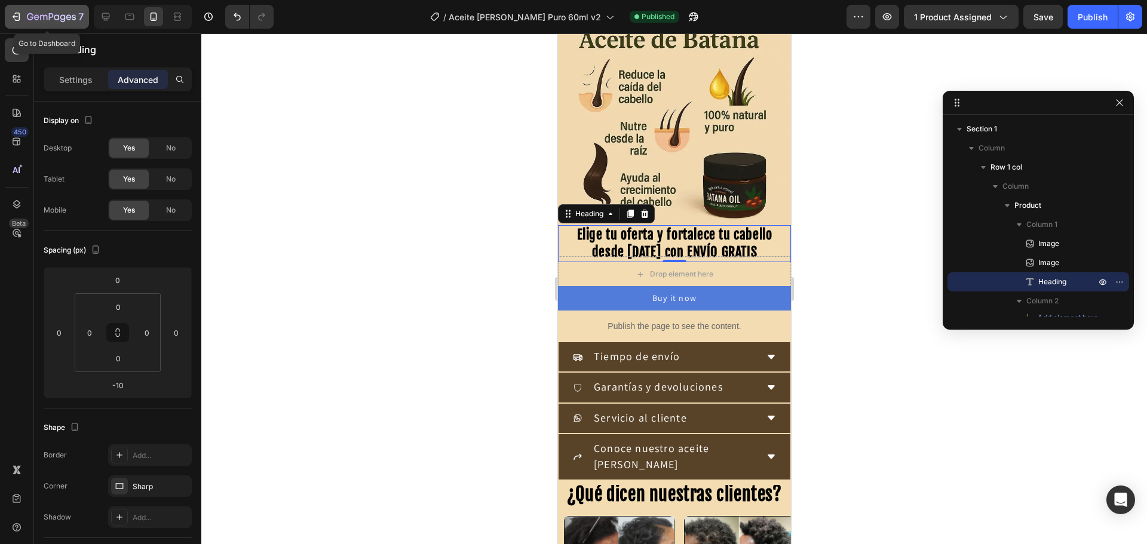
click at [42, 27] on button "7" at bounding box center [47, 17] width 84 height 24
